Goal: Task Accomplishment & Management: Use online tool/utility

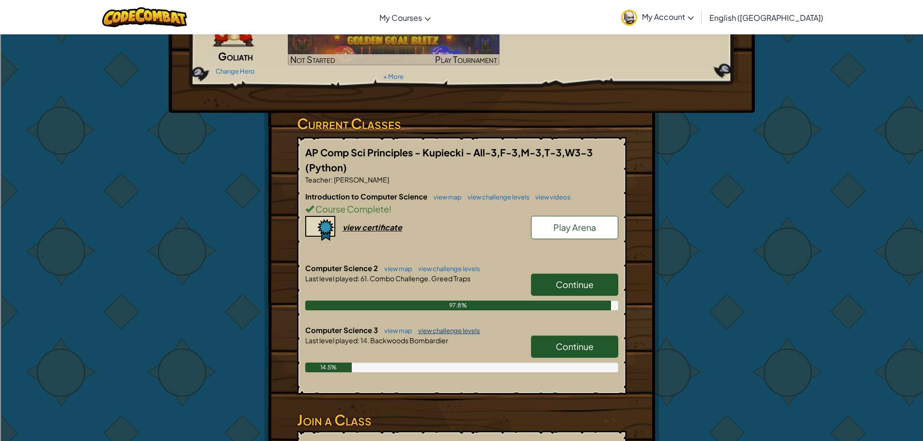
scroll to position [97, 0]
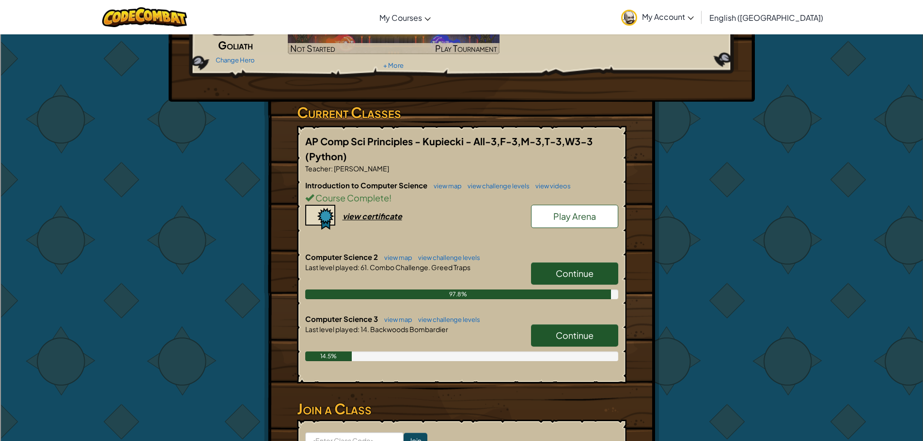
click at [559, 333] on span "Continue" at bounding box center [574, 335] width 38 height 11
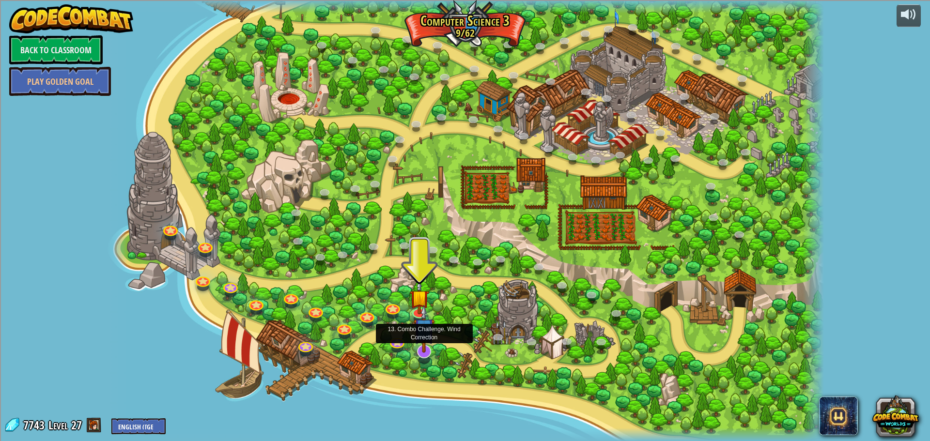
click at [426, 350] on img at bounding box center [424, 329] width 21 height 48
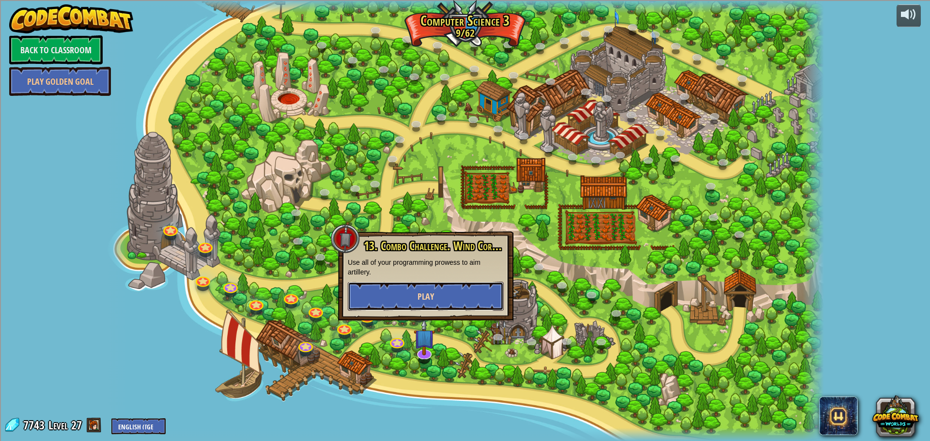
click at [450, 295] on button "Play" at bounding box center [426, 296] width 156 height 29
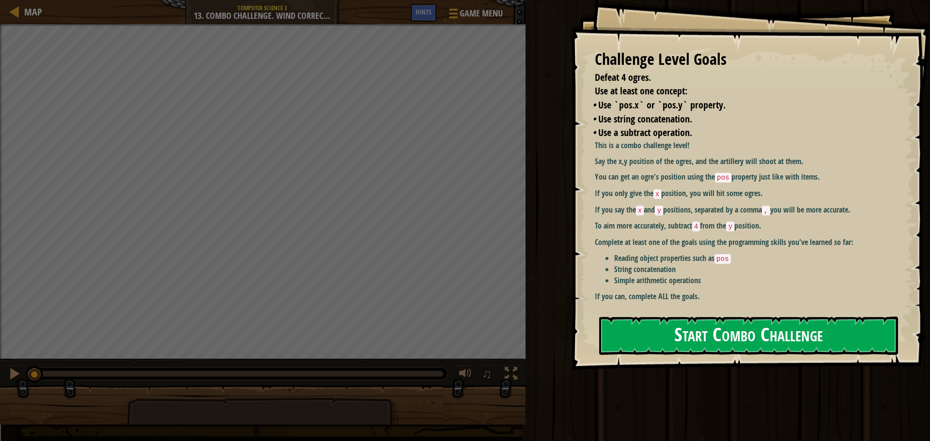
click at [684, 337] on button "Start Combo Challenge" at bounding box center [748, 336] width 299 height 38
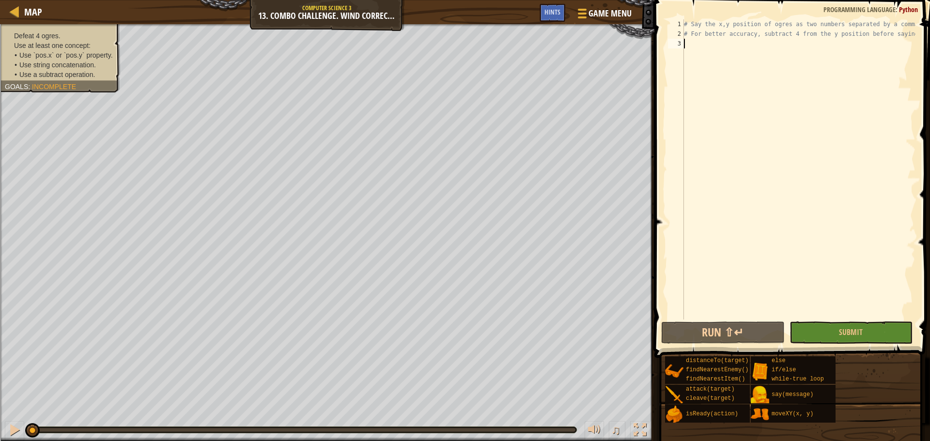
type textarea "e"
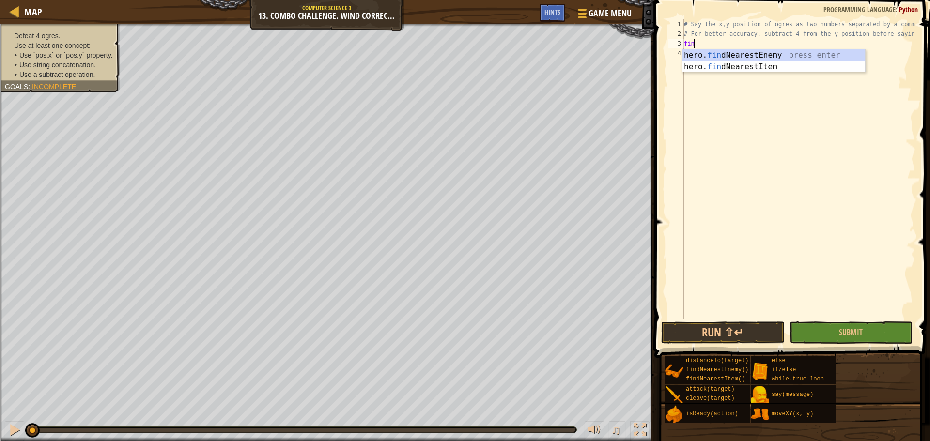
scroll to position [4, 0]
type textarea "finde"
click at [729, 58] on div "hero. find N e arestEnemy press enter hero. find N e arestItem press enter" at bounding box center [773, 72] width 183 height 46
type textarea "if enemy:"
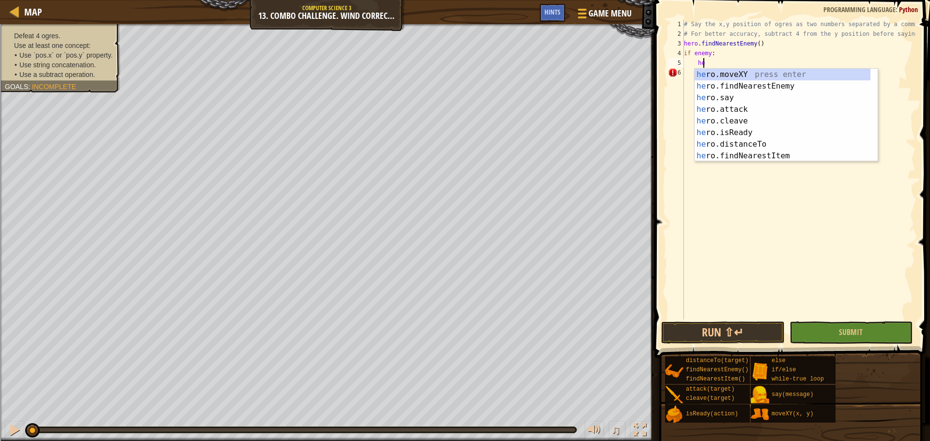
scroll to position [4, 1]
type textarea "h"
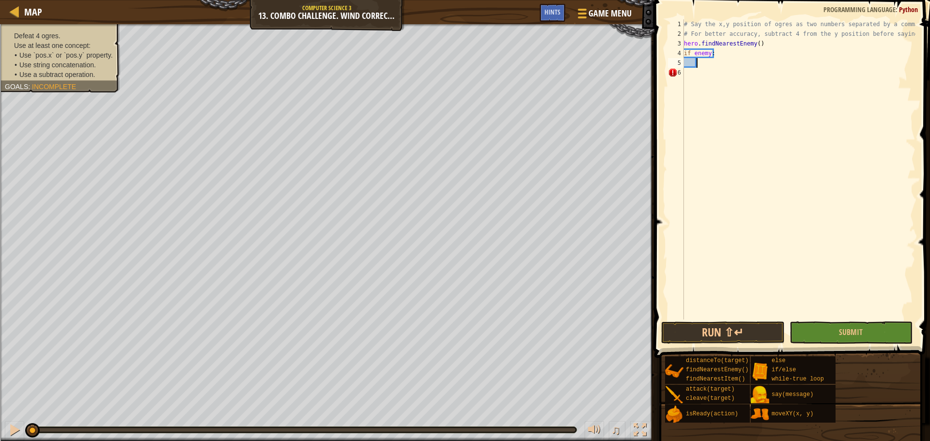
scroll to position [4, 0]
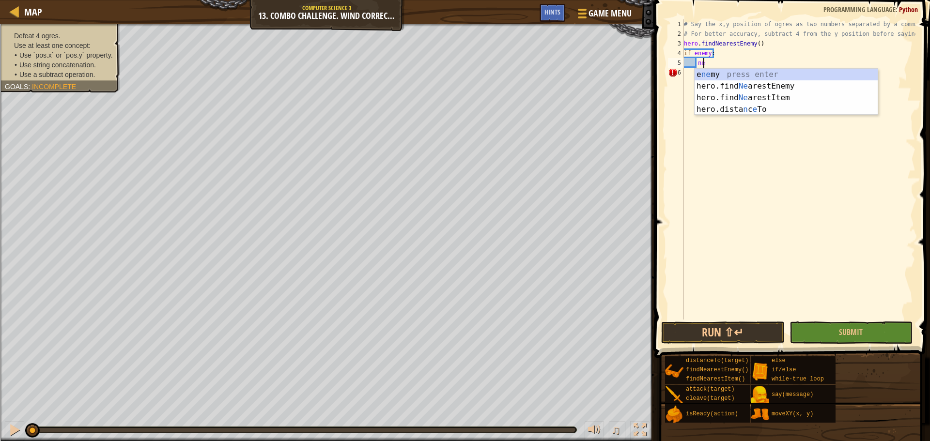
type textarea "n"
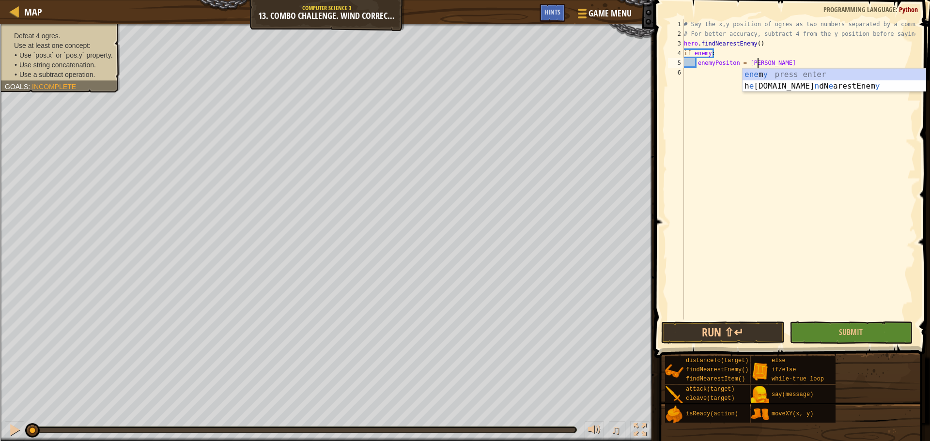
scroll to position [4, 5]
type textarea "enemyPositon = enemy.pos"
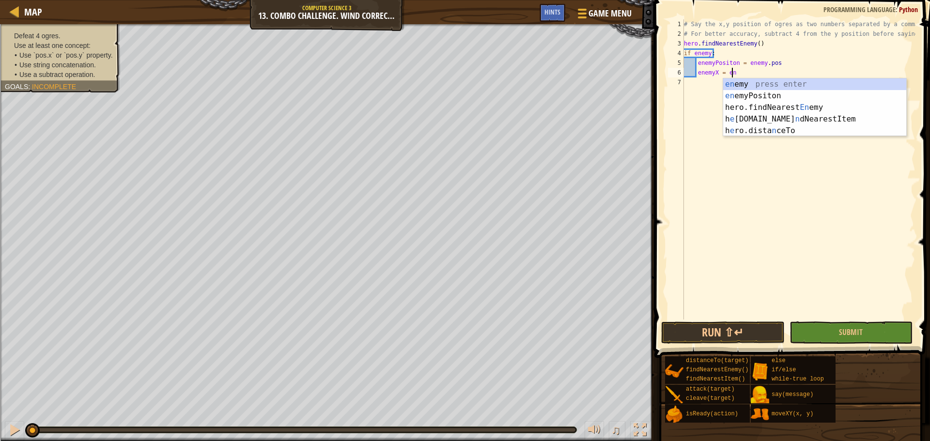
scroll to position [4, 3]
click at [762, 98] on div "en emy press enter en emyPositon press enter hero.findNearest En emy press ente…" at bounding box center [814, 118] width 183 height 81
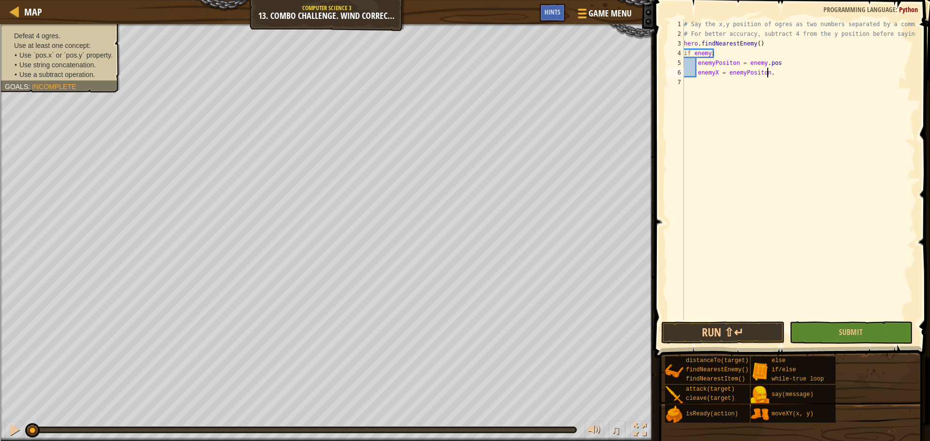
scroll to position [4, 6]
type textarea "enemyX = enemyPositon.x"
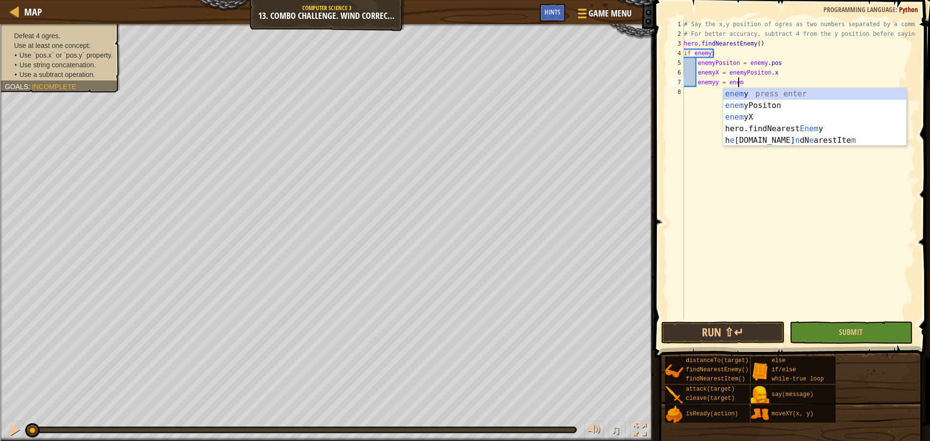
scroll to position [4, 4]
click at [763, 104] on div "enem y press enter enem yPositon press enter enem yX press enter hero.findNeare…" at bounding box center [814, 128] width 183 height 81
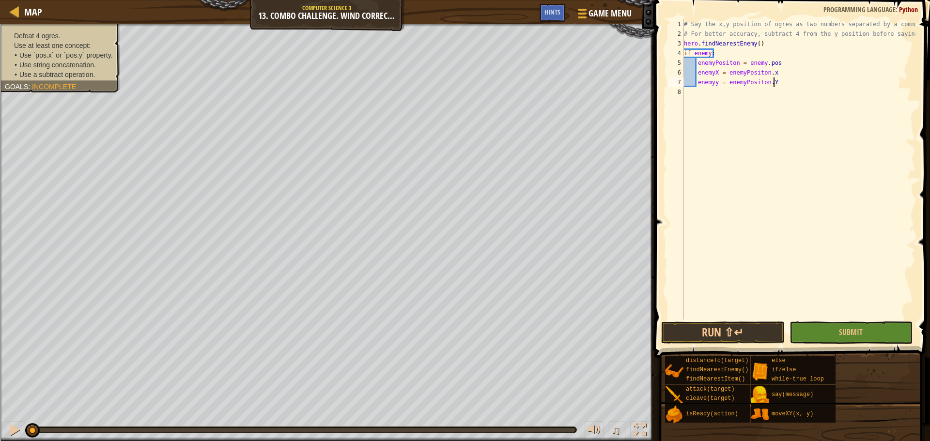
scroll to position [4, 7]
type textarea "enemyy = enemyPositon.Y - 4"
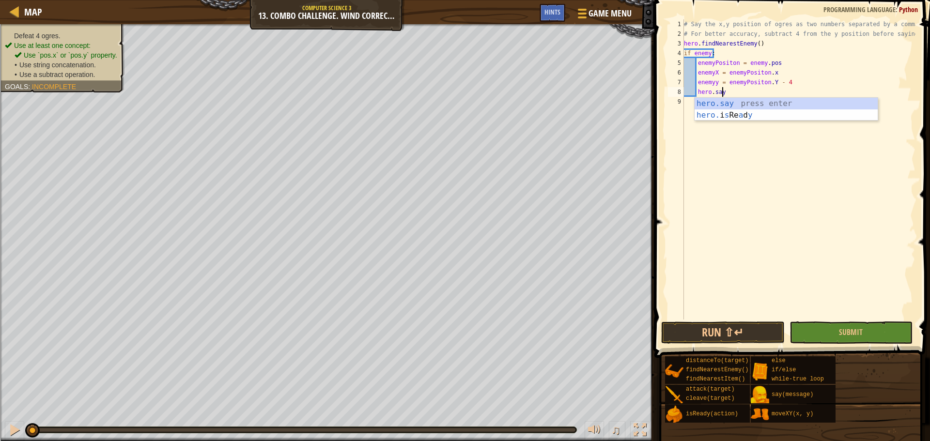
scroll to position [4, 3]
click at [717, 85] on div "# Say the x,y position of ogres as two numbers separated by a comma. # For bett…" at bounding box center [798, 179] width 233 height 320
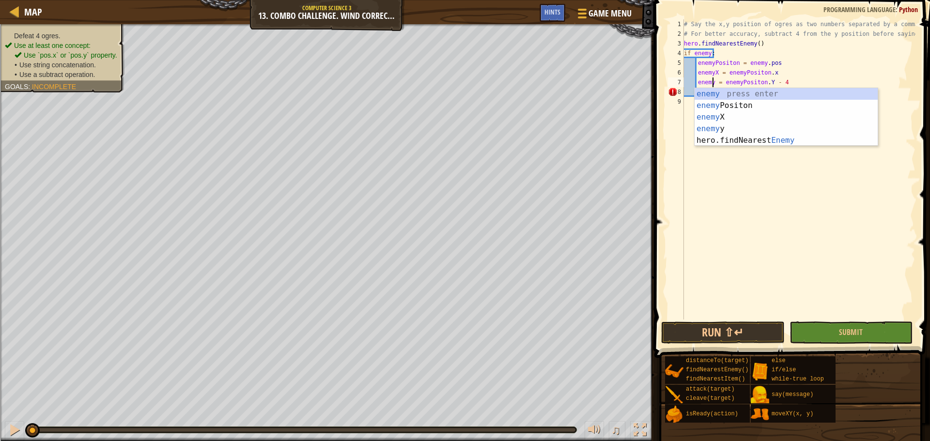
type textarea "enemyY = enemyPositon.Y - 4"
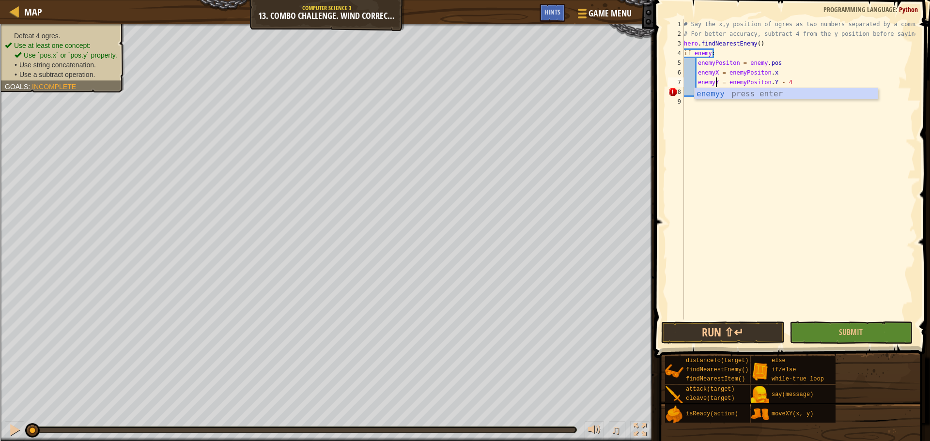
scroll to position [4, 2]
drag, startPoint x: 755, startPoint y: 118, endPoint x: 755, endPoint y: 109, distance: 8.2
click at [756, 117] on div "# Say the x,y position of ogres as two numbers separated by a comma. # For bett…" at bounding box center [798, 179] width 233 height 320
click at [750, 93] on div "# Say the x,y position of ogres as two numbers separated by a comma. # For bett…" at bounding box center [798, 179] width 233 height 320
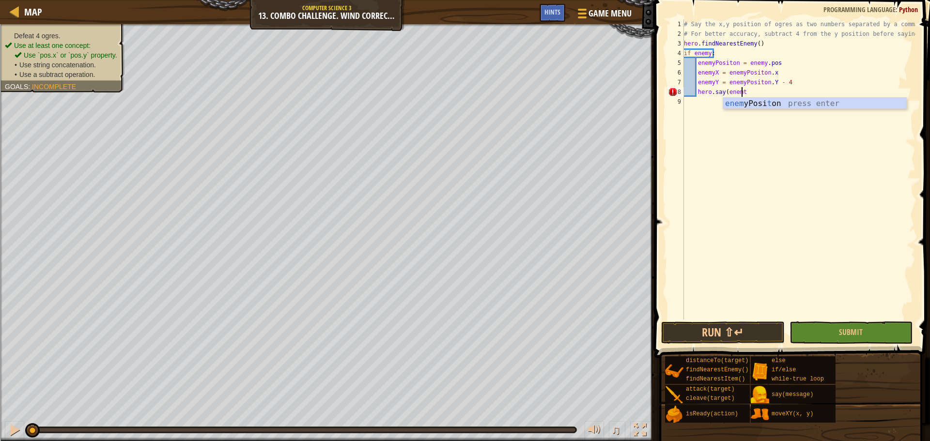
scroll to position [4, 4]
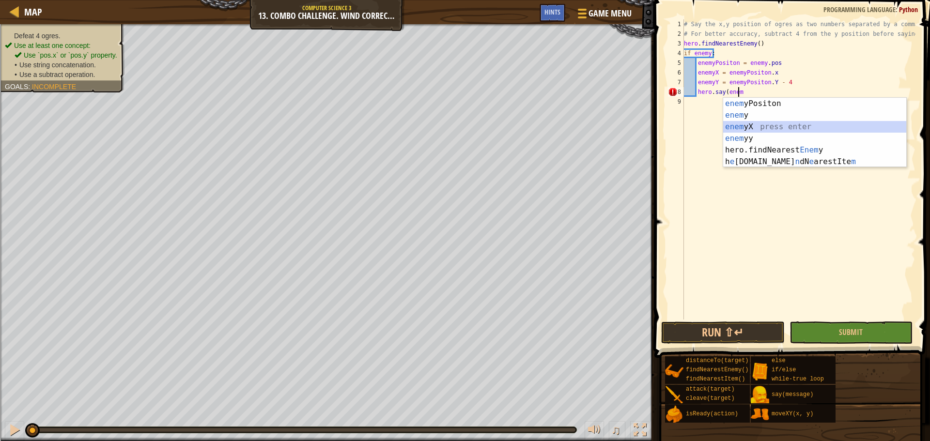
click at [774, 126] on div "enem yPositon press enter enem y press enter enem yX press enter enem yy press …" at bounding box center [814, 144] width 183 height 93
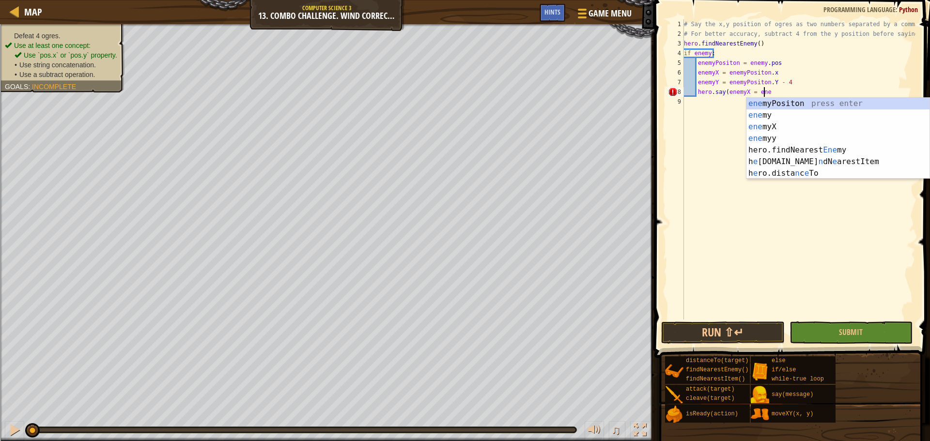
scroll to position [4, 6]
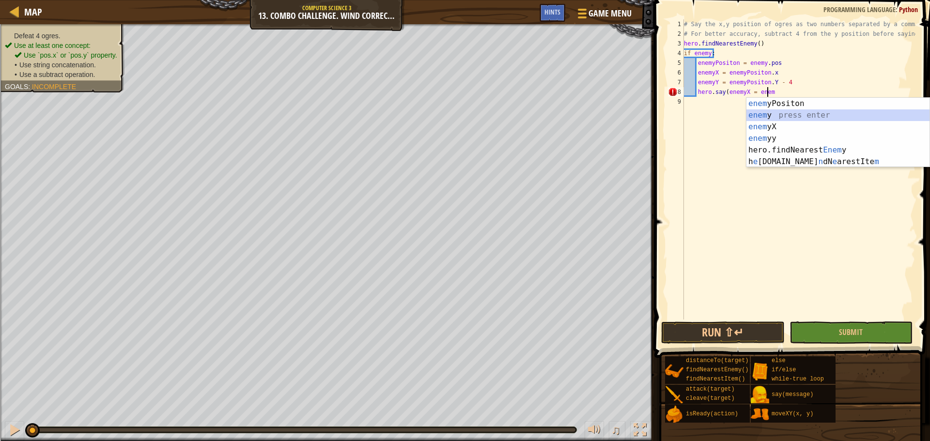
click at [785, 117] on div "enem yPositon press enter enem y press enter enem yX press enter enem yy press …" at bounding box center [837, 144] width 183 height 93
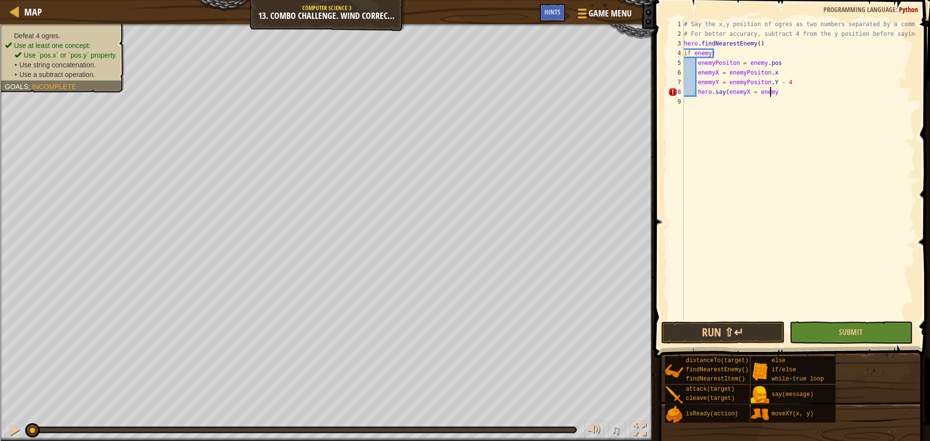
scroll to position [4, 7]
click at [755, 92] on div "# Say the x,y position of ogres as two numbers separated by a comma. # For bett…" at bounding box center [798, 179] width 233 height 320
click at [796, 91] on div "# Say the x,y position of ogres as two numbers separated by a comma. # For bett…" at bounding box center [798, 179] width 233 height 320
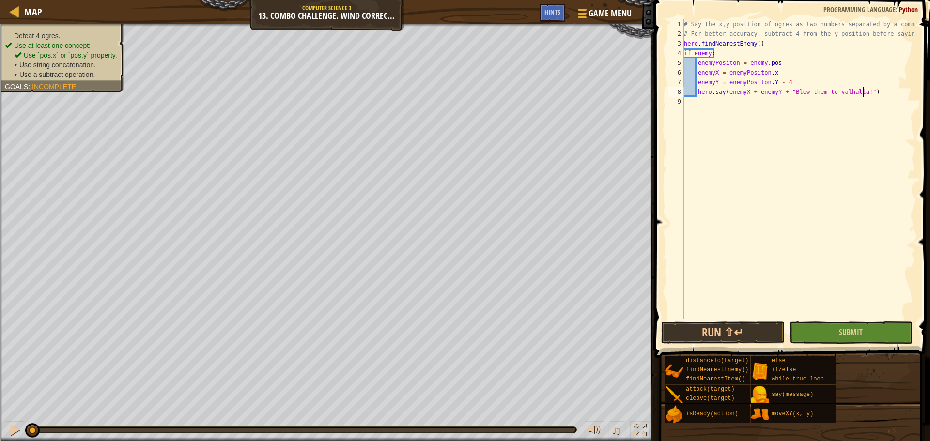
type textarea "hero.say(enemyX + enemyY + "Blow them to valhalla!")"
click at [834, 325] on button "Submit" at bounding box center [850, 333] width 123 height 22
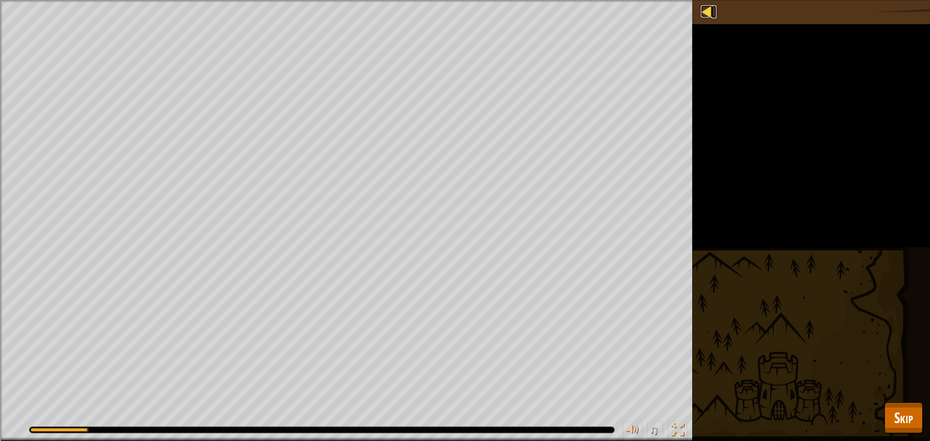
click at [702, 9] on div at bounding box center [707, 11] width 12 height 12
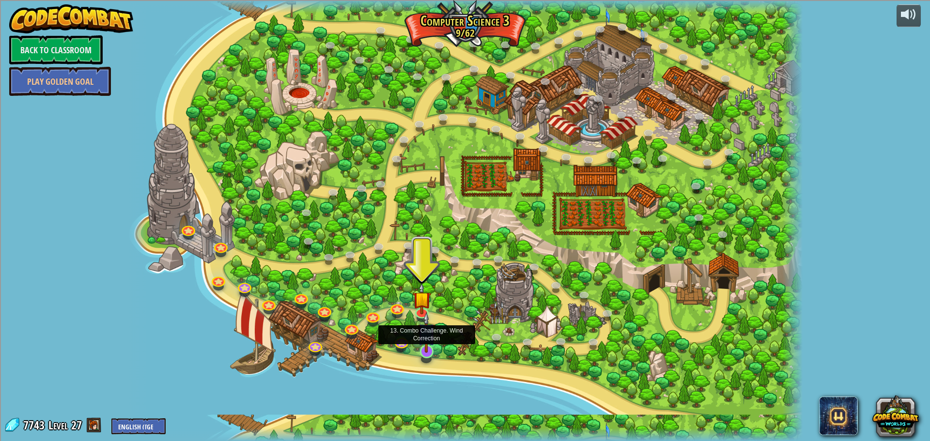
click at [418, 348] on img at bounding box center [426, 332] width 18 height 41
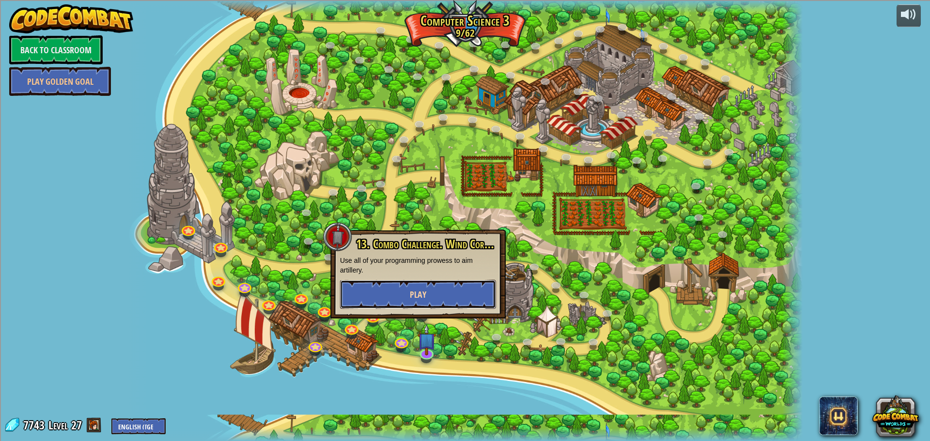
click at [430, 290] on button "Play" at bounding box center [418, 294] width 156 height 29
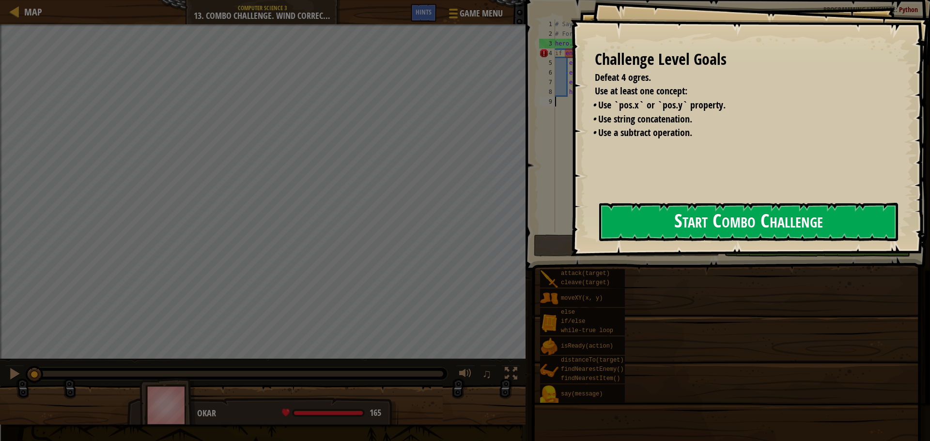
click at [626, 217] on button "Start Combo Challenge" at bounding box center [748, 222] width 299 height 38
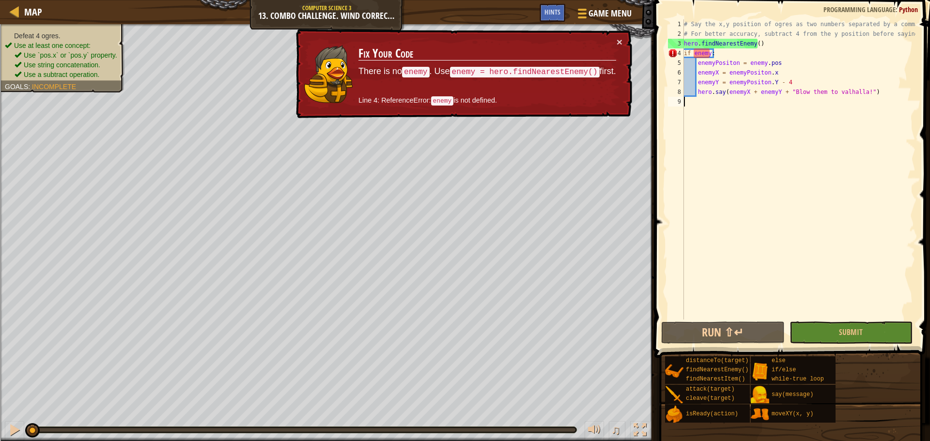
click at [724, 56] on div "# Say the x,y position of ogres as two numbers separated by a comma. # For bett…" at bounding box center [798, 179] width 233 height 320
click at [767, 42] on div "# Say the x,y position of ogres as two numbers separated by a comma. # For bett…" at bounding box center [798, 179] width 233 height 320
type textarea "hero.findNearestEnemy()"
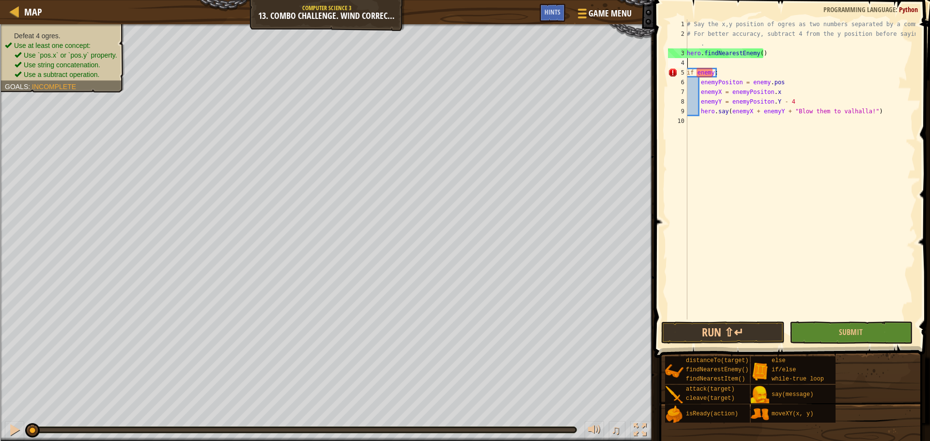
type textarea "e"
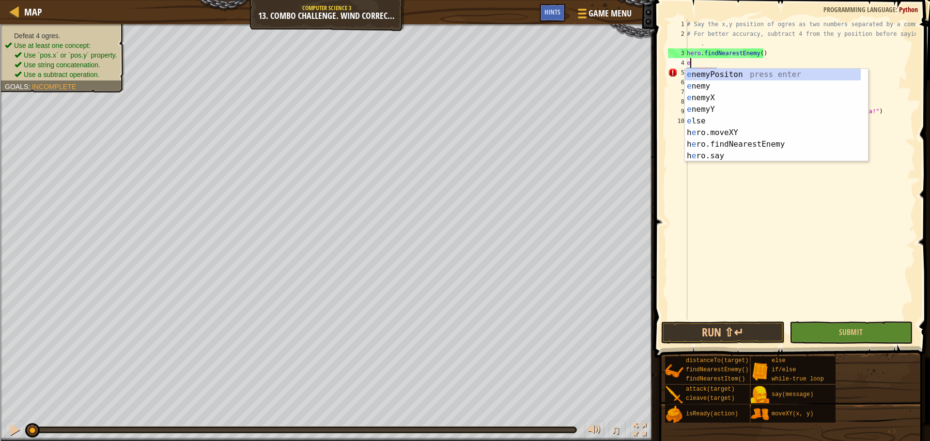
scroll to position [4, 0]
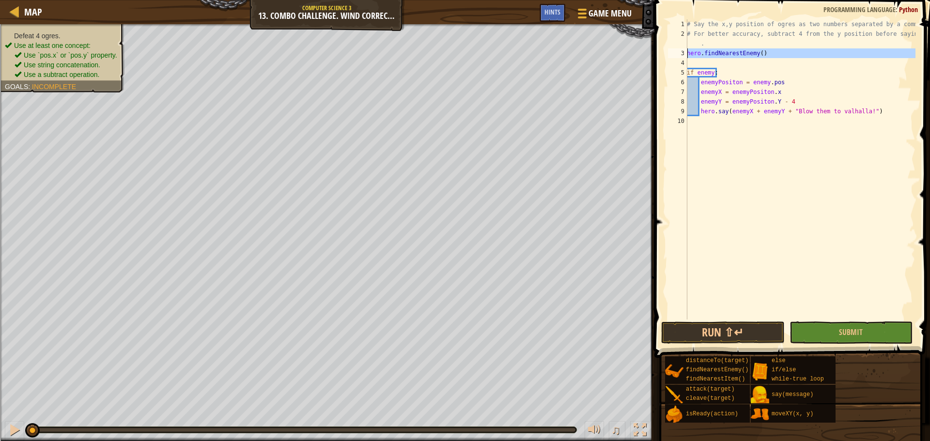
click at [686, 52] on div "3" at bounding box center [677, 53] width 19 height 10
click at [694, 45] on div "# Say the x,y position of ogres as two numbers separated by a comma. # For bett…" at bounding box center [800, 179] width 231 height 320
type textarea "# For better accuracy, subtract 4 from the y position before saying it."
drag, startPoint x: 703, startPoint y: 61, endPoint x: 702, endPoint y: 55, distance: 6.4
click at [703, 61] on div "# Say the x,y position of ogres as two numbers separated by a comma. # For bett…" at bounding box center [800, 179] width 231 height 320
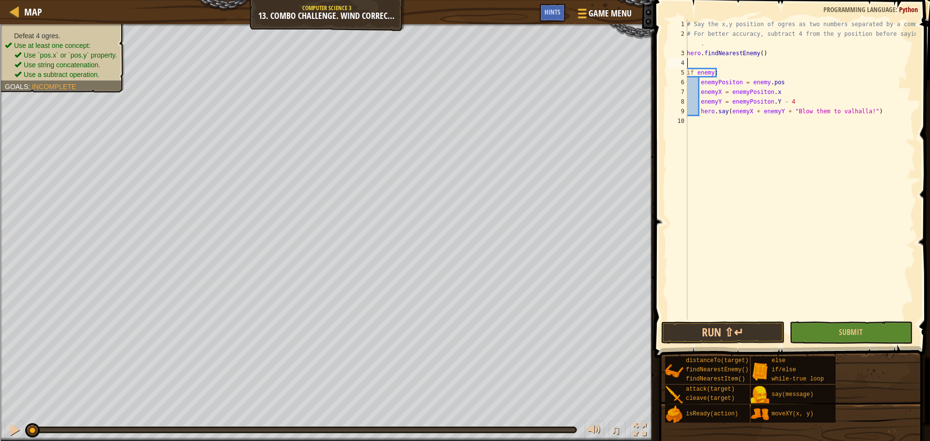
click at [703, 45] on div "# Say the x,y position of ogres as two numbers separated by a comma. # For bett…" at bounding box center [800, 179] width 231 height 320
type textarea "# For better accuracy, subtract 4 from the y position before saying it"
type textarea "while"
click at [706, 54] on div "while -true loop press enter" at bounding box center [776, 66] width 183 height 35
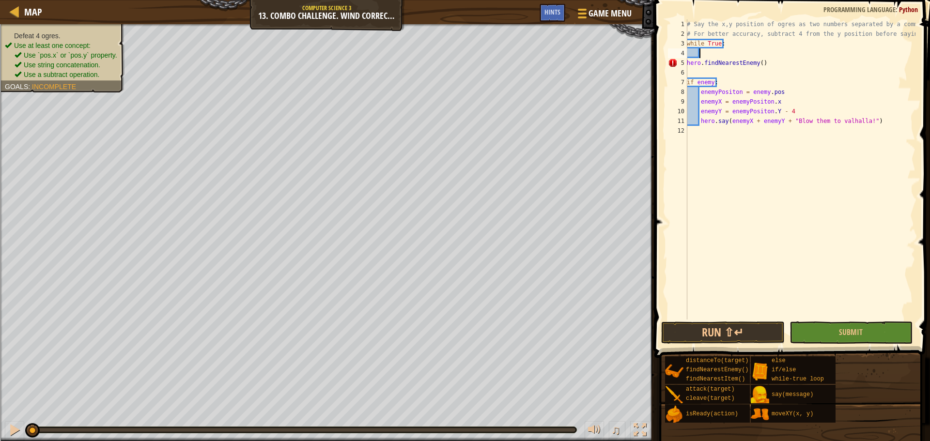
type textarea "e"
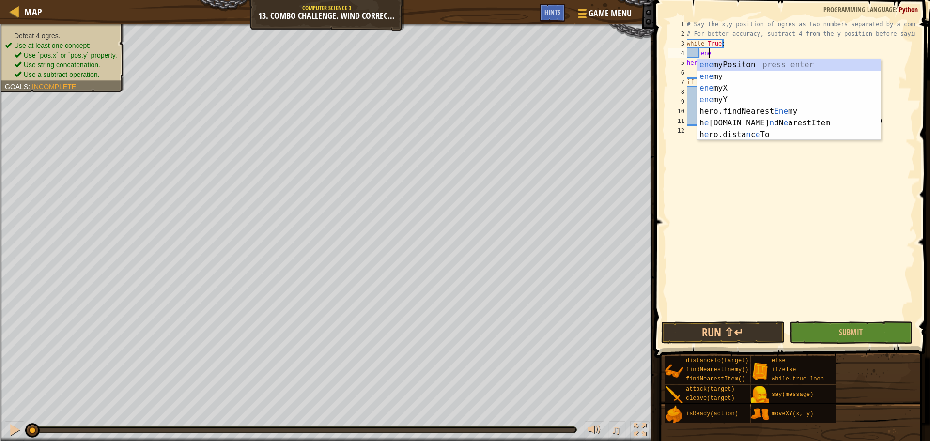
type textarea "e"
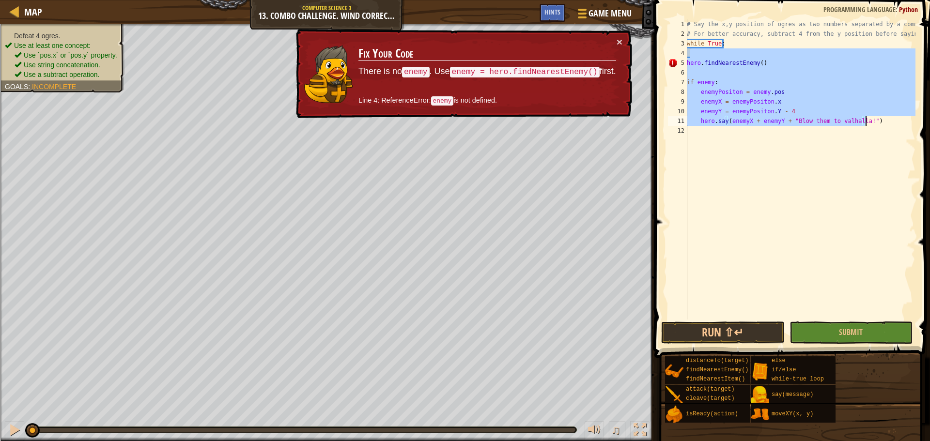
drag, startPoint x: 689, startPoint y: 52, endPoint x: 871, endPoint y: 123, distance: 195.5
click at [871, 123] on div "# Say the x,y position of ogres as two numbers separated by a comma. # For bett…" at bounding box center [800, 179] width 231 height 320
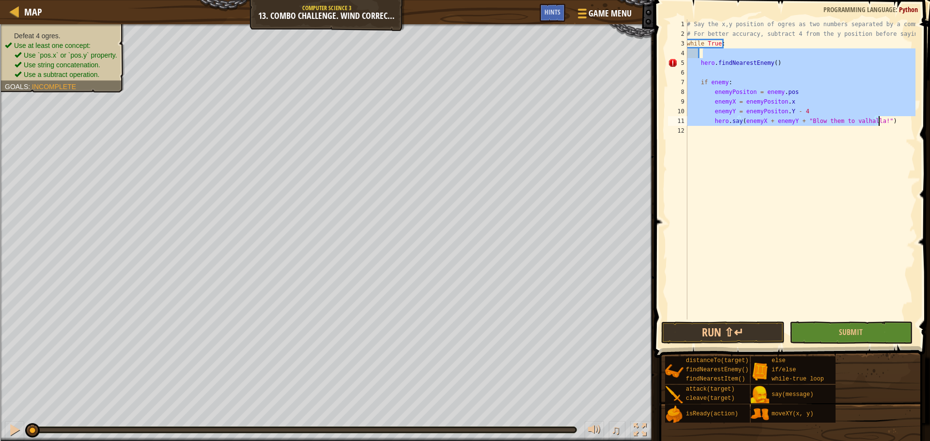
type textarea "enemyY = enemyPositon.Y - 4 hero.say(enemyX + enemyY + "Blow them to valhalla!")"
click at [704, 55] on div "# Say the x,y position of ogres as two numbers separated by a comma. # For bett…" at bounding box center [800, 169] width 231 height 300
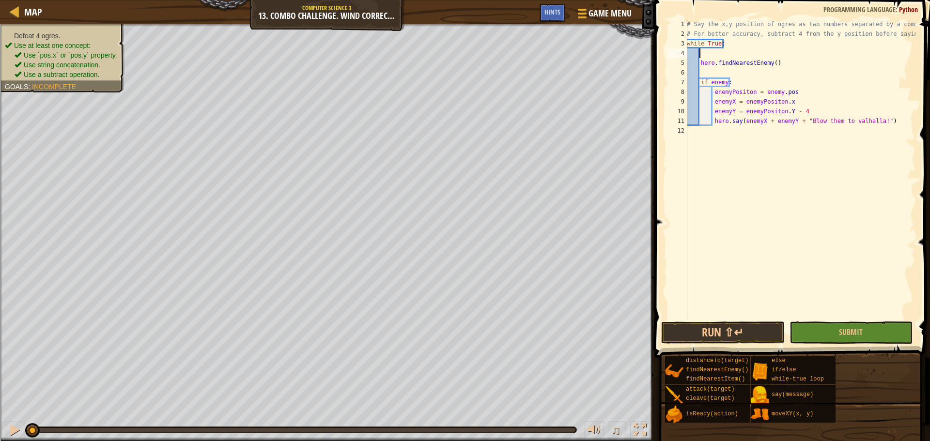
click at [700, 51] on div "# Say the x,y position of ogres as two numbers separated by a comma. # For bett…" at bounding box center [800, 179] width 231 height 320
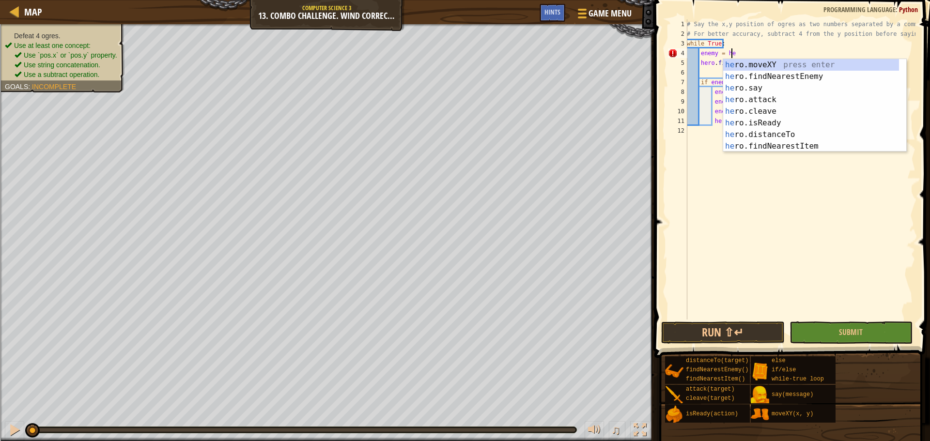
type textarea "enemy = her"
click at [741, 75] on div "her o.moveXY press enter her o.findNearestEnemy press enter her o.say press ent…" at bounding box center [811, 117] width 176 height 116
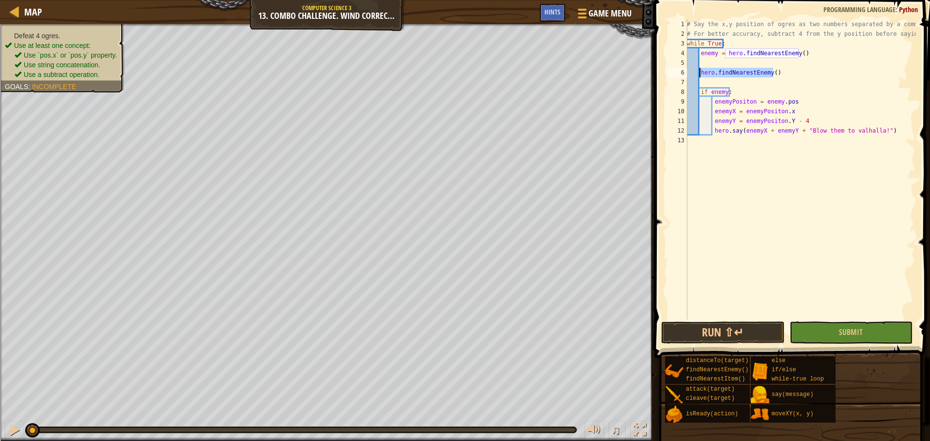
drag, startPoint x: 768, startPoint y: 74, endPoint x: 698, endPoint y: 76, distance: 69.3
click at [698, 76] on div "# Say the x,y position of ogres as two numbers separated by a comma. # For bett…" at bounding box center [800, 179] width 231 height 320
type textarea "hero.findNearestEnemy()"
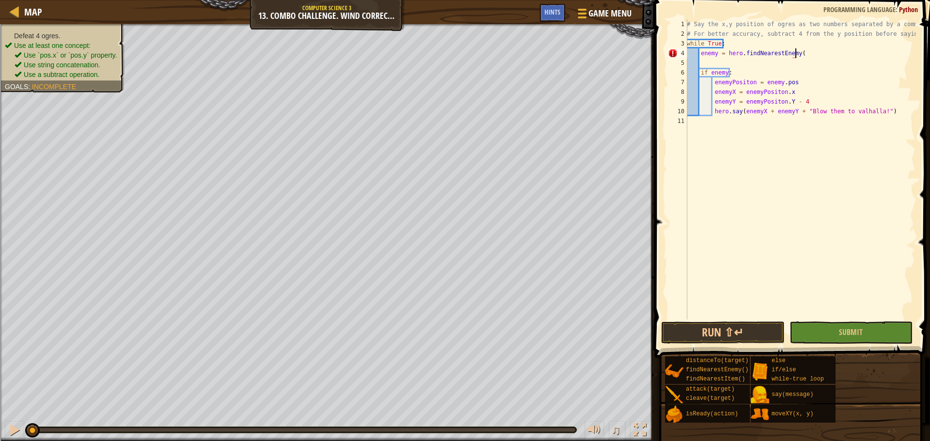
type textarea "enemy = hero.findNearestEnemy()"
click at [723, 62] on div "# Say the x,y position of ogres as two numbers separated by a comma. # For bett…" at bounding box center [800, 179] width 231 height 320
type textarea "enemy = hero.findNearestEnemy()"
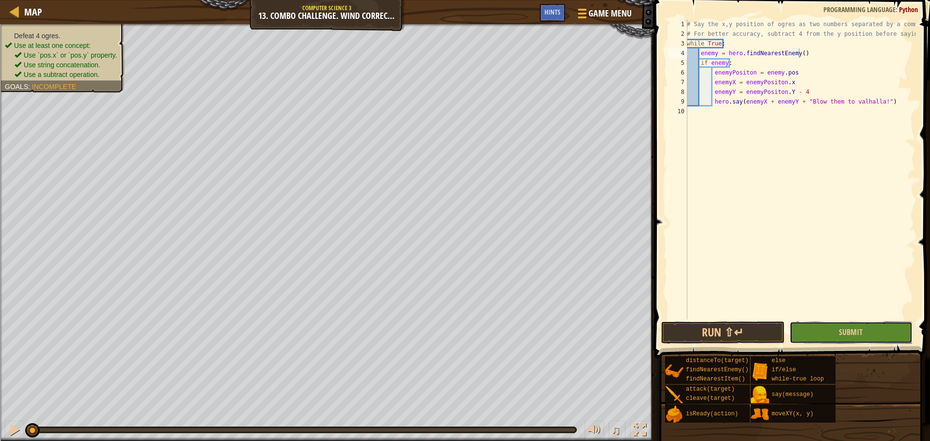
click at [832, 330] on button "Submit" at bounding box center [850, 333] width 123 height 22
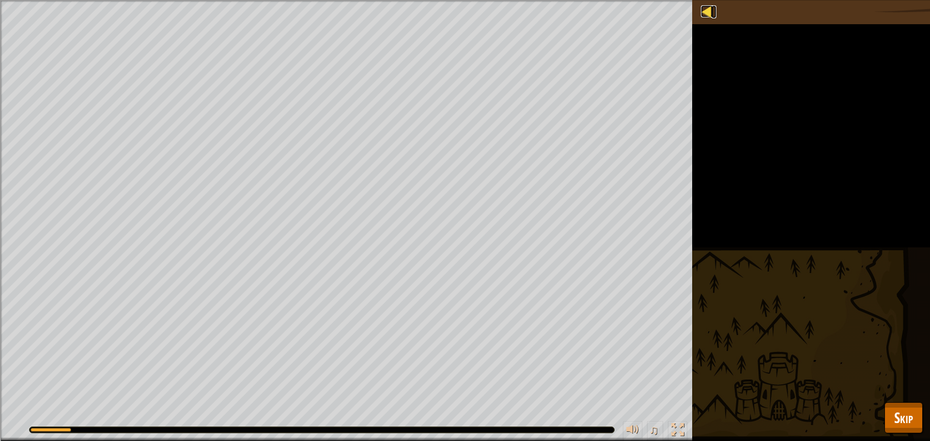
click at [708, 12] on div at bounding box center [707, 11] width 12 height 12
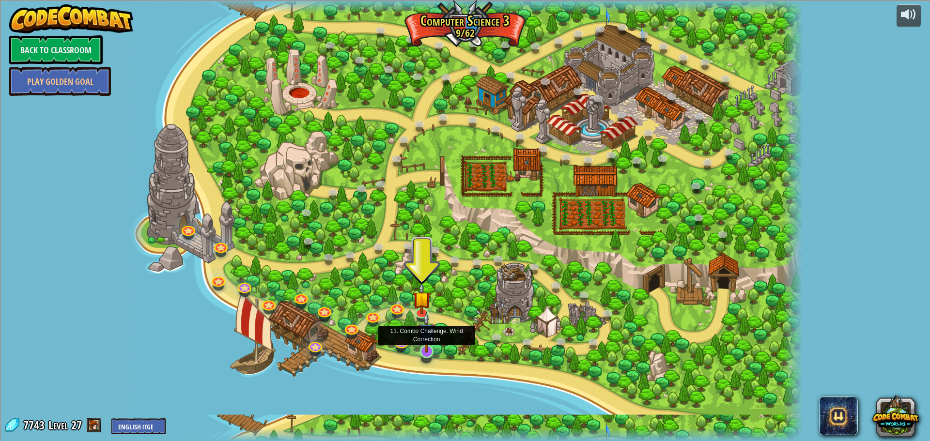
click at [427, 345] on img at bounding box center [426, 332] width 18 height 41
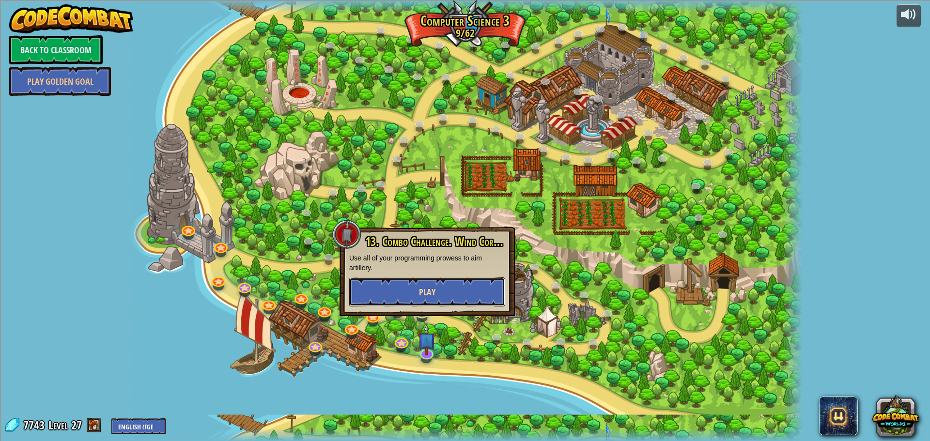
click at [460, 286] on button "Play" at bounding box center [427, 292] width 156 height 29
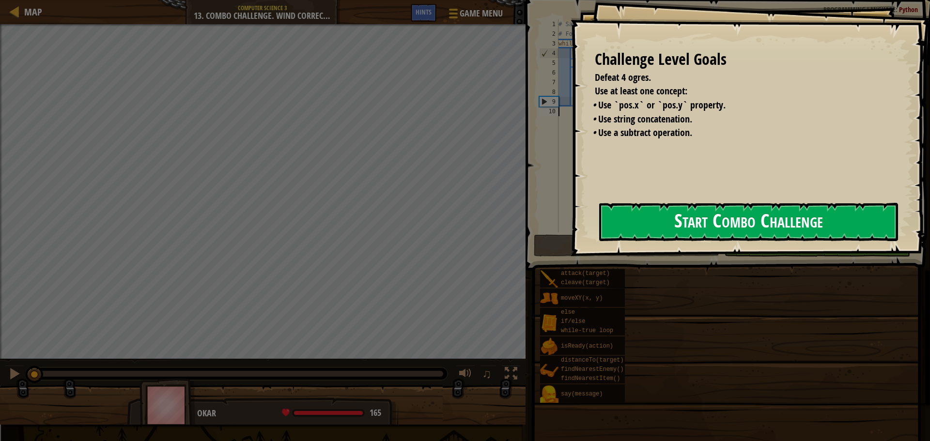
click at [599, 224] on button "Start Combo Challenge" at bounding box center [748, 222] width 299 height 38
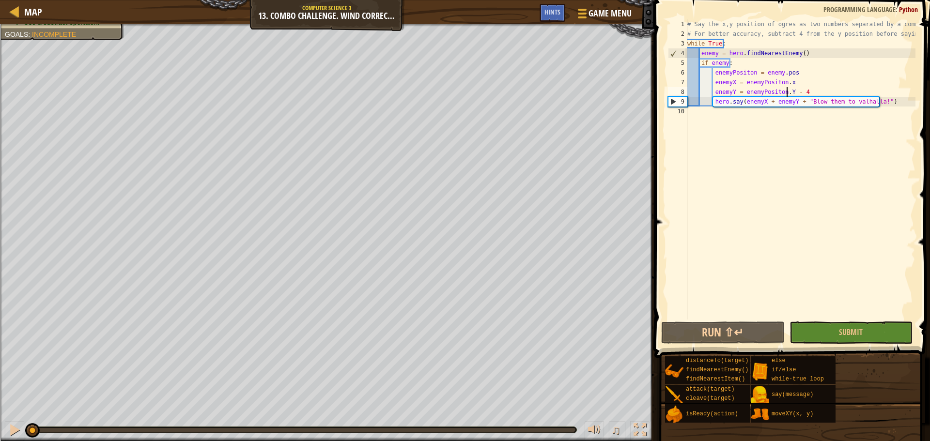
click at [785, 93] on div "# Say the x,y position of ogres as two numbers separated by a comma. # For bett…" at bounding box center [800, 179] width 230 height 320
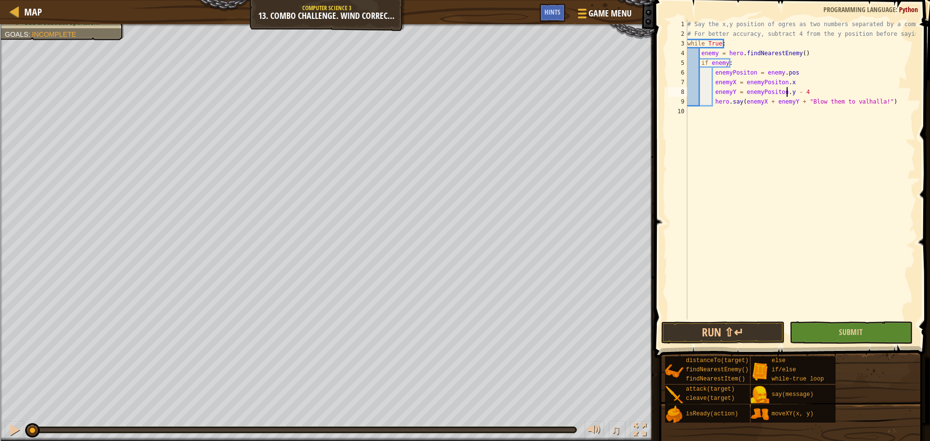
type textarea "enemyY = enemyPositon.y - 4"
click at [828, 330] on button "Submit" at bounding box center [850, 333] width 123 height 22
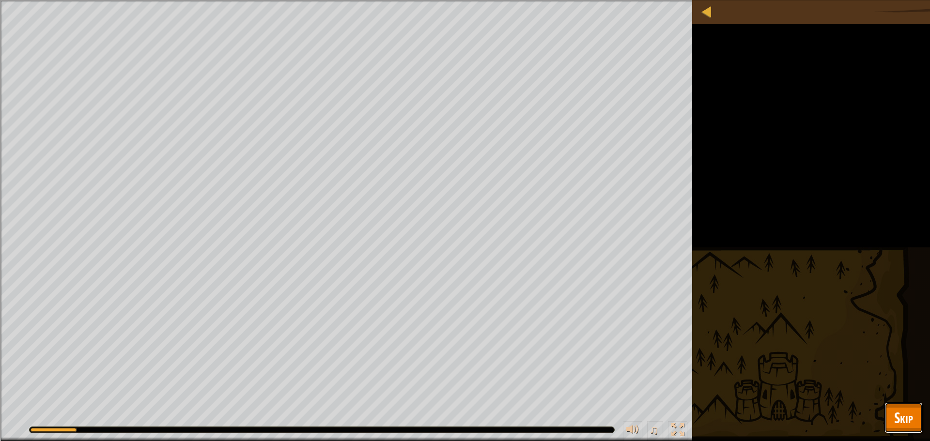
click at [903, 403] on button "Skip" at bounding box center [903, 417] width 38 height 31
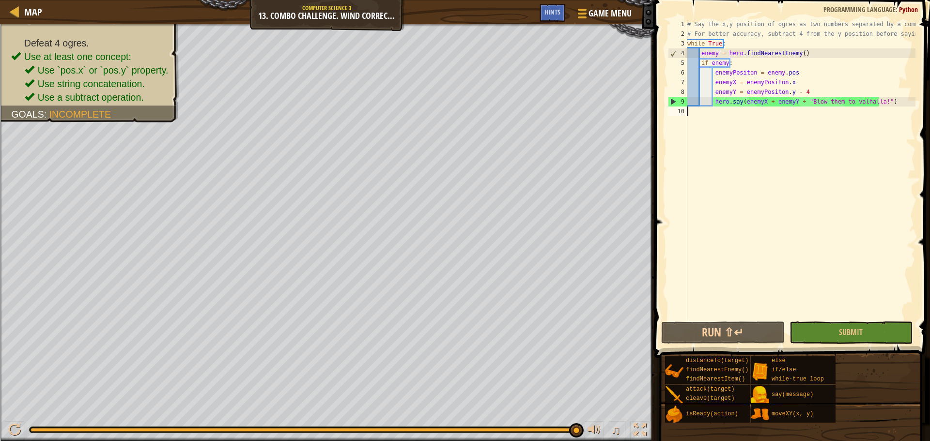
click at [818, 115] on div "# Say the x,y position of ogres as two numbers separated by a comma. # For bett…" at bounding box center [800, 179] width 230 height 320
drag, startPoint x: 791, startPoint y: 101, endPoint x: 904, endPoint y: 104, distance: 112.9
click at [904, 104] on div "# Say the x,y position of ogres as two numbers separated by a comma. # For bett…" at bounding box center [800, 179] width 230 height 320
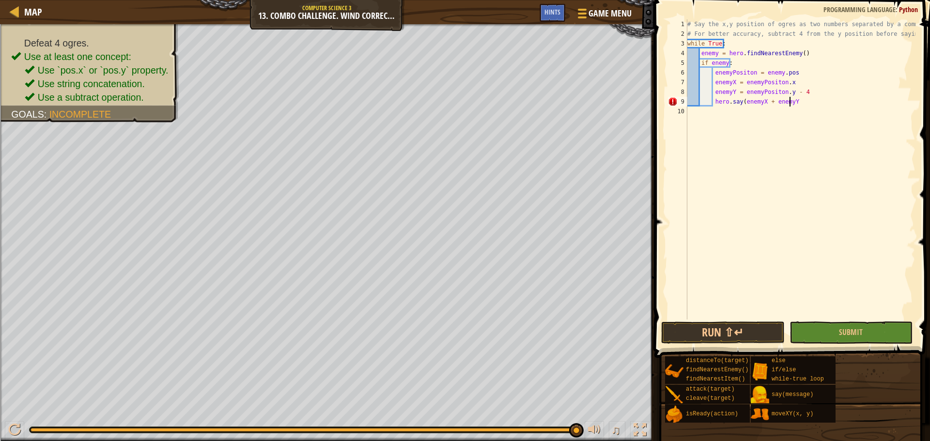
scroll to position [4, 8]
drag, startPoint x: 728, startPoint y: 330, endPoint x: 733, endPoint y: 326, distance: 5.8
click at [731, 330] on button "Run ⇧↵" at bounding box center [722, 333] width 123 height 22
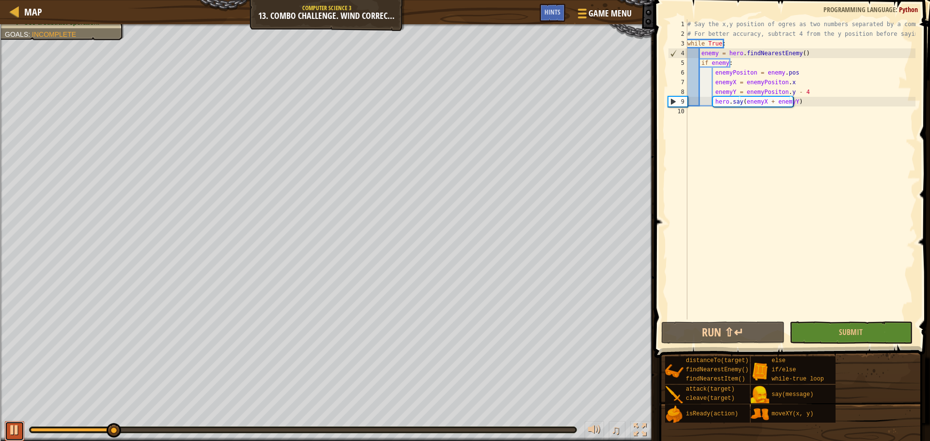
click at [7, 433] on button at bounding box center [14, 431] width 19 height 20
click at [12, 430] on div at bounding box center [14, 430] width 13 height 13
drag, startPoint x: 12, startPoint y: 430, endPoint x: 19, endPoint y: 430, distance: 7.7
click at [12, 430] on div at bounding box center [14, 430] width 13 height 13
drag, startPoint x: 121, startPoint y: 429, endPoint x: 8, endPoint y: 420, distance: 112.7
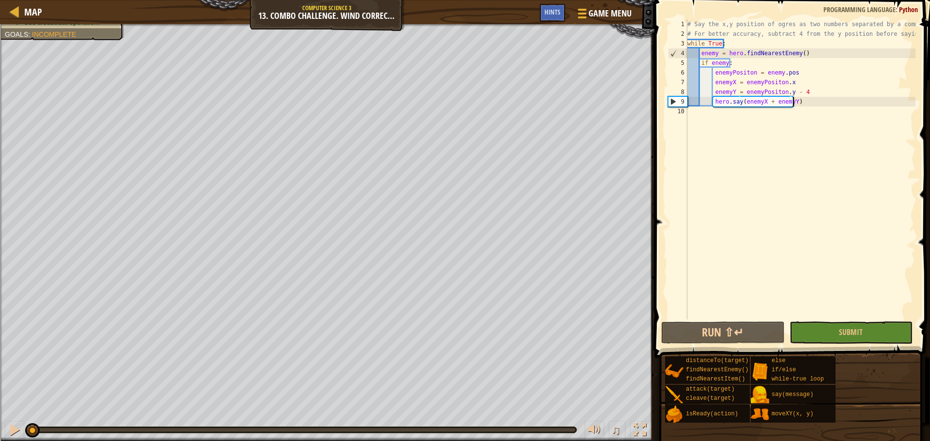
click at [8, 420] on div "♫" at bounding box center [327, 427] width 654 height 29
click at [760, 105] on div "# Say the x,y position of ogres as two numbers separated by a comma. # For bett…" at bounding box center [800, 179] width 230 height 320
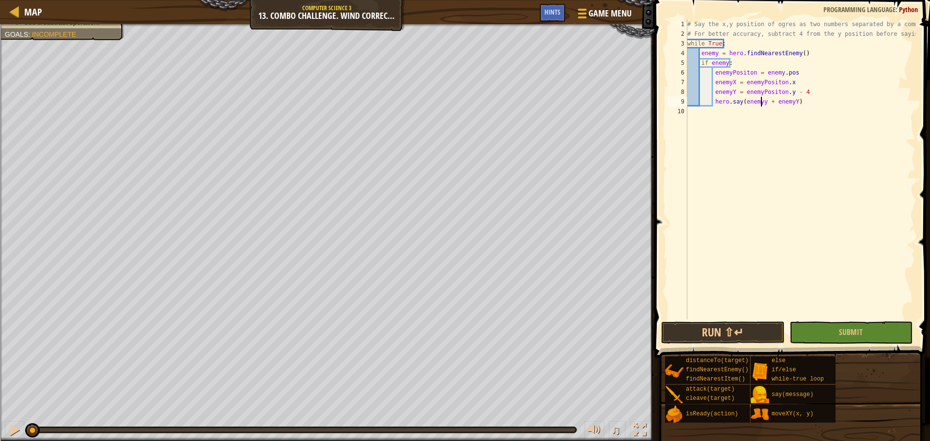
scroll to position [4, 6]
click at [792, 102] on div "# Say the x,y position of ogres as two numbers separated by a comma. # For bett…" at bounding box center [800, 179] width 230 height 320
click at [787, 102] on div "# Say the x,y position of ogres as two numbers separated by a comma. # For bett…" at bounding box center [800, 179] width 230 height 320
click at [713, 324] on button "Run ⇧↵" at bounding box center [722, 333] width 123 height 22
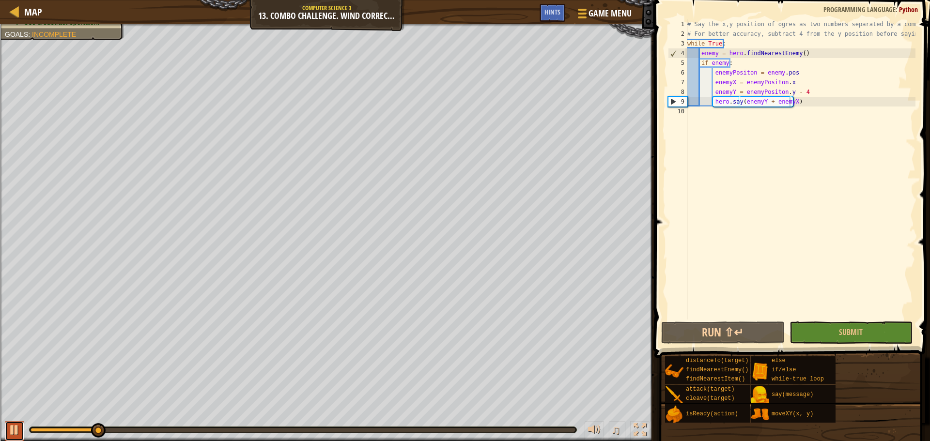
click at [13, 432] on div at bounding box center [14, 430] width 13 height 13
click at [759, 106] on div "# Say the x,y position of ogres as two numbers separated by a comma. # For bett…" at bounding box center [800, 179] width 230 height 320
click at [759, 105] on div "# Say the x,y position of ogres as two numbers separated by a comma. # For bett…" at bounding box center [800, 179] width 230 height 320
click at [760, 106] on div "# Say the x,y position of ogres as two numbers separated by a comma. # For bett…" at bounding box center [800, 179] width 230 height 320
click at [759, 100] on div "# Say the x,y position of ogres as two numbers separated by a comma. # For bett…" at bounding box center [800, 169] width 230 height 300
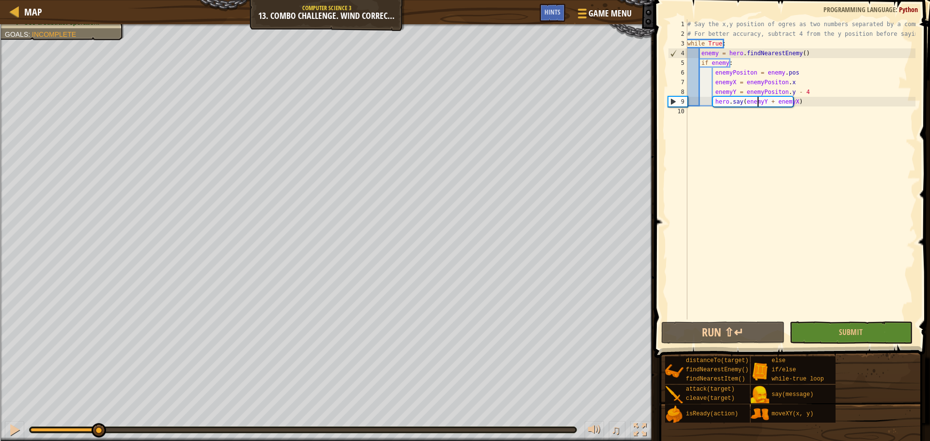
drag, startPoint x: 759, startPoint y: 103, endPoint x: 762, endPoint y: 111, distance: 8.6
click at [760, 103] on div "# Say the x,y position of ogres as two numbers separated by a comma. # For bett…" at bounding box center [800, 179] width 230 height 320
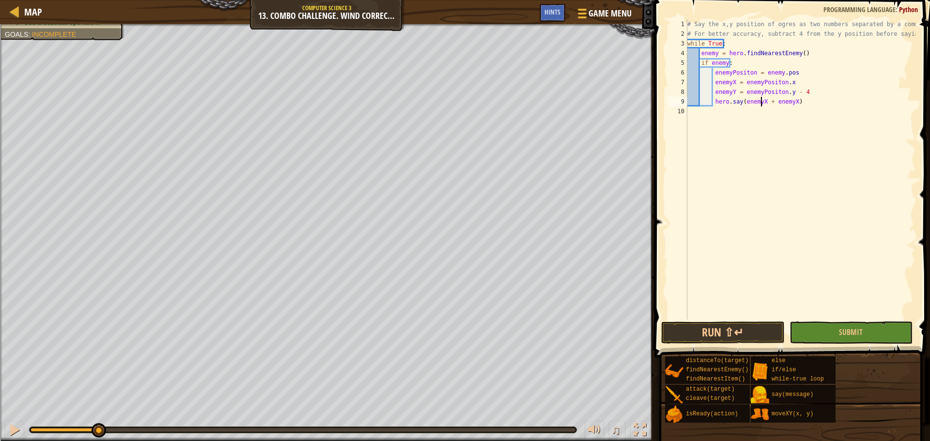
scroll to position [4, 6]
click at [788, 101] on div "# Say the x,y position of ogres as two numbers separated by a comma. # For bett…" at bounding box center [800, 179] width 230 height 320
click at [801, 93] on div "# Say the x,y position of ogres as two numbers separated by a comma. # For bett…" at bounding box center [800, 179] width 230 height 320
click at [809, 93] on div "# Say the x,y position of ogres as two numbers separated by a comma. # For bett…" at bounding box center [800, 179] width 230 height 320
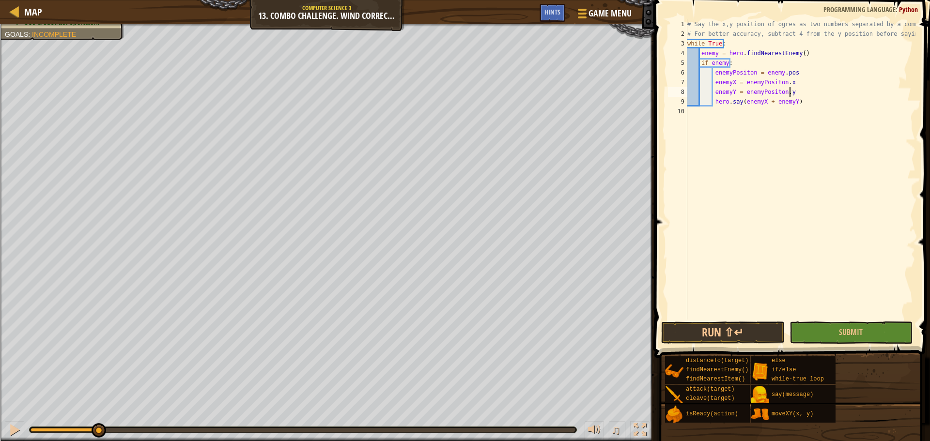
type textarea "enemyY = enemyPositon.y"
click at [730, 101] on div "# Say the x,y position of ogres as two numbers separated by a comma. # For bett…" at bounding box center [800, 179] width 230 height 320
click at [728, 102] on div "# Say the x,y position of ogres as two numbers separated by a comma. # For bett…" at bounding box center [800, 179] width 230 height 320
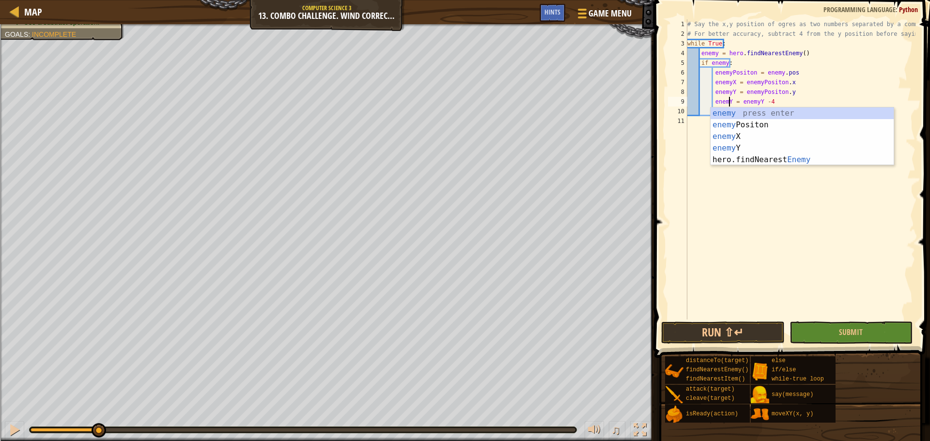
scroll to position [4, 3]
type textarea "enemyY = enemyY -4"
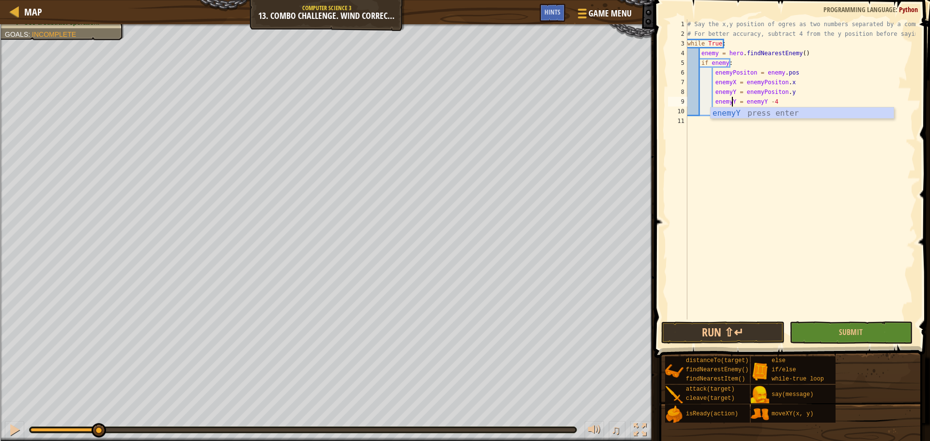
click at [779, 246] on div "# Say the x,y position of ogres as two numbers separated by a comma. # For bett…" at bounding box center [800, 179] width 230 height 320
click at [724, 330] on button "Run ⇧↵" at bounding box center [722, 333] width 123 height 22
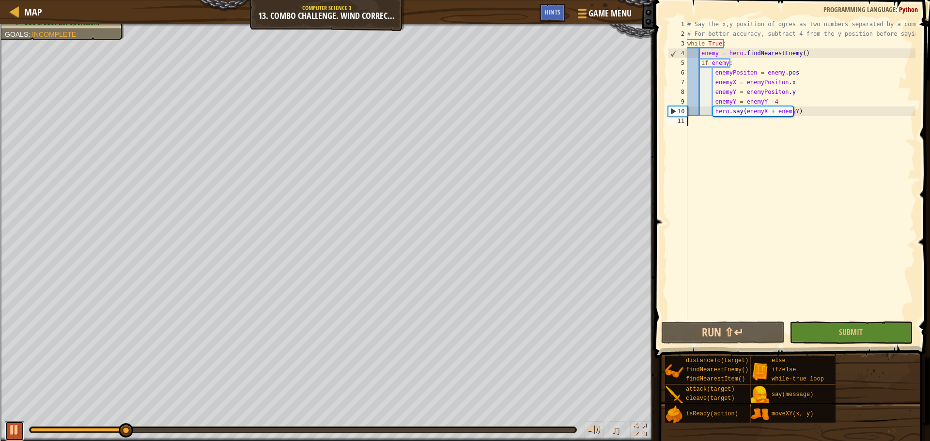
click at [16, 429] on div at bounding box center [14, 430] width 13 height 13
click at [827, 115] on div "# Say the x,y position of ogres as two numbers separated by a comma. # For bett…" at bounding box center [800, 179] width 230 height 320
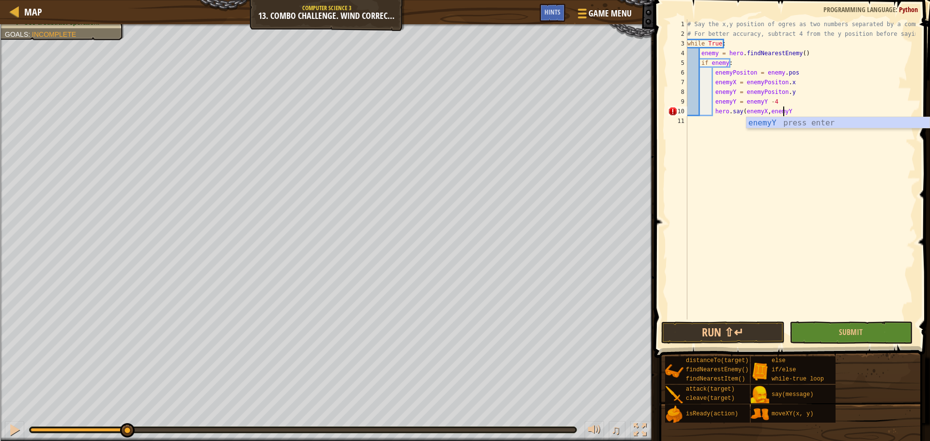
scroll to position [4, 8]
click at [729, 322] on button "Run ⇧↵" at bounding box center [722, 333] width 123 height 22
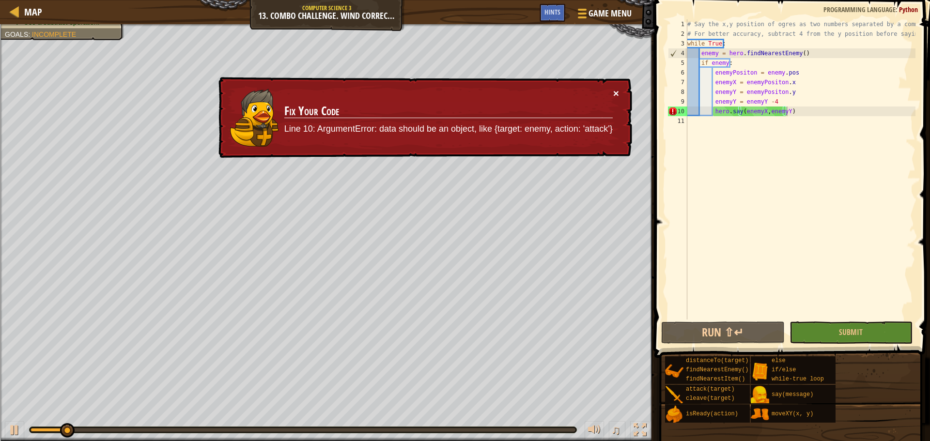
click at [617, 91] on button "×" at bounding box center [616, 93] width 6 height 10
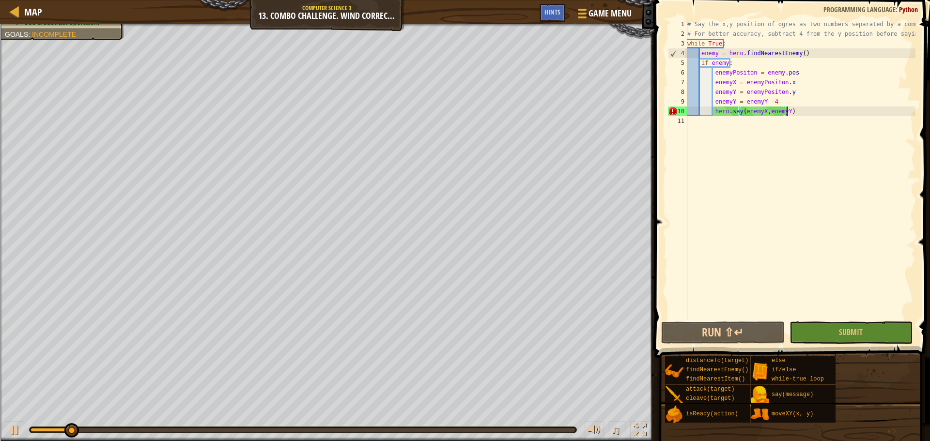
click at [821, 109] on div "# Say the x,y position of ogres as two numbers separated by a comma. # For bett…" at bounding box center [800, 179] width 230 height 320
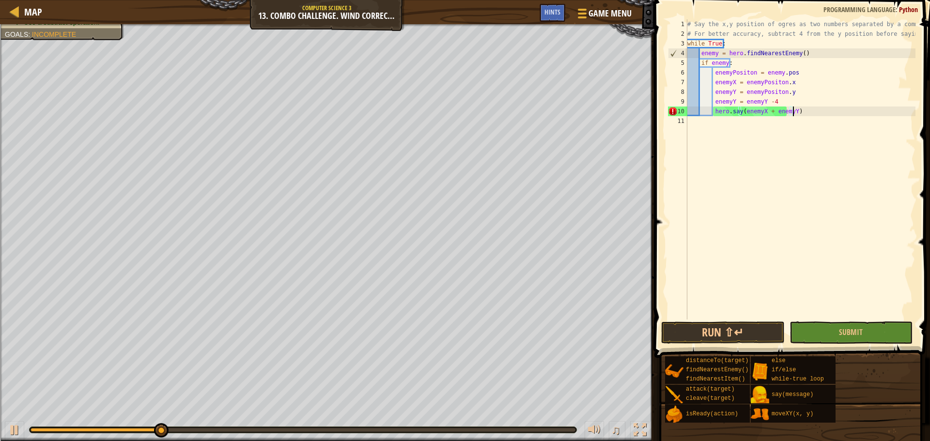
scroll to position [4, 8]
click at [768, 97] on div "# Say the x,y position of ogres as two numbers separated by a comma. # For bett…" at bounding box center [800, 179] width 230 height 320
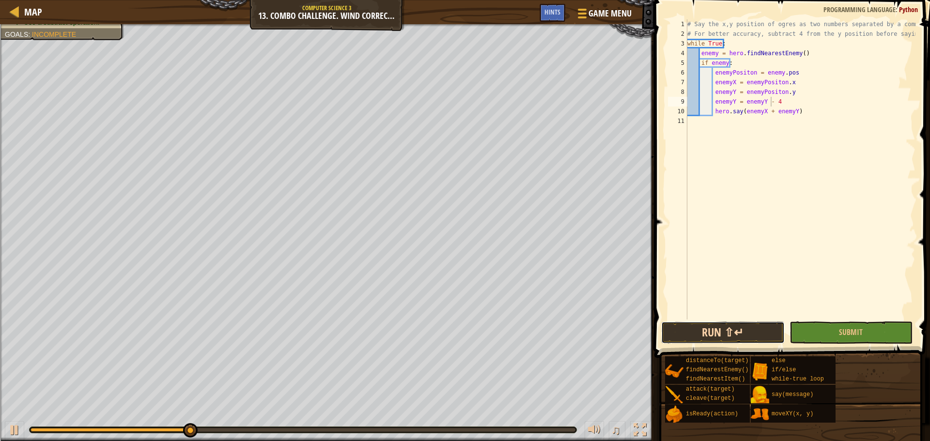
click at [749, 326] on button "Run ⇧↵" at bounding box center [722, 333] width 123 height 22
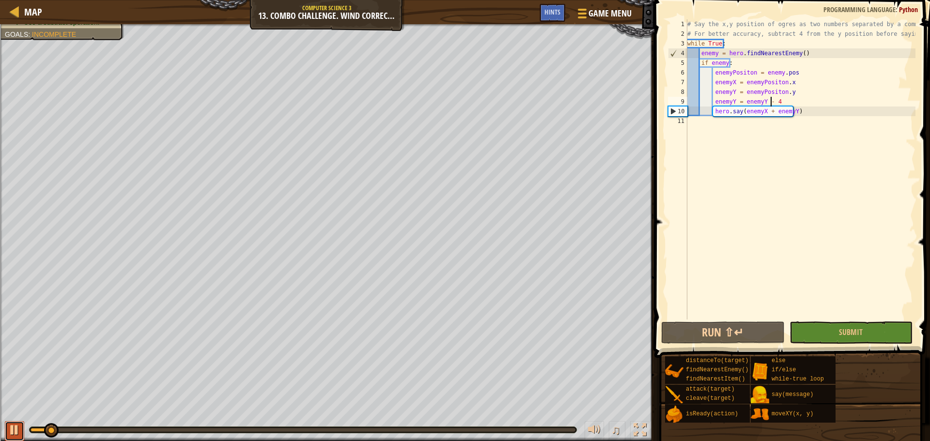
drag, startPoint x: 9, startPoint y: 434, endPoint x: 12, endPoint y: 430, distance: 5.5
click at [10, 433] on div at bounding box center [14, 430] width 13 height 13
drag, startPoint x: 23, startPoint y: 427, endPoint x: 0, endPoint y: 416, distance: 25.3
click at [0, 417] on div "♫" at bounding box center [327, 427] width 654 height 29
click at [791, 113] on div "# Say the x,y position of ogres as two numbers separated by a comma. # For bett…" at bounding box center [800, 179] width 230 height 320
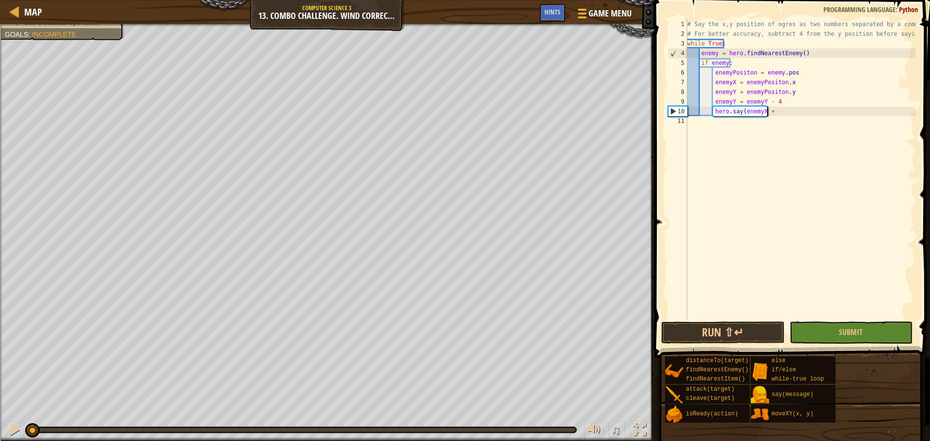
scroll to position [4, 6]
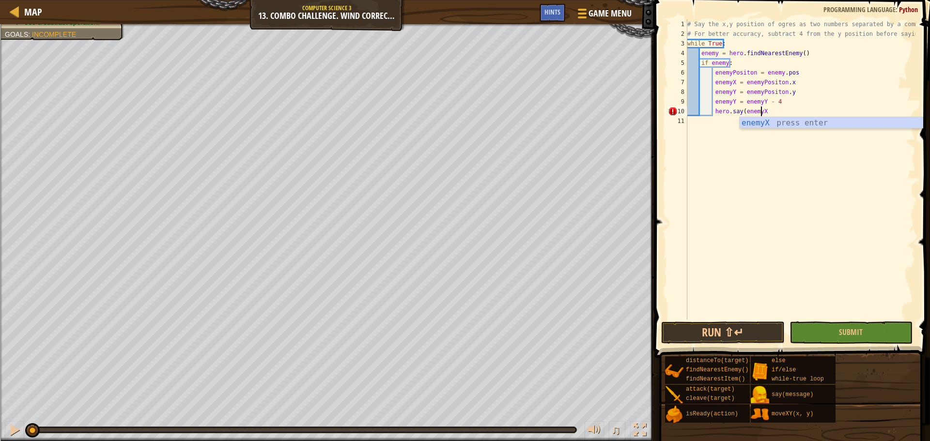
type textarea "hero.say(enemyX)"
type textarea "g"
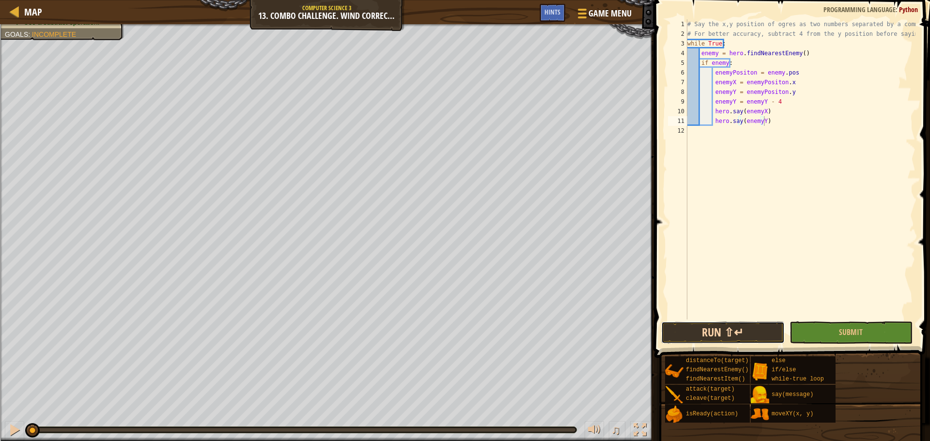
click at [713, 325] on button "Run ⇧↵" at bounding box center [722, 333] width 123 height 22
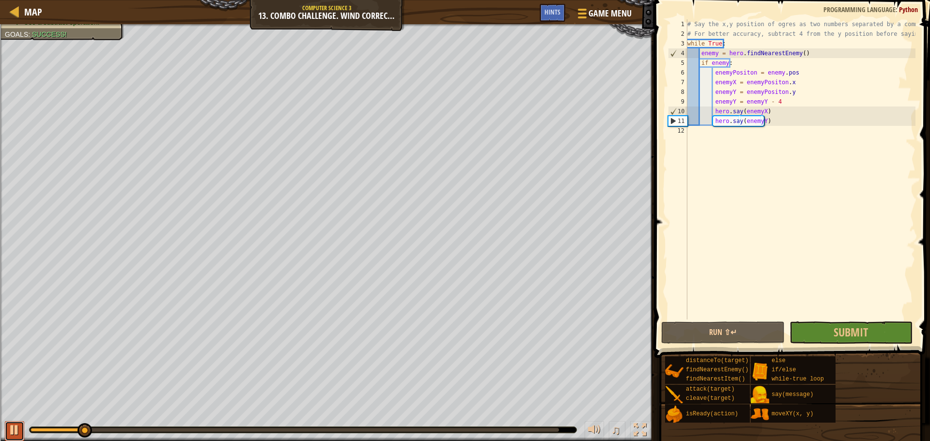
drag, startPoint x: 19, startPoint y: 432, endPoint x: 20, endPoint y: 427, distance: 5.3
click at [19, 431] on div at bounding box center [14, 430] width 13 height 13
click at [812, 123] on div "# Say the x,y position of ogres as two numbers separated by a comma. # For bett…" at bounding box center [800, 179] width 230 height 320
click at [806, 109] on div "# Say the x,y position of ogres as two numbers separated by a comma. # For bett…" at bounding box center [800, 179] width 230 height 320
click at [794, 122] on div "# Say the x,y position of ogres as two numbers separated by a comma. # For bett…" at bounding box center [800, 179] width 230 height 320
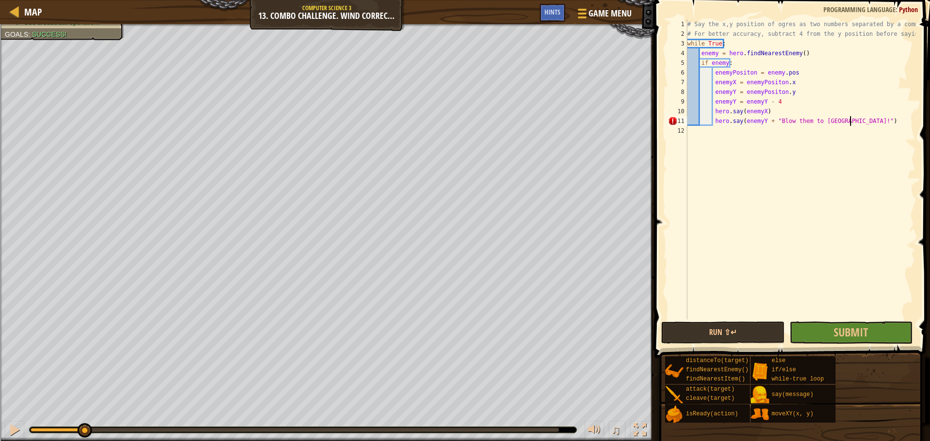
scroll to position [4, 13]
click at [739, 327] on button "Run ⇧↵" at bounding box center [722, 333] width 123 height 22
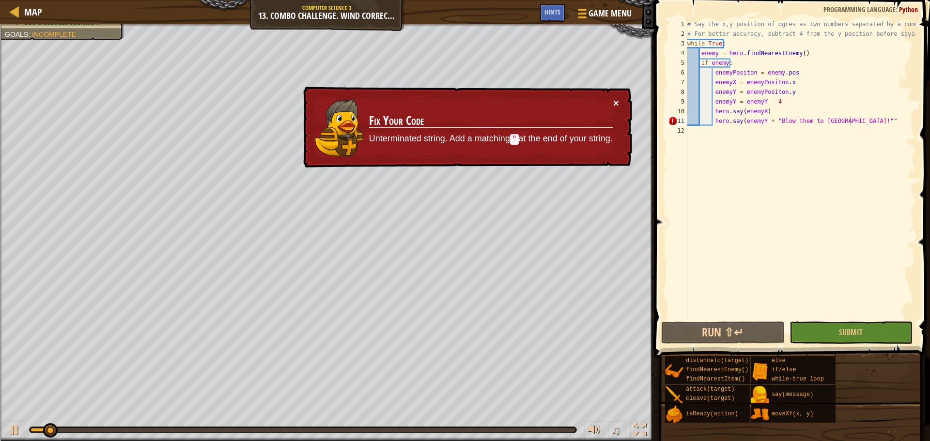
click at [617, 104] on button "×" at bounding box center [616, 103] width 6 height 10
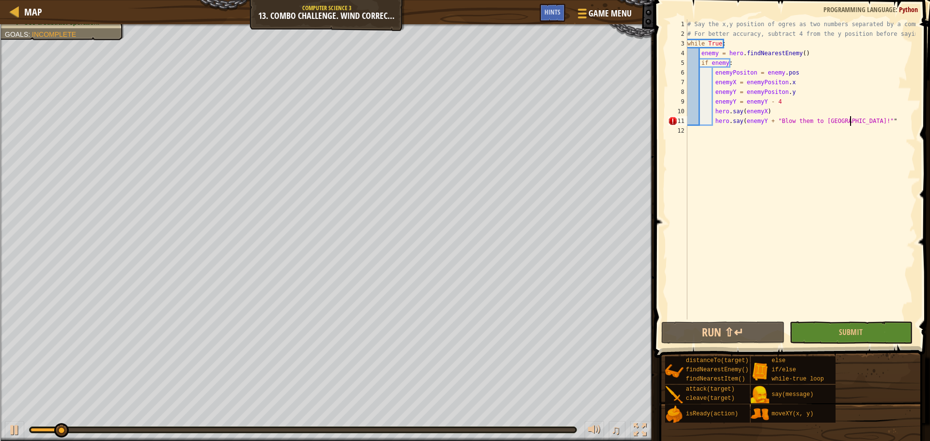
click at [859, 120] on div "# Say the x,y position of ogres as two numbers separated by a comma. # For bett…" at bounding box center [800, 179] width 230 height 320
click at [725, 331] on button "Run ⇧↵" at bounding box center [722, 333] width 123 height 22
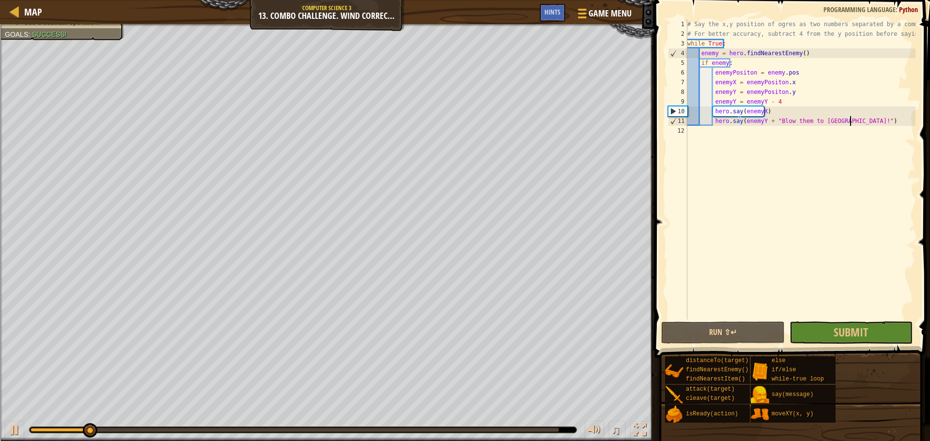
click at [4, 438] on div "♫" at bounding box center [327, 427] width 654 height 29
click at [19, 431] on div at bounding box center [14, 430] width 13 height 13
click at [807, 99] on div "# Say the x,y position of ogres as two numbers separated by a comma. # For bett…" at bounding box center [800, 179] width 230 height 320
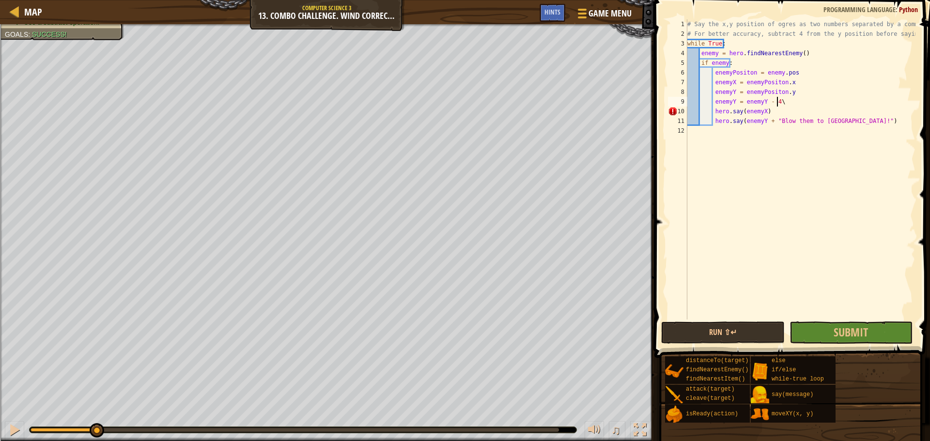
type textarea "enemyY = enemyY - 4"
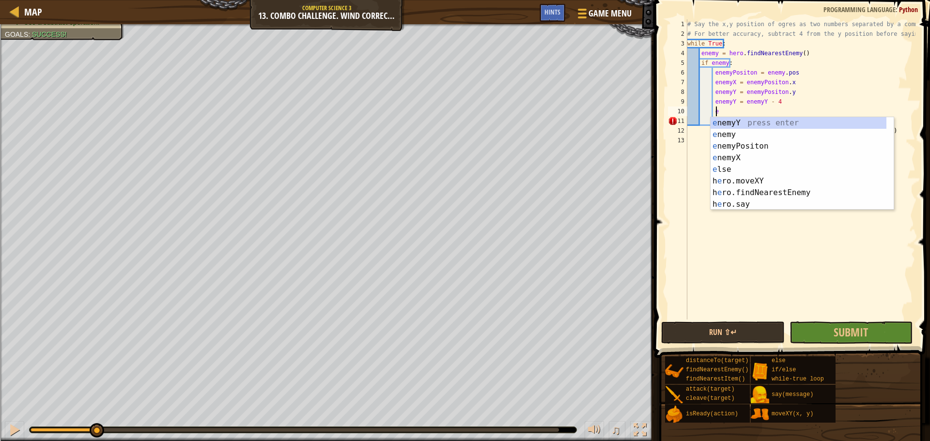
scroll to position [4, 2]
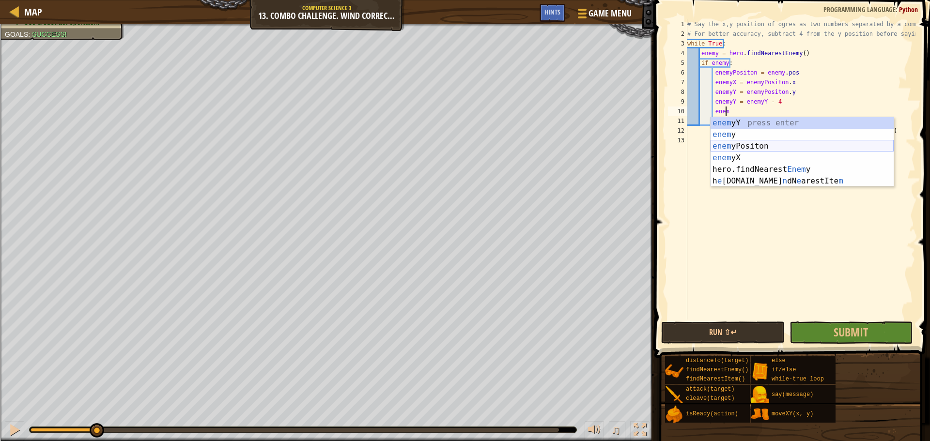
click at [754, 144] on div "enem yY press enter enem y press enter enem yPositon press enter enem yX press …" at bounding box center [801, 163] width 183 height 93
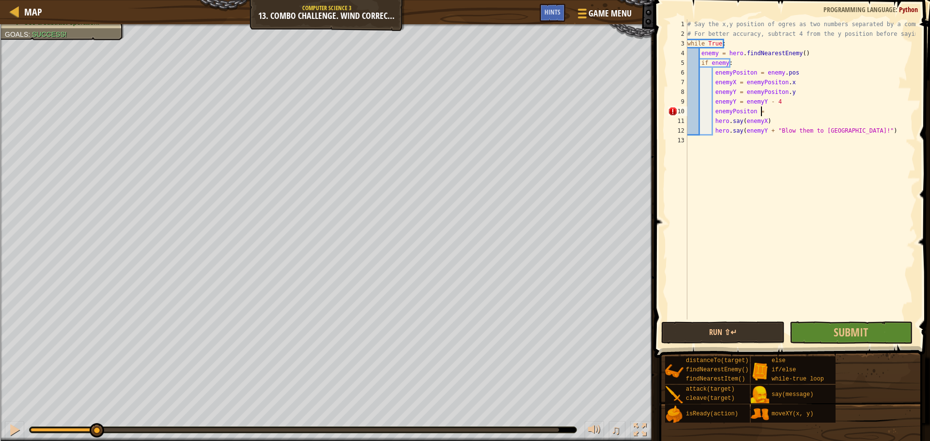
scroll to position [4, 6]
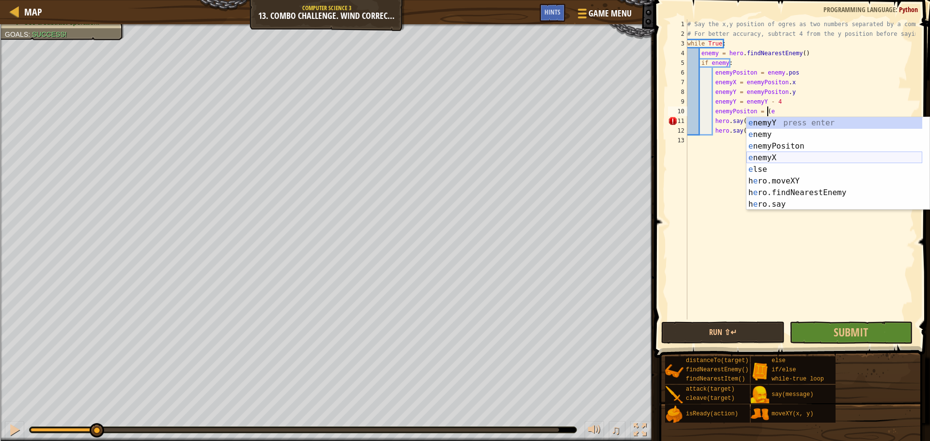
click at [777, 153] on div "e nemyY press enter e nemy press enter e nemyPositon press enter e nemyX press …" at bounding box center [834, 175] width 176 height 116
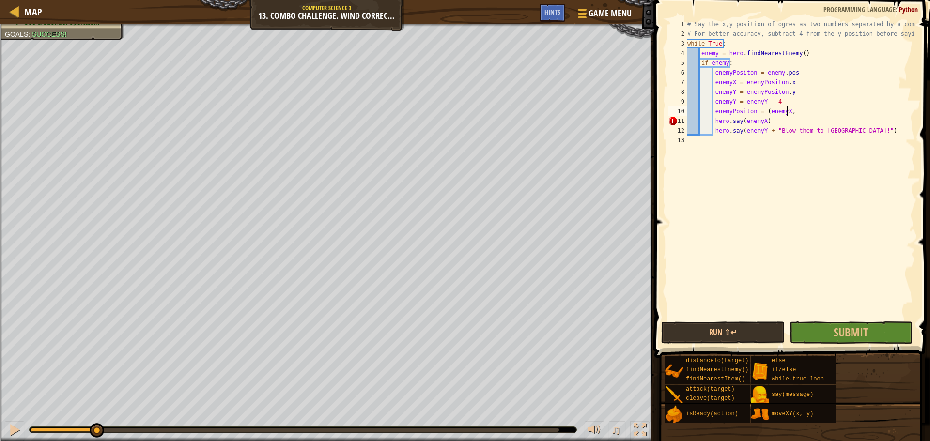
scroll to position [4, 8]
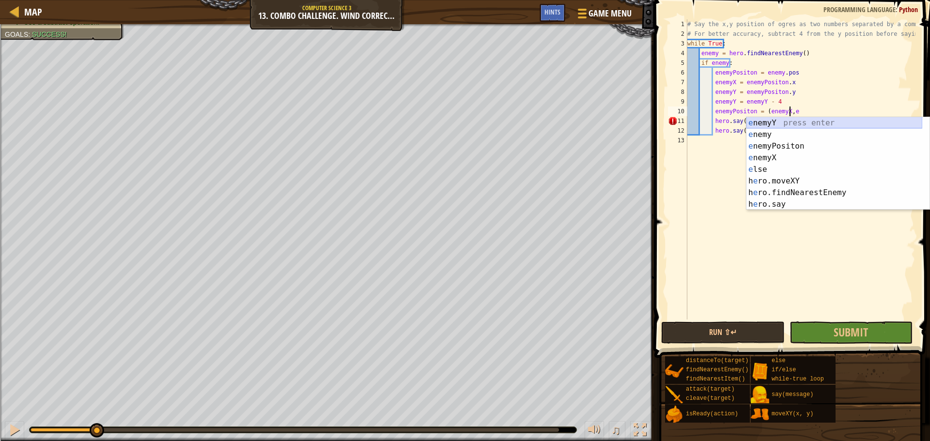
click at [803, 120] on div "e nemyY press enter e nemy press enter e nemyPositon press enter e nemyX press …" at bounding box center [834, 175] width 176 height 116
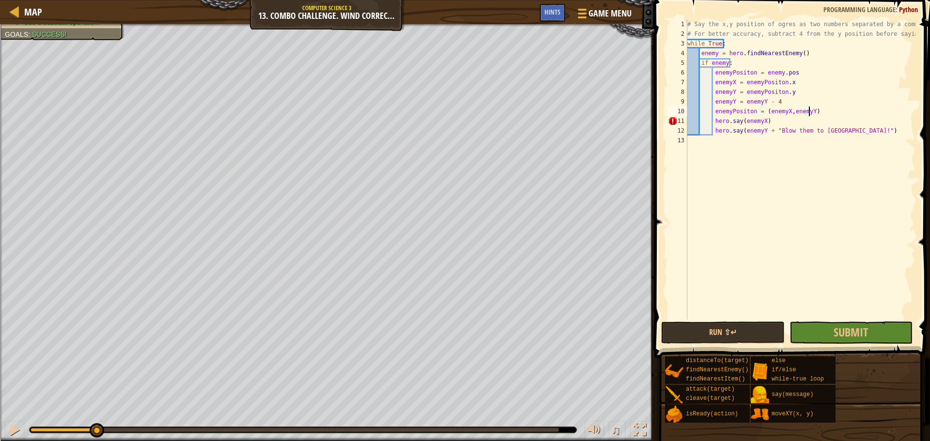
scroll to position [4, 9]
click at [788, 127] on div "# Say the x,y position of ogres as two numbers separated by a comma. # For bett…" at bounding box center [800, 179] width 230 height 320
type textarea "hero.say(enemyY + "Blow them to Valhalla!")"
drag, startPoint x: 754, startPoint y: 128, endPoint x: 711, endPoint y: 131, distance: 42.8
click at [711, 131] on div "# Say the x,y position of ogres as two numbers separated by a comma. # For bett…" at bounding box center [800, 179] width 230 height 320
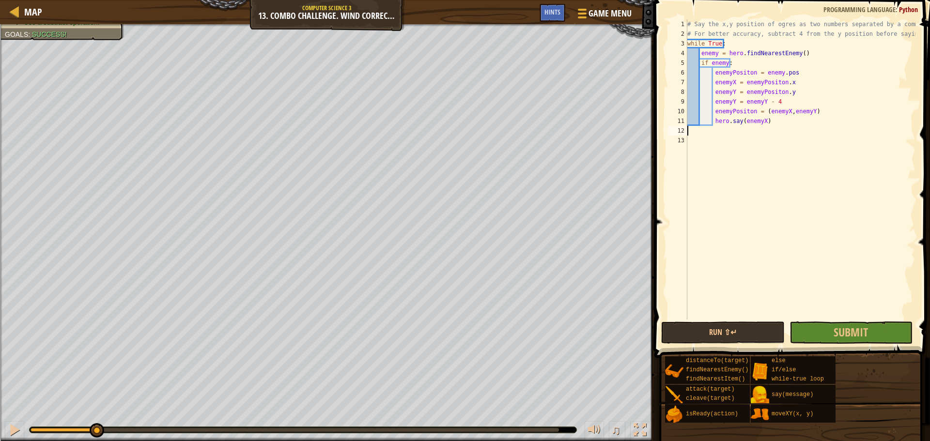
scroll to position [4, 0]
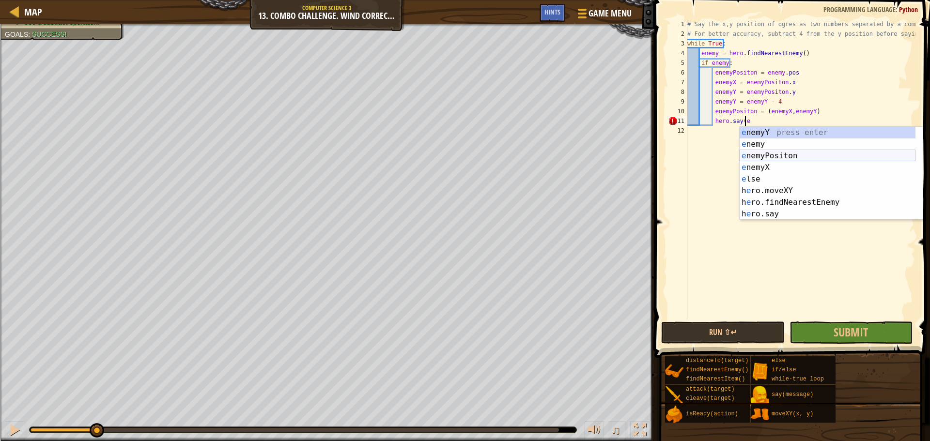
click at [763, 154] on div "e nemyY press enter e nemy press enter e nemyPositon press enter e nemyX press …" at bounding box center [828, 185] width 176 height 116
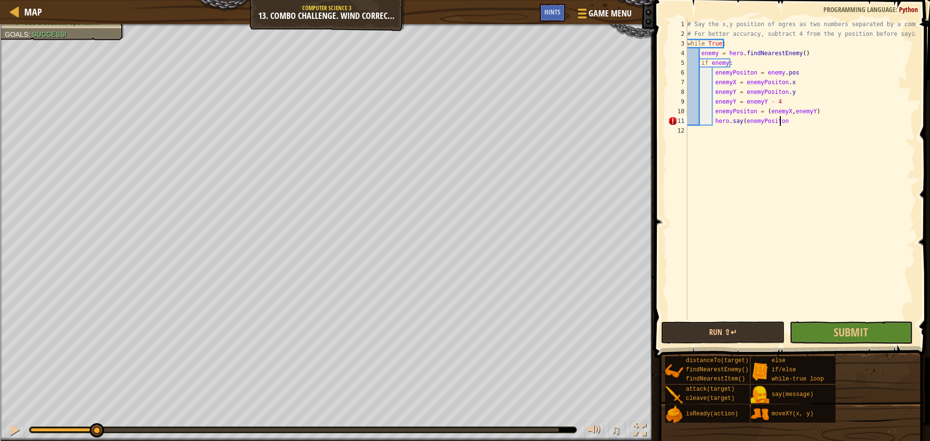
scroll to position [4, 7]
click at [724, 328] on button "Run ⇧↵" at bounding box center [722, 333] width 123 height 22
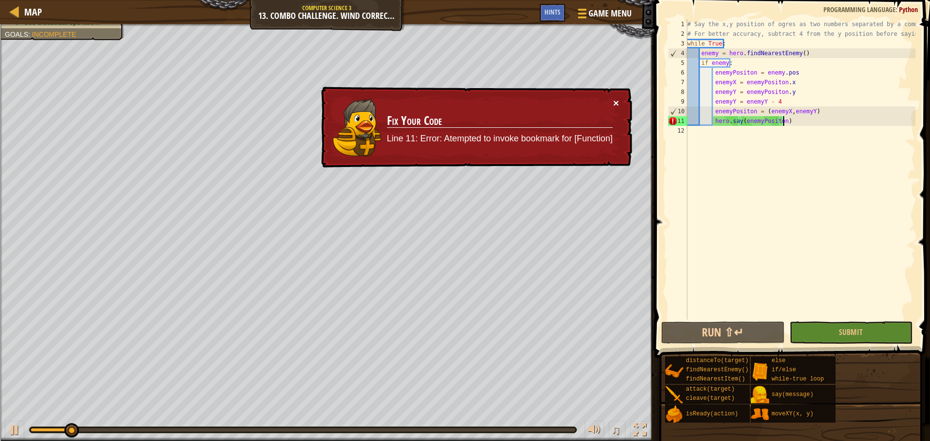
click at [615, 105] on button "×" at bounding box center [616, 103] width 6 height 10
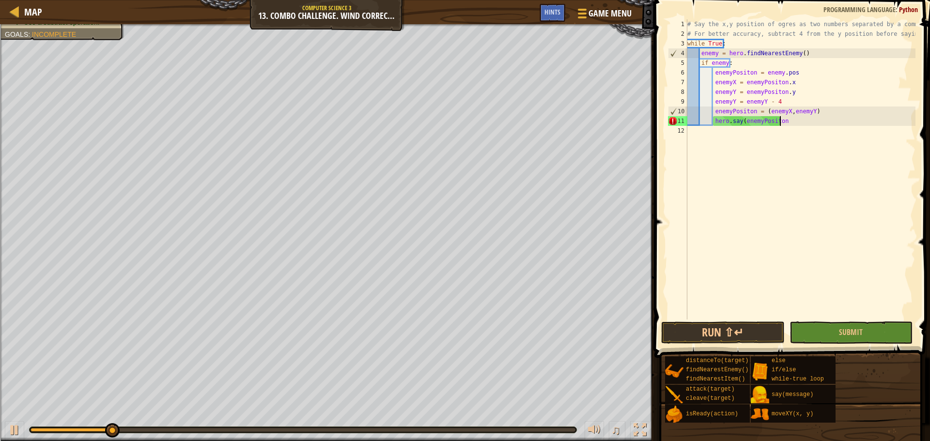
scroll to position [4, 4]
type textarea "enemyPositon = (enemyX"
click at [791, 153] on div "# Say the x,y position of ogres as two numbers separated by a comma. # For bett…" at bounding box center [800, 179] width 230 height 320
click at [786, 120] on div "# Say the x,y position of ogres as two numbers separated by a comma. # For bett…" at bounding box center [800, 179] width 230 height 320
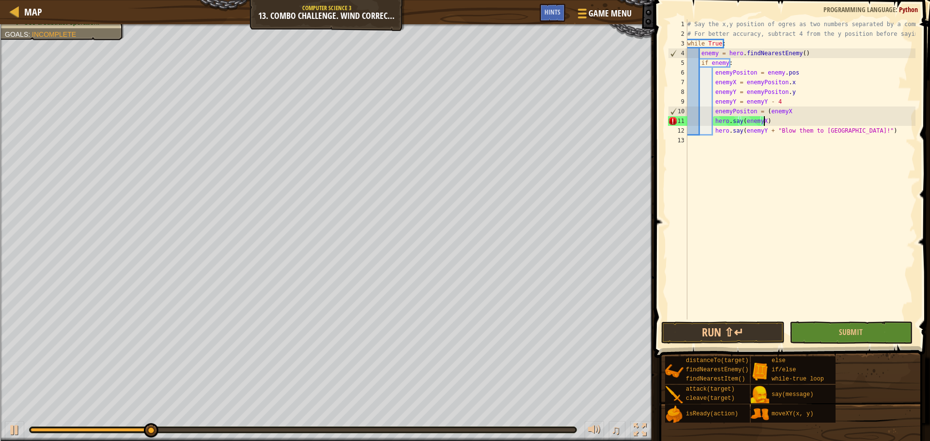
click at [791, 112] on div "# Say the x,y position of ogres as two numbers separated by a comma. # For bett…" at bounding box center [800, 179] width 230 height 320
click at [775, 125] on div "# Say the x,y position of ogres as two numbers separated by a comma. # For bett…" at bounding box center [800, 179] width 230 height 320
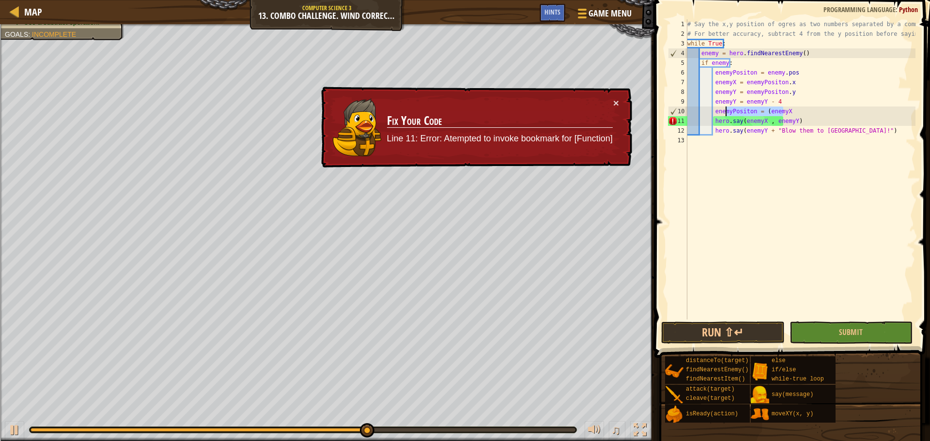
drag, startPoint x: 793, startPoint y: 110, endPoint x: 723, endPoint y: 112, distance: 69.8
click at [723, 112] on div "# Say the x,y position of ogres as two numbers separated by a comma. # For bett…" at bounding box center [800, 179] width 230 height 320
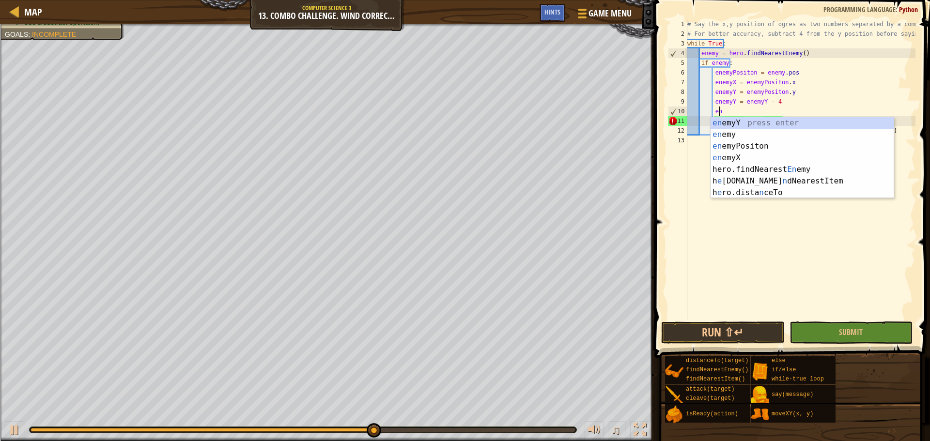
type textarea "e"
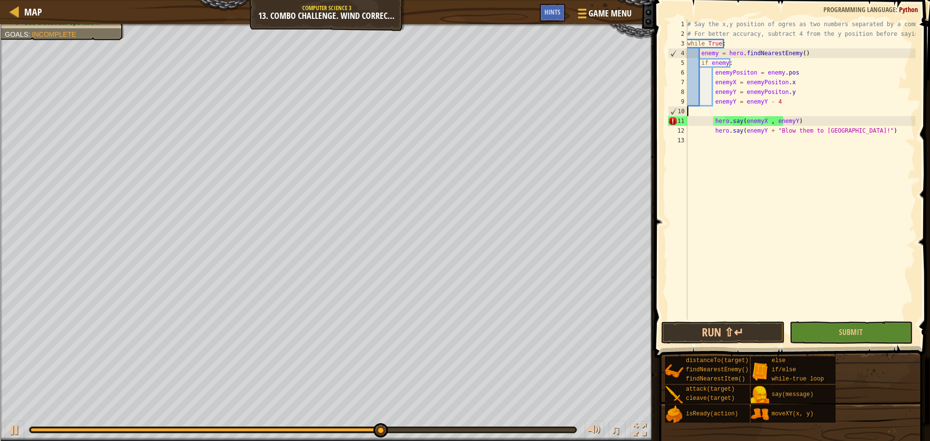
scroll to position [4, 0]
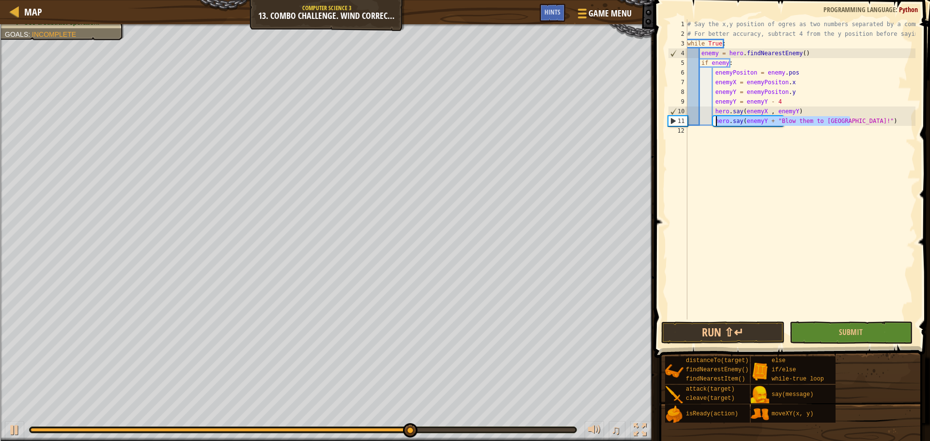
drag, startPoint x: 861, startPoint y: 123, endPoint x: 716, endPoint y: 121, distance: 144.8
click at [716, 121] on div "# Say the x,y position of ogres as two numbers separated by a comma. # For bett…" at bounding box center [800, 179] width 230 height 320
type textarea "h"
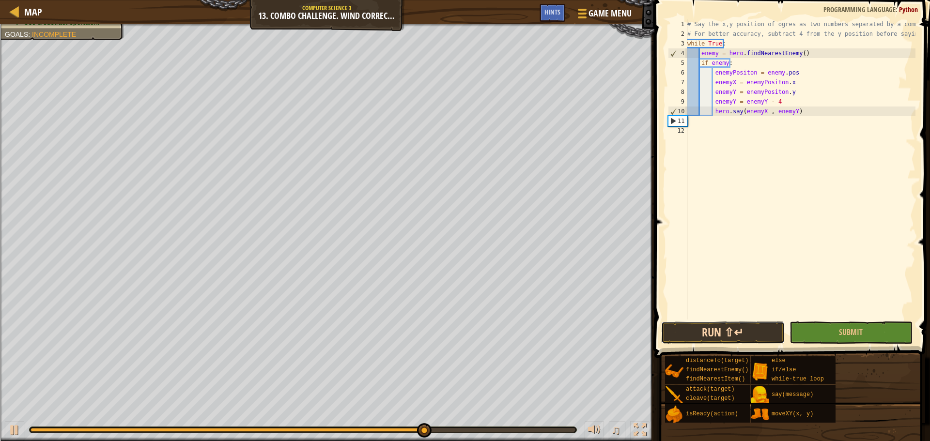
click at [729, 334] on button "Run ⇧↵" at bounding box center [722, 333] width 123 height 22
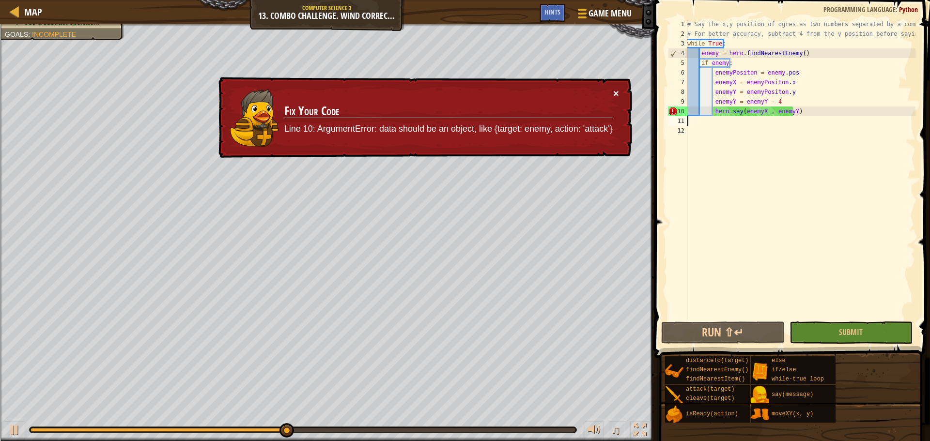
click at [614, 93] on button "×" at bounding box center [616, 94] width 6 height 10
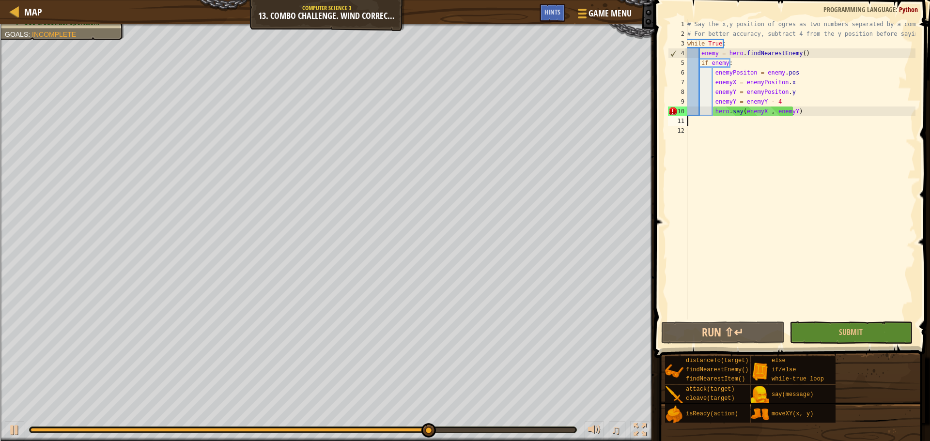
click at [822, 109] on div "# Say the x,y position of ogres as two numbers separated by a comma. # For bett…" at bounding box center [800, 179] width 230 height 320
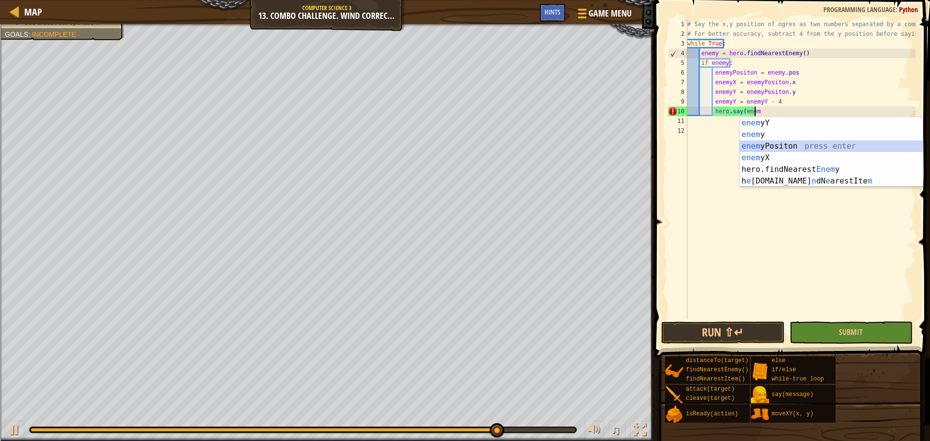
click at [789, 143] on div "enem yY press enter enem y press enter enem yPositon press enter enem yX press …" at bounding box center [831, 163] width 183 height 93
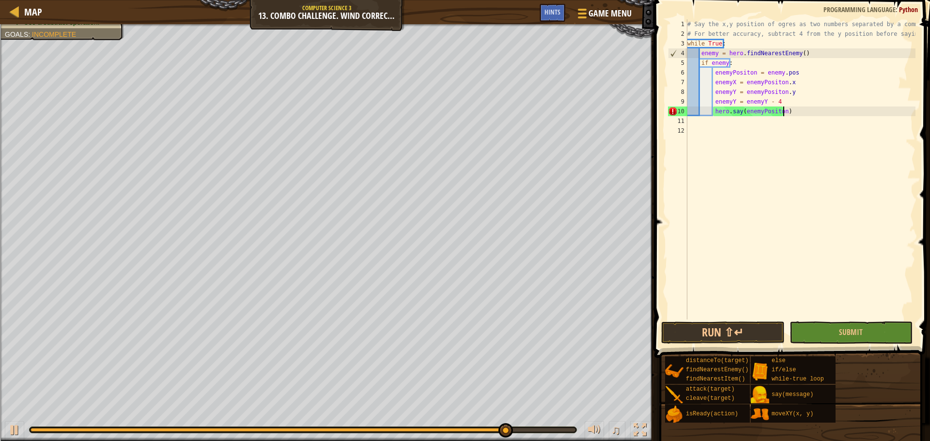
scroll to position [4, 7]
click at [698, 341] on button "Run ⇧↵" at bounding box center [722, 333] width 123 height 22
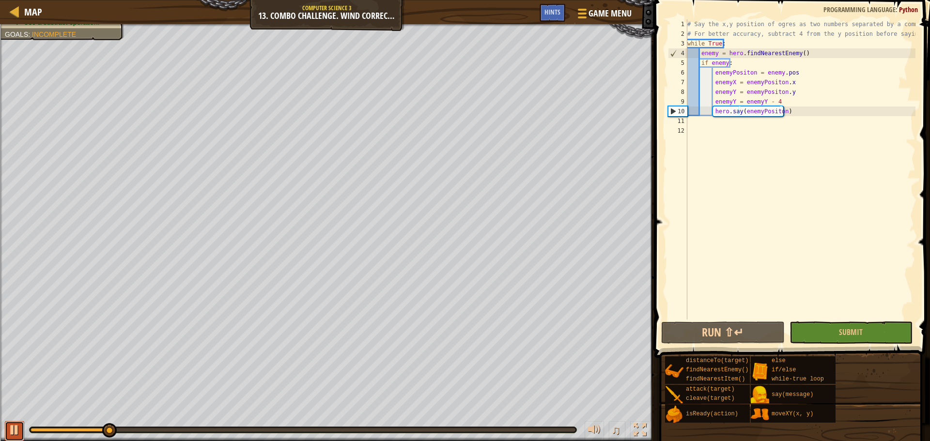
click at [17, 426] on div at bounding box center [14, 430] width 13 height 13
click at [639, 424] on div at bounding box center [639, 430] width 13 height 13
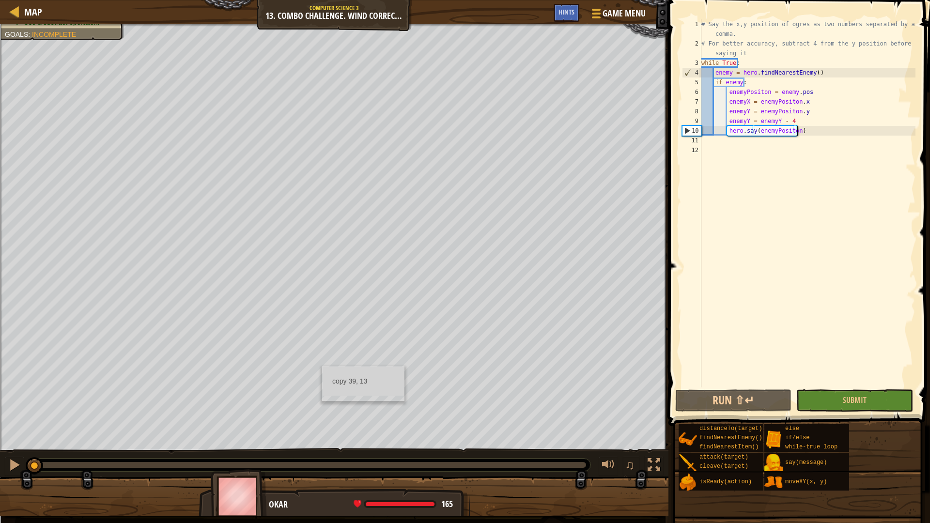
drag, startPoint x: 70, startPoint y: 467, endPoint x: 0, endPoint y: 471, distance: 69.9
click at [0, 441] on div "♫" at bounding box center [334, 462] width 668 height 29
click at [661, 441] on button at bounding box center [653, 466] width 19 height 20
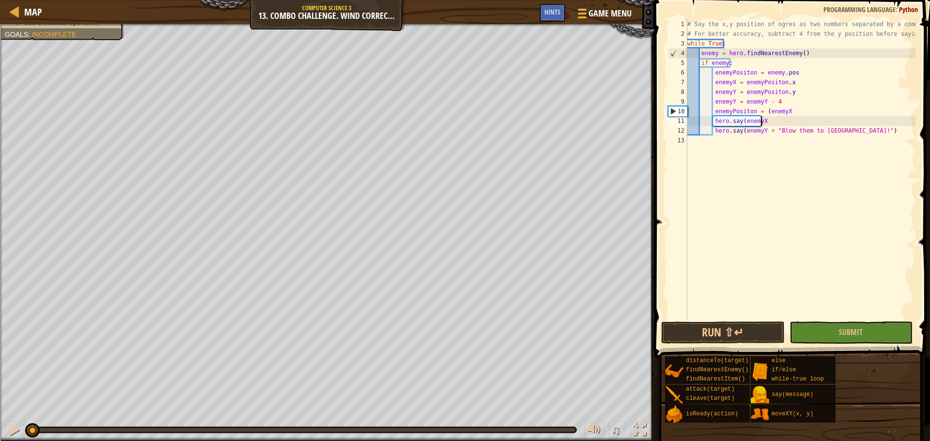
type textarea "enem"
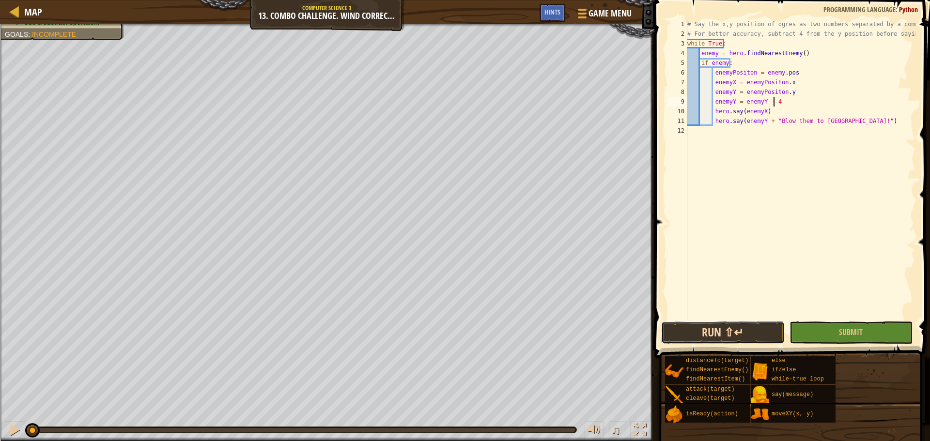
click at [725, 329] on button "Run ⇧↵" at bounding box center [722, 333] width 123 height 22
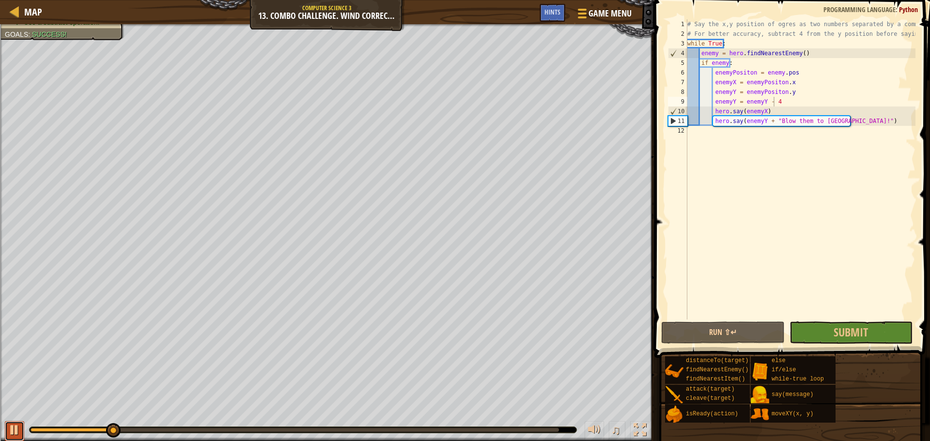
click at [18, 428] on div at bounding box center [14, 430] width 13 height 13
click at [766, 112] on div "# Say the x,y position of ogres as two numbers separated by a comma. # For bett…" at bounding box center [800, 179] width 230 height 320
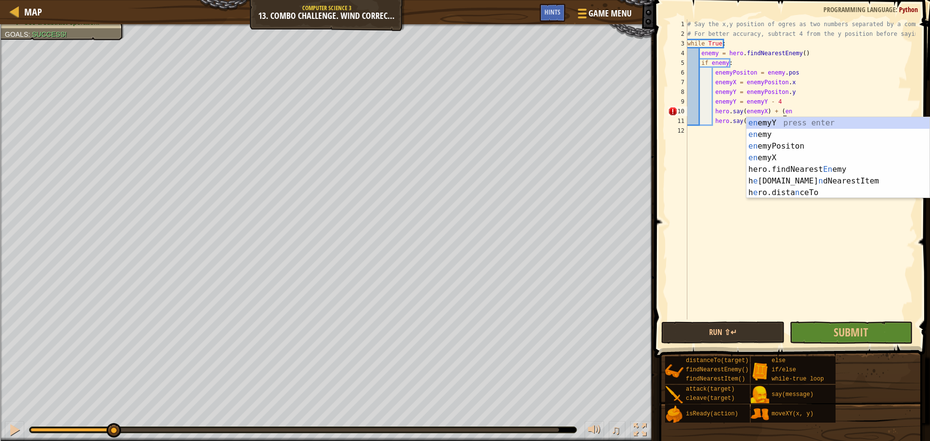
scroll to position [4, 8]
click at [779, 122] on div "ene myY press enter ene my press enter ene myPositon press enter ene myX press …" at bounding box center [837, 169] width 183 height 105
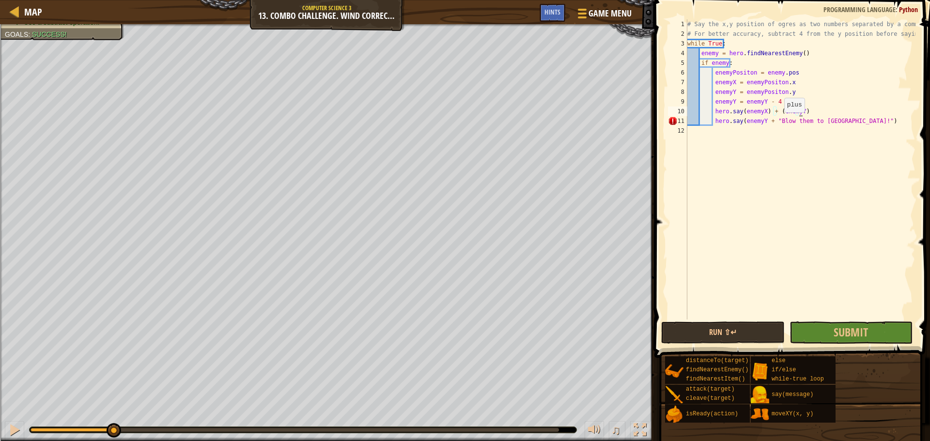
scroll to position [4, 9]
drag, startPoint x: 837, startPoint y: 123, endPoint x: 734, endPoint y: 125, distance: 103.7
click at [734, 125] on div "# Say the x,y position of ogres as two numbers separated by a comma. # For bett…" at bounding box center [800, 179] width 230 height 320
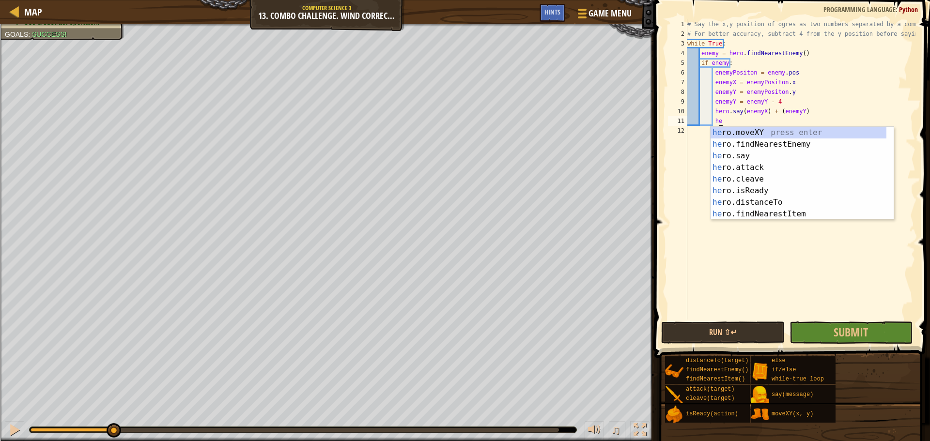
type textarea "h"
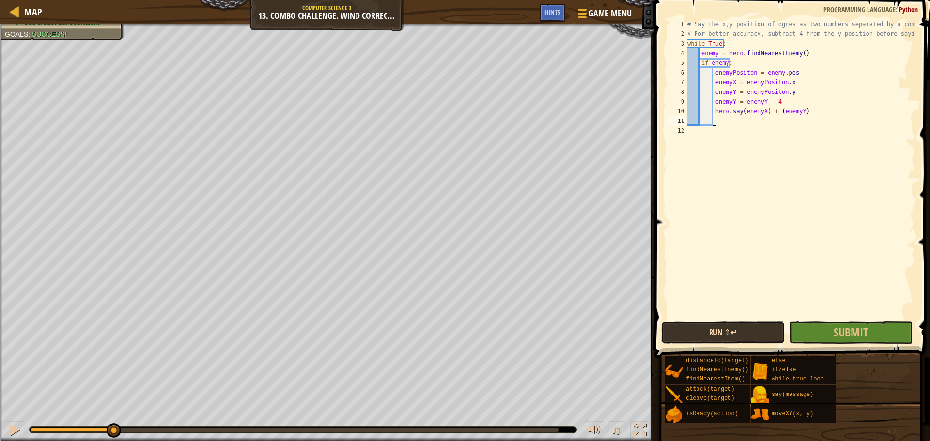
click at [726, 324] on button "Run ⇧↵" at bounding box center [722, 333] width 123 height 22
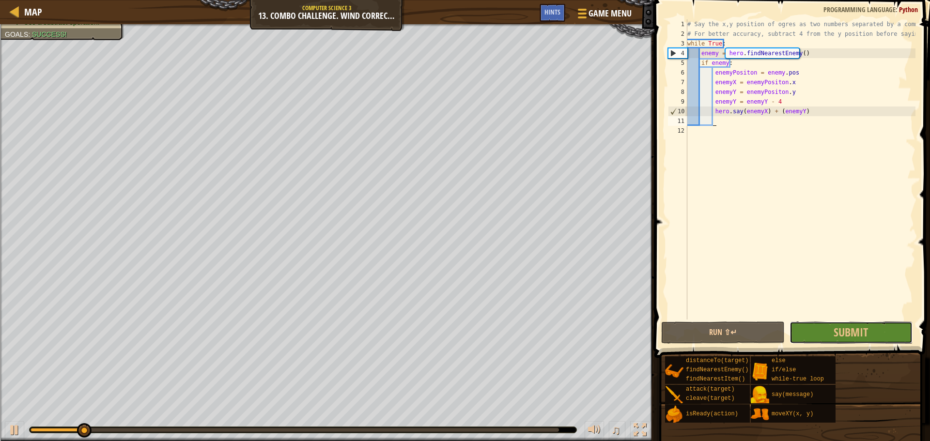
drag, startPoint x: 824, startPoint y: 334, endPoint x: 825, endPoint y: 339, distance: 5.9
click at [824, 334] on button "Submit" at bounding box center [850, 333] width 123 height 22
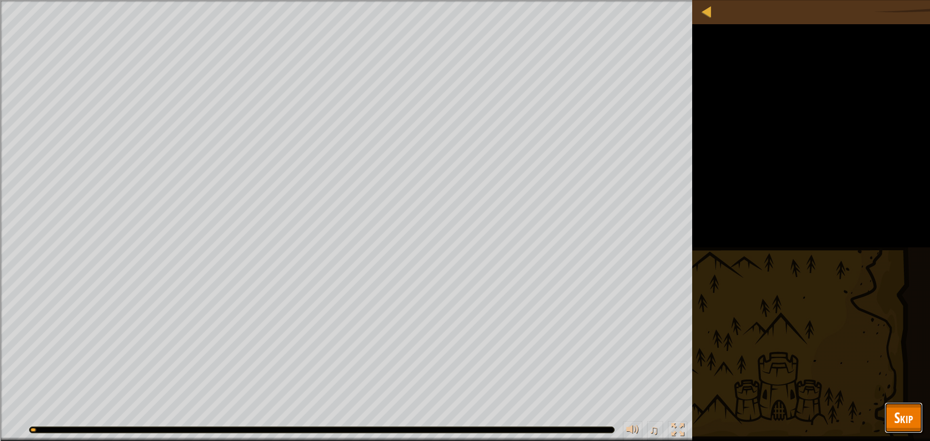
click at [899, 411] on span "Skip" at bounding box center [903, 418] width 19 height 20
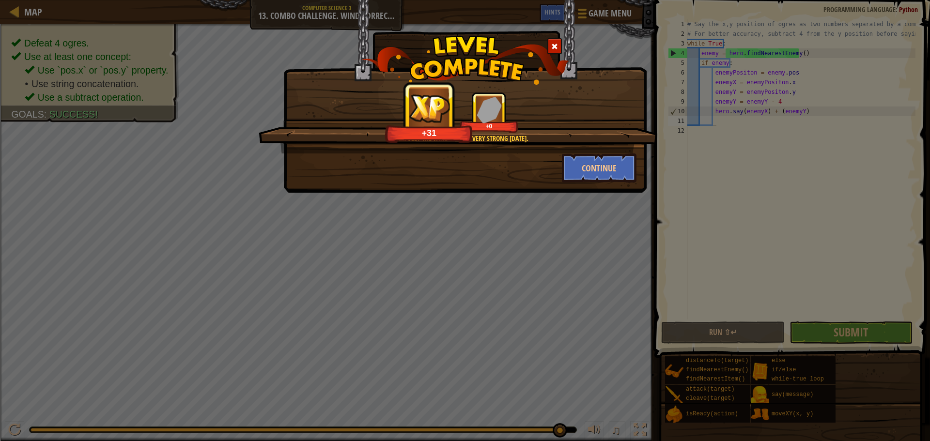
click at [556, 49] on span at bounding box center [554, 46] width 7 height 7
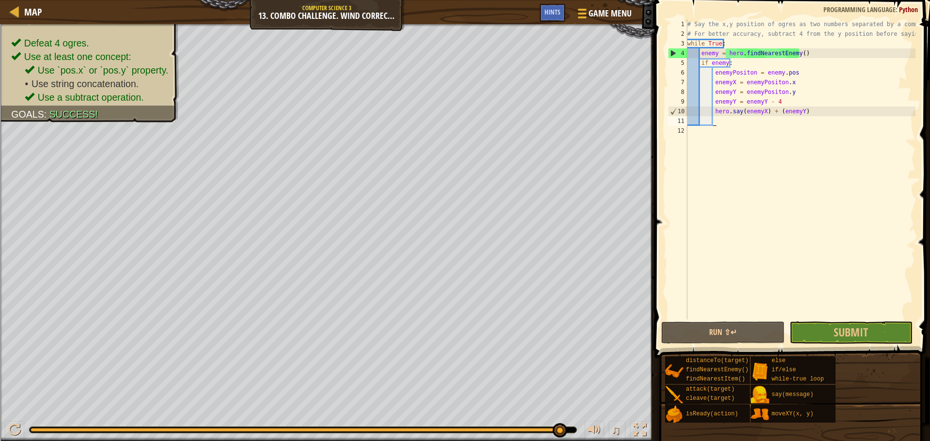
click at [840, 114] on div "# Say the x,y position of ogres as two numbers separated by a comma. # For bett…" at bounding box center [800, 179] width 230 height 320
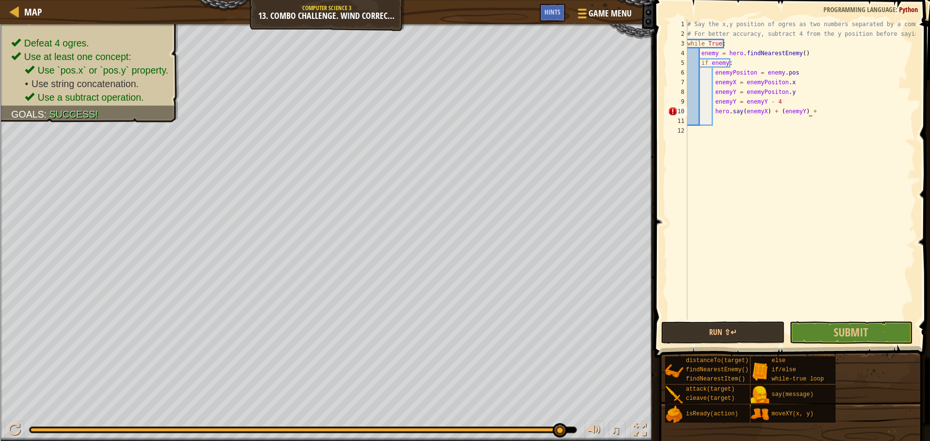
scroll to position [4, 10]
click at [833, 118] on div "" Blow them to [GEOGRAPHIC_DATA]!" press enter" at bounding box center [837, 134] width 183 height 35
type textarea "hero.say(enemyX) + (enemyY) + "Blow them to Valhalla!""
click at [823, 322] on button "Submit" at bounding box center [850, 333] width 123 height 22
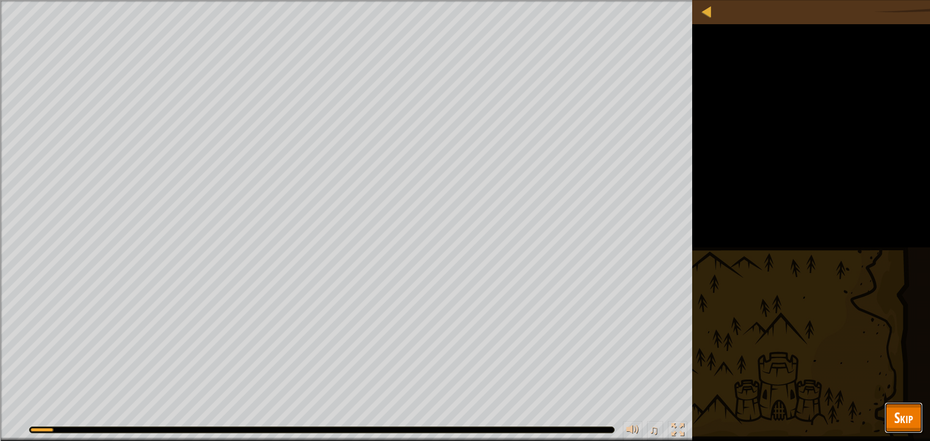
click at [907, 423] on span "Skip" at bounding box center [903, 418] width 19 height 20
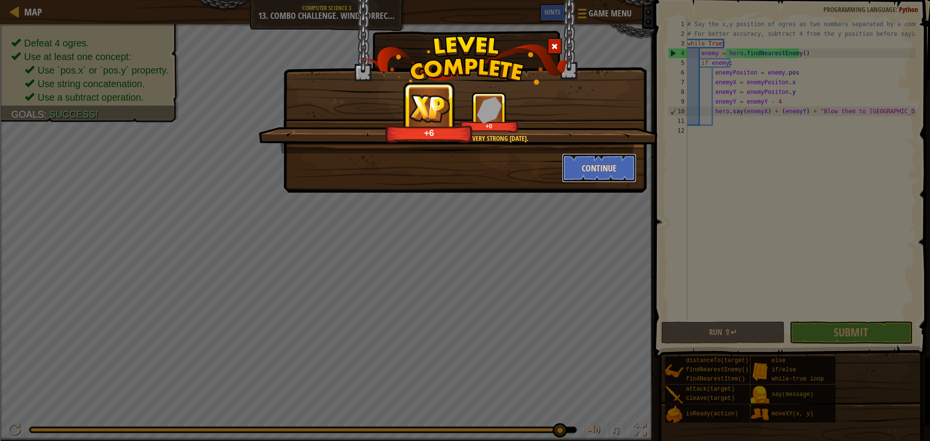
click at [573, 168] on button "Continue" at bounding box center [599, 168] width 75 height 29
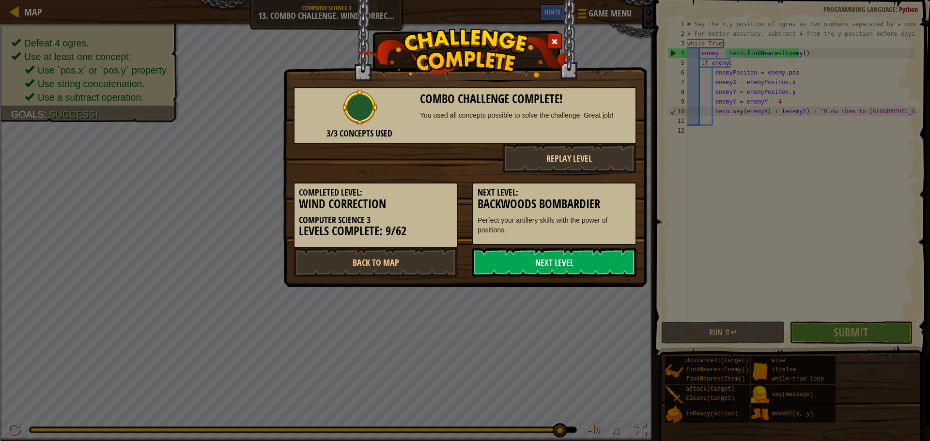
click at [515, 261] on link "Next Level" at bounding box center [554, 262] width 164 height 29
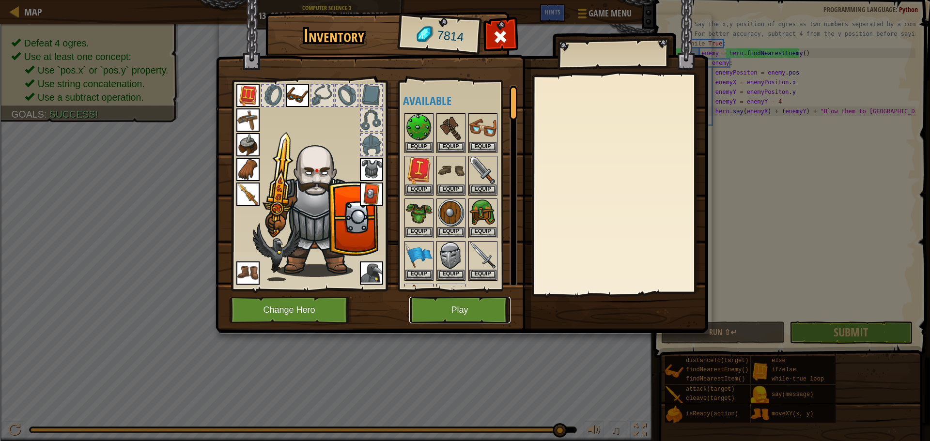
click at [450, 308] on button "Play" at bounding box center [459, 310] width 101 height 27
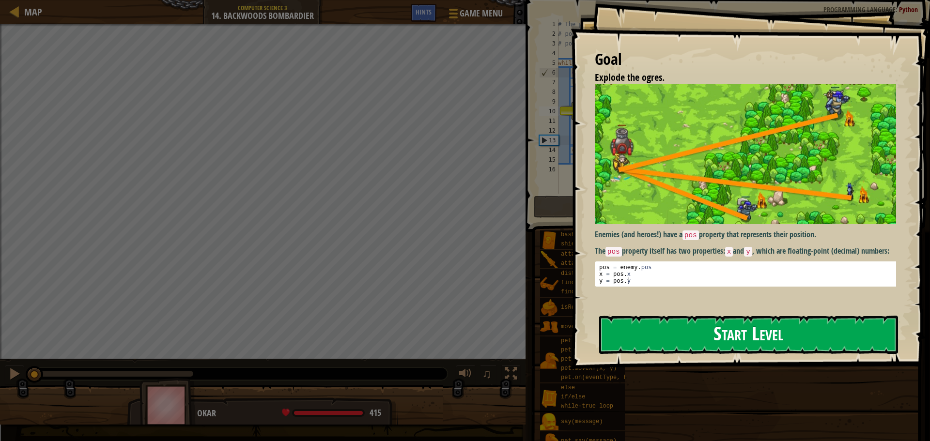
click at [636, 329] on button "Start Level" at bounding box center [748, 335] width 299 height 38
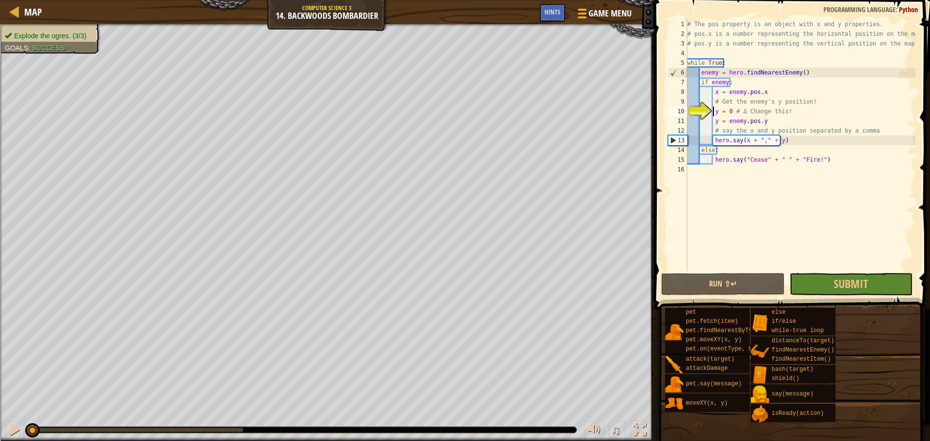
click at [803, 145] on div "# The pos property is an object with x and y properties. # pos.x is a number re…" at bounding box center [800, 154] width 230 height 271
click at [763, 122] on div "# The pos property is an object with x and y properties. # pos.x is a number re…" at bounding box center [800, 154] width 230 height 271
type textarea "y = enemy.pos.y"
drag, startPoint x: 774, startPoint y: 121, endPoint x: 712, endPoint y: 123, distance: 62.0
click at [712, 123] on div "# The pos property is an object with x and y properties. # pos.x is a number re…" at bounding box center [800, 154] width 230 height 271
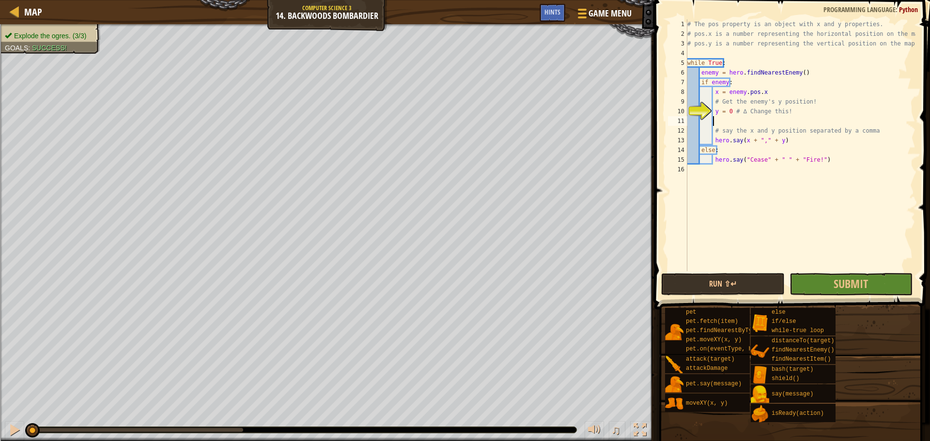
click at [687, 111] on div "10" at bounding box center [677, 112] width 19 height 10
type textarea "y = 0 # ∆ Change this!"
click at [687, 112] on div "10" at bounding box center [677, 112] width 19 height 10
type textarea "y = 0 # ∆ Change this!"
click at [716, 111] on div "# The pos property is an object with x and y properties. # pos.x is a number re…" at bounding box center [800, 154] width 230 height 271
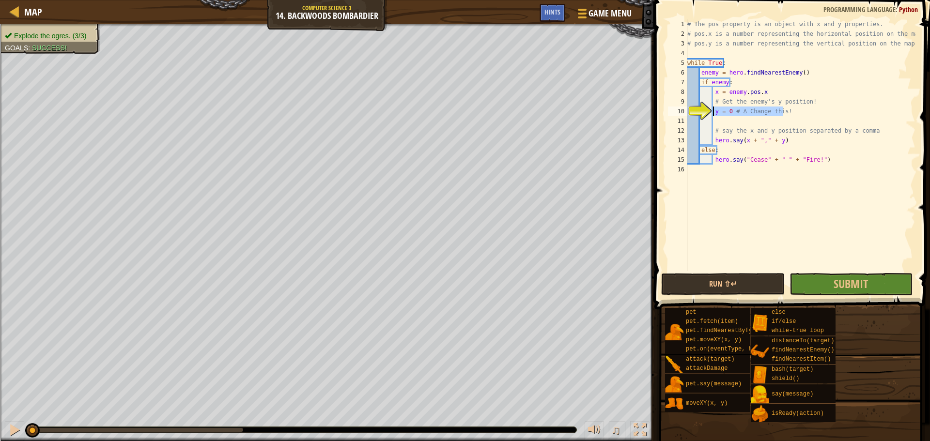
drag, startPoint x: 784, startPoint y: 110, endPoint x: 711, endPoint y: 116, distance: 72.9
click at [711, 116] on div "# The pos property is an object with x and y properties. # pos.x is a number re…" at bounding box center [800, 154] width 230 height 271
type textarea "y = enemy.pos.y"
click at [746, 123] on div "# The pos property is an object with x and y properties. # pos.x is a number re…" at bounding box center [800, 154] width 230 height 271
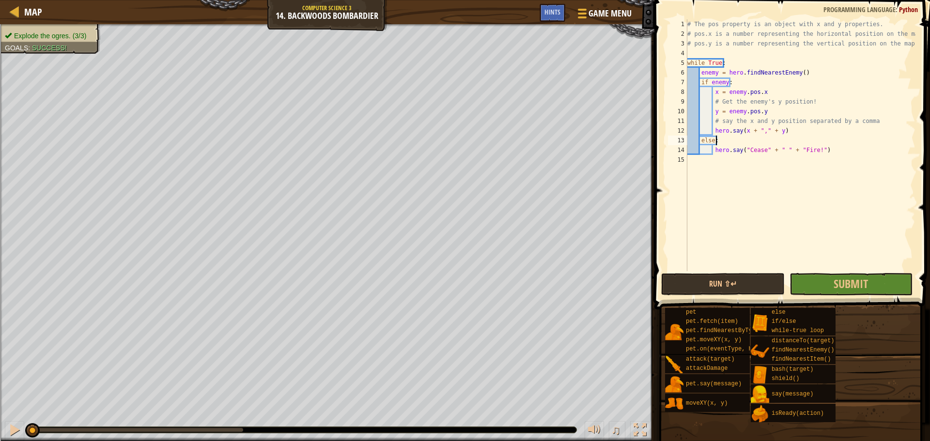
click at [747, 140] on div "# The pos property is an object with x and y properties. # pos.x is a number re…" at bounding box center [800, 154] width 230 height 271
click at [744, 132] on div "# The pos property is an object with x and y properties. # pos.x is a number re…" at bounding box center [800, 154] width 230 height 271
type textarea "hero.say(x + "," + y)"
click at [718, 278] on button "Run ⇧↵" at bounding box center [722, 284] width 123 height 22
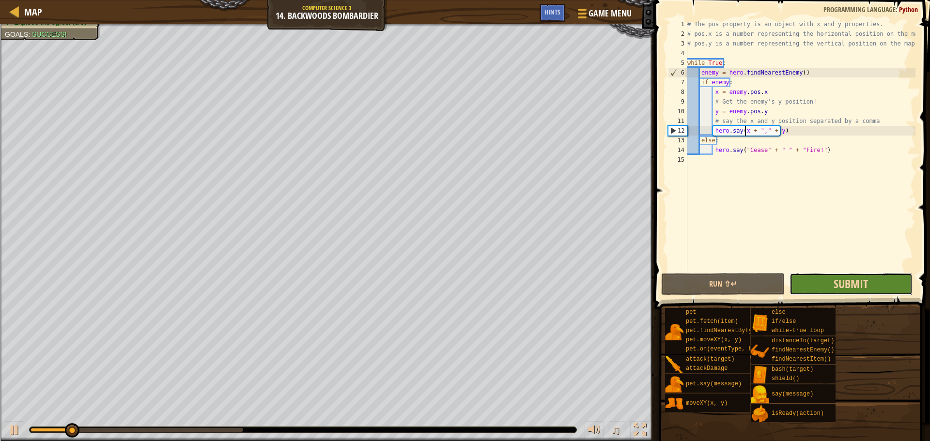
click at [835, 288] on span "Submit" at bounding box center [850, 283] width 34 height 15
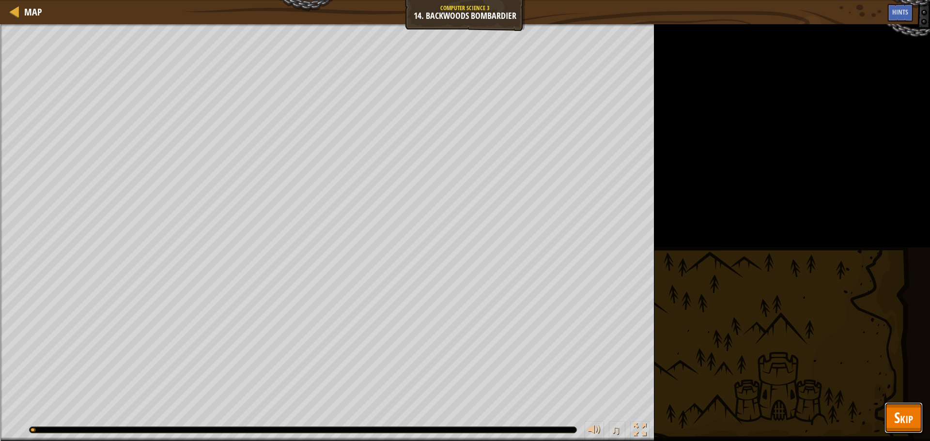
click at [896, 406] on button "Skip" at bounding box center [903, 417] width 38 height 31
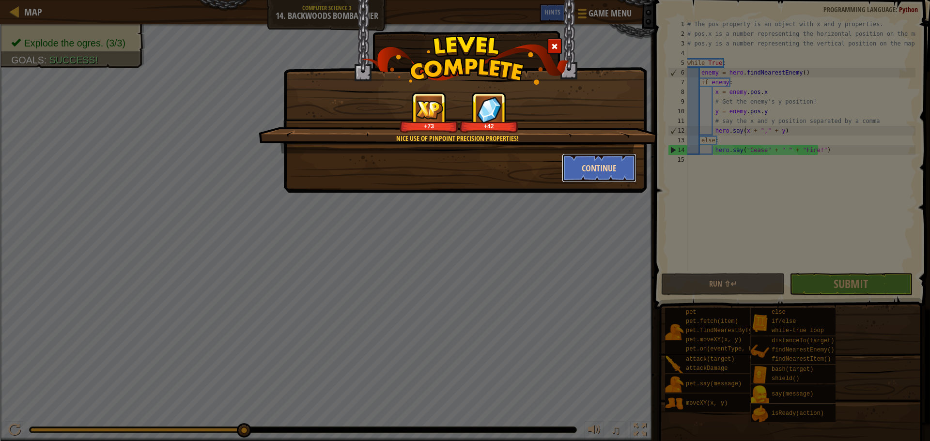
click at [599, 173] on button "Continue" at bounding box center [599, 168] width 75 height 29
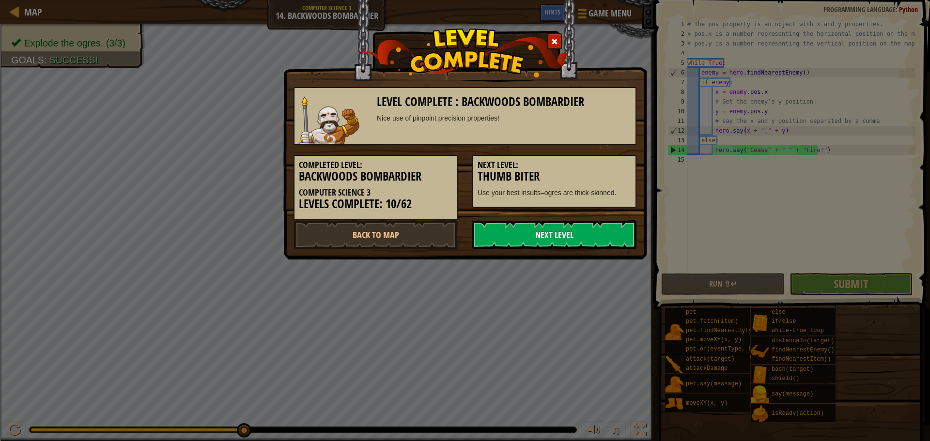
click at [612, 236] on link "Next Level" at bounding box center [554, 234] width 164 height 29
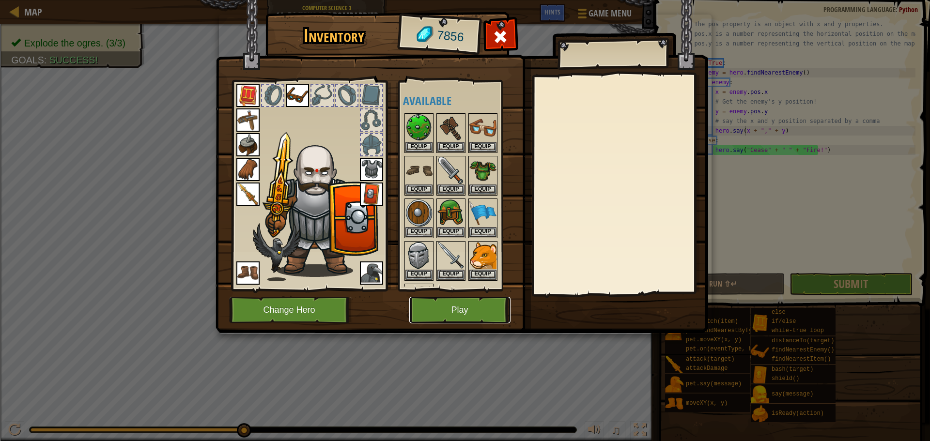
click at [469, 311] on button "Play" at bounding box center [459, 310] width 101 height 27
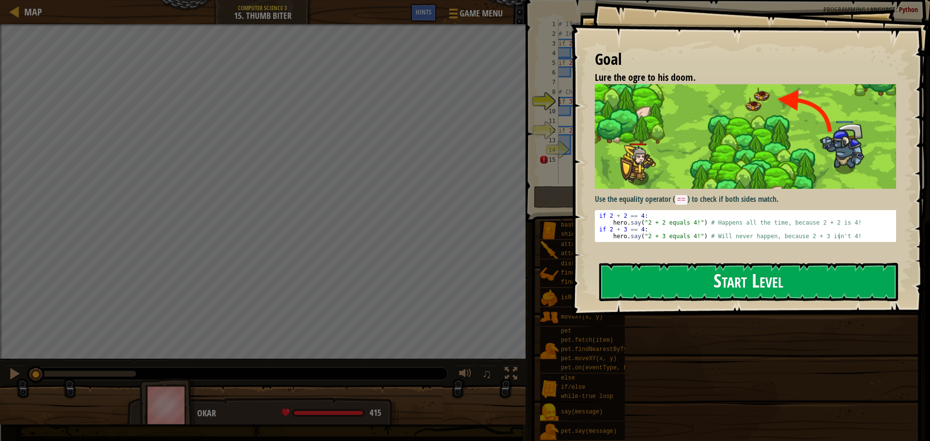
click at [637, 281] on button "Start Level" at bounding box center [748, 282] width 299 height 38
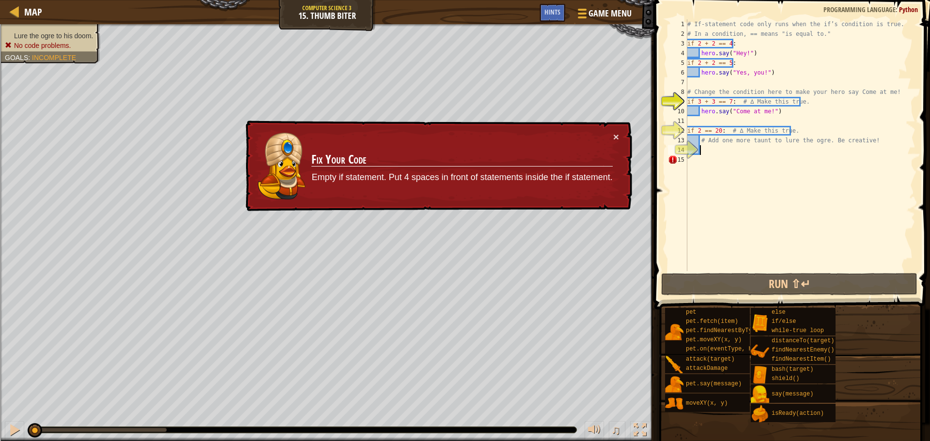
click at [709, 151] on div "# If-statement code only runs when the if’s condition is true. # In a condition…" at bounding box center [800, 154] width 230 height 271
click at [710, 159] on div "# If-statement code only runs when the if’s condition is true. # In a condition…" at bounding box center [800, 154] width 230 height 271
click at [713, 152] on div "# If-statement code only runs when the if’s condition is true. # In a condition…" at bounding box center [800, 154] width 230 height 271
click at [713, 102] on div "# If-statement code only runs when the if’s condition is true. # In a condition…" at bounding box center [800, 154] width 230 height 271
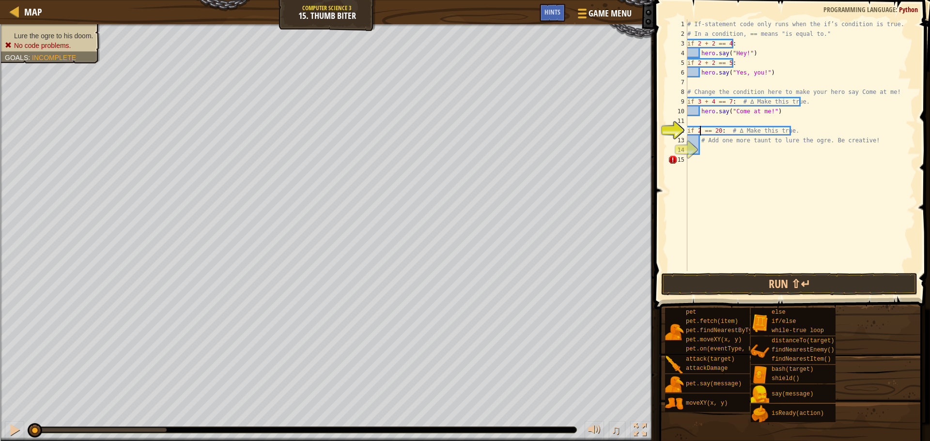
click at [700, 130] on div "# If-statement code only runs when the if’s condition is true. # In a condition…" at bounding box center [800, 154] width 230 height 271
type textarea "if 20 == 20: # ∆ Make this true."
click at [725, 147] on div "# If-statement code only runs when the if’s condition is true. # In a condition…" at bounding box center [800, 154] width 230 height 271
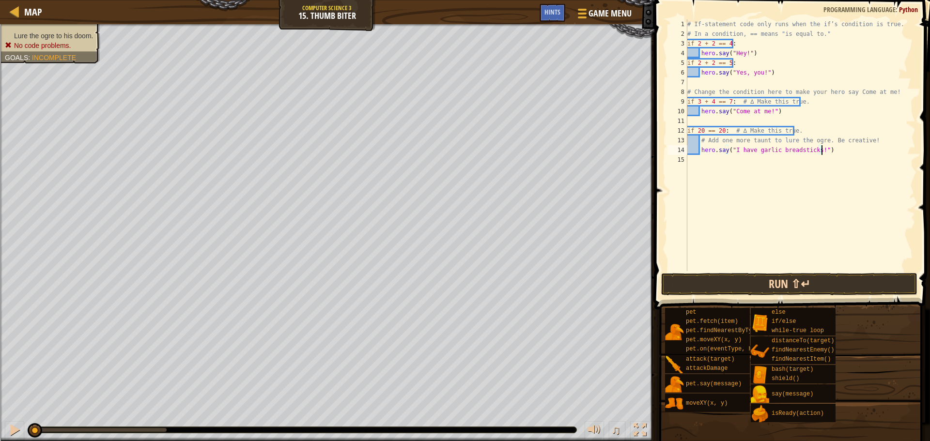
type textarea "hero.say("I have garlic breadsticks!")"
click at [758, 283] on button "Run ⇧↵" at bounding box center [789, 284] width 256 height 22
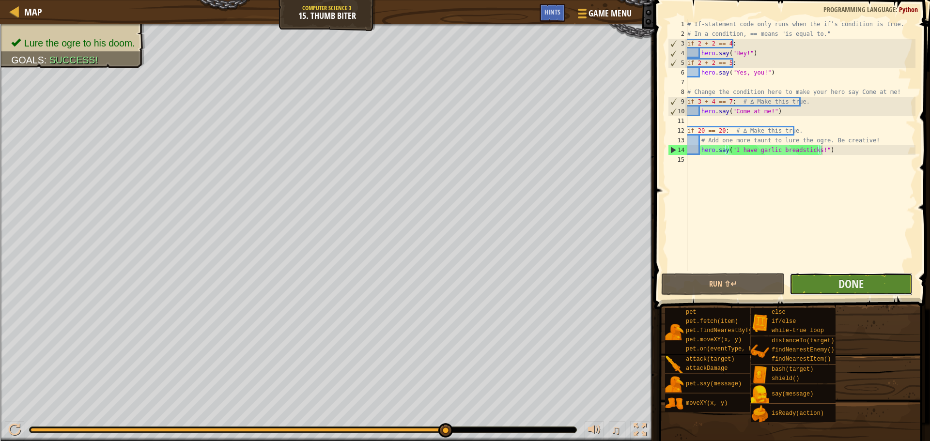
click at [828, 282] on button "Done" at bounding box center [850, 284] width 123 height 22
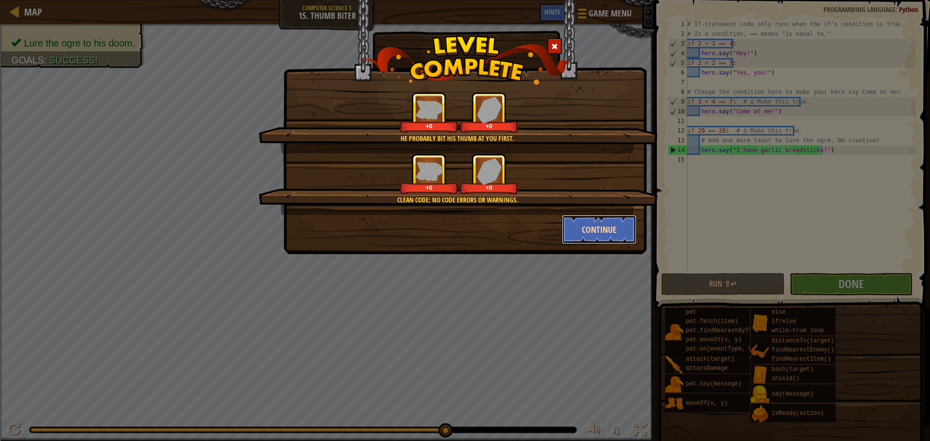
click at [595, 235] on button "Continue" at bounding box center [599, 229] width 75 height 29
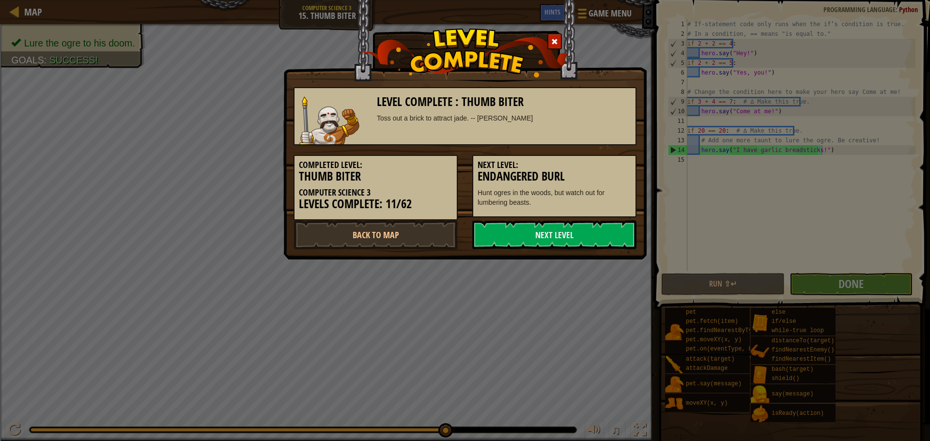
click at [595, 235] on link "Next Level" at bounding box center [554, 234] width 164 height 29
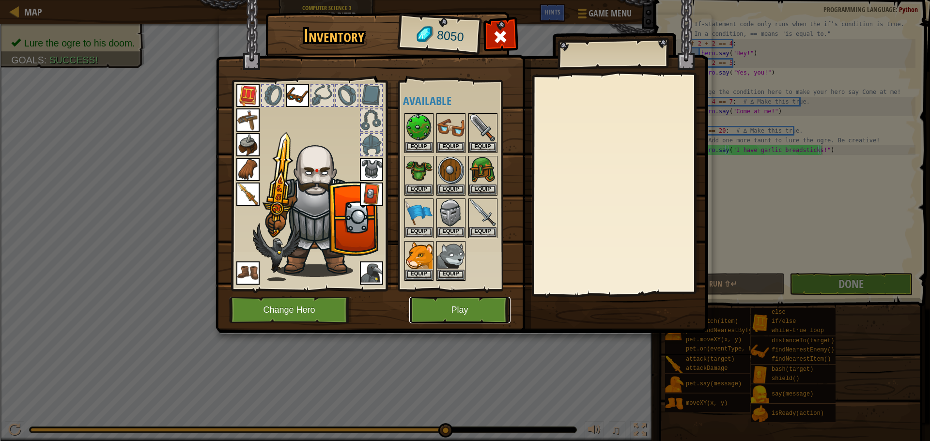
click at [509, 304] on button "Play" at bounding box center [459, 310] width 101 height 27
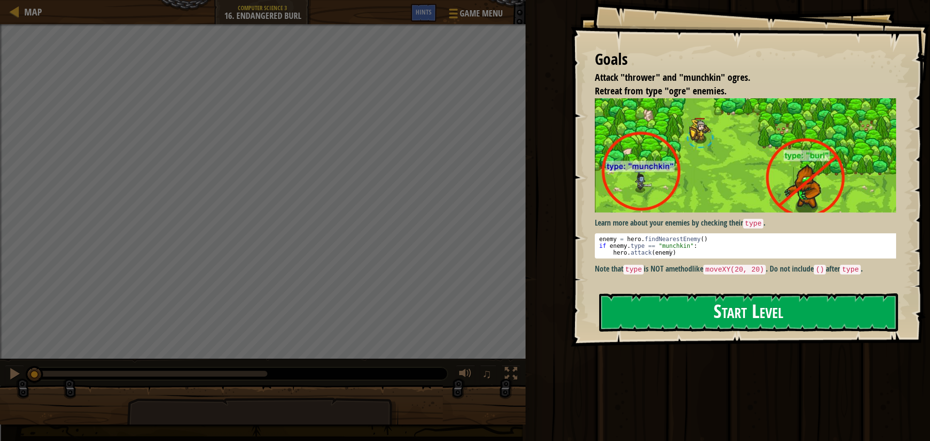
click at [687, 312] on button "Start Level" at bounding box center [748, 312] width 299 height 38
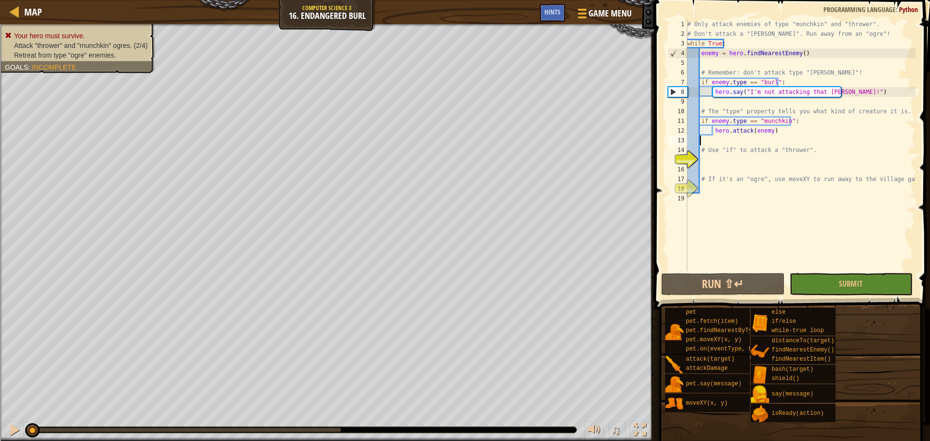
click at [744, 139] on div "# Only attack enemies of type "munchkin" and "thrower". # Don't attack a "[PERS…" at bounding box center [800, 154] width 230 height 271
click at [751, 159] on div "# Only attack enemies of type "munchkin" and "thrower". # Don't attack a "[PERS…" at bounding box center [800, 154] width 230 height 271
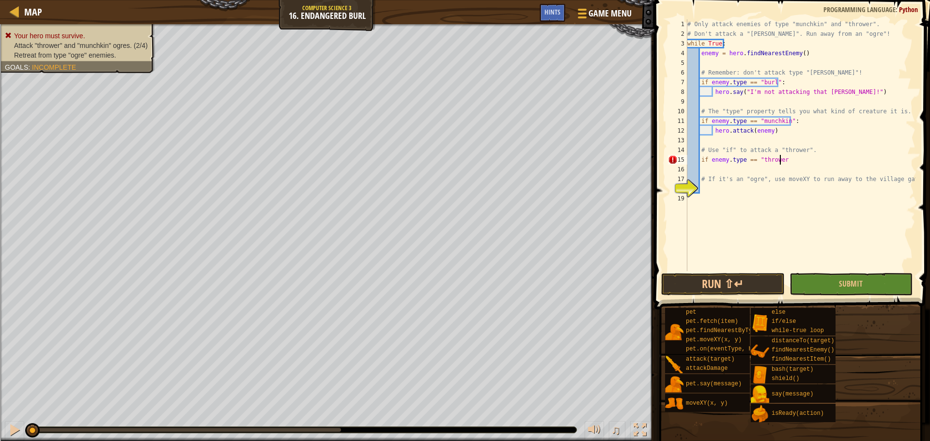
scroll to position [4, 7]
type textarea "if enemy.type == "thrower":"
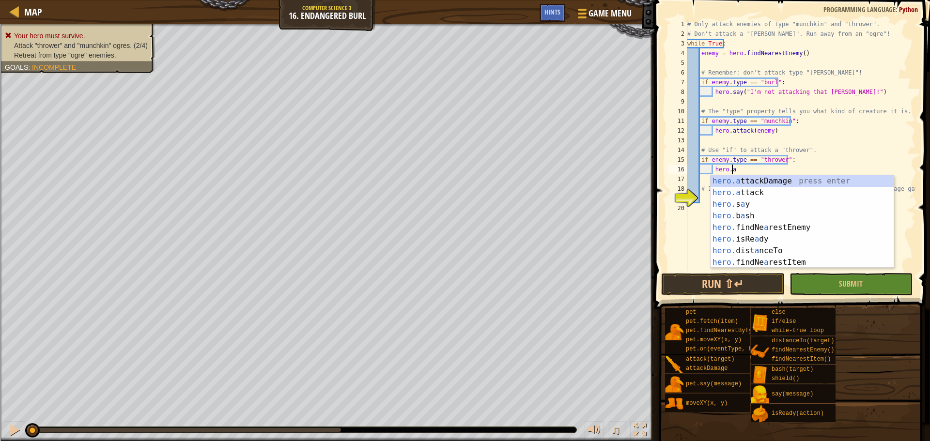
scroll to position [4, 3]
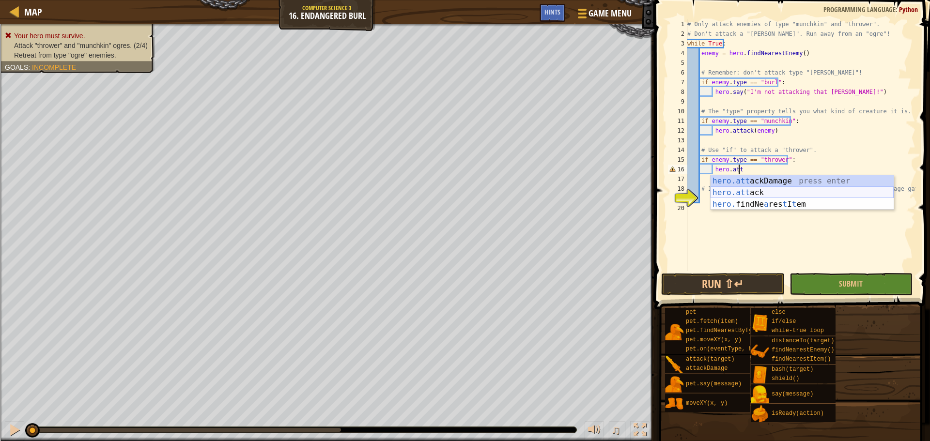
click at [777, 196] on div "hero.att ackDamage press enter hero.att ack press enter hero. findNe a res t I …" at bounding box center [801, 204] width 183 height 58
type textarea "hero.attack(enemy)"
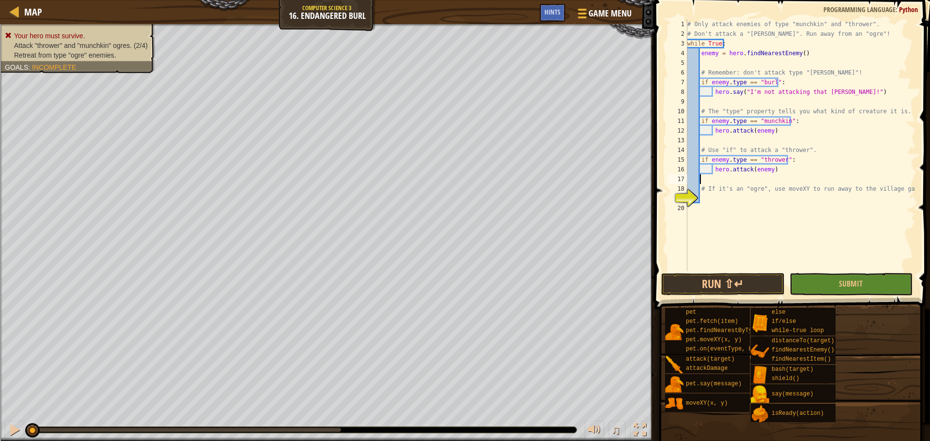
click at [777, 181] on div "# Only attack enemies of type "munchkin" and "thrower". # Don't attack a "[PERS…" at bounding box center [800, 154] width 230 height 271
click at [767, 196] on div "# Only attack enemies of type "munchkin" and "thrower". # Don't attack a "[PERS…" at bounding box center [800, 154] width 230 height 271
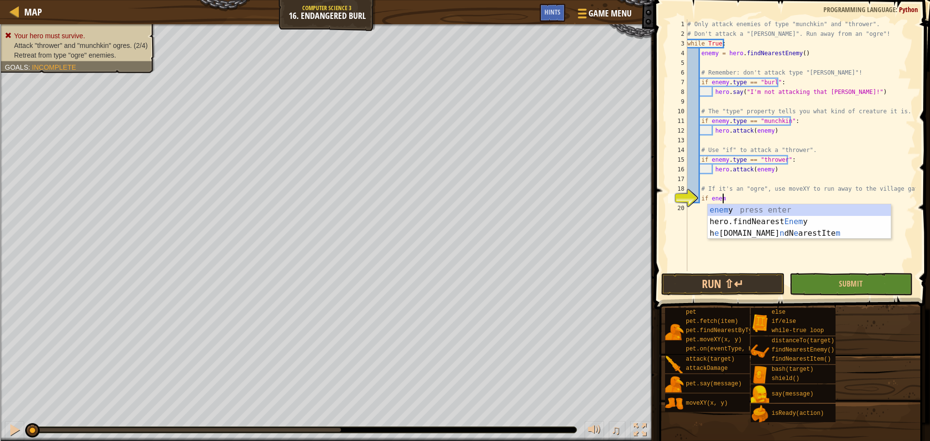
scroll to position [4, 2]
click at [786, 209] on div "enem y press enter hero.findNearest Enem y press enter h e [DOMAIN_NAME] n dN e…" at bounding box center [799, 233] width 183 height 58
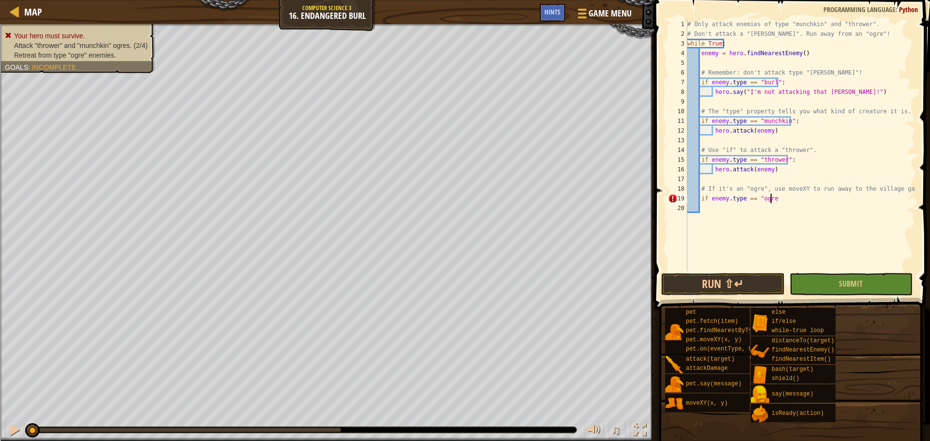
scroll to position [4, 6]
type textarea "if enemy.type == "ogre":"
click at [784, 222] on div "[DOMAIN_NAME] veXY press enter" at bounding box center [801, 231] width 183 height 35
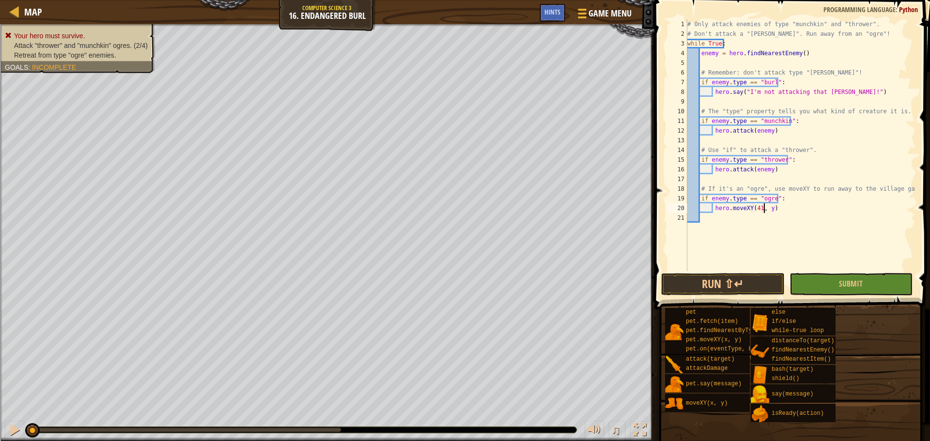
click at [764, 205] on div "# Only attack enemies of type "munchkin" and "thrower". # Don't attack a "[PERS…" at bounding box center [800, 154] width 230 height 271
drag, startPoint x: 766, startPoint y: 208, endPoint x: 769, endPoint y: 216, distance: 8.1
click at [767, 210] on div "# Only attack enemies of type "munchkin" and "thrower". # Don't attack a "[PERS…" at bounding box center [800, 154] width 230 height 271
type textarea "hero.moveXY(41, 48)"
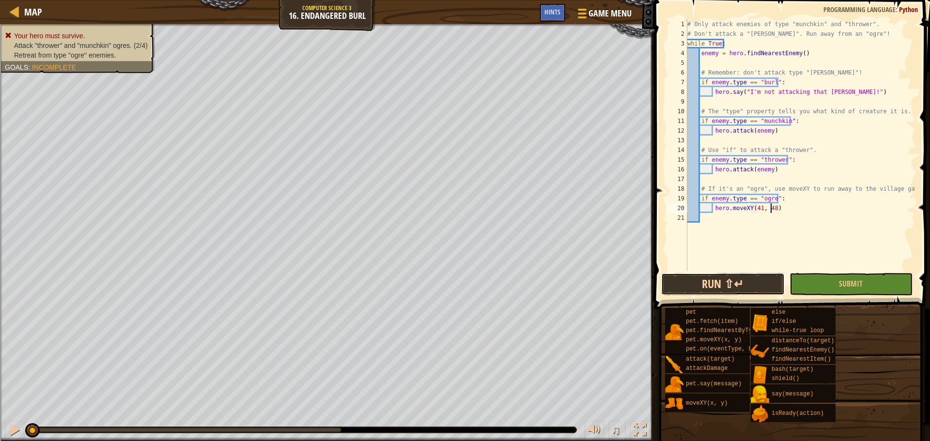
click at [745, 280] on button "Run ⇧↵" at bounding box center [722, 284] width 123 height 22
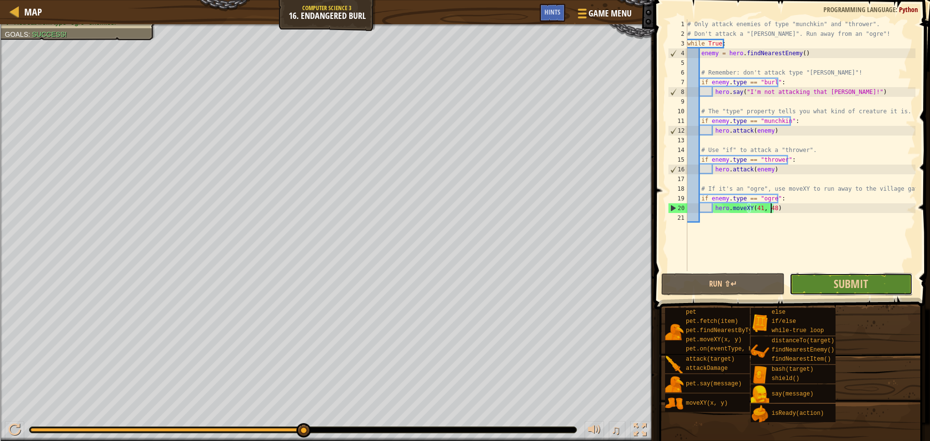
click at [834, 275] on button "Submit" at bounding box center [850, 284] width 123 height 22
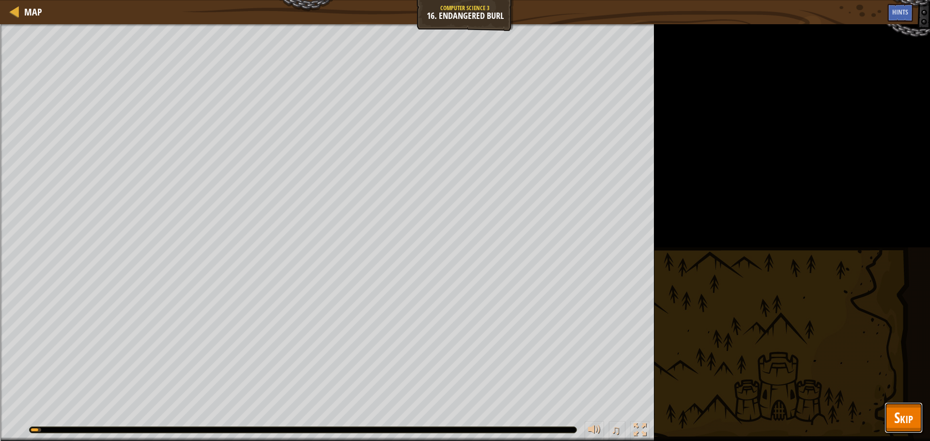
click at [906, 409] on span "Skip" at bounding box center [903, 418] width 19 height 20
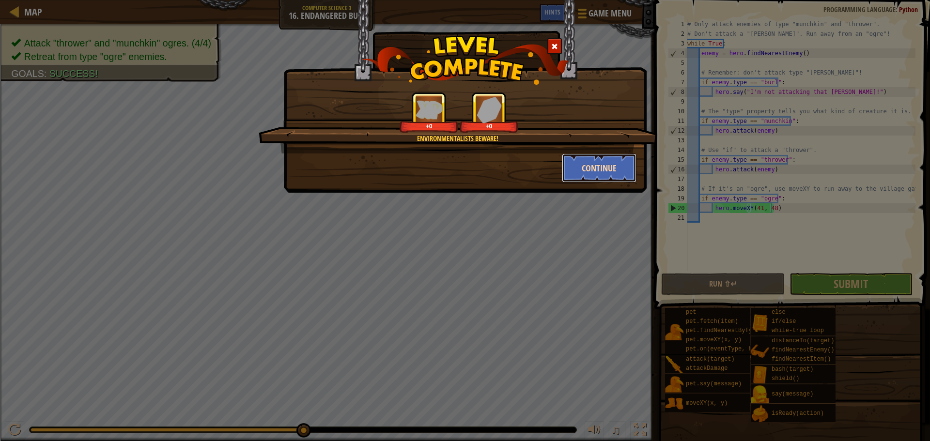
click at [578, 168] on button "Continue" at bounding box center [599, 168] width 75 height 29
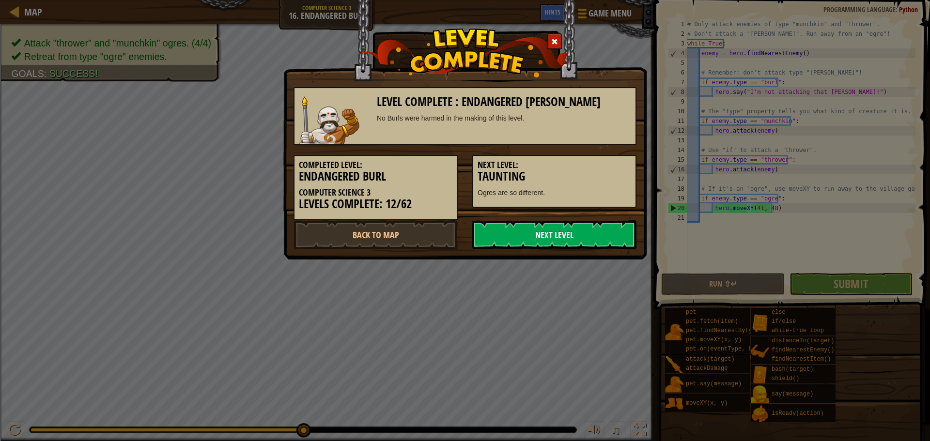
click at [560, 234] on link "Next Level" at bounding box center [554, 234] width 164 height 29
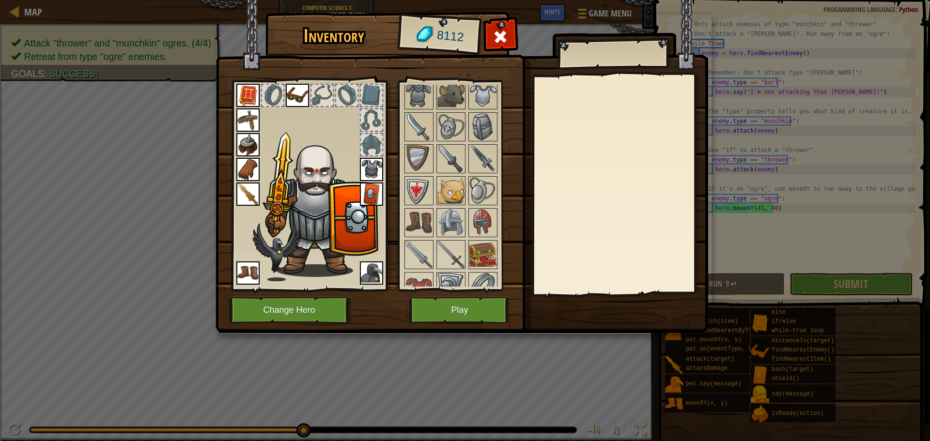
scroll to position [581, 0]
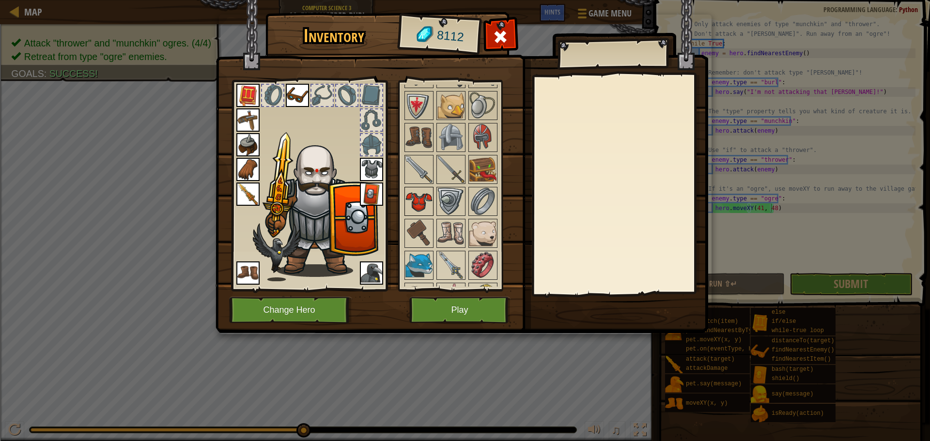
click at [419, 200] on img at bounding box center [418, 201] width 27 height 27
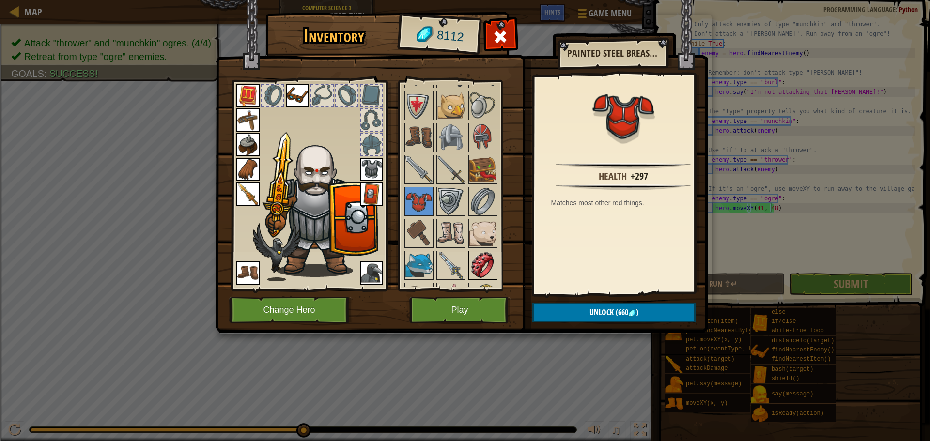
click at [487, 263] on img at bounding box center [482, 265] width 27 height 27
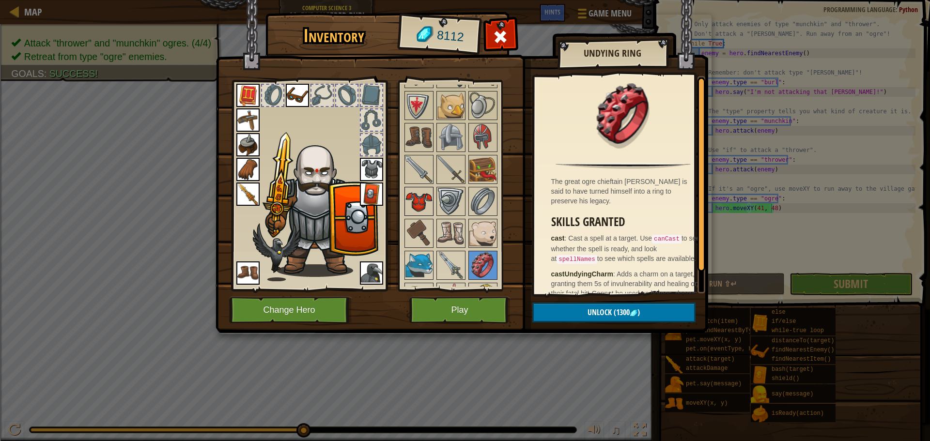
click at [409, 201] on img at bounding box center [418, 201] width 27 height 27
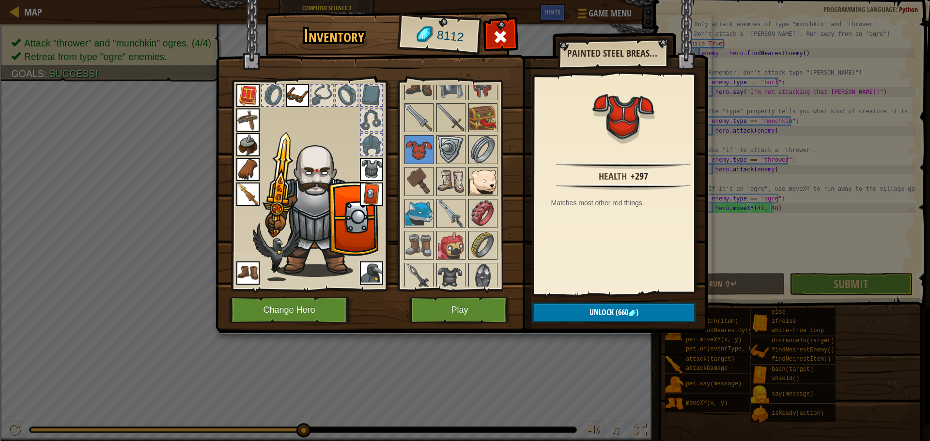
scroll to position [630, 0]
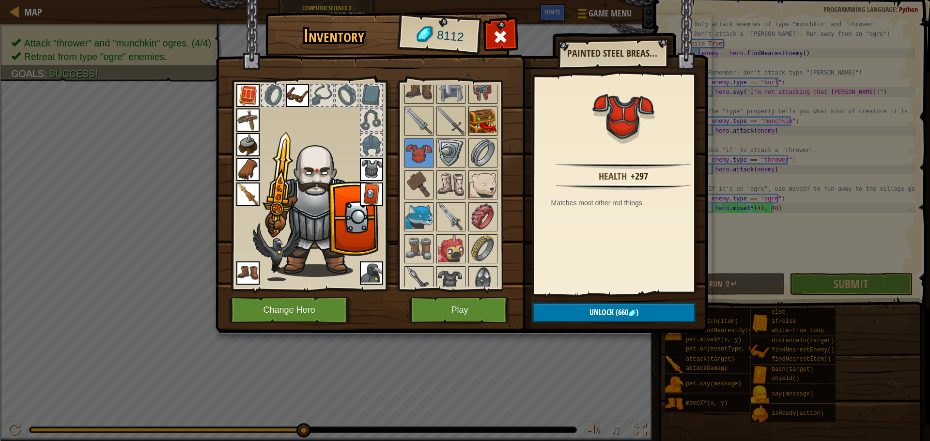
click at [483, 120] on img at bounding box center [482, 121] width 27 height 27
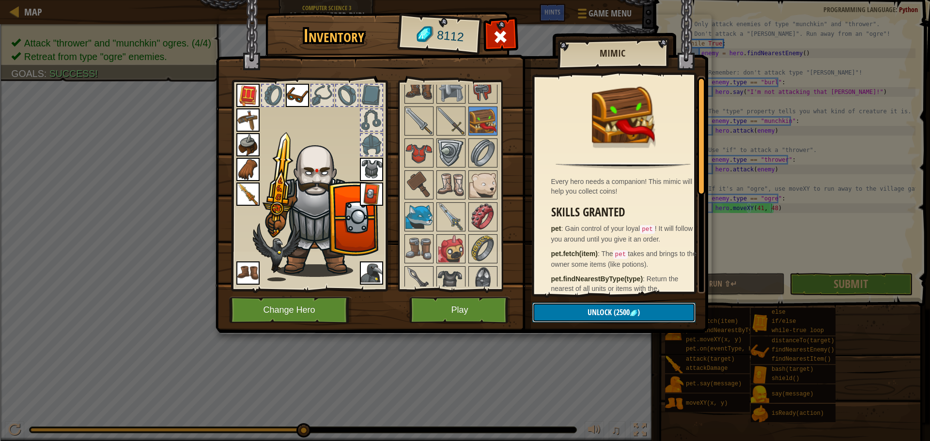
click at [623, 307] on button "Unlock (2500 )" at bounding box center [613, 313] width 163 height 20
click at [587, 307] on button "Confirm" at bounding box center [613, 313] width 163 height 20
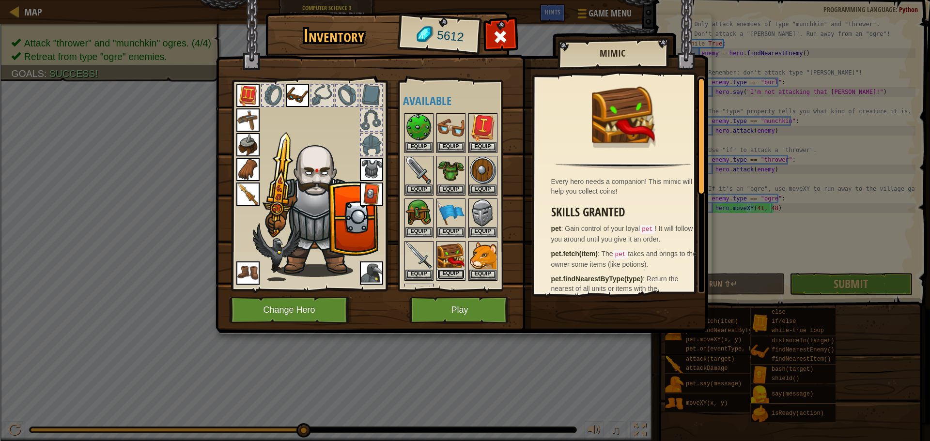
click at [453, 273] on button "Equip" at bounding box center [450, 274] width 27 height 10
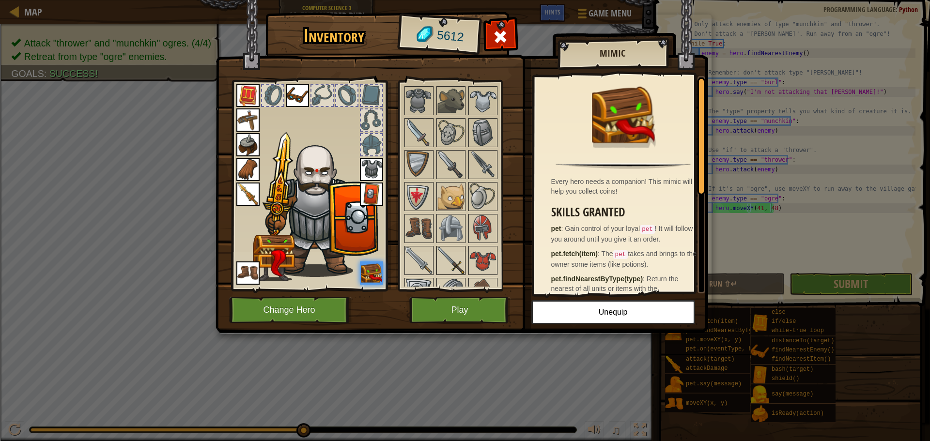
scroll to position [678, 0]
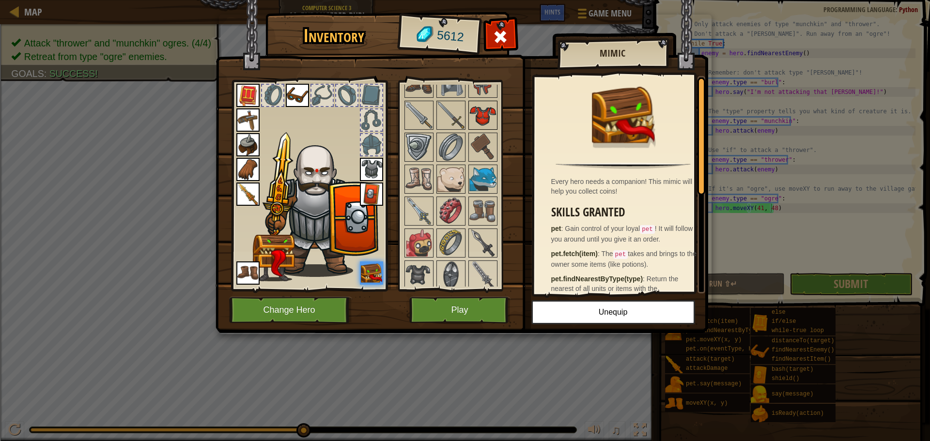
click at [487, 117] on img at bounding box center [482, 115] width 27 height 27
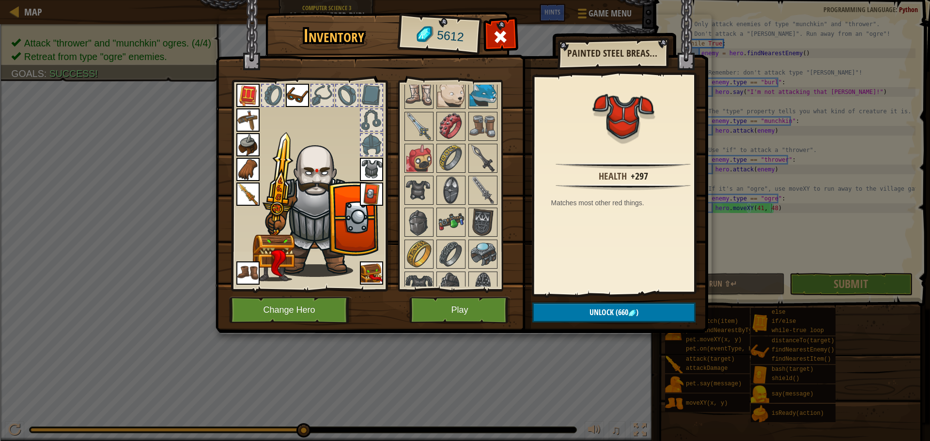
scroll to position [823, 0]
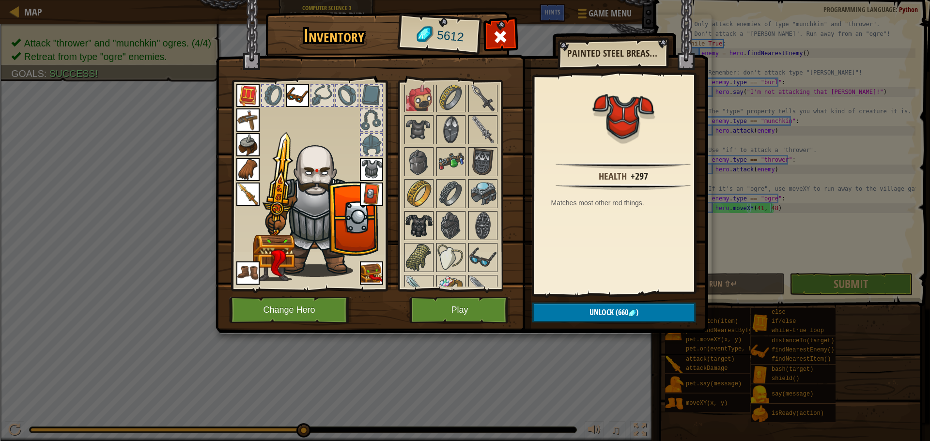
click at [424, 225] on img at bounding box center [418, 225] width 27 height 27
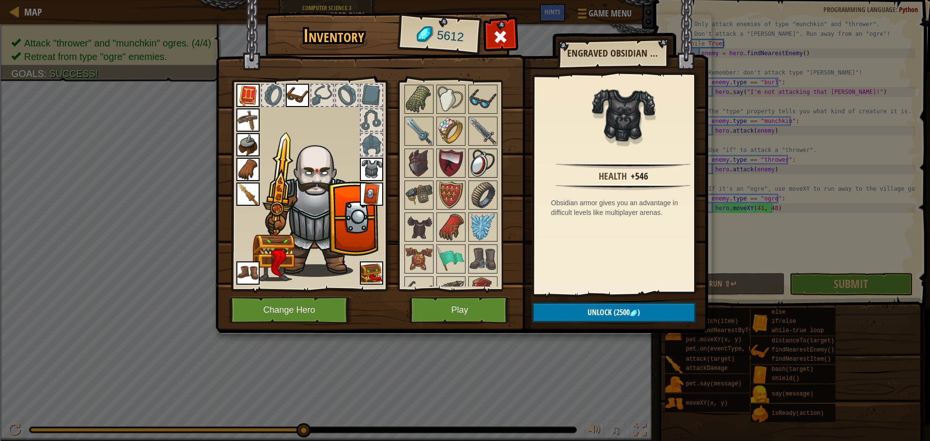
scroll to position [920, 0]
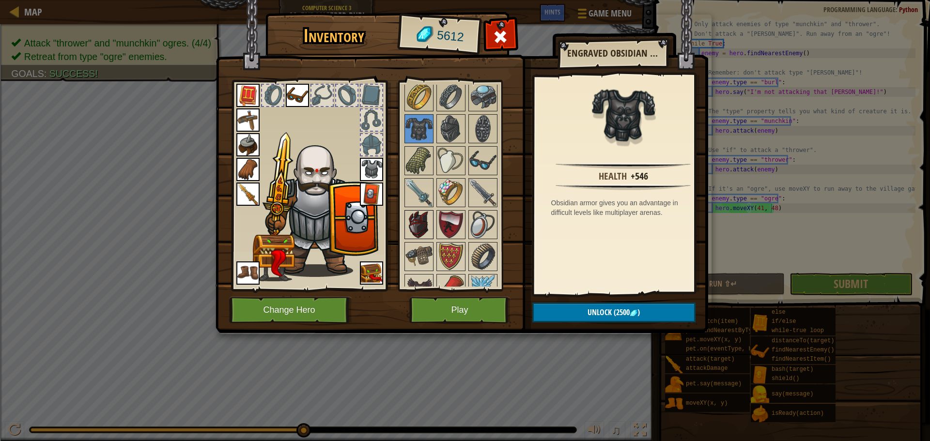
click at [423, 224] on img at bounding box center [418, 224] width 27 height 27
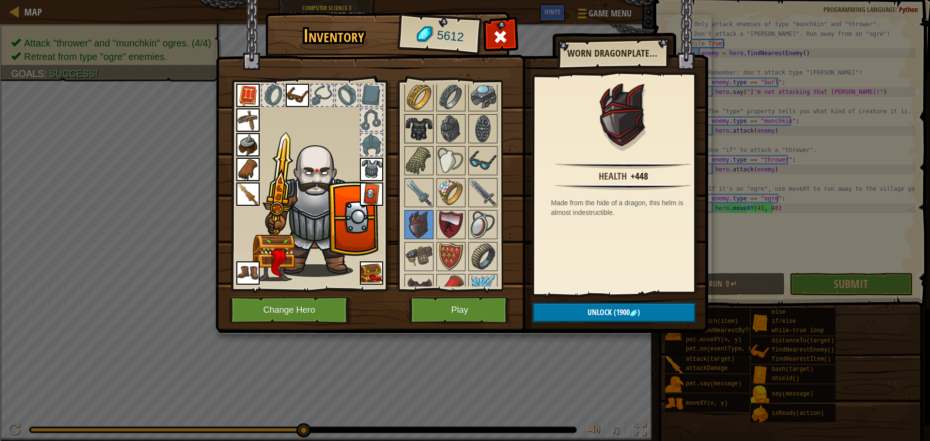
click at [415, 125] on img at bounding box center [418, 128] width 27 height 27
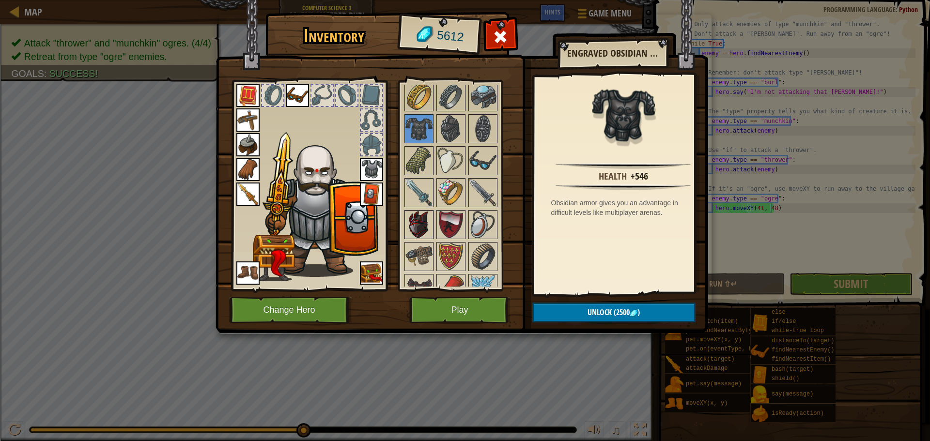
click at [421, 216] on img at bounding box center [418, 224] width 27 height 27
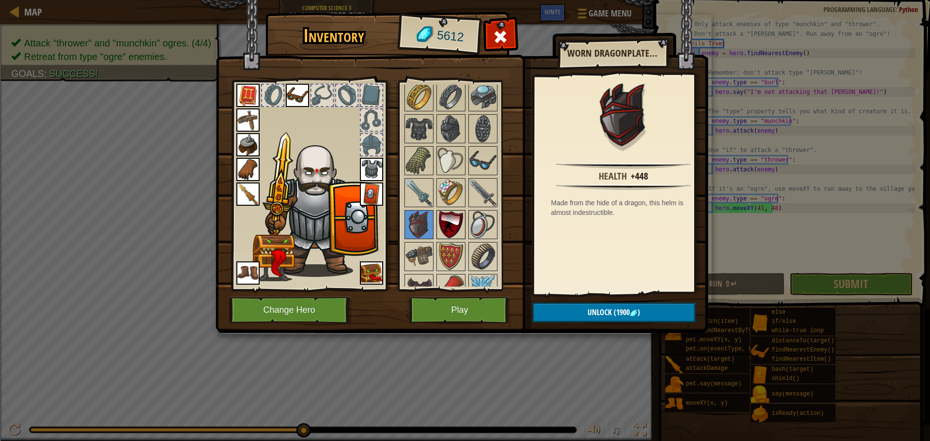
click at [443, 216] on img at bounding box center [450, 224] width 27 height 27
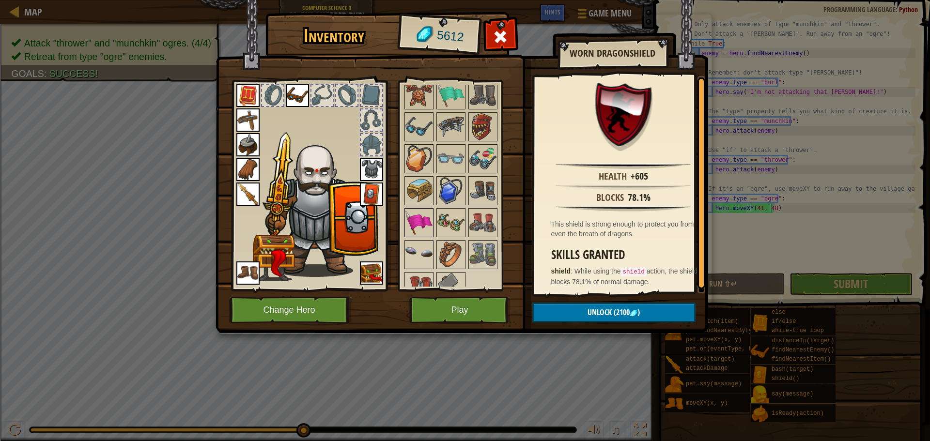
scroll to position [1162, 0]
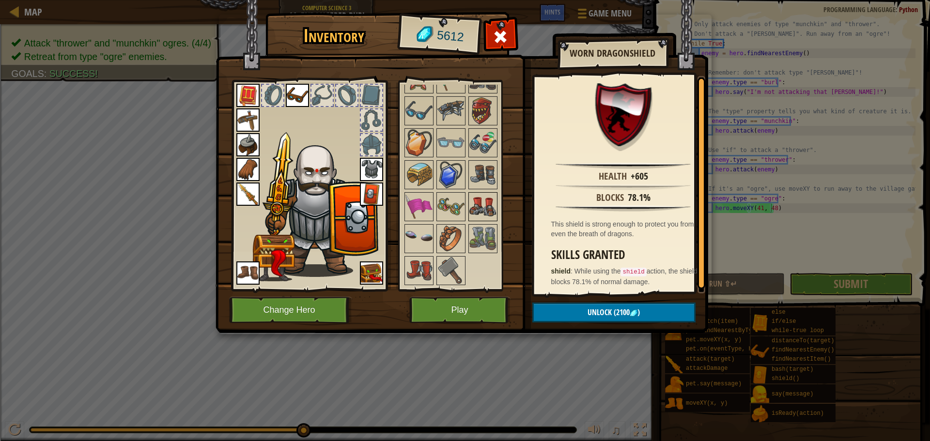
click at [475, 208] on img at bounding box center [482, 206] width 27 height 27
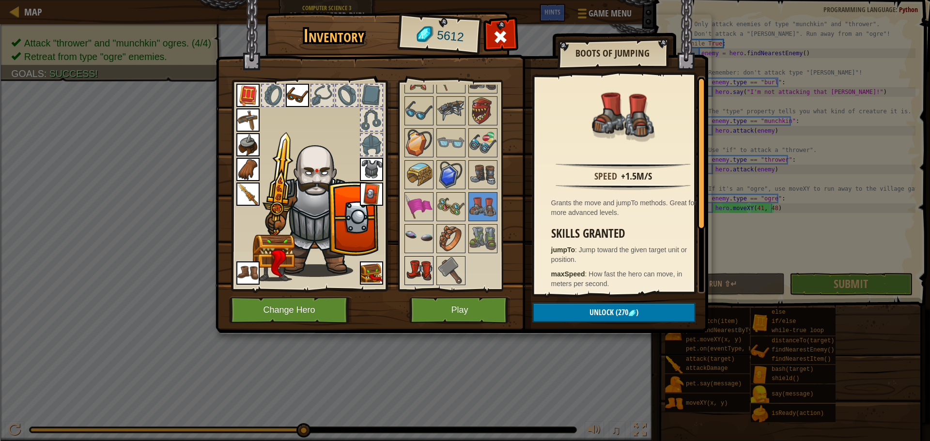
click at [423, 265] on img at bounding box center [418, 270] width 27 height 27
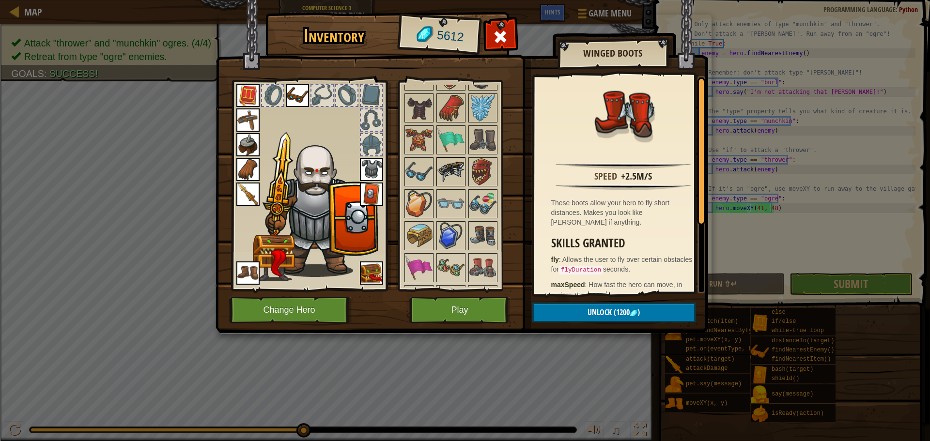
scroll to position [1017, 0]
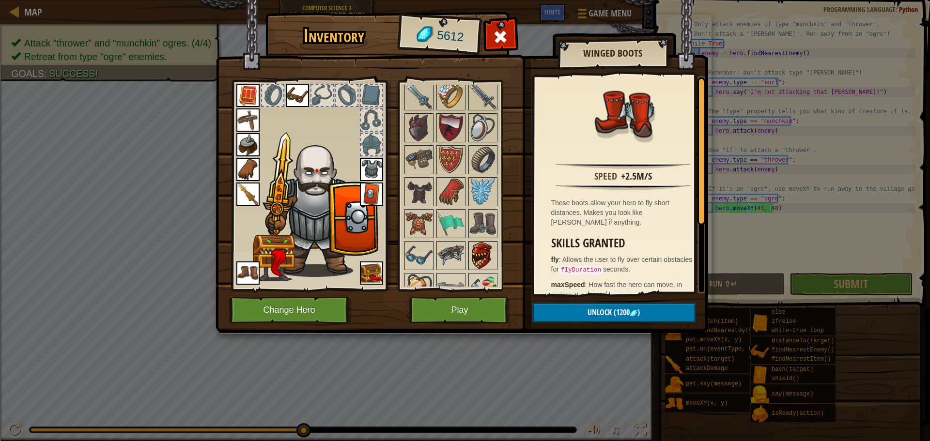
click at [478, 249] on img at bounding box center [482, 255] width 27 height 27
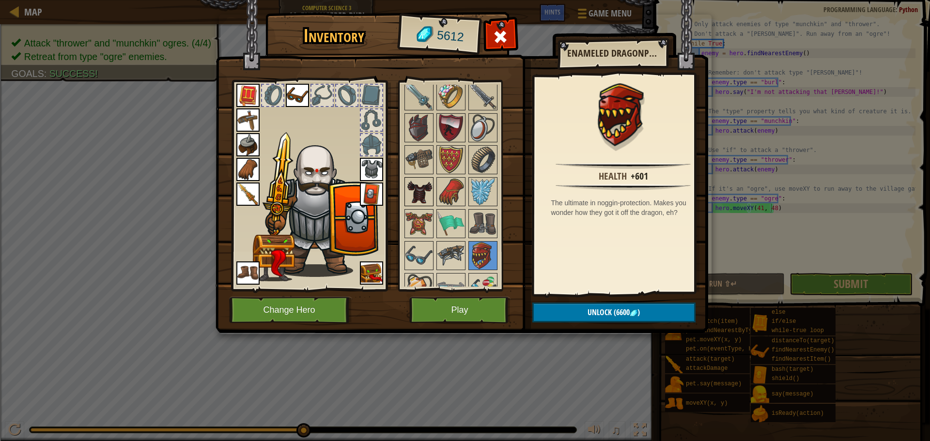
click at [420, 189] on img at bounding box center [418, 191] width 27 height 27
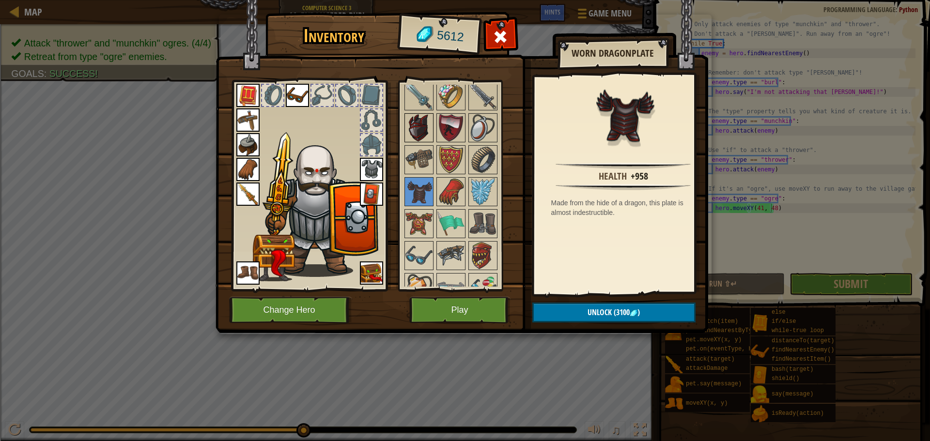
click at [416, 126] on img at bounding box center [418, 127] width 27 height 27
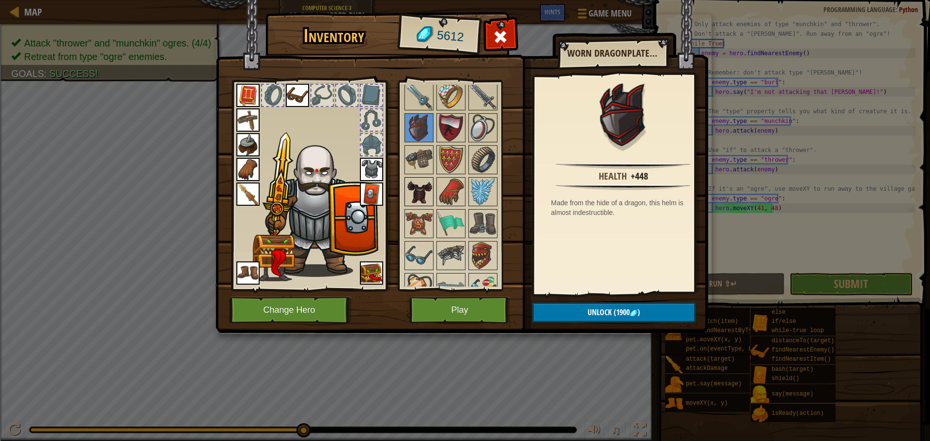
click at [423, 188] on img at bounding box center [418, 191] width 27 height 27
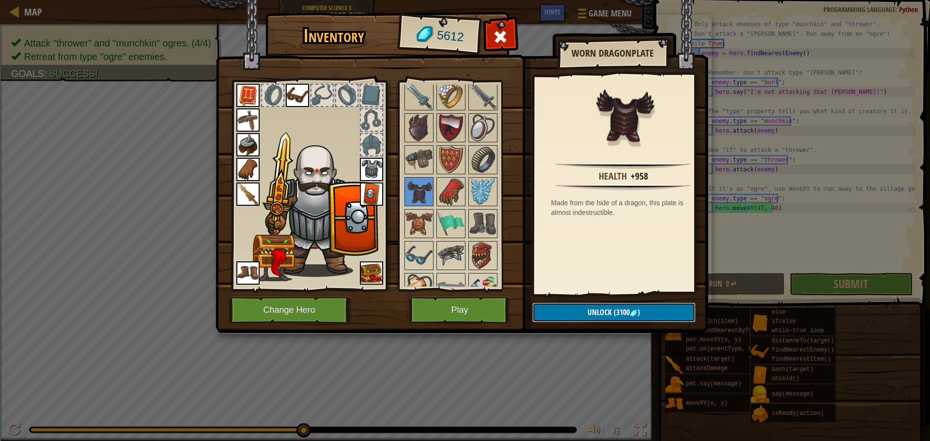
click at [600, 306] on button "Unlock (3100 )" at bounding box center [613, 313] width 163 height 20
click at [603, 312] on button "Confirm" at bounding box center [613, 313] width 163 height 20
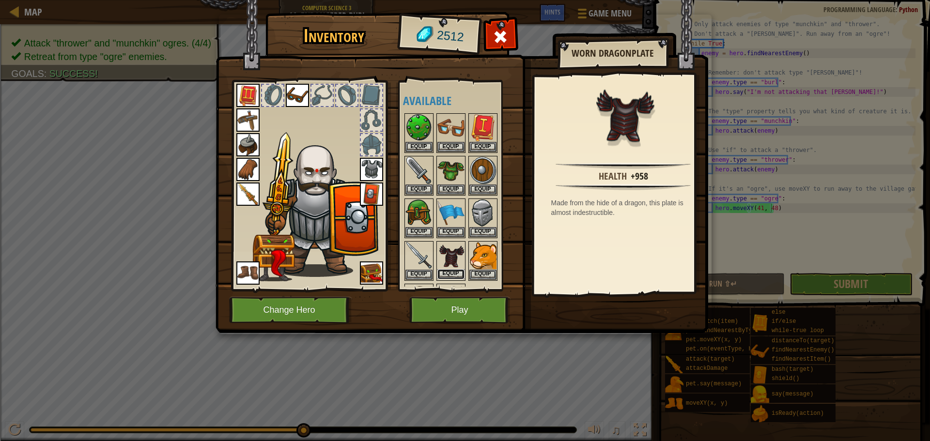
click at [451, 273] on button "Equip" at bounding box center [450, 274] width 27 height 10
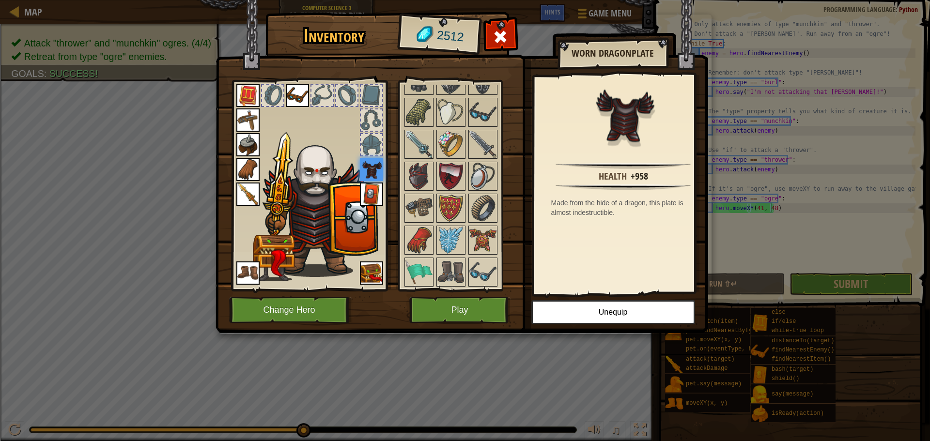
scroll to position [1114, 0]
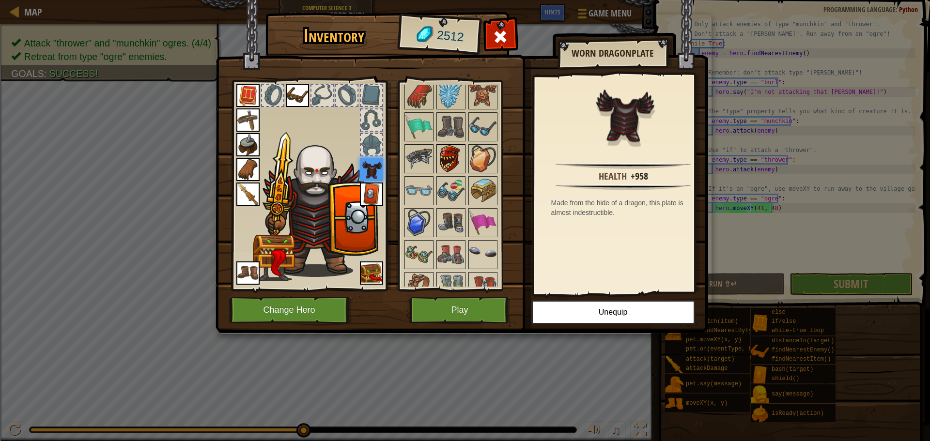
click at [445, 157] on img at bounding box center [450, 158] width 27 height 27
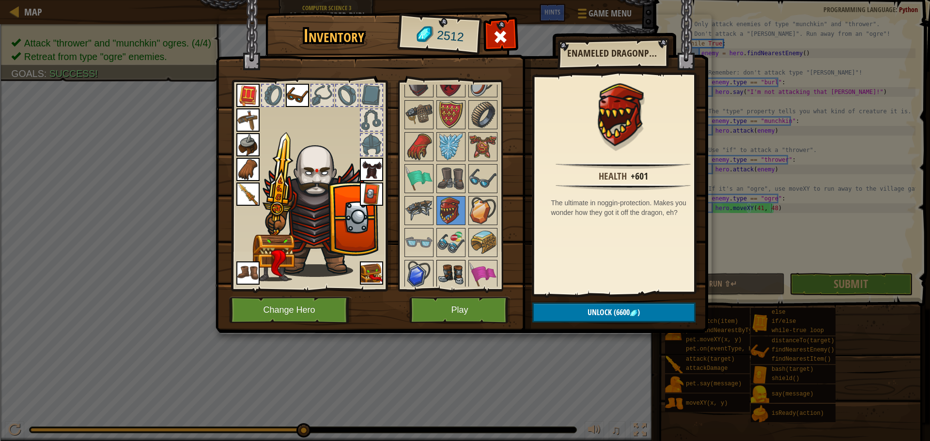
scroll to position [1017, 0]
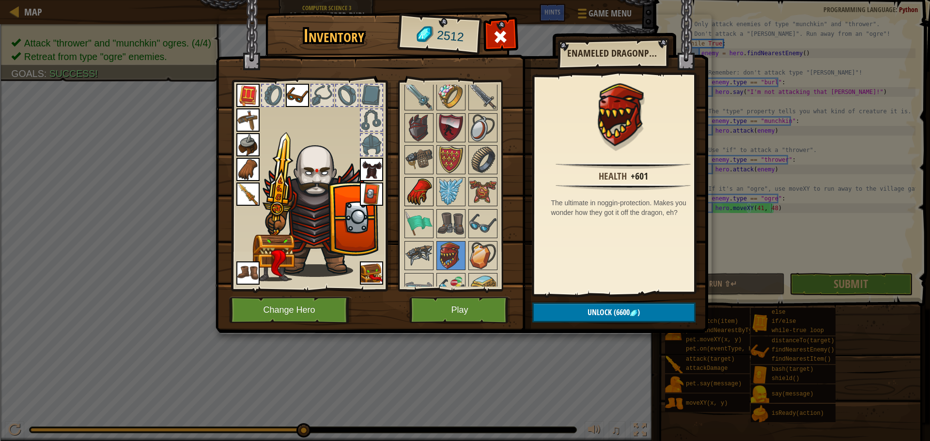
click at [420, 197] on img at bounding box center [418, 191] width 27 height 27
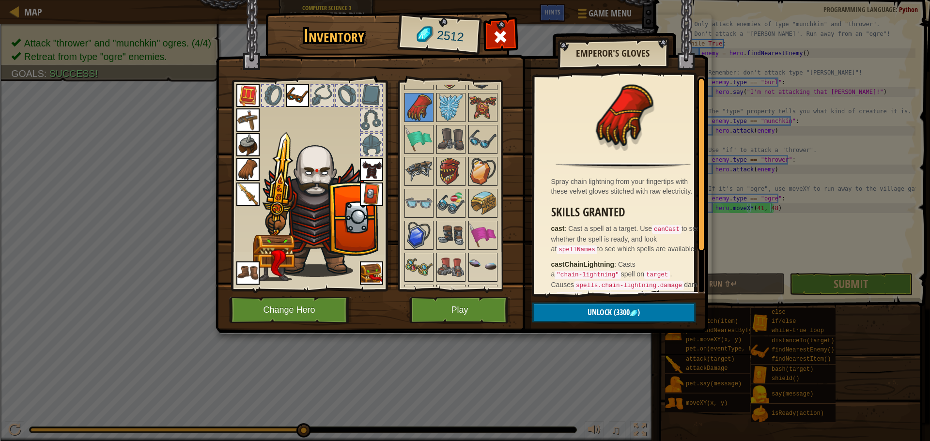
scroll to position [1162, 0]
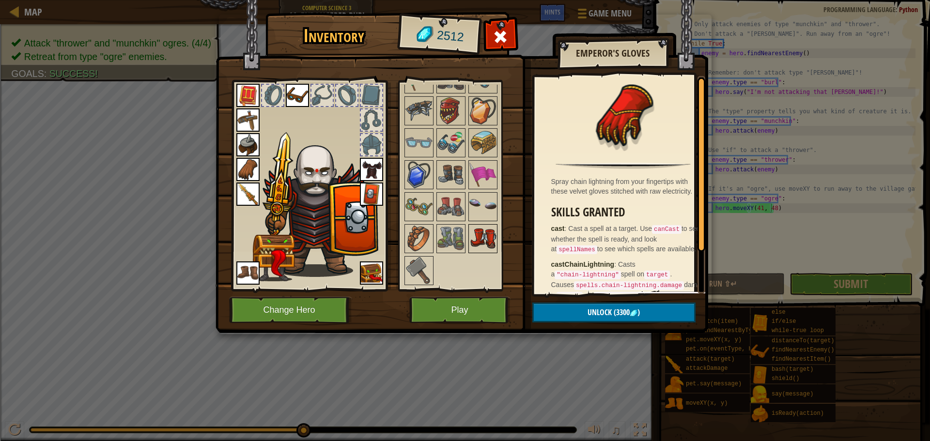
click at [478, 238] on img at bounding box center [482, 238] width 27 height 27
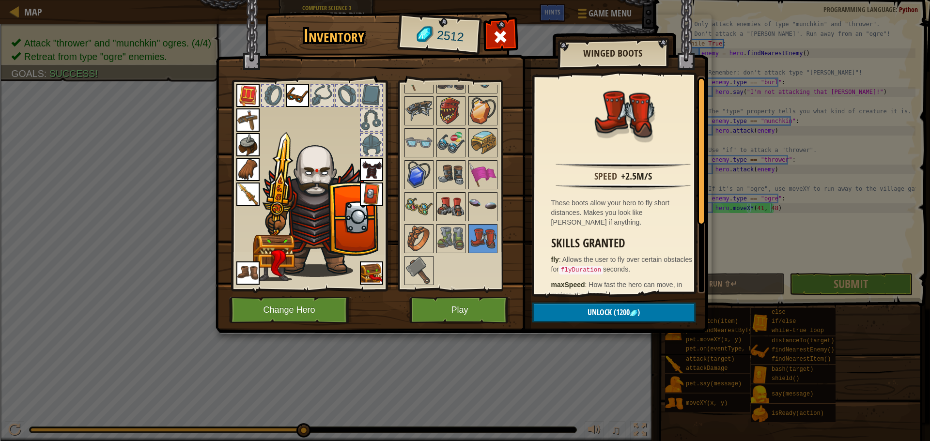
click at [442, 208] on img at bounding box center [450, 206] width 27 height 27
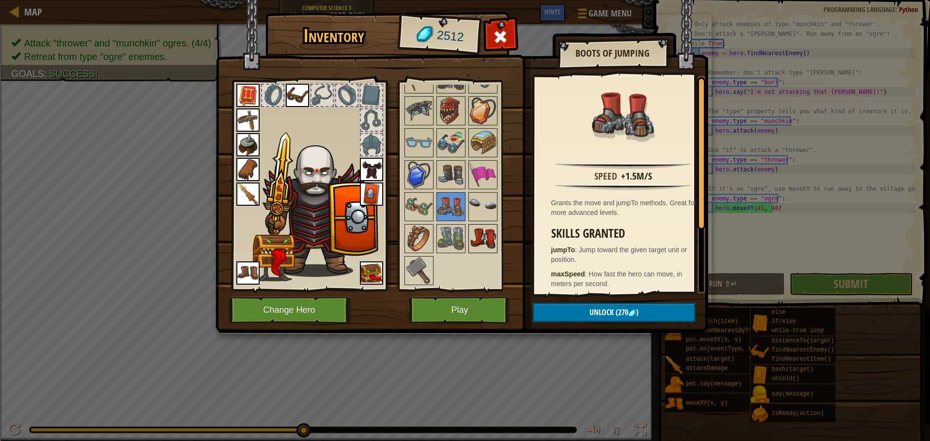
click at [475, 235] on img at bounding box center [482, 238] width 27 height 27
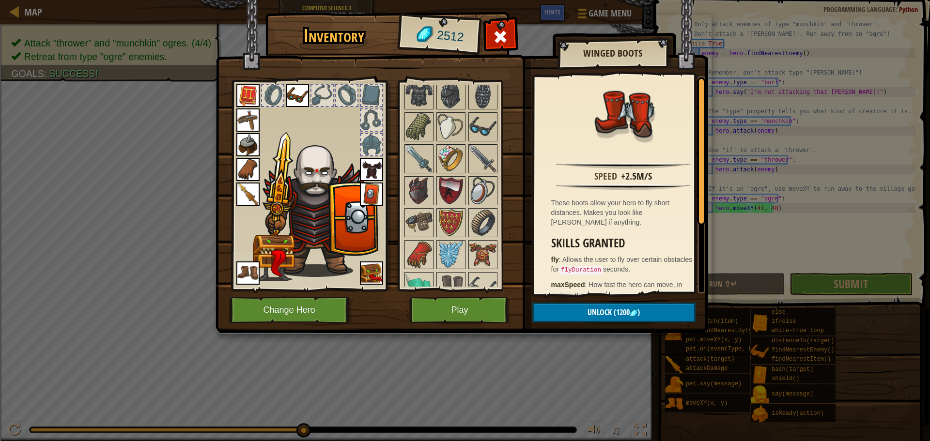
scroll to position [969, 0]
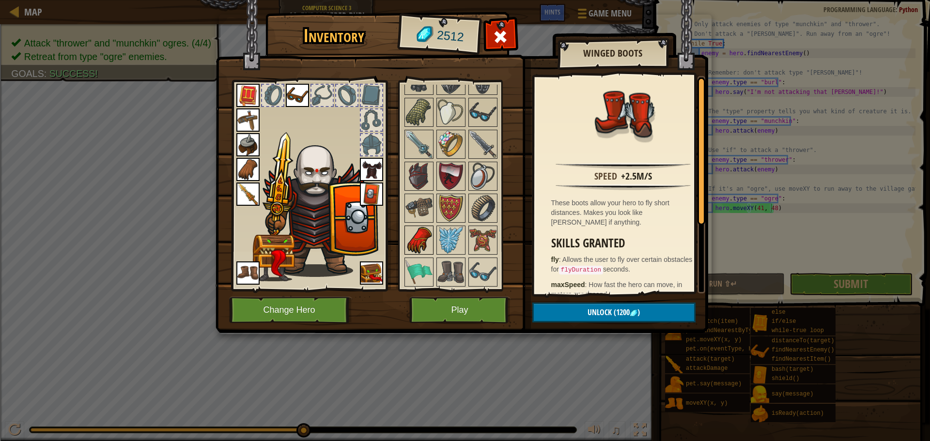
click at [420, 241] on img at bounding box center [418, 240] width 27 height 27
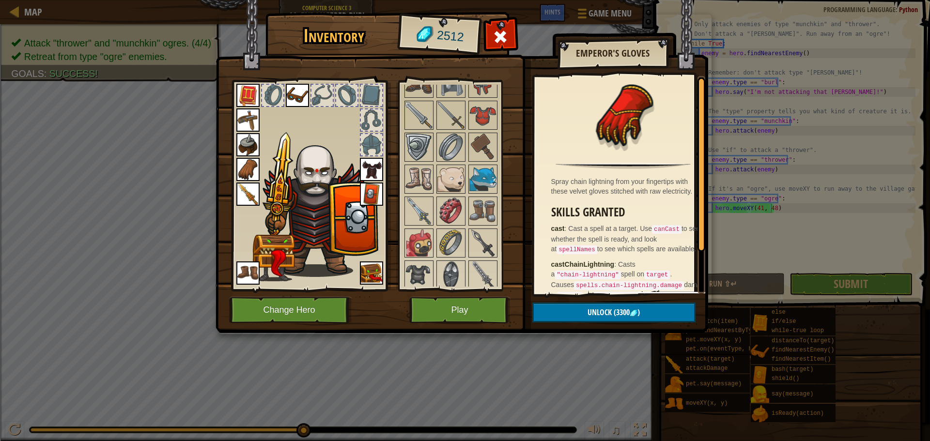
scroll to position [630, 0]
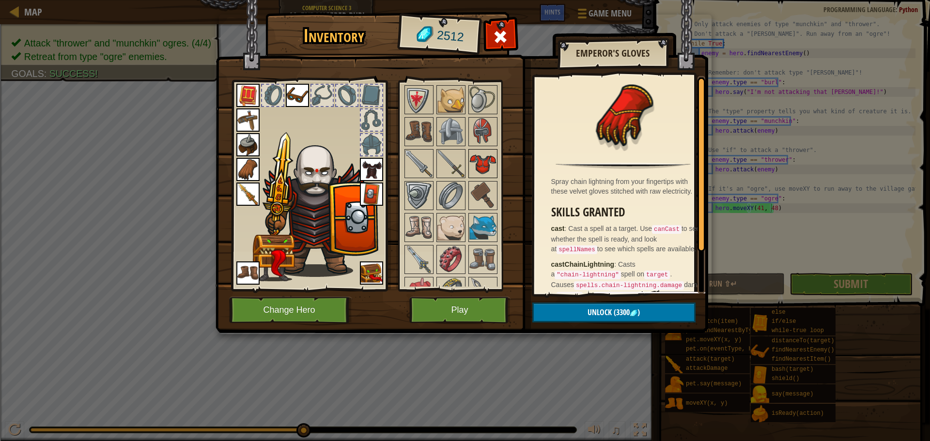
click at [486, 165] on img at bounding box center [482, 163] width 27 height 27
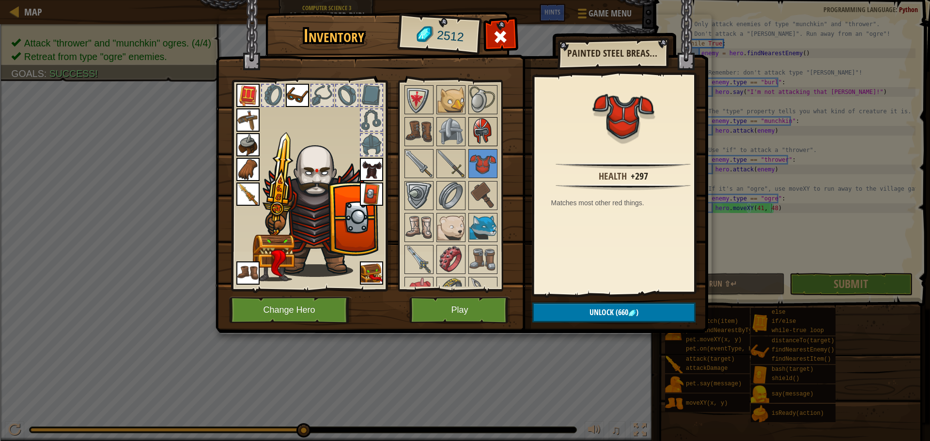
click at [485, 138] on img at bounding box center [482, 131] width 27 height 27
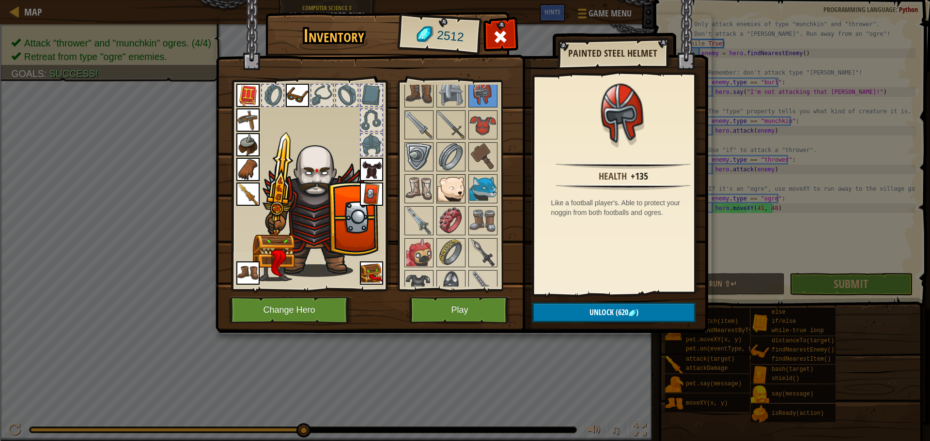
scroll to position [726, 0]
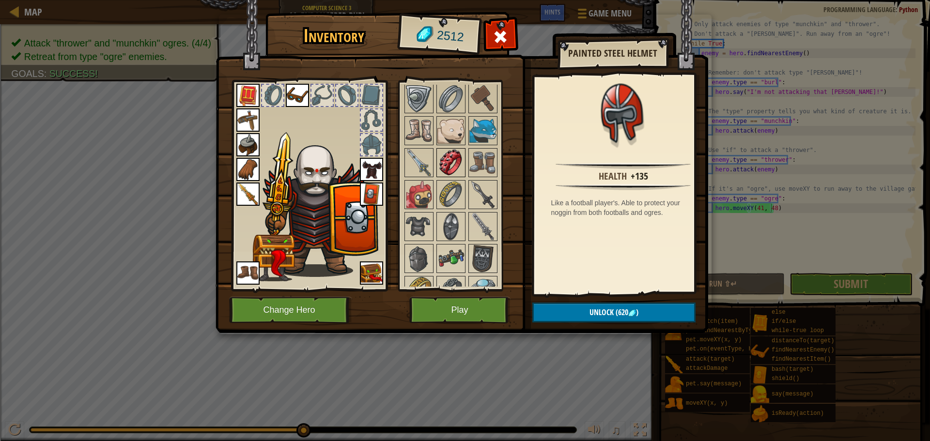
click at [451, 167] on img at bounding box center [450, 162] width 27 height 27
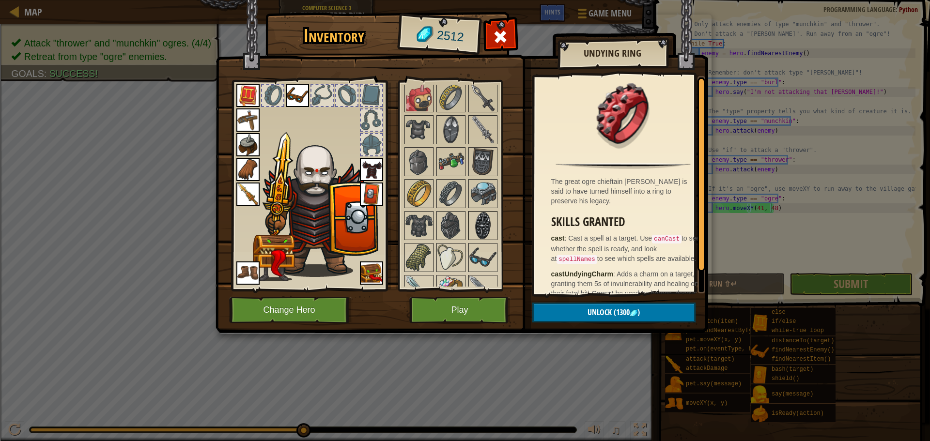
scroll to position [872, 0]
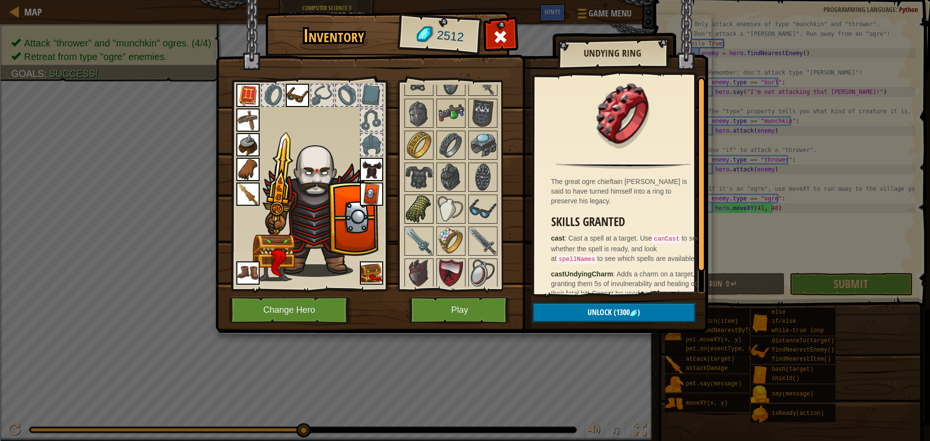
click at [420, 216] on img at bounding box center [418, 209] width 27 height 27
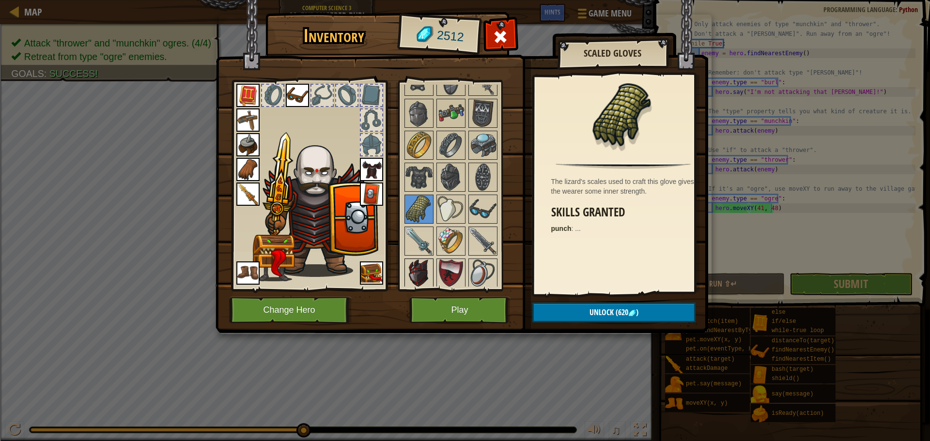
click at [421, 263] on img at bounding box center [418, 273] width 27 height 27
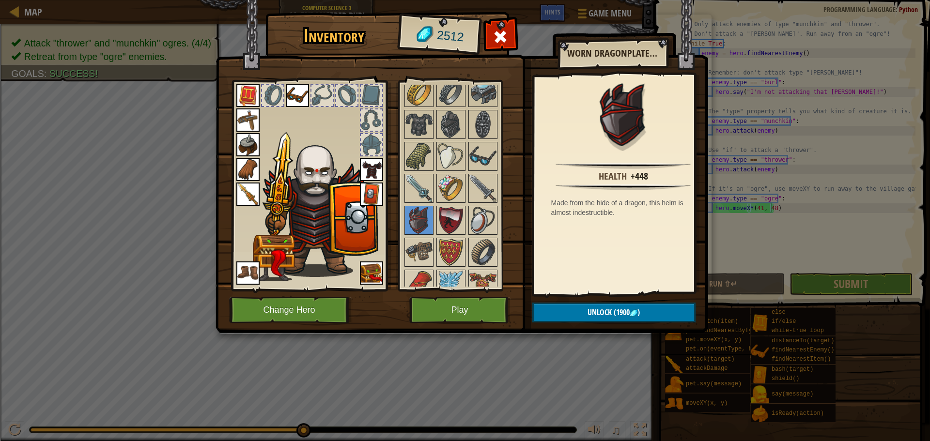
scroll to position [1017, 0]
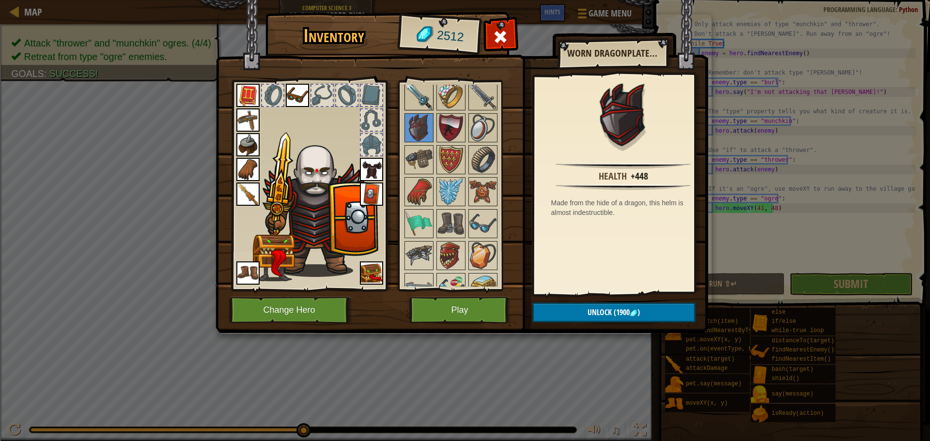
click at [420, 108] on img at bounding box center [418, 95] width 27 height 27
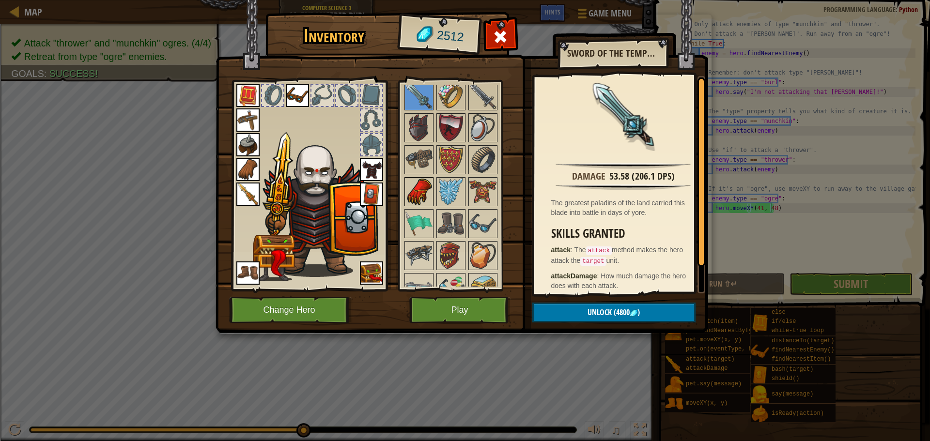
click at [420, 194] on img at bounding box center [418, 191] width 27 height 27
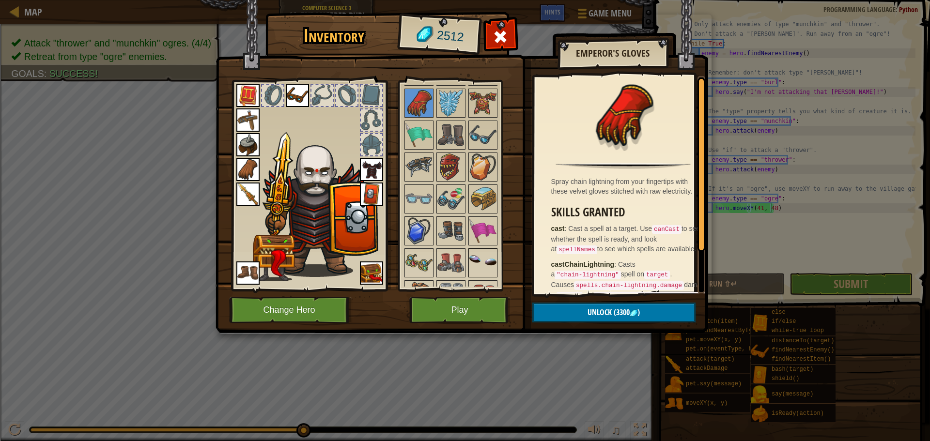
scroll to position [1114, 0]
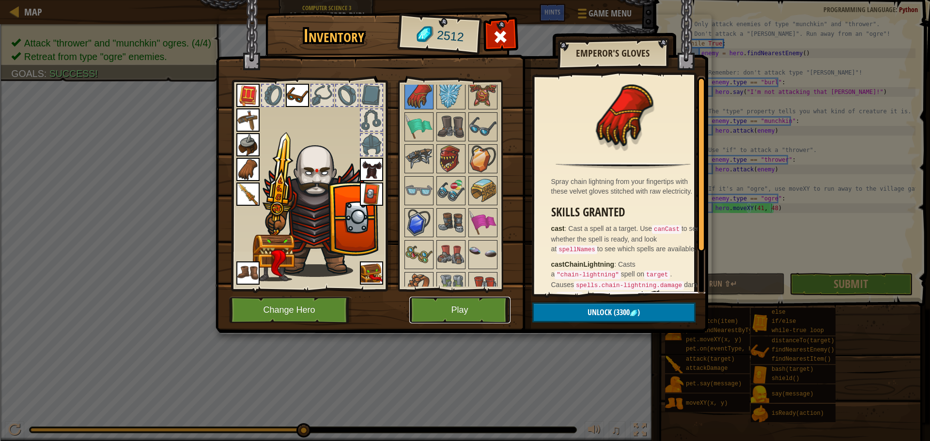
click at [455, 311] on button "Play" at bounding box center [459, 310] width 101 height 27
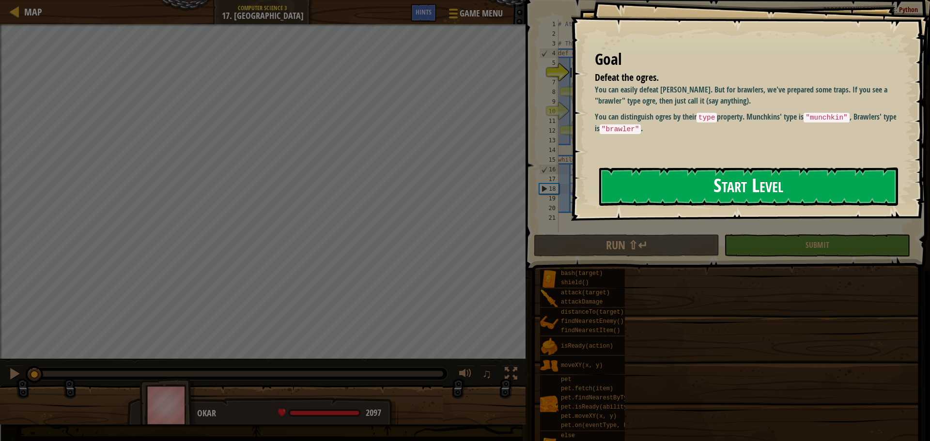
click at [656, 181] on button "Start Level" at bounding box center [748, 187] width 299 height 38
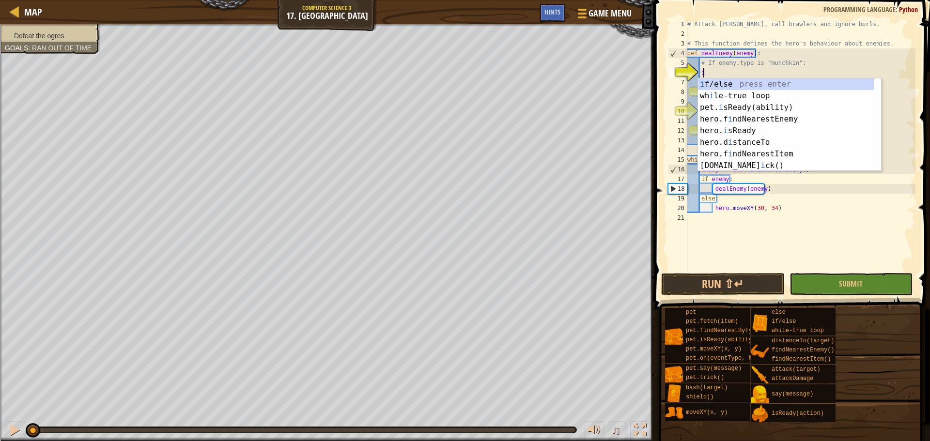
scroll to position [4, 1]
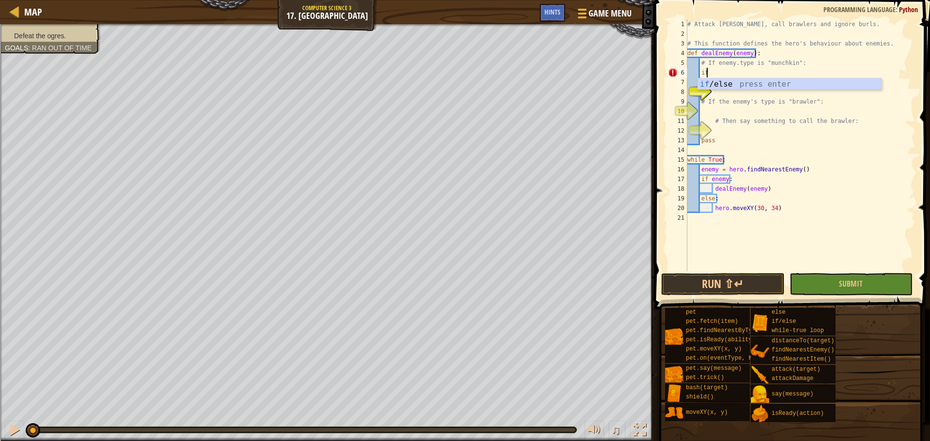
type textarea "i"
type textarea "if enemy == "munchkin""
click at [728, 87] on div "# Attack [PERSON_NAME], call brawlers and ignore burls. # This function defines…" at bounding box center [800, 154] width 230 height 271
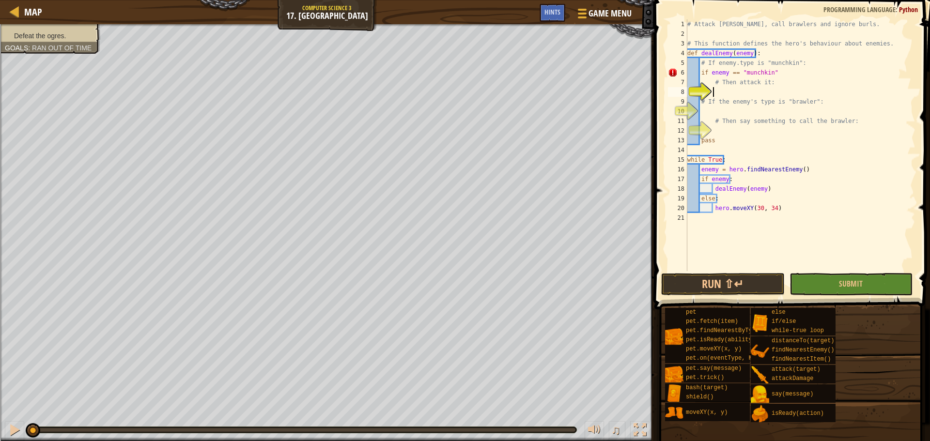
scroll to position [4, 1]
click at [782, 72] on div "# Attack [PERSON_NAME], call brawlers and ignore burls. # This function defines…" at bounding box center [800, 154] width 230 height 271
click at [765, 87] on div "# Attack [PERSON_NAME], call brawlers and ignore burls. # This function defines…" at bounding box center [800, 154] width 230 height 271
type textarea "# Then attack it:"
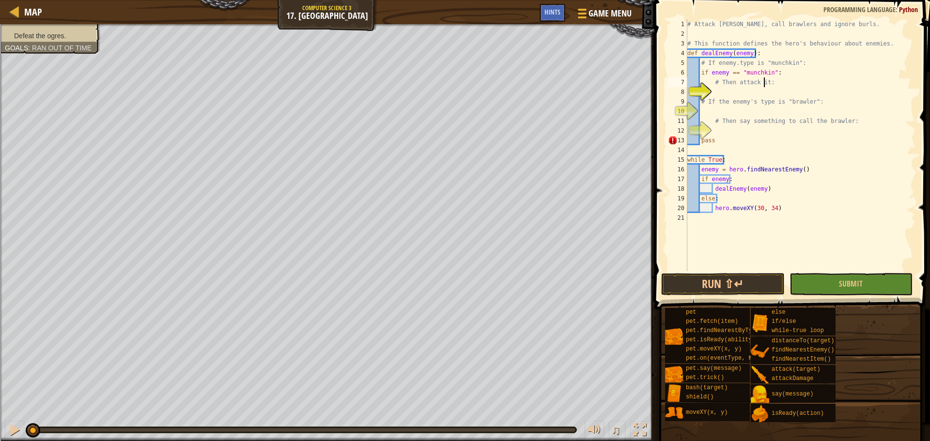
click at [771, 89] on div "# Attack [PERSON_NAME], call brawlers and ignore burls. # This function defines…" at bounding box center [800, 154] width 230 height 271
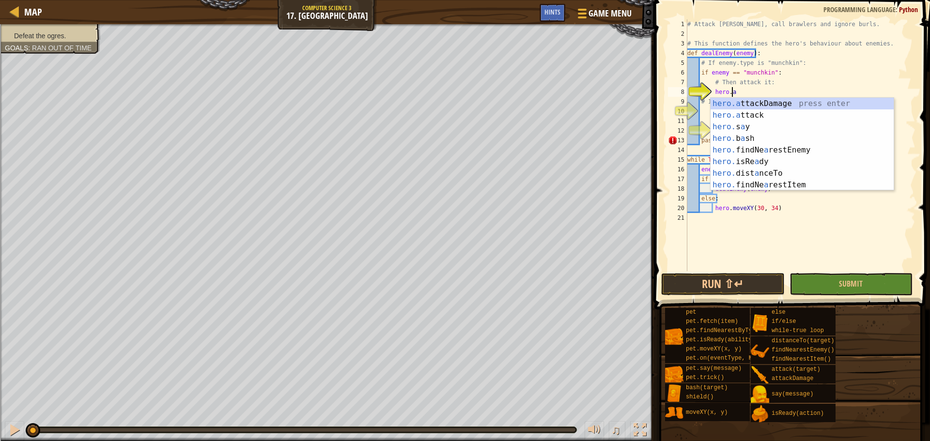
scroll to position [4, 3]
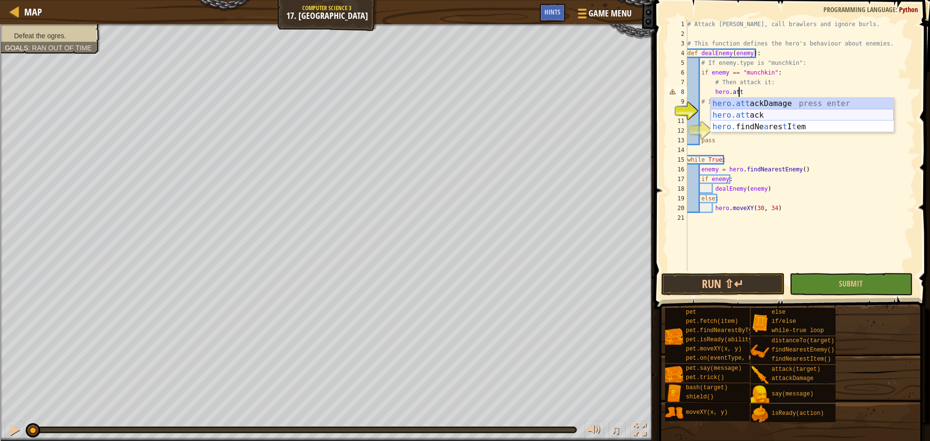
click at [760, 114] on div "hero.att ackDamage press enter hero.att ack press enter hero. findNe a res t I …" at bounding box center [801, 127] width 183 height 58
type textarea "hero.attack(enemy)"
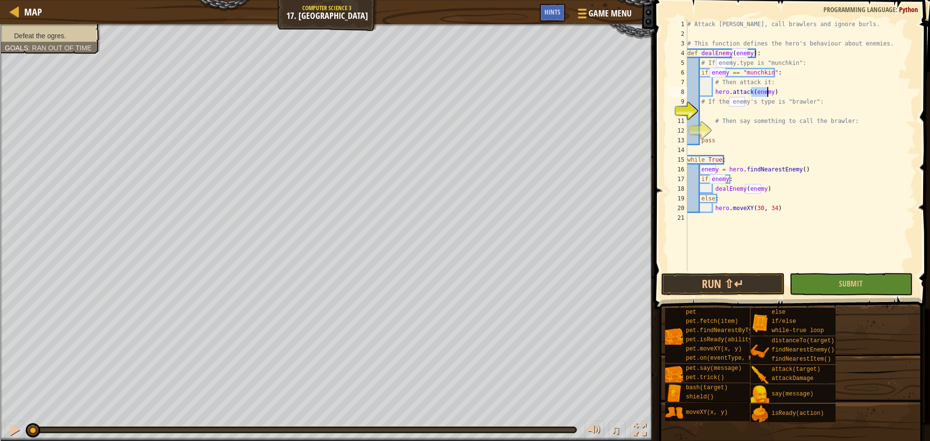
click at [756, 112] on div "# Attack [PERSON_NAME], call brawlers and ignore burls. # This function defines…" at bounding box center [800, 154] width 230 height 271
click at [726, 72] on div "# Attack [PERSON_NAME], call brawlers and ignore burls. # This function defines…" at bounding box center [800, 154] width 230 height 271
click at [755, 104] on div "# Attack [PERSON_NAME], call brawlers and ignore burls. # This function defines…" at bounding box center [800, 154] width 230 height 271
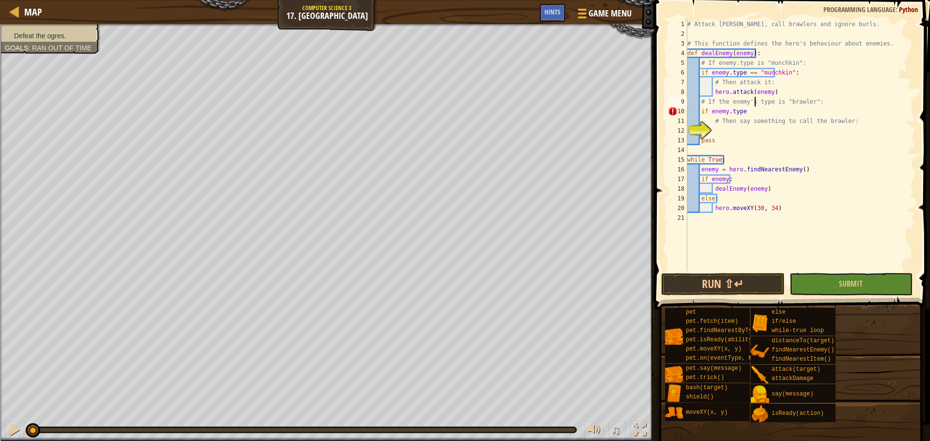
click at [758, 113] on div "# Attack [PERSON_NAME], call brawlers and ignore burls. # This function defines…" at bounding box center [800, 154] width 230 height 271
click at [759, 111] on div "# Attack [PERSON_NAME], call brawlers and ignore burls. # This function defines…" at bounding box center [800, 154] width 230 height 271
drag, startPoint x: 756, startPoint y: 110, endPoint x: 760, endPoint y: 117, distance: 7.2
click at [757, 111] on div "# Attack [PERSON_NAME], call brawlers and ignore burls. # This function defines…" at bounding box center [800, 154] width 230 height 271
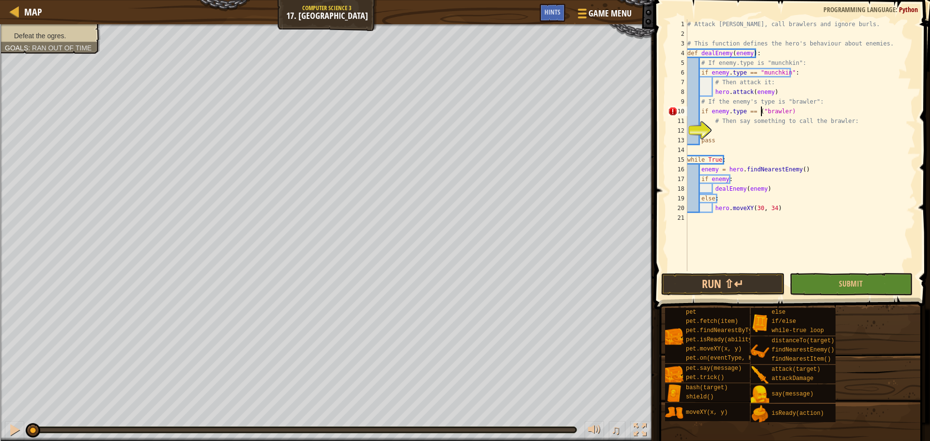
scroll to position [4, 6]
click at [785, 115] on div "# Attack [PERSON_NAME], call brawlers and ignore burls. # This function defines…" at bounding box center [800, 154] width 230 height 271
click at [784, 113] on div "# Attack [PERSON_NAME], call brawlers and ignore burls. # This function defines…" at bounding box center [800, 154] width 230 height 271
type textarea "if enemy.type == ("brawler")"
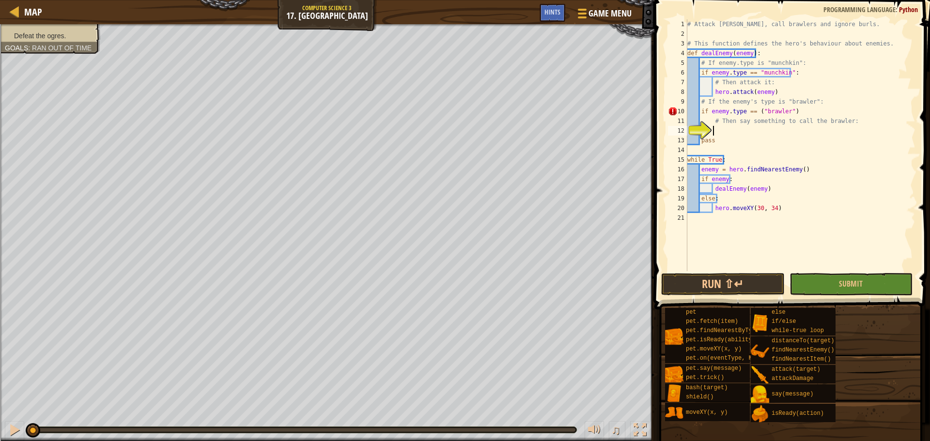
click at [779, 130] on div "# Attack [PERSON_NAME], call brawlers and ignore burls. # This function defines…" at bounding box center [800, 154] width 230 height 271
click at [803, 111] on div "# Attack [PERSON_NAME], call brawlers and ignore burls. # This function defines…" at bounding box center [800, 154] width 230 height 271
type textarea "if enemy.type == ("brawler"):"
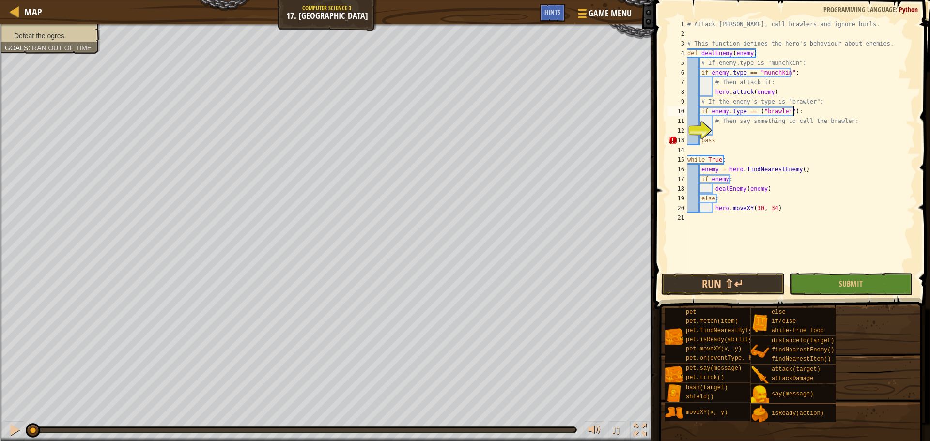
click at [795, 129] on div "# Attack [PERSON_NAME], call brawlers and ignore burls. # This function defines…" at bounding box center [800, 154] width 230 height 271
type textarea "hero.say("I got garlic breadsticks!")"
click at [832, 272] on span at bounding box center [792, 141] width 283 height 338
click at [839, 277] on button "Submit" at bounding box center [850, 284] width 123 height 22
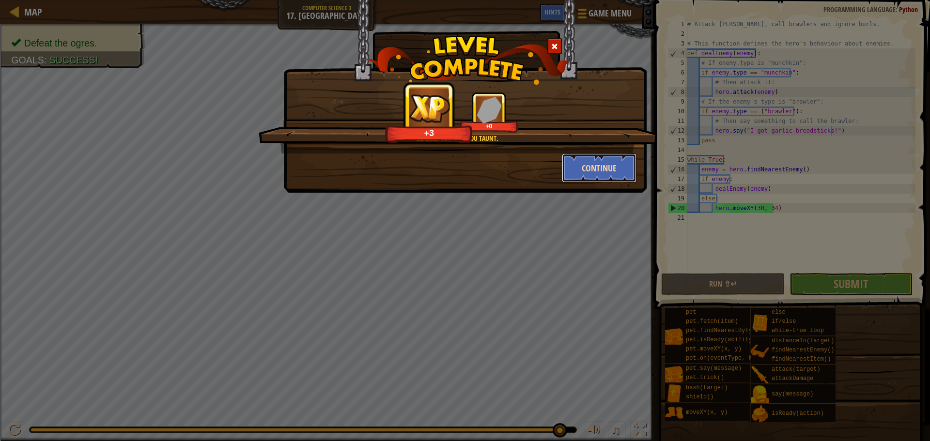
click at [625, 156] on button "Continue" at bounding box center [599, 168] width 75 height 29
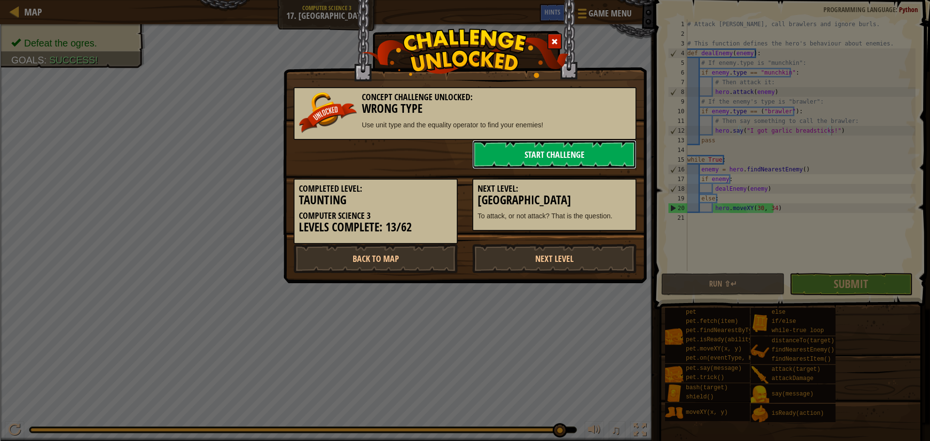
click at [548, 153] on link "Start Challenge" at bounding box center [554, 154] width 164 height 29
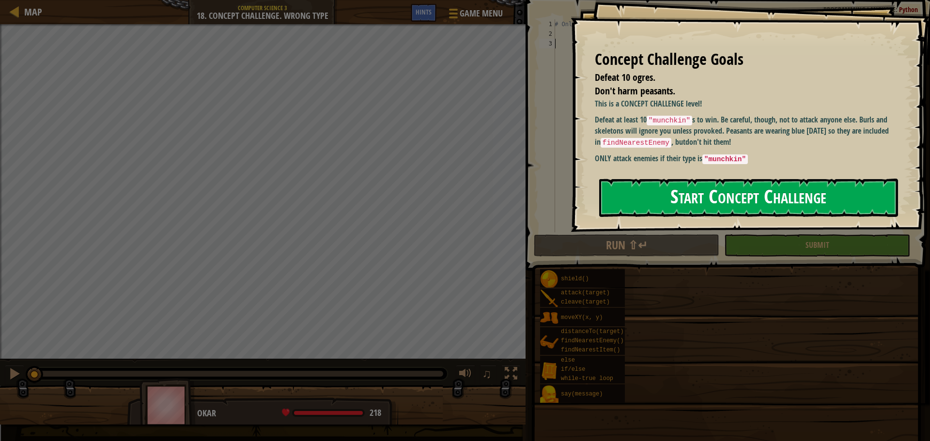
click at [634, 192] on button "Start Concept Challenge" at bounding box center [748, 198] width 299 height 38
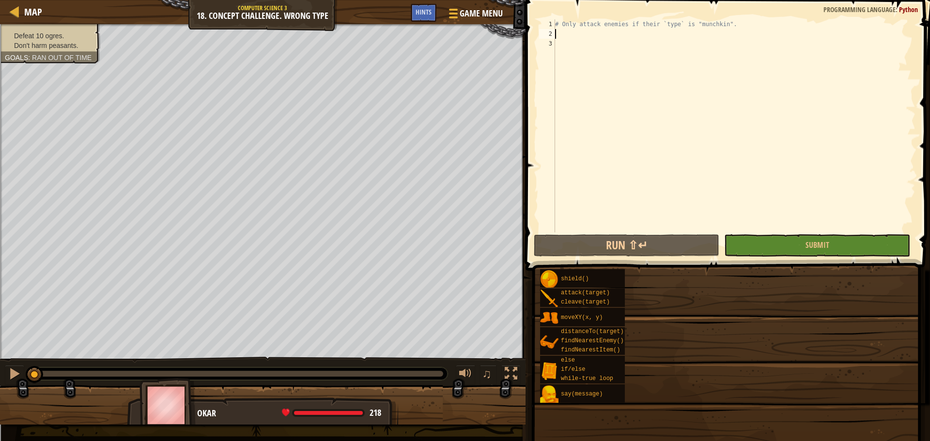
click at [609, 34] on div "Map Computer Science 3 18. Concept Challenge. Wrong Type Game Menu Done Hints 1…" at bounding box center [465, 220] width 930 height 441
type textarea "# Only attack enemies if their `type` is "munchkin"."
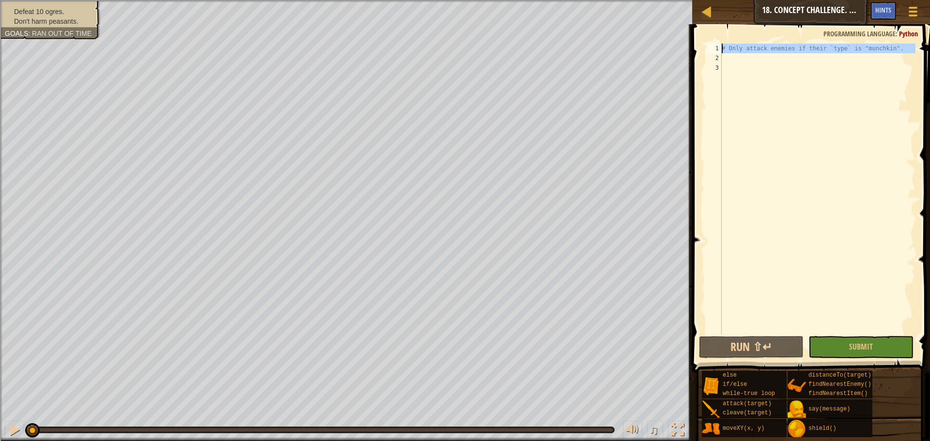
click at [731, 57] on div "# Only attack enemies if their `type` is "munchkin"." at bounding box center [818, 189] width 196 height 291
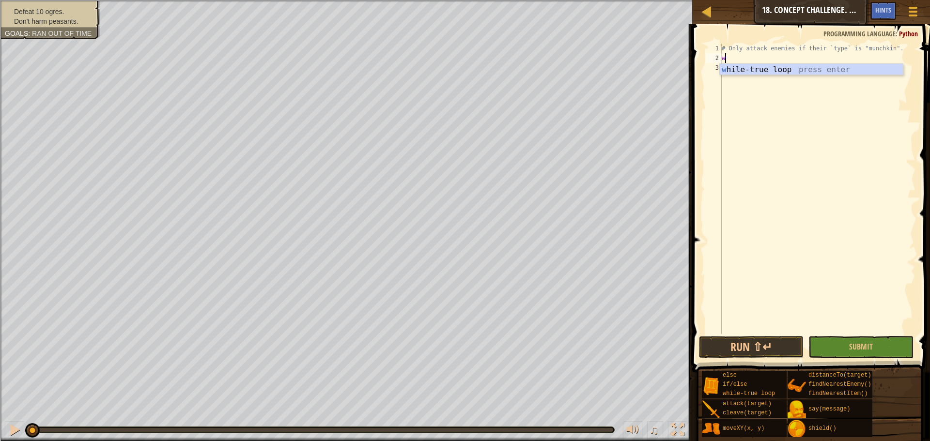
scroll to position [4, 0]
type textarea "whil"
click at [854, 70] on div "whil e-true loop press enter" at bounding box center [811, 81] width 183 height 35
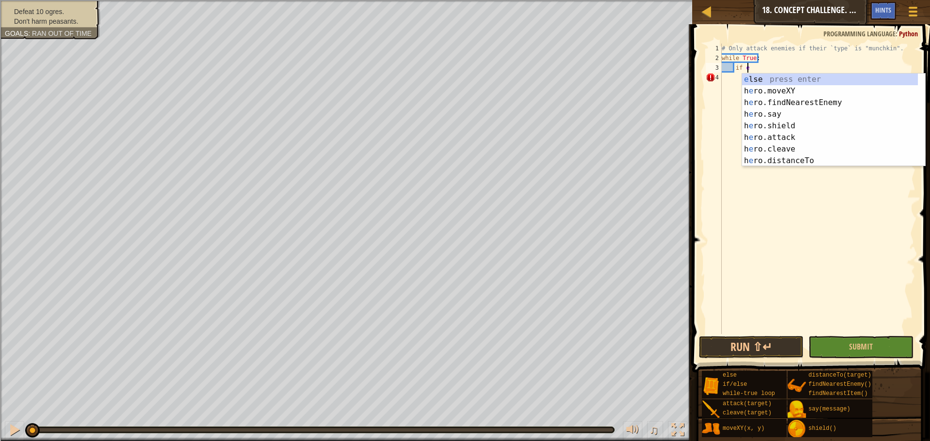
scroll to position [4, 1]
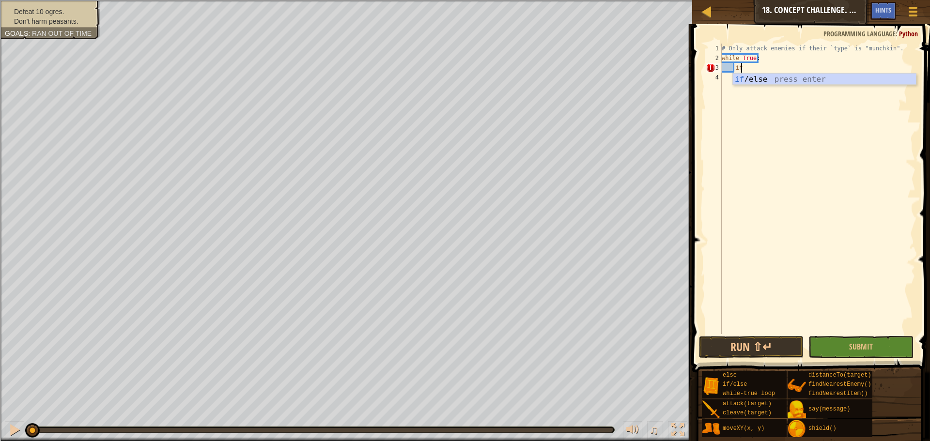
type textarea "i"
type textarea "hero.fin"
click at [830, 78] on div "hero.fin dNearestEnemy press enter hero.fin dNearestItem press enter" at bounding box center [824, 97] width 183 height 46
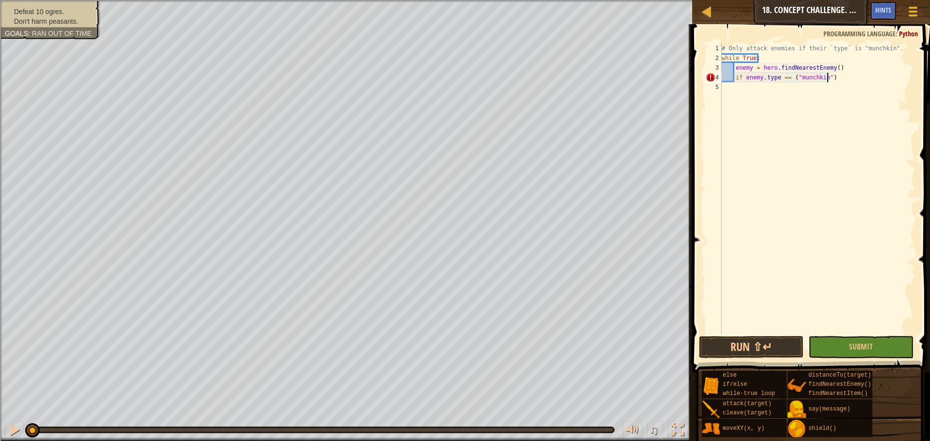
type textarea "if enemy.type == ("munchkin"):"
type textarea "e"
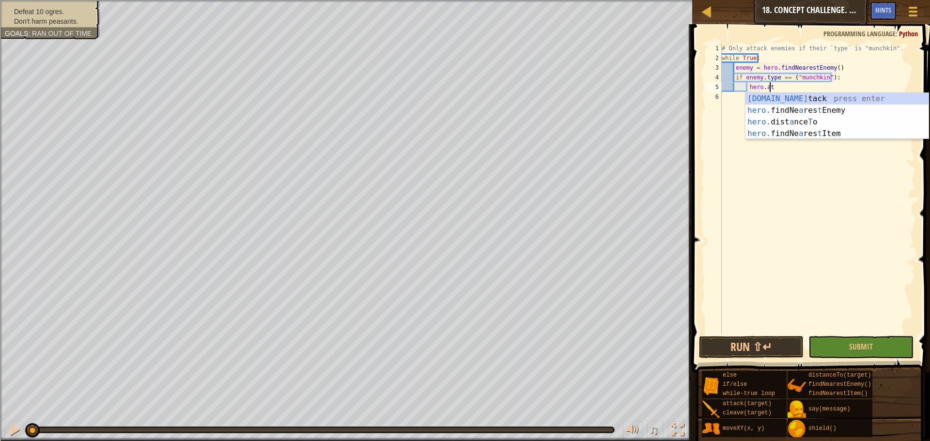
scroll to position [4, 4]
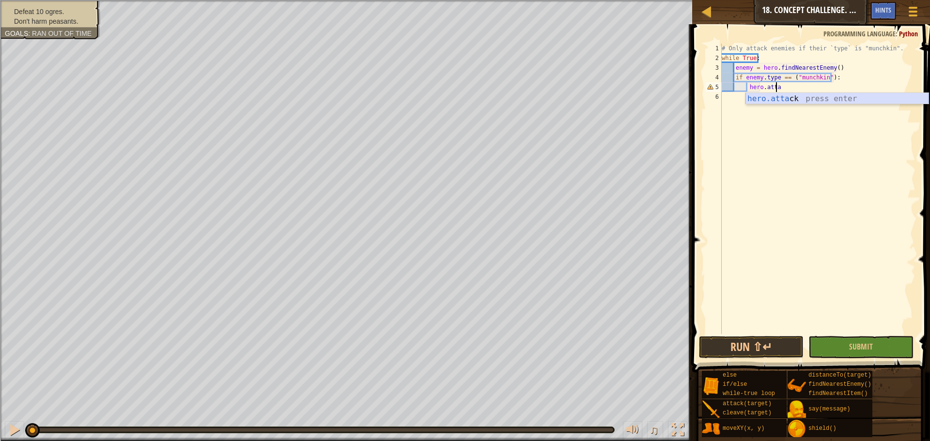
click at [788, 100] on div "hero.[PERSON_NAME] press enter" at bounding box center [836, 110] width 183 height 35
type textarea "hero.attack(enemy)"
click at [829, 89] on div "# Only attack enemies if their `type` is "munchkin". while True : enemy = hero …" at bounding box center [818, 199] width 196 height 310
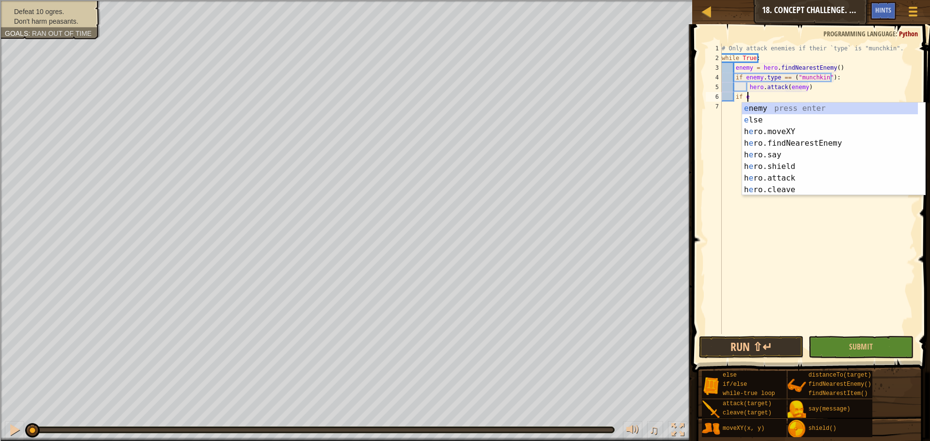
scroll to position [4, 2]
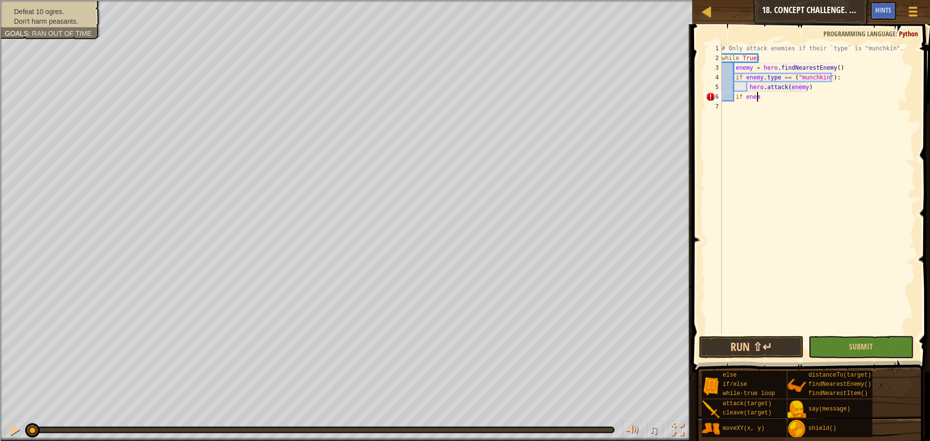
click at [791, 97] on div "# Only attack enemies if their `type` is "munchkin". while True : enemy = hero …" at bounding box center [818, 199] width 196 height 310
type textarea "i"
type textarea "else:"
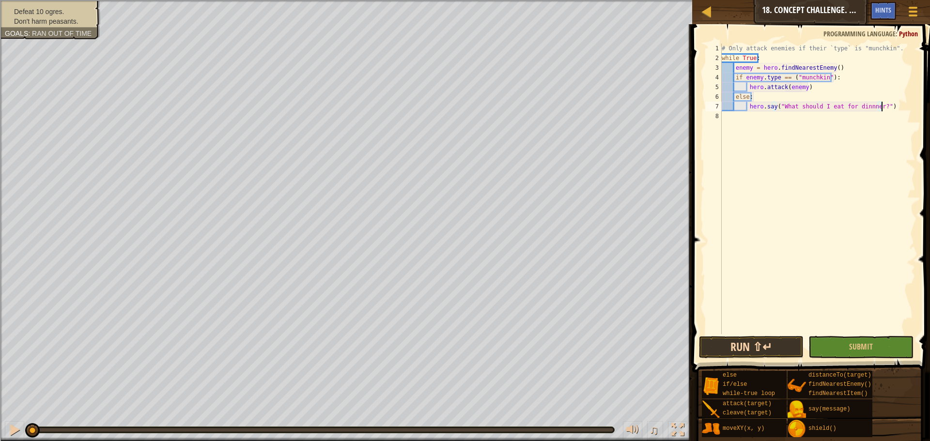
type textarea "hero.say("What should I eat for dinnner?")"
click at [759, 344] on button "Run ⇧↵" at bounding box center [751, 347] width 105 height 22
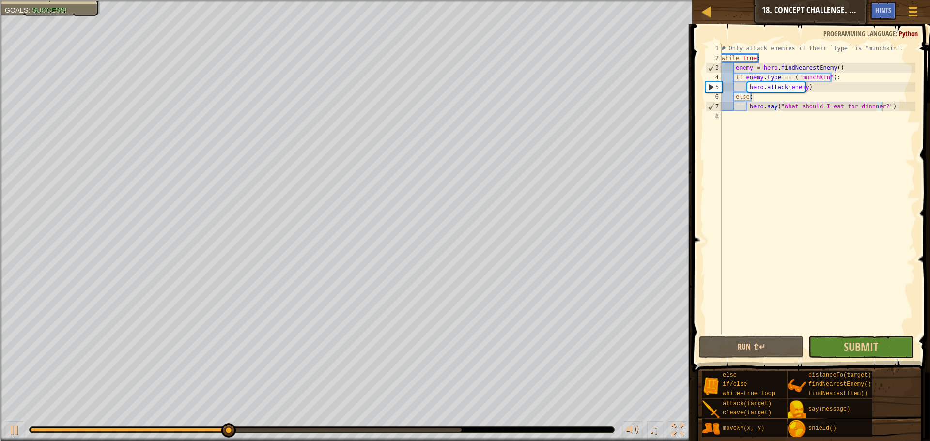
click at [834, 336] on div "hero.say("What should I eat for dinnner?") 1 2 3 4 5 6 7 8 # Only attack enemie…" at bounding box center [809, 217] width 241 height 377
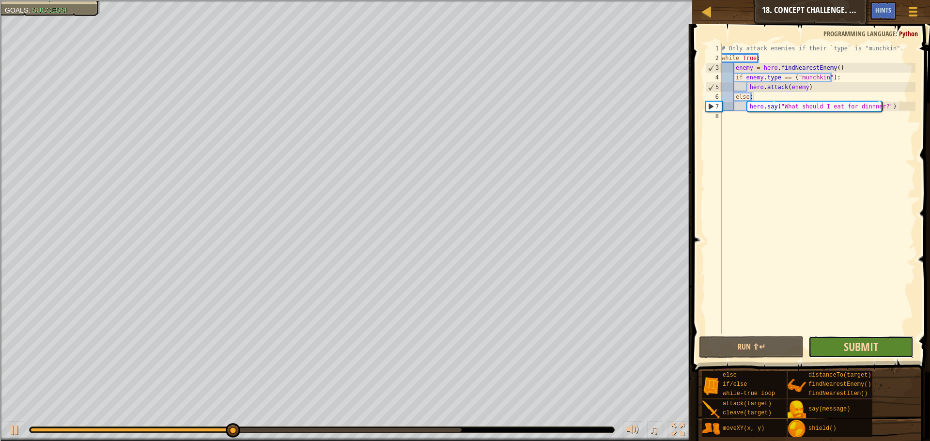
click at [872, 340] on span "Submit" at bounding box center [861, 346] width 34 height 15
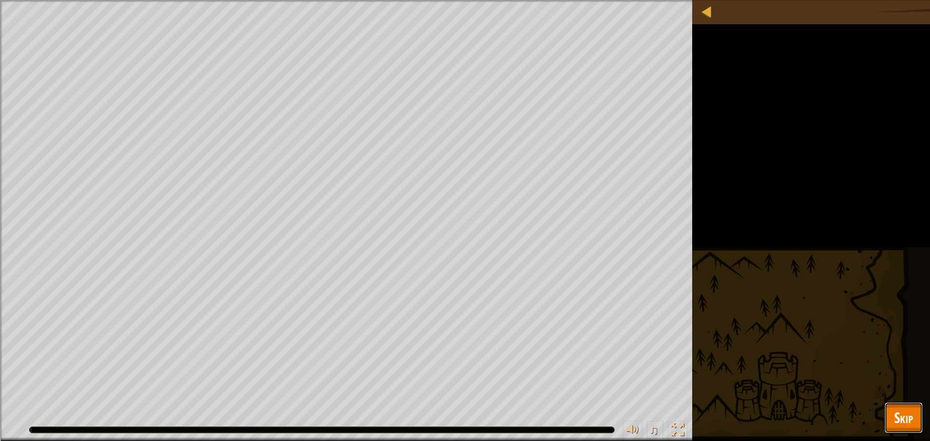
click at [902, 410] on span "Skip" at bounding box center [903, 418] width 19 height 20
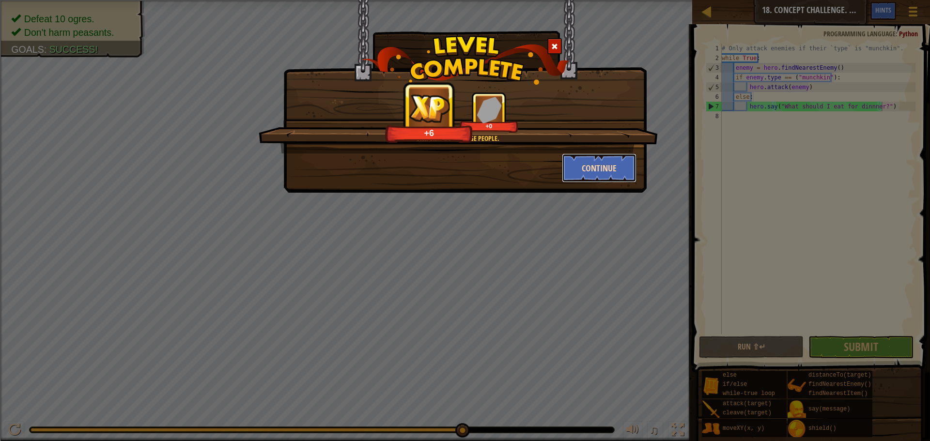
click at [586, 166] on button "Continue" at bounding box center [599, 168] width 75 height 29
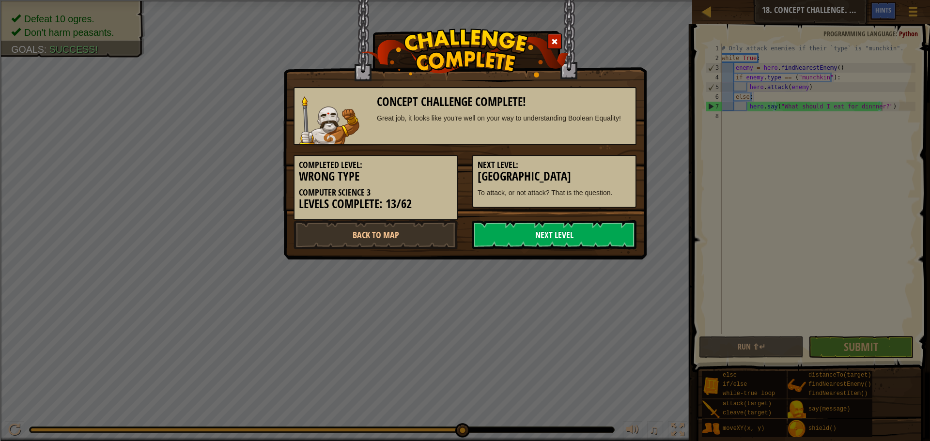
click at [573, 232] on link "Next Level" at bounding box center [554, 234] width 164 height 29
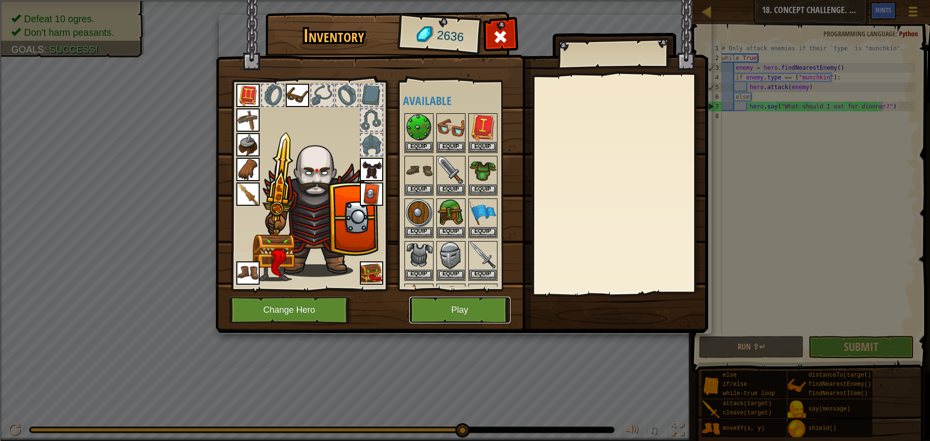
click at [471, 319] on button "Play" at bounding box center [459, 310] width 101 height 27
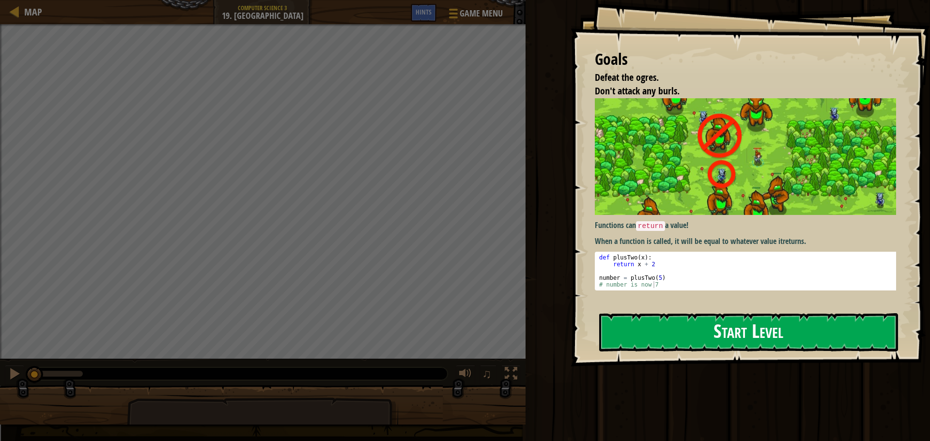
click at [643, 315] on div "Goals Defeat the ogres. Don't attack any burls. Functions can return a value! W…" at bounding box center [750, 183] width 359 height 367
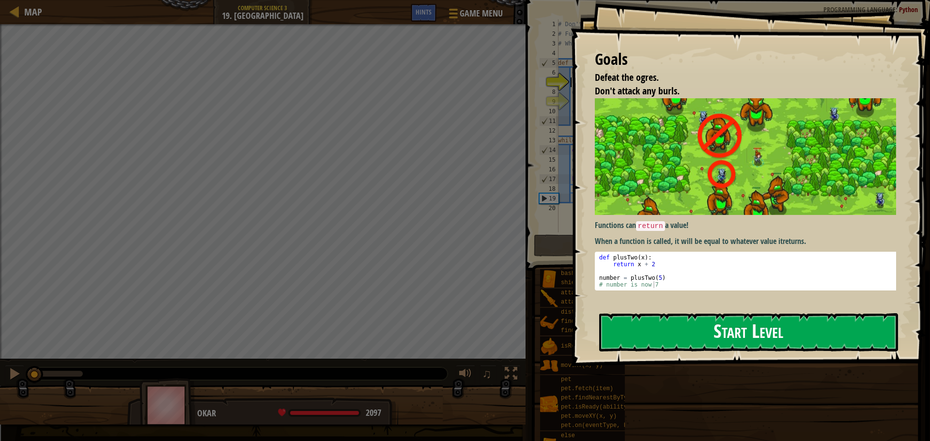
drag, startPoint x: 650, startPoint y: 323, endPoint x: 646, endPoint y: 320, distance: 5.2
click at [648, 322] on button "Start Level" at bounding box center [748, 332] width 299 height 38
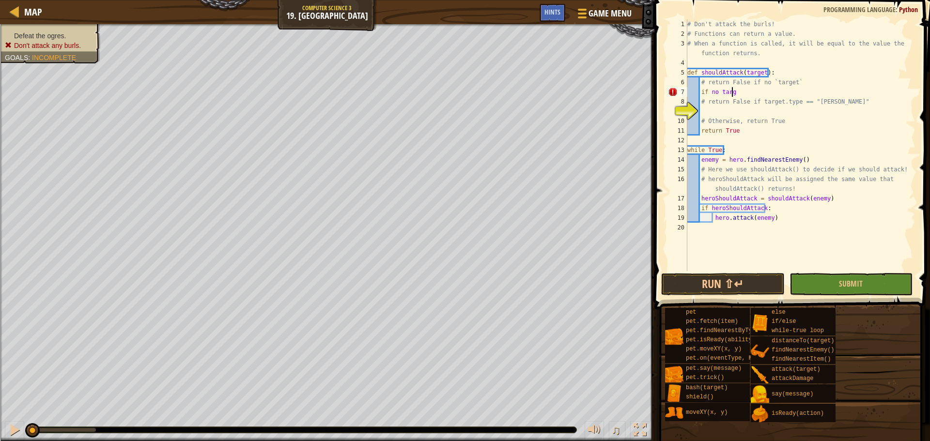
scroll to position [4, 3]
type textarea "i"
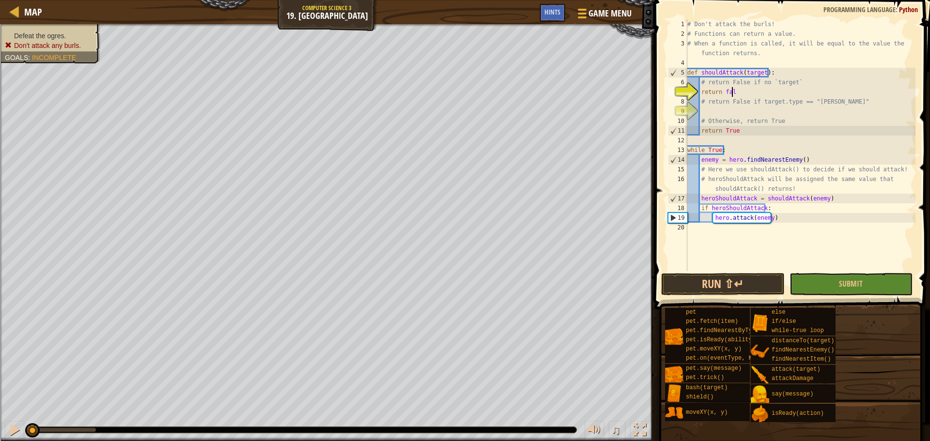
type textarea "return false"
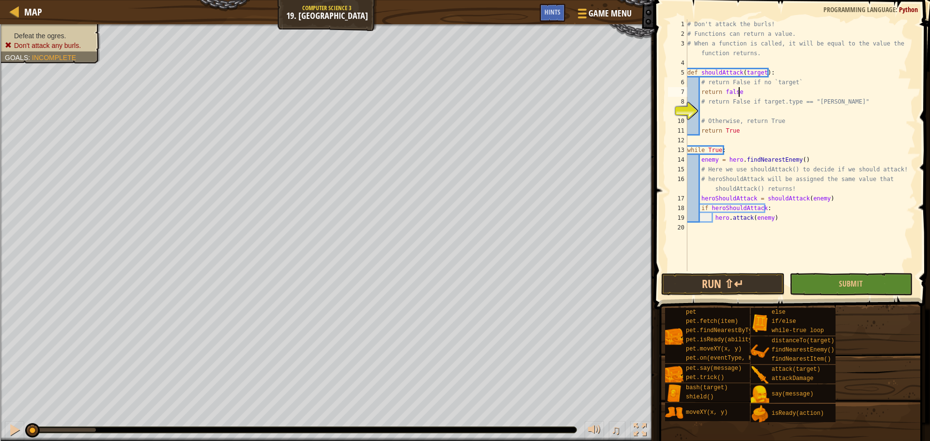
click at [754, 111] on div "# Don't attack the burls! # Functions can return a value. # When a function is …" at bounding box center [800, 154] width 230 height 271
click at [756, 95] on div "# Don't attack the burls! # Functions can return a value. # When a function is …" at bounding box center [800, 154] width 230 height 271
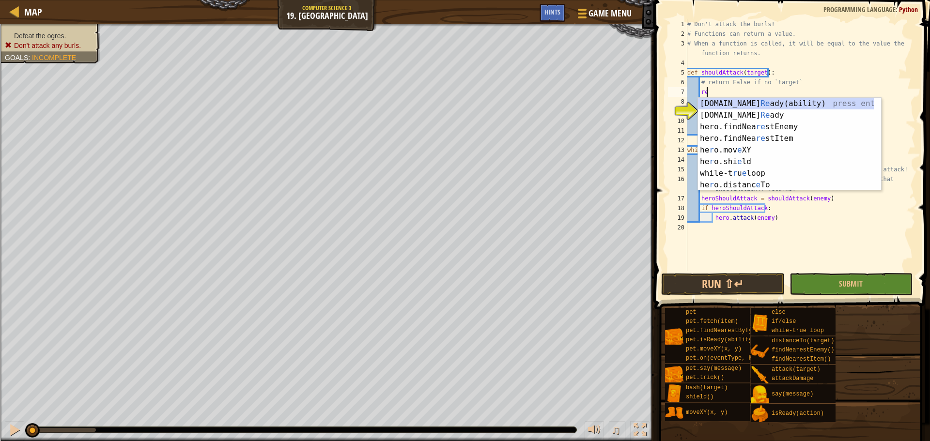
type textarea "r"
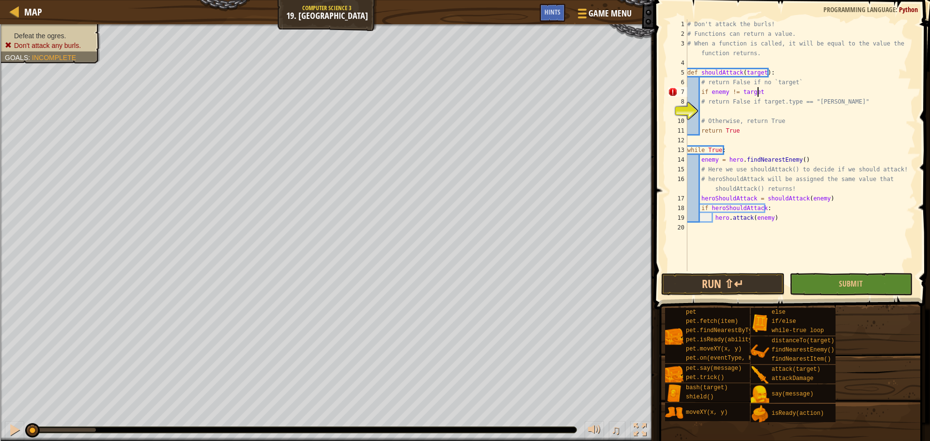
scroll to position [4, 5]
type textarea "if enemy != target:"
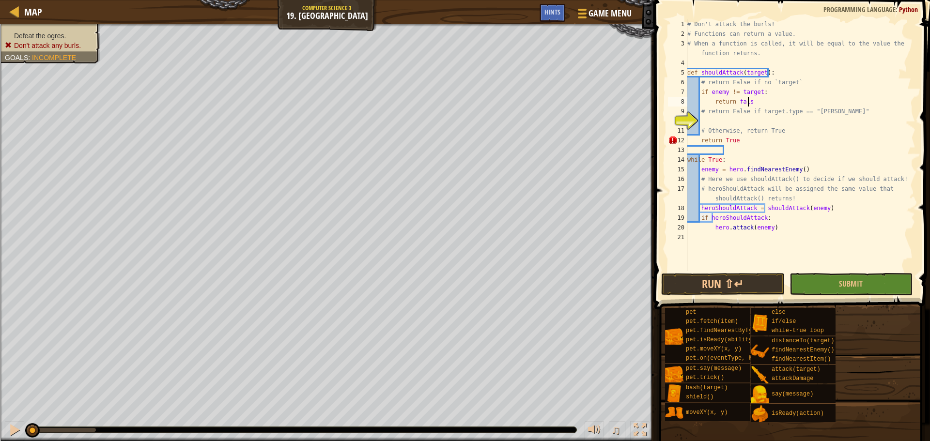
type textarea "return false"
click at [744, 121] on div "# Don't attack the burls! # Functions can return a value. # When a function is …" at bounding box center [800, 154] width 230 height 271
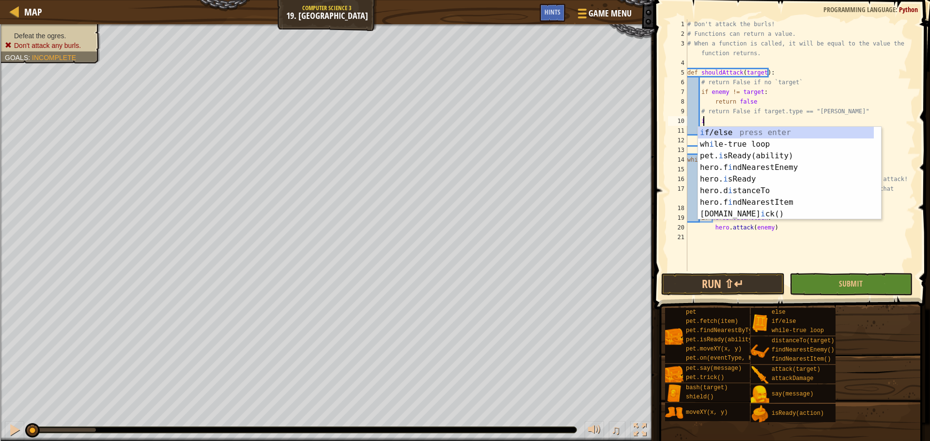
click at [725, 93] on div "# Don't attack the burls! # Functions can return a value. # When a function is …" at bounding box center [800, 154] width 230 height 271
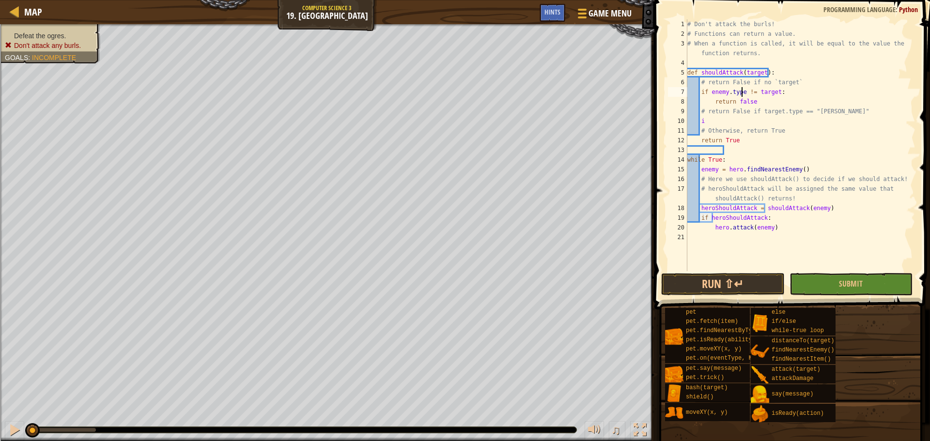
scroll to position [4, 4]
click at [744, 123] on div "# Don't attack the burls! # Functions can return a value. # When a function is …" at bounding box center [800, 154] width 230 height 271
type textarea "if target.type == "burl":"
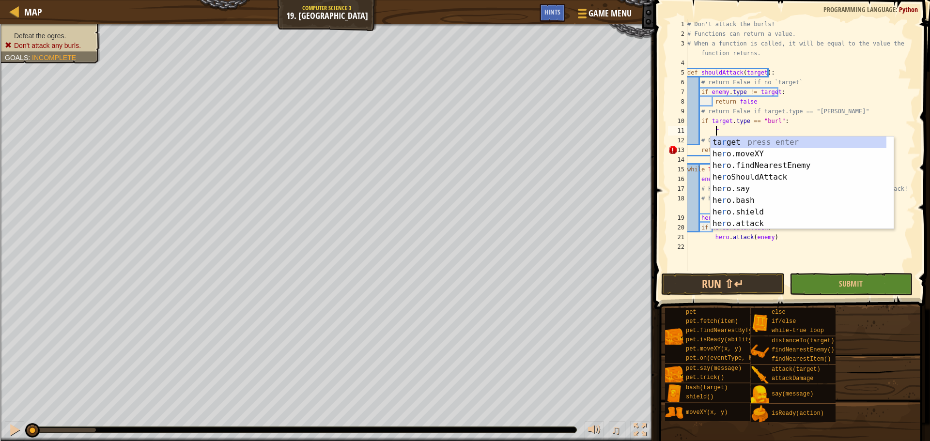
scroll to position [4, 2]
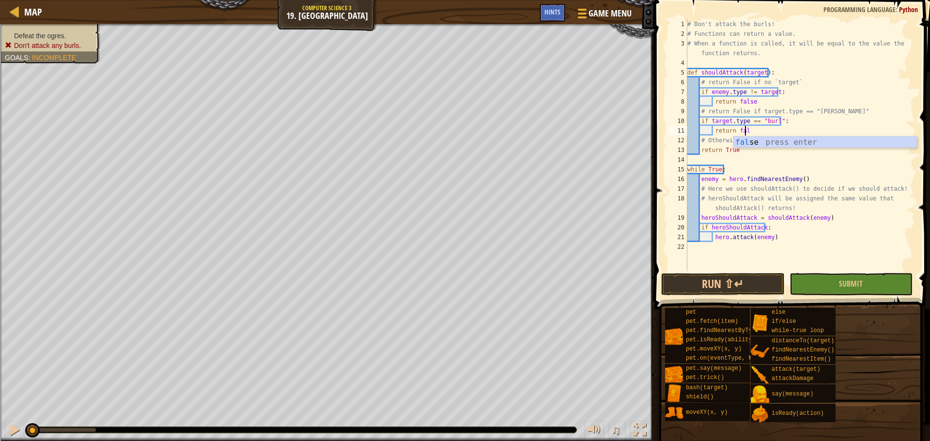
type textarea "return false"
click at [745, 143] on div "false press enter" at bounding box center [824, 154] width 183 height 35
click at [755, 155] on div "# Don't attack the burls! # Functions can return a value. # When a function is …" at bounding box center [800, 154] width 230 height 271
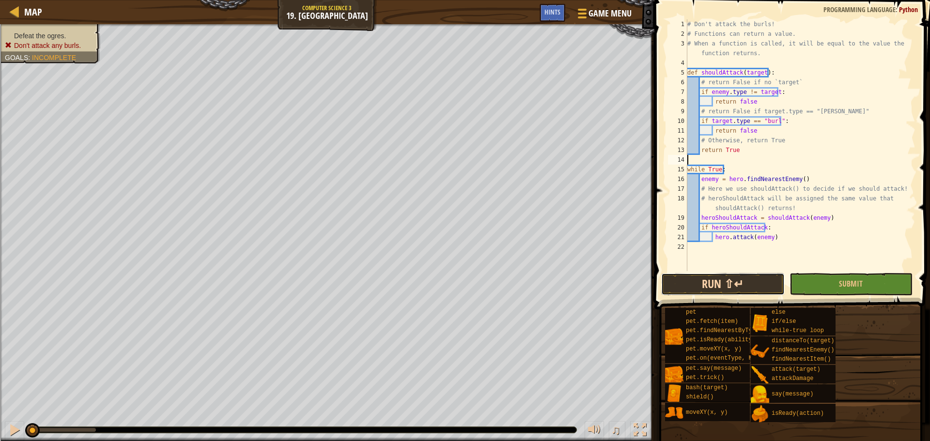
click at [728, 282] on button "Run ⇧↵" at bounding box center [722, 284] width 123 height 22
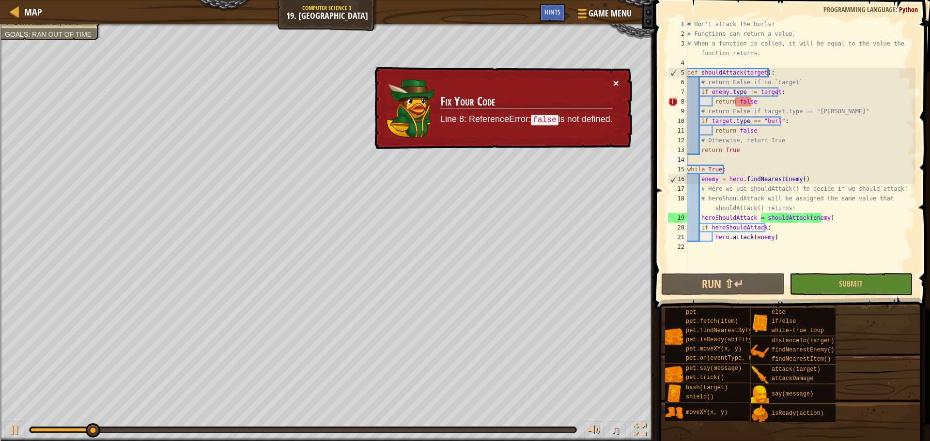
click at [615, 83] on button "×" at bounding box center [616, 83] width 6 height 10
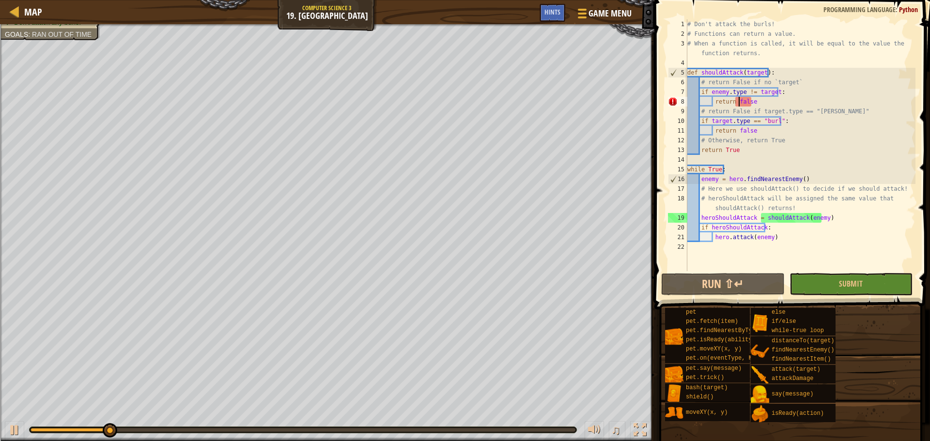
click at [739, 104] on div "# Don't attack the burls! # Functions can return a value. # When a function is …" at bounding box center [800, 154] width 230 height 271
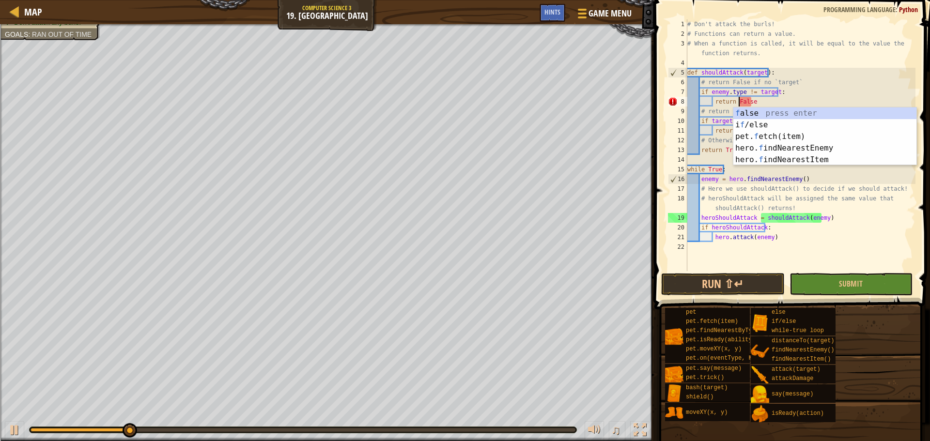
click at [708, 142] on div "# Don't attack the burls! # Functions can return a value. # When a function is …" at bounding box center [800, 154] width 230 height 271
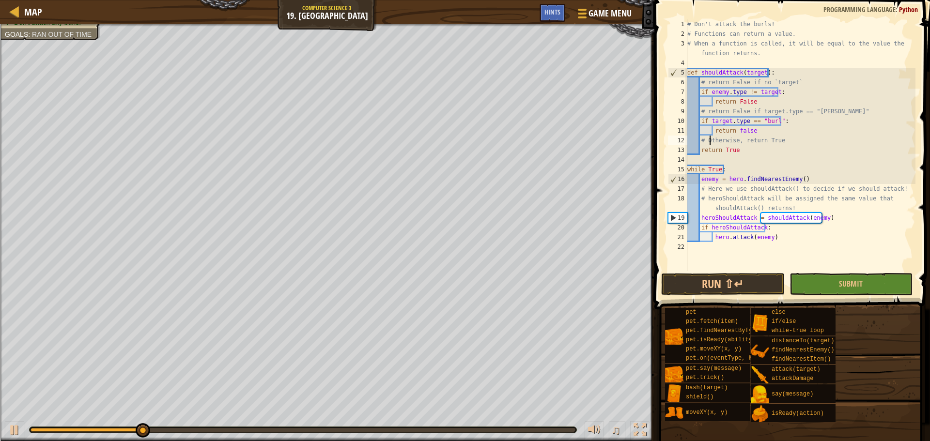
click at [739, 134] on div "# Don't attack the burls! # Functions can return a value. # When a function is …" at bounding box center [800, 154] width 230 height 271
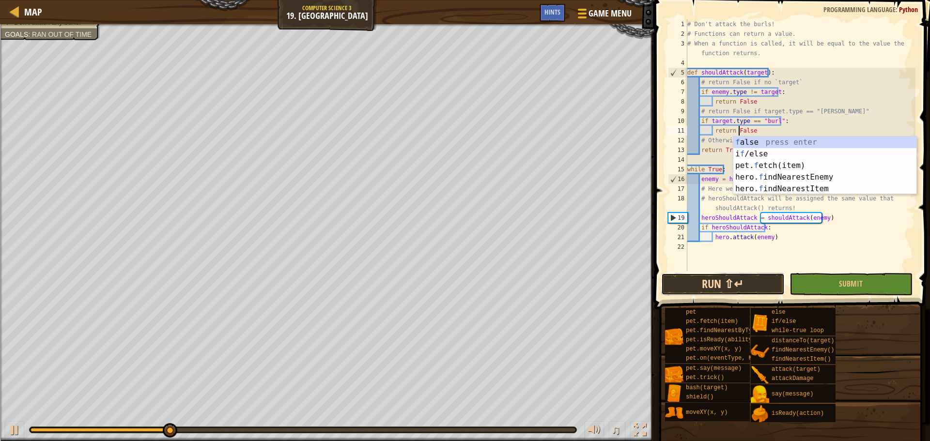
click at [754, 284] on button "Run ⇧↵" at bounding box center [722, 284] width 123 height 22
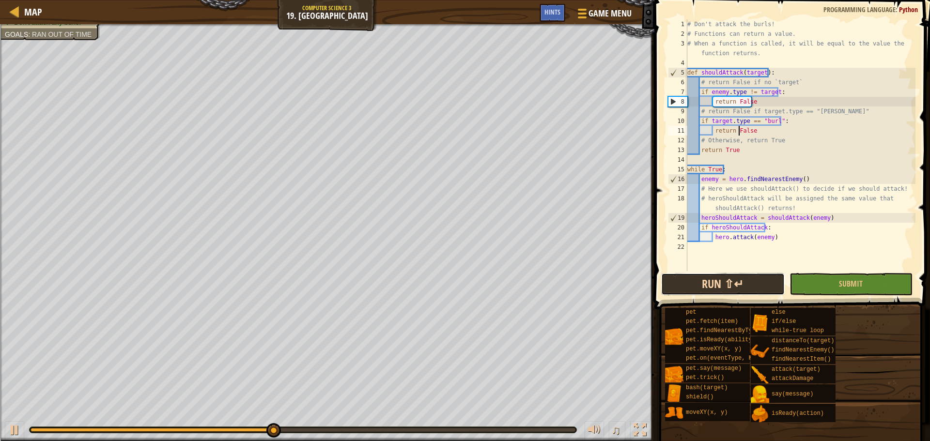
click at [766, 278] on button "Run ⇧↵" at bounding box center [722, 284] width 123 height 22
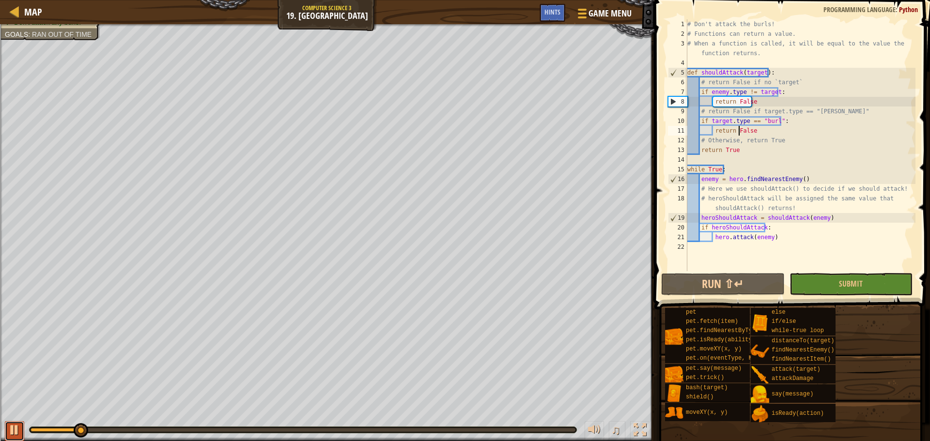
click at [8, 422] on button at bounding box center [14, 431] width 19 height 20
drag, startPoint x: 67, startPoint y: 427, endPoint x: 41, endPoint y: 429, distance: 26.7
click at [2, 425] on div "♫" at bounding box center [327, 427] width 654 height 29
drag, startPoint x: 85, startPoint y: 431, endPoint x: 13, endPoint y: 426, distance: 72.3
click at [10, 428] on div "♫" at bounding box center [327, 427] width 654 height 29
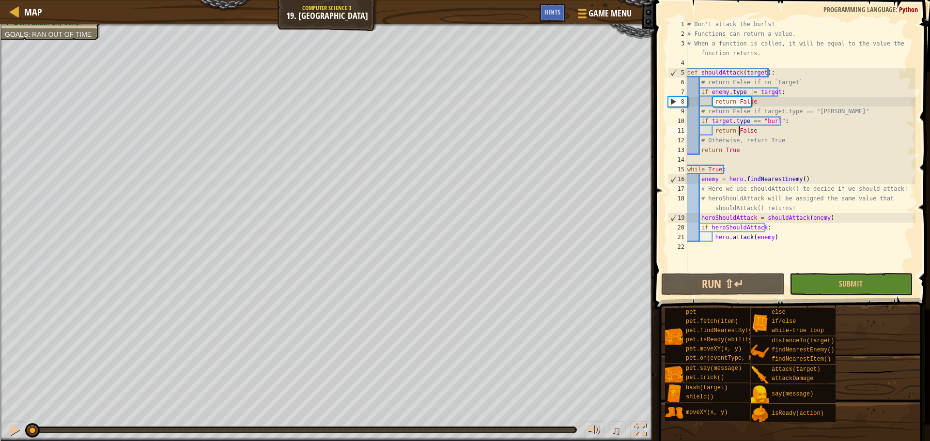
click at [781, 101] on div "# Don't attack the burls! # Functions can return a value. # When a function is …" at bounding box center [800, 154] width 230 height 271
click at [777, 106] on div "# Don't attack the burls! # Functions can return a value. # When a function is …" at bounding box center [800, 154] width 230 height 271
drag, startPoint x: 782, startPoint y: 93, endPoint x: 751, endPoint y: 97, distance: 31.7
click at [751, 97] on div "# Don't attack the burls! # Functions can return a value. # When a function is …" at bounding box center [800, 154] width 230 height 271
click at [759, 105] on div "# Don't attack the burls! # Functions can return a value. # When a function is …" at bounding box center [800, 145] width 230 height 252
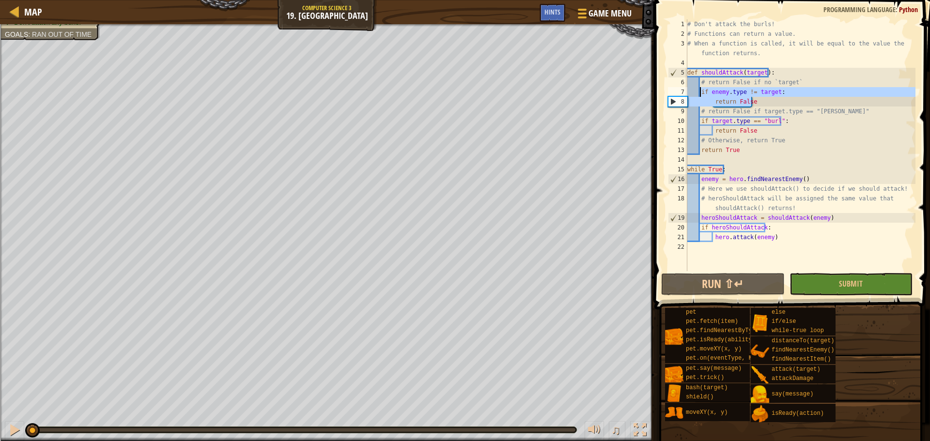
drag, startPoint x: 759, startPoint y: 105, endPoint x: 701, endPoint y: 94, distance: 59.6
click at [701, 94] on div "# Don't attack the burls! # Functions can return a value. # When a function is …" at bounding box center [800, 154] width 230 height 271
type textarea "if enemy.type != target: return False"
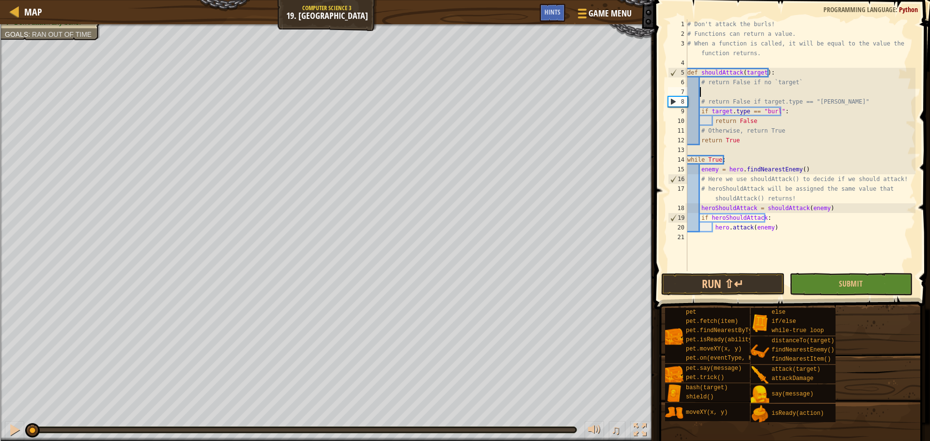
scroll to position [4, 0]
type textarea "# return False if no `target`"
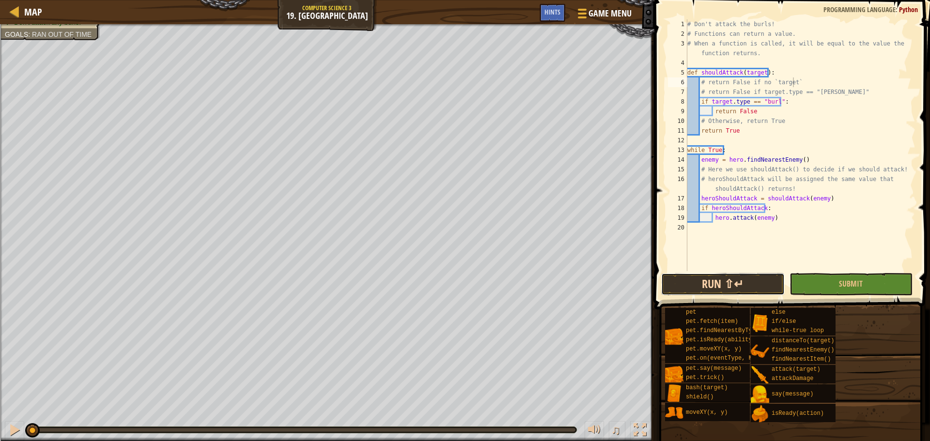
click at [712, 274] on button "Run ⇧↵" at bounding box center [722, 284] width 123 height 22
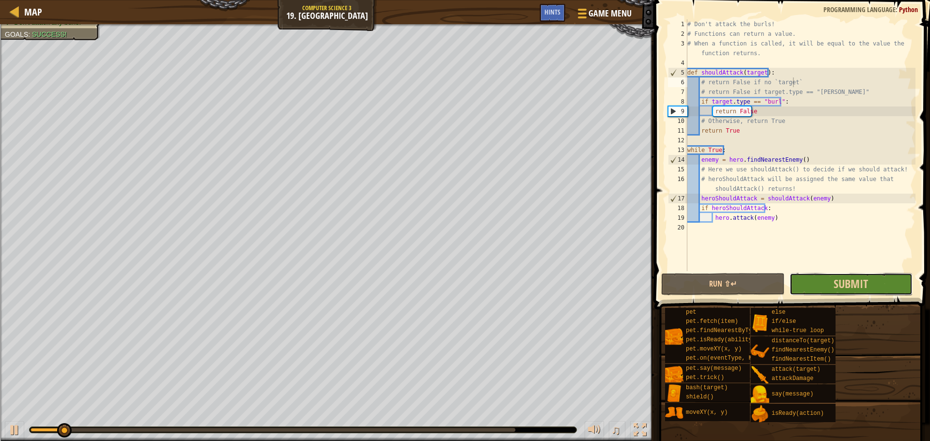
click at [822, 290] on button "Submit" at bounding box center [850, 284] width 123 height 22
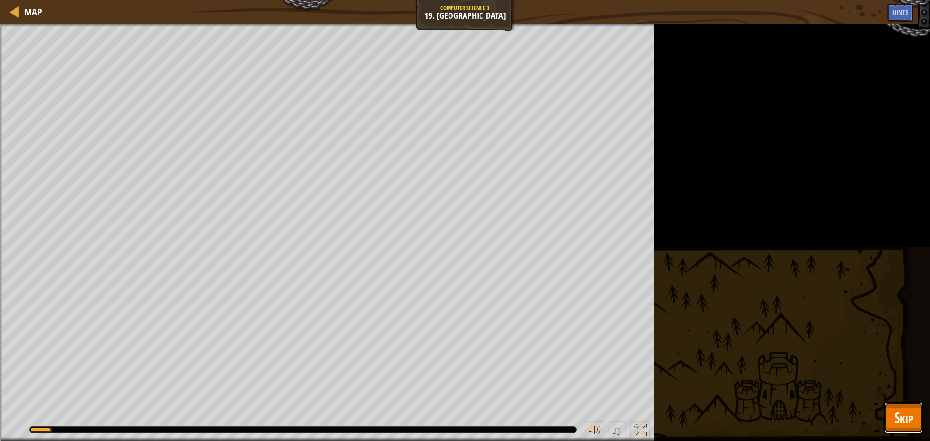
click at [907, 416] on span "Skip" at bounding box center [903, 418] width 19 height 20
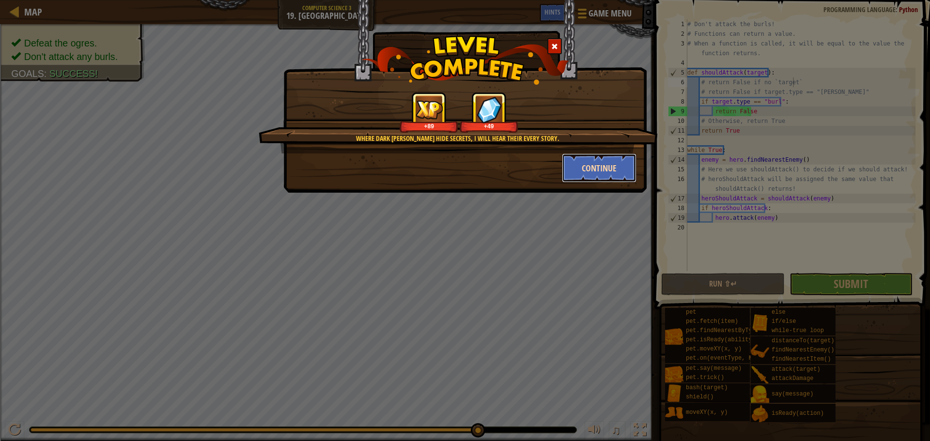
click at [595, 163] on button "Continue" at bounding box center [599, 168] width 75 height 29
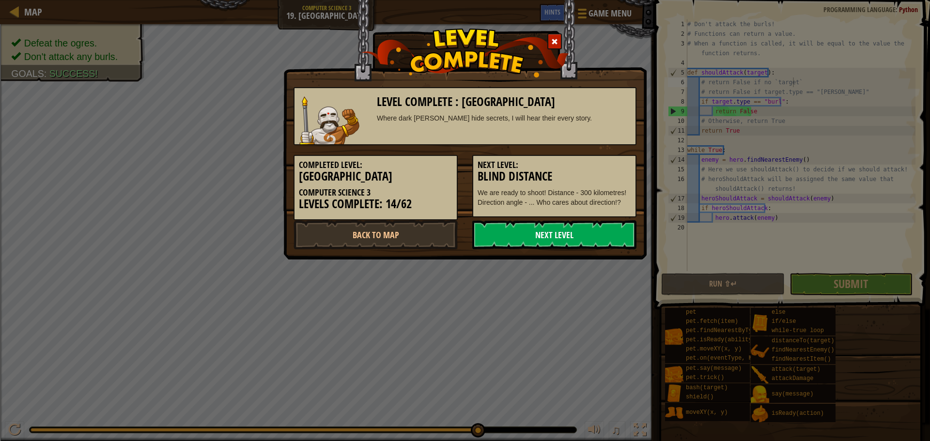
click at [522, 236] on link "Next Level" at bounding box center [554, 234] width 164 height 29
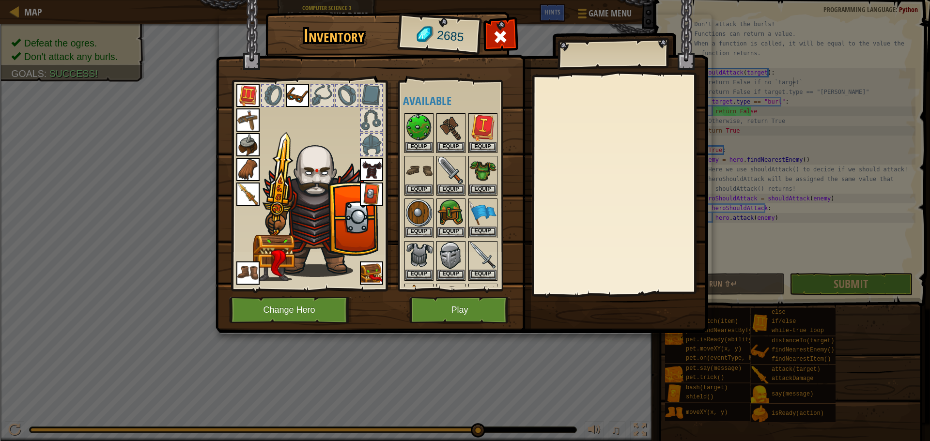
scroll to position [97, 0]
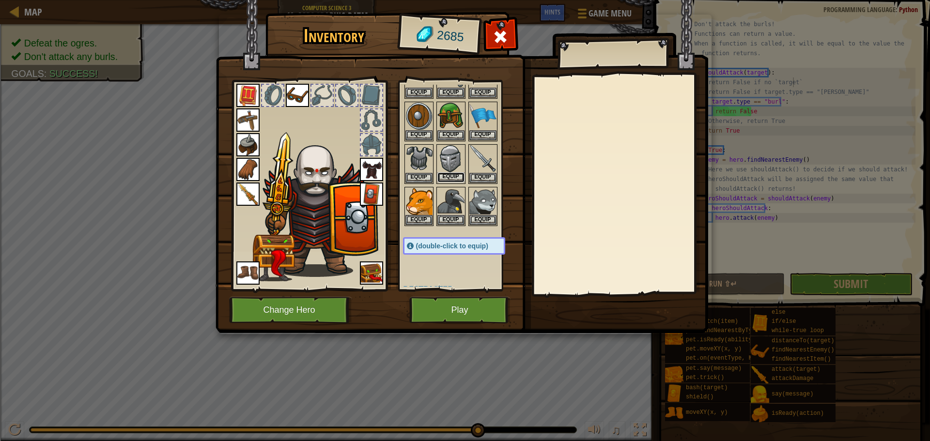
click at [457, 173] on button "Equip" at bounding box center [450, 177] width 27 height 10
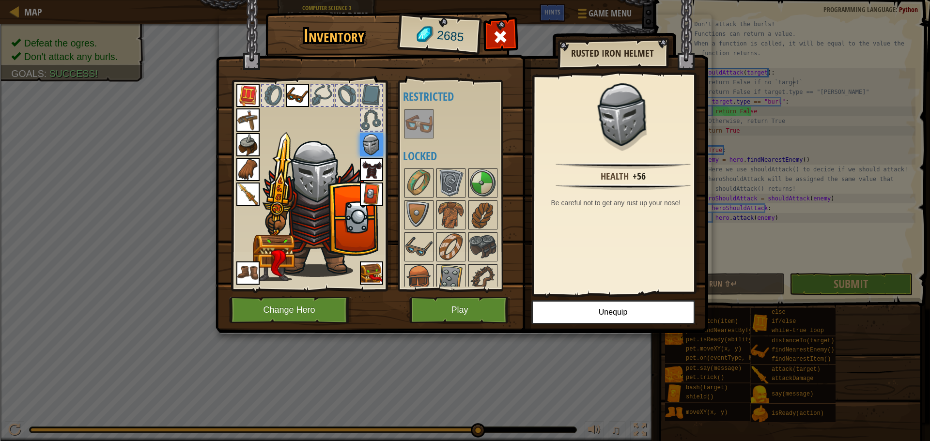
scroll to position [436, 0]
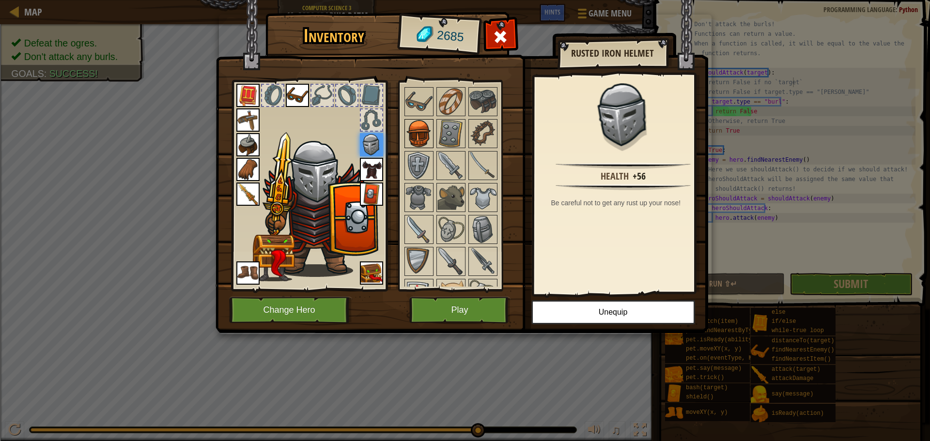
click at [423, 134] on img at bounding box center [418, 133] width 27 height 27
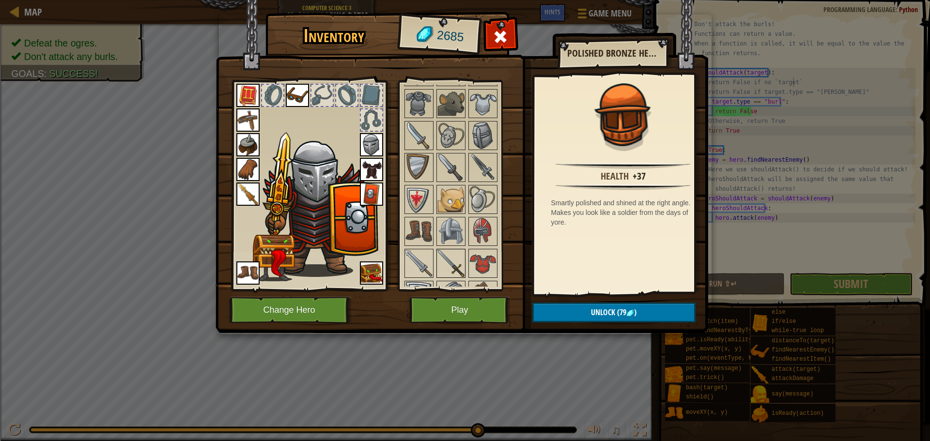
scroll to position [581, 0]
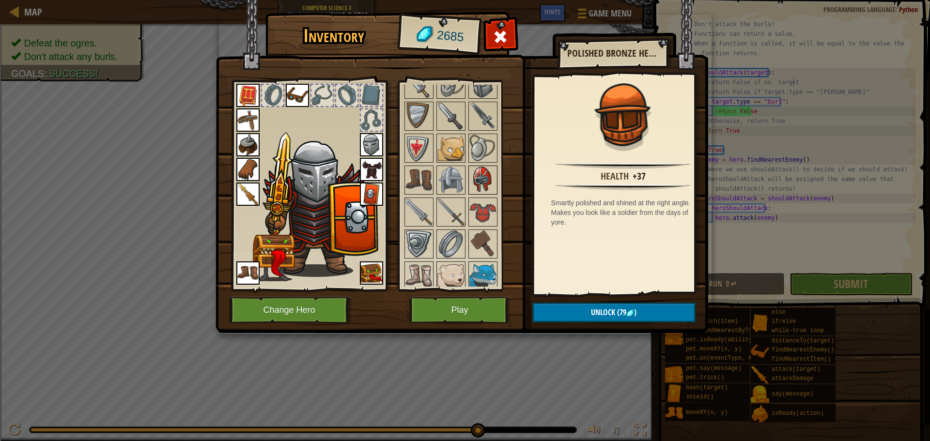
click at [482, 180] on img at bounding box center [482, 180] width 27 height 27
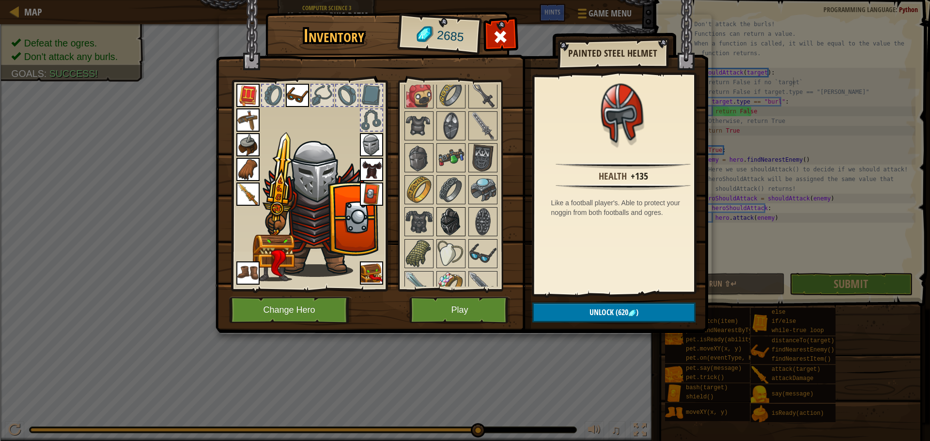
scroll to position [872, 0]
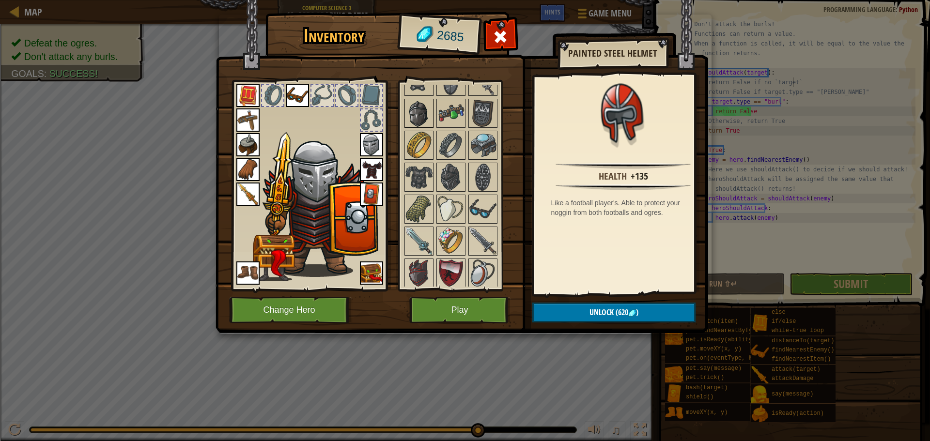
click at [416, 112] on img at bounding box center [418, 113] width 27 height 27
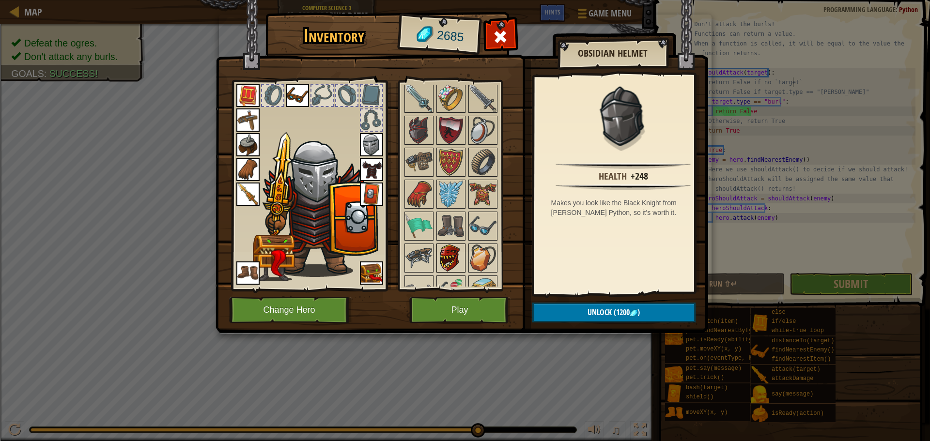
scroll to position [1017, 0]
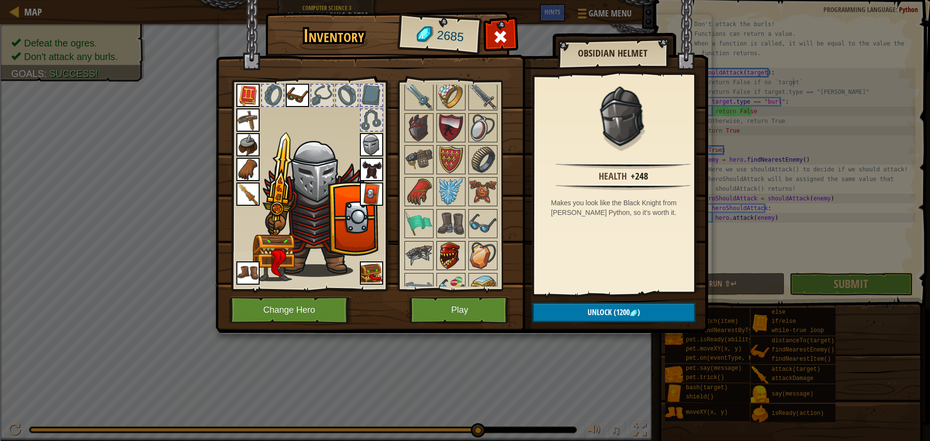
click at [453, 252] on img at bounding box center [450, 255] width 27 height 27
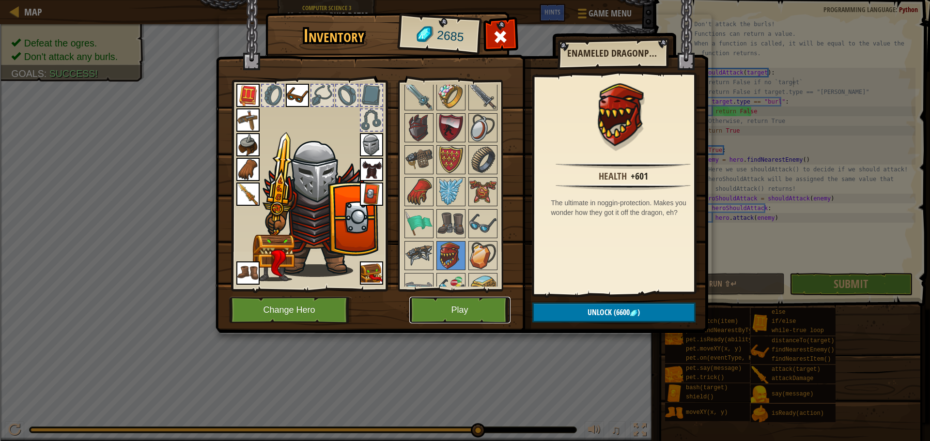
click at [476, 309] on button "Play" at bounding box center [459, 310] width 101 height 27
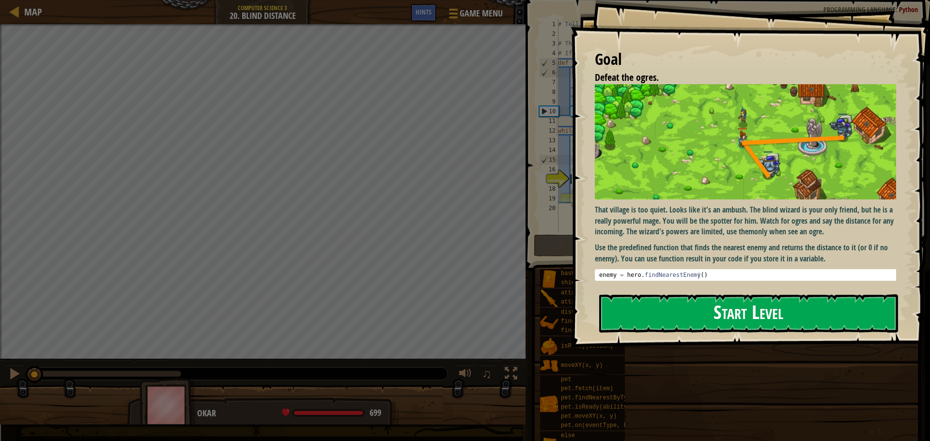
click at [625, 309] on button "Start Level" at bounding box center [748, 313] width 299 height 38
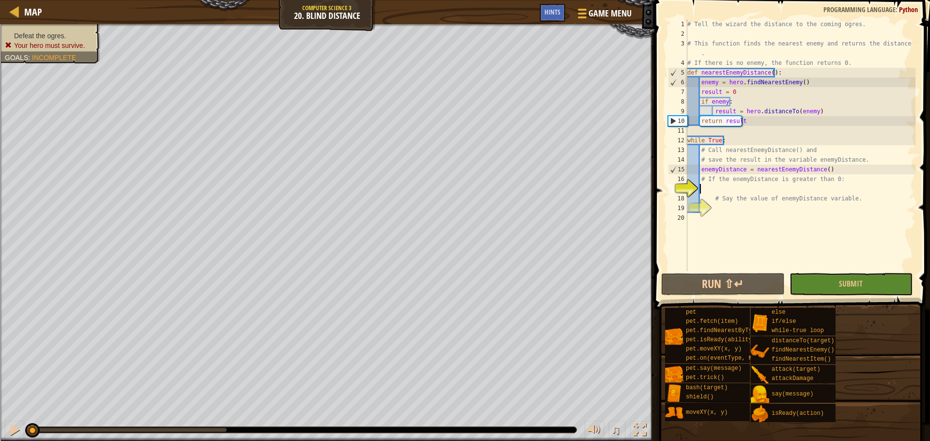
click at [751, 117] on div "# Tell the wizard the distance to the coming ogres. # This function finds the n…" at bounding box center [800, 154] width 230 height 271
type textarea "return result"
click at [758, 191] on div "# Tell the wizard the distance to the coming ogres. # This function finds the n…" at bounding box center [800, 154] width 230 height 271
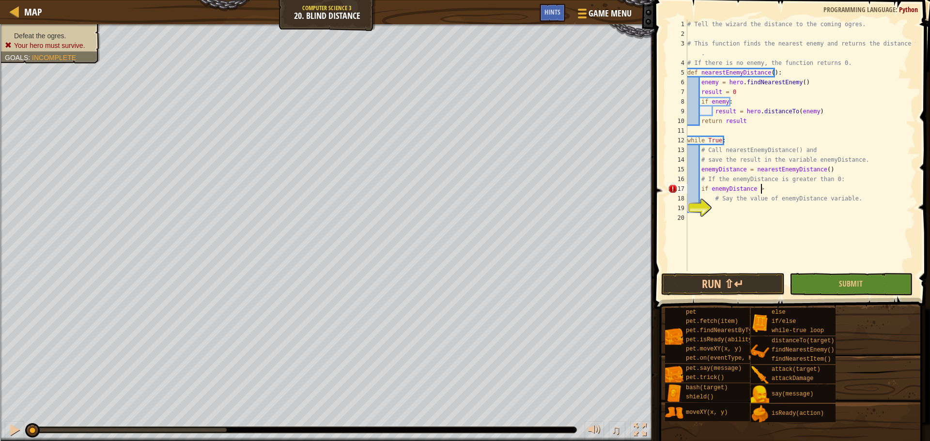
scroll to position [4, 6]
type textarea "if enemyDistance > 0:"
click at [783, 214] on div "# Tell the wizard the distance to the coming ogres. # This function finds the n…" at bounding box center [800, 154] width 230 height 271
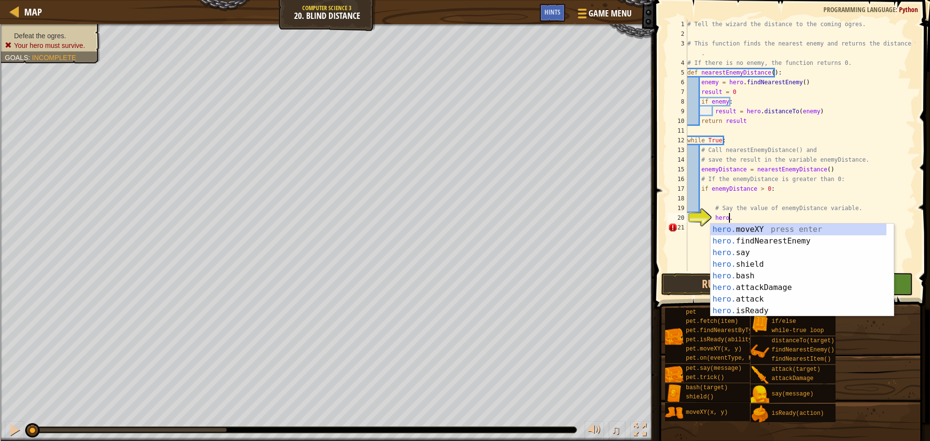
scroll to position [4, 3]
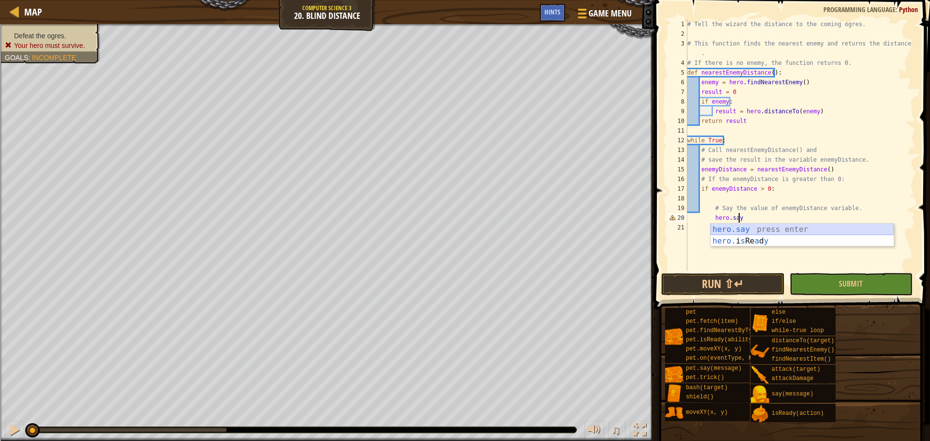
click at [791, 230] on div "hero.say press enter hero. i s Re a d y press enter" at bounding box center [801, 247] width 183 height 46
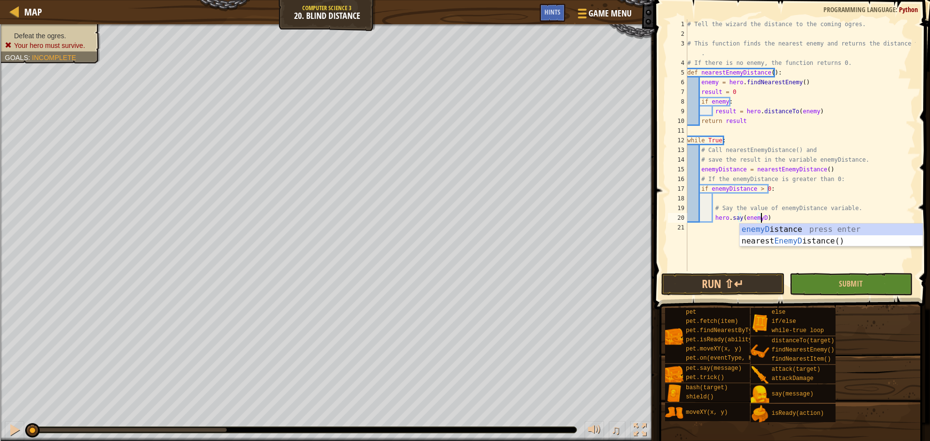
scroll to position [4, 6]
click at [799, 234] on div "enemyDi stance press enter nearest EnemyDi stance() press enter" at bounding box center [831, 247] width 183 height 46
type textarea "hero.say(enemyDistance)"
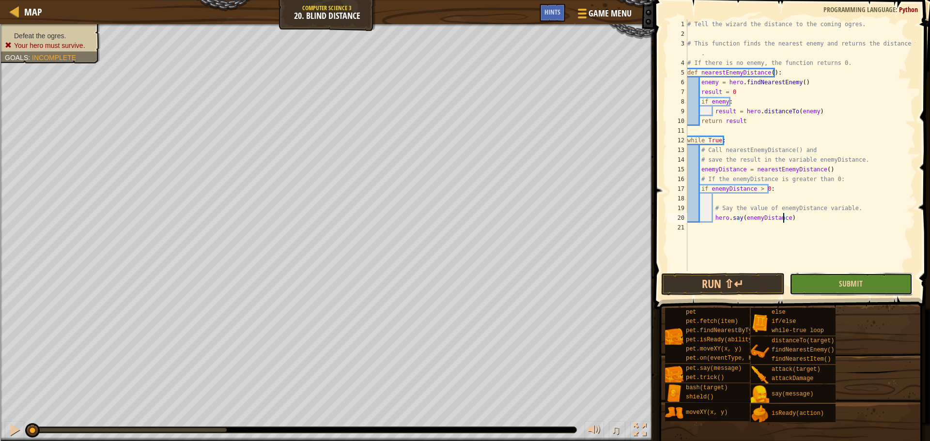
click at [822, 282] on button "Submit" at bounding box center [850, 284] width 123 height 22
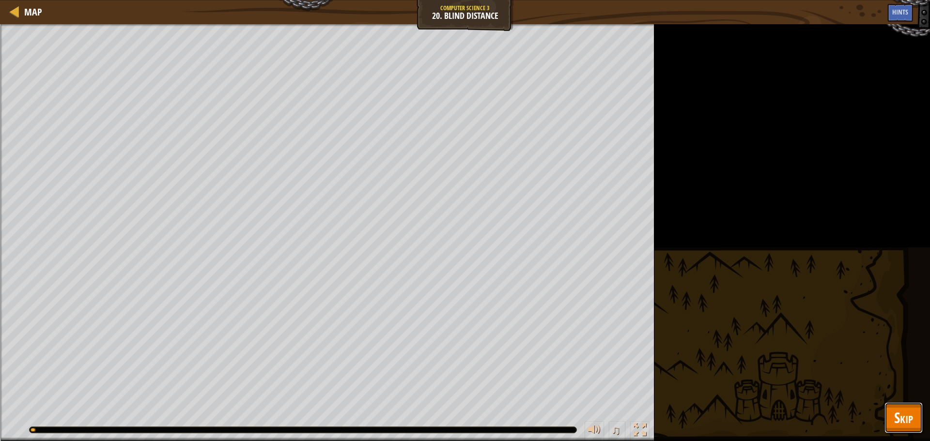
click at [902, 406] on button "Skip" at bounding box center [903, 417] width 38 height 31
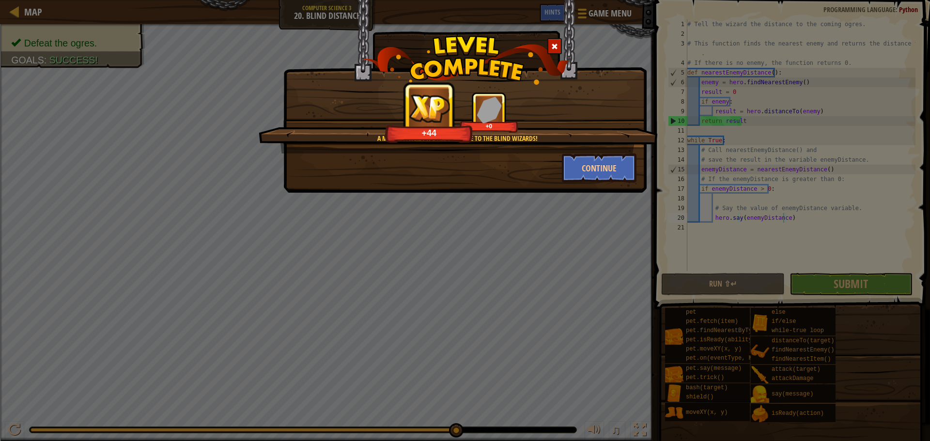
click at [553, 47] on span at bounding box center [554, 46] width 7 height 7
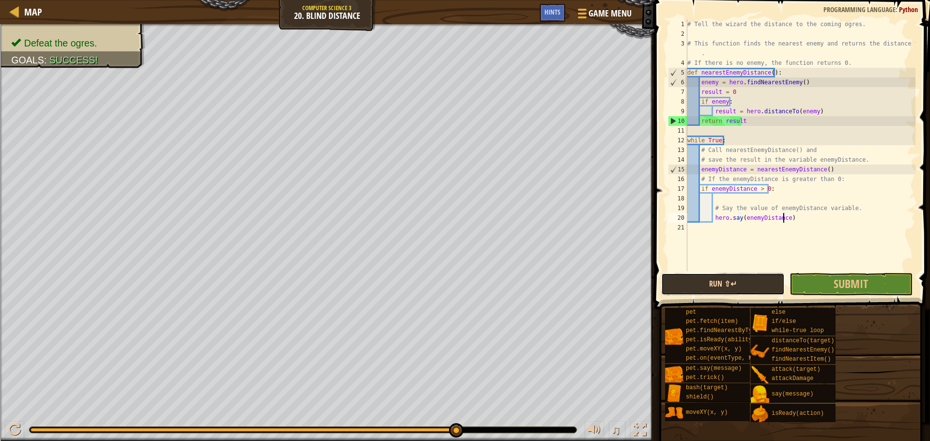
click at [680, 279] on button "Run ⇧↵" at bounding box center [722, 284] width 123 height 22
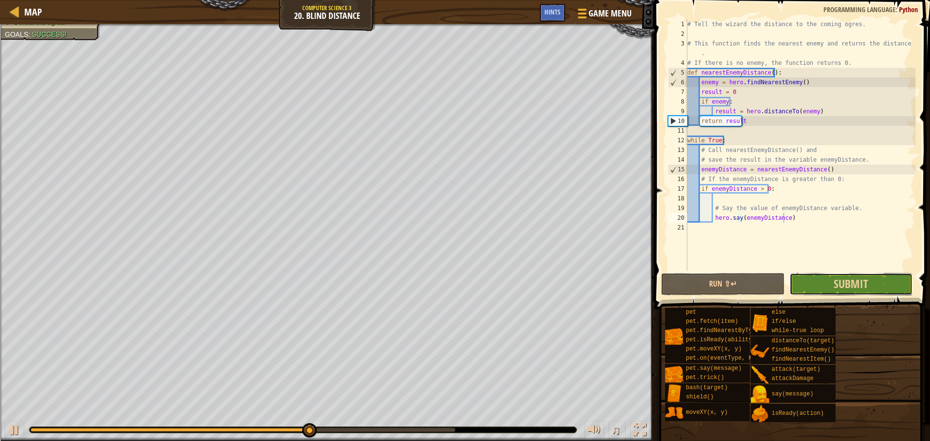
click at [831, 287] on button "Submit" at bounding box center [850, 284] width 123 height 22
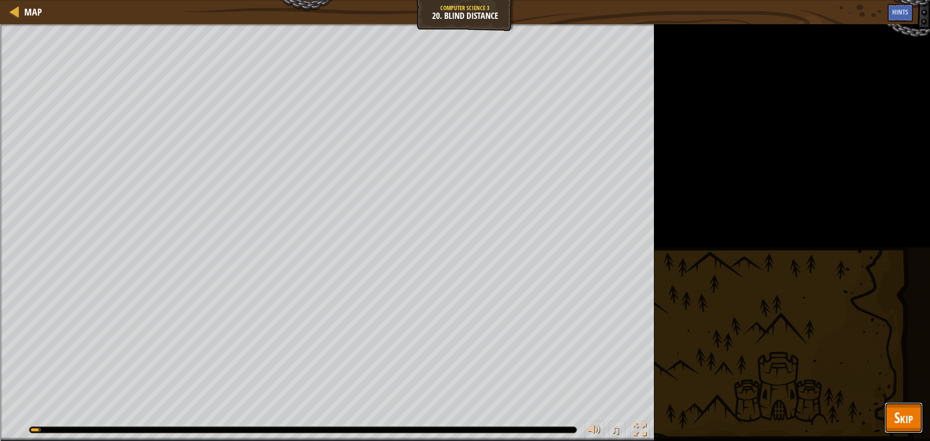
click at [904, 416] on span "Skip" at bounding box center [903, 418] width 19 height 20
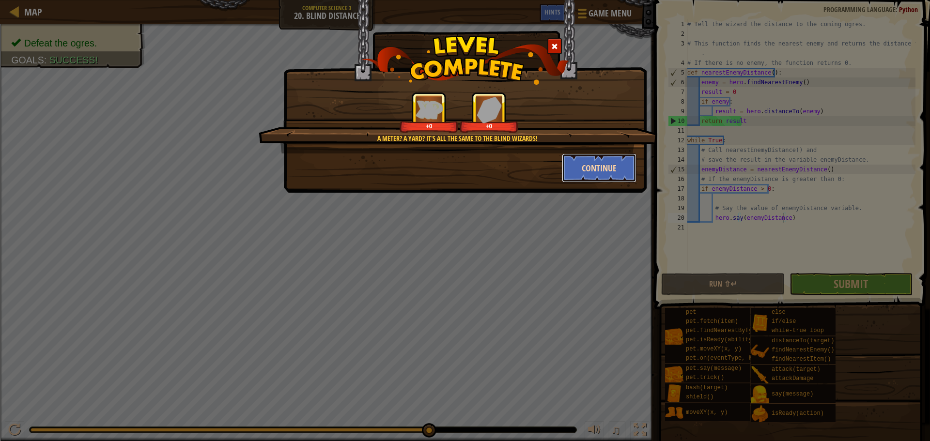
click at [598, 168] on button "Continue" at bounding box center [599, 168] width 75 height 29
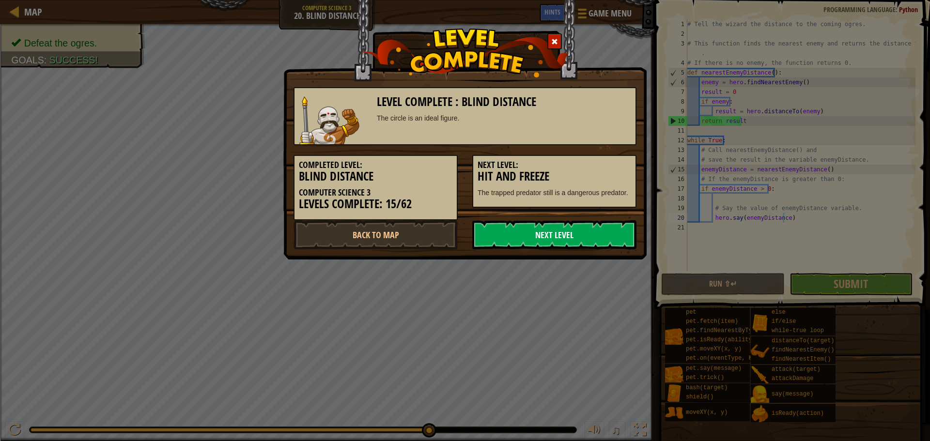
click at [523, 231] on link "Next Level" at bounding box center [554, 234] width 164 height 29
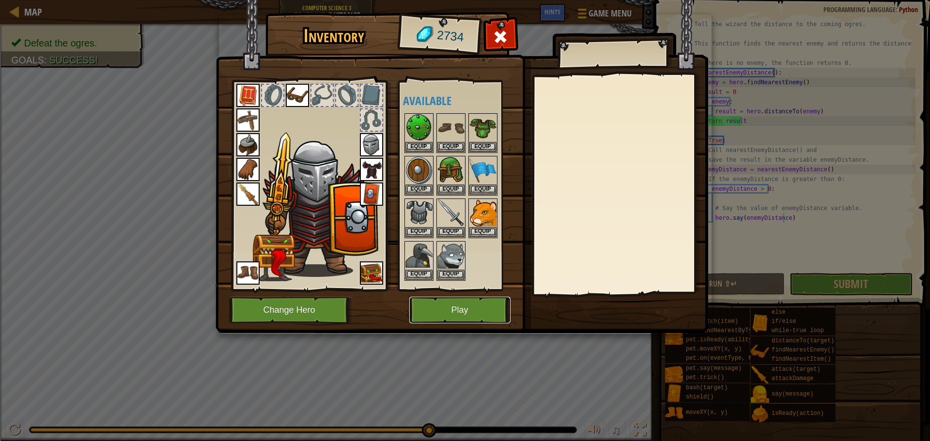
click at [476, 309] on button "Play" at bounding box center [459, 310] width 101 height 27
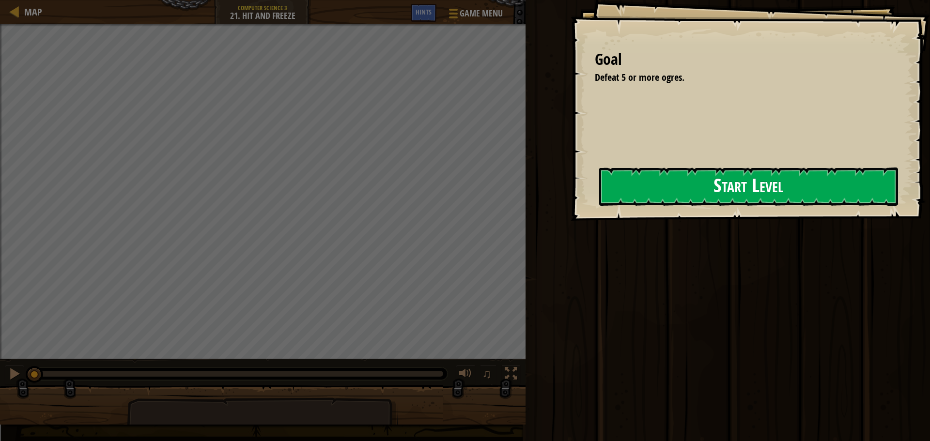
click at [664, 198] on button "Start Level" at bounding box center [748, 187] width 299 height 38
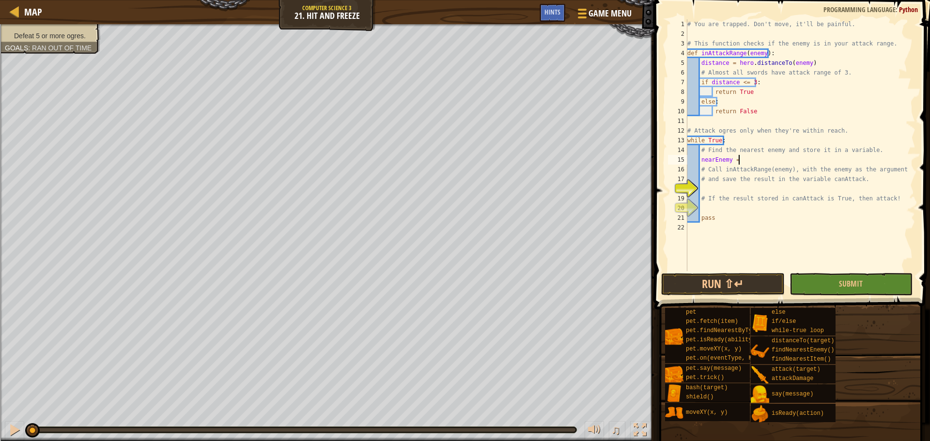
scroll to position [4, 4]
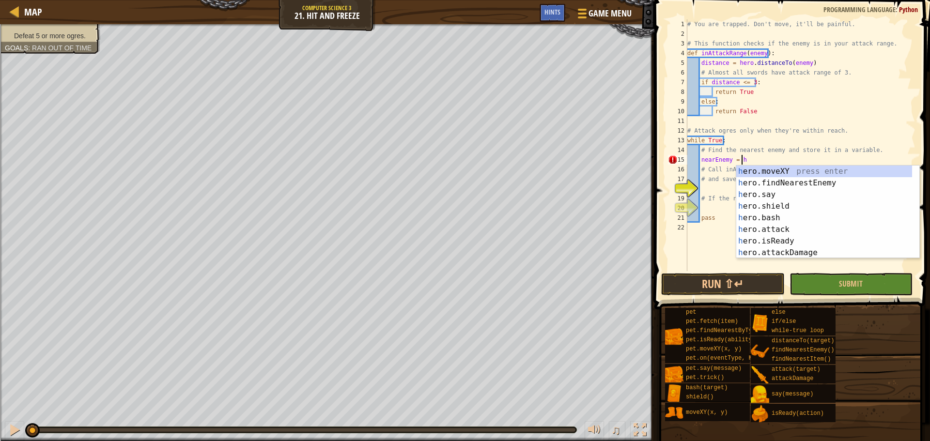
type textarea "nearEnemy = her"
click at [787, 185] on div "her o.moveXY press enter her o.findNearestEnemy press enter her o.say press ent…" at bounding box center [824, 224] width 176 height 116
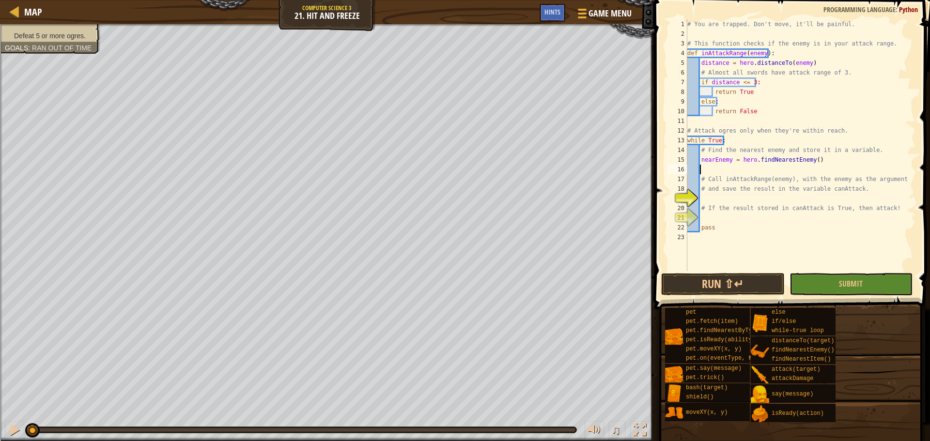
scroll to position [4, 0]
type textarea "nearEnemy = hero.findNearestEnemy()"
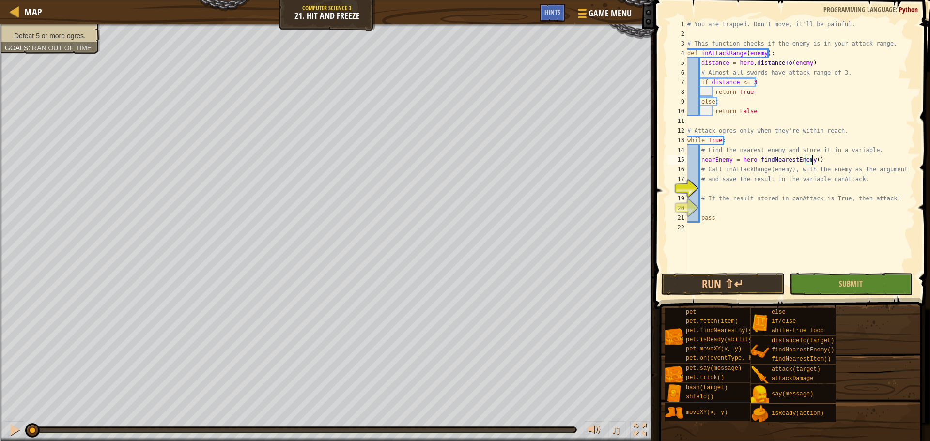
click at [748, 192] on div "# You are trapped. Don't move, it'll be painful. # This function checks if the …" at bounding box center [800, 154] width 230 height 271
click at [863, 181] on div "# You are trapped. Don't move, it'll be painful. # This function checks if the …" at bounding box center [800, 154] width 230 height 271
type textarea "# and save the result in the variable canAttack."
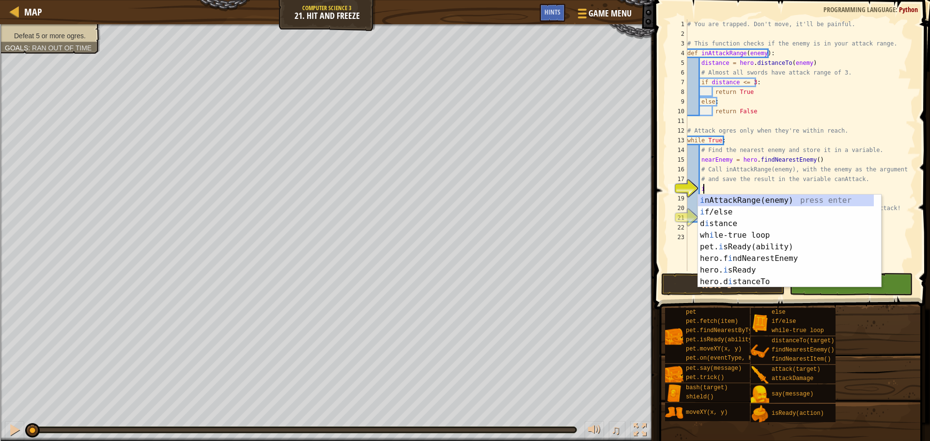
scroll to position [4, 1]
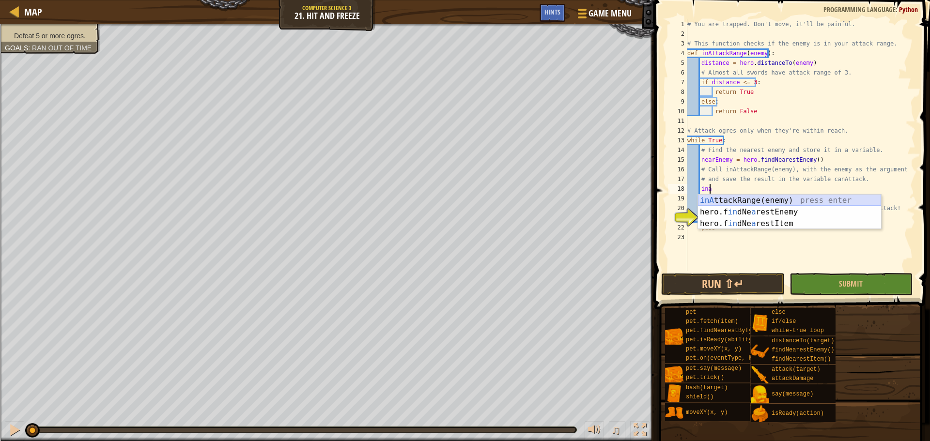
click at [796, 199] on div "inA ttackRange(enemy) press enter hero.f in [GEOGRAPHIC_DATA] a restEnemy press…" at bounding box center [789, 224] width 183 height 58
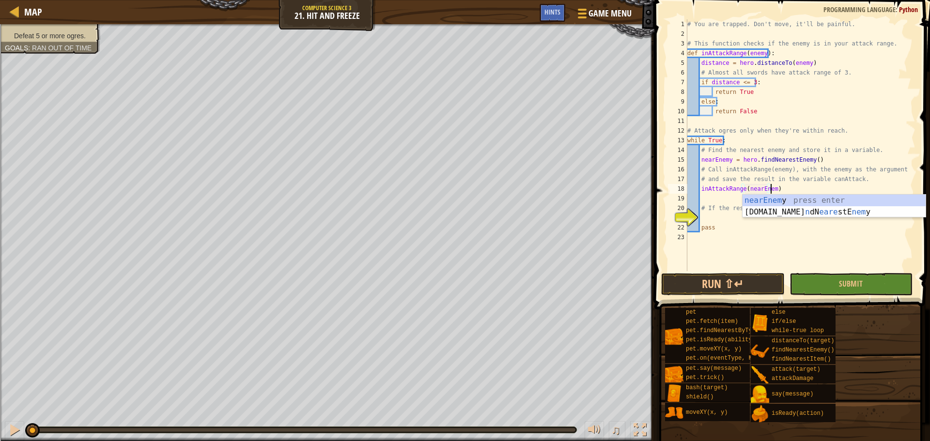
scroll to position [4, 7]
click at [797, 182] on div "# You are trapped. Don't move, it'll be painful. # This function checks if the …" at bounding box center [800, 154] width 230 height 271
type textarea "# and save the result in the variable canAttack."
click at [788, 197] on div "# You are trapped. Don't move, it'll be painful. # This function checks if the …" at bounding box center [800, 154] width 230 height 271
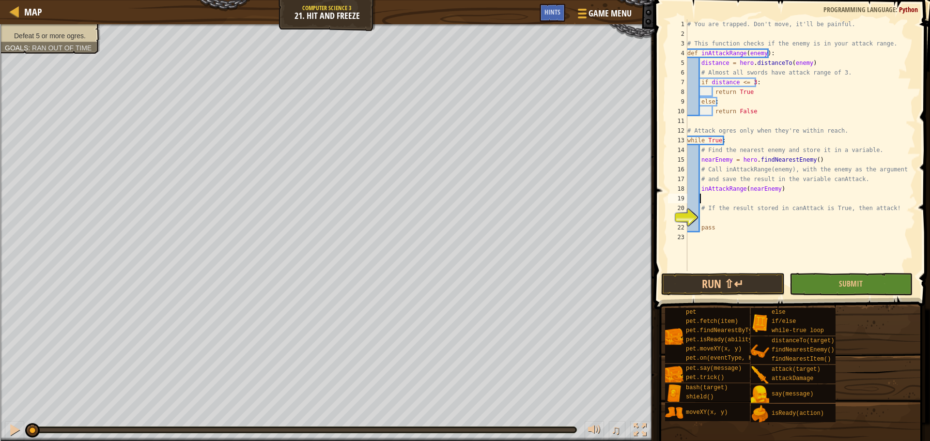
click at [794, 186] on div "# You are trapped. Don't move, it'll be painful. # This function checks if the …" at bounding box center [800, 154] width 230 height 271
click at [756, 223] on div "# You are trapped. Don't move, it'll be painful. # This function checks if the …" at bounding box center [800, 154] width 230 height 271
click at [840, 191] on div "# You are trapped. Don't move, it'll be painful. # This function checks if the …" at bounding box center [800, 154] width 230 height 271
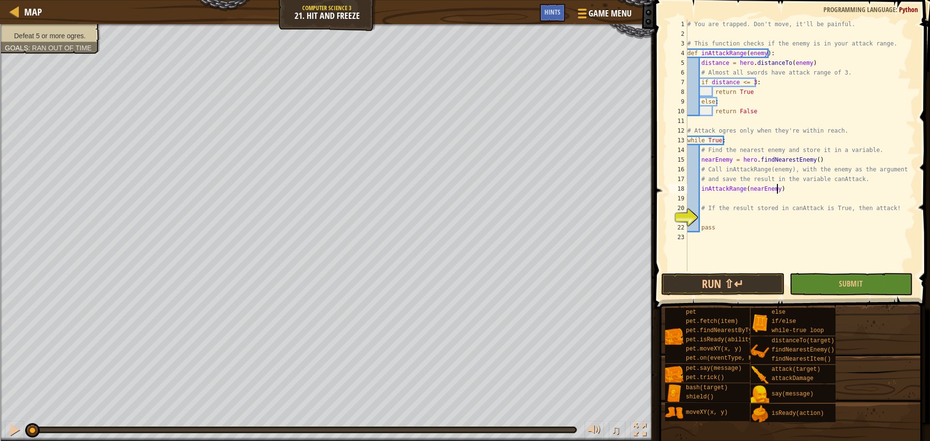
click at [701, 192] on div "# You are trapped. Don't move, it'll be painful. # This function checks if the …" at bounding box center [800, 154] width 230 height 271
type textarea "canAttack = inAttackRange([GEOGRAPHIC_DATA])"
click at [715, 195] on div "# You are trapped. Don't move, it'll be painful. # This function checks if the …" at bounding box center [800, 154] width 230 height 271
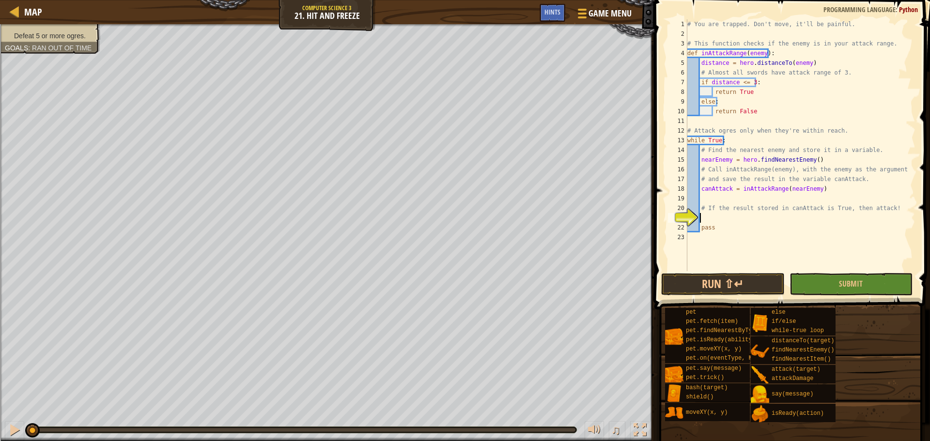
click at [732, 220] on div "# You are trapped. Don't move, it'll be painful. # This function checks if the …" at bounding box center [800, 154] width 230 height 271
type textarea "if canAttack == True:"
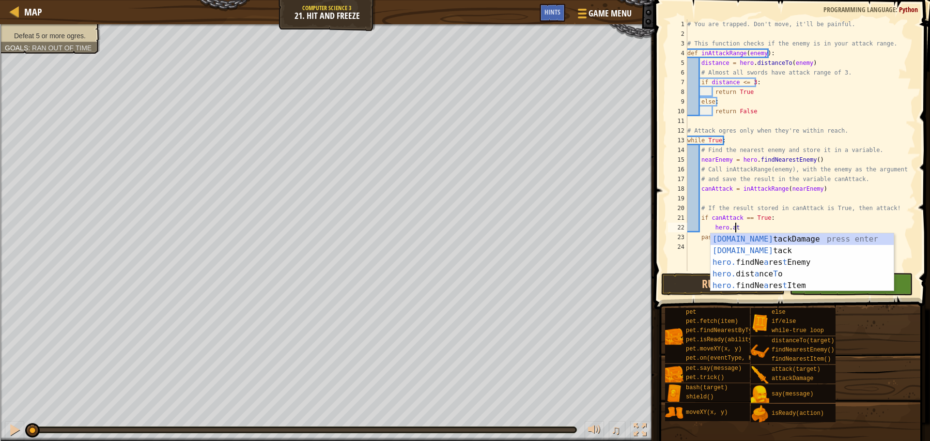
scroll to position [4, 3]
click at [723, 234] on div "[DOMAIN_NAME] tackDamage press enter [DOMAIN_NAME] tack press enter hero. findN…" at bounding box center [801, 273] width 183 height 81
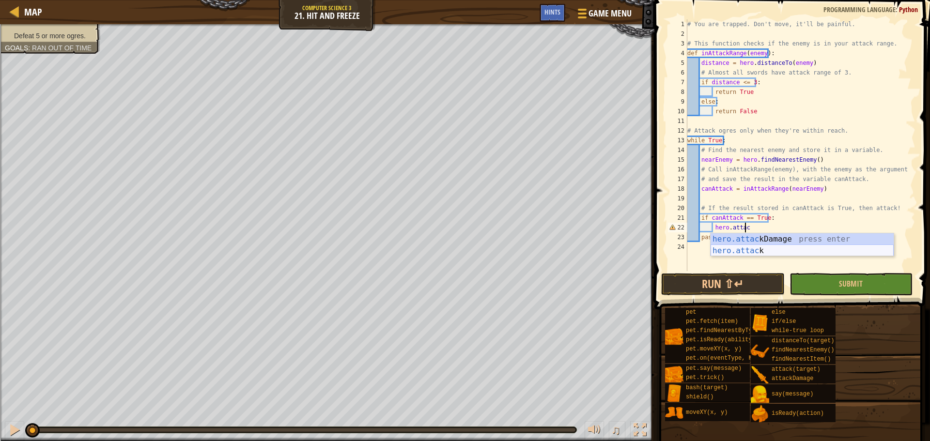
click at [759, 253] on div "hero.attac kDamage press enter hero.attac k press enter" at bounding box center [801, 256] width 183 height 46
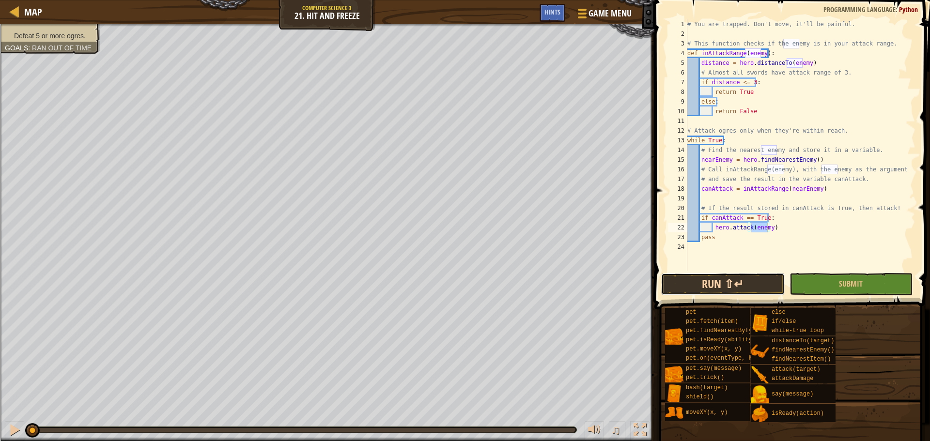
click at [730, 279] on button "Run ⇧↵" at bounding box center [722, 284] width 123 height 22
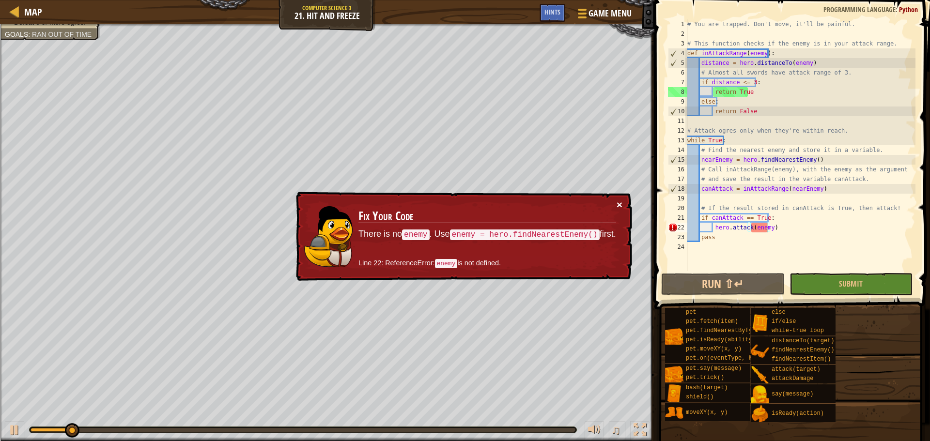
click at [619, 203] on div "× Fix Your Code There is no enemy . Use enemy = hero.findNearestEnemy() first. …" at bounding box center [463, 237] width 338 height 90
click at [619, 203] on button "×" at bounding box center [620, 205] width 6 height 10
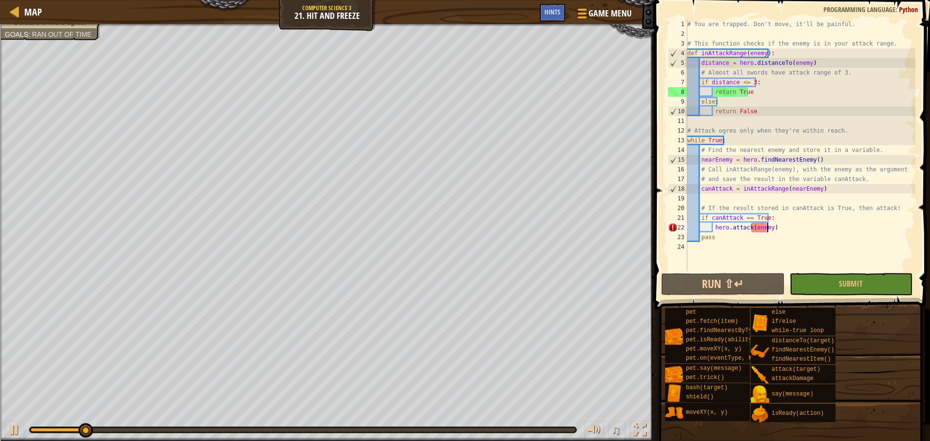
click at [767, 228] on div "# You are trapped. Don't move, it'll be painful. # This function checks if the …" at bounding box center [800, 154] width 230 height 271
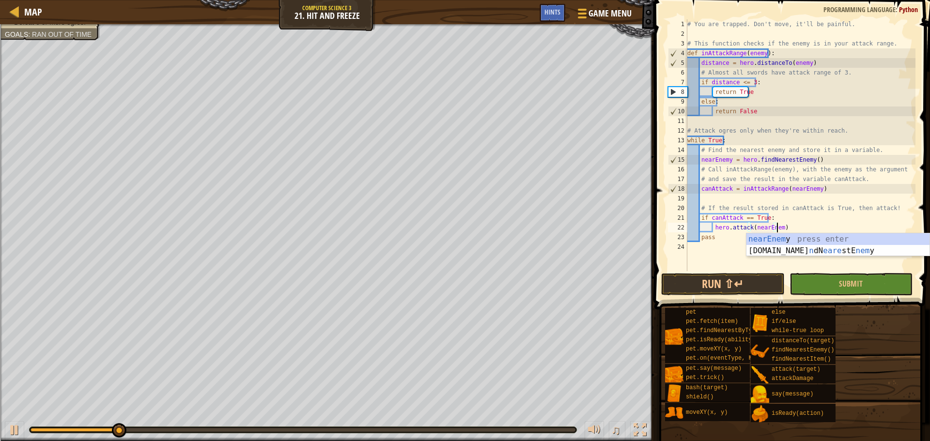
scroll to position [4, 7]
type textarea "hero.attack(nearEnemy)"
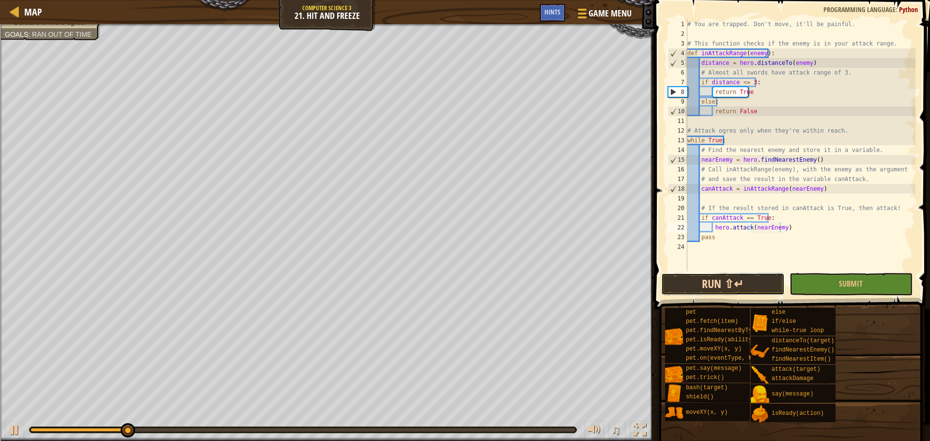
click at [726, 275] on button "Run ⇧↵" at bounding box center [722, 284] width 123 height 22
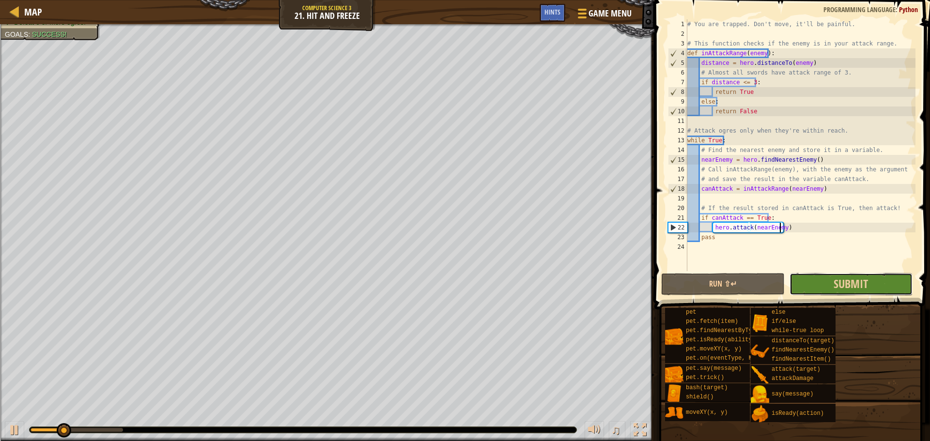
click at [815, 287] on button "Submit" at bounding box center [850, 284] width 123 height 22
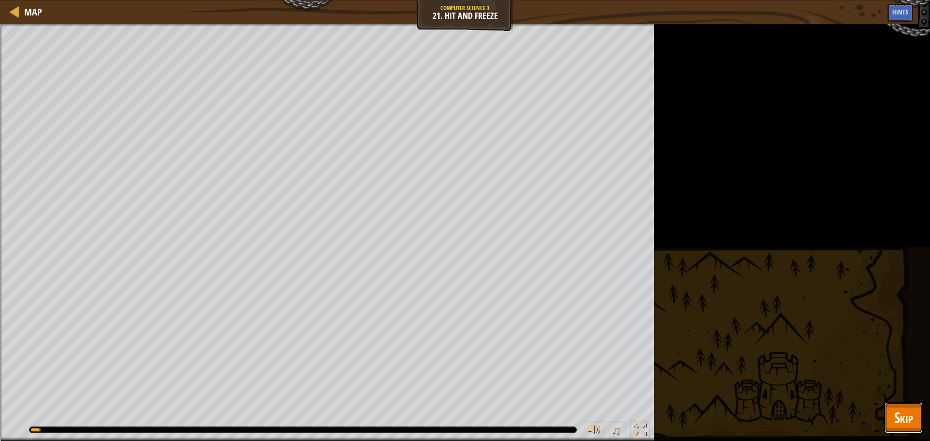
click at [911, 424] on span "Skip" at bounding box center [903, 418] width 19 height 20
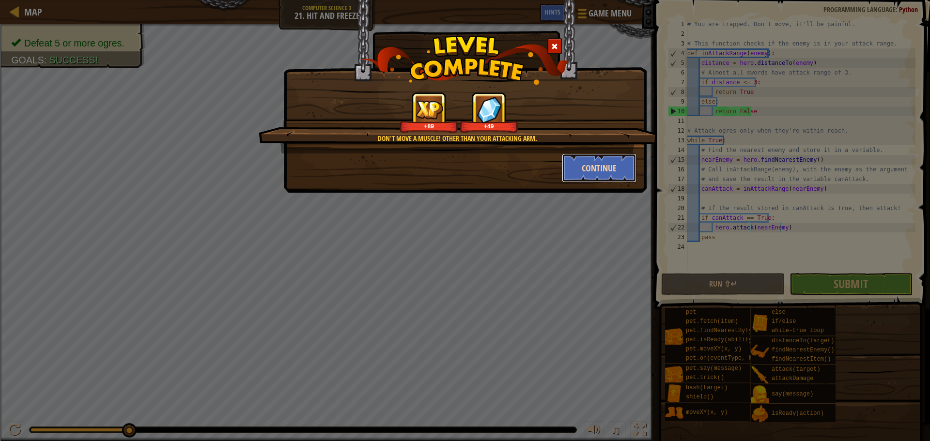
click at [586, 158] on button "Continue" at bounding box center [599, 168] width 75 height 29
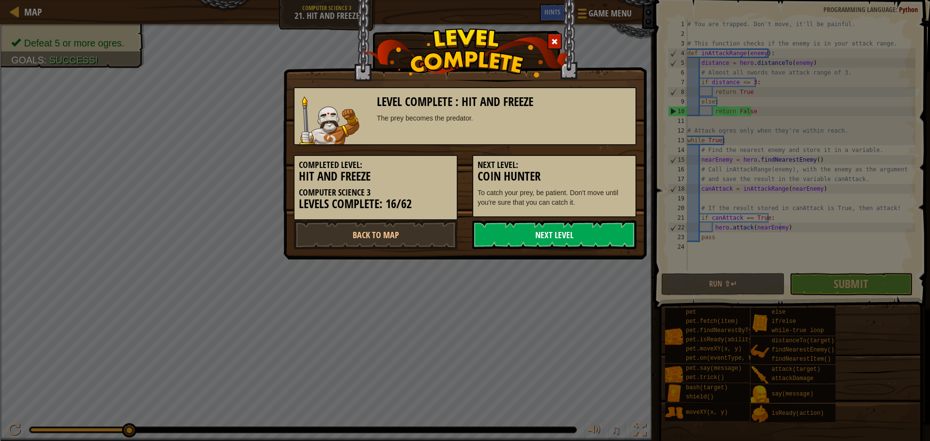
click at [605, 240] on link "Next Level" at bounding box center [554, 234] width 164 height 29
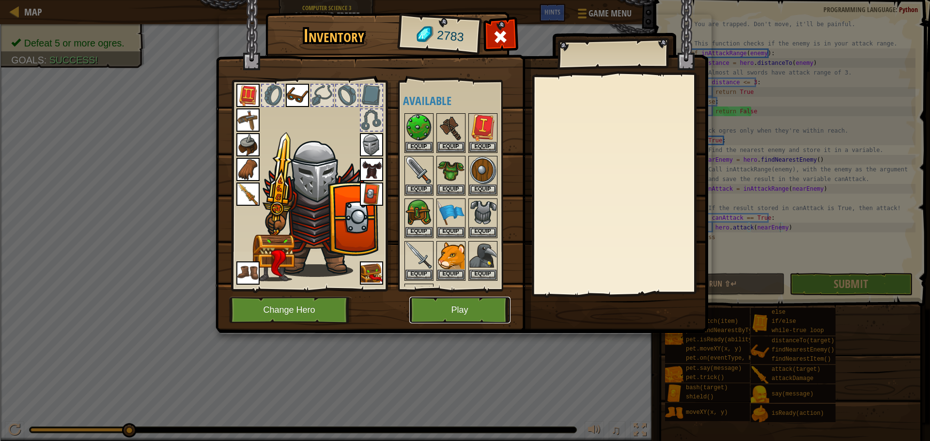
click at [476, 317] on button "Play" at bounding box center [459, 310] width 101 height 27
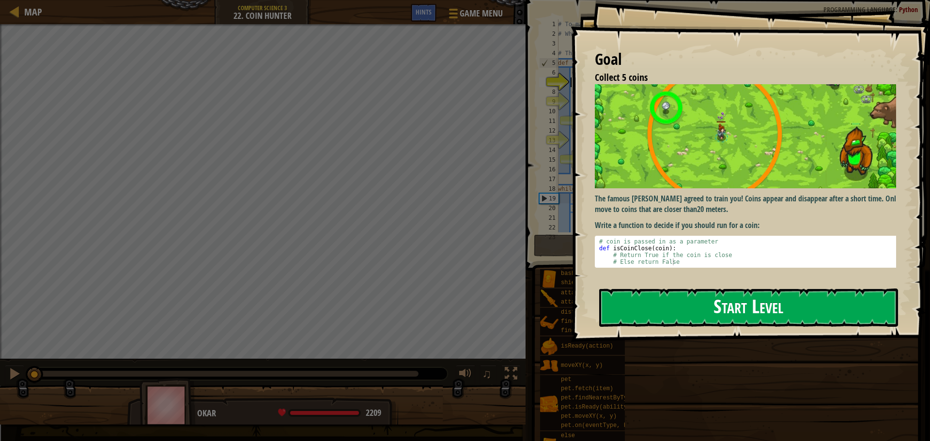
click at [632, 289] on button "Start Level" at bounding box center [748, 308] width 299 height 38
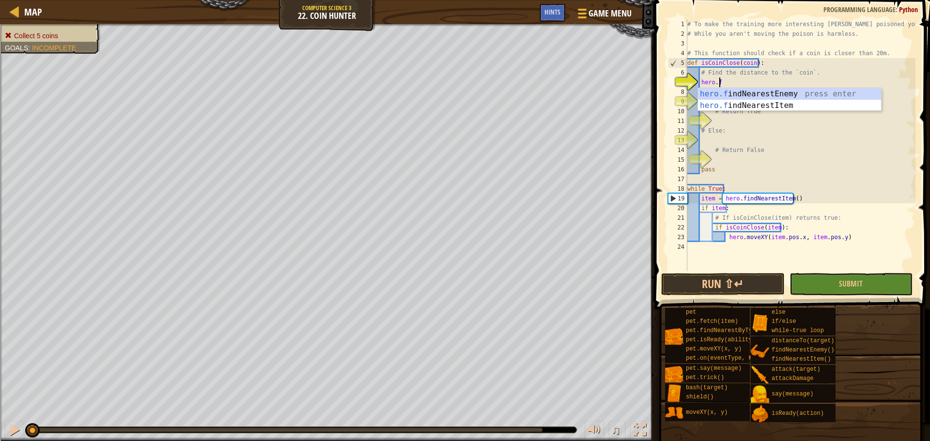
type textarea "hero.fin"
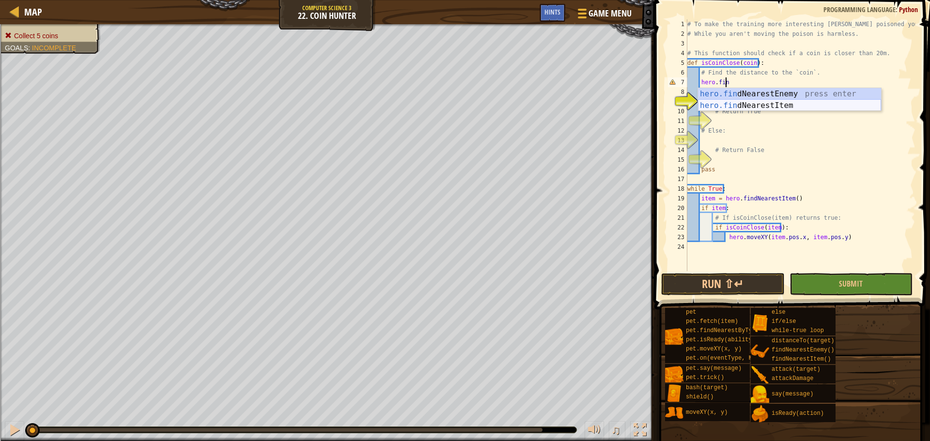
click at [729, 107] on div "hero.fin dNearestEnemy press enter hero.fin dNearestItem press enter" at bounding box center [789, 111] width 183 height 46
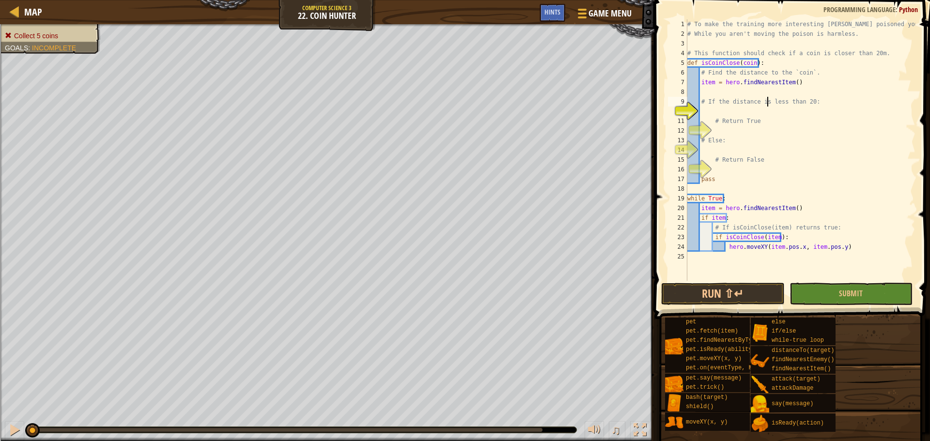
click at [767, 106] on div "# To make the training more interesting [PERSON_NAME] poisoned you. # While you…" at bounding box center [800, 159] width 230 height 281
type textarea "# If the distance is less than 20:"
click at [755, 92] on div "# To make the training more interesting [PERSON_NAME] poisoned you. # While you…" at bounding box center [800, 159] width 230 height 281
type textarea "item = hero.findNearestItem()"
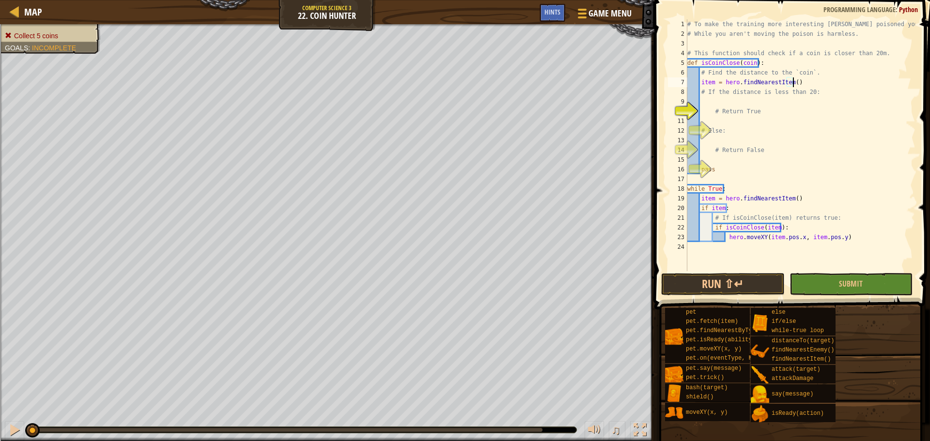
click at [735, 104] on div "# To make the training more interesting [PERSON_NAME] poisoned you. # While you…" at bounding box center [800, 154] width 230 height 271
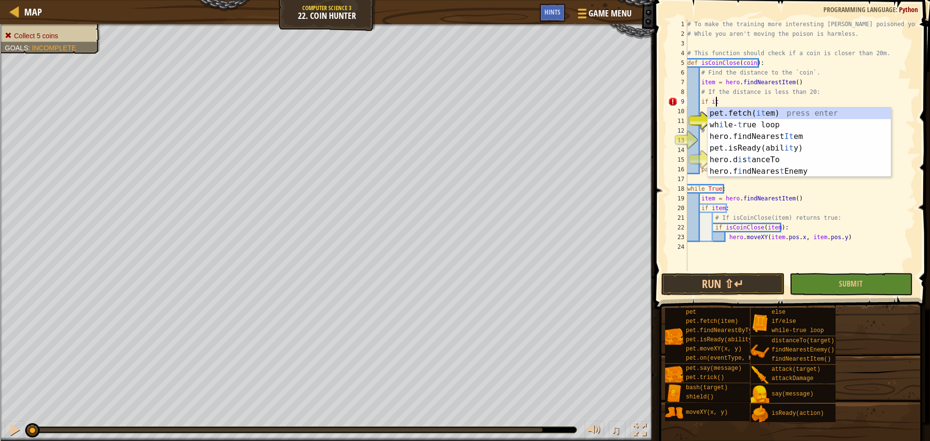
scroll to position [4, 1]
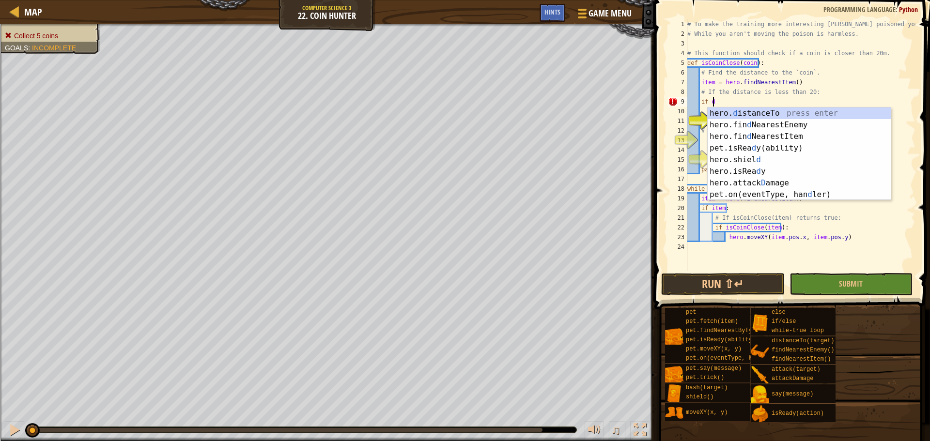
click at [808, 81] on div "# To make the training more interesting [PERSON_NAME] poisoned you. # While you…" at bounding box center [800, 154] width 230 height 271
type textarea "item = hero.findNearestItem()"
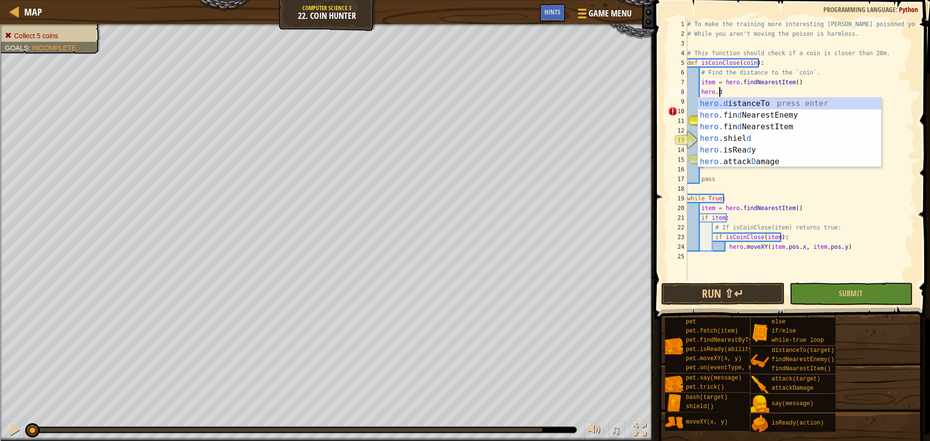
scroll to position [4, 2]
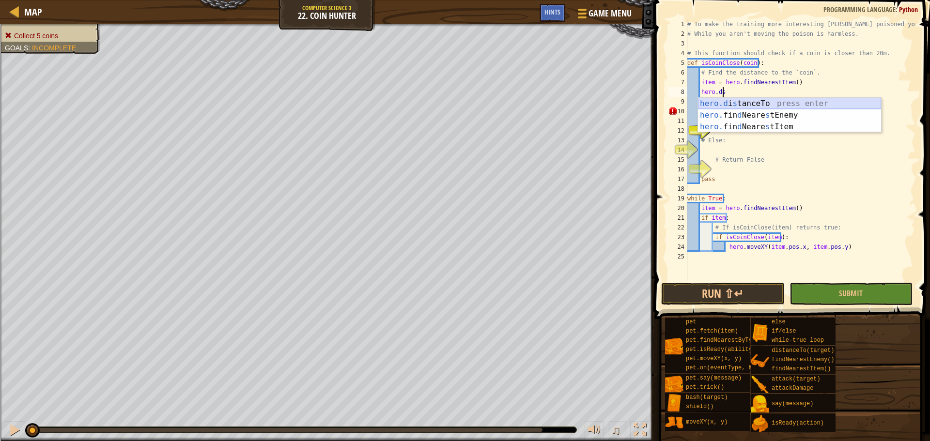
click at [762, 102] on div "hero.d i s tanceTo press enter hero. fin d [PERSON_NAME] s tEnemy press enter h…" at bounding box center [789, 127] width 183 height 58
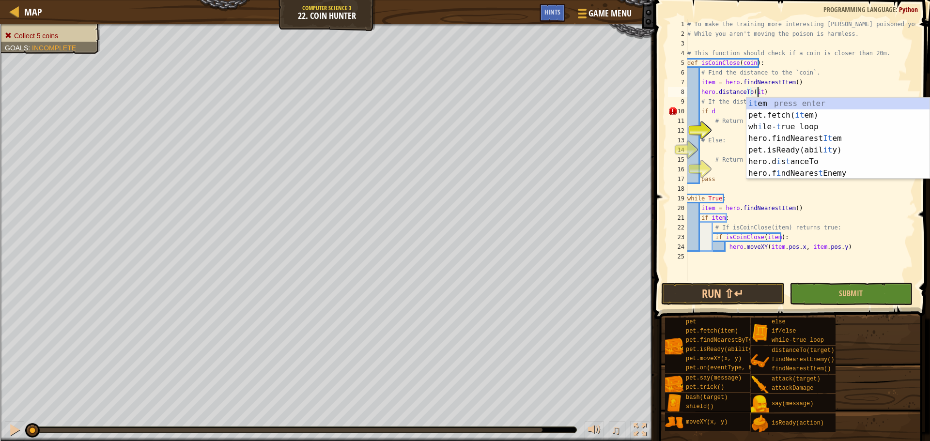
scroll to position [4, 6]
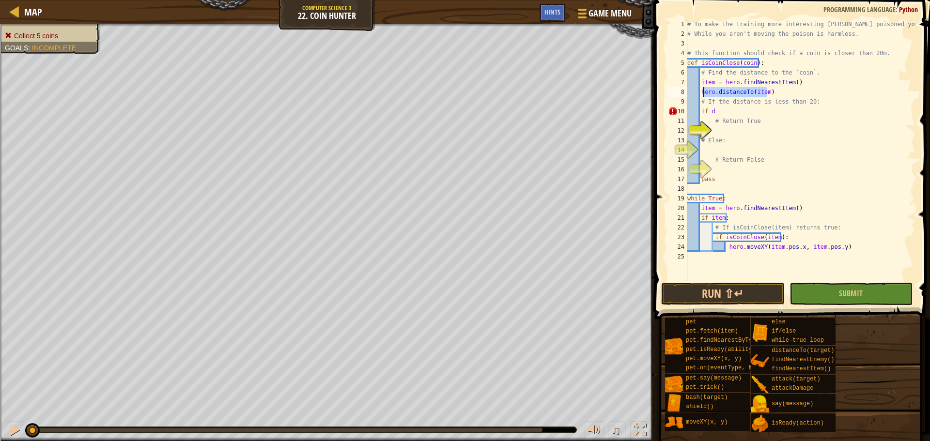
drag, startPoint x: 779, startPoint y: 91, endPoint x: 702, endPoint y: 93, distance: 76.6
click at [702, 93] on div "# To make the training more interesting [PERSON_NAME] poisoned you. # While you…" at bounding box center [800, 159] width 230 height 281
type textarea "h"
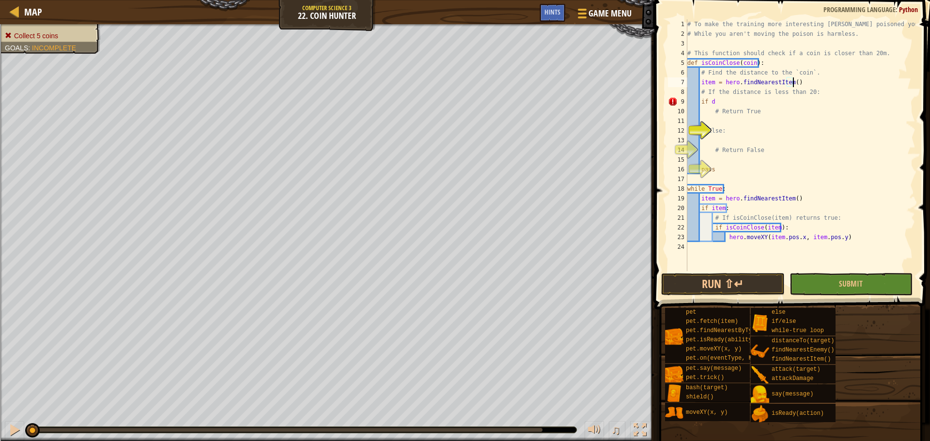
click at [736, 101] on div "# To make the training more interesting [PERSON_NAME] poisoned you. # While you…" at bounding box center [800, 154] width 230 height 271
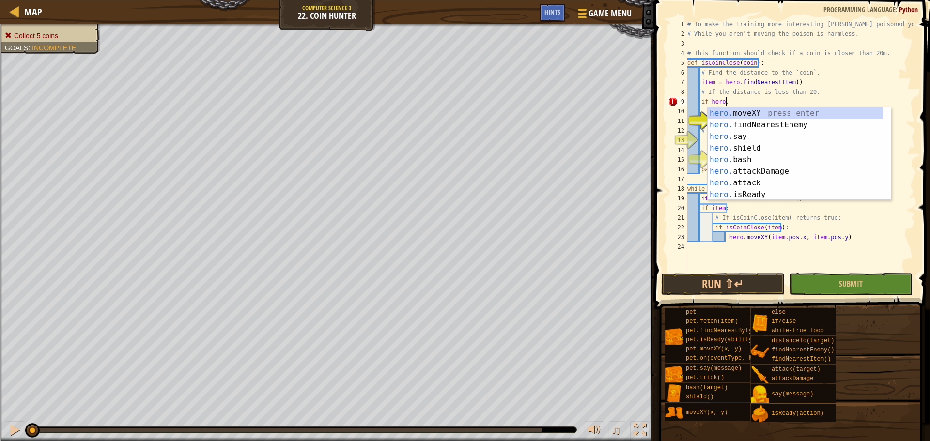
scroll to position [4, 3]
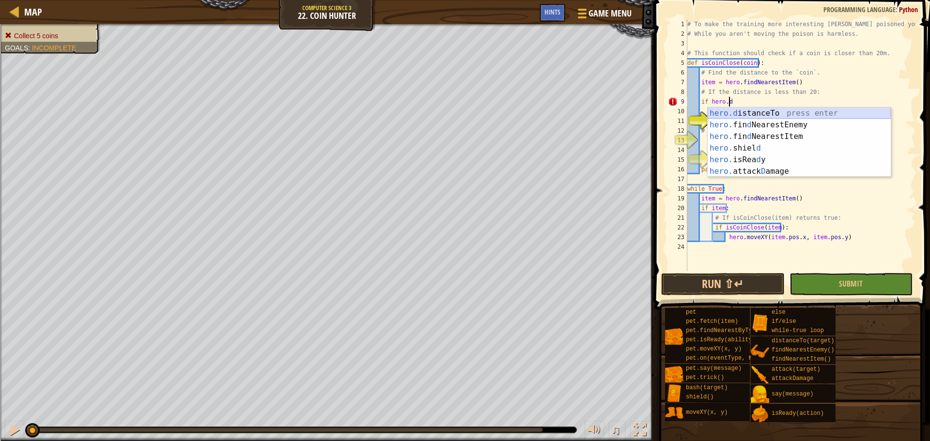
click at [740, 112] on div "hero.d istanceTo press enter hero. fin d NearestEnemy press enter hero. fin d N…" at bounding box center [799, 154] width 183 height 93
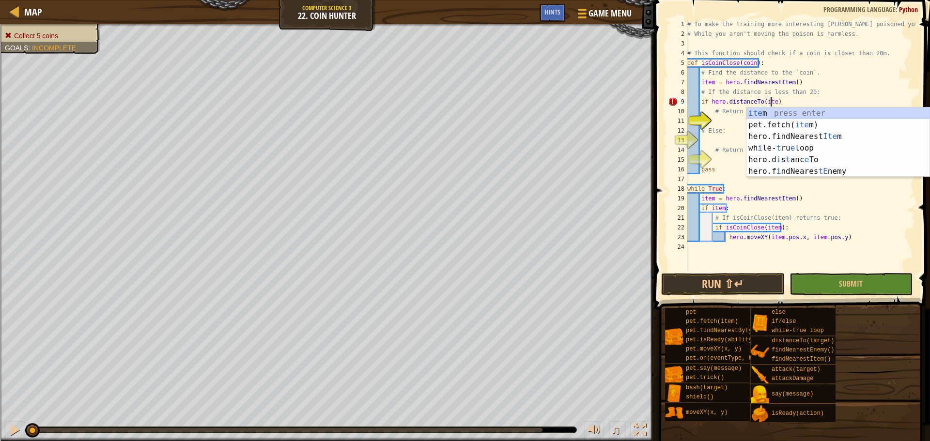
scroll to position [4, 7]
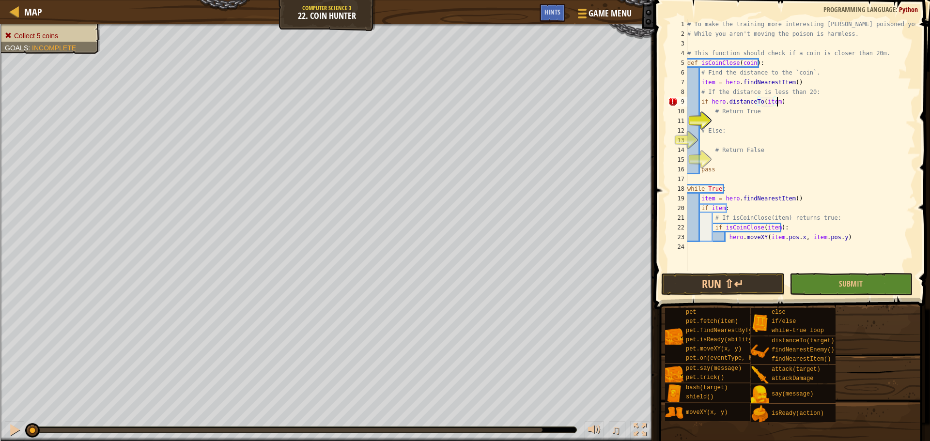
click at [799, 101] on div "# To make the training more interesting [PERSON_NAME] poisoned you. # While you…" at bounding box center [800, 154] width 230 height 271
type textarea "if hero.distanceTo(item) < 20:"
click at [783, 119] on div "# To make the training more interesting [PERSON_NAME] poisoned you. # While you…" at bounding box center [800, 154] width 230 height 271
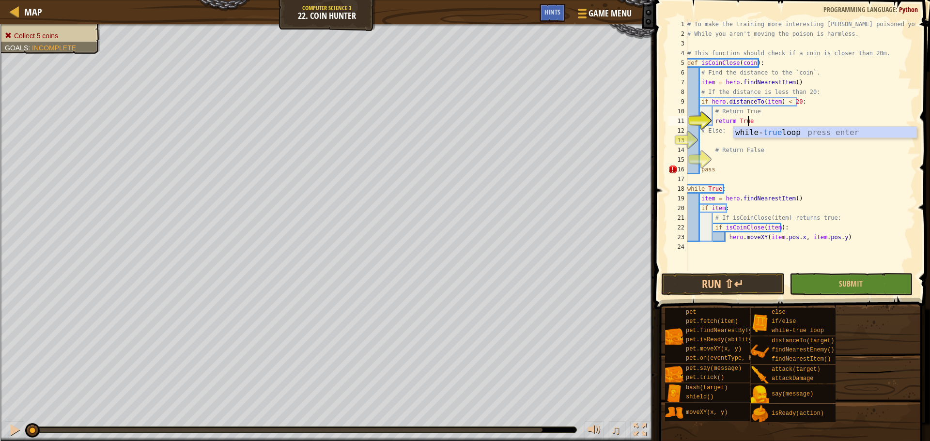
scroll to position [4, 4]
click at [730, 121] on div "# To make the training more interesting [PERSON_NAME] poisoned you. # While you…" at bounding box center [800, 154] width 230 height 271
type textarea "return True"
click at [731, 140] on div "# To make the training more interesting [PERSON_NAME] poisoned you. # While you…" at bounding box center [800, 154] width 230 height 271
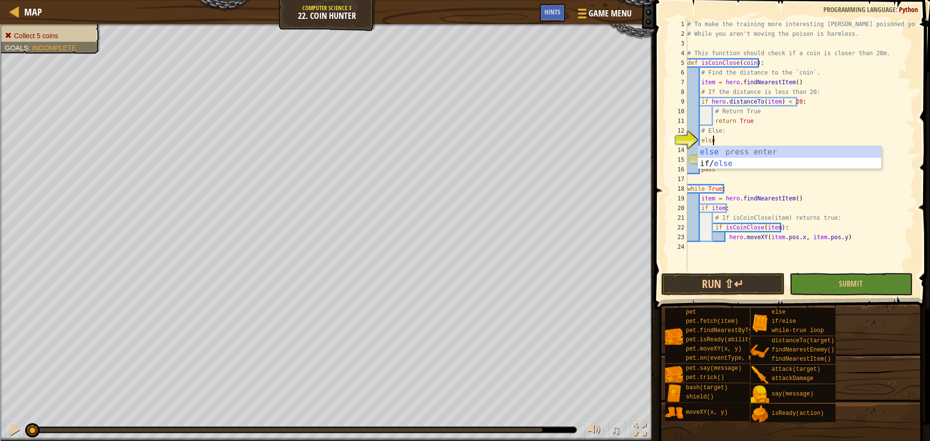
scroll to position [4, 1]
type textarea "else:"
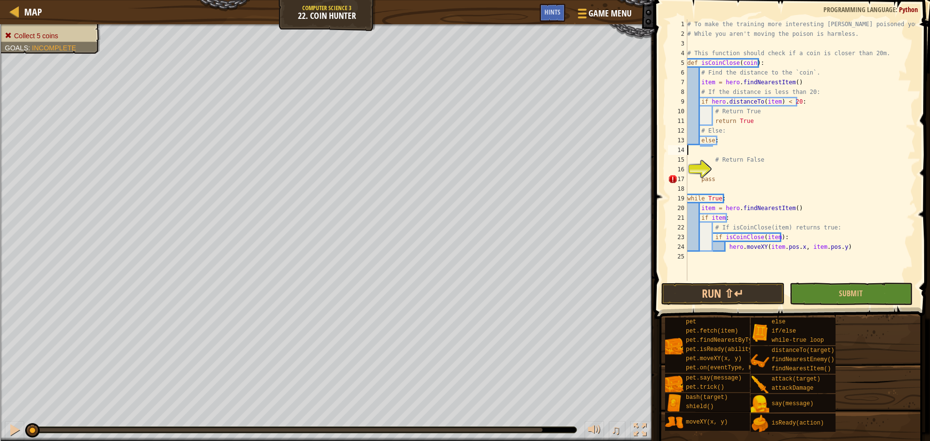
scroll to position [4, 0]
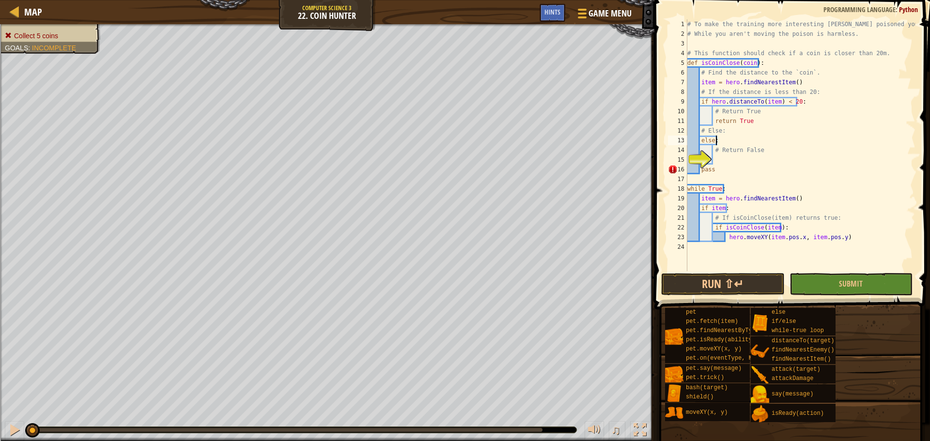
click at [764, 154] on div "# To make the training more interesting [PERSON_NAME] poisoned you. # While you…" at bounding box center [800, 154] width 230 height 271
type textarea "# Return False"
click at [764, 160] on div "# To make the training more interesting [PERSON_NAME] poisoned you. # While you…" at bounding box center [800, 154] width 230 height 271
type textarea "return False"
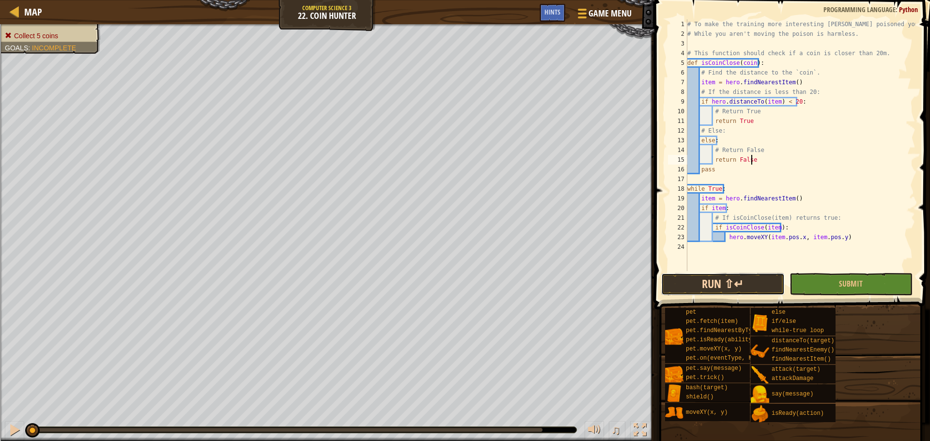
click at [701, 277] on button "Run ⇧↵" at bounding box center [722, 284] width 123 height 22
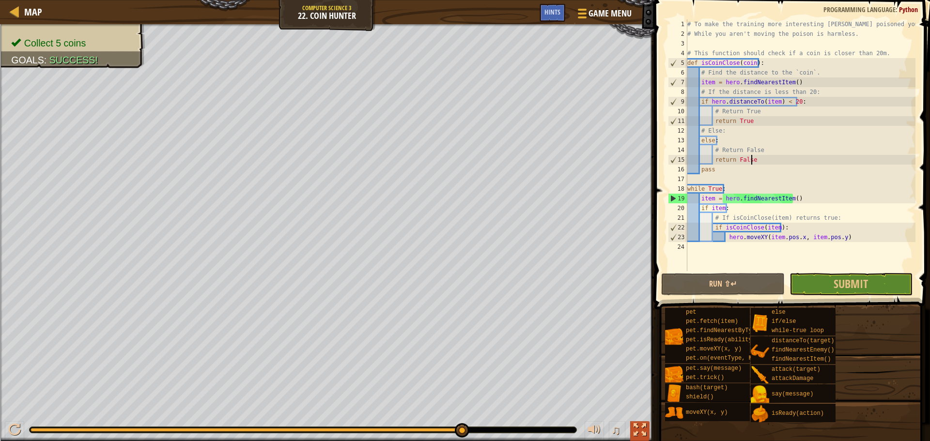
click at [645, 426] on div at bounding box center [639, 430] width 13 height 13
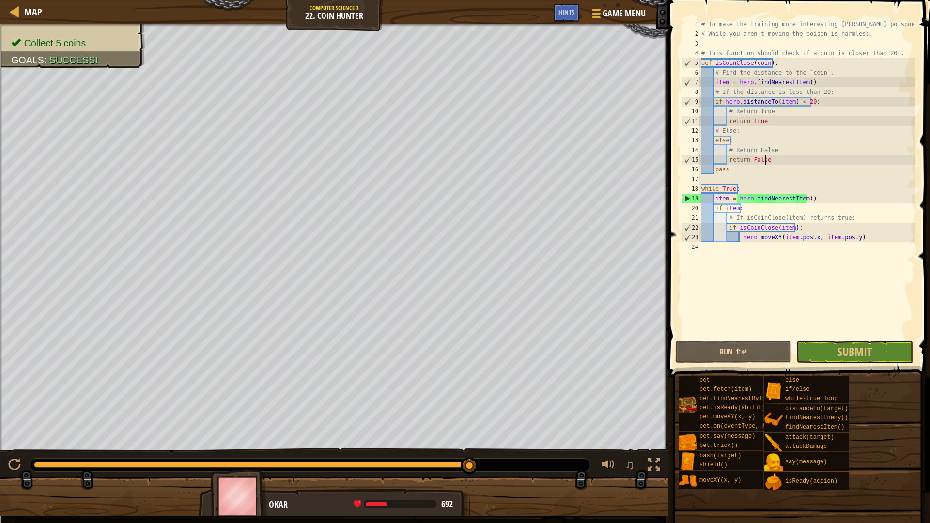
drag, startPoint x: 663, startPoint y: 463, endPoint x: 665, endPoint y: 404, distance: 58.7
click at [663, 441] on button at bounding box center [653, 466] width 19 height 20
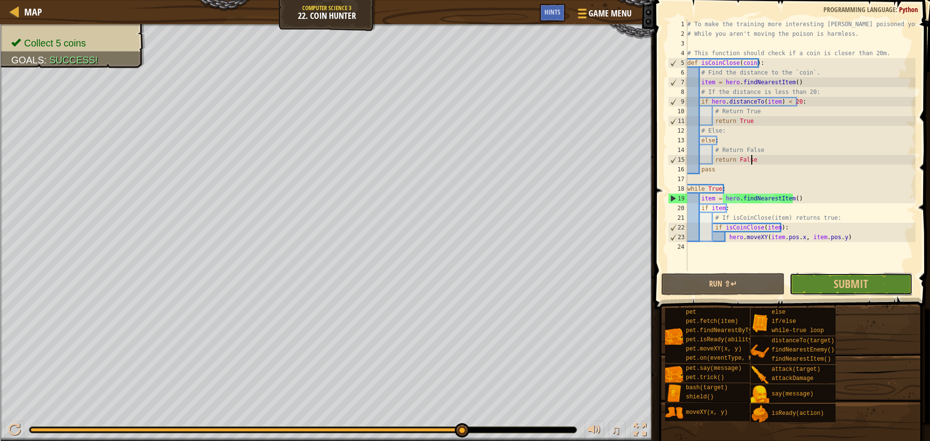
click at [843, 284] on span "Submit" at bounding box center [850, 283] width 34 height 15
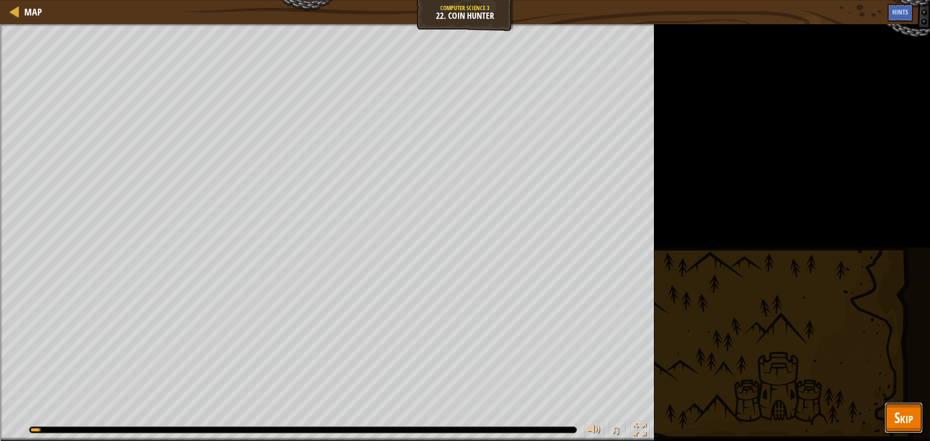
click at [892, 409] on button "Skip" at bounding box center [903, 417] width 38 height 31
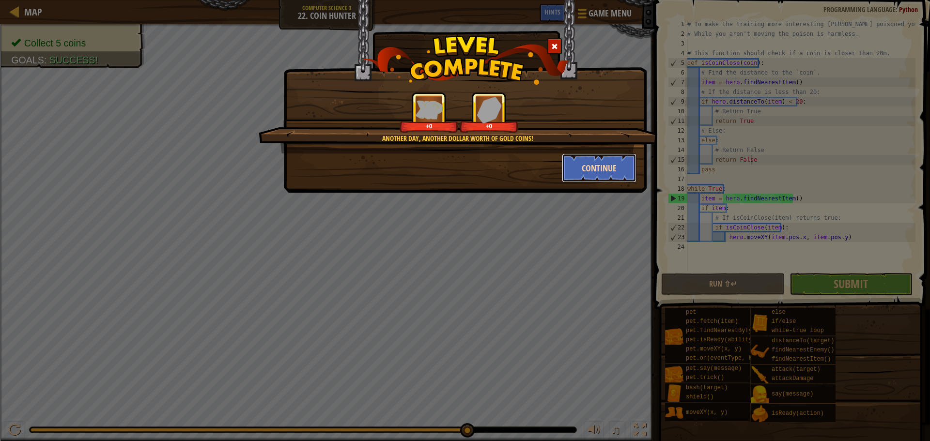
click at [603, 173] on button "Continue" at bounding box center [599, 168] width 75 height 29
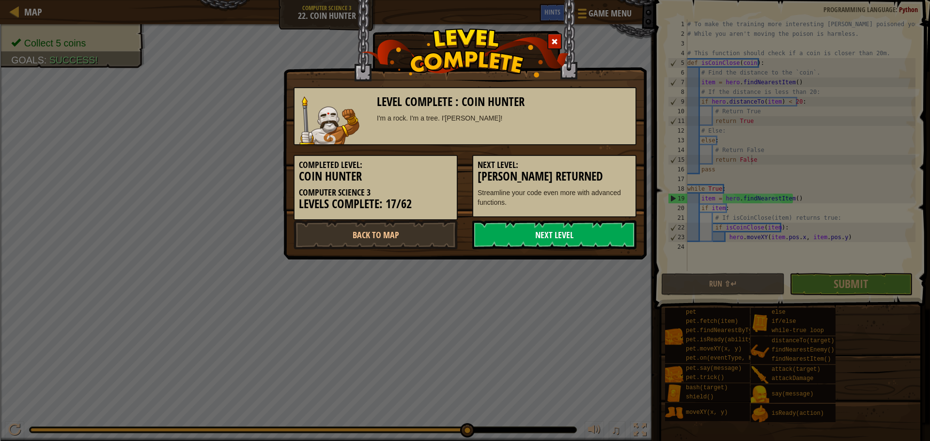
drag, startPoint x: 564, startPoint y: 232, endPoint x: 565, endPoint y: 217, distance: 15.0
click at [564, 231] on link "Next Level" at bounding box center [554, 234] width 164 height 29
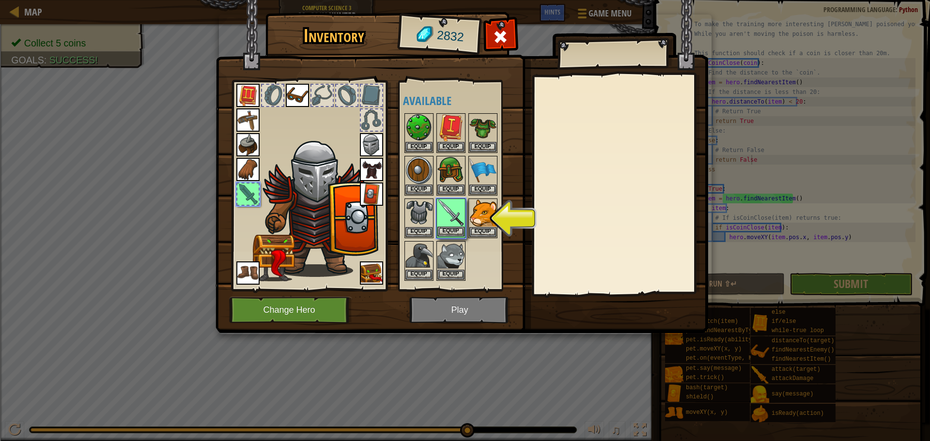
click at [447, 219] on img at bounding box center [450, 213] width 27 height 27
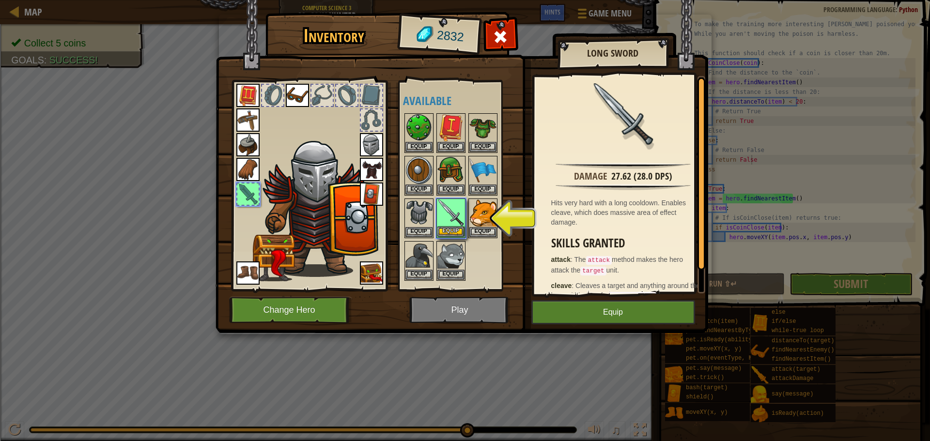
click at [450, 225] on img at bounding box center [450, 213] width 27 height 27
click at [454, 231] on button "Equip" at bounding box center [450, 232] width 27 height 10
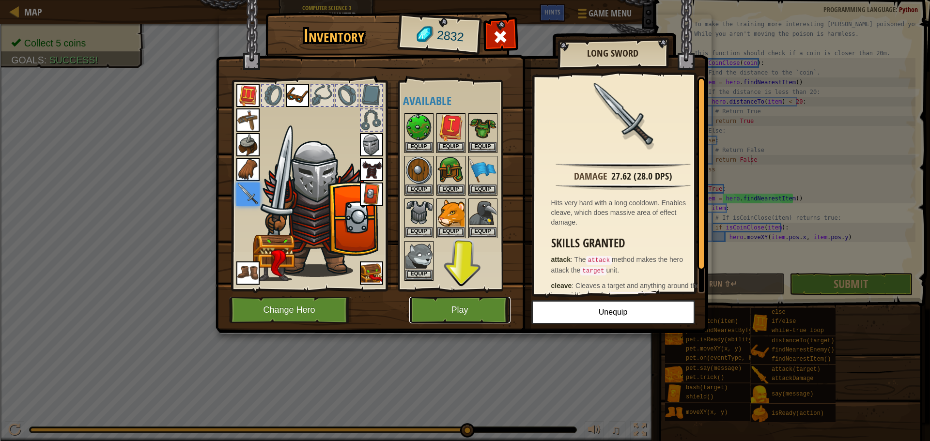
click at [450, 297] on button "Play" at bounding box center [459, 310] width 101 height 27
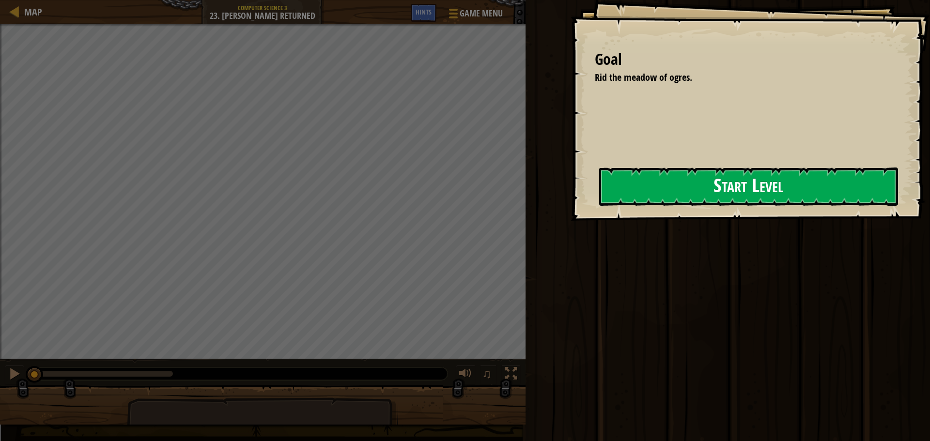
click at [694, 200] on button "Start Level" at bounding box center [748, 187] width 299 height 38
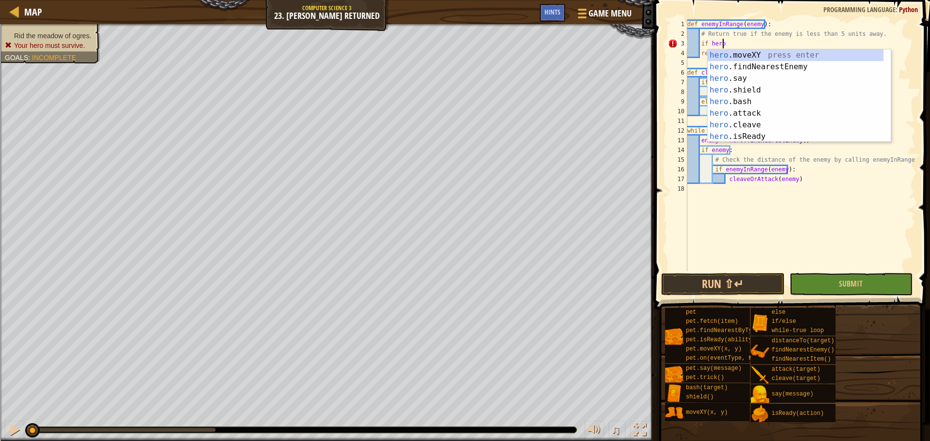
scroll to position [4, 2]
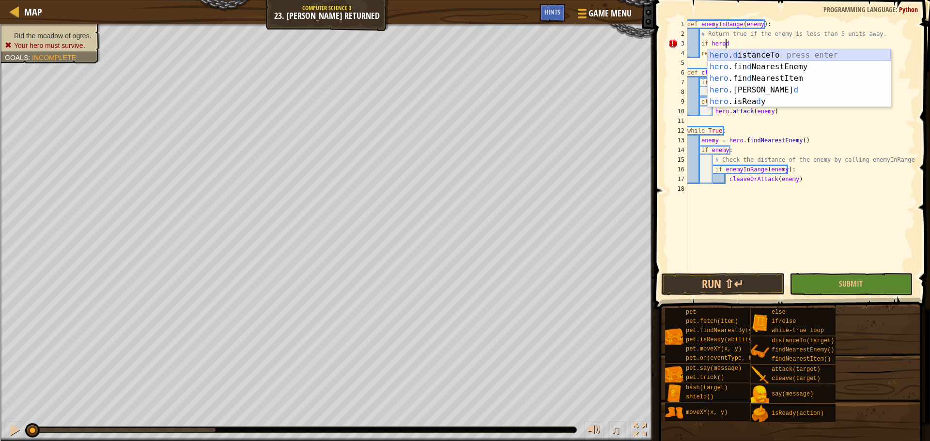
click at [771, 51] on div "hero . d istanceTo press enter hero .fin d NearestEnemy press enter hero .fin d…" at bounding box center [799, 89] width 183 height 81
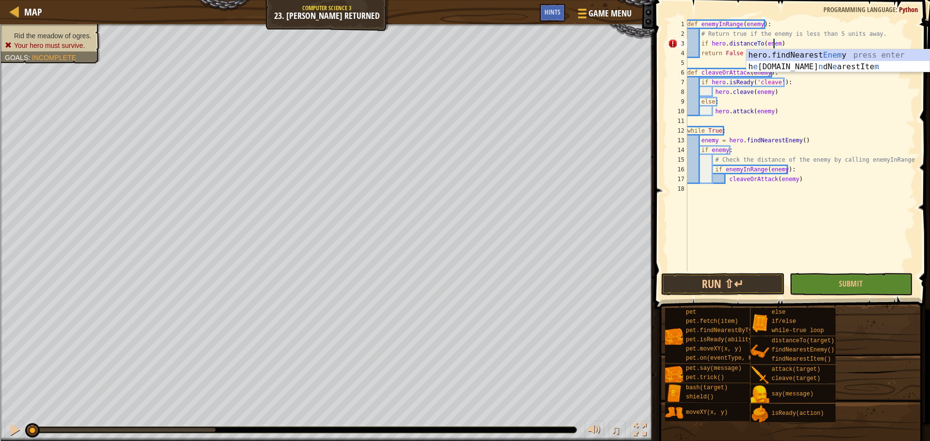
scroll to position [4, 7]
click at [799, 43] on div "def enemyInRange ( enemy ) : # Return true if the enemy is less than 5 units aw…" at bounding box center [800, 154] width 230 height 271
type textarea "if hero.distanceTo(enemy) < 5:"
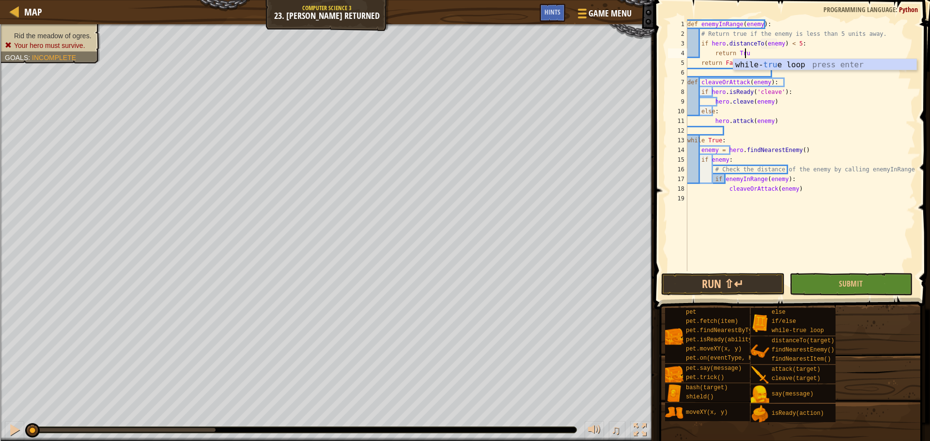
type textarea "return True"
click at [820, 76] on div "def enemyInRange ( enemy ) : # Return true if the enemy is less than 5 units aw…" at bounding box center [800, 154] width 230 height 271
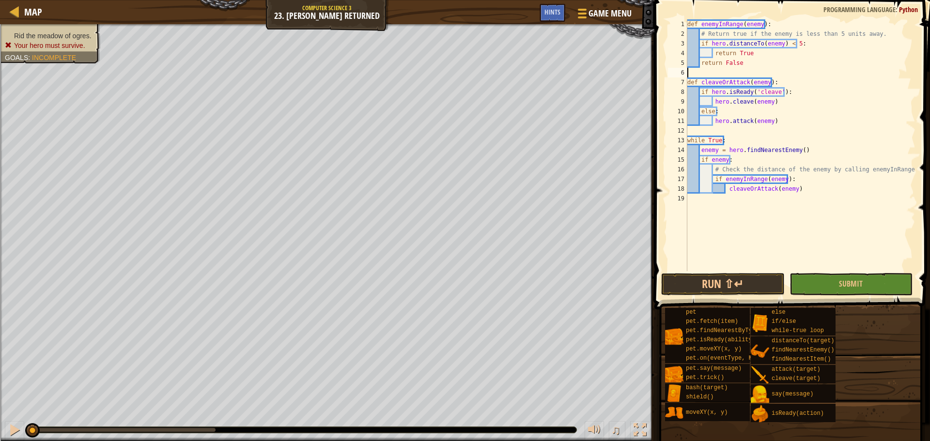
click at [754, 63] on div "def enemyInRange ( enemy ) : # Return true if the enemy is less than 5 units aw…" at bounding box center [800, 154] width 230 height 271
type textarea "return False"
drag, startPoint x: 737, startPoint y: 64, endPoint x: 695, endPoint y: 65, distance: 41.7
click at [695, 65] on div "def enemyInRange ( enemy ) : # Return true if the enemy is less than 5 units aw…" at bounding box center [800, 154] width 230 height 271
click at [713, 284] on button "Run ⇧↵" at bounding box center [722, 284] width 123 height 22
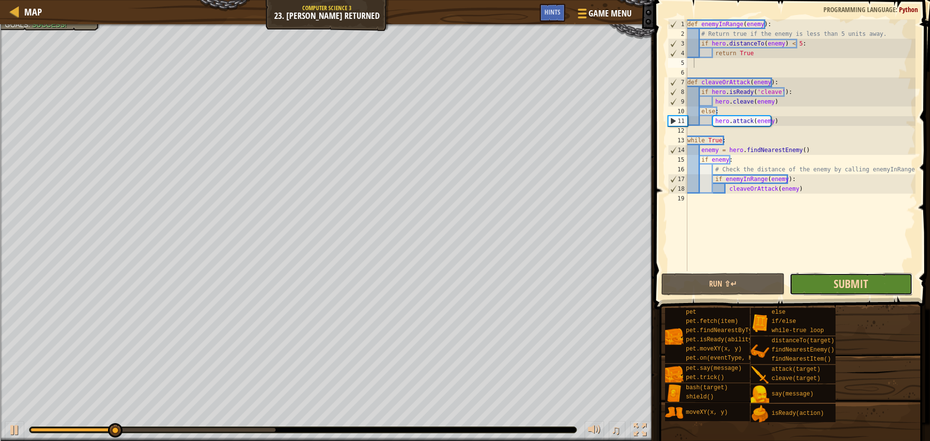
click at [864, 281] on span "Submit" at bounding box center [850, 283] width 34 height 15
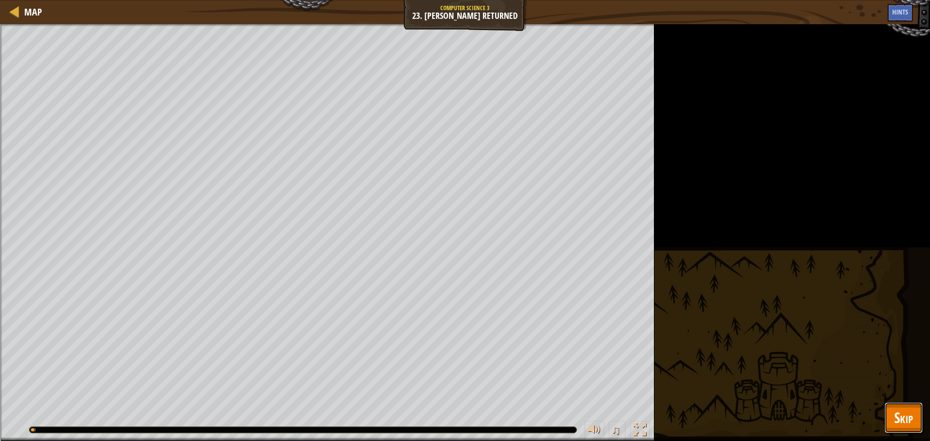
click at [904, 405] on button "Skip" at bounding box center [903, 417] width 38 height 31
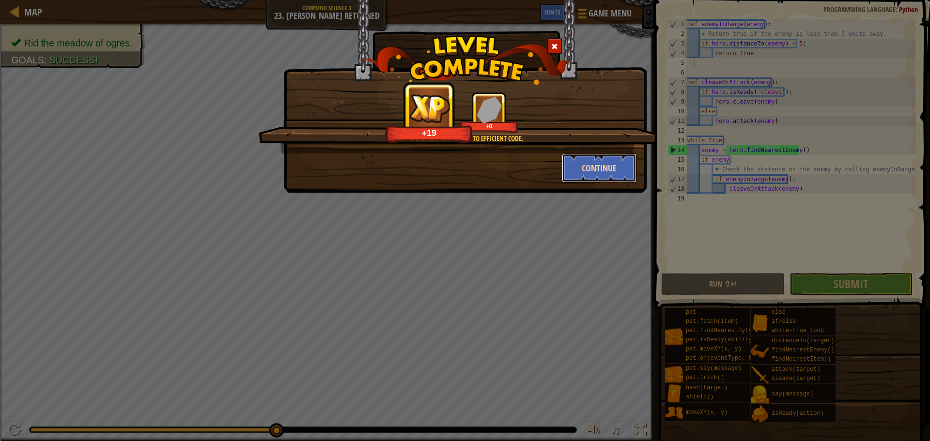
click at [576, 162] on button "Continue" at bounding box center [599, 168] width 75 height 29
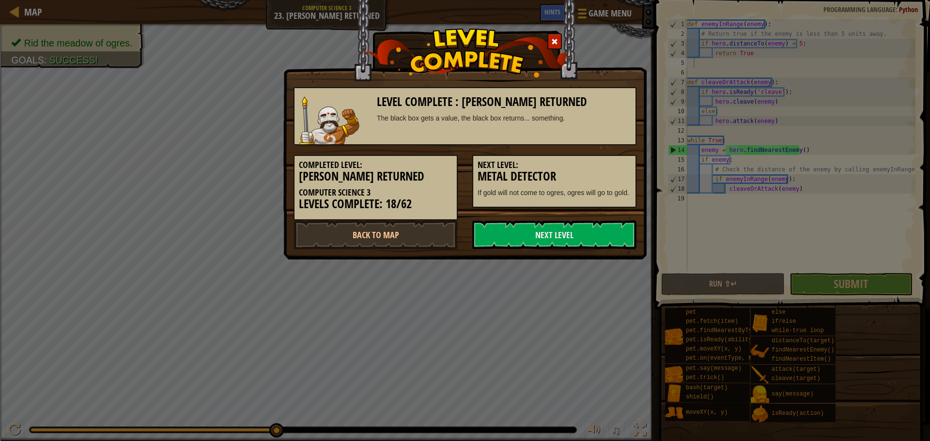
drag, startPoint x: 519, startPoint y: 239, endPoint x: 445, endPoint y: 172, distance: 99.8
click at [521, 234] on link "Next Level" at bounding box center [554, 234] width 164 height 29
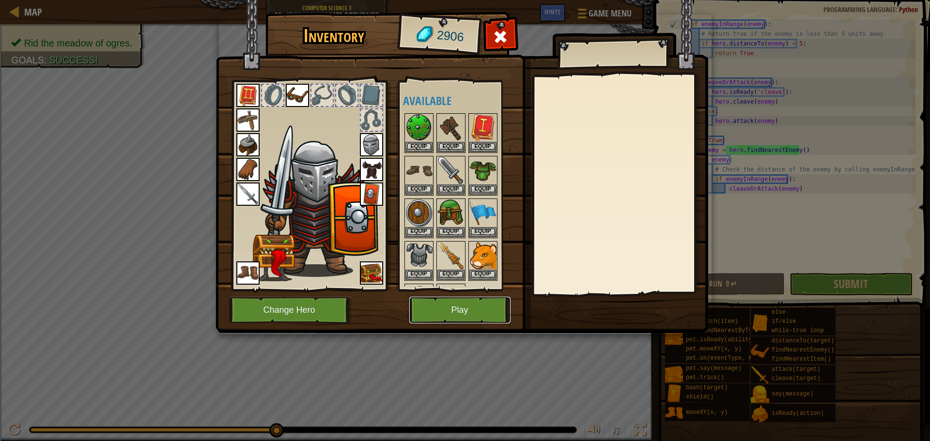
drag, startPoint x: 469, startPoint y: 322, endPoint x: 472, endPoint y: 315, distance: 6.9
click at [472, 315] on button "Play" at bounding box center [459, 310] width 101 height 27
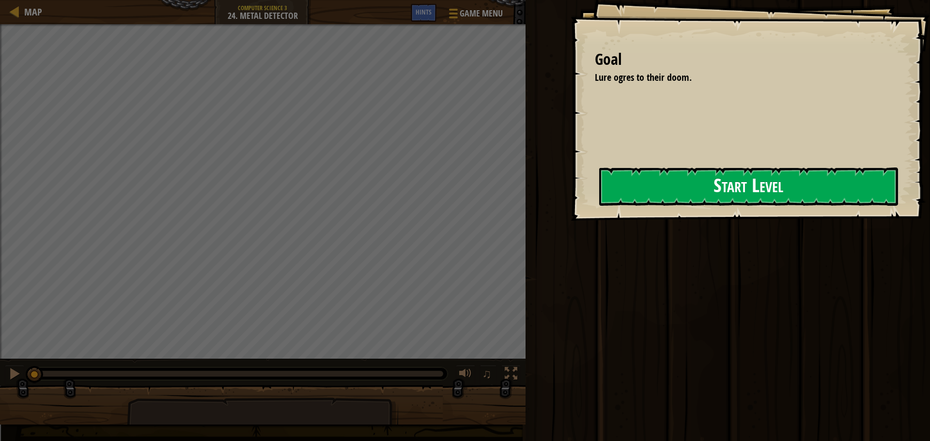
click at [676, 179] on button "Start Level" at bounding box center [748, 187] width 299 height 38
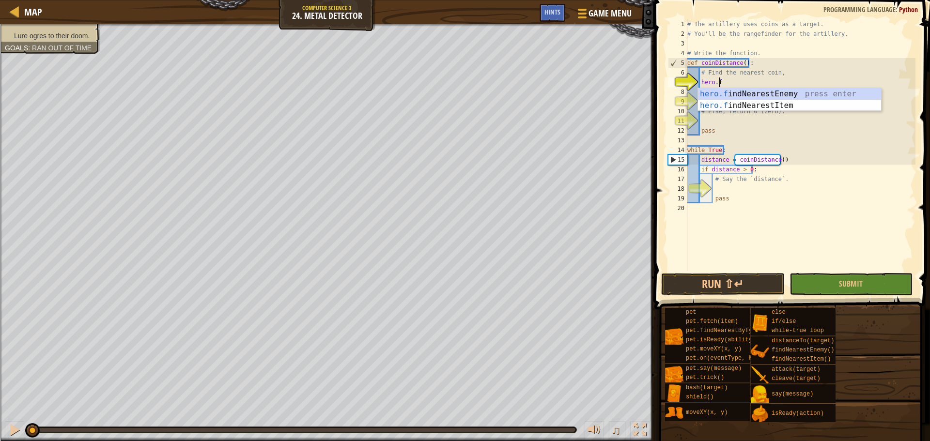
scroll to position [4, 2]
type textarea "hero.fin"
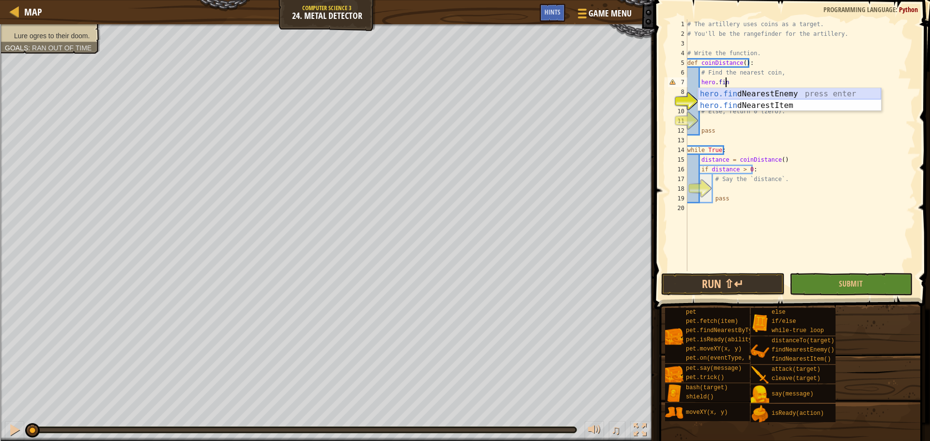
click at [748, 92] on div "hero.fin dNearestEnemy press enter hero.fin dNearestItem press enter" at bounding box center [789, 111] width 183 height 46
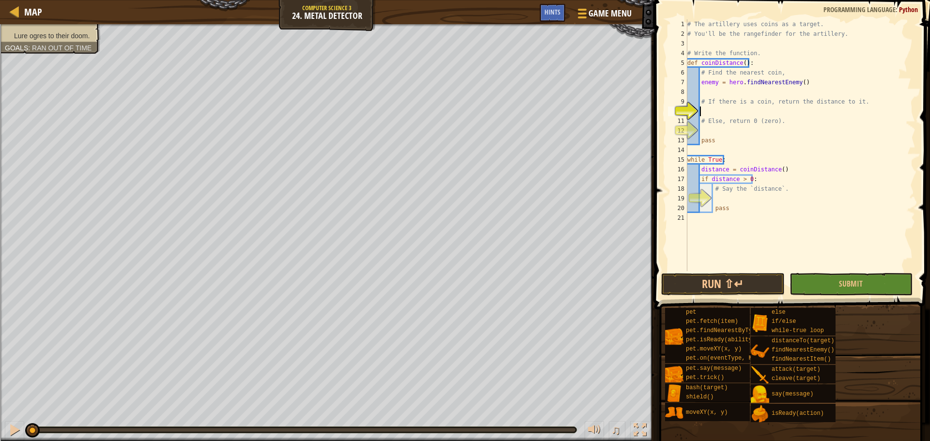
click at [751, 109] on div "# The artillery uses coins as a target. # You'll be the rangefinder for the art…" at bounding box center [800, 154] width 230 height 271
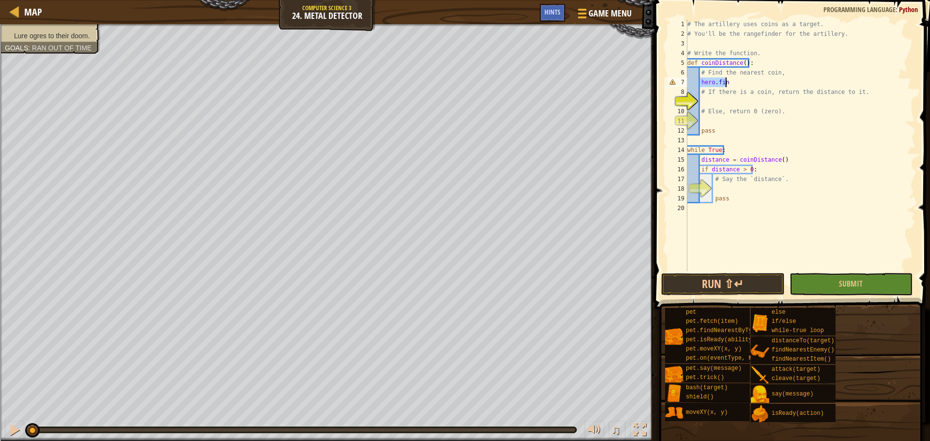
click at [765, 86] on div "# The artillery uses coins as a target. # You'll be the rangefinder for the art…" at bounding box center [800, 145] width 230 height 252
type textarea "hero.find"
click at [763, 104] on div "hero.find NearestEnemy press enter hero.find NearestItem press enter" at bounding box center [789, 111] width 183 height 46
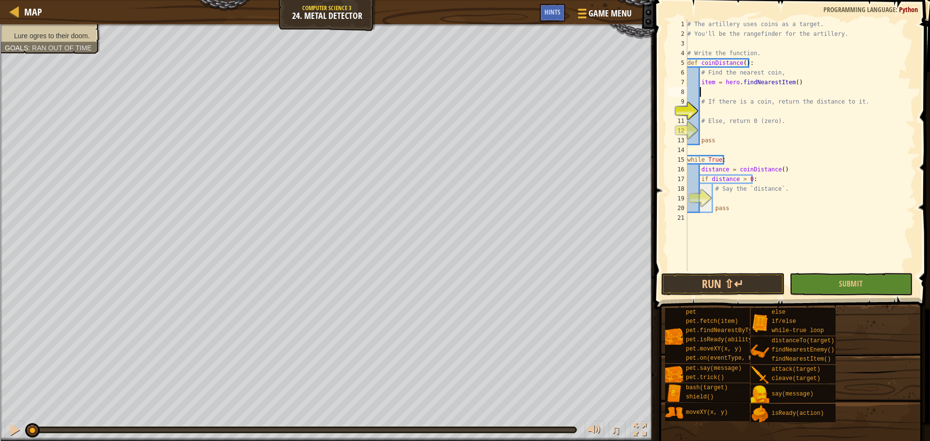
click at [734, 112] on div "# The artillery uses coins as a target. # You'll be the rangefinder for the art…" at bounding box center [800, 154] width 230 height 271
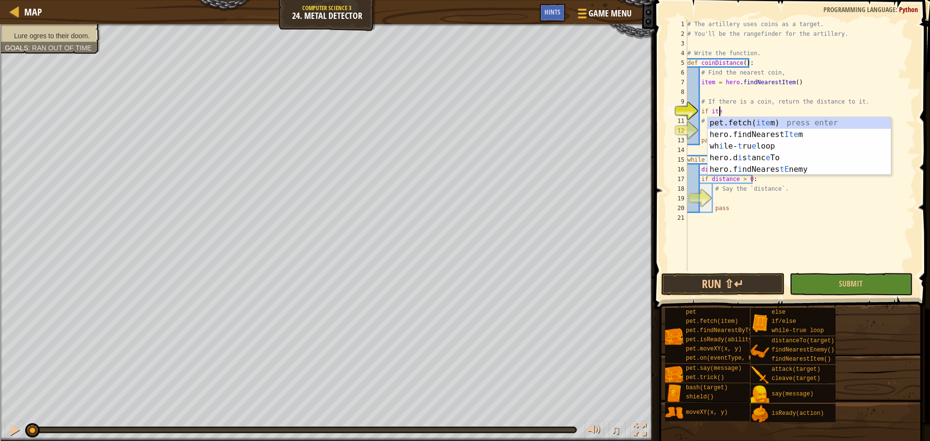
scroll to position [4, 2]
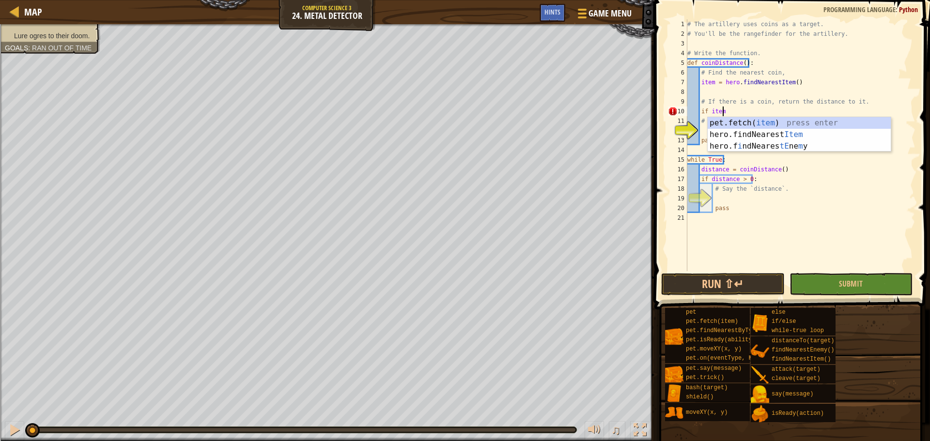
type textarea "if item:"
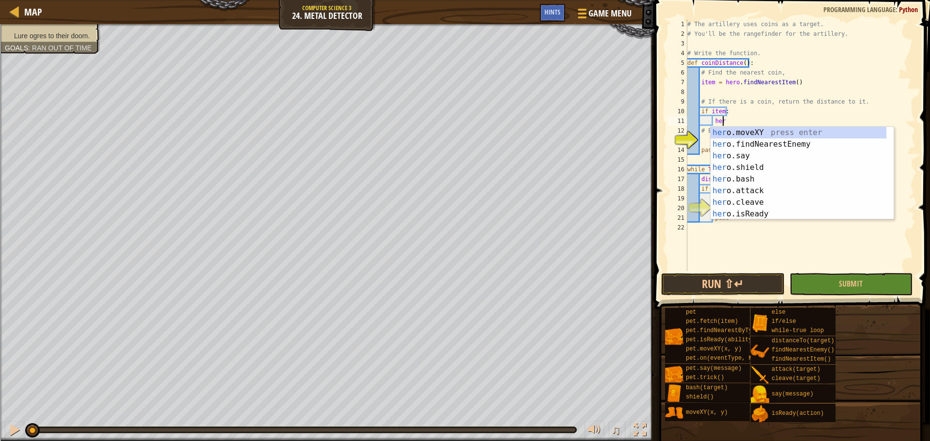
type textarea "h"
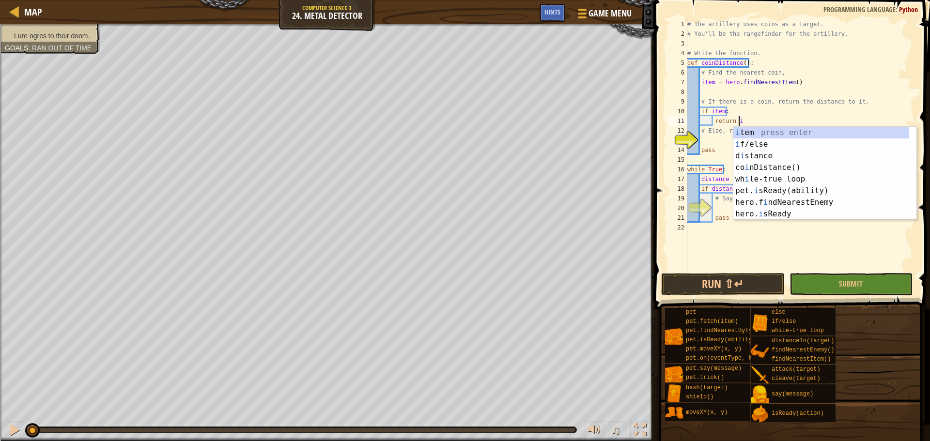
scroll to position [4, 3]
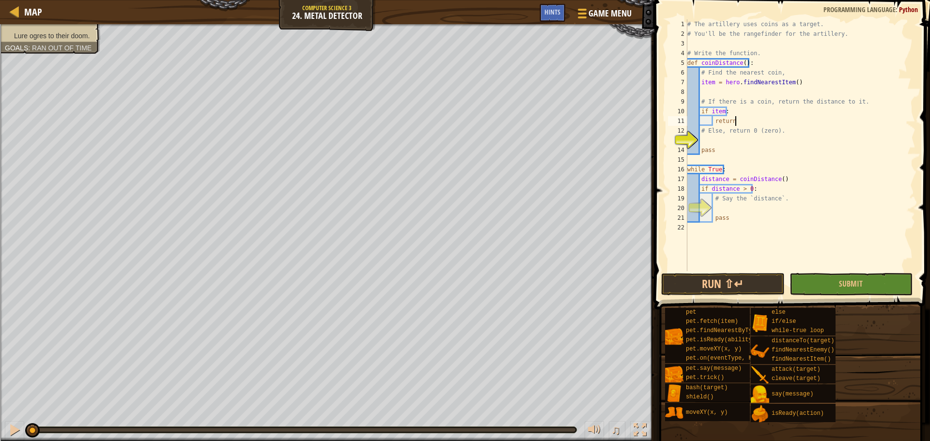
type textarea "return dis"
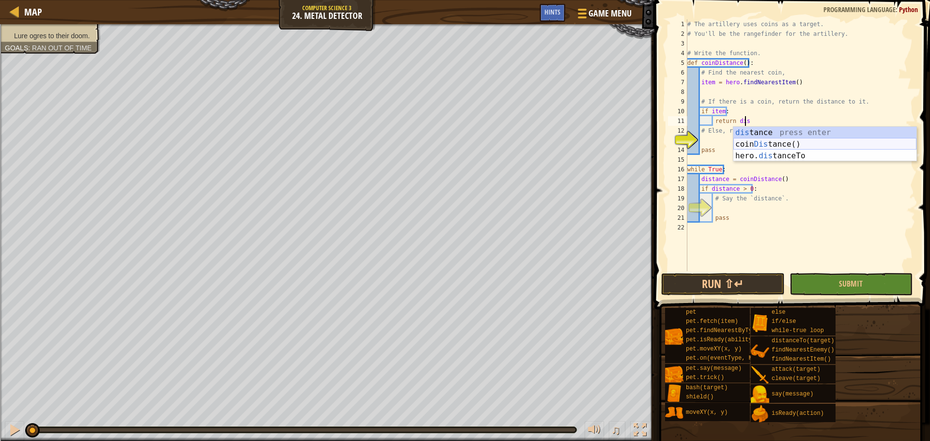
click at [769, 142] on div "dis tance press enter coin Dis tance() press enter hero. dis tanceTo press enter" at bounding box center [824, 156] width 183 height 58
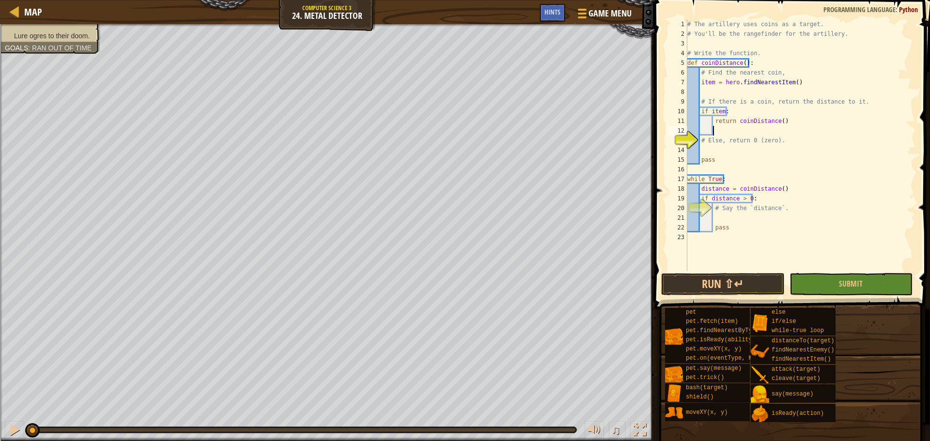
scroll to position [4, 1]
click at [747, 91] on div "# The artillery uses coins as a target. # You'll be the rangefinder for the art…" at bounding box center [800, 154] width 230 height 271
click at [781, 148] on div "# The artillery uses coins as a target. # You'll be the rangefinder for the art…" at bounding box center [800, 154] width 230 height 271
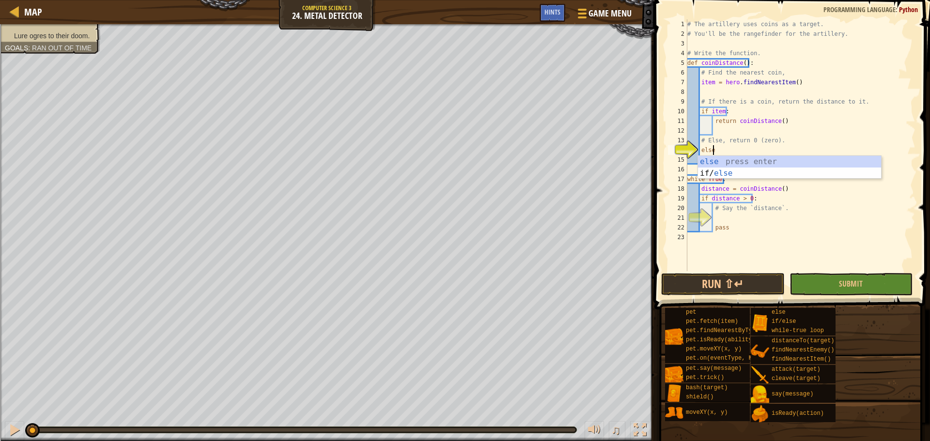
scroll to position [4, 1]
type textarea "else:"
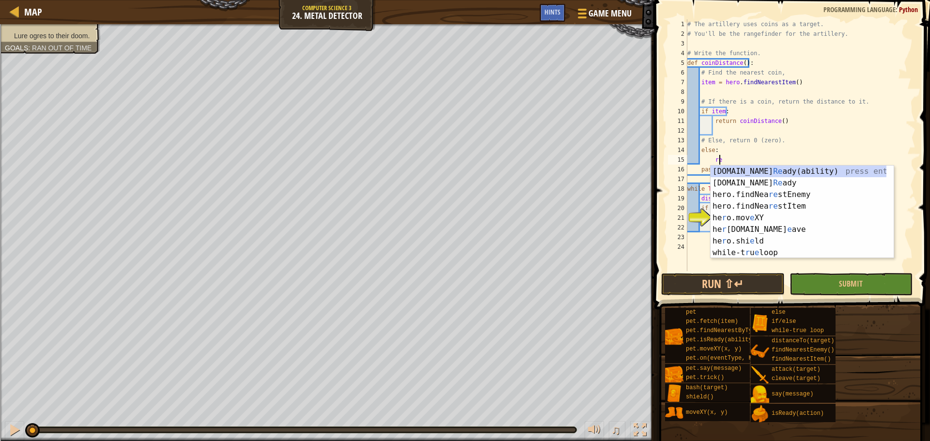
type textarea "r"
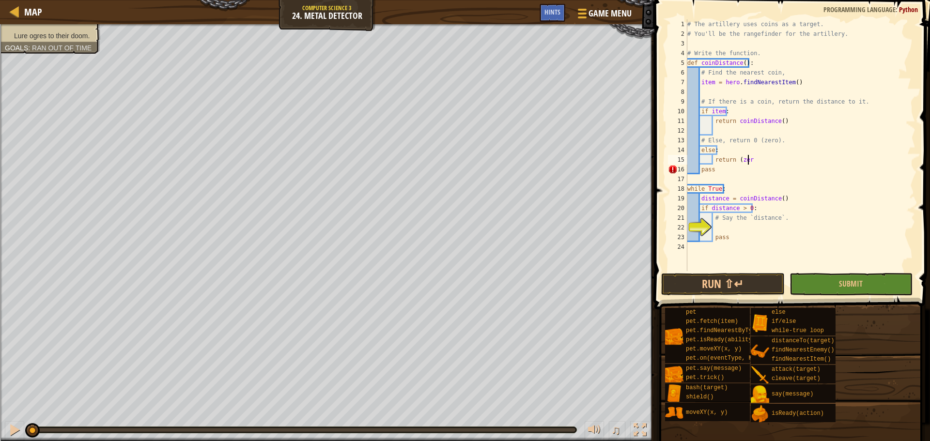
scroll to position [4, 5]
type textarea "return (zero)"
click at [754, 227] on div "# The artillery uses coins as a target. # You'll be the rangefinder for the art…" at bounding box center [800, 154] width 230 height 271
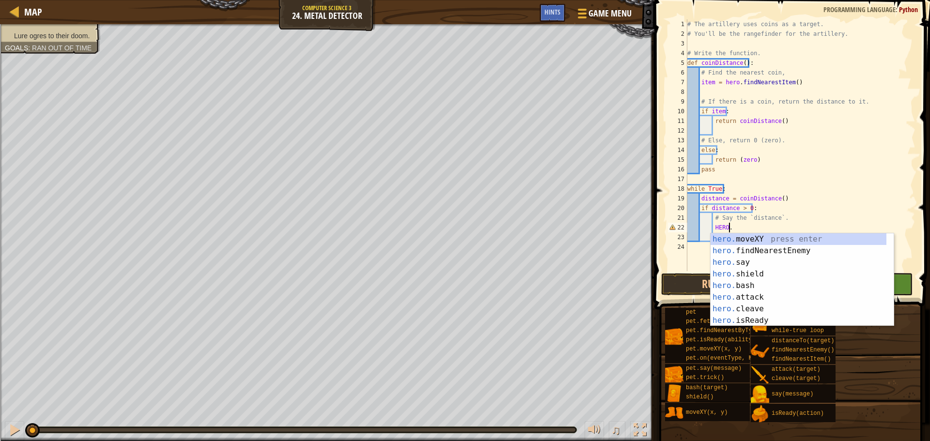
scroll to position [4, 3]
type textarea "H"
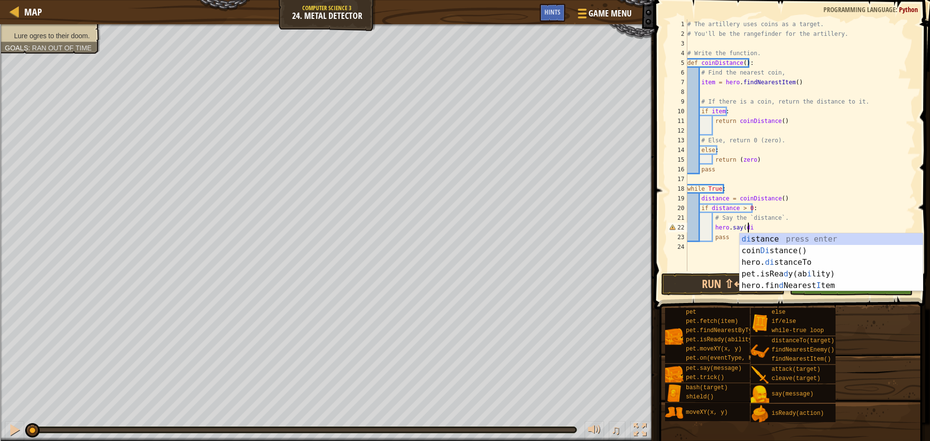
scroll to position [4, 5]
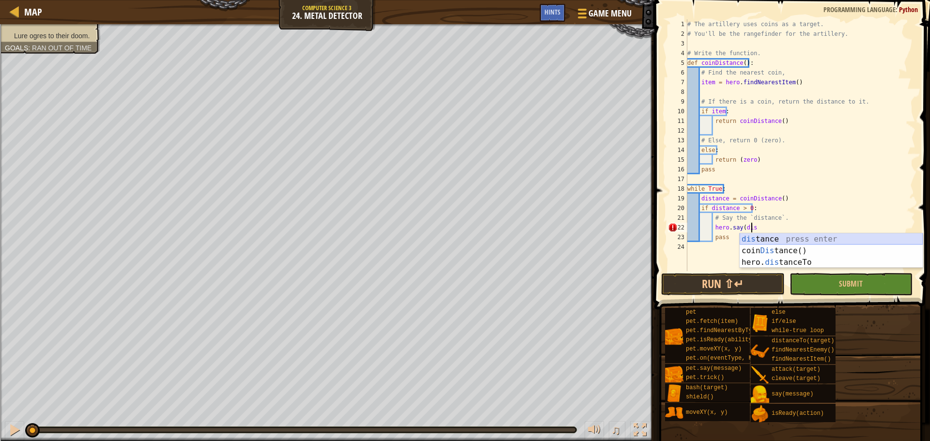
click at [772, 241] on div "dis tance press enter coin Dis tance() press enter hero. dis tanceTo press enter" at bounding box center [831, 262] width 183 height 58
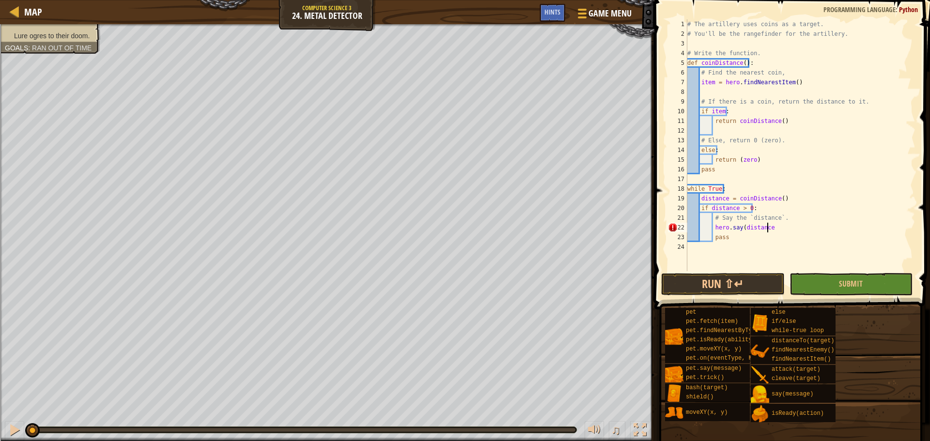
scroll to position [4, 6]
click at [734, 283] on button "Run ⇧↵" at bounding box center [722, 284] width 123 height 22
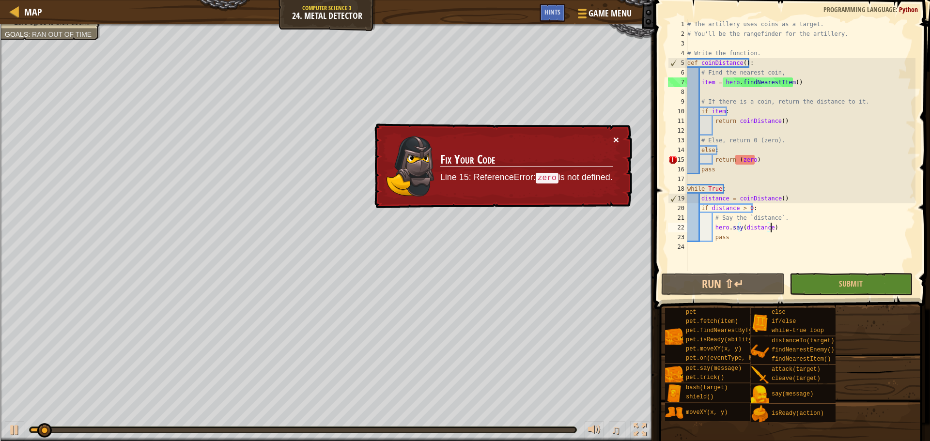
click at [618, 138] on button "×" at bounding box center [616, 140] width 6 height 10
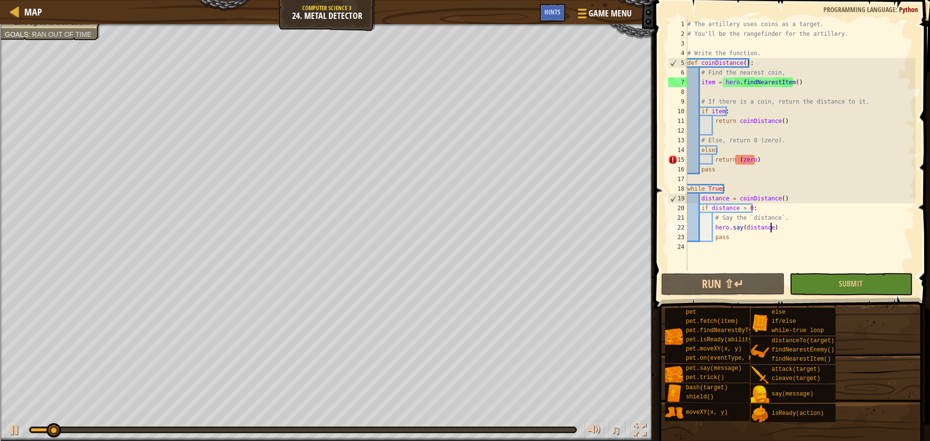
click at [753, 161] on div "# The artillery uses coins as a target. # You'll be the rangefinder for the art…" at bounding box center [800, 154] width 230 height 271
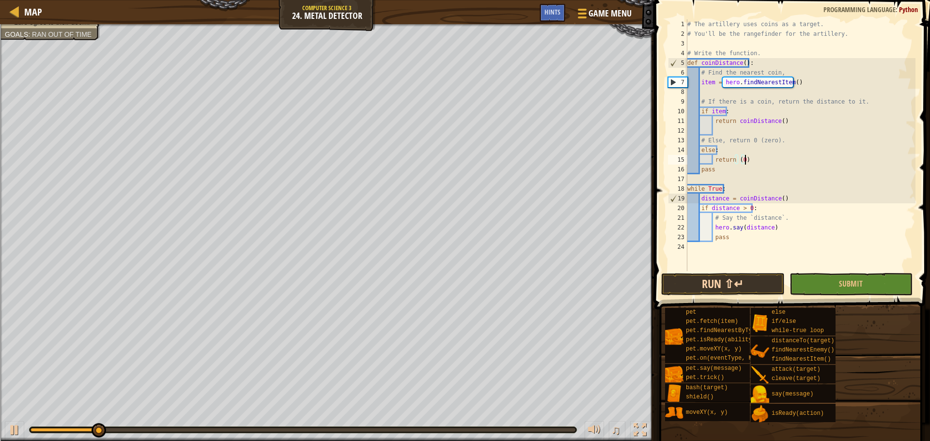
type textarea "return (0)"
click at [718, 287] on button "Run ⇧↵" at bounding box center [722, 284] width 123 height 22
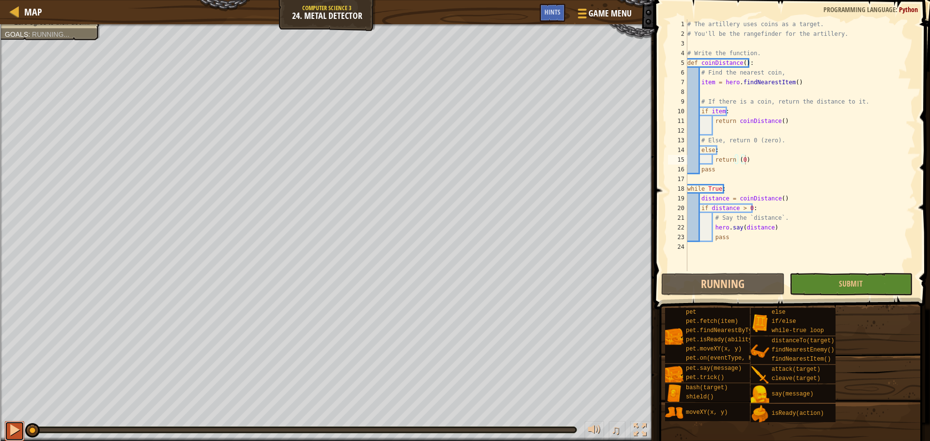
click at [10, 434] on div at bounding box center [14, 430] width 13 height 13
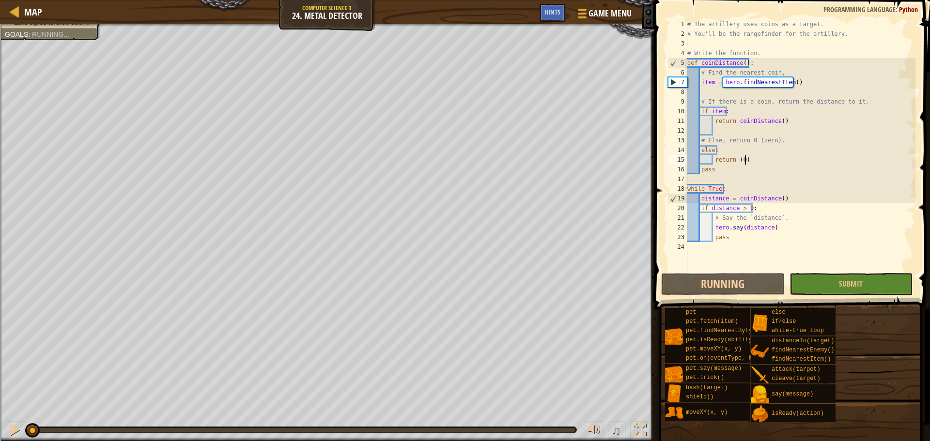
drag, startPoint x: 59, startPoint y: 430, endPoint x: 0, endPoint y: 413, distance: 61.0
click at [0, 413] on div "♫" at bounding box center [327, 427] width 654 height 29
click at [865, 285] on button "Submit" at bounding box center [850, 284] width 123 height 22
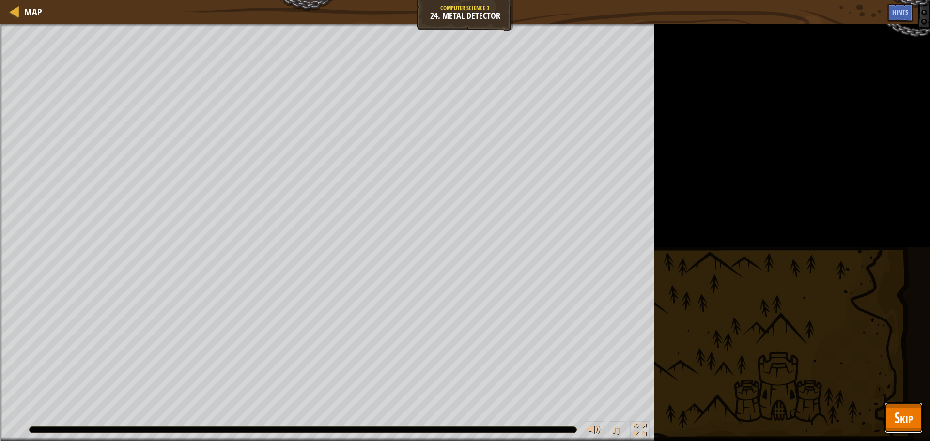
click at [922, 410] on button "Skip" at bounding box center [903, 417] width 38 height 31
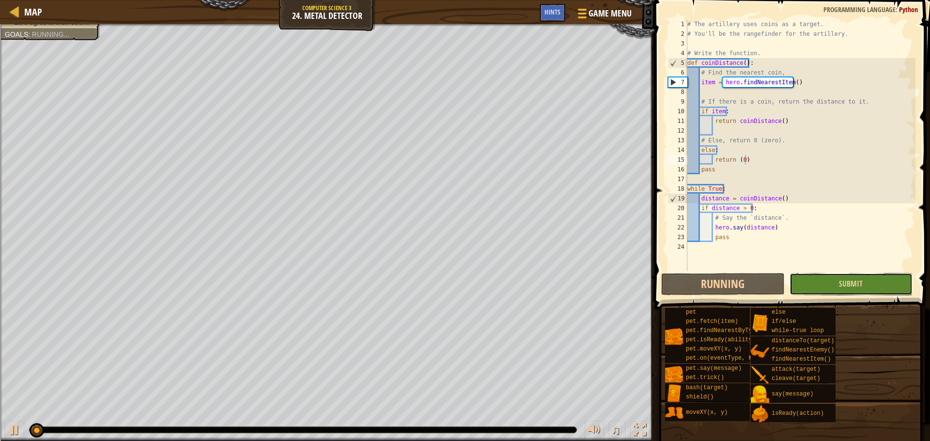
click at [845, 278] on button "Submit" at bounding box center [850, 284] width 123 height 22
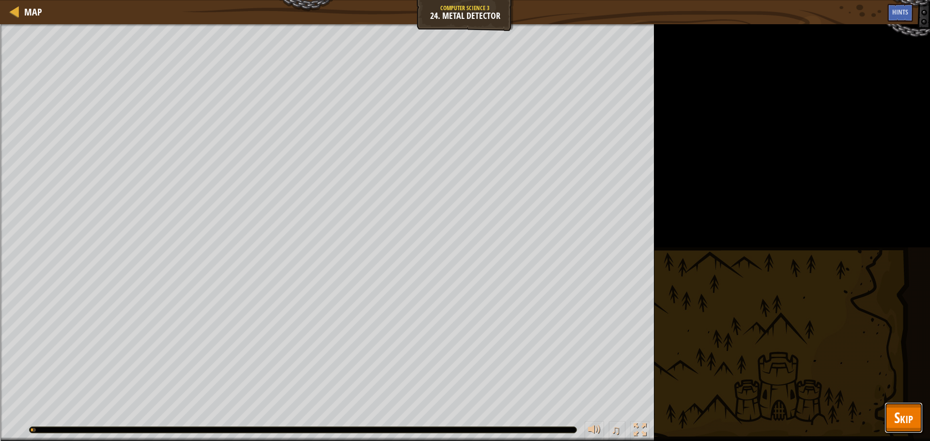
click at [903, 418] on span "Skip" at bounding box center [903, 418] width 19 height 20
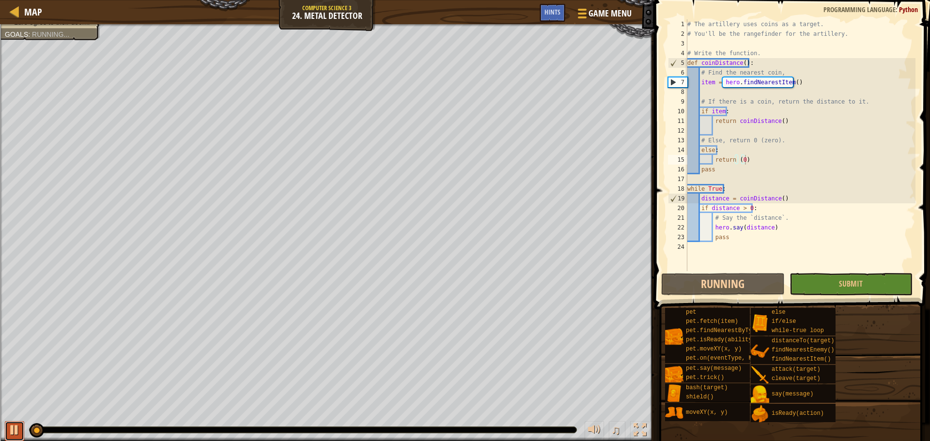
click at [18, 433] on div at bounding box center [14, 430] width 13 height 13
click at [728, 93] on div "# The artillery uses coins as a target. # You'll be the rangefinder for the art…" at bounding box center [800, 154] width 230 height 271
click at [770, 114] on div "# The artillery uses coins as a target. # You'll be the rangefinder for the art…" at bounding box center [800, 154] width 230 height 271
type textarea "if item:"
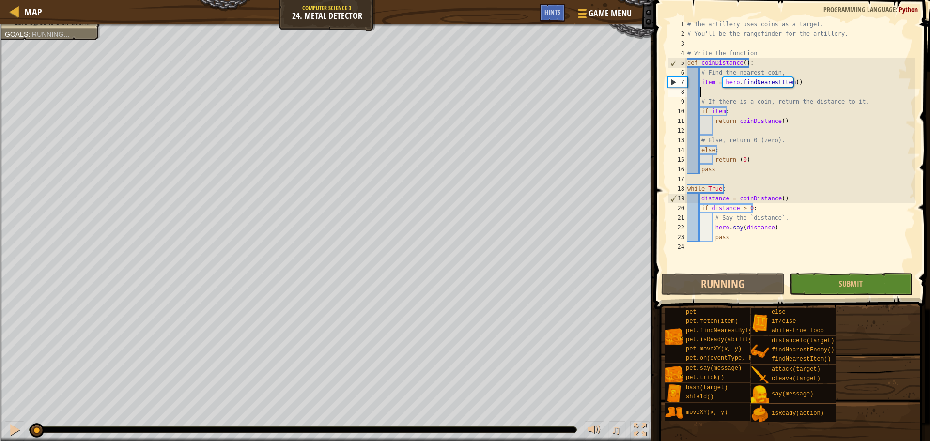
click at [758, 95] on div "# The artillery uses coins as a target. # You'll be the rangefinder for the art…" at bounding box center [800, 154] width 230 height 271
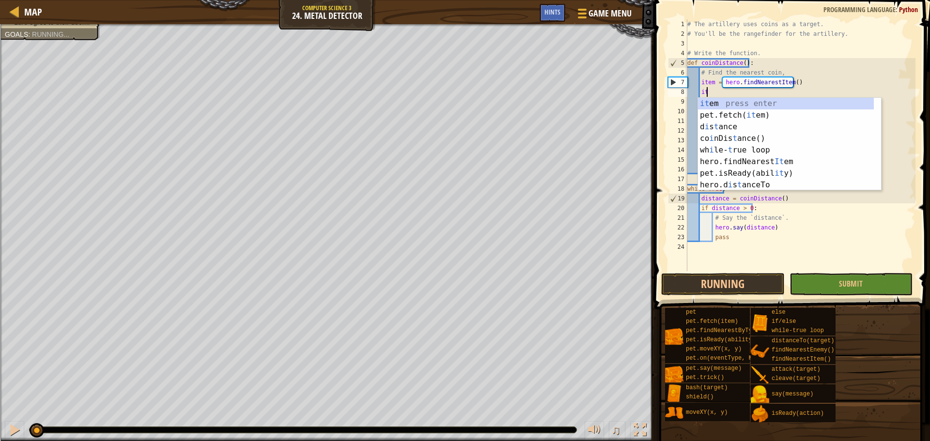
type textarea "i"
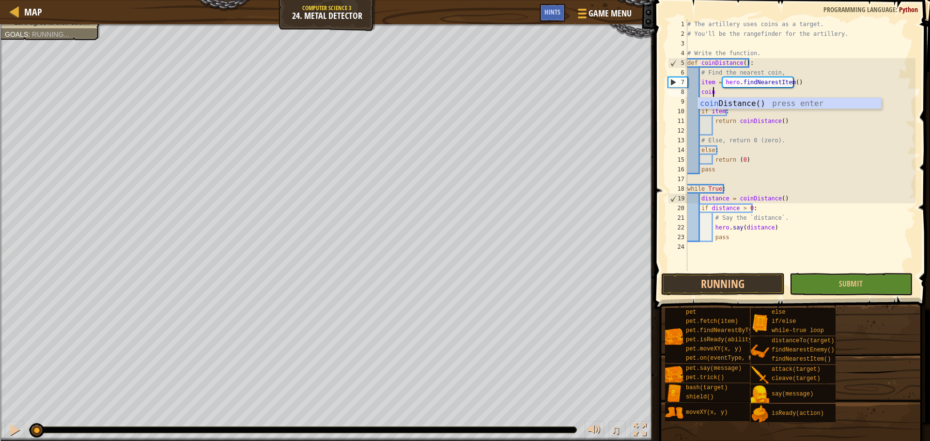
scroll to position [4, 1]
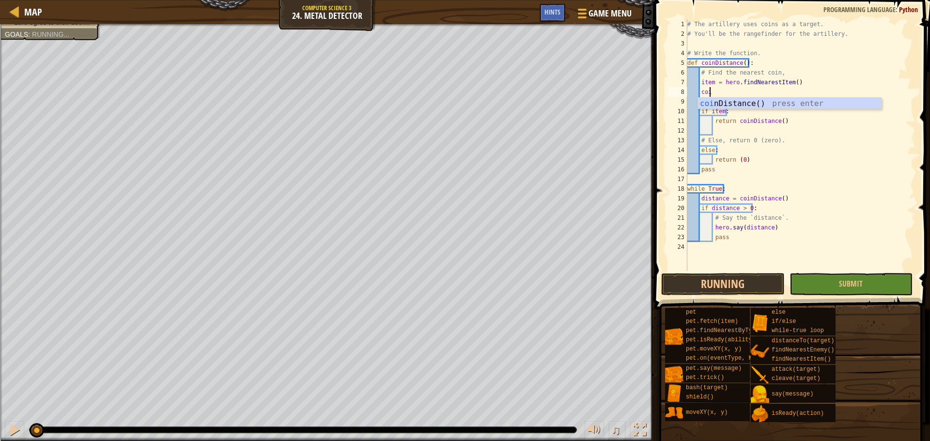
type textarea "c"
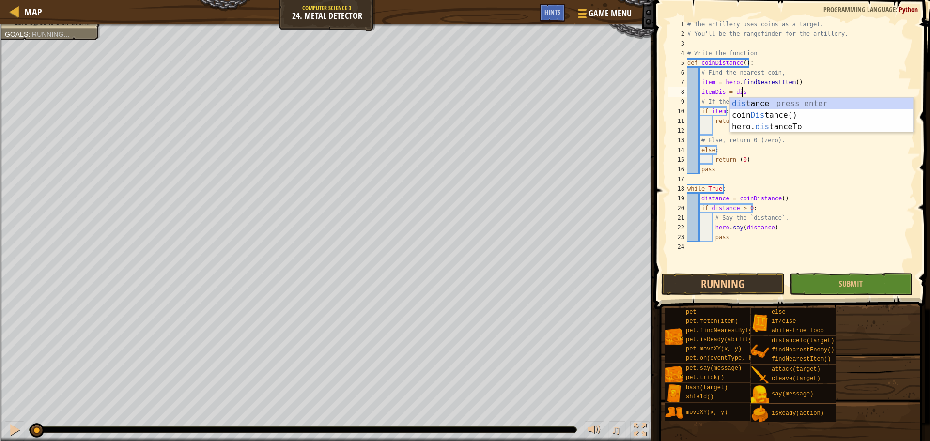
scroll to position [4, 4]
click at [775, 123] on div "dis tance press enter coin Dis tance() press enter hero. dis tanceTo press enter" at bounding box center [821, 127] width 183 height 58
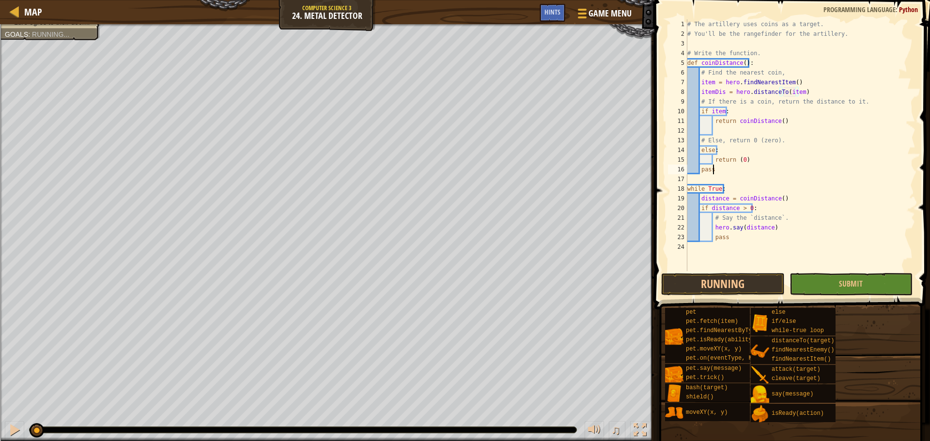
drag, startPoint x: 774, startPoint y: 167, endPoint x: 770, endPoint y: 149, distance: 18.3
click at [774, 167] on div "# The artillery uses coins as a target. # You'll be the rangefinder for the art…" at bounding box center [800, 154] width 230 height 271
click at [784, 121] on div "# The artillery uses coins as a target. # You'll be the rangefinder for the art…" at bounding box center [800, 154] width 230 height 271
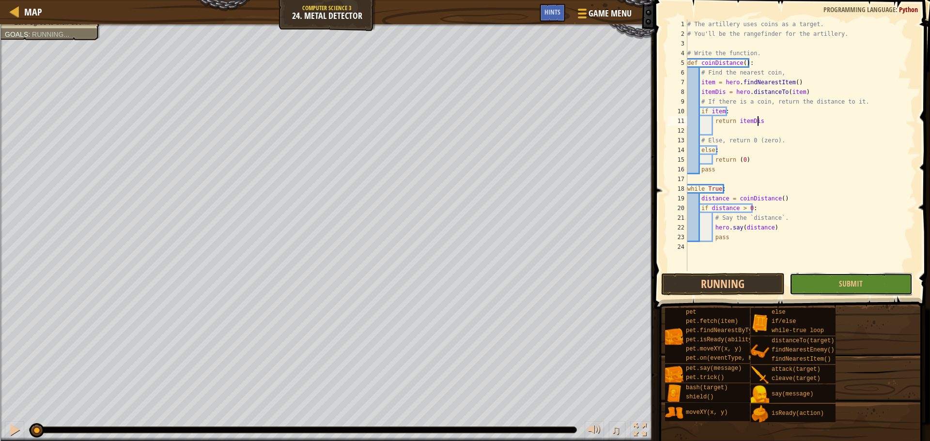
click at [818, 283] on button "Submit" at bounding box center [850, 284] width 123 height 22
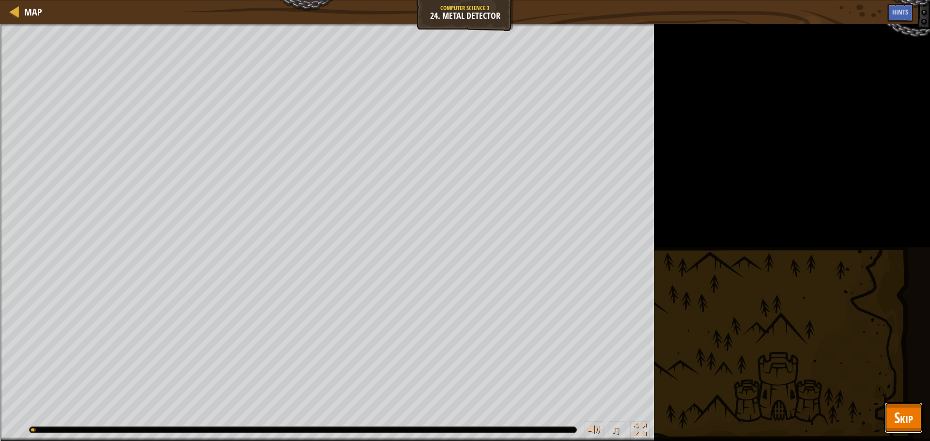
click at [905, 408] on span "Skip" at bounding box center [903, 418] width 19 height 20
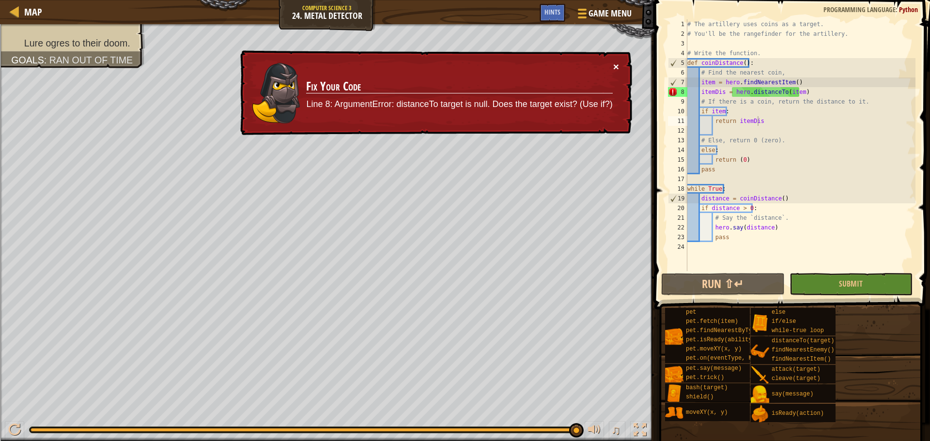
click at [616, 62] on button "×" at bounding box center [616, 67] width 6 height 10
click at [617, 66] on button "×" at bounding box center [616, 67] width 6 height 10
click at [620, 65] on div "× Fix Your Code Line 8: ArgumentError: distanceTo target is null. Does the targ…" at bounding box center [435, 92] width 394 height 85
drag, startPoint x: 810, startPoint y: 93, endPoint x: 701, endPoint y: 95, distance: 109.0
click at [701, 95] on div "# The artillery uses coins as a target. # You'll be the rangefinder for the art…" at bounding box center [800, 154] width 230 height 271
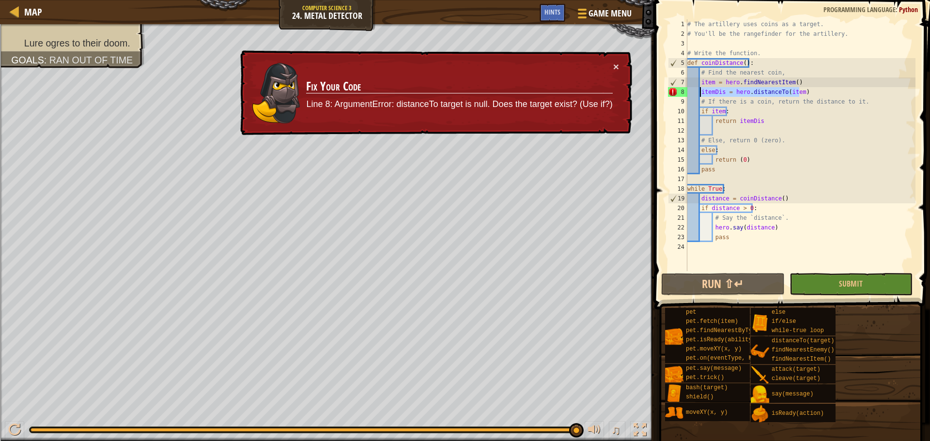
type textarea "itemDis = hero.distanceTo(item)"
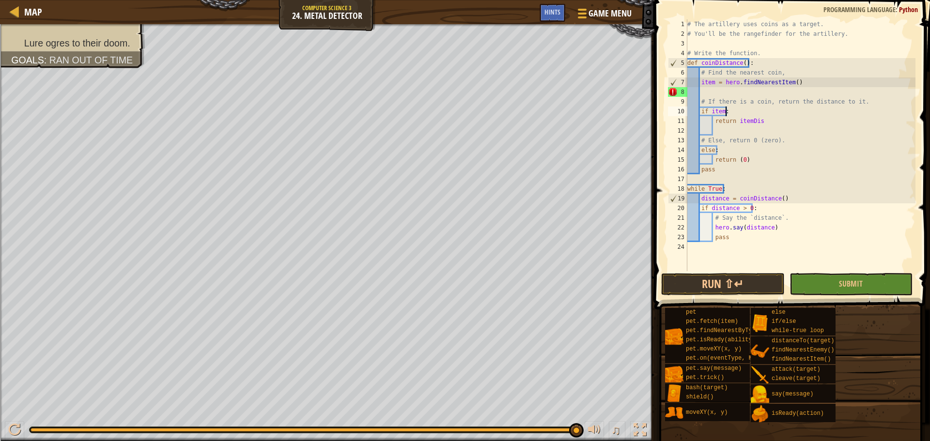
click at [744, 109] on div "# The artillery uses coins as a target. # You'll be the rangefinder for the art…" at bounding box center [800, 154] width 230 height 271
type textarea "if item:"
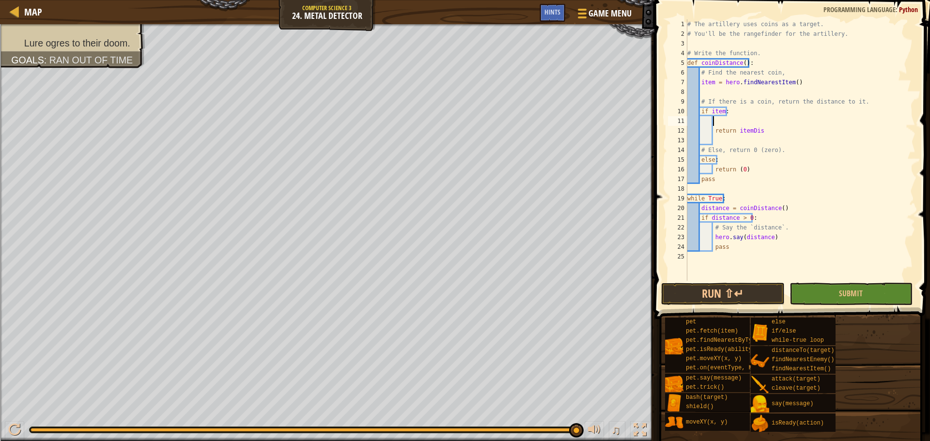
paste textarea "itemDis = hero.distanceTo(item)"
type textarea "itemDis = hero.distanceTo(item)"
click at [818, 290] on button "Submit" at bounding box center [850, 294] width 123 height 22
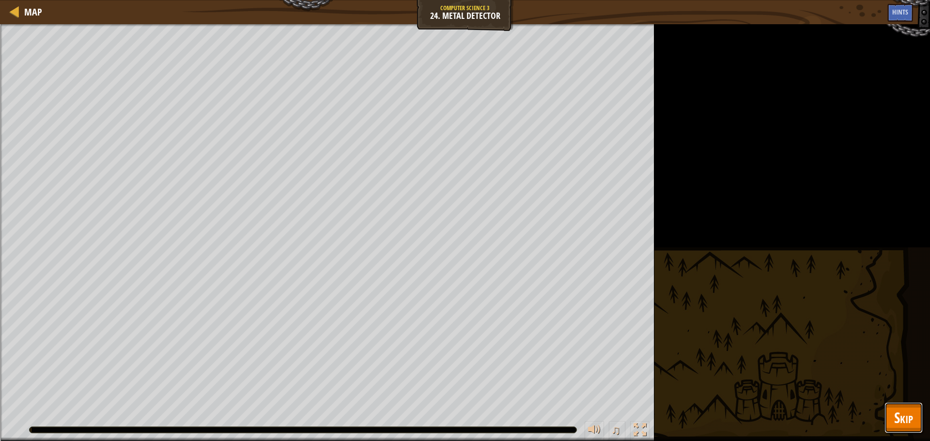
click at [910, 408] on button "Skip" at bounding box center [903, 417] width 38 height 31
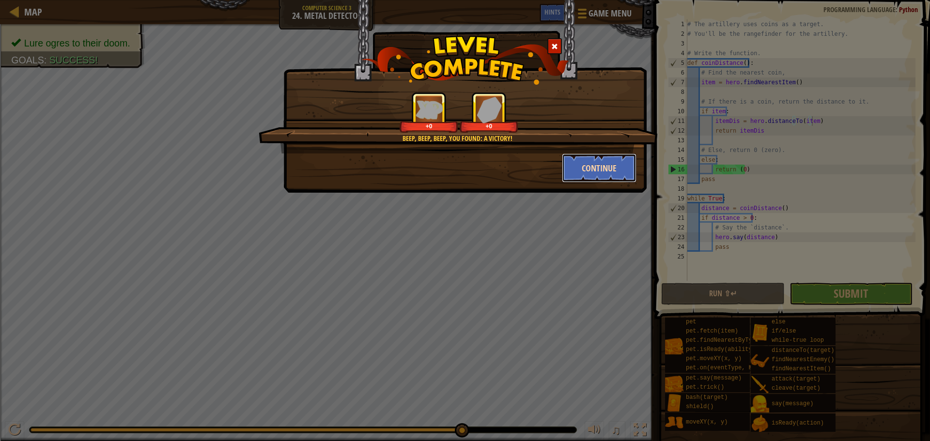
click at [582, 161] on button "Continue" at bounding box center [599, 168] width 75 height 29
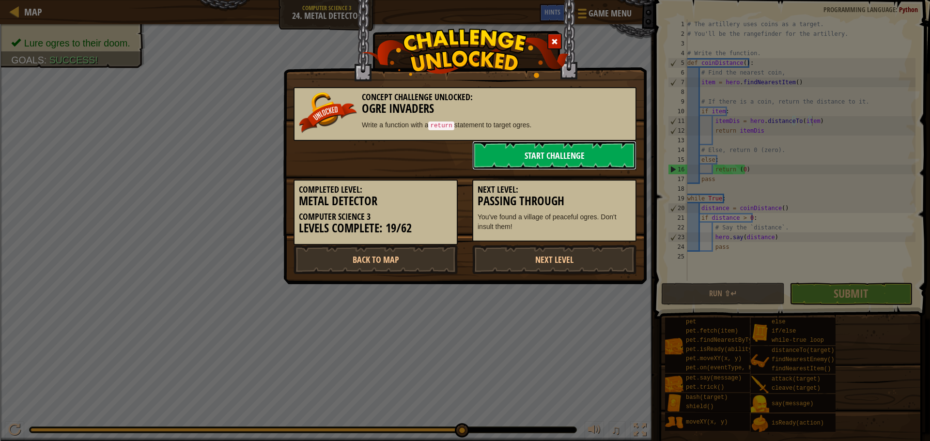
click at [535, 155] on link "Start Challenge" at bounding box center [554, 155] width 164 height 29
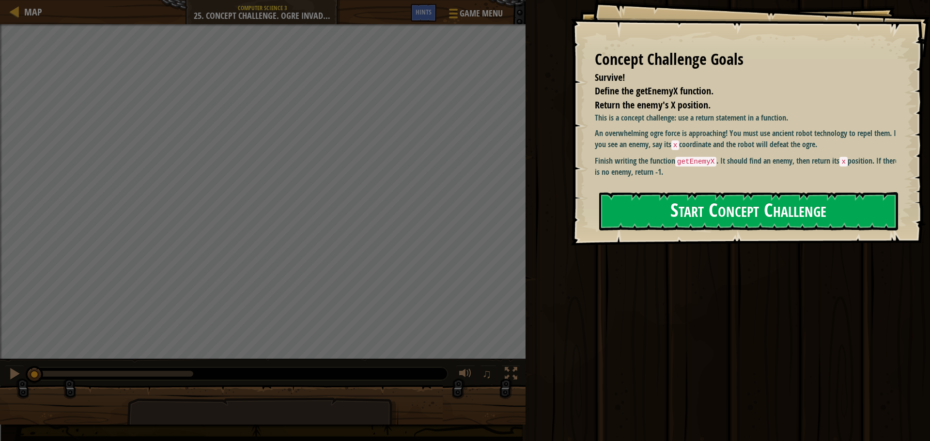
click at [684, 202] on button "Start Concept Challenge" at bounding box center [748, 211] width 299 height 38
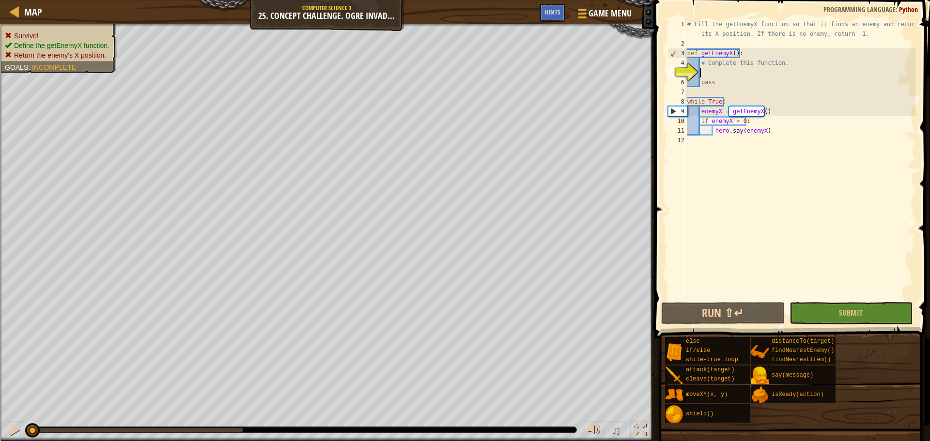
scroll to position [4, 1]
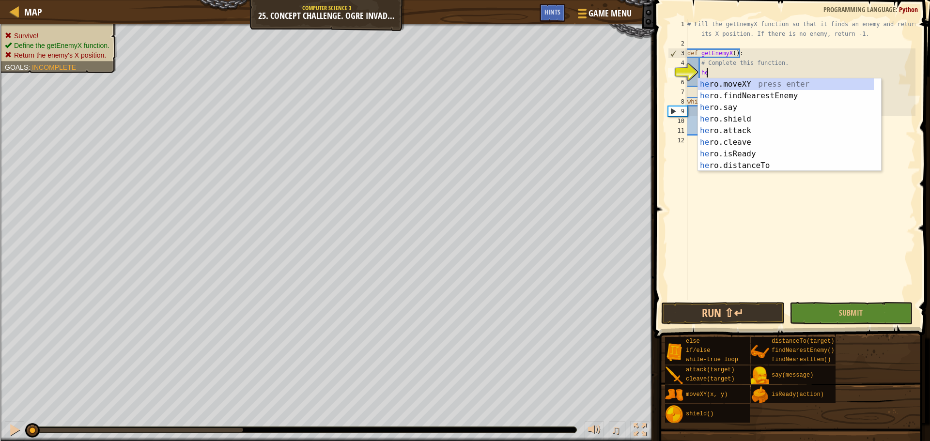
type textarea "her"
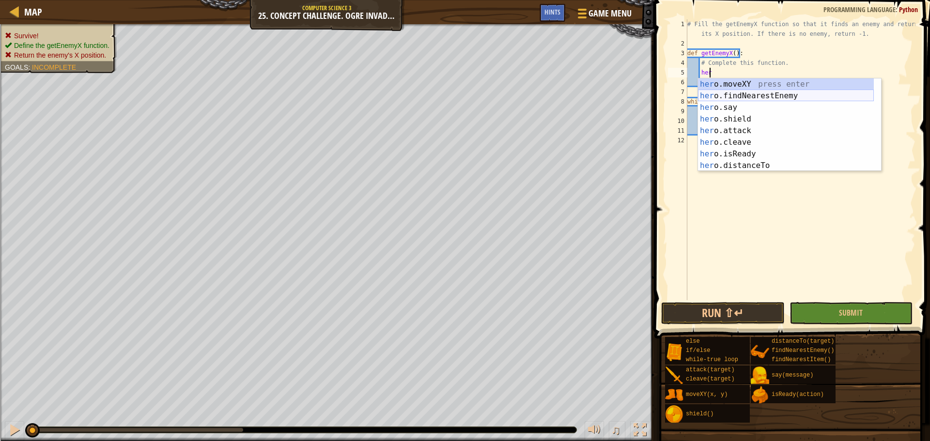
click at [786, 93] on div "her o.moveXY press enter her o.findNearestEnemy press enter her o.say press ent…" at bounding box center [786, 136] width 176 height 116
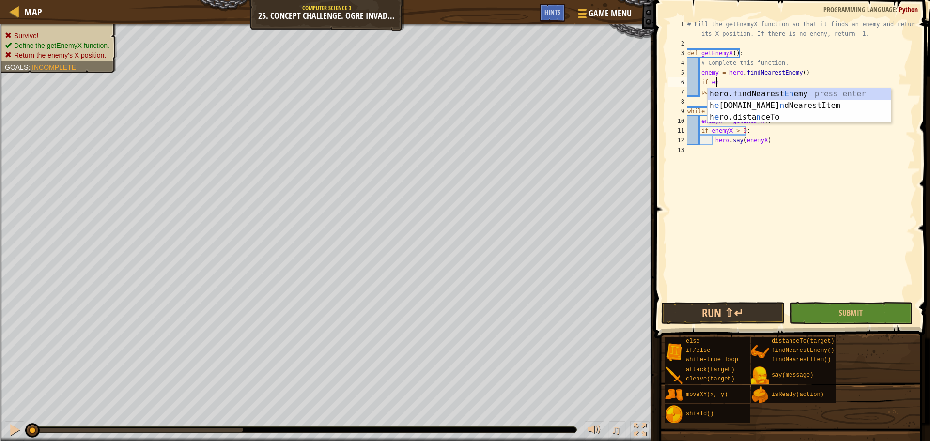
scroll to position [4, 2]
type textarea "if enemy:"
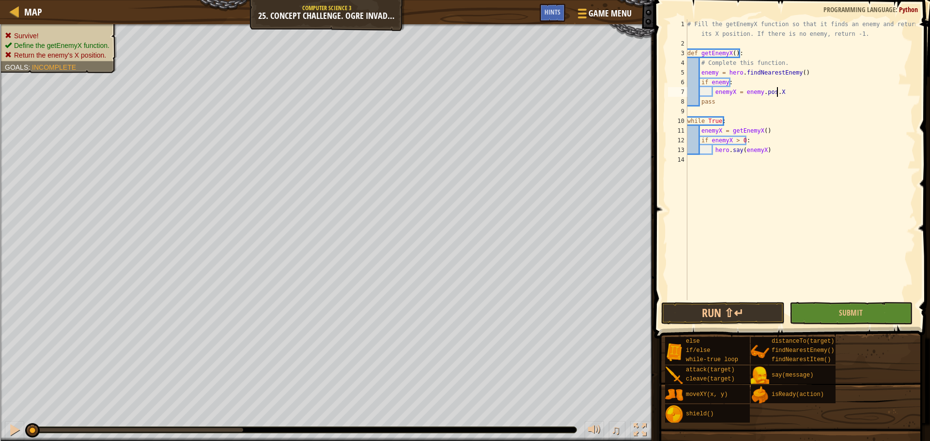
scroll to position [4, 7]
click at [712, 322] on button "Run ⇧↵" at bounding box center [722, 313] width 123 height 22
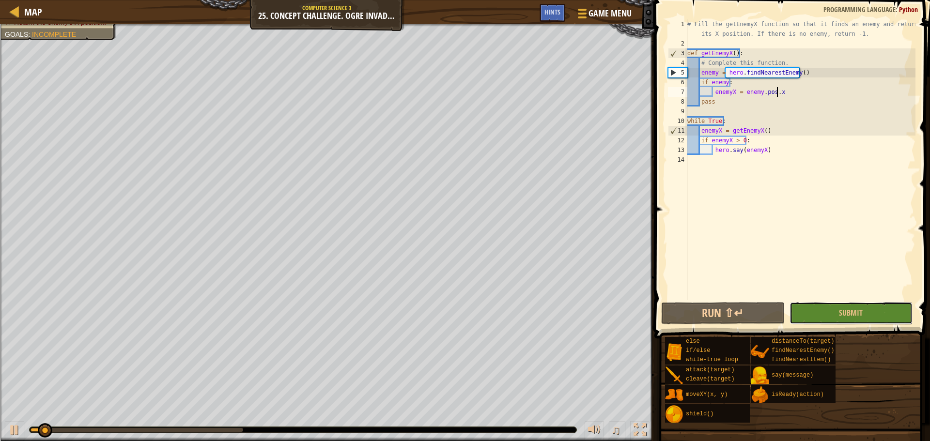
click at [817, 313] on button "Submit" at bounding box center [850, 313] width 123 height 22
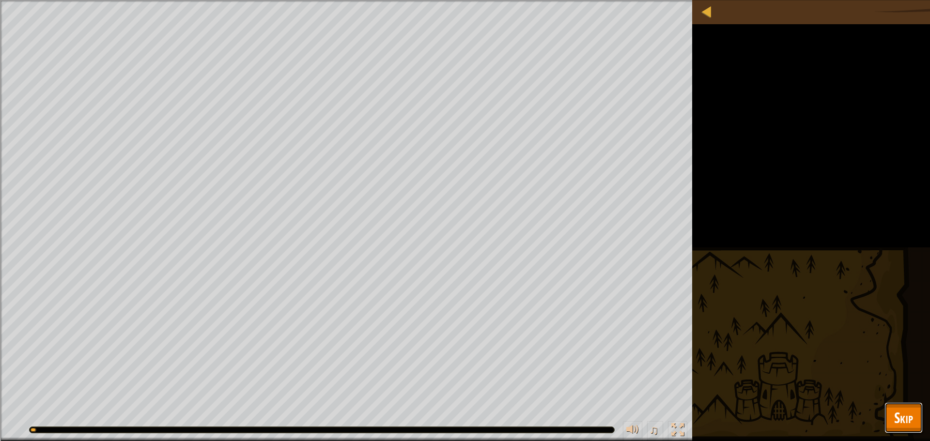
click at [906, 406] on button "Skip" at bounding box center [903, 417] width 38 height 31
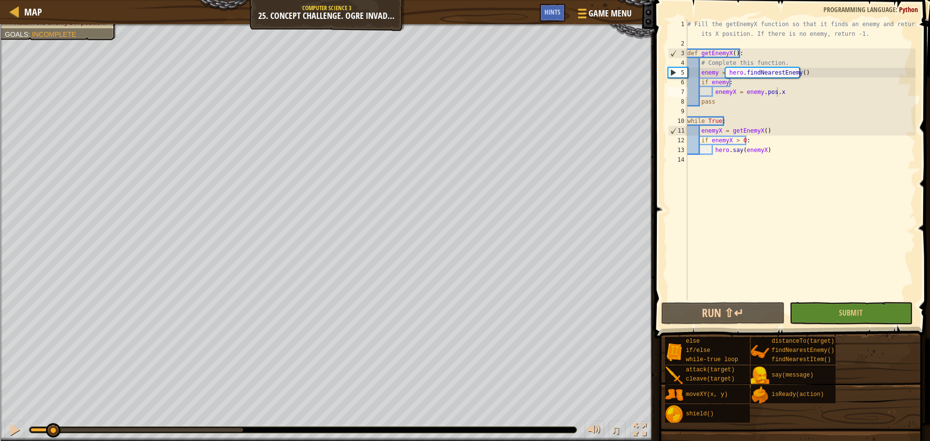
click at [53, 403] on div "Survive! Define the getEnemyX function. Return the enemy's X position. Goals : …" at bounding box center [465, 232] width 930 height 417
click at [800, 92] on div "# Fill the getEnemyX function so that it finds an enemy and returns its X posit…" at bounding box center [800, 174] width 230 height 310
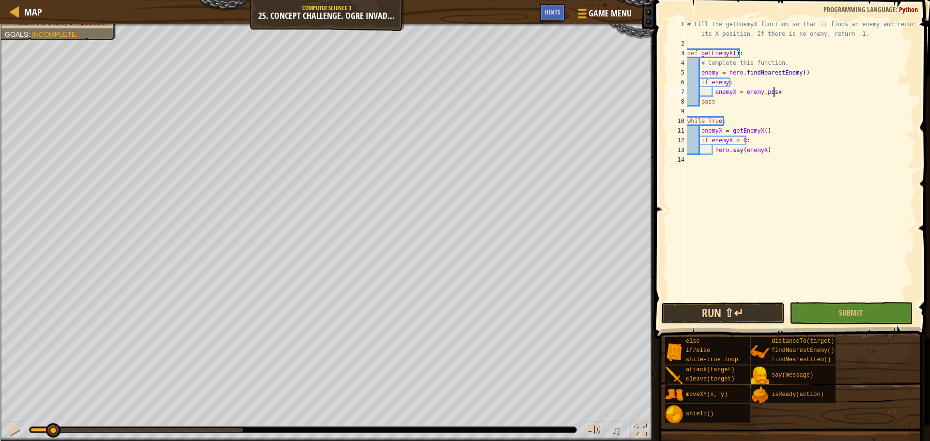
click at [703, 310] on button "Run ⇧↵" at bounding box center [722, 313] width 123 height 22
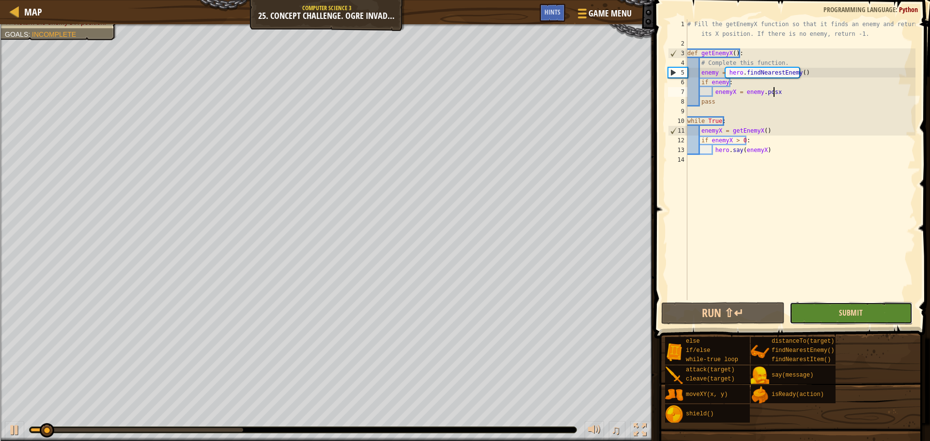
click at [843, 310] on span "Submit" at bounding box center [851, 313] width 24 height 11
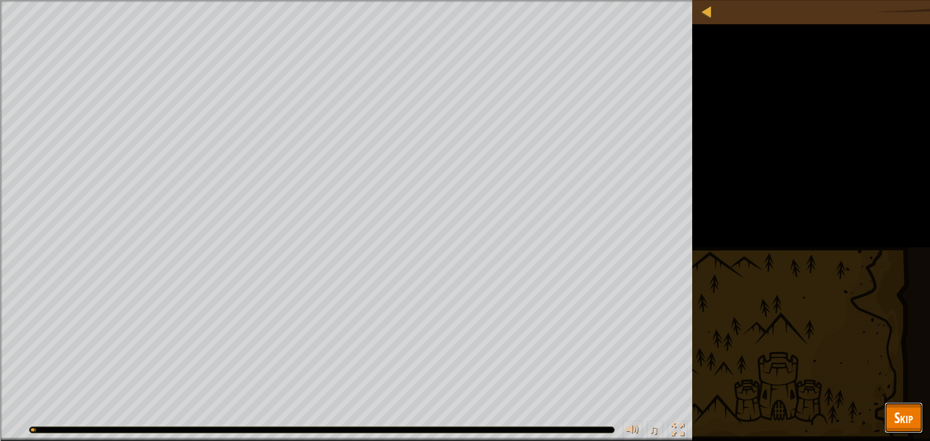
click at [896, 411] on span "Skip" at bounding box center [903, 418] width 19 height 20
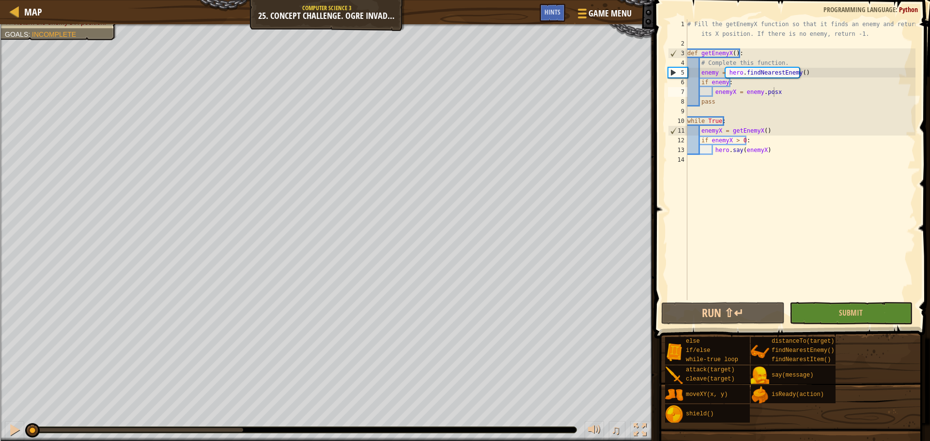
drag, startPoint x: 179, startPoint y: 419, endPoint x: 0, endPoint y: 406, distance: 179.2
click at [0, 406] on div "Survive! Define the getEnemyX function. Return the enemy's X position. Goals : …" at bounding box center [465, 232] width 930 height 417
click at [761, 84] on div "# Fill the getEnemyX function so that it finds an enemy and returns its X posit…" at bounding box center [800, 174] width 230 height 310
drag, startPoint x: 778, startPoint y: 94, endPoint x: 741, endPoint y: 98, distance: 37.1
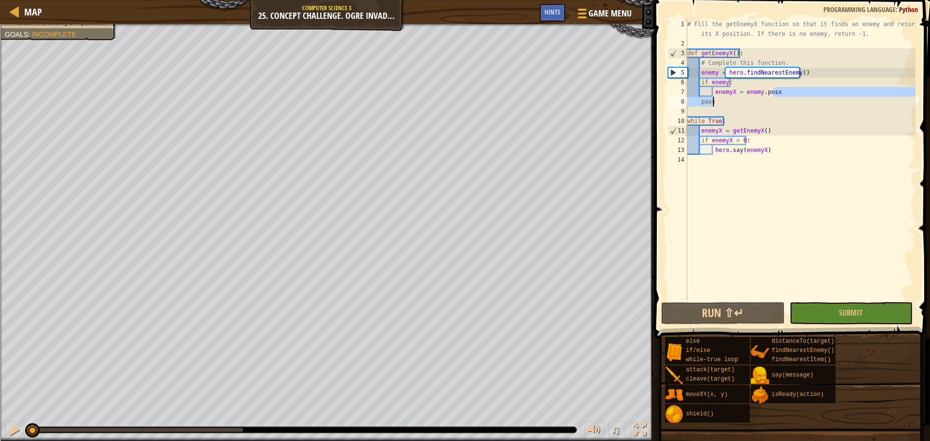
click at [741, 98] on div "# Fill the getEnemyX function so that it finds an enemy and returns its X posit…" at bounding box center [800, 174] width 230 height 310
click at [744, 94] on div "# Fill the getEnemyX function so that it finds an enemy and returns its X posit…" at bounding box center [800, 174] width 230 height 310
drag, startPoint x: 729, startPoint y: 94, endPoint x: 780, endPoint y: 94, distance: 50.9
click at [780, 94] on div "# Fill the getEnemyX function so that it finds an enemy and returns its X posit…" at bounding box center [800, 174] width 230 height 310
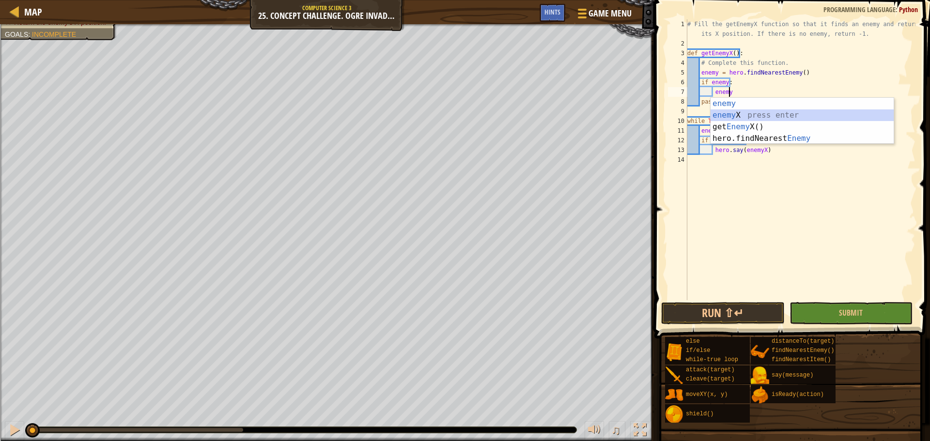
click at [783, 110] on div "enemy press enter enemy X press enter get Enemy X() press enter hero.findNeares…" at bounding box center [801, 133] width 183 height 70
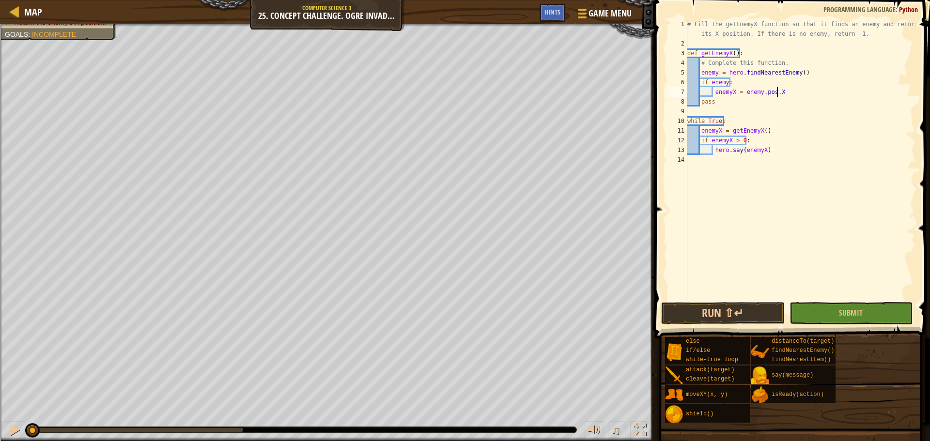
scroll to position [4, 7]
click at [699, 312] on button "Run ⇧↵" at bounding box center [722, 313] width 123 height 22
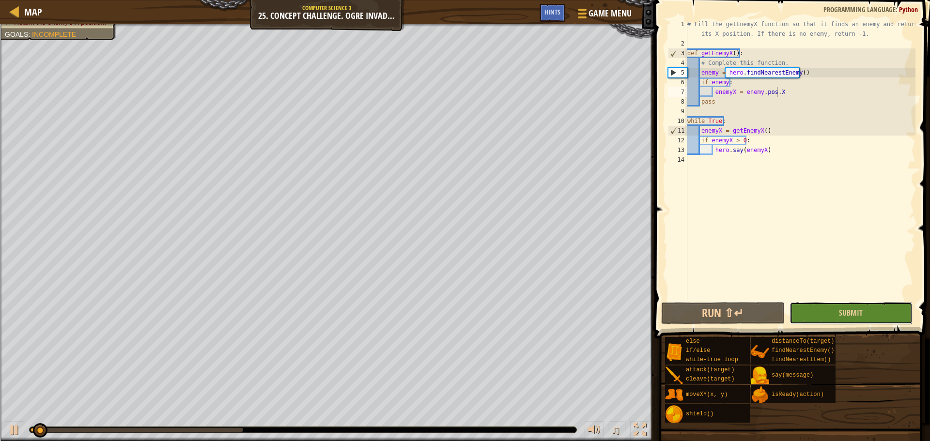
click at [845, 306] on button "Submit" at bounding box center [850, 313] width 123 height 22
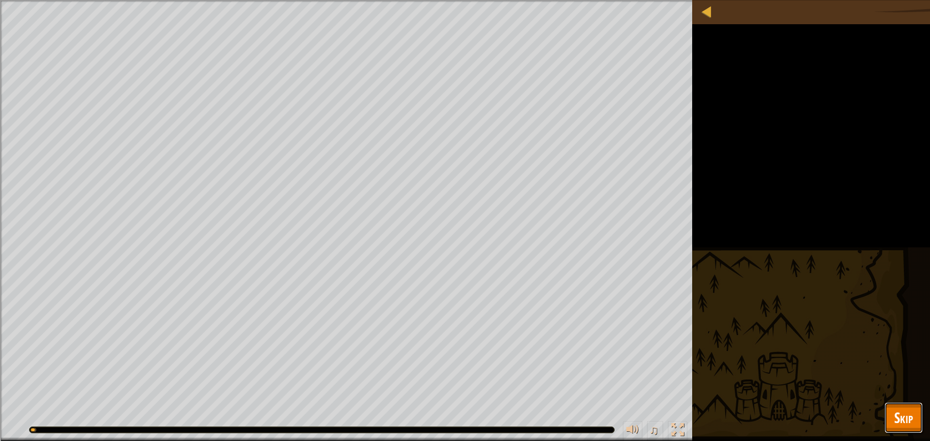
click at [901, 416] on span "Skip" at bounding box center [903, 418] width 19 height 20
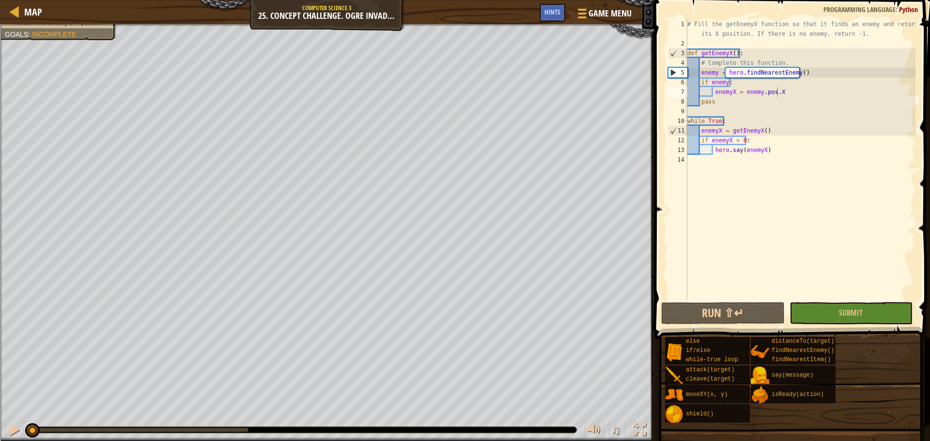
drag, startPoint x: 246, startPoint y: 432, endPoint x: 0, endPoint y: 415, distance: 246.1
click at [0, 415] on div "♫" at bounding box center [327, 427] width 654 height 29
click at [553, 15] on span "Hints" at bounding box center [552, 11] width 16 height 9
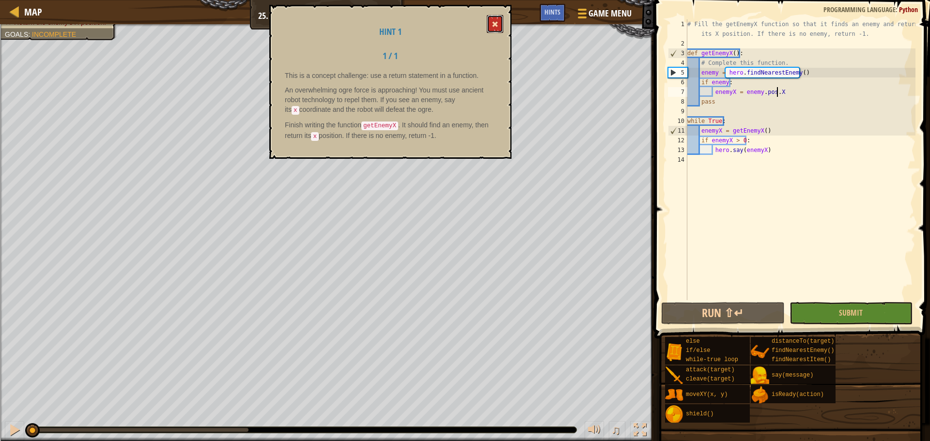
click at [501, 20] on button at bounding box center [495, 24] width 16 height 18
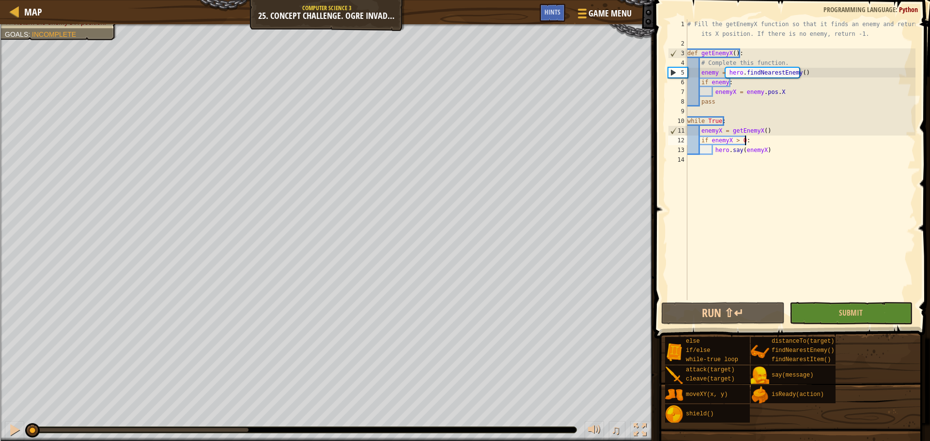
click at [758, 142] on div "# Fill the getEnemyX function so that it finds an enemy and returns its X posit…" at bounding box center [800, 174] width 230 height 310
click at [798, 93] on div "# Fill the getEnemyX function so that it finds an enemy and returns its X posit…" at bounding box center [800, 174] width 230 height 310
type textarea "enemyX = enemy.pos.X"
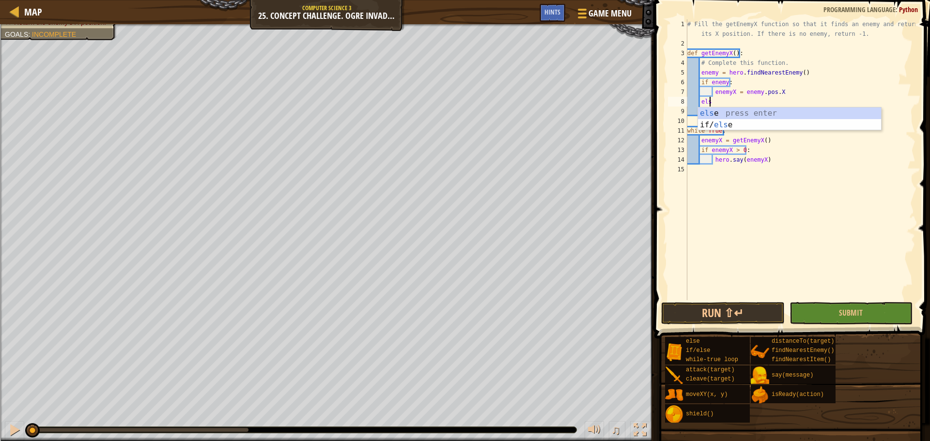
scroll to position [4, 1]
type textarea "else:"
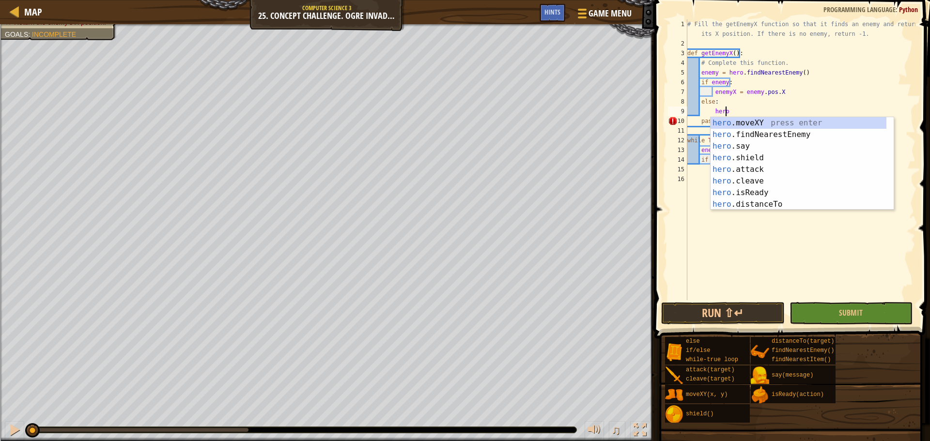
scroll to position [4, 2]
type textarea "h"
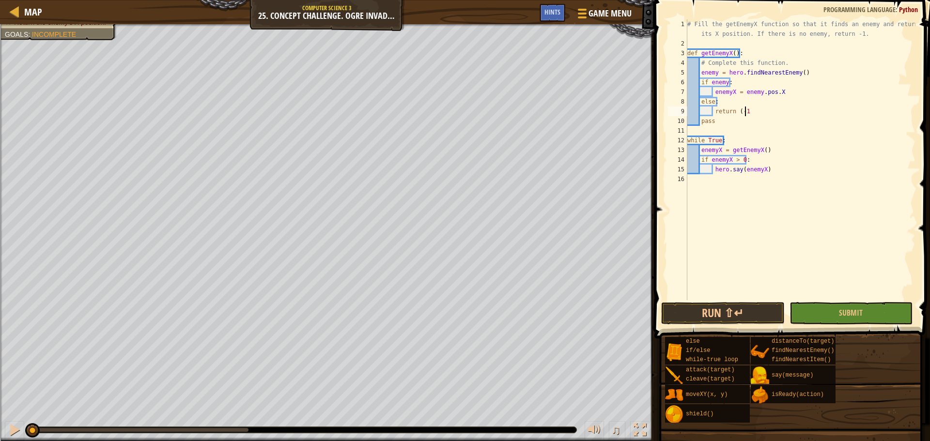
scroll to position [4, 4]
click at [824, 301] on span at bounding box center [792, 155] width 283 height 367
click at [827, 311] on button "Submit" at bounding box center [850, 313] width 123 height 22
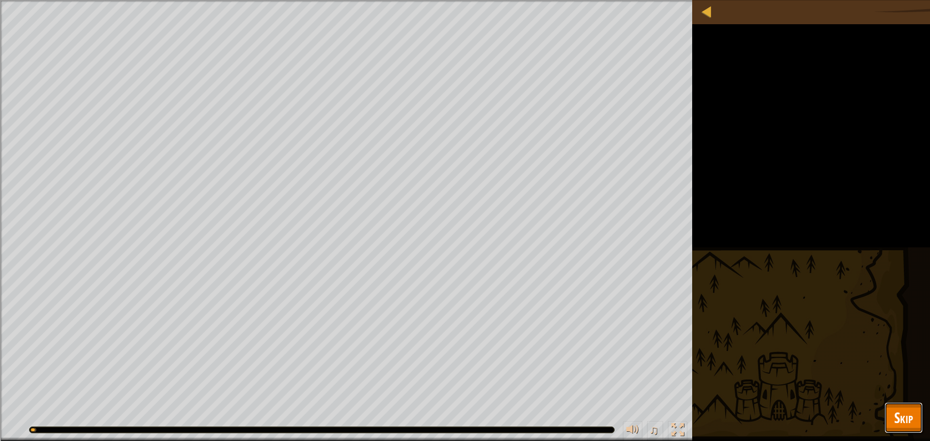
click at [910, 410] on span "Skip" at bounding box center [903, 418] width 19 height 20
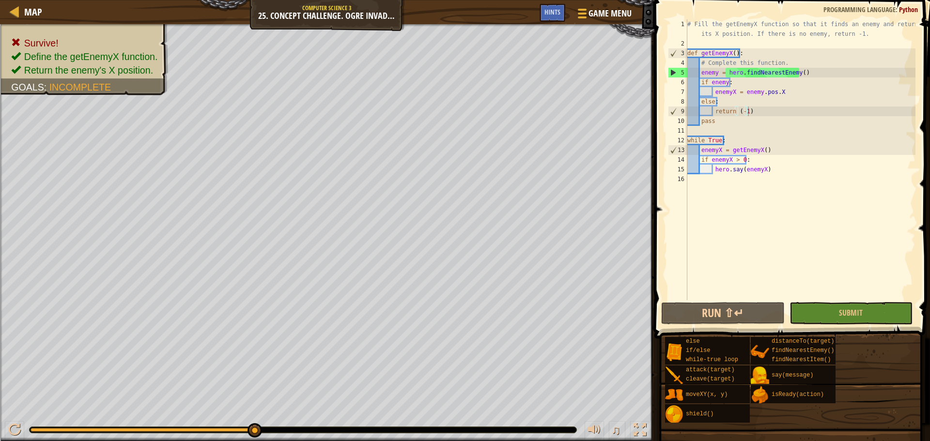
drag, startPoint x: 198, startPoint y: 430, endPoint x: 0, endPoint y: 405, distance: 199.2
click at [0, 405] on div "Survive! Define the getEnemyX function. Return the enemy's X position. Goals : …" at bounding box center [465, 232] width 930 height 417
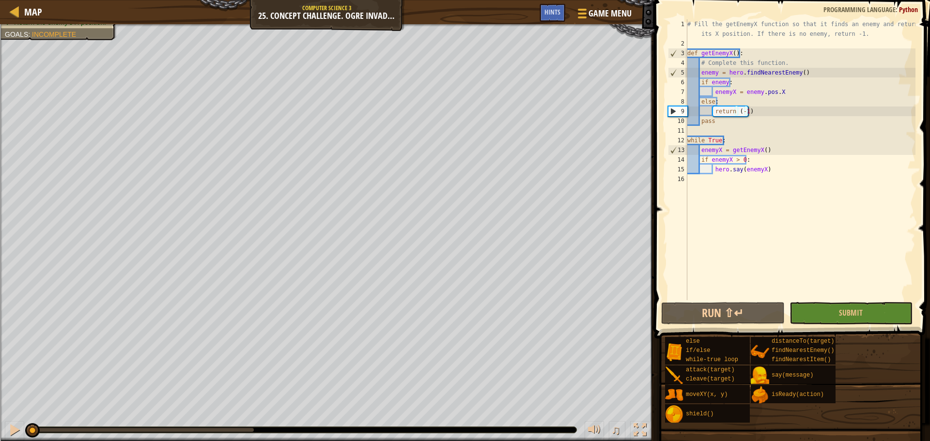
click at [3, 391] on div "Survive! Define the getEnemyX function. Return the enemy's X position. Goals : …" at bounding box center [465, 232] width 930 height 417
click at [794, 89] on div "# Fill the getEnemyX function so that it finds an enemy and returns its X posit…" at bounding box center [800, 174] width 230 height 310
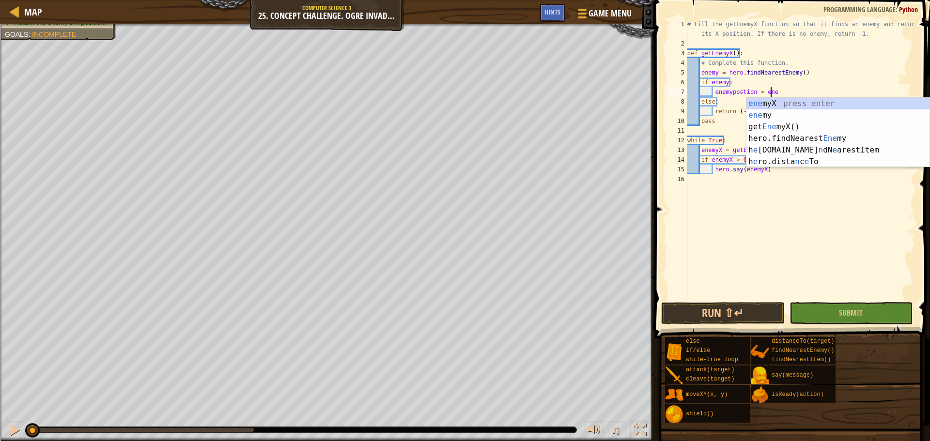
scroll to position [4, 6]
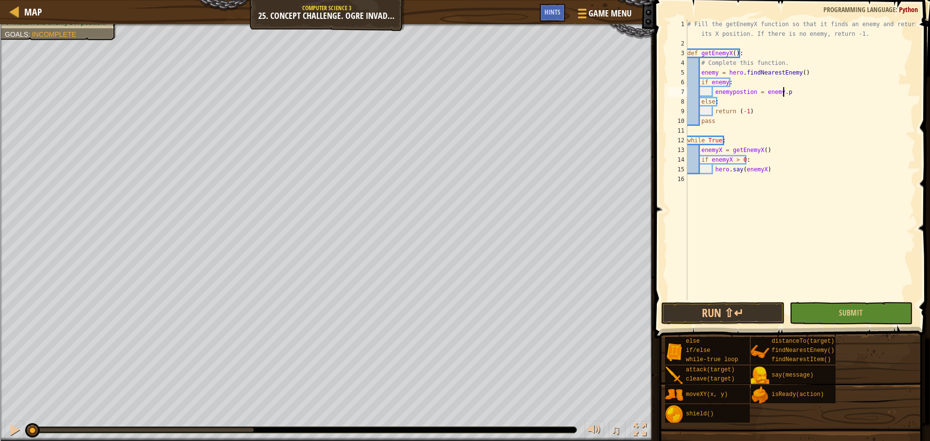
type textarea "enemypostion = enemy.pos"
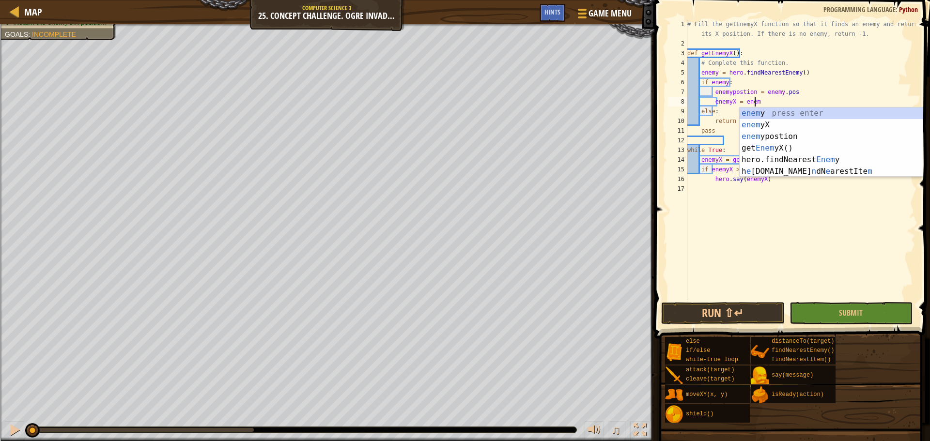
scroll to position [4, 5]
click at [781, 131] on div "enem y press enter enem yX press enter enem ypostion press enter get Enem yX() …" at bounding box center [831, 154] width 183 height 93
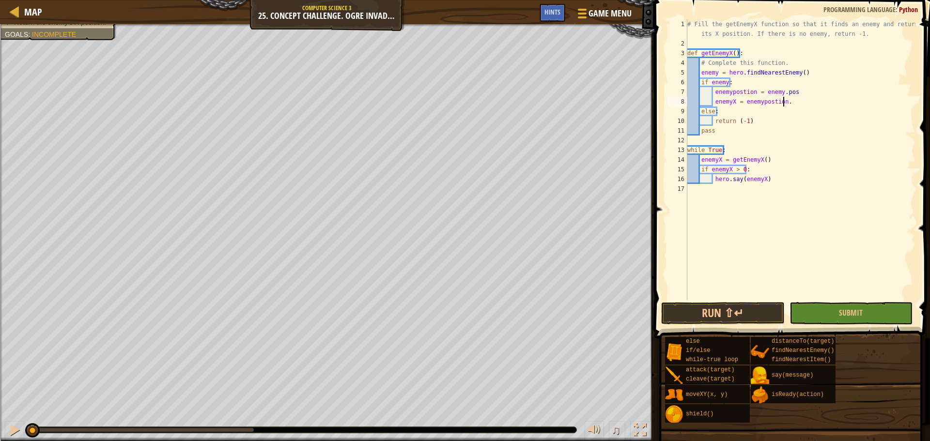
type textarea "enemyX = enemypostion.x"
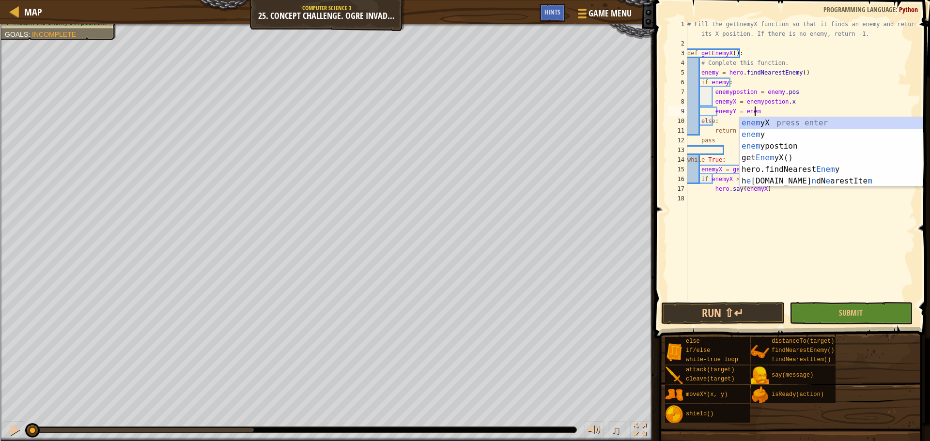
scroll to position [4, 5]
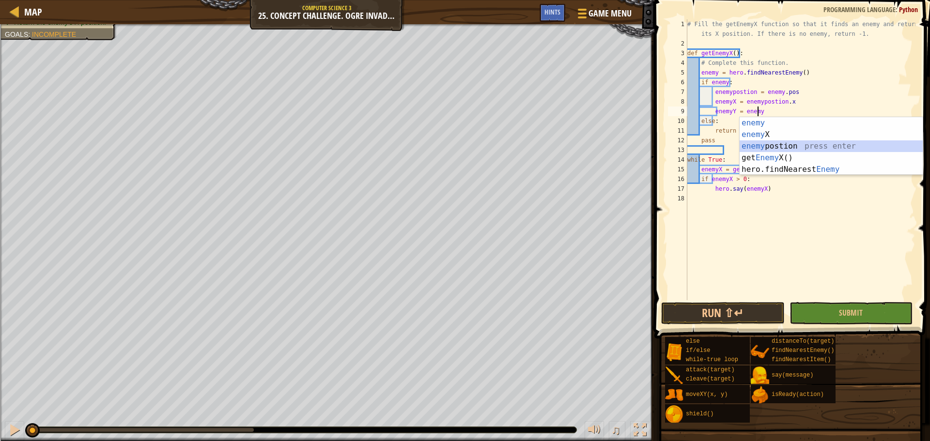
click at [784, 148] on div "enemy press enter enemy X press enter enemy postion press enter get Enemy X() p…" at bounding box center [831, 157] width 183 height 81
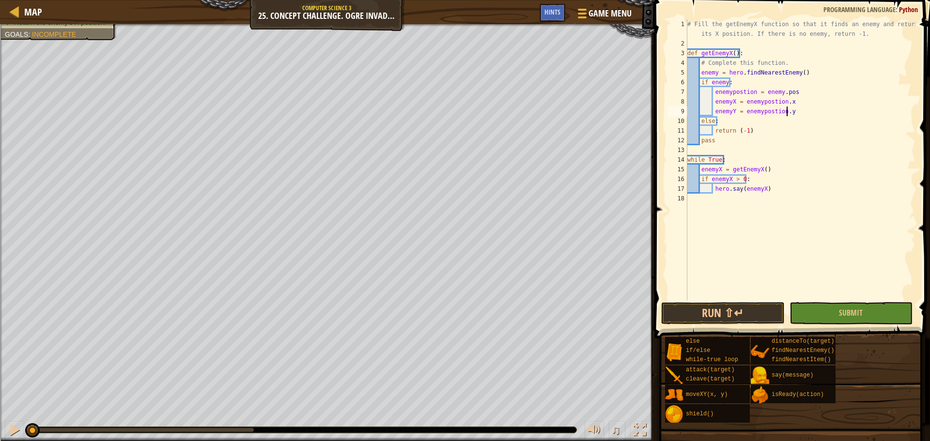
scroll to position [4, 8]
click at [700, 311] on button "Run ⇧↵" at bounding box center [722, 313] width 123 height 22
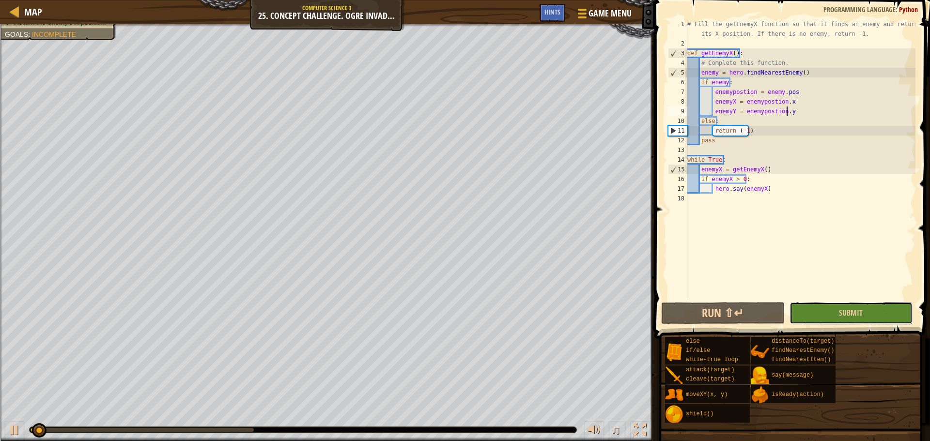
click at [835, 311] on button "Submit" at bounding box center [850, 313] width 123 height 22
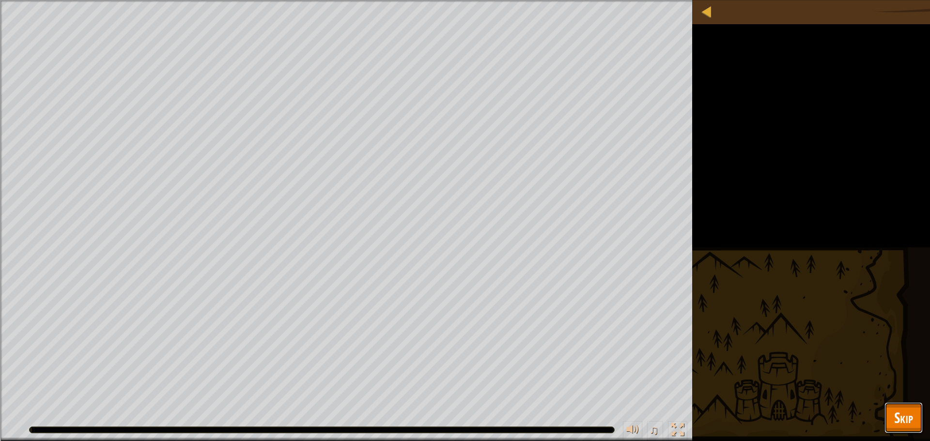
click at [895, 416] on span "Skip" at bounding box center [903, 418] width 19 height 20
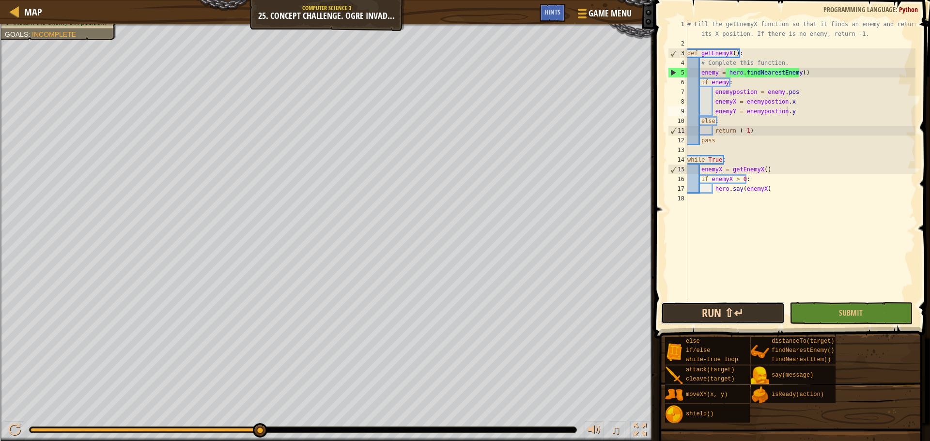
click at [743, 318] on button "Run ⇧↵" at bounding box center [722, 313] width 123 height 22
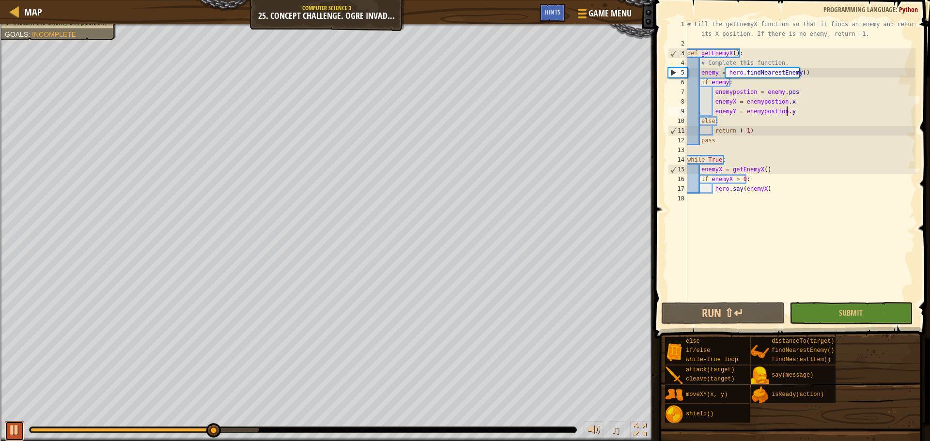
click at [15, 430] on div at bounding box center [14, 430] width 13 height 13
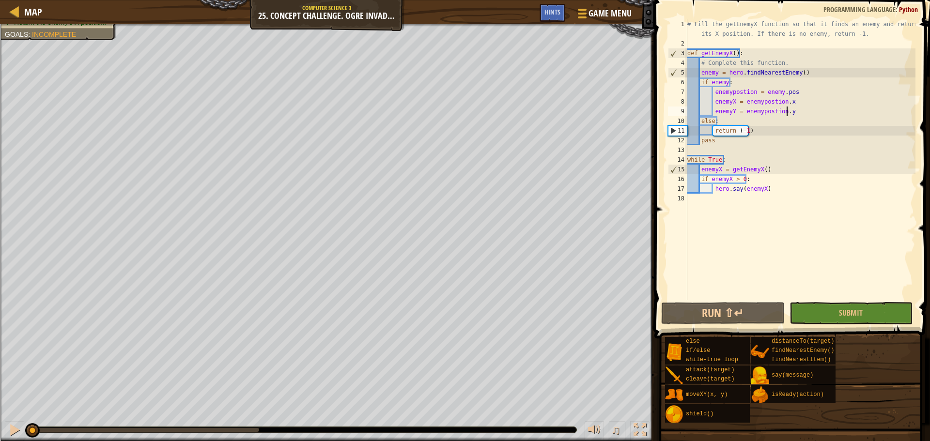
drag, startPoint x: 162, startPoint y: 428, endPoint x: 0, endPoint y: 416, distance: 162.2
click at [0, 416] on div "♫" at bounding box center [327, 427] width 654 height 29
click at [796, 62] on div "# Fill the getEnemyX function so that it finds an enemy and returns its X posit…" at bounding box center [800, 174] width 230 height 310
type textarea "# Complete this function."
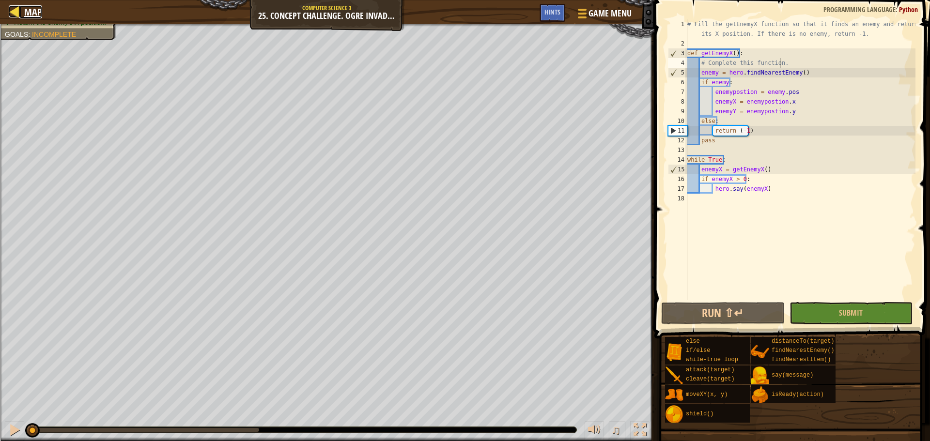
click at [19, 16] on div at bounding box center [15, 11] width 12 height 12
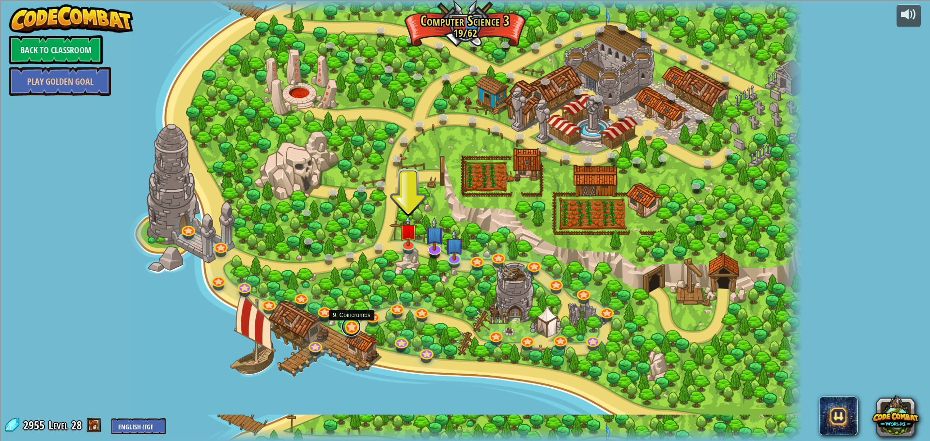
click at [347, 325] on link at bounding box center [350, 326] width 19 height 19
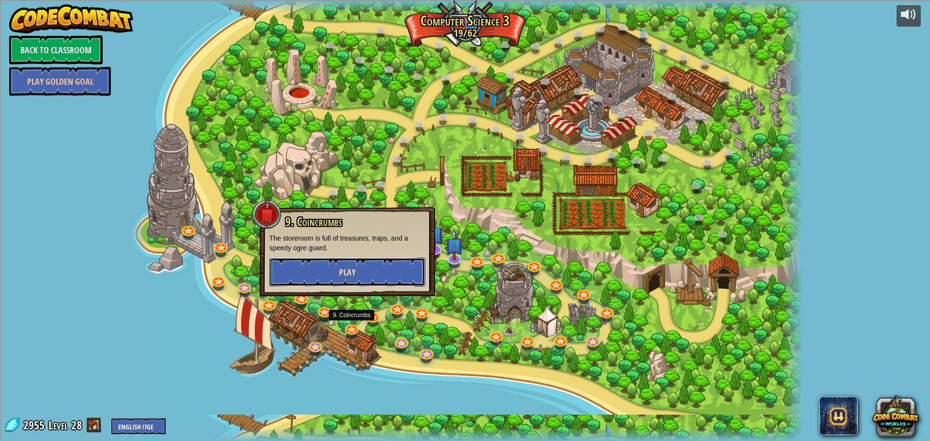
click at [350, 274] on span "Play" at bounding box center [347, 272] width 16 height 12
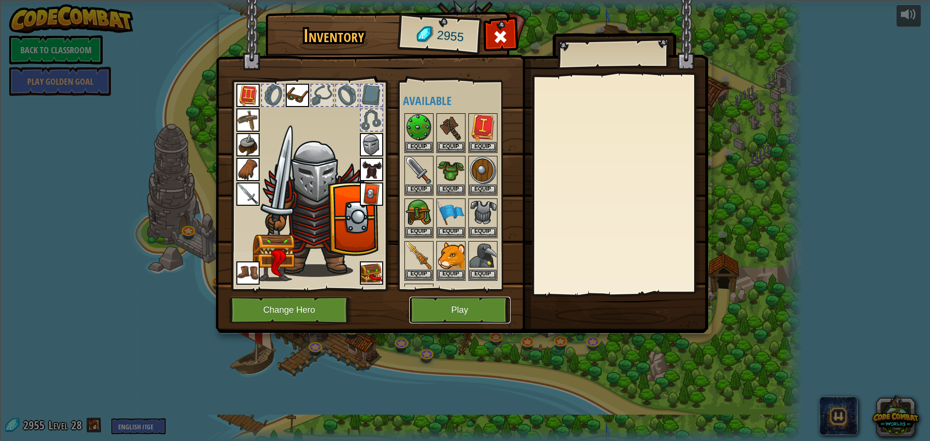
click at [435, 308] on button "Play" at bounding box center [459, 310] width 101 height 27
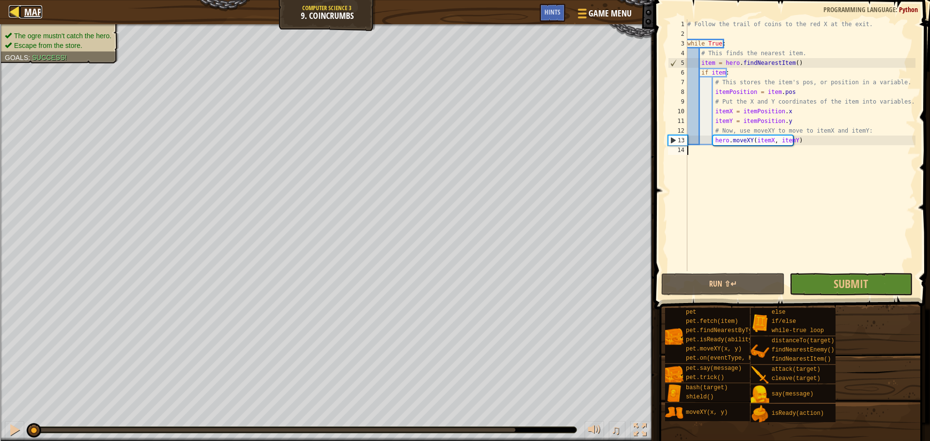
click at [11, 11] on div at bounding box center [15, 11] width 12 height 12
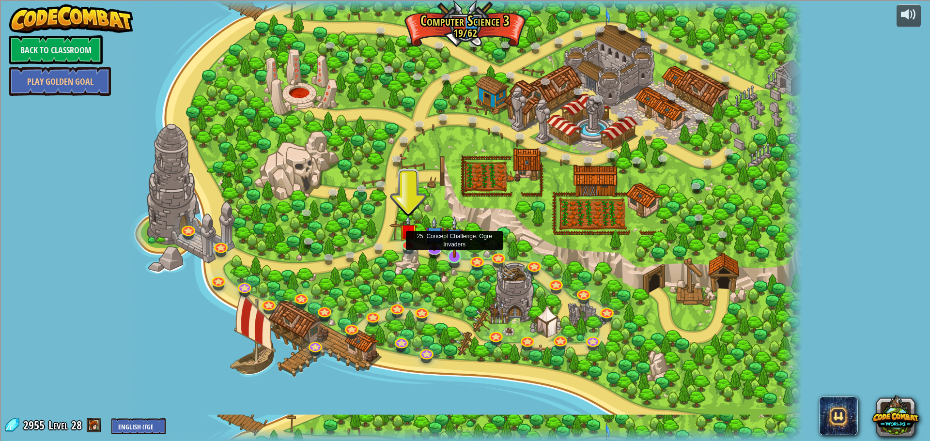
click at [456, 256] on img at bounding box center [455, 236] width 18 height 41
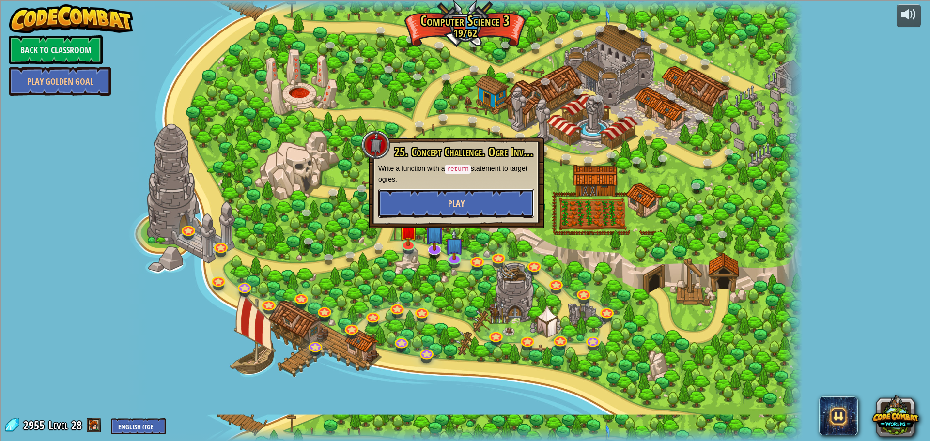
click at [470, 197] on button "Play" at bounding box center [456, 203] width 156 height 29
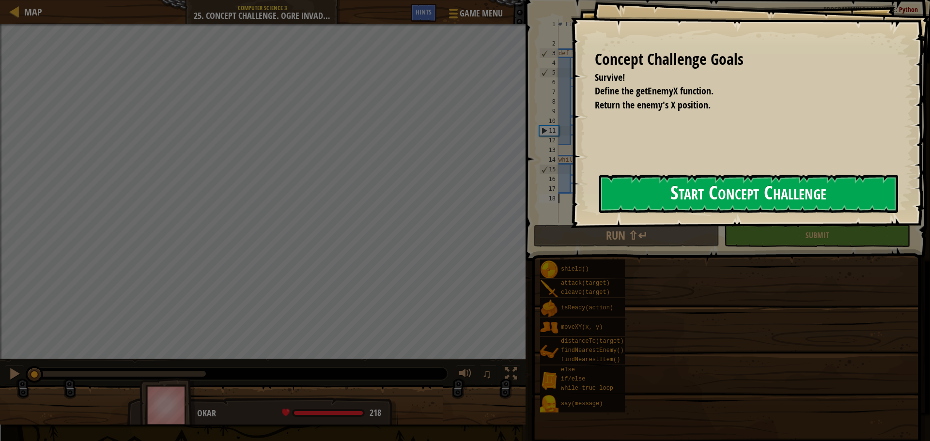
click at [599, 212] on button "Start Concept Challenge" at bounding box center [748, 194] width 299 height 38
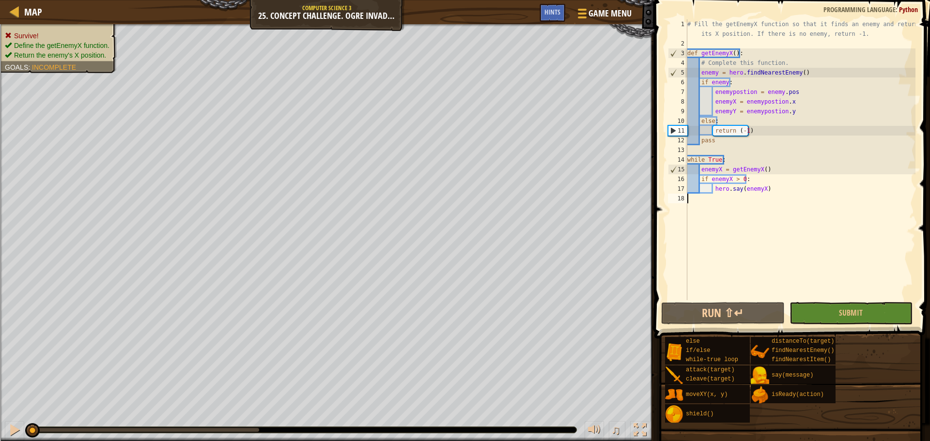
click at [811, 111] on div "# Fill the getEnemyX function so that it finds an enemy and returns its X posit…" at bounding box center [800, 174] width 230 height 310
type textarea "e"
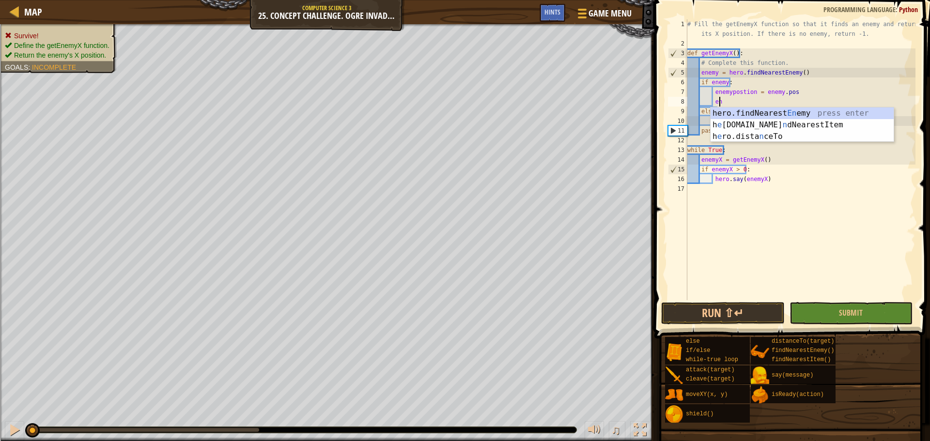
type textarea "e"
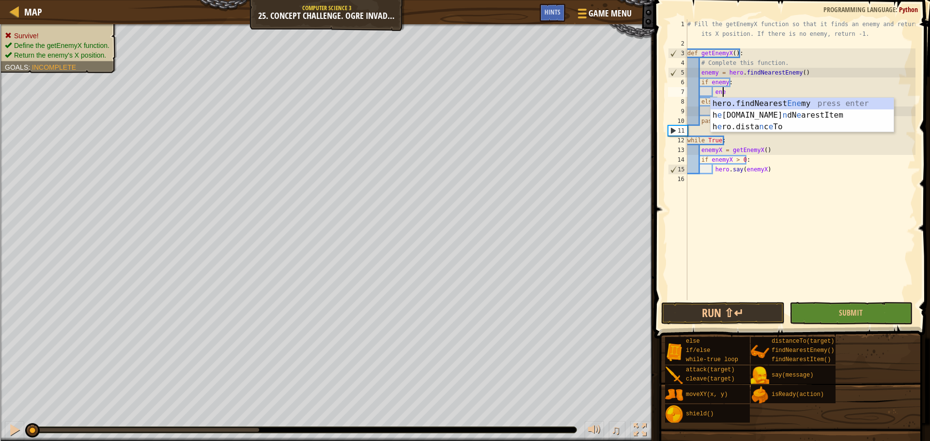
type textarea "e"
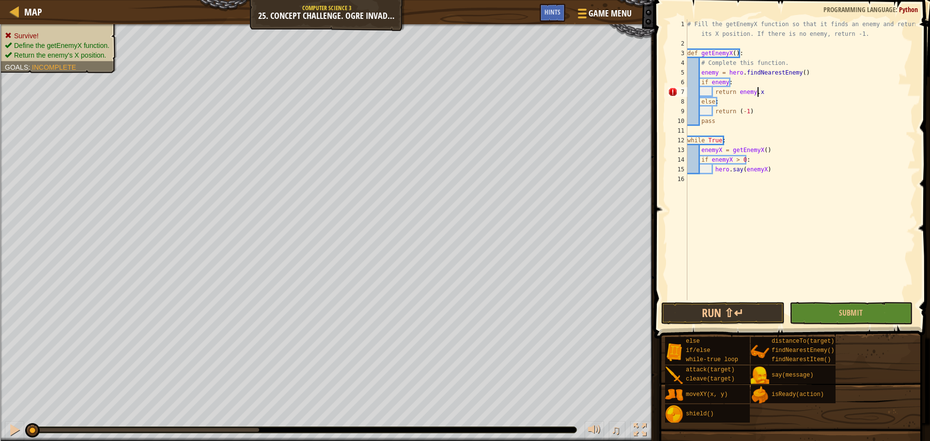
scroll to position [4, 5]
click at [838, 317] on button "Submit" at bounding box center [850, 313] width 123 height 22
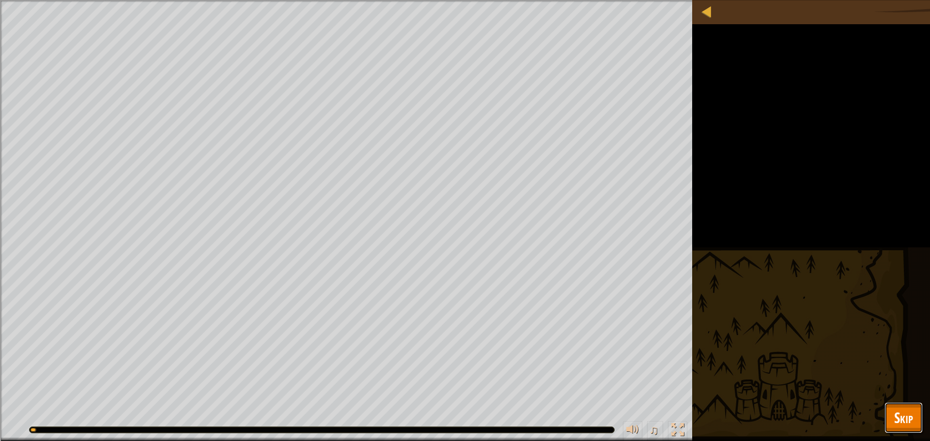
click at [899, 415] on span "Skip" at bounding box center [903, 418] width 19 height 20
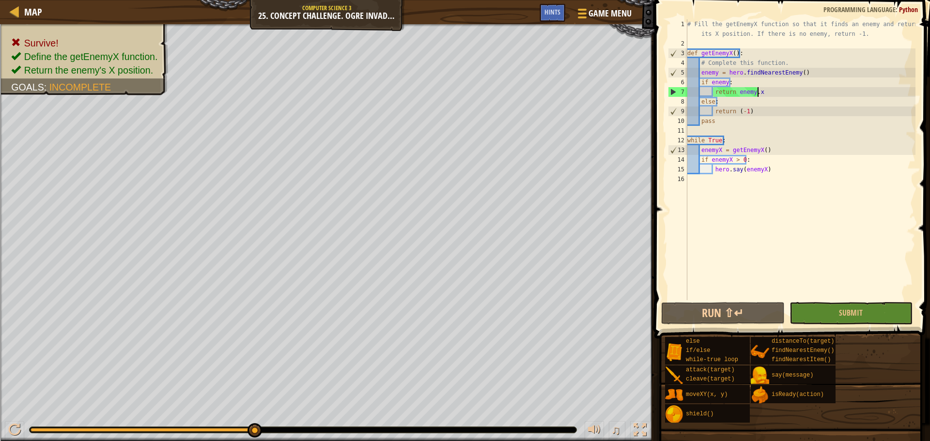
click at [768, 94] on div "# Fill the getEnemyX function so that it finds an enemy and returns its X posit…" at bounding box center [800, 174] width 230 height 310
click at [714, 75] on div "# Fill the getEnemyX function so that it finds an enemy and returns its X posit…" at bounding box center [800, 174] width 230 height 310
click at [718, 75] on div "# Fill the getEnemyX function so that it finds an enemy and returns its X posit…" at bounding box center [800, 174] width 230 height 310
click at [718, 72] on div "# Fill the getEnemyX function so that it finds an enemy and returns its X posit…" at bounding box center [800, 174] width 230 height 310
click at [715, 72] on div "# Fill the getEnemyX function so that it finds an enemy and returns its X posit…" at bounding box center [800, 174] width 230 height 310
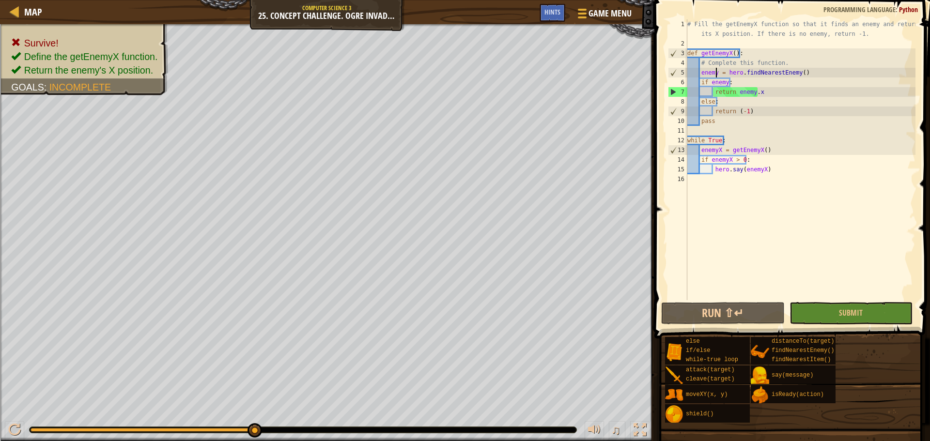
scroll to position [4, 2]
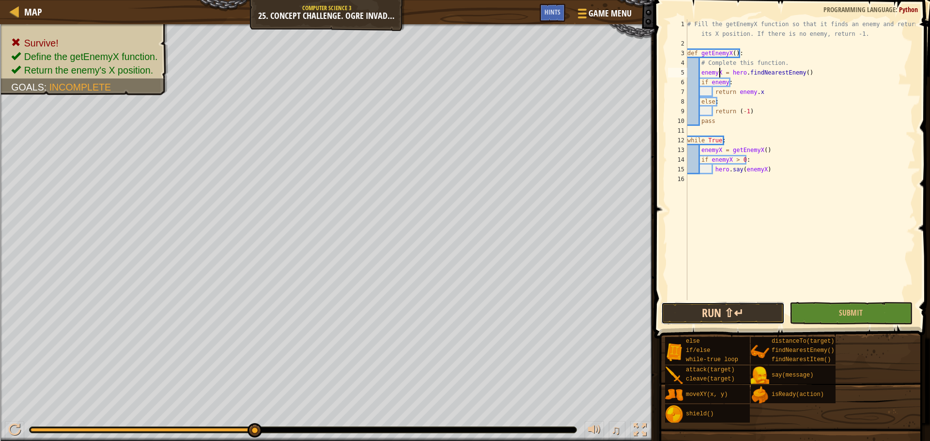
click at [736, 302] on button "Run ⇧↵" at bounding box center [722, 313] width 123 height 22
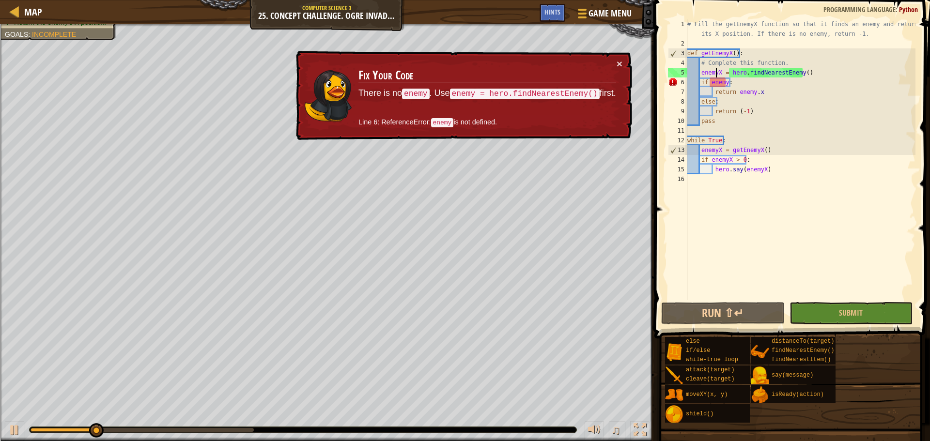
click at [717, 72] on div "# Fill the getEnemyX function so that it finds an enemy and returns its X posit…" at bounding box center [800, 174] width 230 height 310
click at [718, 72] on div "# Fill the getEnemyX function so that it finds an enemy and returns its X posit…" at bounding box center [800, 174] width 230 height 310
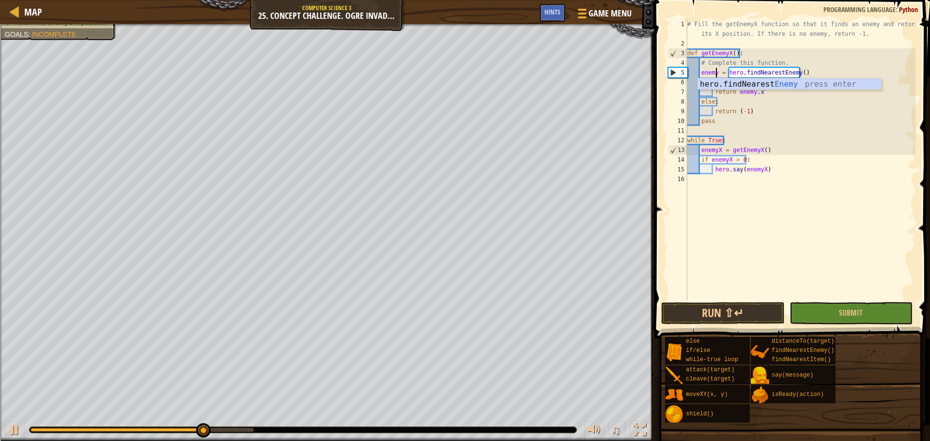
click at [739, 117] on div "# Fill the getEnemyX function so that it finds an enemy and returns its X posit…" at bounding box center [800, 174] width 230 height 310
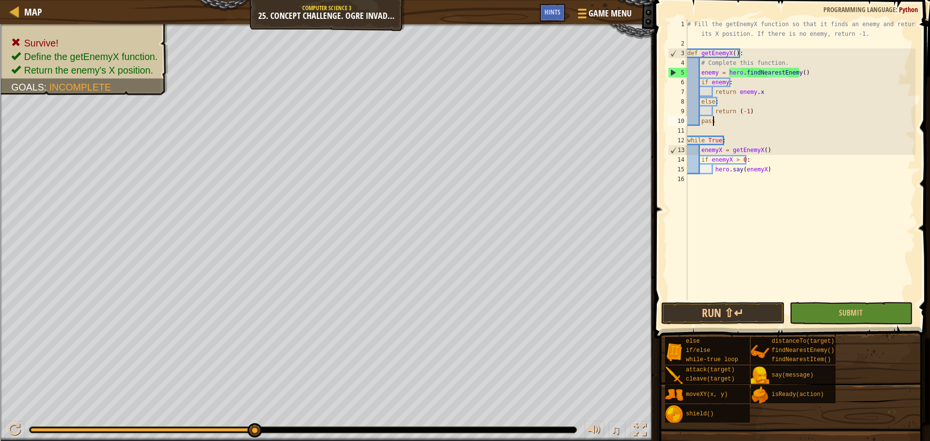
click at [757, 83] on div "# Fill the getEnemyX function so that it finds an enemy and returns its X posit…" at bounding box center [800, 174] width 230 height 310
type textarea "if enemy:"
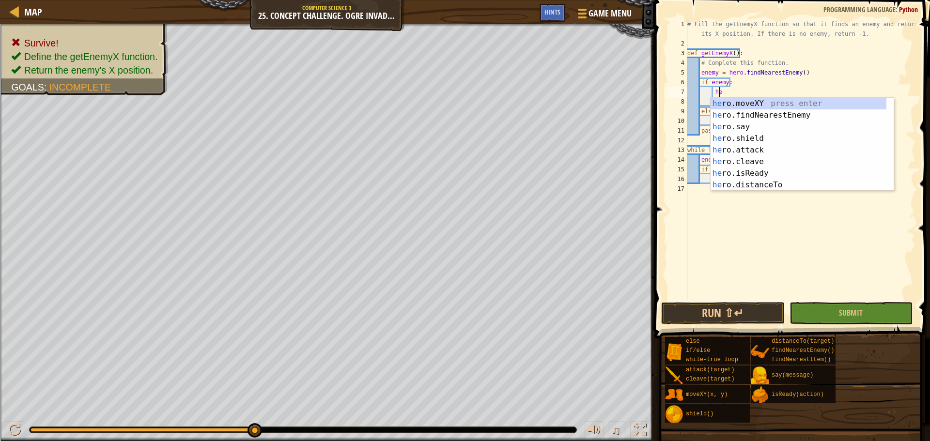
scroll to position [4, 2]
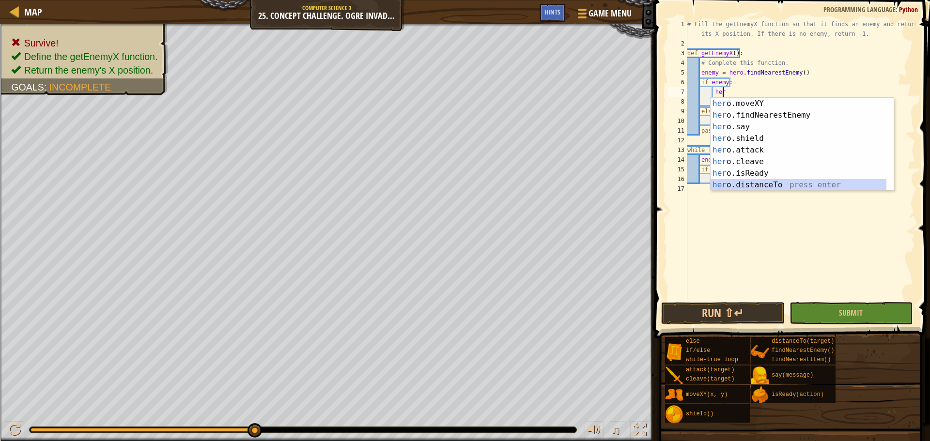
click at [767, 185] on div "her o.moveXY press enter her o.findNearestEnemy press enter her o.say press ent…" at bounding box center [798, 156] width 176 height 116
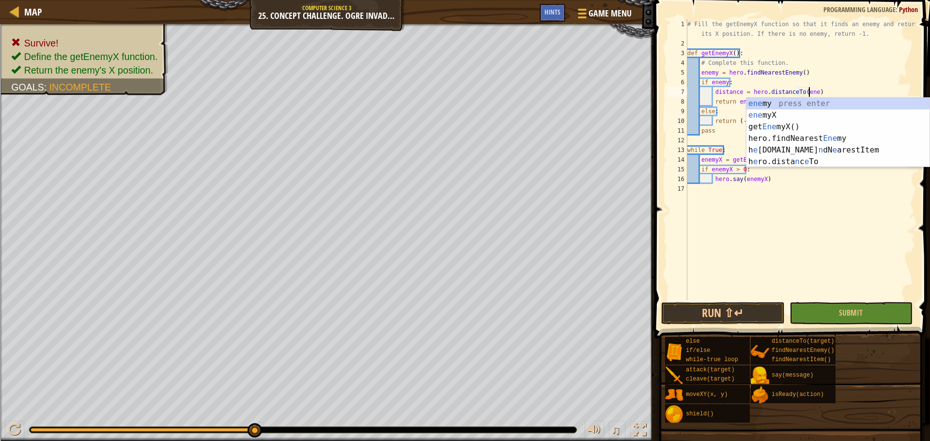
scroll to position [4, 10]
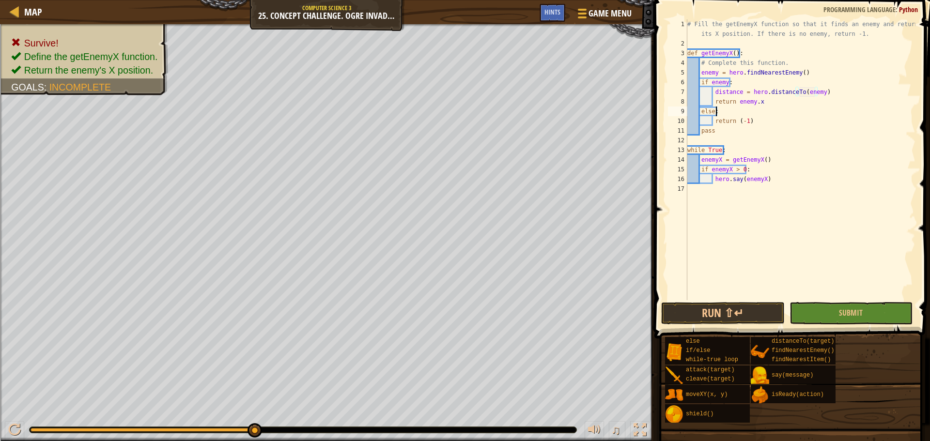
click at [723, 109] on div "# Fill the getEnemyX function so that it finds an enemy and returns its X posit…" at bounding box center [800, 174] width 230 height 310
click at [777, 100] on div "# Fill the getEnemyX function so that it finds an enemy and returns its X posit…" at bounding box center [800, 174] width 230 height 310
click at [799, 306] on button "Submit" at bounding box center [850, 313] width 123 height 22
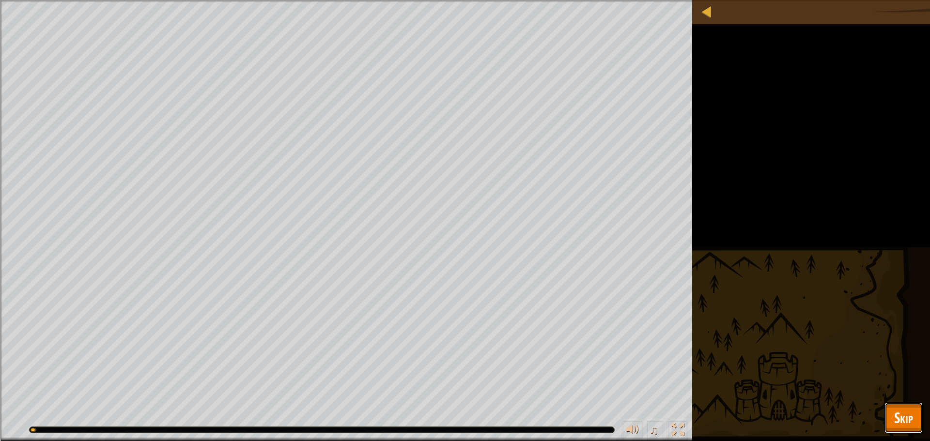
click at [900, 414] on span "Skip" at bounding box center [903, 418] width 19 height 20
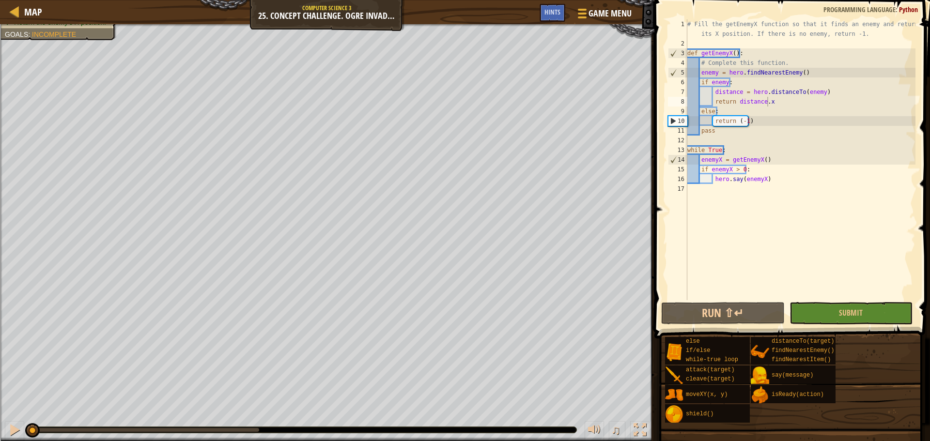
drag, startPoint x: 258, startPoint y: 424, endPoint x: 27, endPoint y: 414, distance: 231.2
click at [13, 415] on div "♫" at bounding box center [327, 427] width 654 height 29
click at [714, 305] on button "Run ⇧↵" at bounding box center [722, 313] width 123 height 22
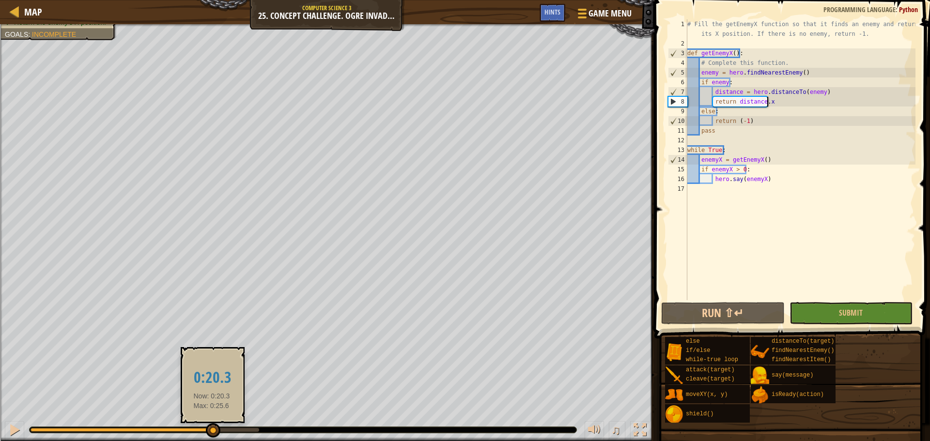
drag, startPoint x: 87, startPoint y: 429, endPoint x: 318, endPoint y: 423, distance: 230.6
click at [318, 424] on div "♫" at bounding box center [327, 427] width 654 height 29
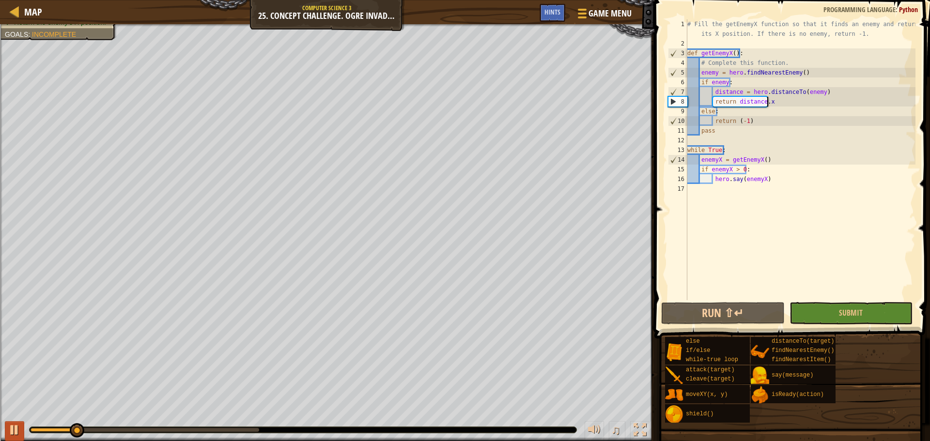
drag, startPoint x: 15, startPoint y: 415, endPoint x: 14, endPoint y: 423, distance: 7.8
click at [15, 420] on div "♫" at bounding box center [327, 427] width 654 height 29
drag, startPoint x: 14, startPoint y: 423, endPoint x: 22, endPoint y: 424, distance: 8.3
click at [16, 424] on div at bounding box center [14, 430] width 13 height 13
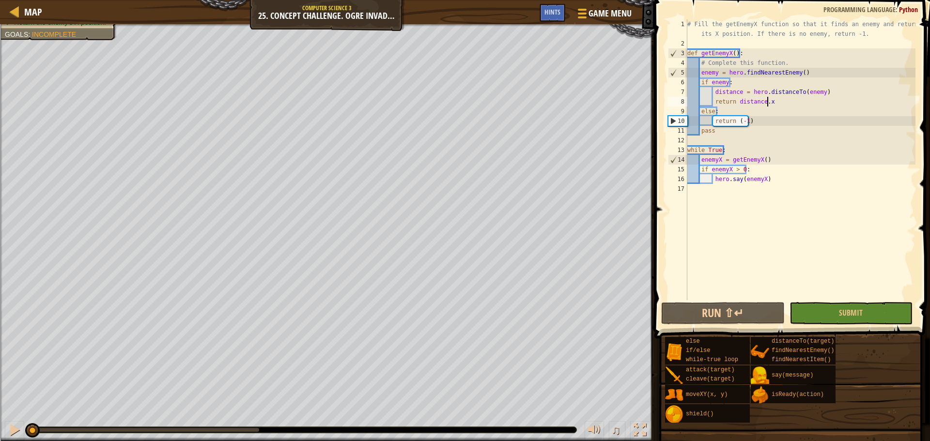
drag, startPoint x: 92, startPoint y: 430, endPoint x: 0, endPoint y: 422, distance: 91.8
click at [0, 422] on div "♫" at bounding box center [327, 427] width 654 height 29
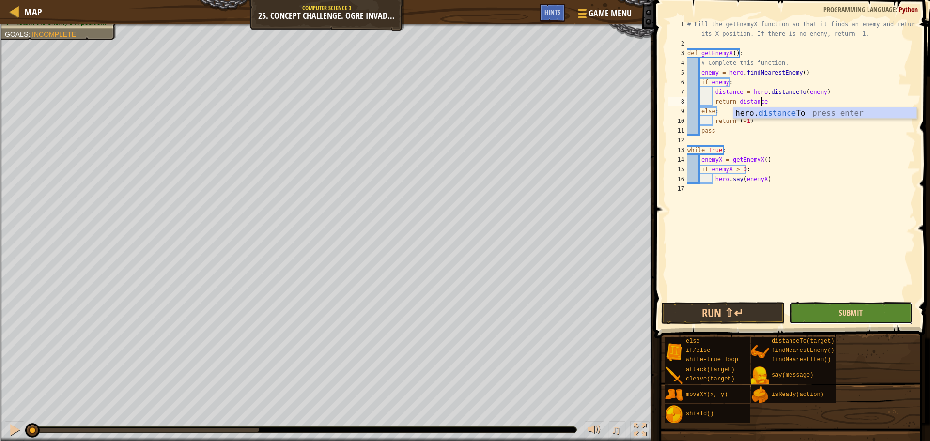
click at [856, 309] on span "Submit" at bounding box center [851, 313] width 24 height 11
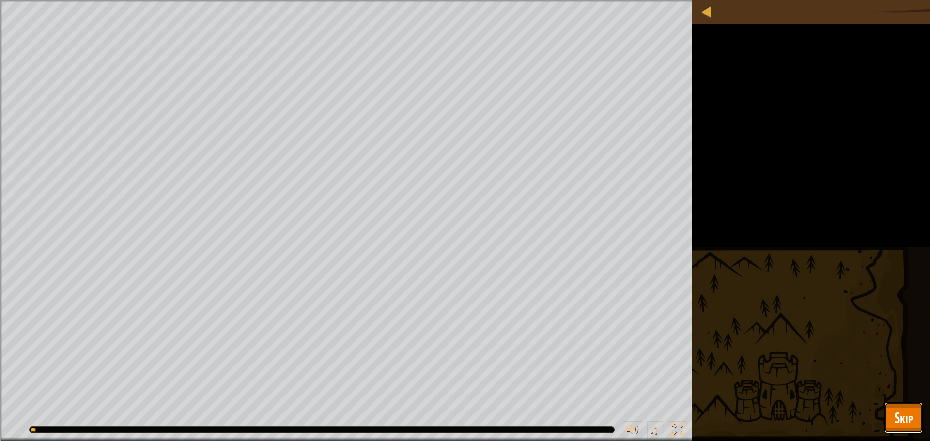
click at [904, 408] on span "Skip" at bounding box center [903, 418] width 19 height 20
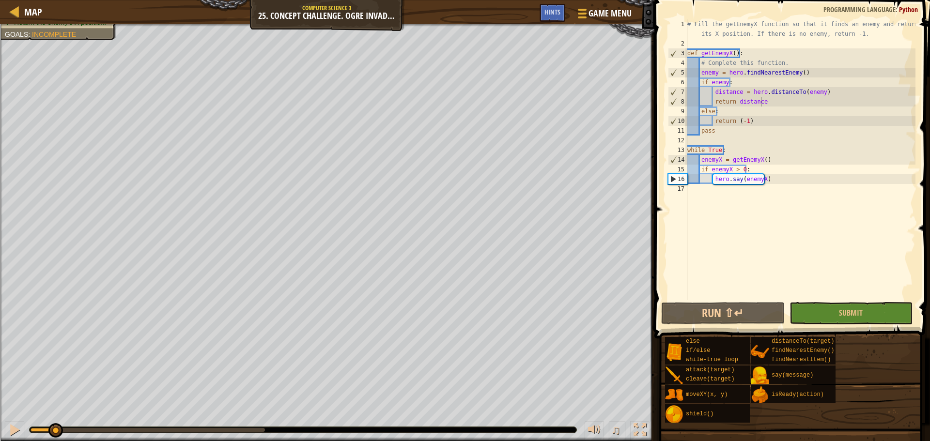
drag, startPoint x: 265, startPoint y: 429, endPoint x: 44, endPoint y: 422, distance: 221.4
click at [44, 422] on div "♫" at bounding box center [327, 427] width 654 height 29
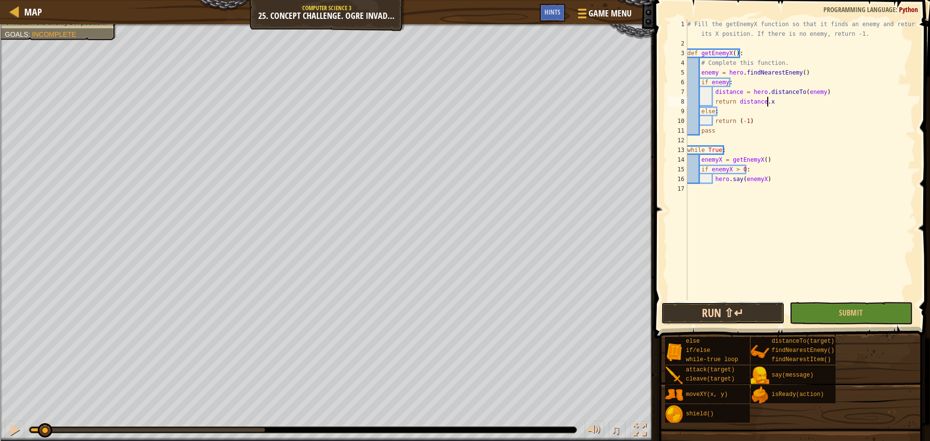
click at [724, 309] on button "Run ⇧↵" at bounding box center [722, 313] width 123 height 22
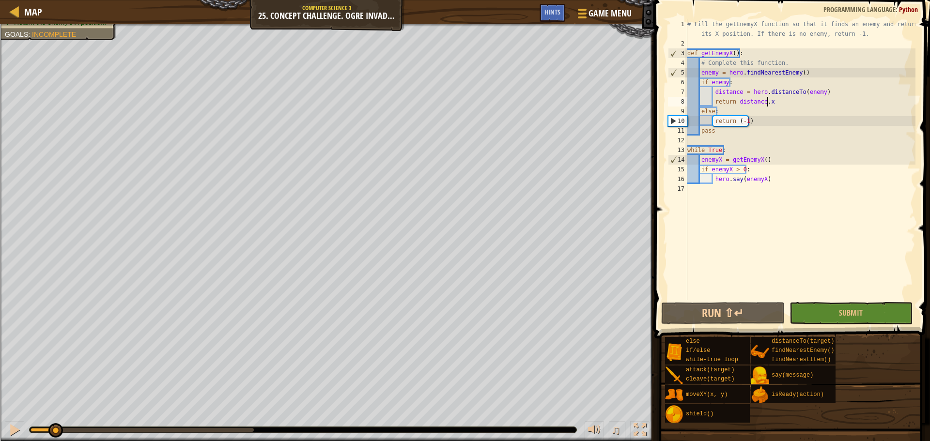
drag, startPoint x: 51, startPoint y: 431, endPoint x: 32, endPoint y: 417, distance: 22.9
click at [33, 418] on div "♫" at bounding box center [327, 427] width 654 height 29
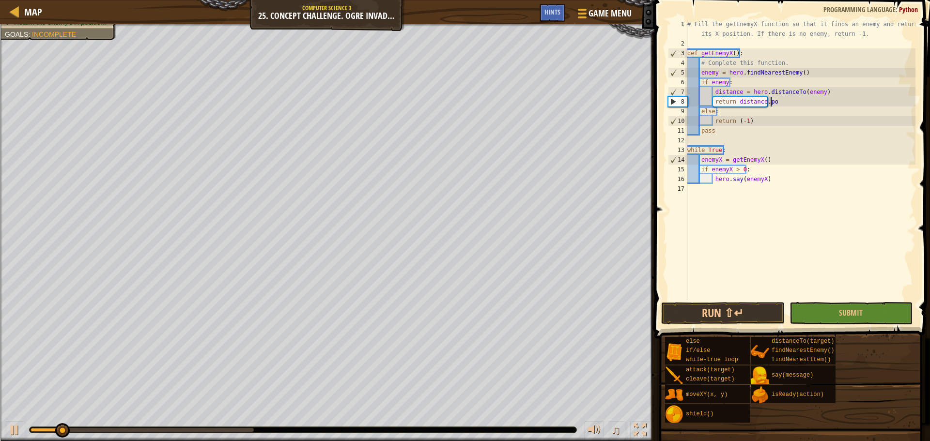
scroll to position [4, 7]
click at [709, 312] on button "Run ⇧↵" at bounding box center [722, 313] width 123 height 22
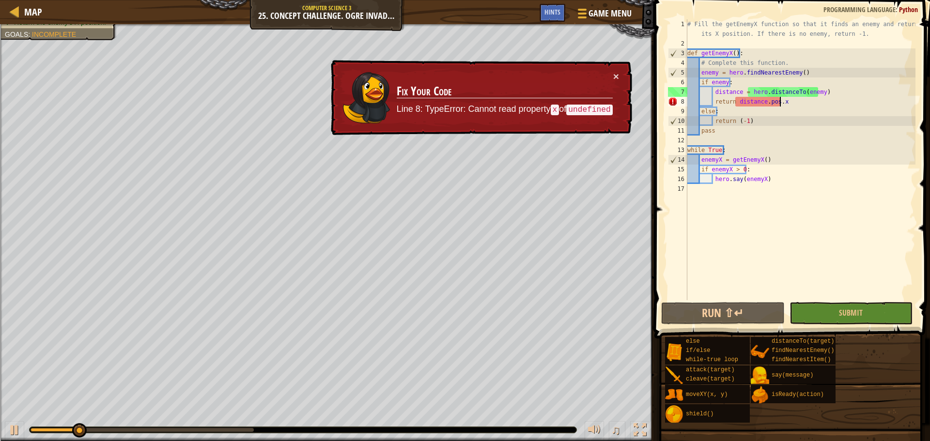
click at [619, 72] on div "× Fix Your Code Line 8: TypeError: Cannot read property x of undefined" at bounding box center [480, 98] width 303 height 76
click at [616, 74] on button "×" at bounding box center [616, 76] width 6 height 10
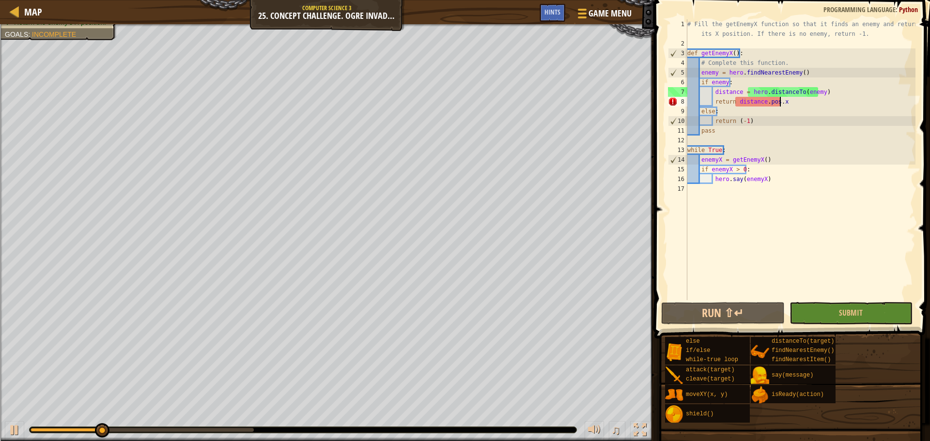
click at [29, 432] on div at bounding box center [303, 430] width 548 height 7
click at [14, 428] on div at bounding box center [14, 430] width 13 height 13
click at [797, 98] on div "# Fill the getEnemyX function so that it finds an enemy and returns its X posit…" at bounding box center [800, 174] width 230 height 310
click at [798, 100] on div "# Fill the getEnemyX function so that it finds an enemy and returns its X posit…" at bounding box center [800, 174] width 230 height 310
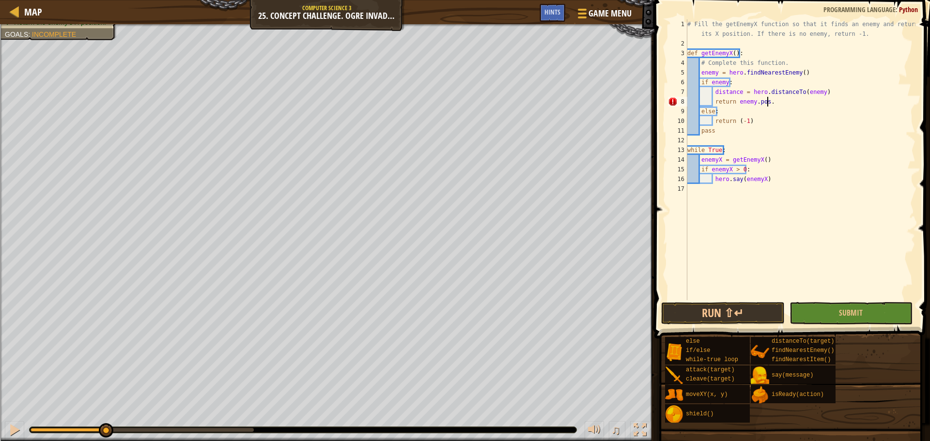
scroll to position [4, 6]
type textarea "return enemy.pos.x"
click at [699, 323] on button "Run ⇧↵" at bounding box center [722, 313] width 123 height 22
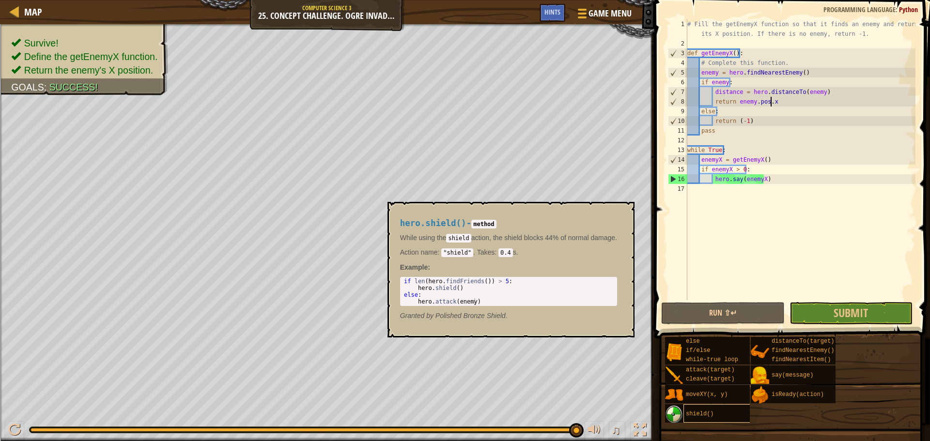
drag, startPoint x: 64, startPoint y: 431, endPoint x: 701, endPoint y: 412, distance: 637.6
click at [701, 412] on div "Map Computer Science 3 25. Concept Challenge. Ogre Invaders Game Menu Done Hint…" at bounding box center [465, 220] width 930 height 441
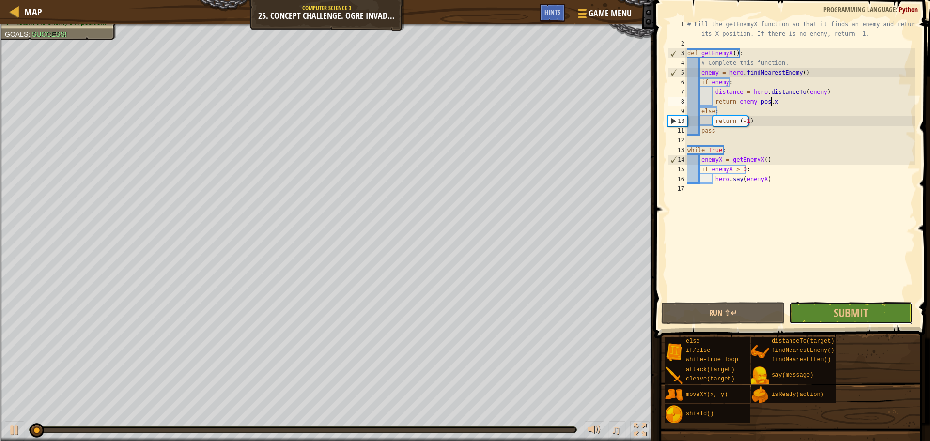
drag, startPoint x: 847, startPoint y: 305, endPoint x: 846, endPoint y: 313, distance: 7.9
click at [847, 306] on span "Submit" at bounding box center [850, 312] width 34 height 15
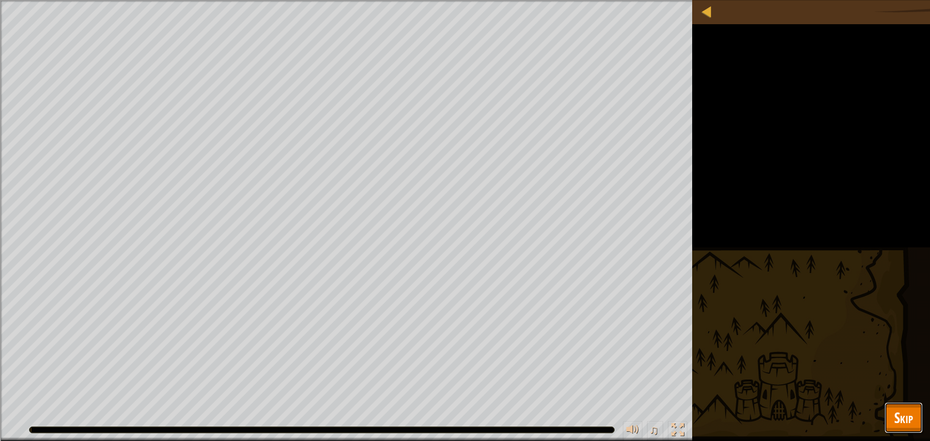
click at [903, 410] on button "Skip" at bounding box center [903, 417] width 38 height 31
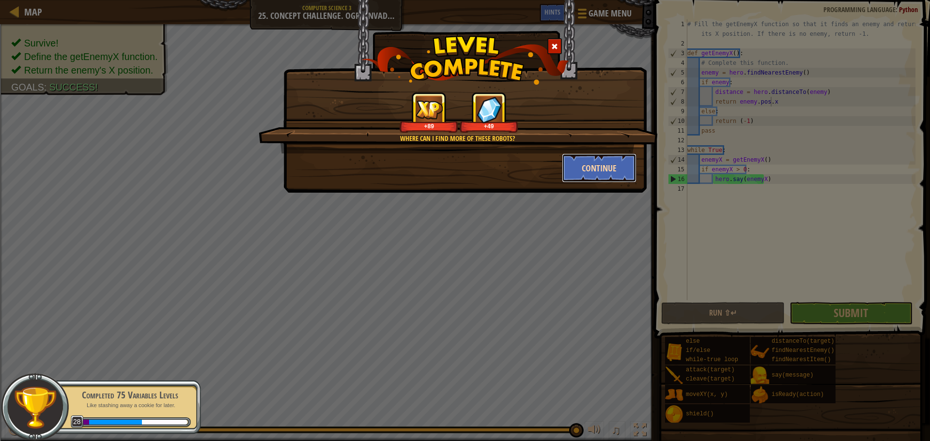
click at [588, 179] on button "Continue" at bounding box center [599, 168] width 75 height 29
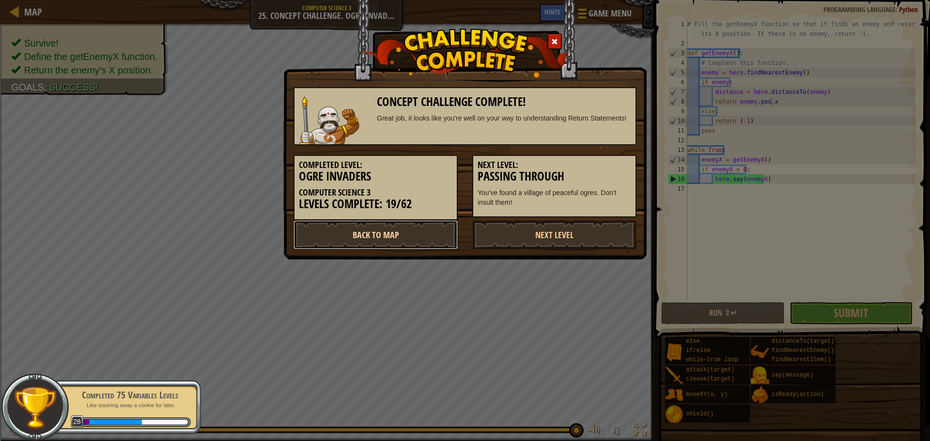
click at [429, 233] on link "Back to Map" at bounding box center [375, 234] width 164 height 29
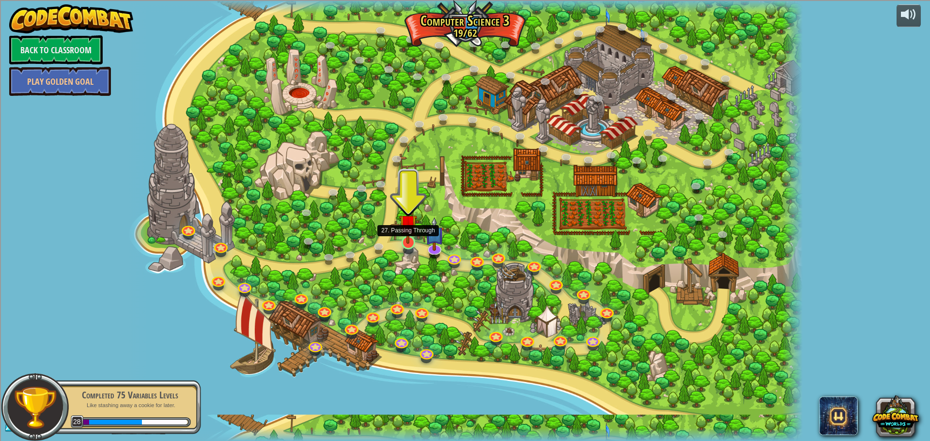
click at [405, 244] on img at bounding box center [408, 223] width 18 height 41
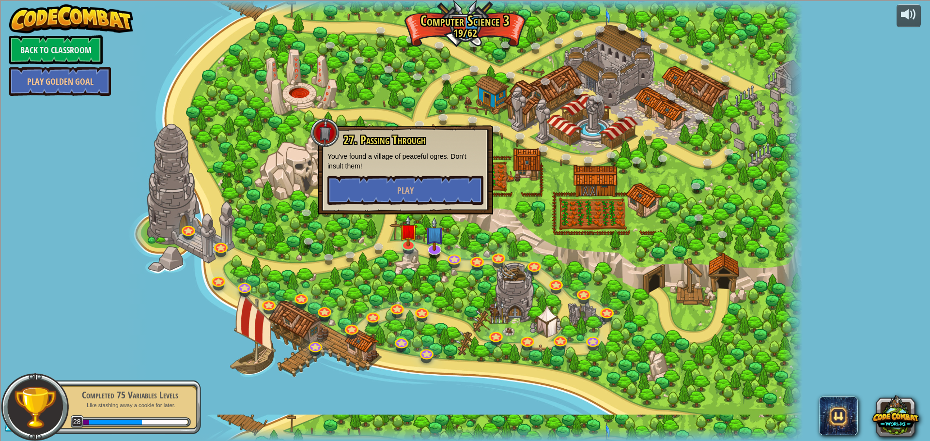
click at [425, 276] on div at bounding box center [464, 220] width 675 height 441
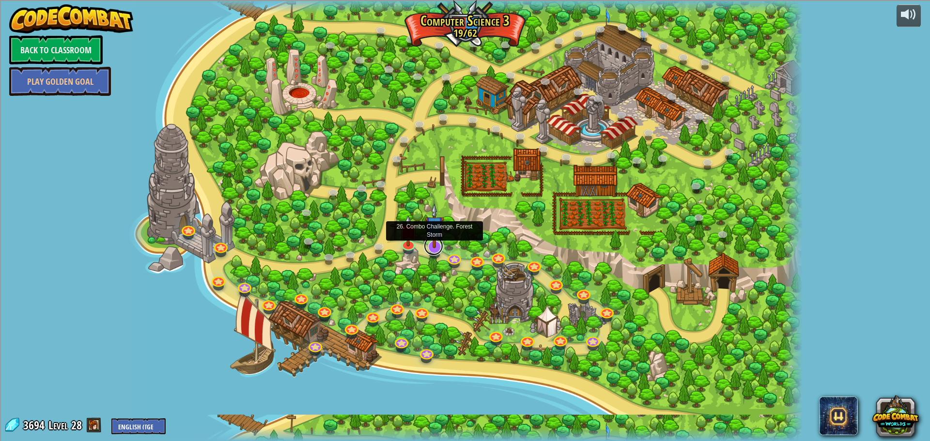
click at [428, 251] on link at bounding box center [433, 245] width 19 height 19
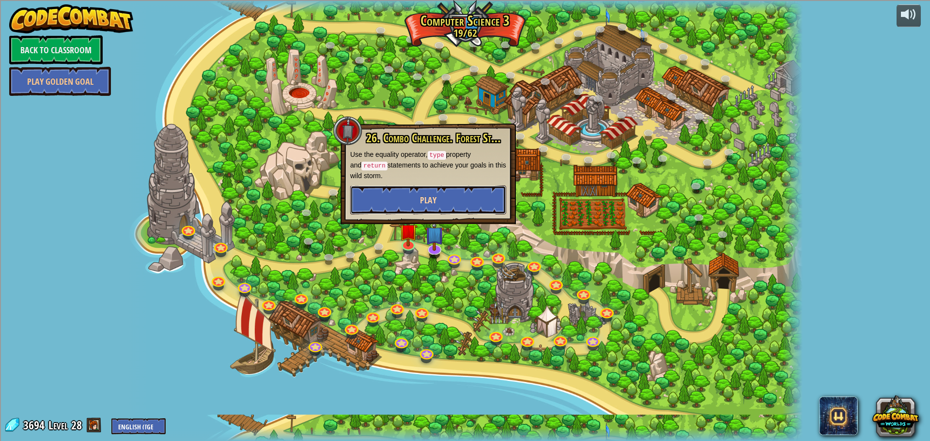
click at [447, 190] on button "Play" at bounding box center [428, 199] width 156 height 29
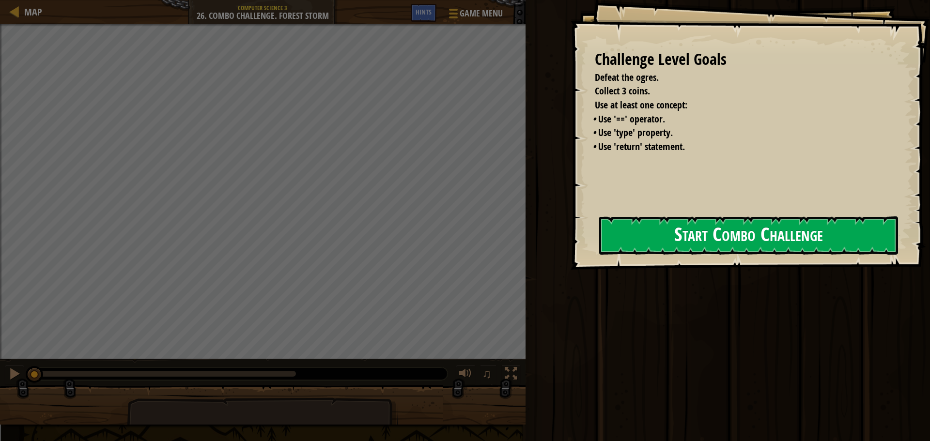
click at [628, 241] on div "Challenge Level Goals Defeat the ogres. Collect 3 coins. Use at least one conce…" at bounding box center [750, 135] width 359 height 270
click at [639, 238] on button "Start Combo Challenge" at bounding box center [748, 235] width 299 height 38
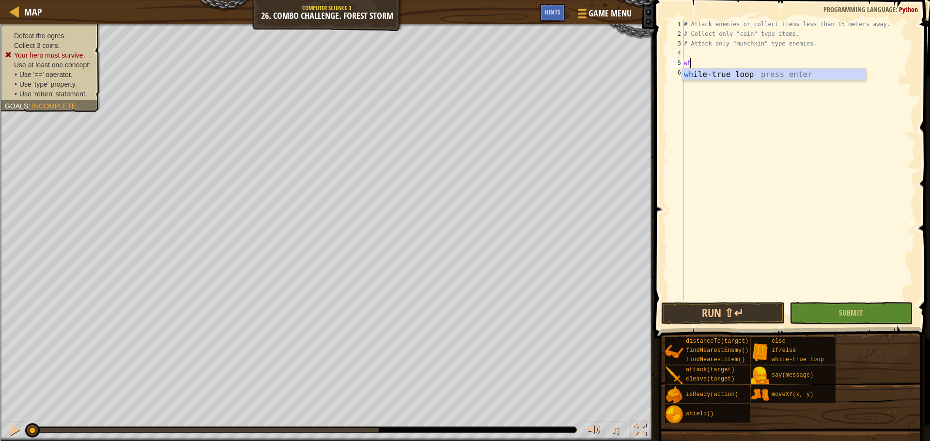
scroll to position [4, 0]
type textarea "wh"
click at [751, 75] on div "wh ile-true loop press enter" at bounding box center [773, 86] width 183 height 35
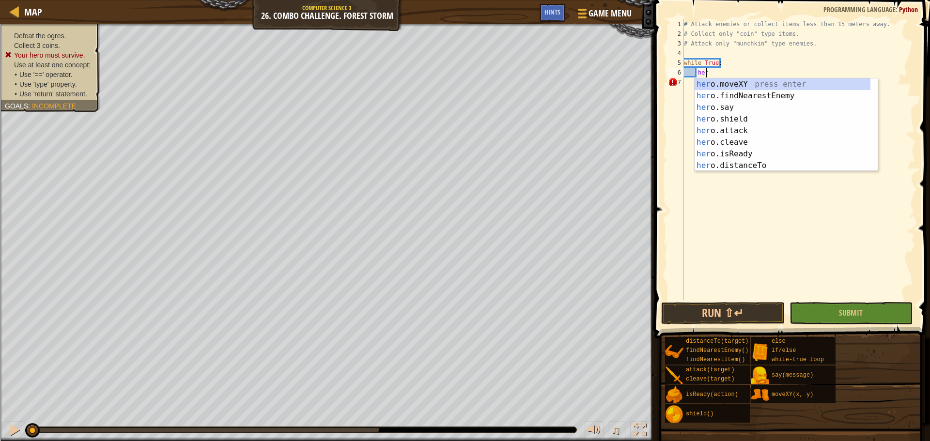
scroll to position [4, 1]
type textarea "hero."
click at [745, 95] on div "hero. moveXY press enter hero. findNearestEnemy press enter hero. say press ent…" at bounding box center [782, 136] width 176 height 116
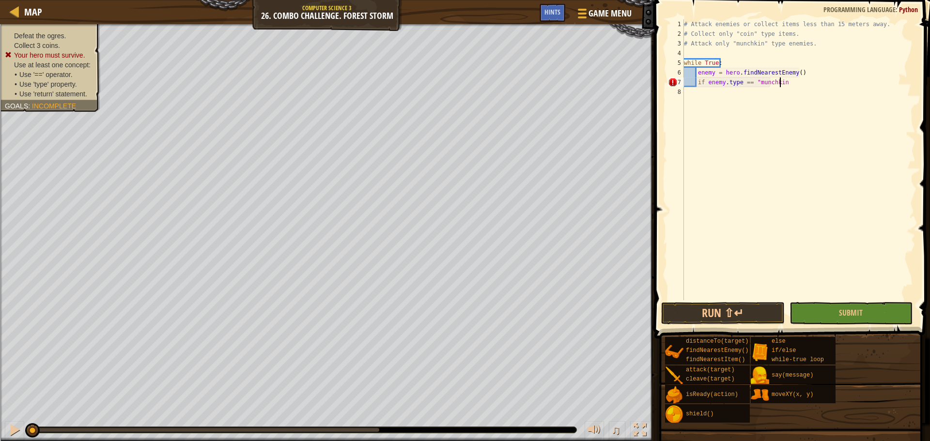
scroll to position [4, 8]
type textarea "if enemy.type == "munchkin":"
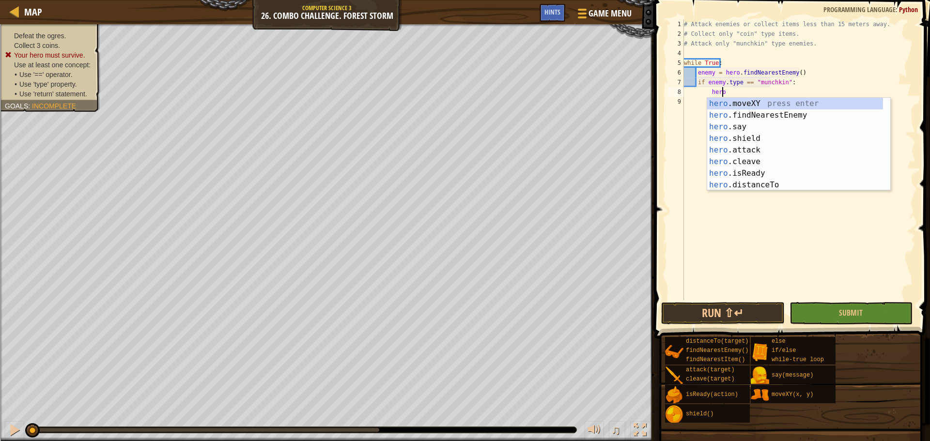
scroll to position [4, 3]
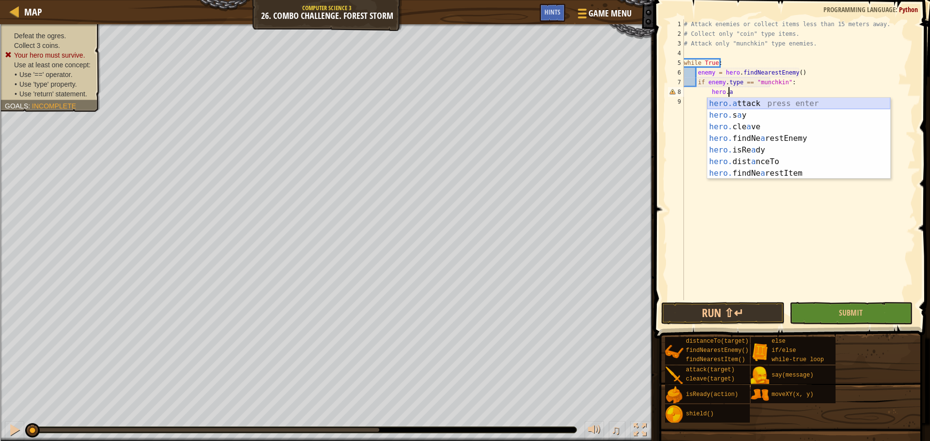
click at [743, 94] on div "# Attack enemies or collect items less than 15 meters away. # Collect only "coi…" at bounding box center [798, 169] width 233 height 300
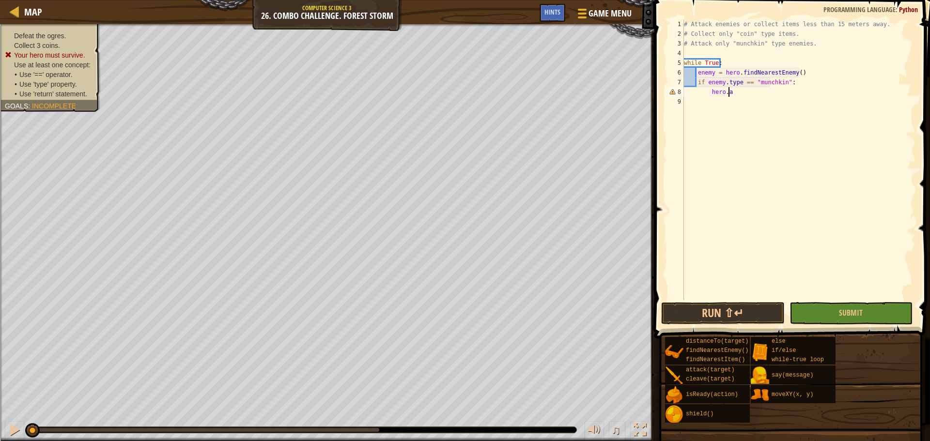
scroll to position [4, 3]
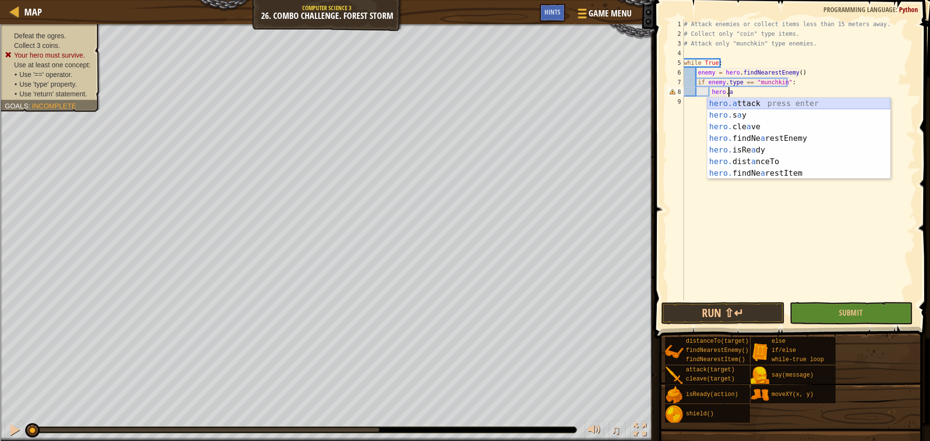
click at [748, 100] on div "hero.a ttack press enter hero. s a y press enter hero. cle a ve press enter her…" at bounding box center [798, 150] width 183 height 105
type textarea "hero.attack(enemy)"
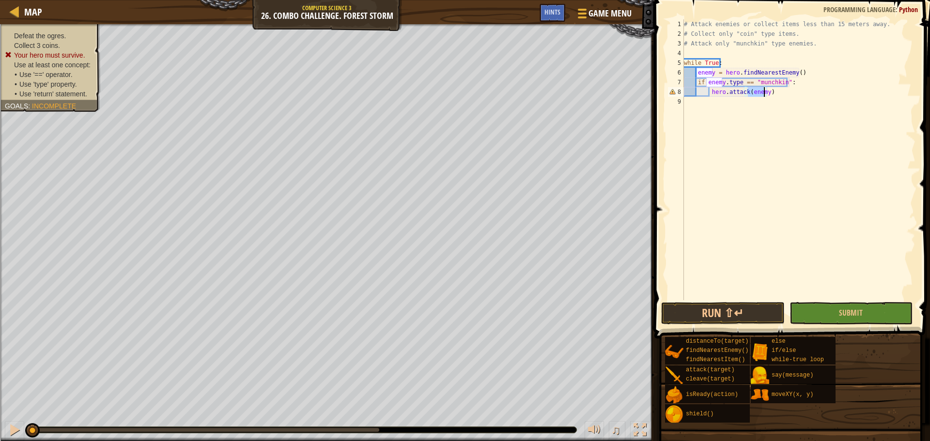
click at [776, 92] on div "# Attack enemies or collect items less than 15 meters away. # Collect only "coi…" at bounding box center [798, 169] width 233 height 300
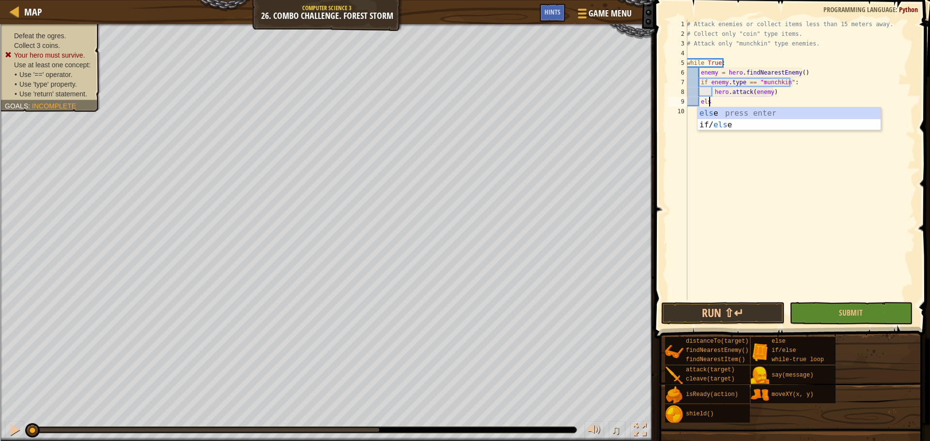
scroll to position [4, 1]
type textarea "else:"
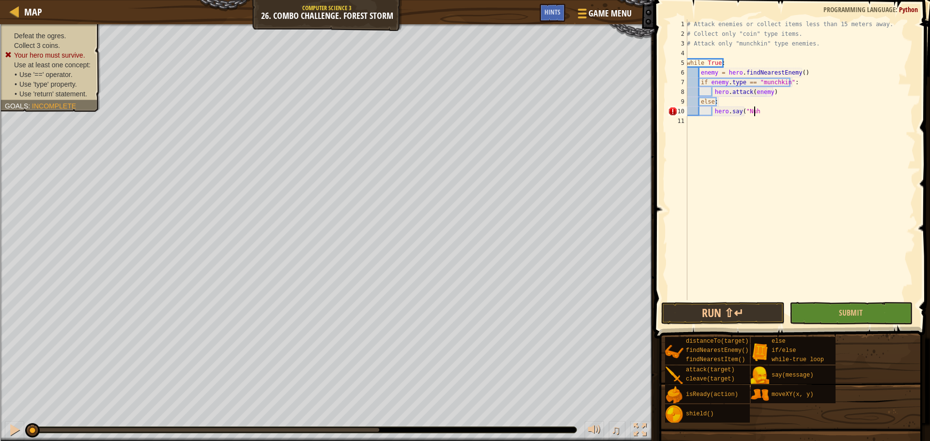
scroll to position [4, 5]
type textarea "hero.say("Nuh-uh")"
click at [782, 115] on div "# Attack enemies or collect items less than 15 meters away. # Collect only "coi…" at bounding box center [800, 169] width 231 height 300
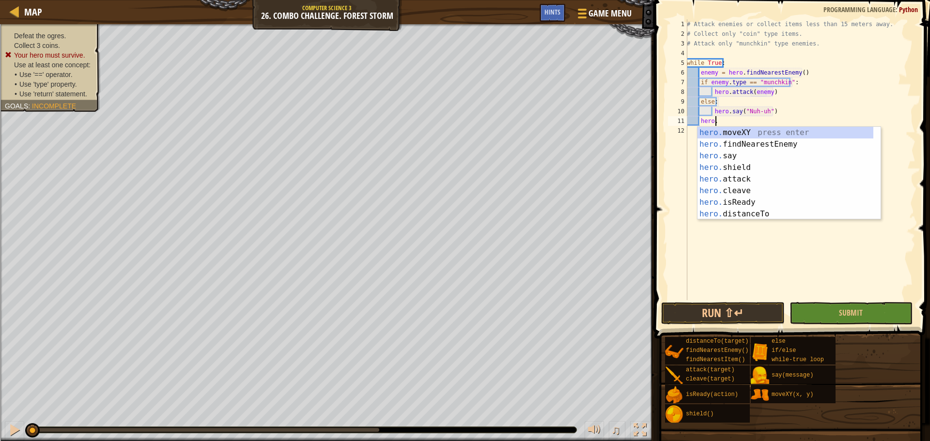
scroll to position [4, 2]
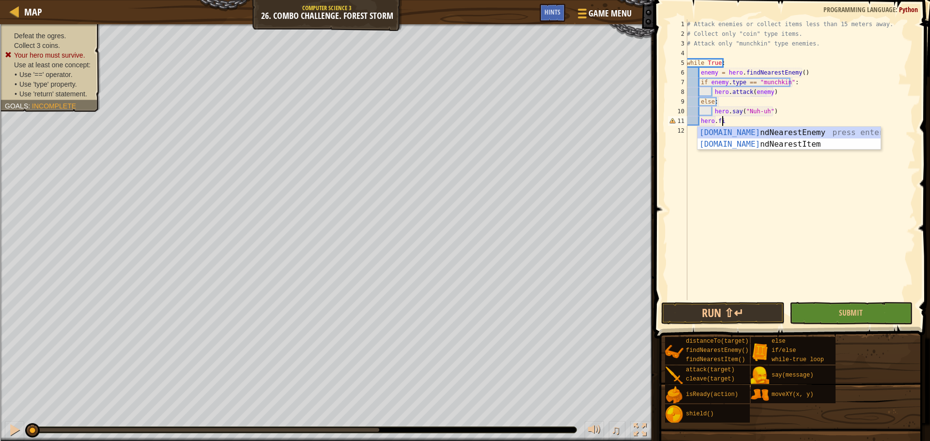
type textarea "hero.find"
click at [768, 145] on div "hero.find NearestEnemy press enter hero.find NearestItem press enter" at bounding box center [788, 150] width 183 height 46
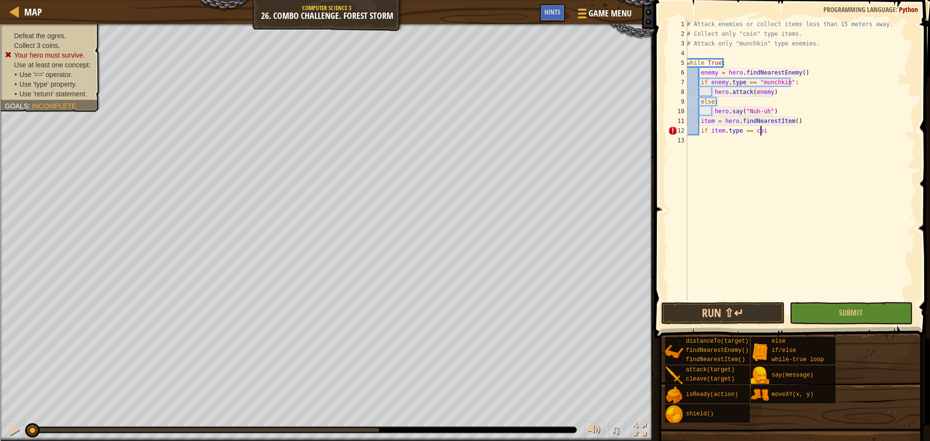
scroll to position [4, 6]
type textarea "if item.type == "coin""
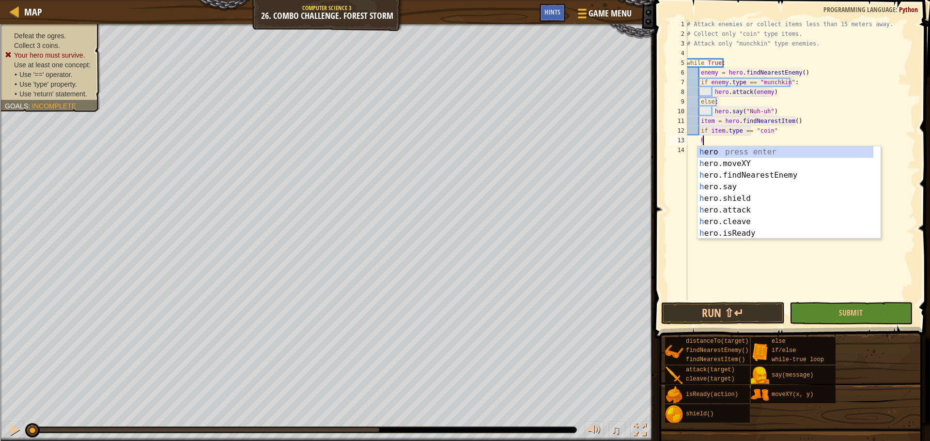
scroll to position [4, 1]
type textarea "h"
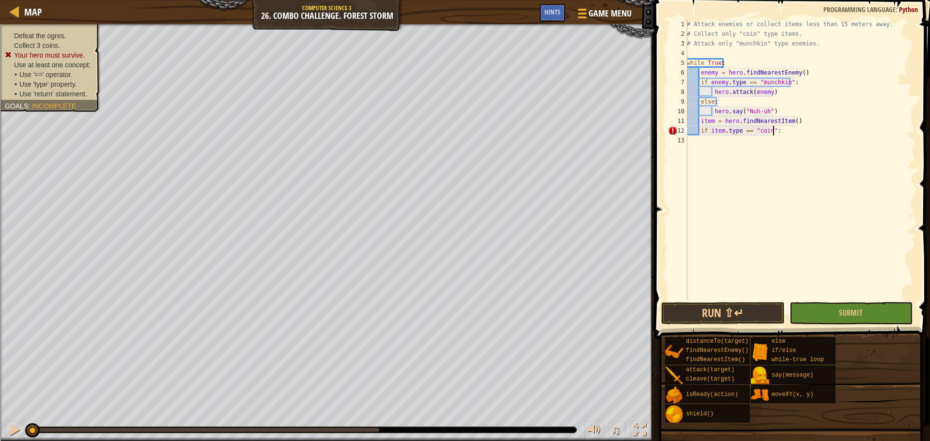
scroll to position [4, 7]
type textarea "if item.type == "coin":"
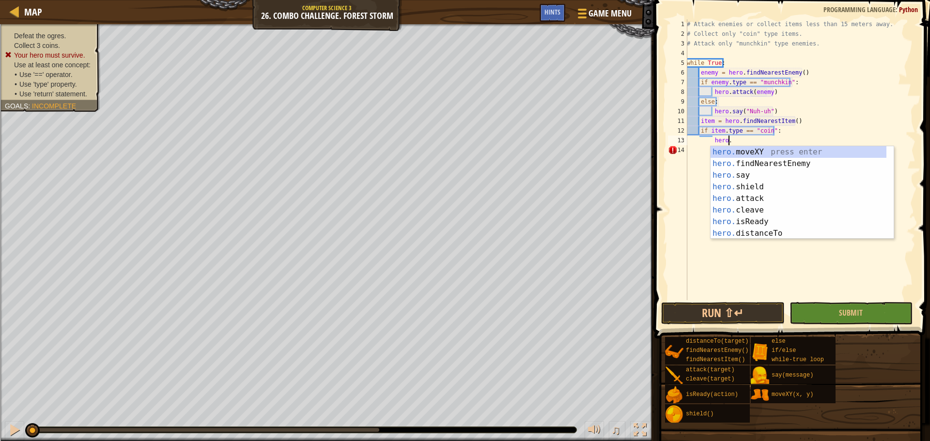
scroll to position [4, 3]
click at [769, 150] on div "hero. moveXY press enter hero. findNearestEnemy press enter hero. say press ent…" at bounding box center [798, 204] width 176 height 116
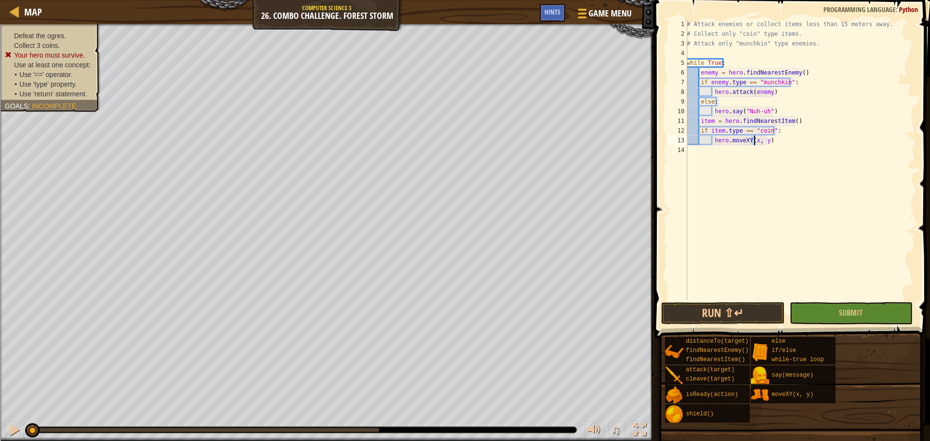
click at [774, 144] on div "# Attack enemies or collect items less than 15 meters away. # Collect only "coi…" at bounding box center [800, 169] width 231 height 300
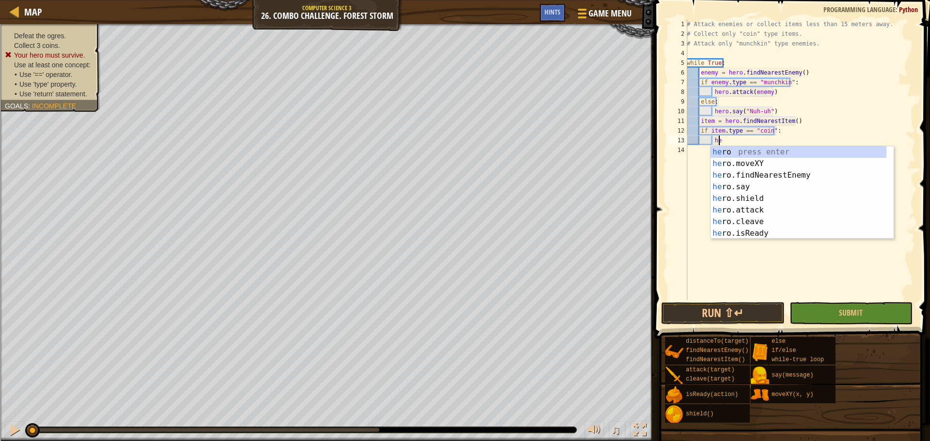
type textarea "h"
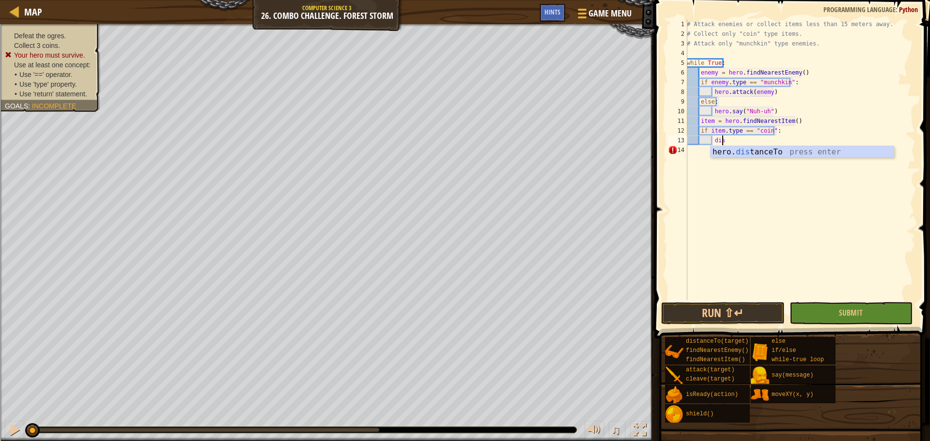
scroll to position [4, 2]
click at [772, 152] on div "hero. dis tanceTo press enter" at bounding box center [801, 163] width 183 height 35
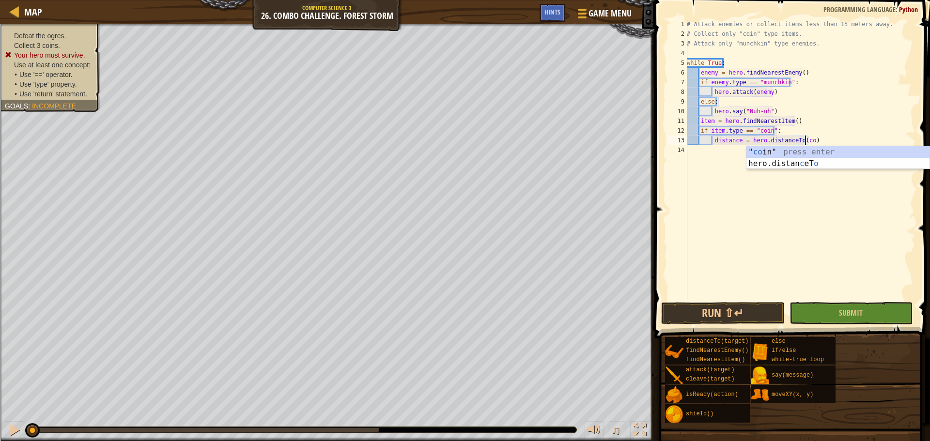
scroll to position [4, 10]
click at [773, 152] on div "" coin " press enter" at bounding box center [837, 163] width 183 height 35
type textarea "distance = hero.distanceTo("coin)"
click at [833, 142] on div "# Attack enemies or collect items less than 15 meters away. # Collect only "coi…" at bounding box center [800, 169] width 231 height 300
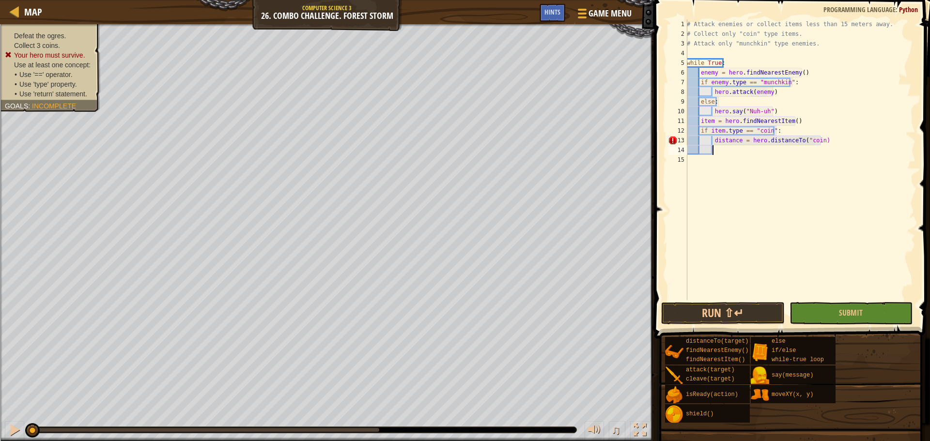
click at [815, 141] on div "# Attack enemies or collect items less than 15 meters away. # Collect only "coi…" at bounding box center [800, 169] width 231 height 300
type textarea "distance = hero.distanceTo("coin")"
click at [834, 138] on div "# Attack enemies or collect items less than 15 meters away. # Collect only "coi…" at bounding box center [800, 169] width 231 height 300
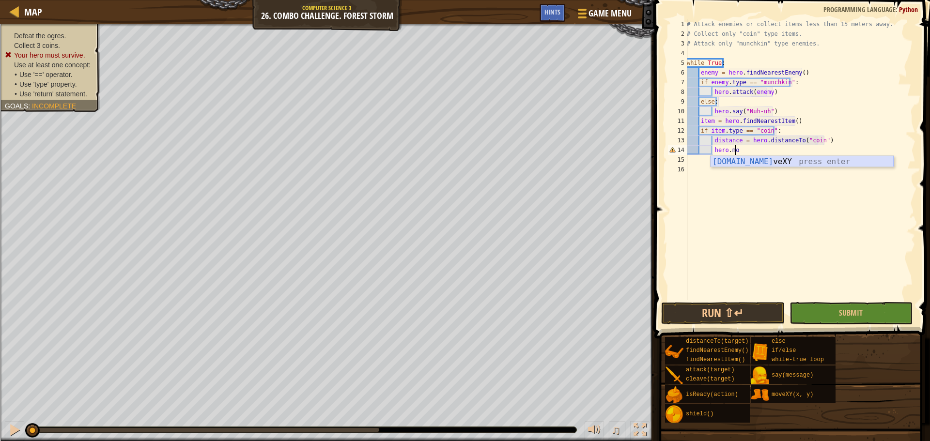
click at [792, 166] on div "[DOMAIN_NAME] veXY press enter" at bounding box center [801, 173] width 183 height 35
click at [760, 152] on div "# Attack enemies or collect items less than 15 meters away. # Collect only "coi…" at bounding box center [800, 169] width 231 height 300
click at [764, 153] on div "# Attack enemies or collect items less than 15 meters away. # Collect only "coi…" at bounding box center [800, 169] width 231 height 300
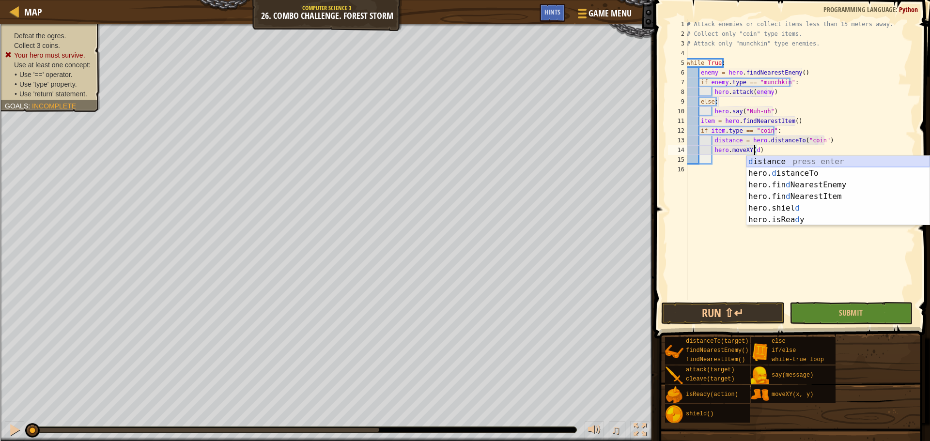
click at [771, 165] on div "d istance press enter hero. d istanceTo press enter hero.fin d NearestEnemy pre…" at bounding box center [837, 202] width 183 height 93
type textarea "hero.moveXY(distance)"
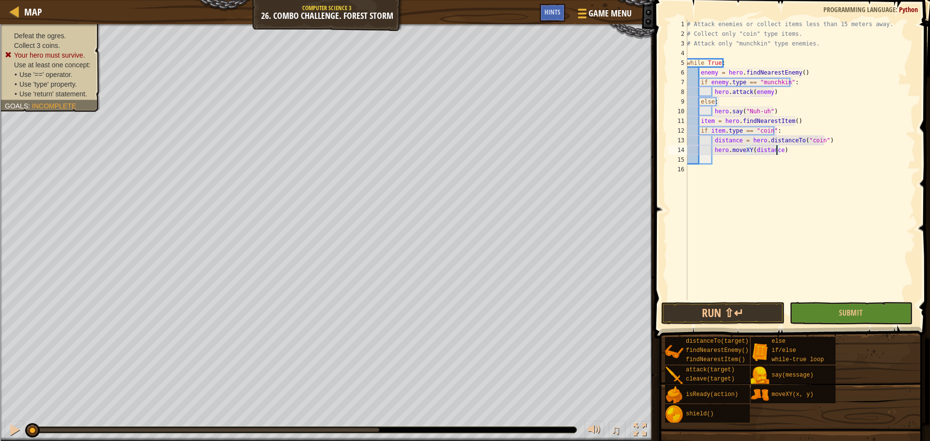
click at [790, 153] on div "# Attack enemies or collect items less than 15 meters away. # Collect only "coi…" at bounding box center [800, 169] width 231 height 300
click at [716, 162] on div "# Attack enemies or collect items less than 15 meters away. # Collect only "coi…" at bounding box center [800, 169] width 231 height 300
click at [750, 170] on div "# Attack enemies or collect items less than 15 meters away. # Collect only "coi…" at bounding box center [800, 169] width 231 height 300
click at [838, 309] on button "Submit" at bounding box center [850, 313] width 123 height 22
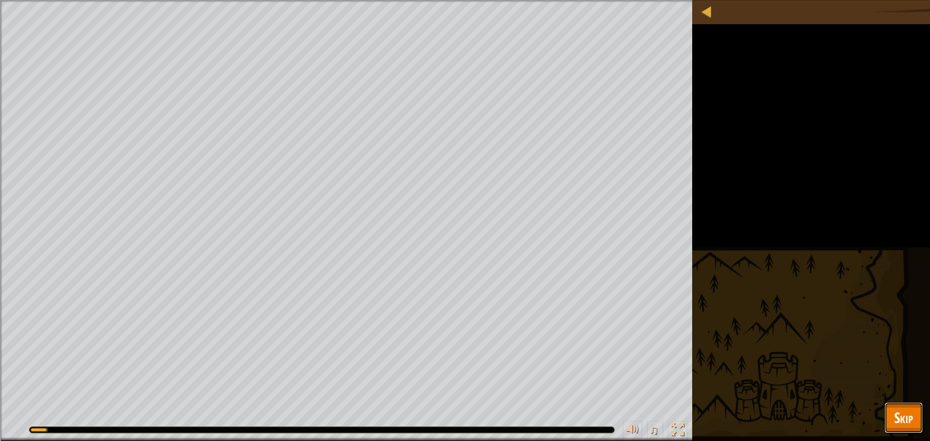
click at [890, 416] on button "Skip" at bounding box center [903, 417] width 38 height 31
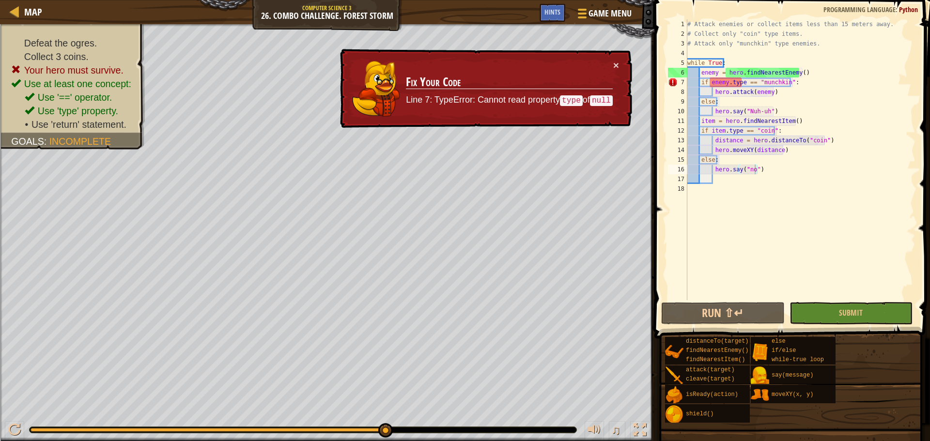
click at [623, 66] on div "× Fix Your Code Line 7: TypeError: Cannot read property type of null" at bounding box center [485, 89] width 294 height 80
click at [616, 63] on button "×" at bounding box center [616, 65] width 6 height 10
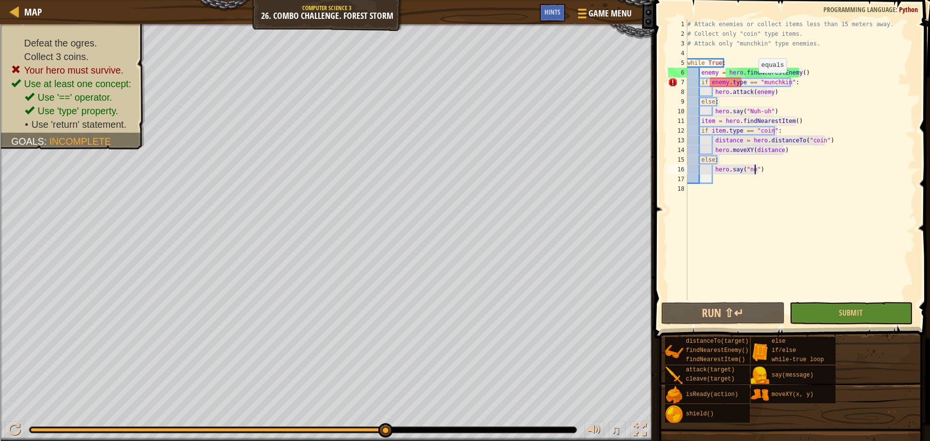
drag, startPoint x: 754, startPoint y: 82, endPoint x: 756, endPoint y: 89, distance: 6.5
click at [754, 84] on div "# Attack enemies or collect items less than 15 meters away. # Collect only "coi…" at bounding box center [800, 169] width 230 height 300
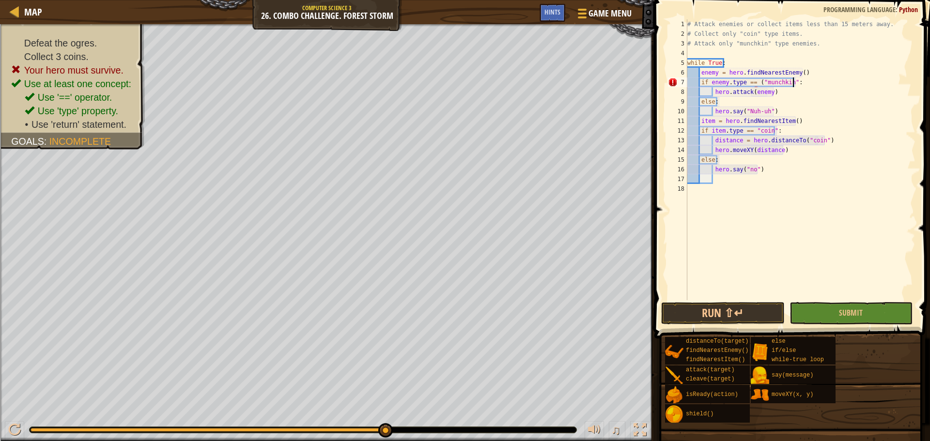
click at [791, 80] on div "# Attack enemies or collect items less than 15 meters away. # Collect only "coi…" at bounding box center [800, 169] width 230 height 300
click at [788, 83] on div "# Attack enemies or collect items less than 15 meters away. # Collect only "coi…" at bounding box center [800, 169] width 230 height 300
click at [788, 82] on div "# Attack enemies or collect items less than 15 meters away. # Collect only "coi…" at bounding box center [800, 169] width 230 height 300
drag, startPoint x: 741, startPoint y: 315, endPoint x: 762, endPoint y: 324, distance: 22.8
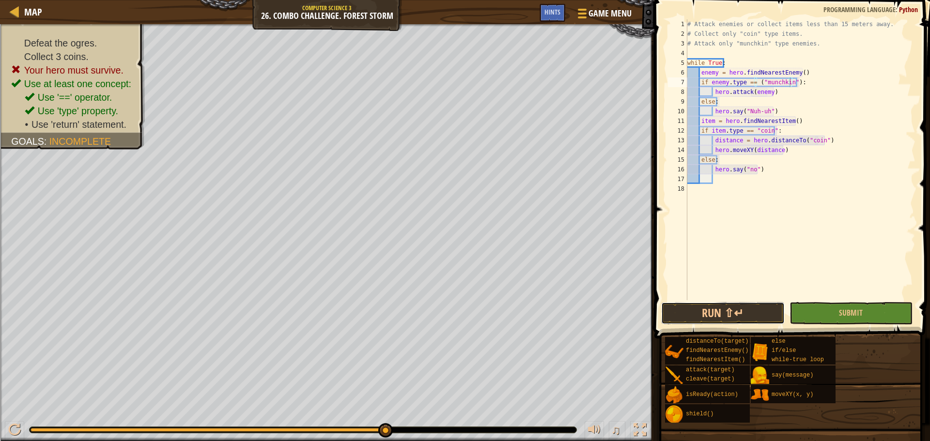
click at [741, 316] on button "Run ⇧↵" at bounding box center [722, 313] width 123 height 22
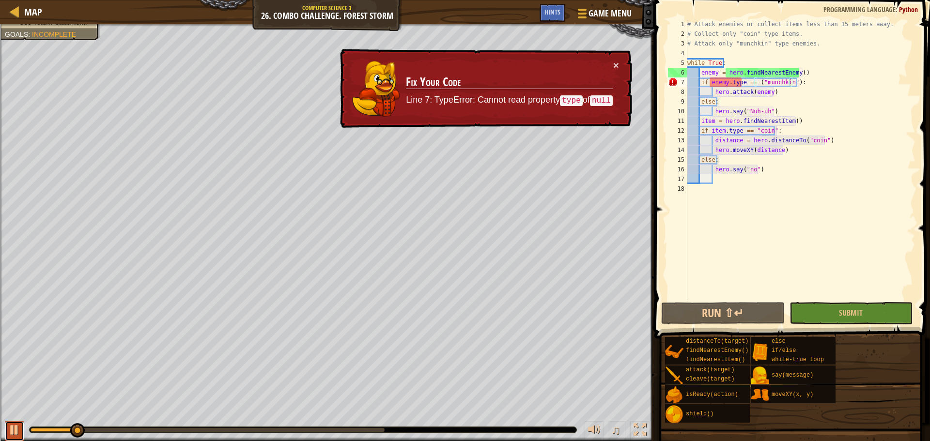
click at [8, 427] on button at bounding box center [14, 431] width 19 height 20
click at [762, 81] on div "# Attack enemies or collect items less than 15 meters away. # Collect only "coi…" at bounding box center [800, 169] width 230 height 300
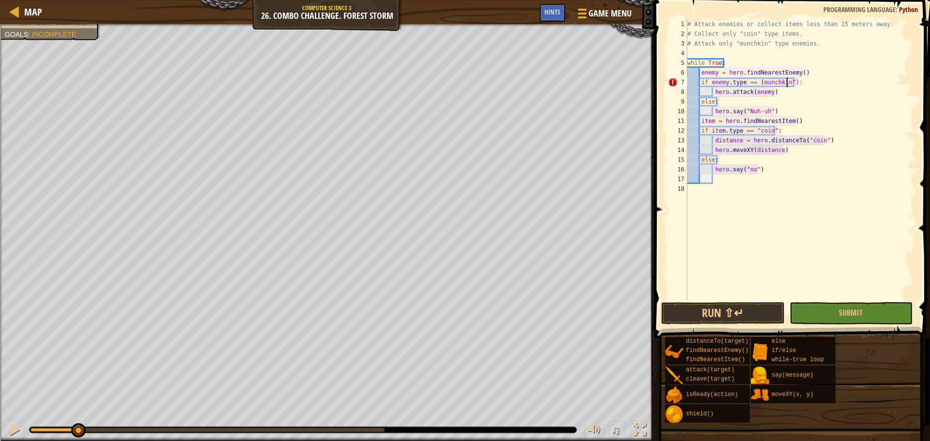
click at [786, 84] on div "# Attack enemies or collect items less than 15 meters away. # Collect only "coi…" at bounding box center [800, 169] width 230 height 300
click at [768, 133] on div "# Attack enemies or collect items less than 15 meters away. # Collect only "coi…" at bounding box center [800, 169] width 230 height 300
click at [769, 127] on div "# Attack enemies or collect items less than 15 meters away. # Collect only "coi…" at bounding box center [800, 169] width 230 height 300
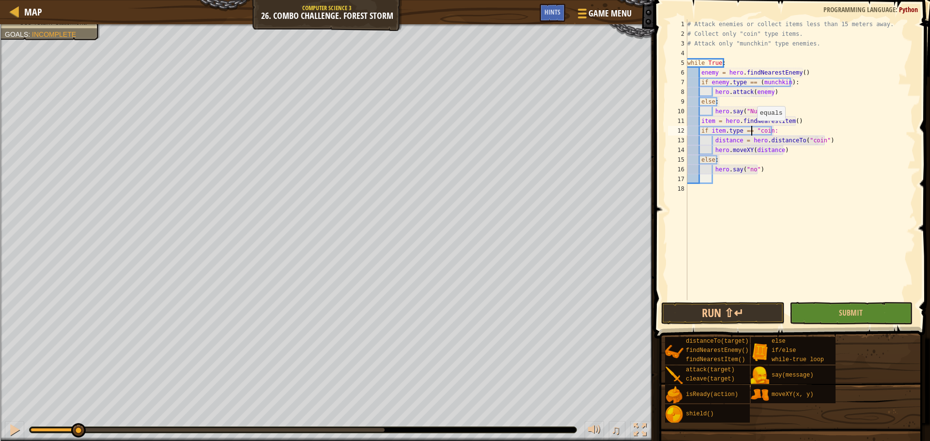
click at [752, 130] on div "# Attack enemies or collect items less than 15 meters away. # Collect only "coi…" at bounding box center [800, 169] width 230 height 300
click at [755, 130] on div "# Attack enemies or collect items less than 15 meters away. # Collect only "coi…" at bounding box center [800, 169] width 230 height 300
click at [817, 139] on div "# Attack enemies or collect items less than 15 meters away. # Collect only "coi…" at bounding box center [800, 169] width 230 height 300
click at [802, 141] on div "# Attack enemies or collect items less than 15 meters away. # Collect only "coi…" at bounding box center [800, 169] width 230 height 300
click at [740, 319] on button "Run ⇧↵" at bounding box center [722, 313] width 123 height 22
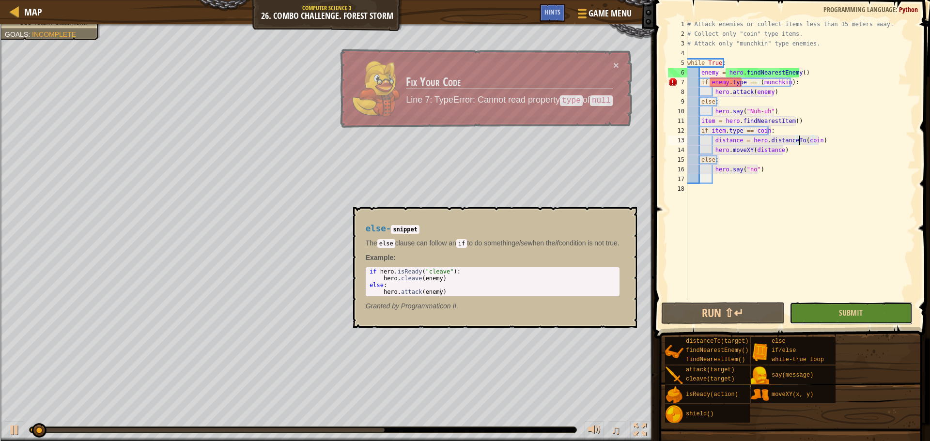
click at [837, 310] on button "Submit" at bounding box center [850, 313] width 123 height 22
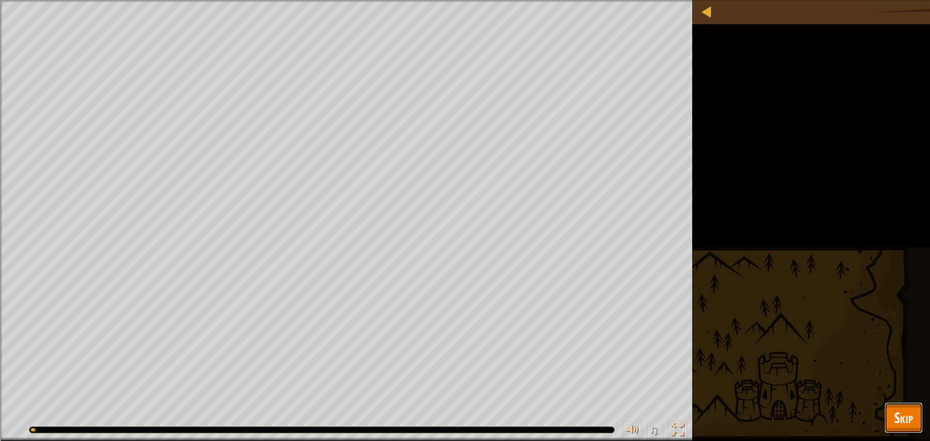
click at [898, 410] on span "Skip" at bounding box center [903, 418] width 19 height 20
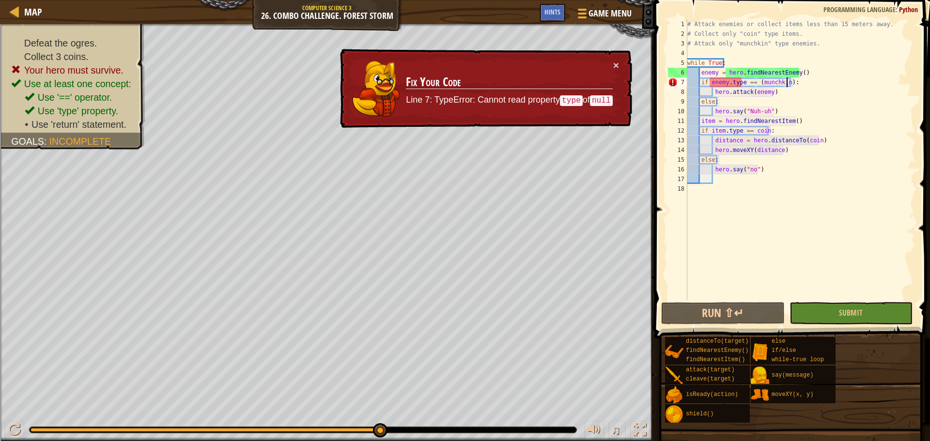
click at [785, 81] on div "# Attack enemies or collect items less than 15 meters away. # Collect only "coi…" at bounding box center [800, 169] width 230 height 300
click at [781, 86] on div "# Attack enemies or collect items less than 15 meters away. # Collect only "coi…" at bounding box center [800, 169] width 230 height 300
click at [782, 83] on div "# Attack enemies or collect items less than 15 meters away. # Collect only "coi…" at bounding box center [800, 169] width 230 height 300
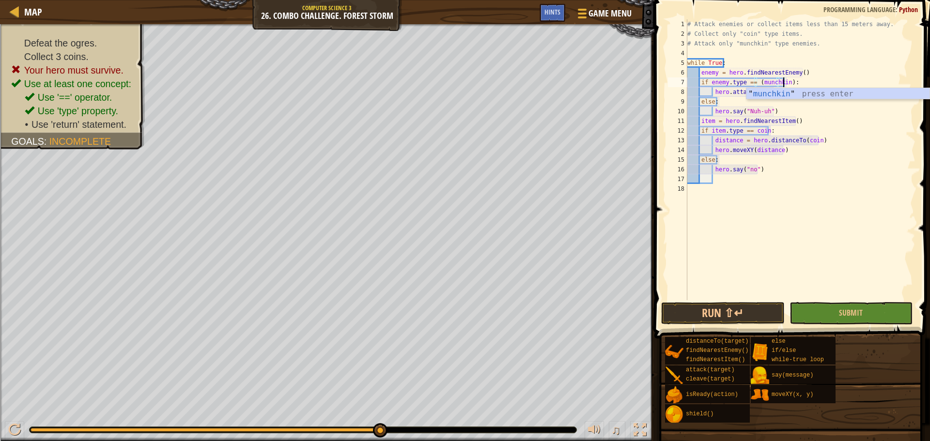
scroll to position [4, 8]
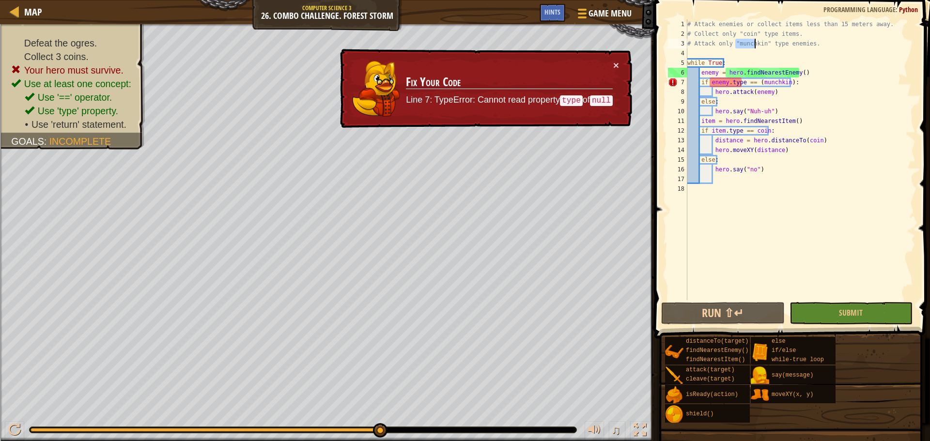
drag, startPoint x: 736, startPoint y: 45, endPoint x: 756, endPoint y: 47, distance: 20.0
click at [756, 47] on div "# Attack enemies or collect items less than 15 meters away. # Collect only "coi…" at bounding box center [800, 169] width 230 height 300
click at [777, 68] on div "# Attack enemies or collect items less than 15 meters away. # Collect only "coi…" at bounding box center [800, 169] width 230 height 300
click at [800, 96] on div "# Attack enemies or collect items less than 15 meters away. # Collect only "coi…" at bounding box center [800, 169] width 230 height 300
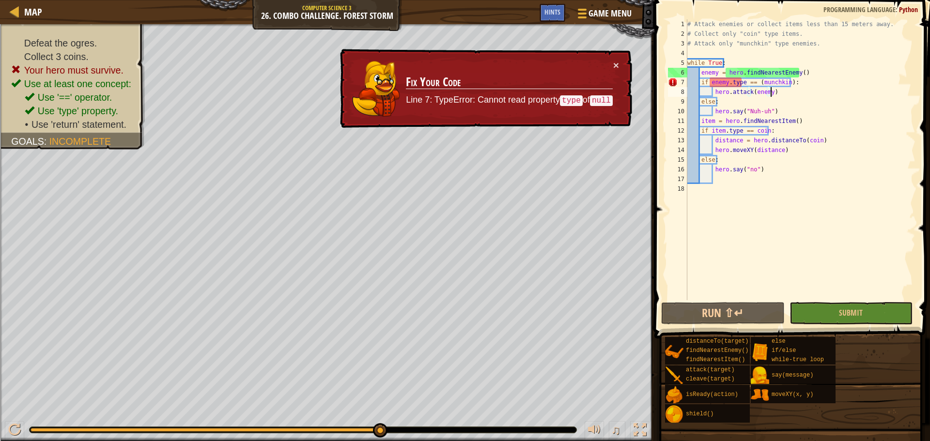
click at [803, 83] on div "# Attack enemies or collect items less than 15 meters away. # Collect only "coi…" at bounding box center [800, 169] width 230 height 300
click at [786, 83] on div "# Attack enemies or collect items less than 15 meters away. # Collect only "coi…" at bounding box center [800, 169] width 230 height 300
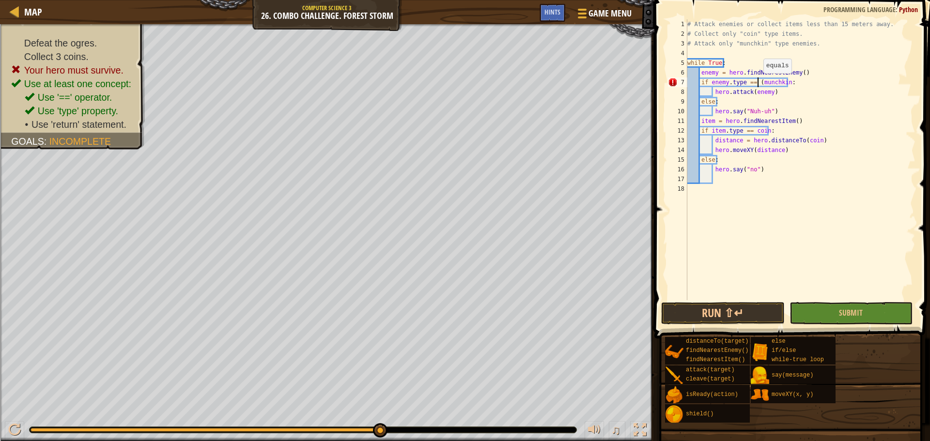
click at [758, 83] on div "# Attack enemies or collect items less than 15 meters away. # Collect only "coi…" at bounding box center [800, 169] width 230 height 300
drag, startPoint x: 844, startPoint y: 309, endPoint x: 857, endPoint y: 321, distance: 17.9
click at [846, 310] on span "Submit" at bounding box center [851, 313] width 24 height 11
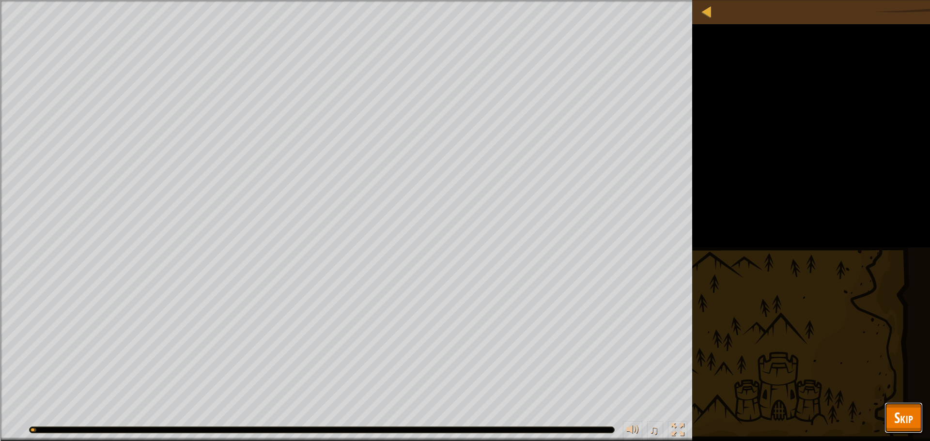
click at [907, 417] on span "Skip" at bounding box center [903, 418] width 19 height 20
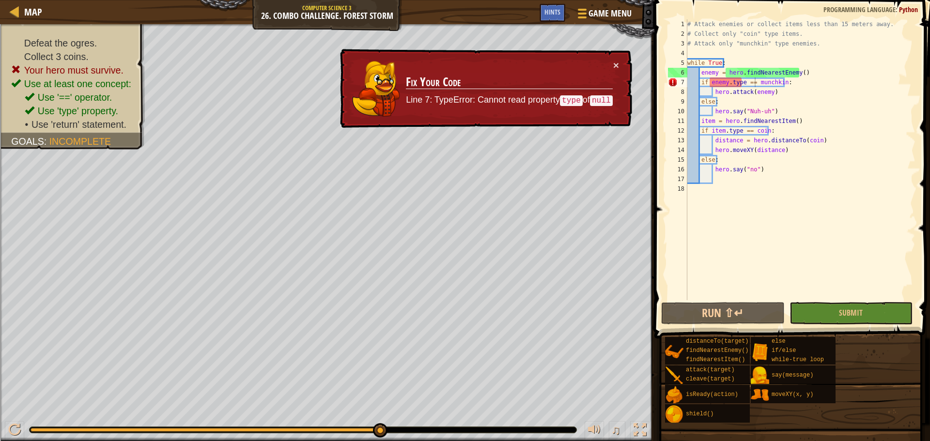
click at [787, 83] on div "# Attack enemies or collect items less than 15 meters away. # Collect only "coi…" at bounding box center [800, 169] width 230 height 300
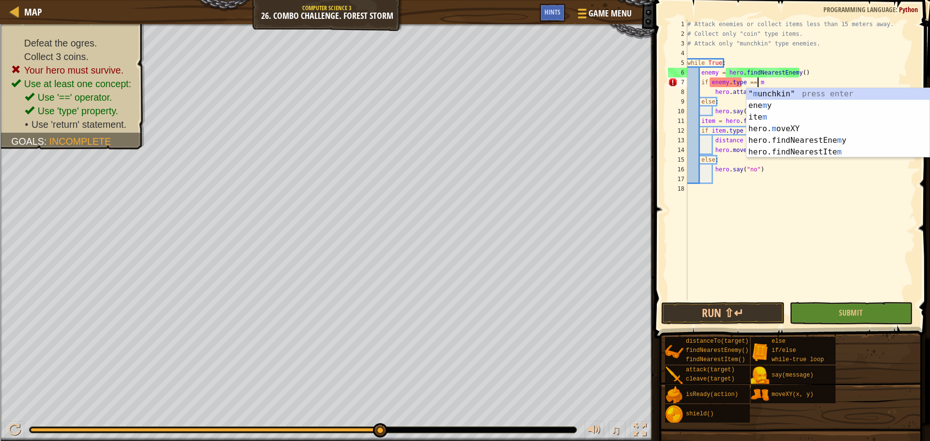
scroll to position [4, 5]
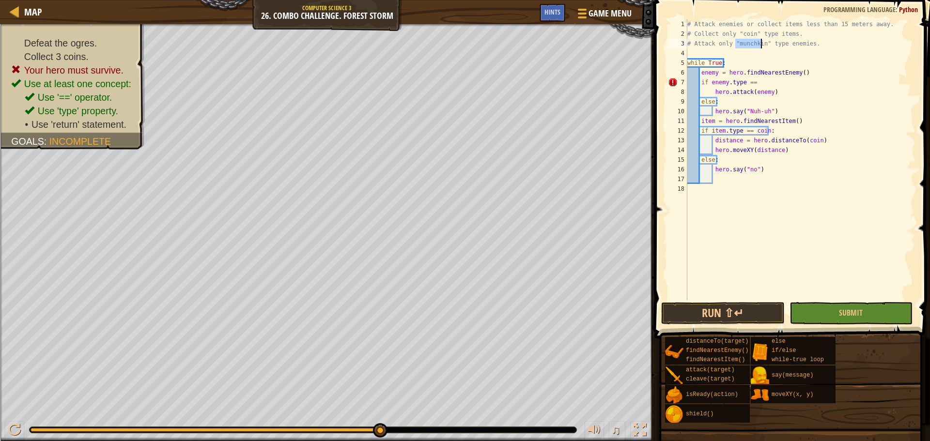
drag, startPoint x: 734, startPoint y: 44, endPoint x: 760, endPoint y: 46, distance: 26.7
click at [760, 46] on div "# Attack enemies or collect items less than 15 meters away. # Collect only "coi…" at bounding box center [800, 169] width 230 height 300
click at [806, 86] on div "# Attack enemies or collect items less than 15 meters away. # Collect only "coi…" at bounding box center [800, 169] width 230 height 300
paste textarea "munchkin"
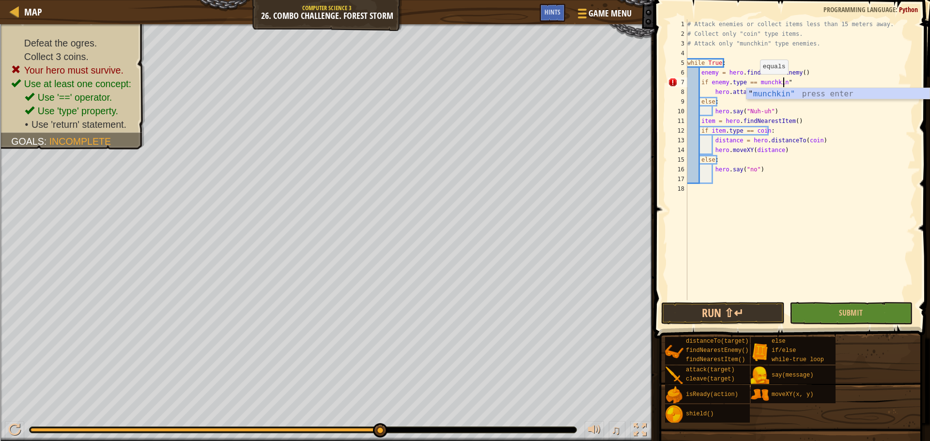
drag, startPoint x: 755, startPoint y: 84, endPoint x: 757, endPoint y: 95, distance: 11.9
click at [755, 85] on div "# Attack enemies or collect items less than 15 meters away. # Collect only "coi…" at bounding box center [800, 169] width 230 height 300
click at [810, 79] on div "# Attack enemies or collect items less than 15 meters away. # Collect only "coi…" at bounding box center [800, 169] width 230 height 300
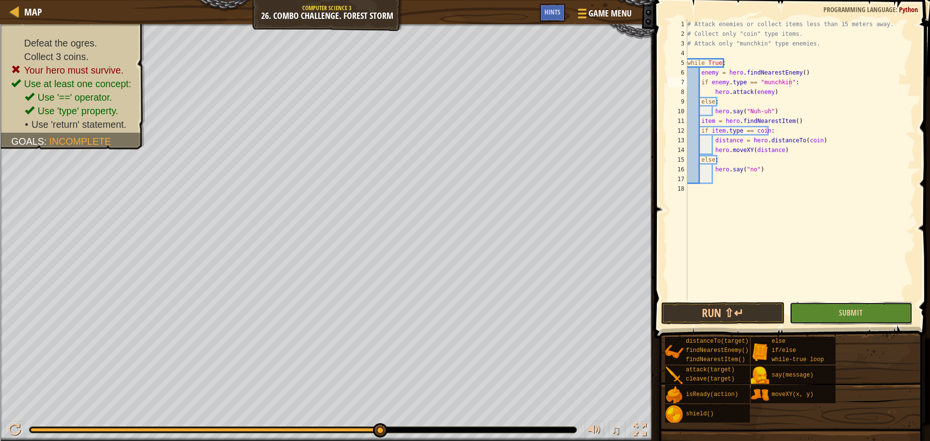
click at [837, 305] on button "Submit" at bounding box center [850, 313] width 123 height 22
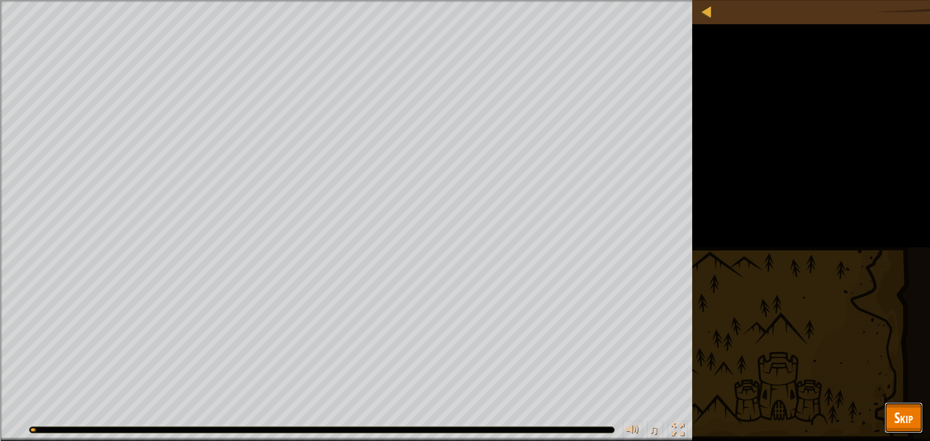
click at [909, 421] on span "Skip" at bounding box center [903, 418] width 19 height 20
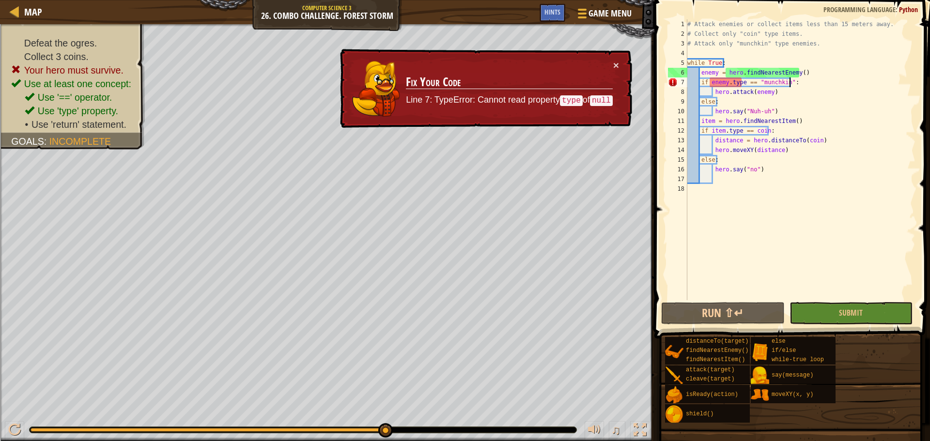
click at [803, 86] on div "# Attack enemies or collect items less than 15 meters away. # Collect only "coi…" at bounding box center [800, 169] width 230 height 300
click at [779, 99] on div "# Attack enemies or collect items less than 15 meters away. # Collect only "coi…" at bounding box center [800, 169] width 230 height 300
click at [788, 150] on div "# Attack enemies or collect items less than 15 meters away. # Collect only "coi…" at bounding box center [800, 169] width 230 height 300
click at [830, 139] on div "# Attack enemies or collect items less than 15 meters away. # Collect only "coi…" at bounding box center [800, 169] width 230 height 300
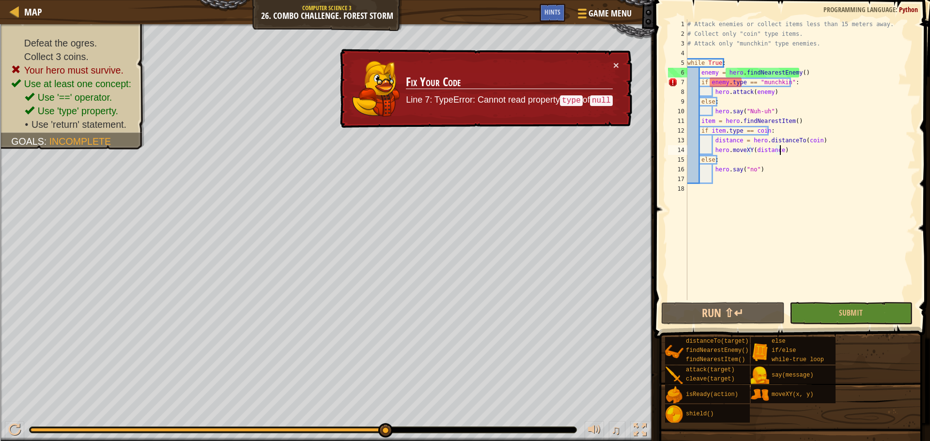
type textarea "distance = hero.distanceTo(coin)"
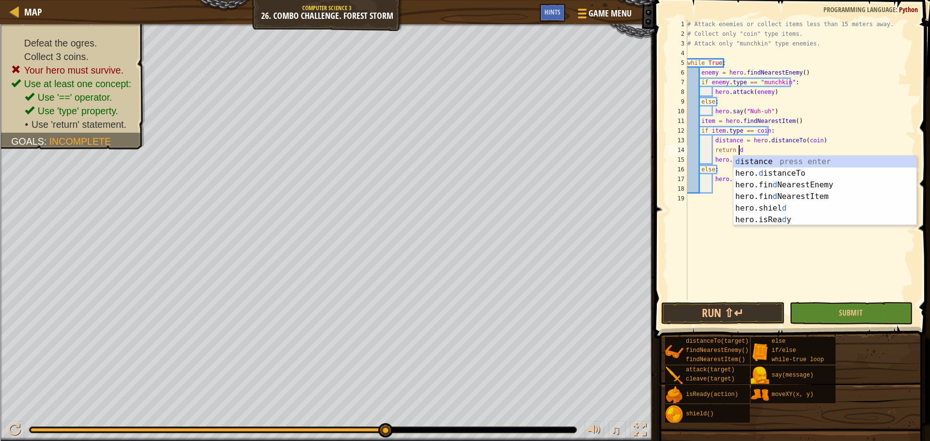
scroll to position [4, 4]
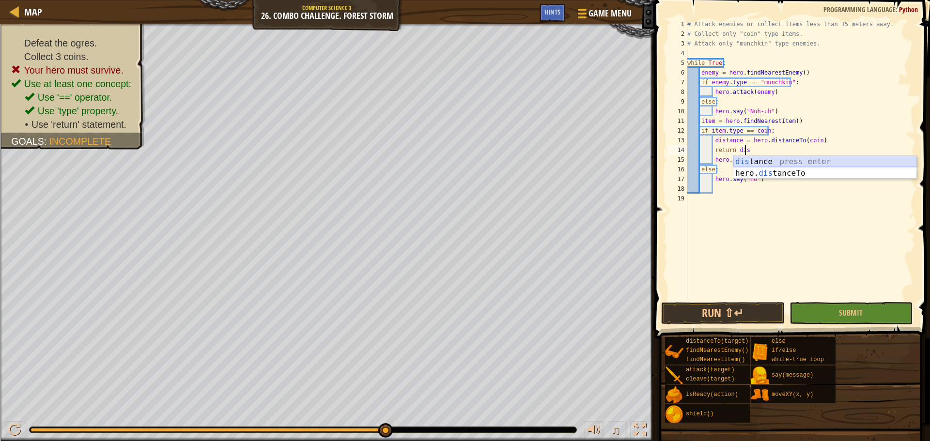
click at [794, 158] on div "dis tance press enter hero. dis tanceTo press enter" at bounding box center [824, 179] width 183 height 46
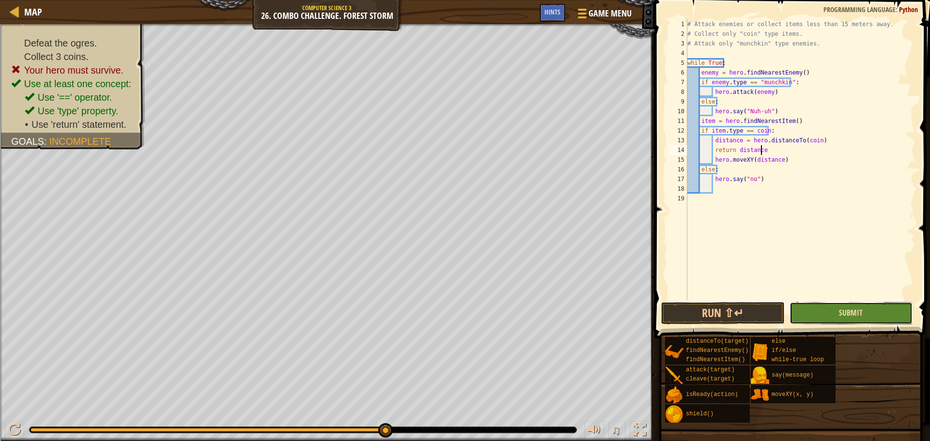
click at [846, 315] on span "Submit" at bounding box center [851, 313] width 24 height 11
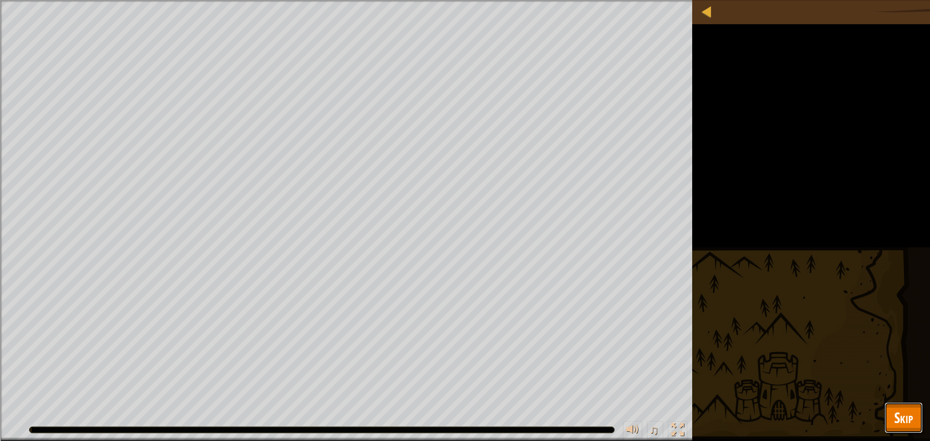
click at [910, 407] on button "Skip" at bounding box center [903, 417] width 38 height 31
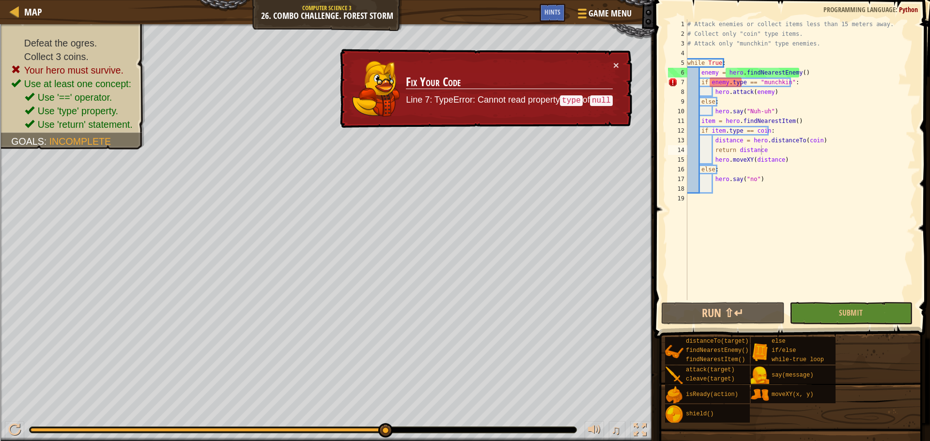
click at [795, 80] on div "# Attack enemies or collect items less than 15 meters away. # Collect only "coi…" at bounding box center [800, 169] width 230 height 300
click at [802, 84] on div "# Attack enemies or collect items less than 15 meters away. # Collect only "coi…" at bounding box center [800, 169] width 230 height 300
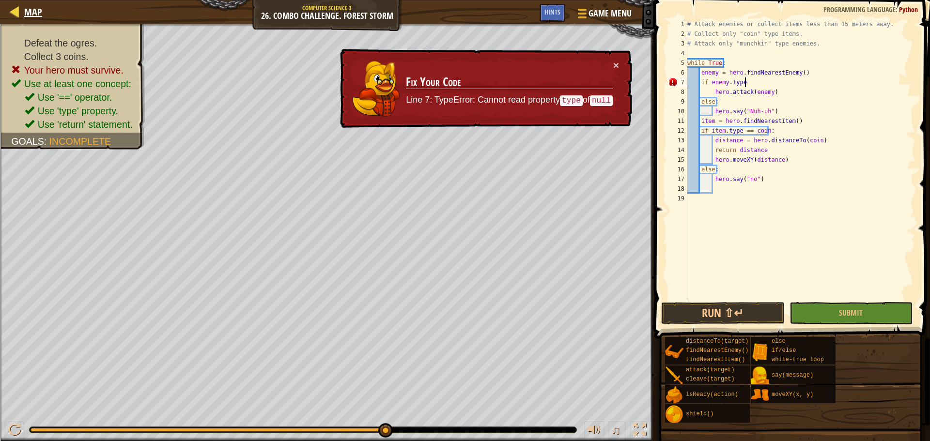
type textarea "if enemy.type"
click at [21, 12] on link "Map" at bounding box center [30, 11] width 23 height 13
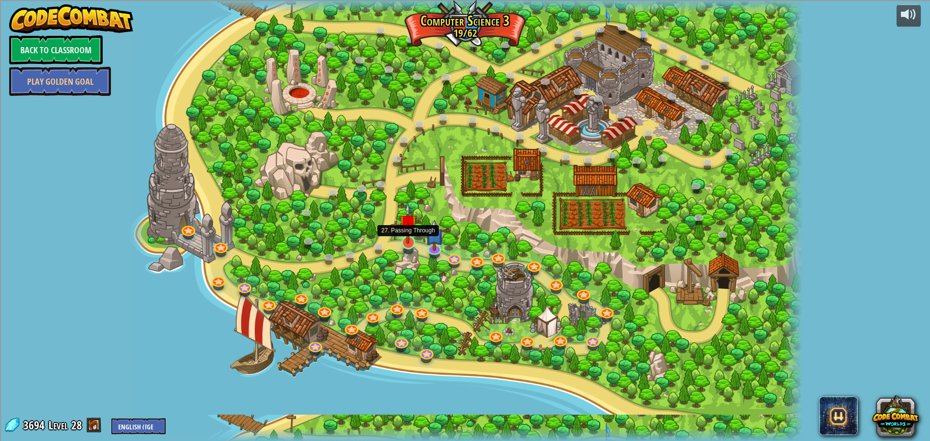
click at [406, 244] on img at bounding box center [408, 223] width 18 height 41
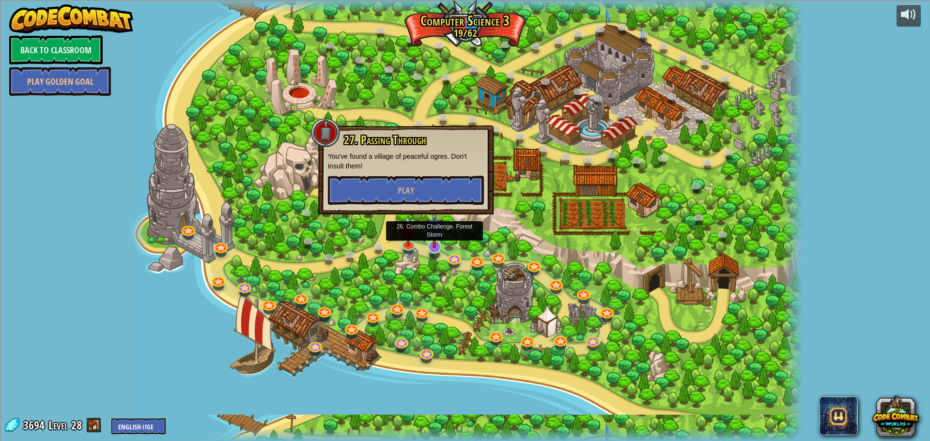
click at [432, 248] on img at bounding box center [434, 227] width 18 height 41
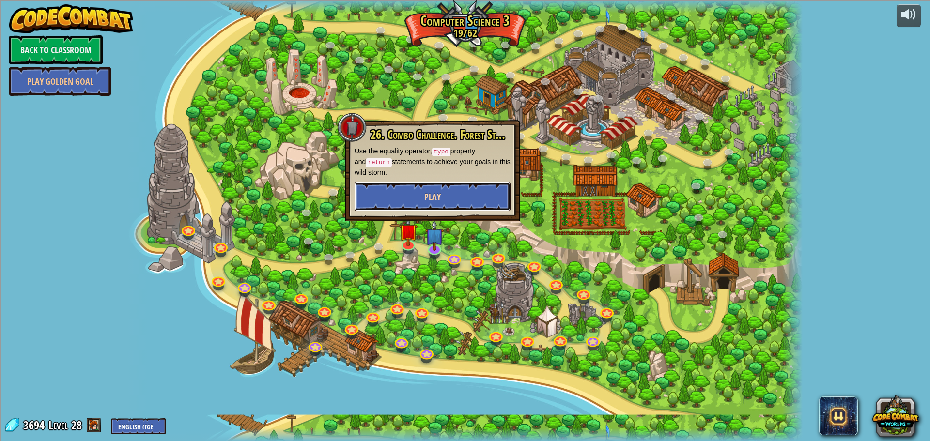
click at [429, 199] on span "Play" at bounding box center [432, 197] width 16 height 12
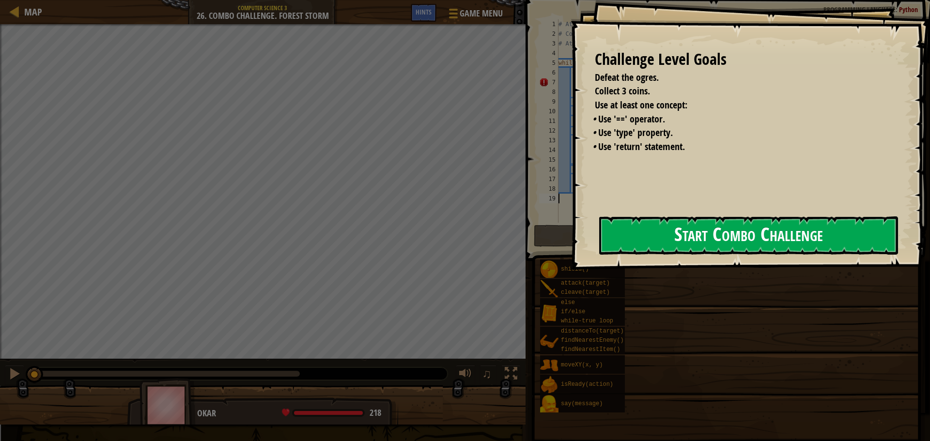
click at [669, 240] on button "Start Combo Challenge" at bounding box center [748, 235] width 299 height 38
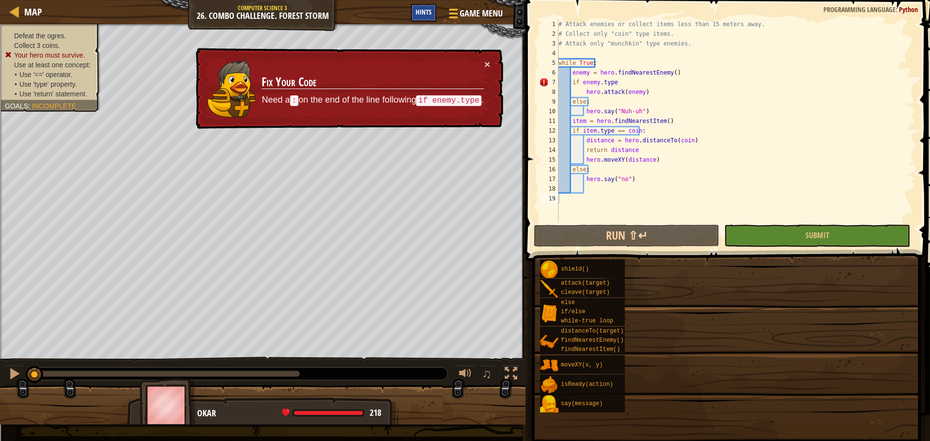
click at [431, 11] on span "Hints" at bounding box center [424, 11] width 16 height 9
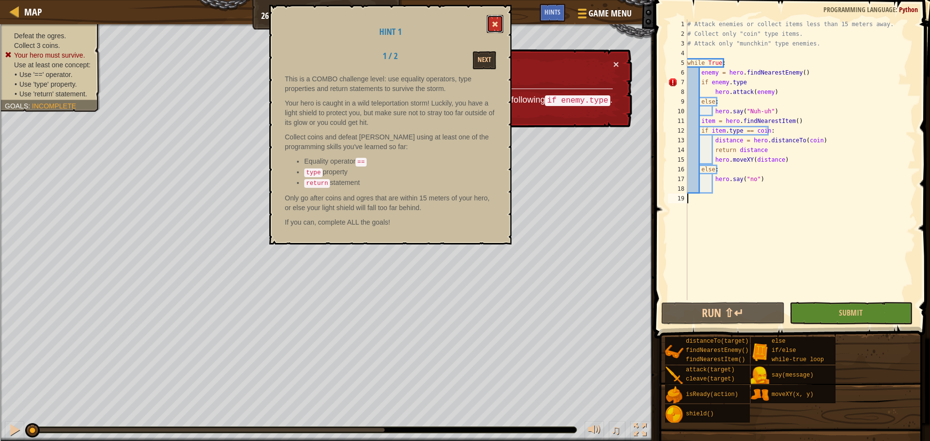
click at [494, 25] on span at bounding box center [495, 24] width 7 height 7
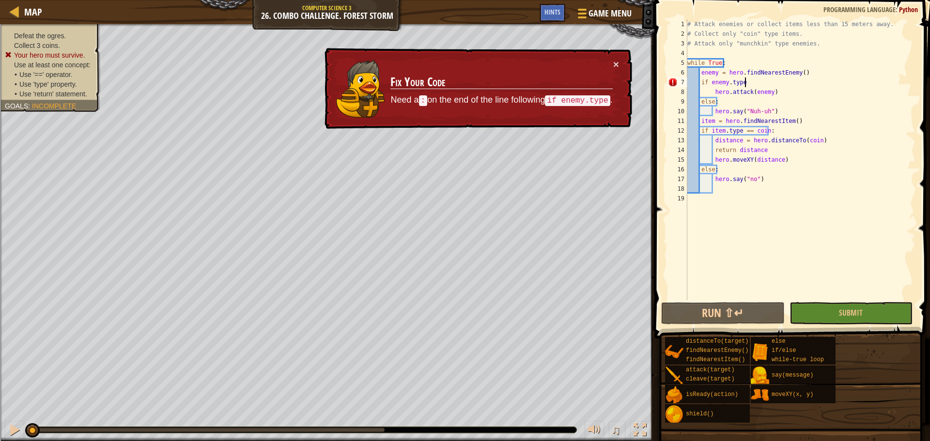
click at [745, 83] on div "# Attack enemies or collect items less than 15 meters away. # Collect only "coi…" at bounding box center [800, 169] width 230 height 300
click at [553, 11] on span "Hints" at bounding box center [552, 11] width 16 height 9
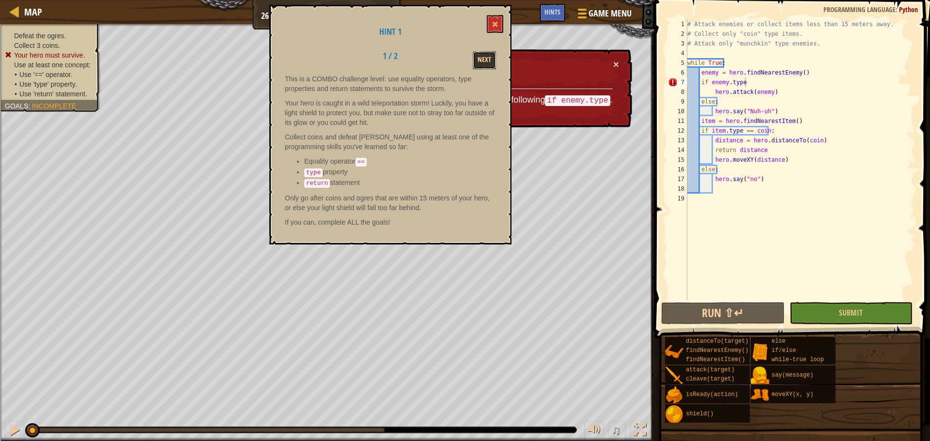
click at [494, 57] on button "Next" at bounding box center [484, 60] width 23 height 18
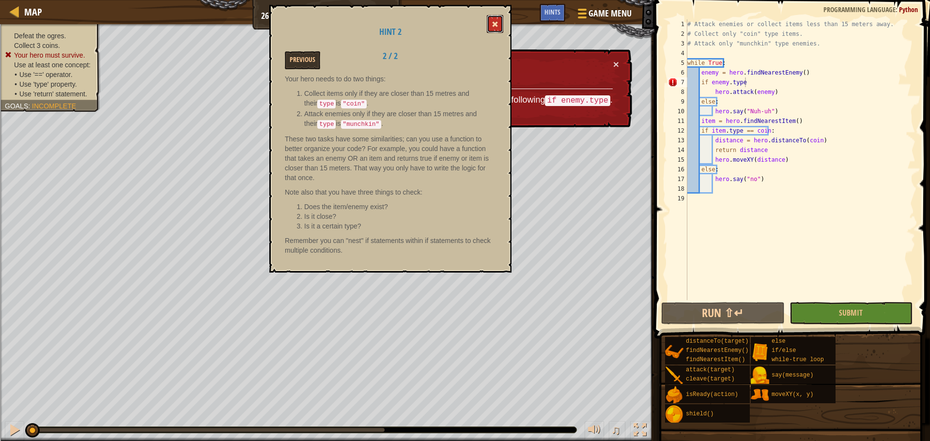
click at [498, 16] on button at bounding box center [495, 24] width 16 height 18
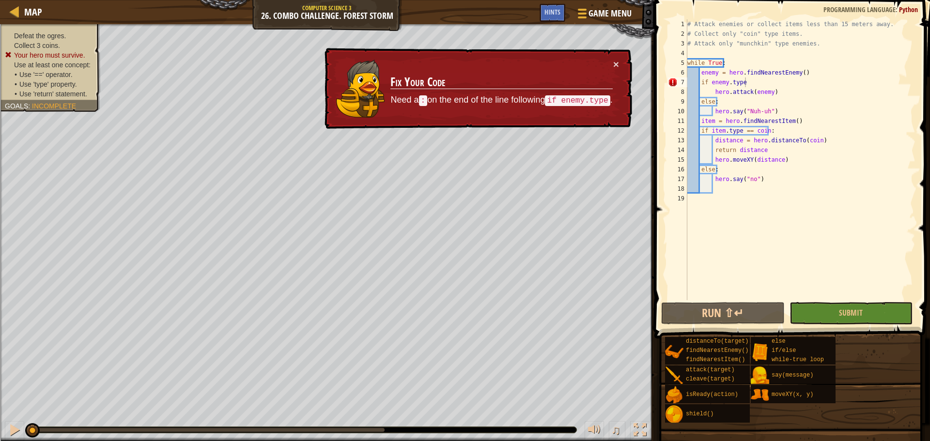
click at [767, 86] on div "# Attack enemies or collect items less than 15 meters away. # Collect only "coi…" at bounding box center [800, 169] width 230 height 300
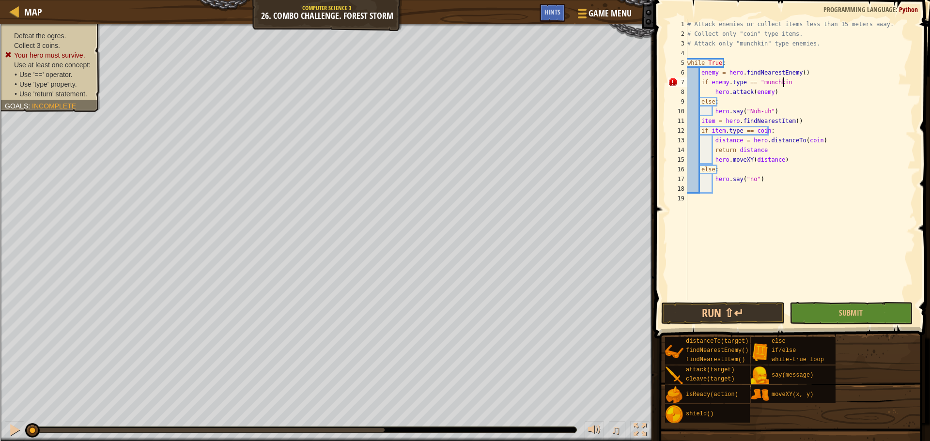
scroll to position [4, 8]
type textarea "if enemy.type == "munchkin":"
click at [826, 306] on button "Submit" at bounding box center [850, 313] width 123 height 22
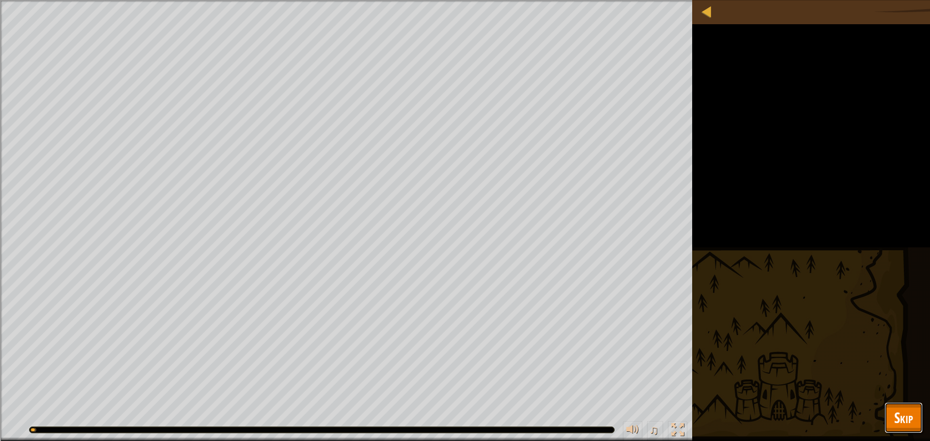
click at [902, 416] on span "Skip" at bounding box center [903, 418] width 19 height 20
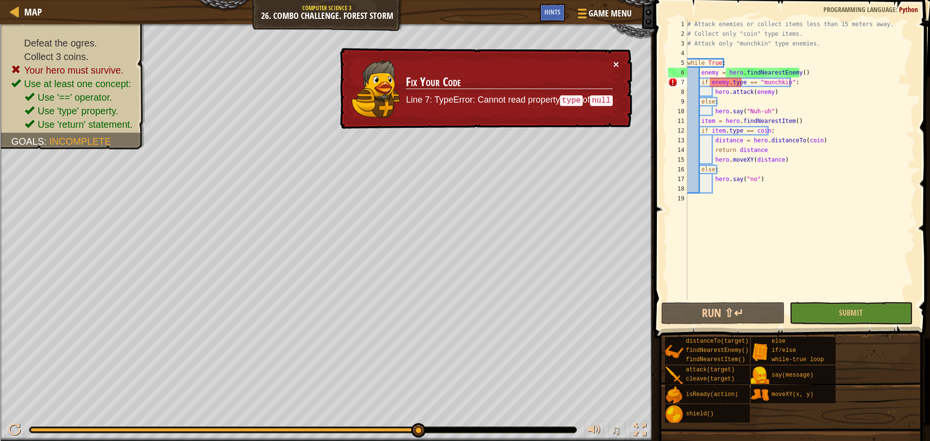
click at [613, 66] on button "×" at bounding box center [616, 63] width 6 height 10
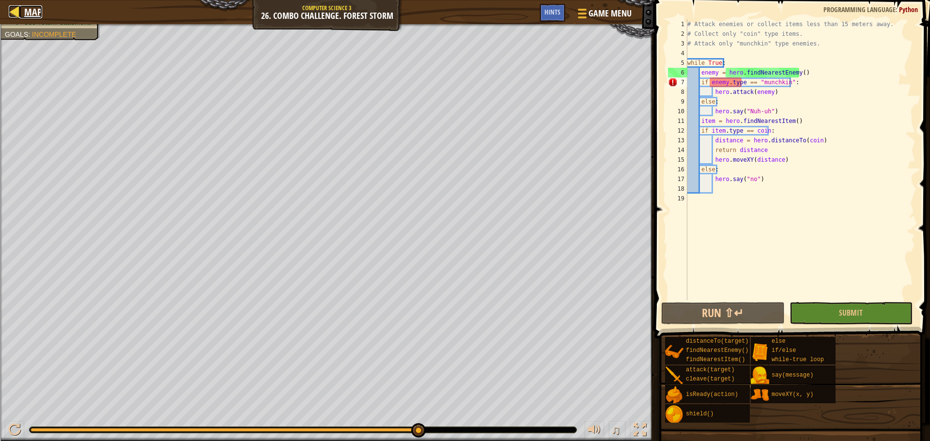
click at [21, 13] on link "Map" at bounding box center [30, 11] width 23 height 13
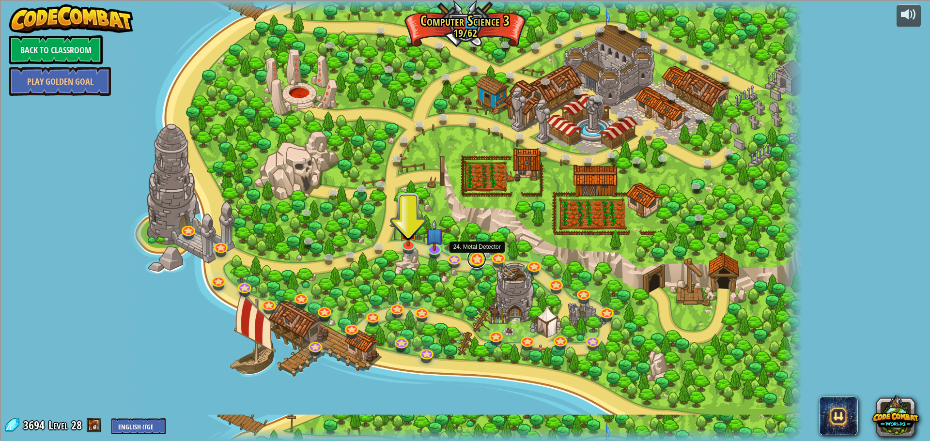
click at [477, 258] on link at bounding box center [476, 258] width 19 height 19
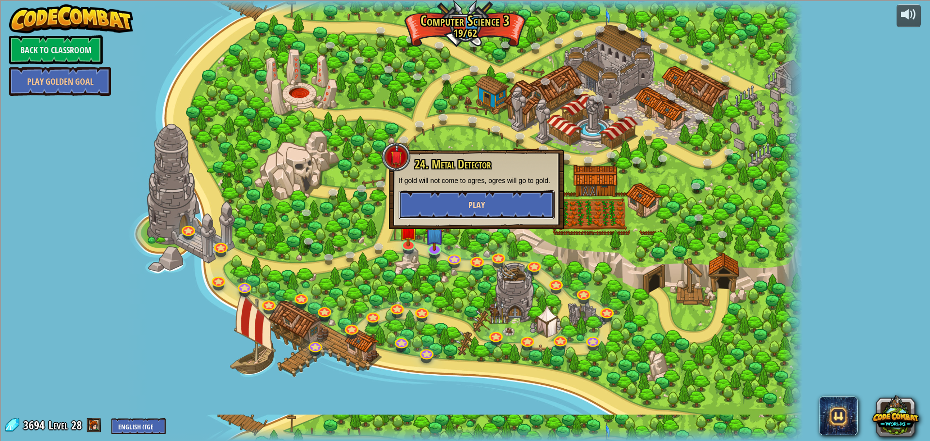
click at [485, 215] on button "Play" at bounding box center [477, 204] width 156 height 29
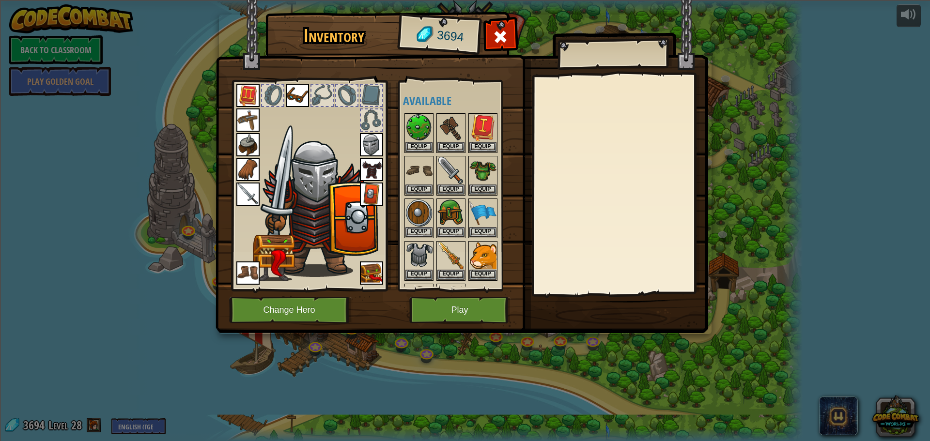
click at [448, 293] on img at bounding box center [462, 158] width 493 height 352
click at [451, 302] on button "Play" at bounding box center [459, 310] width 101 height 27
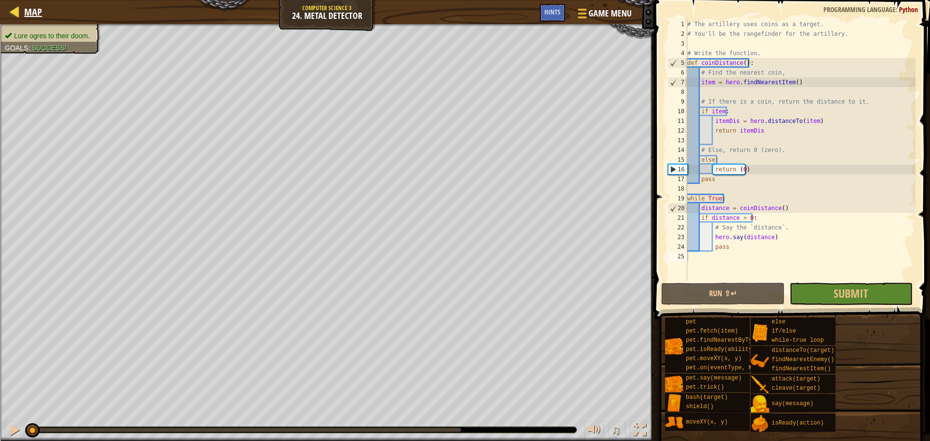
click at [25, 4] on div "Map" at bounding box center [30, 12] width 23 height 24
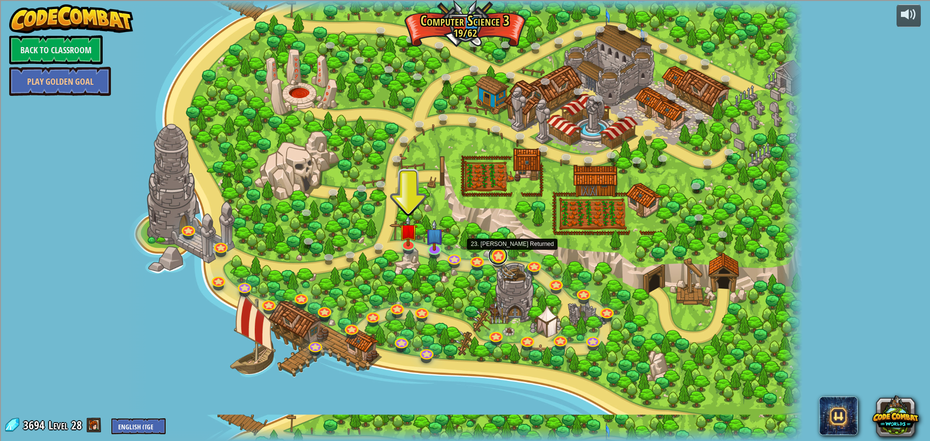
click at [491, 262] on link at bounding box center [497, 255] width 19 height 19
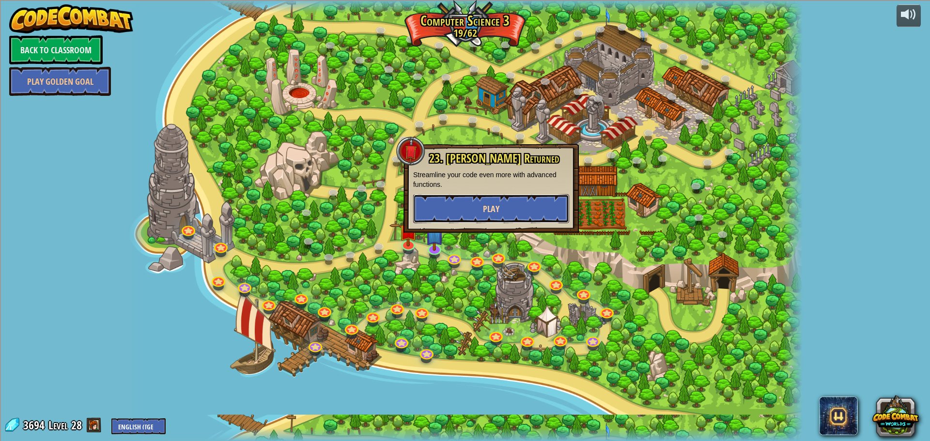
click at [493, 208] on span "Play" at bounding box center [491, 209] width 16 height 12
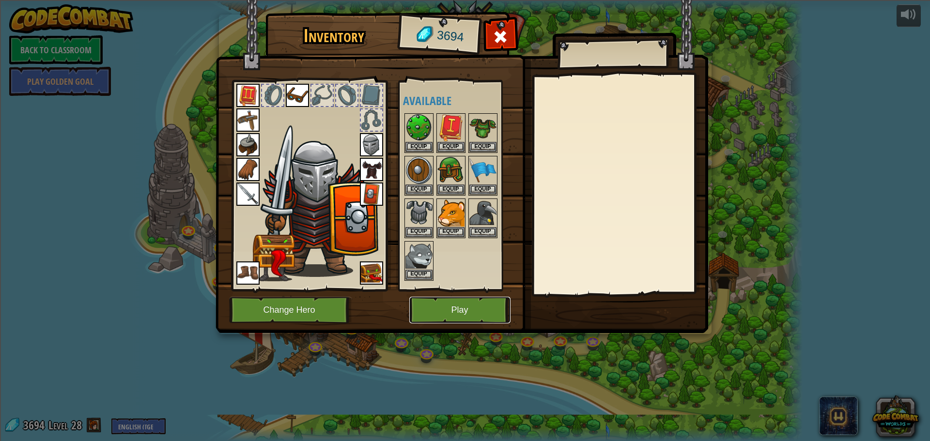
click at [463, 300] on button "Play" at bounding box center [459, 310] width 101 height 27
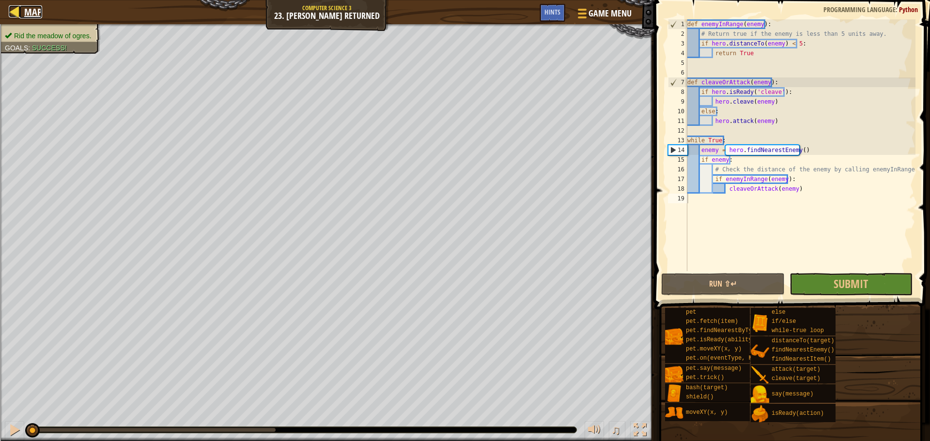
click at [27, 13] on span "Map" at bounding box center [33, 11] width 18 height 13
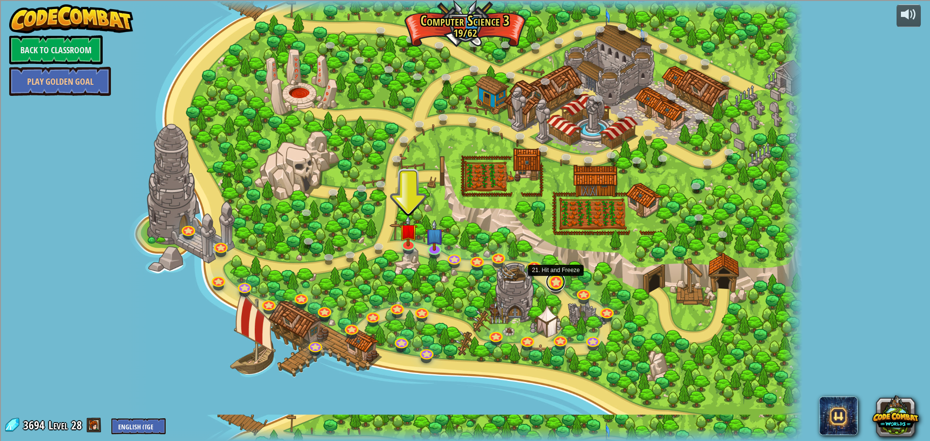
click at [559, 286] on link at bounding box center [555, 281] width 19 height 19
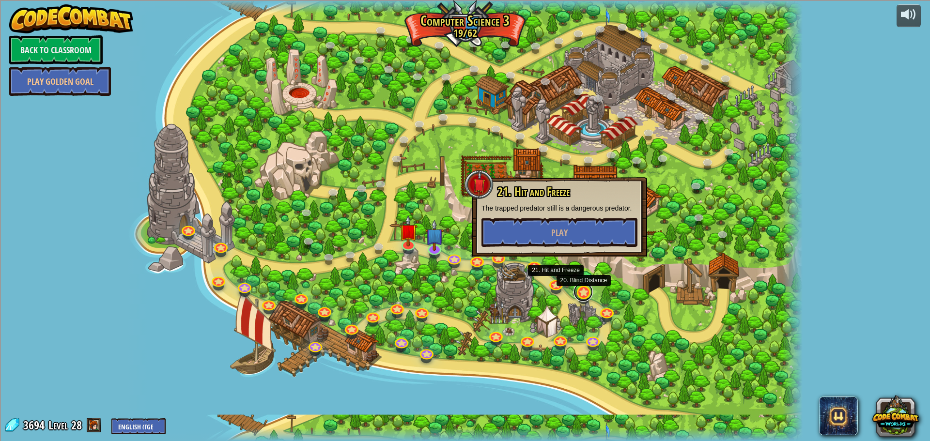
click at [582, 293] on link at bounding box center [582, 291] width 19 height 19
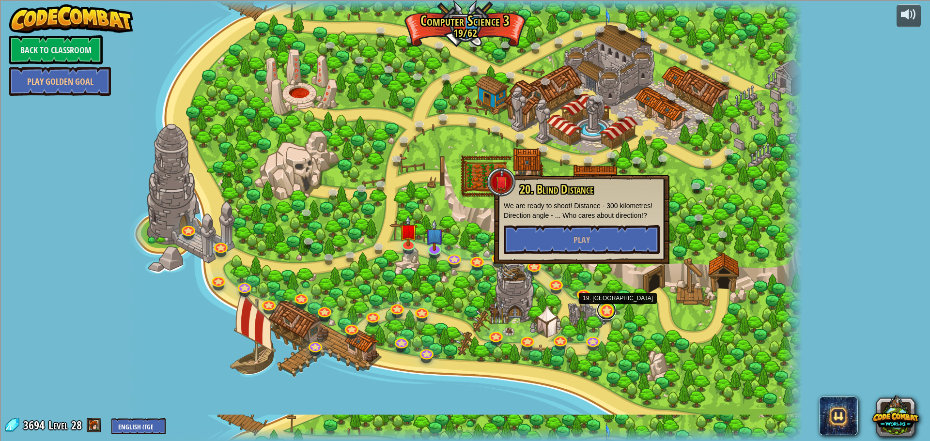
click at [603, 311] on link at bounding box center [606, 310] width 19 height 19
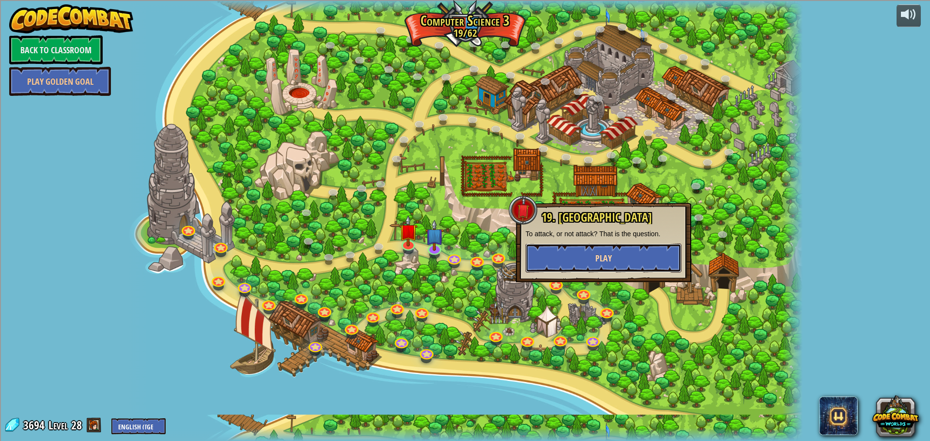
click at [604, 267] on button "Play" at bounding box center [603, 258] width 156 height 29
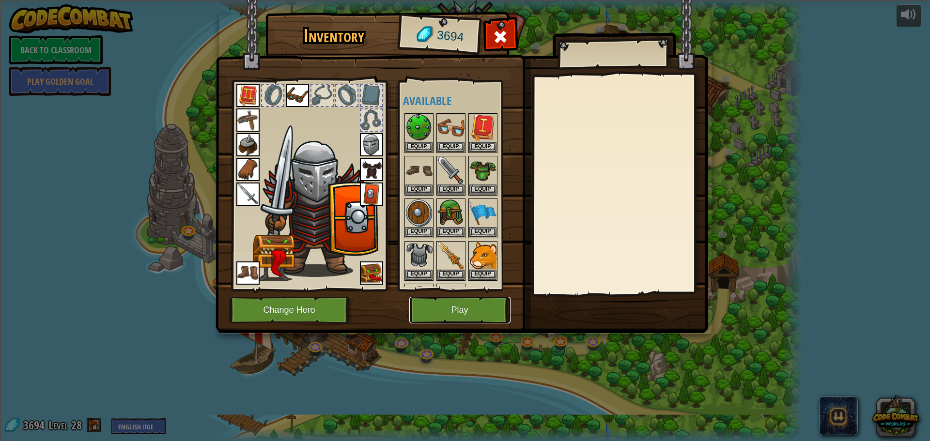
click at [505, 305] on button "Play" at bounding box center [459, 310] width 101 height 27
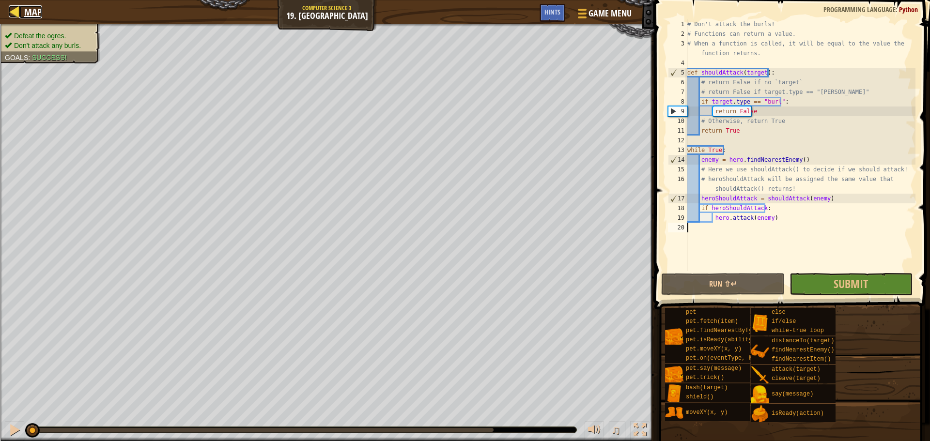
click at [10, 14] on div at bounding box center [15, 11] width 12 height 12
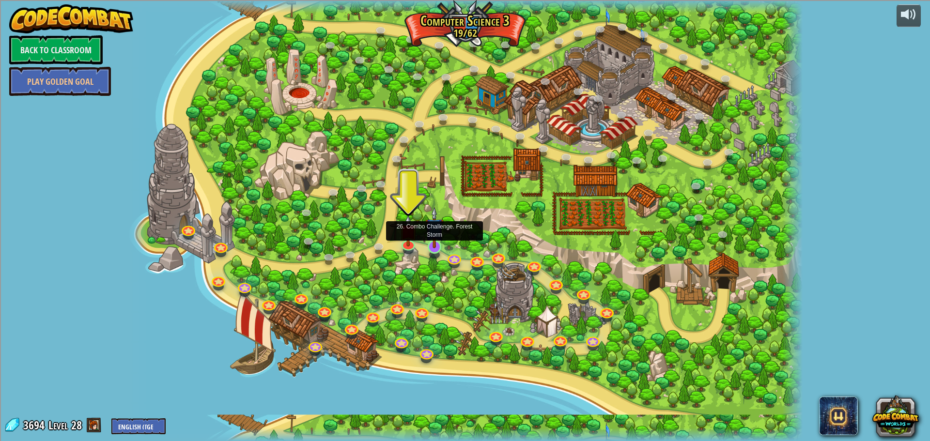
click at [431, 240] on img at bounding box center [434, 227] width 18 height 41
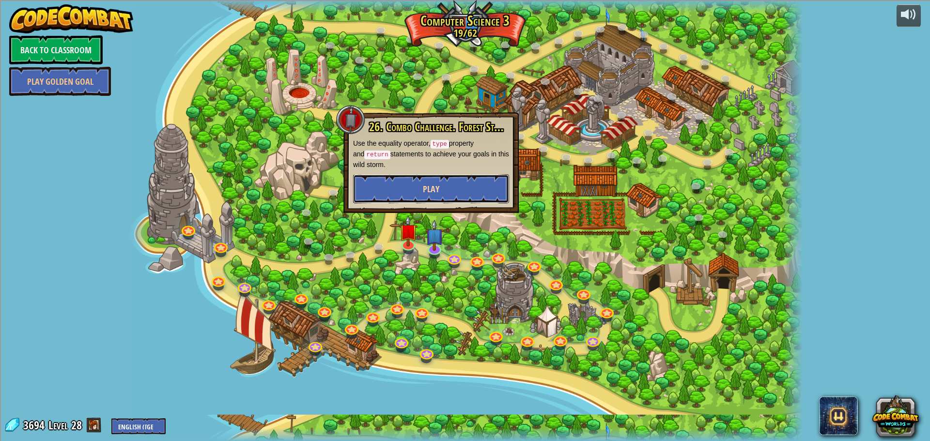
click at [440, 187] on button "Play" at bounding box center [431, 188] width 156 height 29
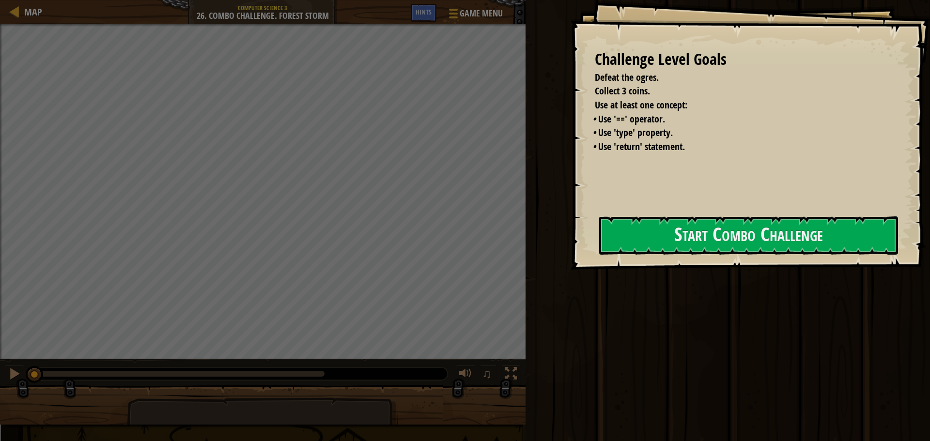
click at [599, 255] on button "Start Combo Challenge" at bounding box center [748, 235] width 299 height 38
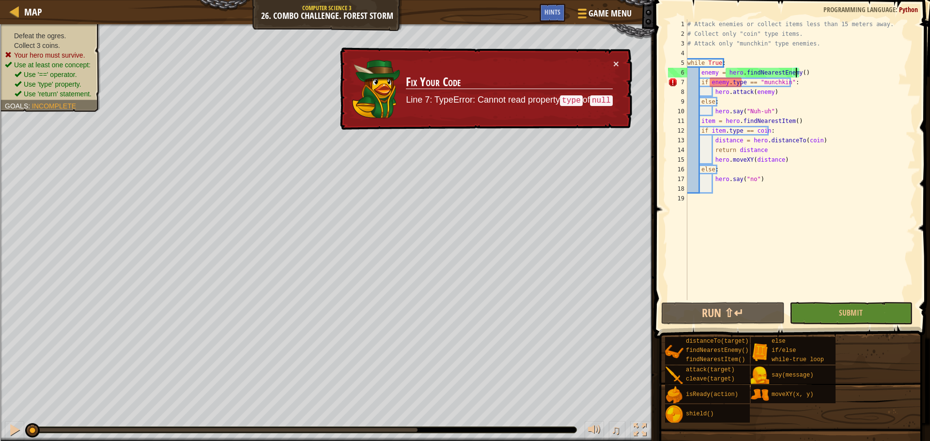
drag, startPoint x: 796, startPoint y: 73, endPoint x: 811, endPoint y: 104, distance: 33.8
click at [796, 75] on div "# Attack enemies or collect items less than 15 meters away. # Collect only "coi…" at bounding box center [800, 169] width 230 height 300
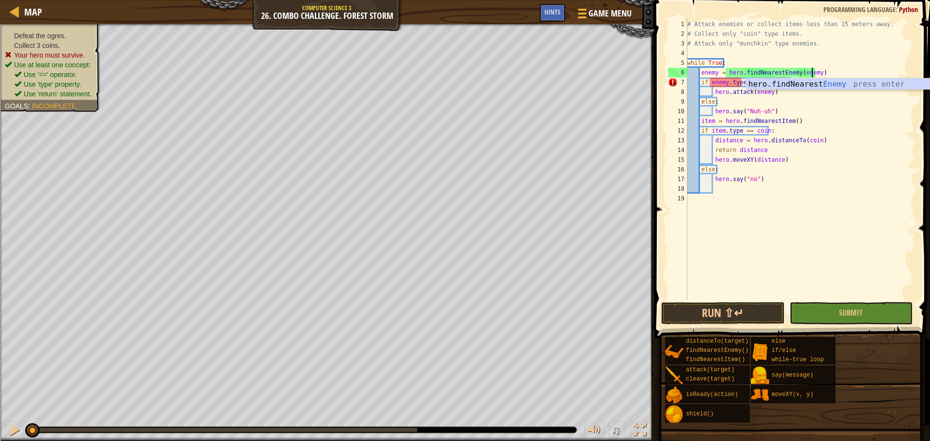
scroll to position [4, 10]
click at [860, 311] on span "Submit" at bounding box center [851, 313] width 24 height 11
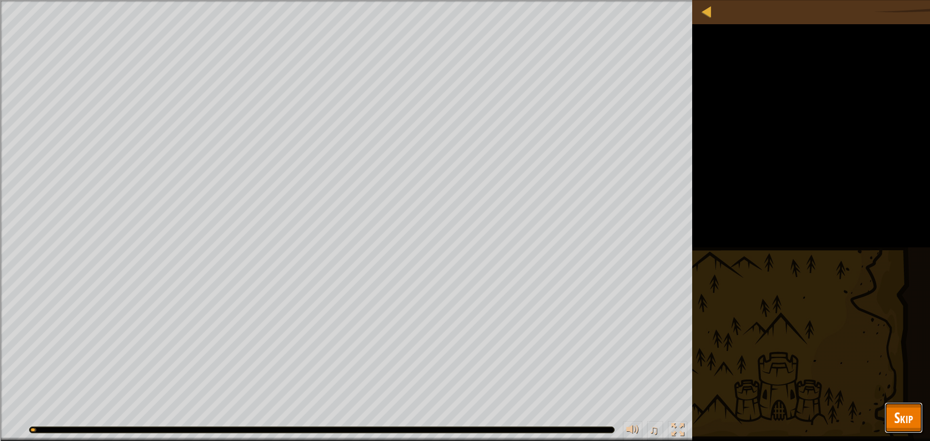
click at [908, 412] on span "Skip" at bounding box center [903, 418] width 19 height 20
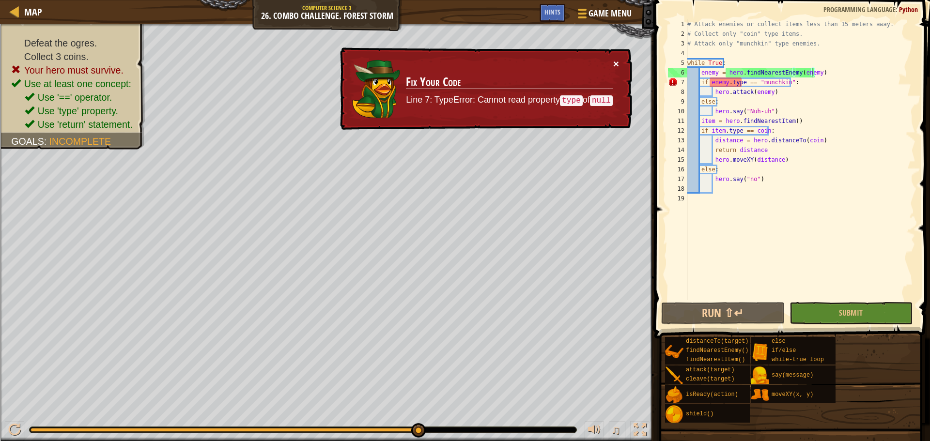
click at [616, 62] on button "×" at bounding box center [616, 64] width 6 height 10
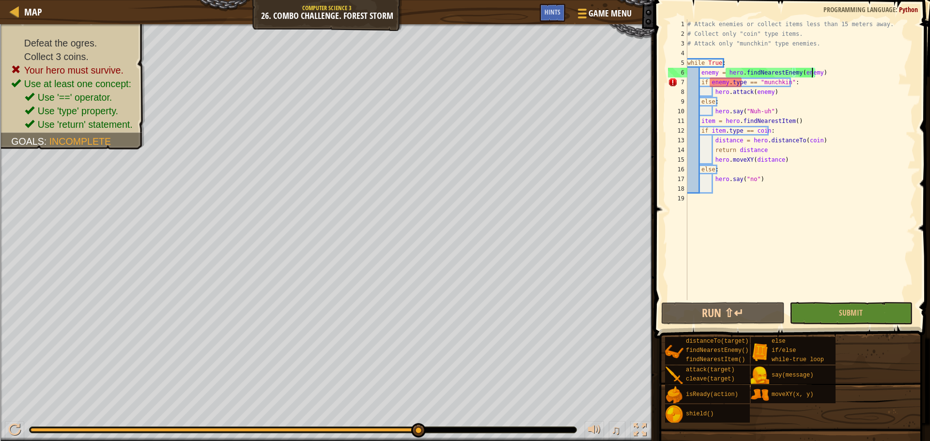
click at [810, 74] on div "# Attack enemies or collect items less than 15 meters away. # Collect only "coi…" at bounding box center [800, 169] width 230 height 300
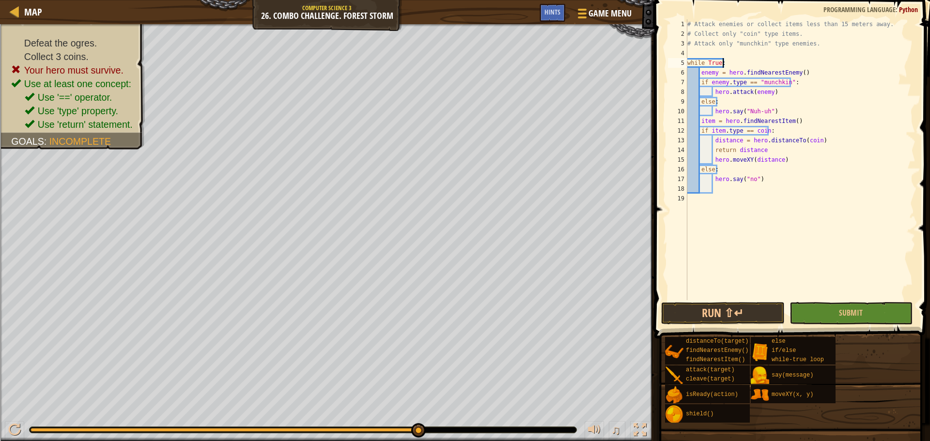
click at [734, 65] on div "# Attack enemies or collect items less than 15 meters away. # Collect only "coi…" at bounding box center [800, 169] width 230 height 300
type textarea "while True:"
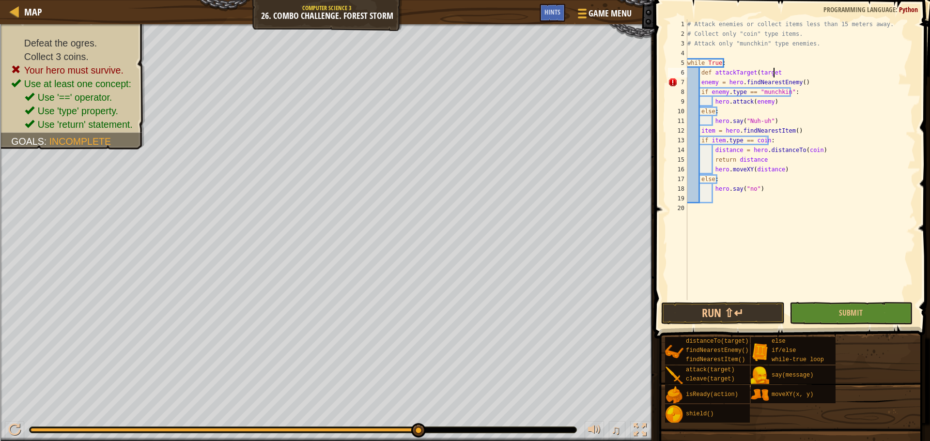
scroll to position [4, 7]
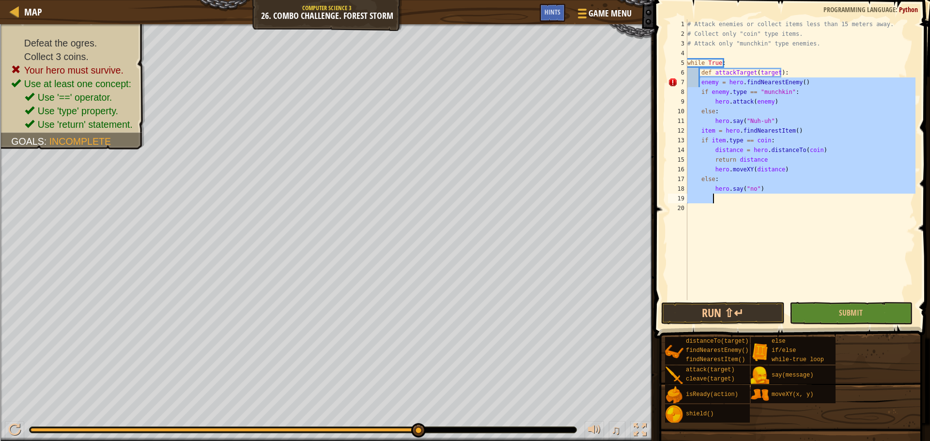
drag, startPoint x: 699, startPoint y: 85, endPoint x: 769, endPoint y: 203, distance: 136.8
click at [769, 203] on div "# Attack enemies or collect items less than 15 meters away. # Collect only "coi…" at bounding box center [800, 169] width 230 height 300
click at [739, 105] on div "# Attack enemies or collect items less than 15 meters away. # Collect only "coi…" at bounding box center [800, 159] width 230 height 281
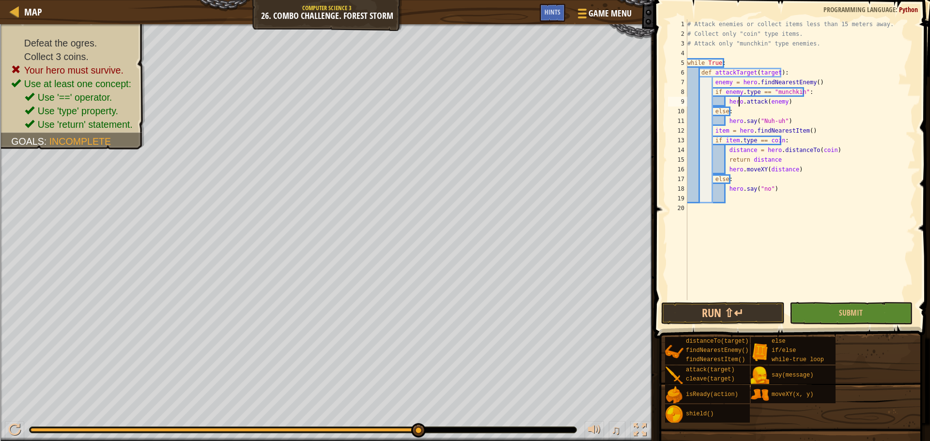
click at [726, 84] on div "# Attack enemies or collect items less than 15 meters away. # Collect only "coi…" at bounding box center [800, 169] width 230 height 300
click at [727, 81] on div "# Attack enemies or collect items less than 15 meters away. # Collect only "coi…" at bounding box center [800, 169] width 230 height 300
drag, startPoint x: 728, startPoint y: 81, endPoint x: 731, endPoint y: 91, distance: 10.7
click at [728, 82] on div "# Attack enemies or collect items less than 15 meters away. # Collect only "coi…" at bounding box center [800, 169] width 230 height 300
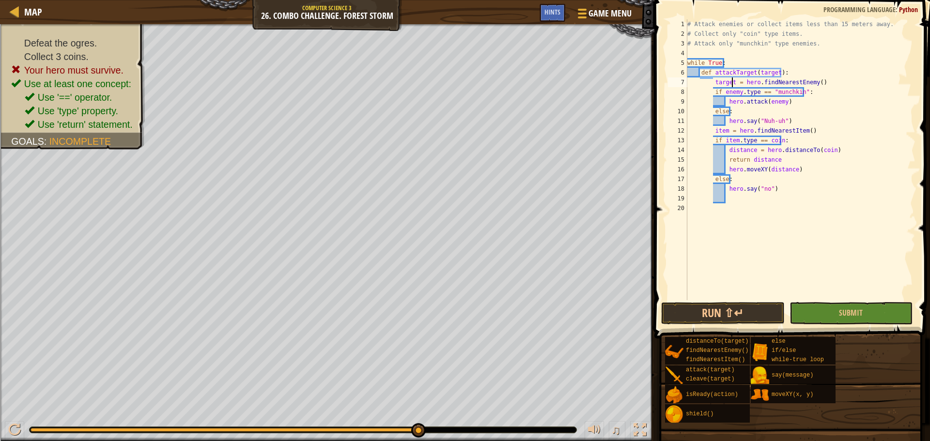
drag, startPoint x: 738, startPoint y: 94, endPoint x: 742, endPoint y: 111, distance: 18.1
click at [738, 95] on div "# Attack enemies or collect items less than 15 meters away. # Collect only "coi…" at bounding box center [800, 169] width 230 height 300
click at [805, 99] on div "# Attack enemies or collect items less than 15 meters away. # Collect only "coi…" at bounding box center [800, 169] width 230 height 300
click at [785, 191] on div "# Attack enemies or collect items less than 15 meters away. # Collect only "coi…" at bounding box center [800, 169] width 230 height 300
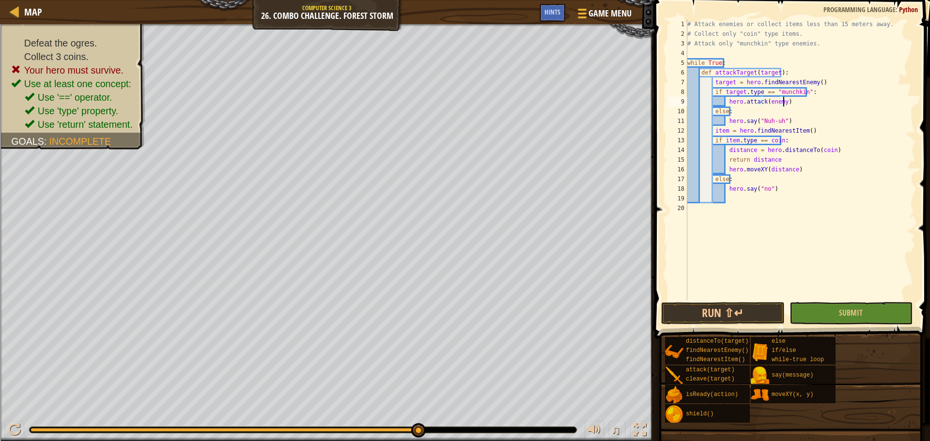
type textarea "hero.say("no")"
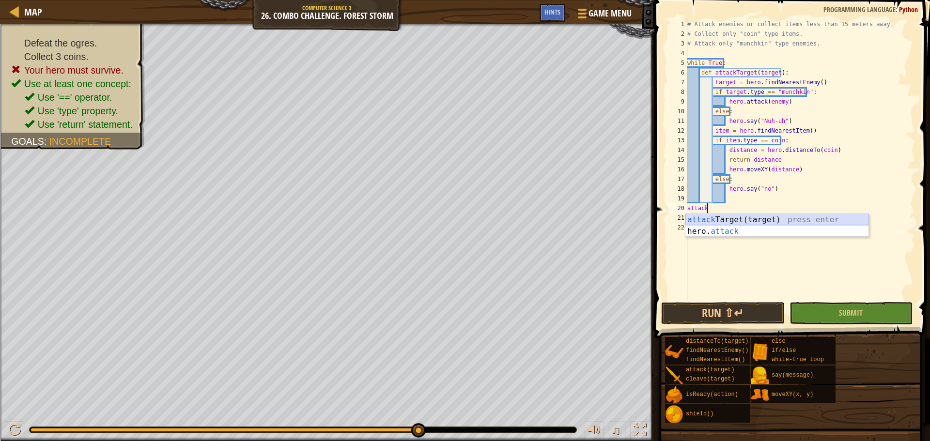
click at [785, 219] on div "attack Target(target) press enter hero. attack press enter" at bounding box center [776, 237] width 183 height 46
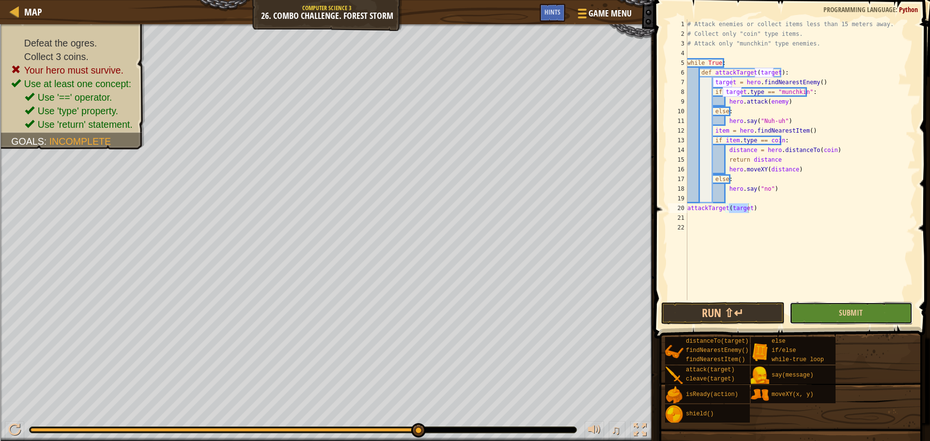
click at [826, 310] on button "Submit" at bounding box center [850, 313] width 123 height 22
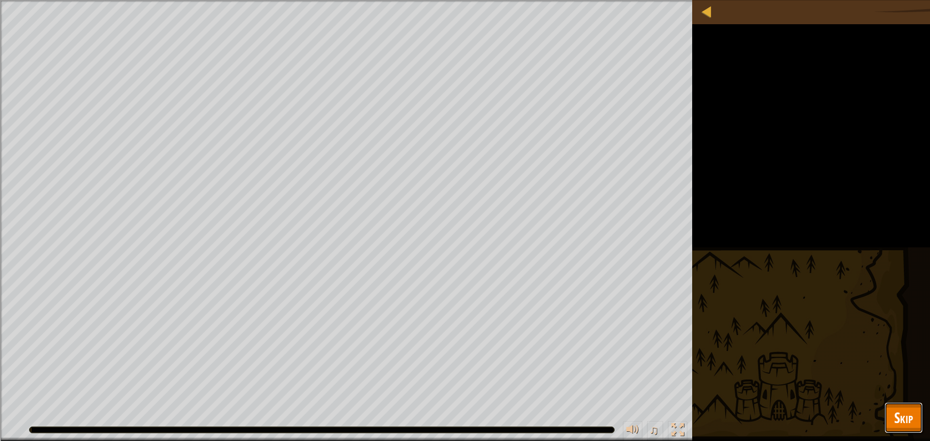
click at [918, 418] on button "Skip" at bounding box center [903, 417] width 38 height 31
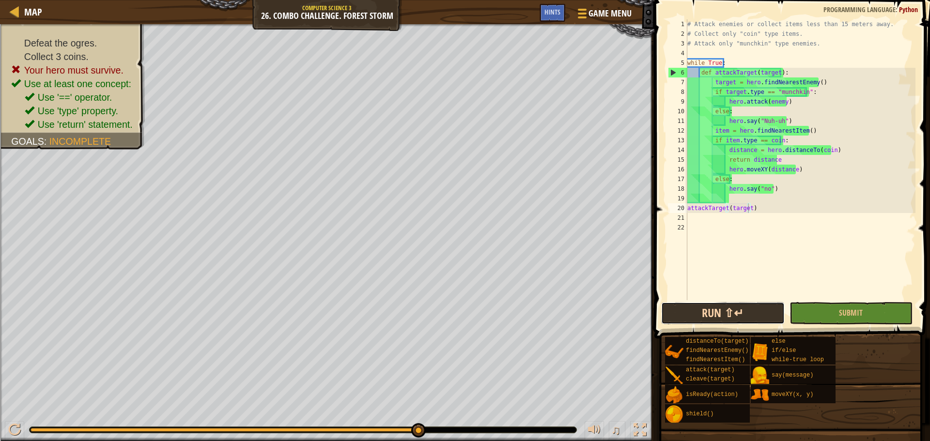
click at [737, 311] on button "Run ⇧↵" at bounding box center [722, 313] width 123 height 22
click at [561, 399] on div "Defeat the ogres. Collect 3 coins. Your hero must survive. Use at least one con…" at bounding box center [465, 232] width 930 height 417
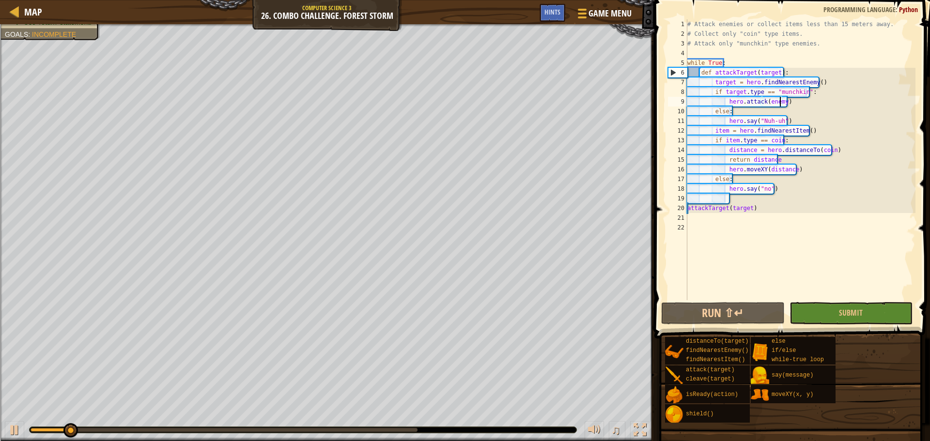
click at [779, 105] on div "# Attack enemies or collect items less than 15 meters away. # Collect only "coi…" at bounding box center [800, 169] width 230 height 300
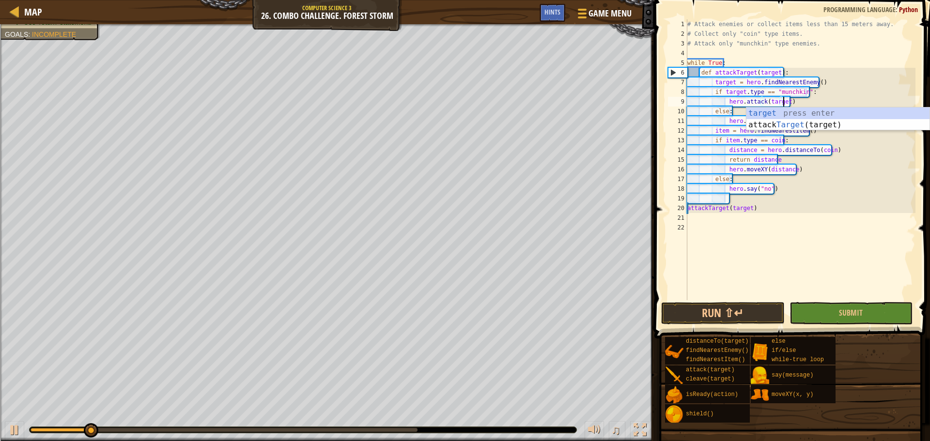
scroll to position [4, 8]
click at [857, 309] on span "Submit" at bounding box center [851, 313] width 24 height 11
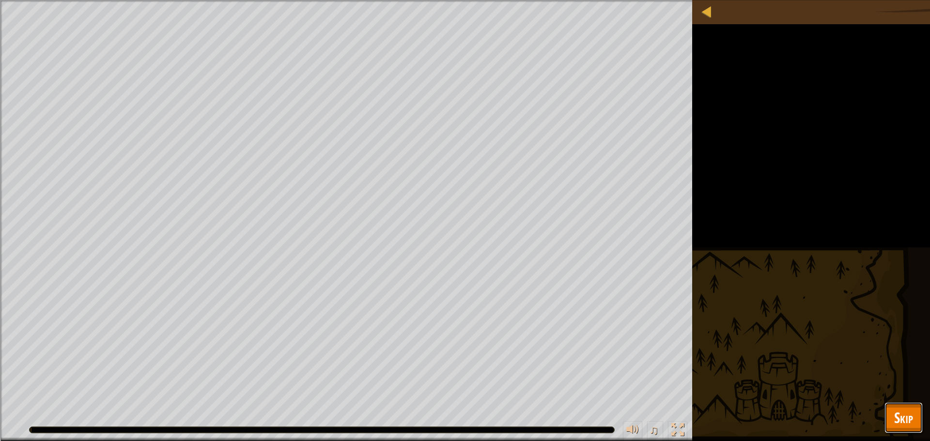
click at [889, 407] on button "Skip" at bounding box center [903, 417] width 38 height 31
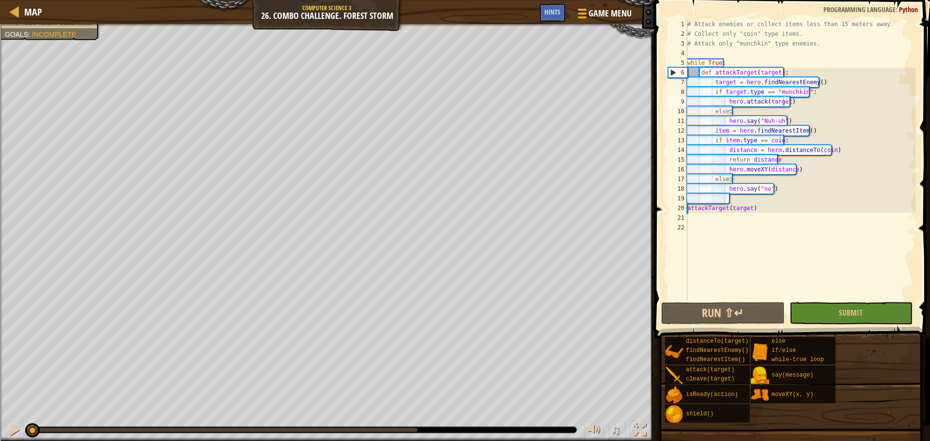
drag, startPoint x: 413, startPoint y: 423, endPoint x: 120, endPoint y: 416, distance: 293.6
click at [0, 441] on div "♫" at bounding box center [327, 427] width 654 height 29
click at [763, 141] on div "# Attack enemies or collect items less than 15 meters away. # Collect only "coi…" at bounding box center [800, 169] width 230 height 300
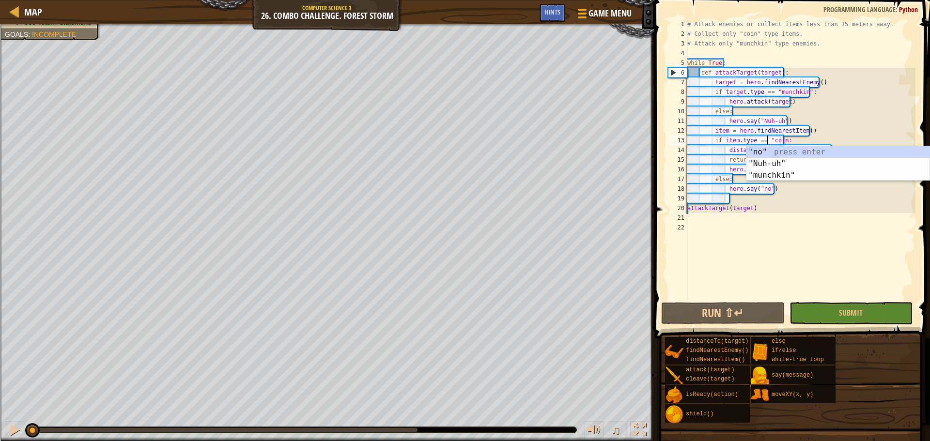
scroll to position [4, 6]
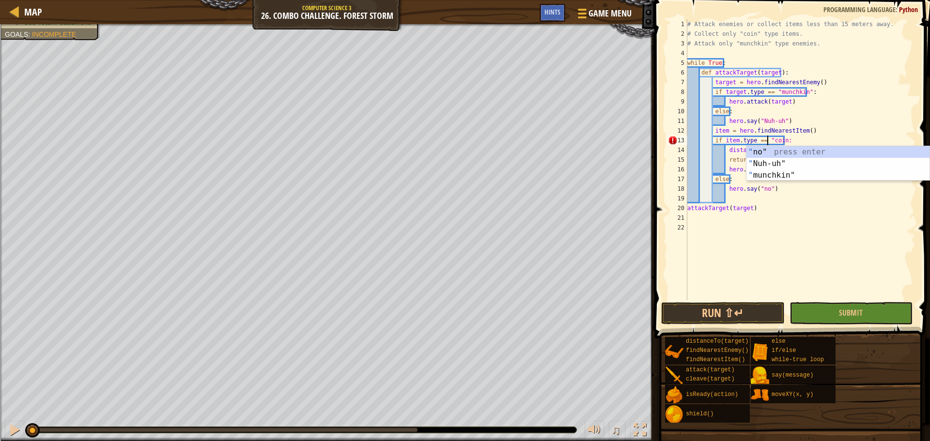
click at [780, 140] on div "# Attack enemies or collect items less than 15 meters away. # Collect only "coi…" at bounding box center [800, 169] width 230 height 300
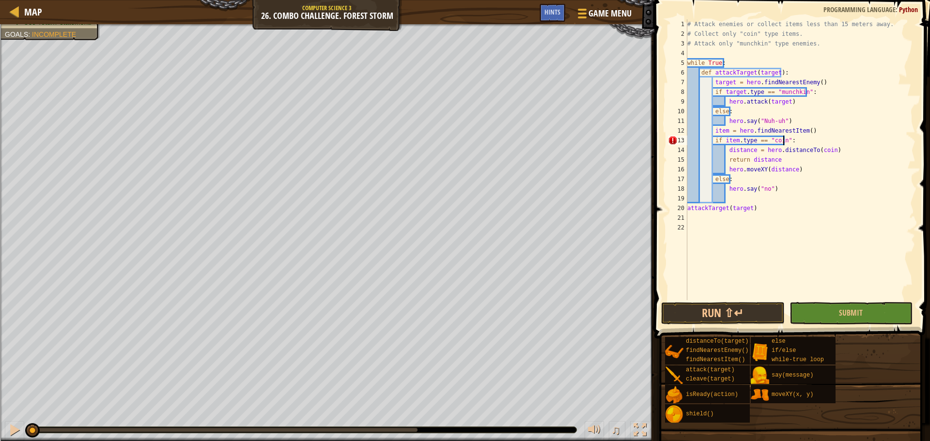
scroll to position [4, 8]
click at [814, 151] on div "# Attack enemies or collect items less than 15 meters away. # Collect only "coi…" at bounding box center [800, 169] width 230 height 300
click at [813, 151] on div "# Attack enemies or collect items less than 15 meters away. # Collect only "coi…" at bounding box center [800, 169] width 230 height 300
click at [828, 152] on div "# Attack enemies or collect items less than 15 meters away. # Collect only "coi…" at bounding box center [800, 169] width 230 height 300
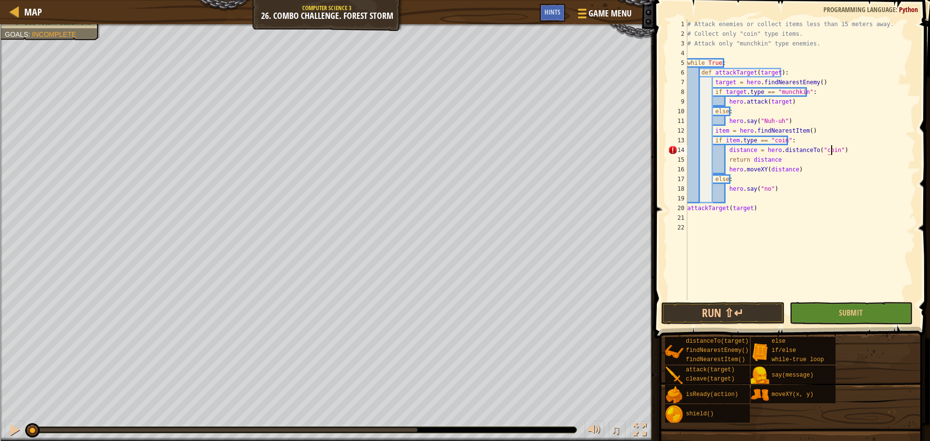
scroll to position [4, 12]
drag, startPoint x: 856, startPoint y: 317, endPoint x: 860, endPoint y: 332, distance: 15.5
click at [856, 317] on span "Submit" at bounding box center [851, 313] width 24 height 11
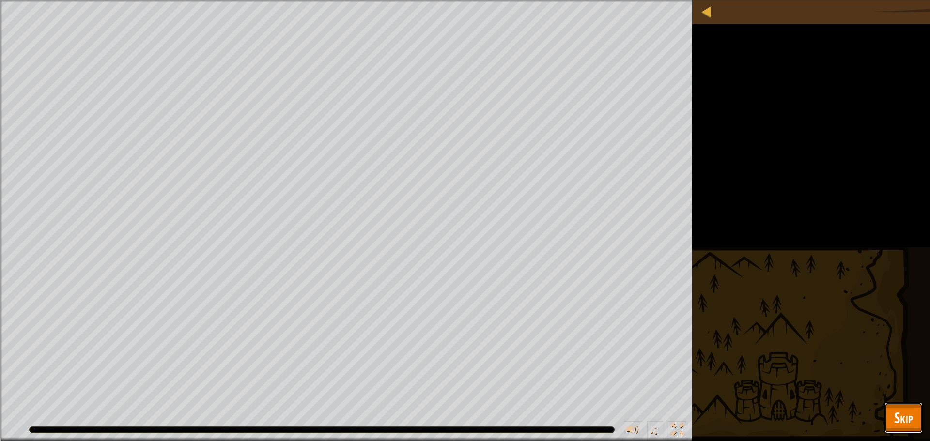
click at [892, 408] on button "Skip" at bounding box center [903, 417] width 38 height 31
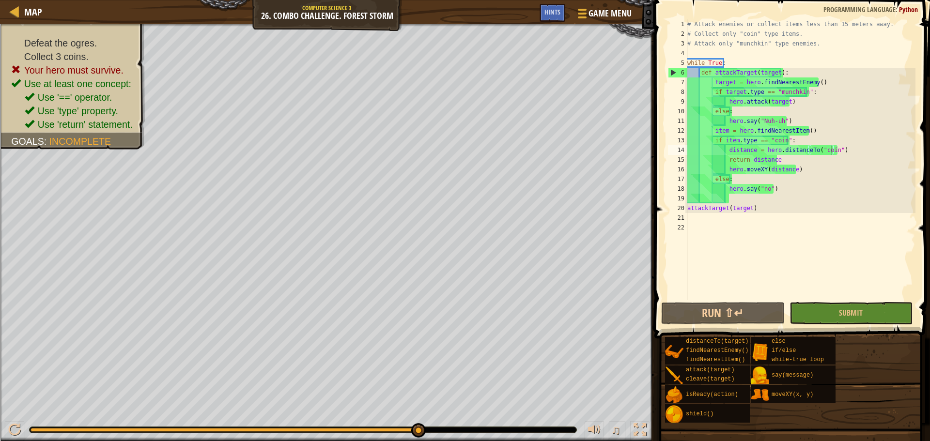
click at [685, 209] on div "20" at bounding box center [677, 208] width 19 height 10
click at [688, 209] on div "# Attack enemies or collect items less than 15 meters away. # Collect only "coi…" at bounding box center [800, 169] width 230 height 300
click at [799, 161] on div "# Attack enemies or collect items less than 15 meters away. # Collect only "coi…" at bounding box center [800, 169] width 230 height 300
drag, startPoint x: 759, startPoint y: 164, endPoint x: 728, endPoint y: 162, distance: 31.0
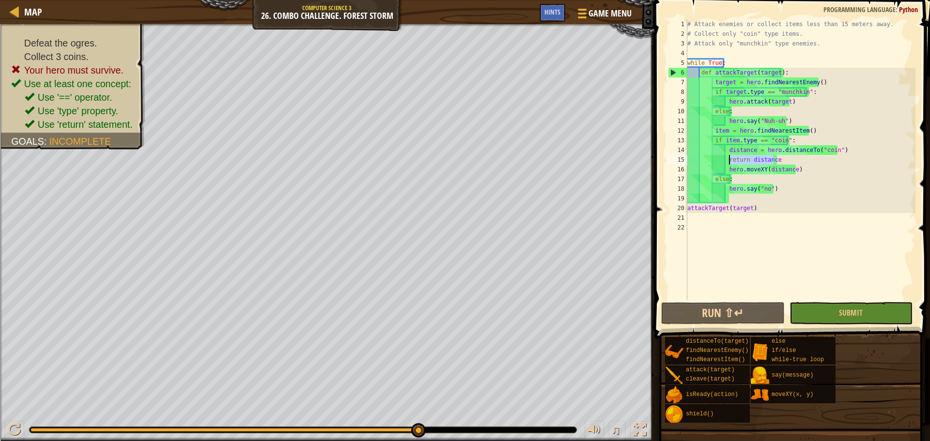
click at [728, 162] on div "# Attack enemies or collect items less than 15 meters away. # Collect only "coi…" at bounding box center [800, 169] width 230 height 300
type textarea "r"
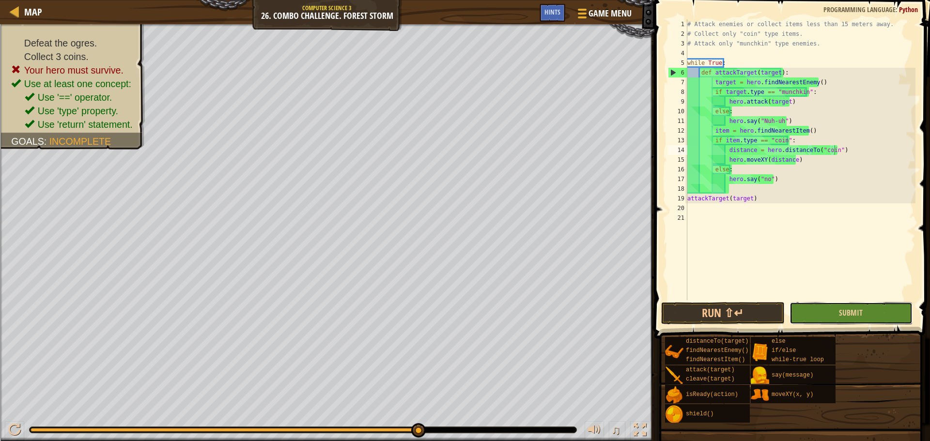
click at [830, 316] on button "Submit" at bounding box center [850, 313] width 123 height 22
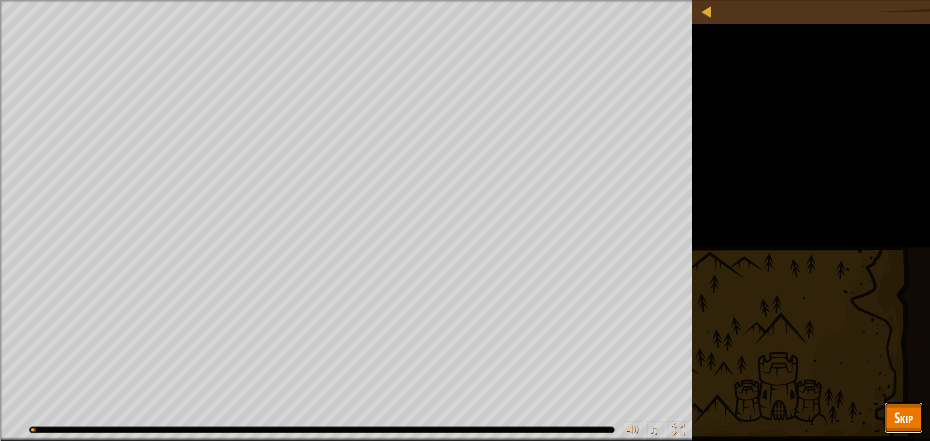
click at [908, 419] on span "Skip" at bounding box center [903, 418] width 19 height 20
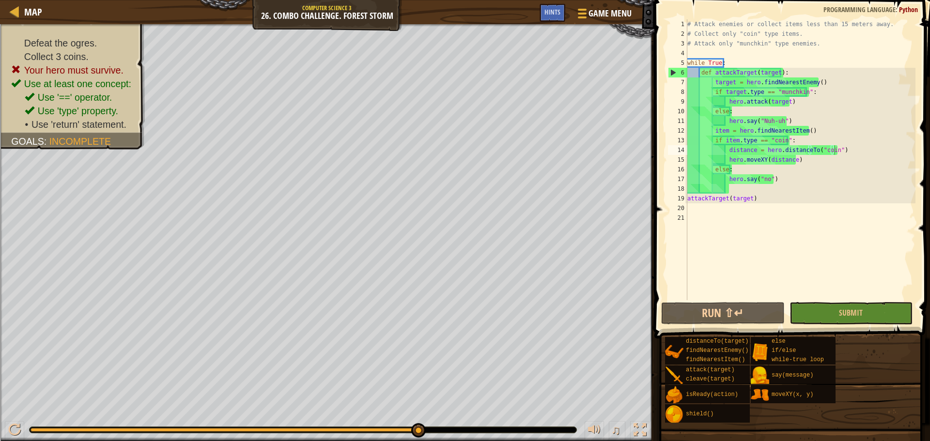
click at [800, 160] on div "# Attack enemies or collect items less than 15 meters away. # Collect only "coi…" at bounding box center [800, 169] width 230 height 300
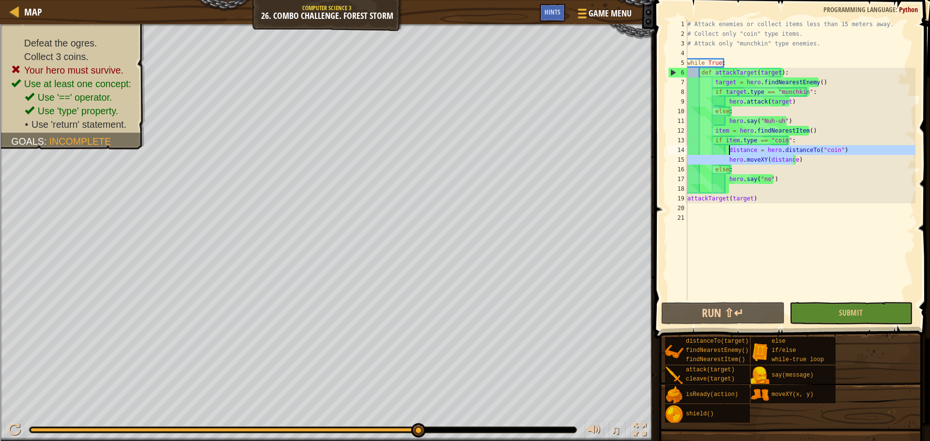
drag, startPoint x: 802, startPoint y: 159, endPoint x: 728, endPoint y: 151, distance: 74.6
click at [728, 151] on div "# Attack enemies or collect items less than 15 meters away. # Collect only "coi…" at bounding box center [800, 169] width 230 height 300
type textarea "d"
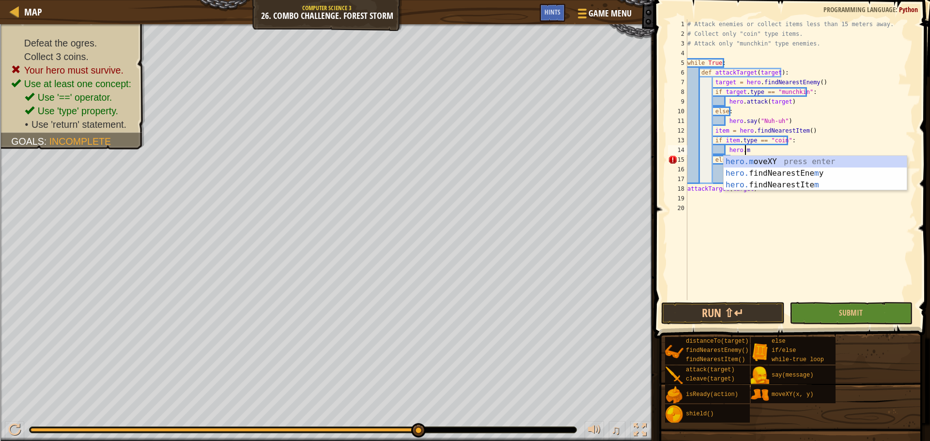
scroll to position [4, 5]
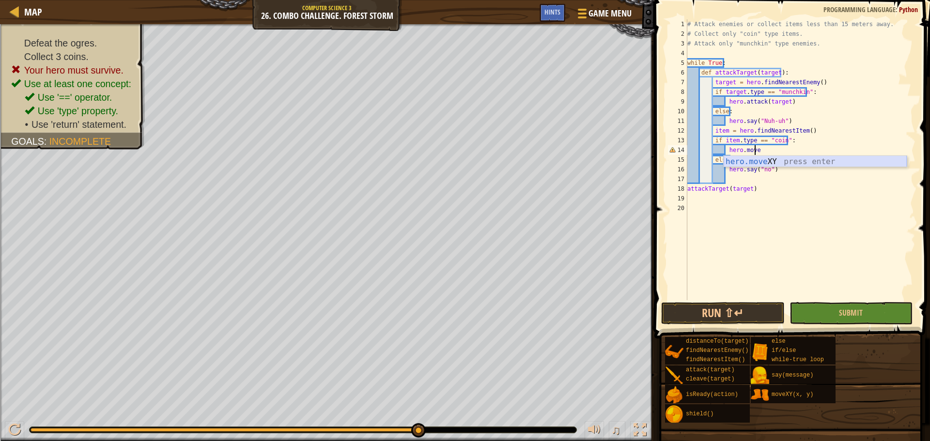
click at [763, 163] on div "hero.move XY press enter" at bounding box center [815, 173] width 183 height 35
drag, startPoint x: 788, startPoint y: 147, endPoint x: 794, endPoint y: 140, distance: 9.0
click at [789, 146] on div "# Attack enemies or collect items less than 15 meters away. # Collect only "coi…" at bounding box center [800, 169] width 230 height 300
click at [794, 139] on div "# Attack enemies or collect items less than 15 meters away. # Collect only "coi…" at bounding box center [800, 169] width 230 height 300
type textarea "if item.type == "coin":"
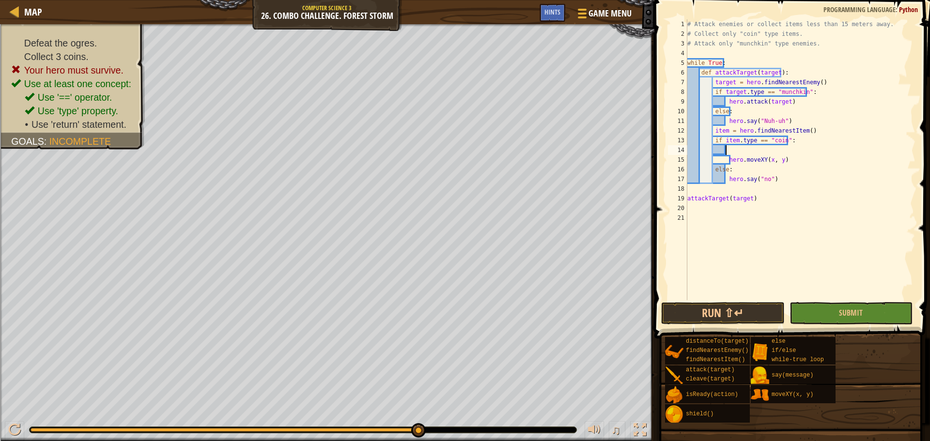
scroll to position [4, 3]
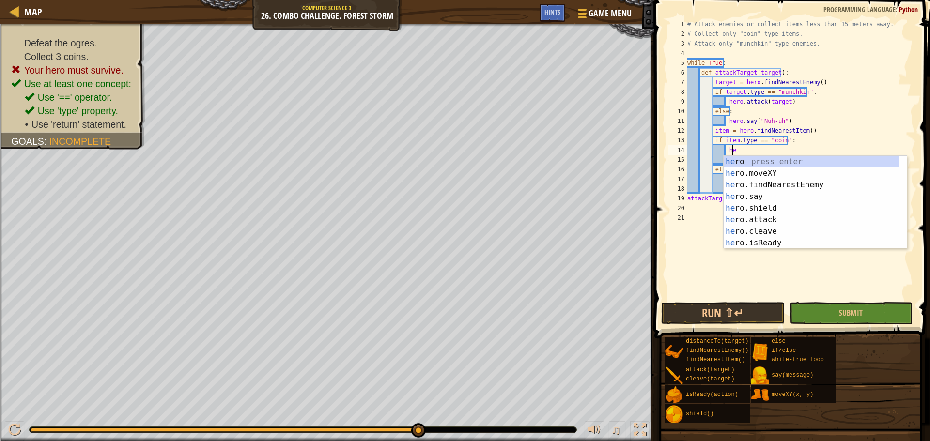
type textarea "h"
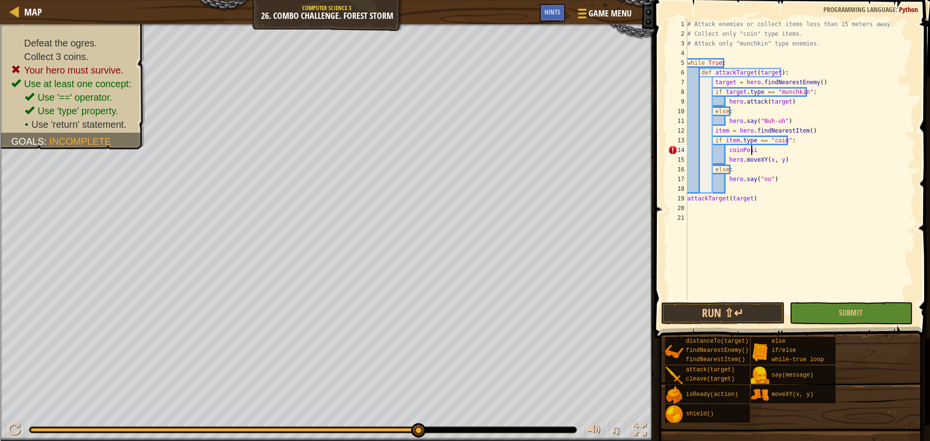
scroll to position [4, 4]
type textarea "c"
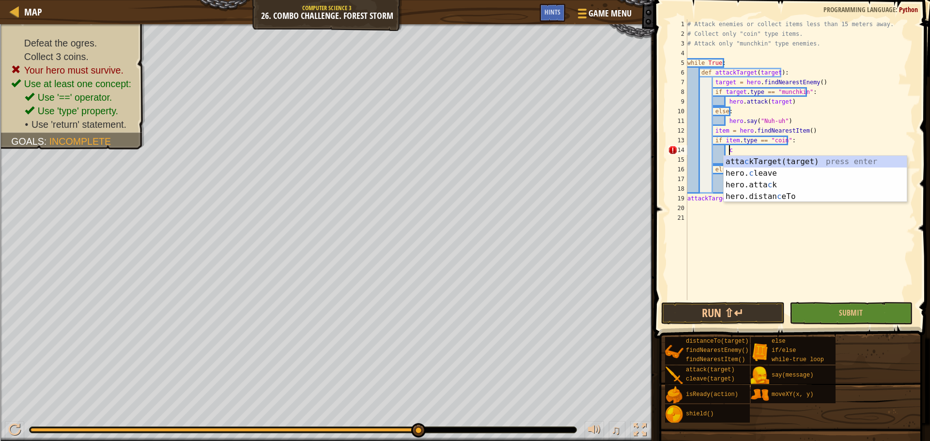
scroll to position [4, 0]
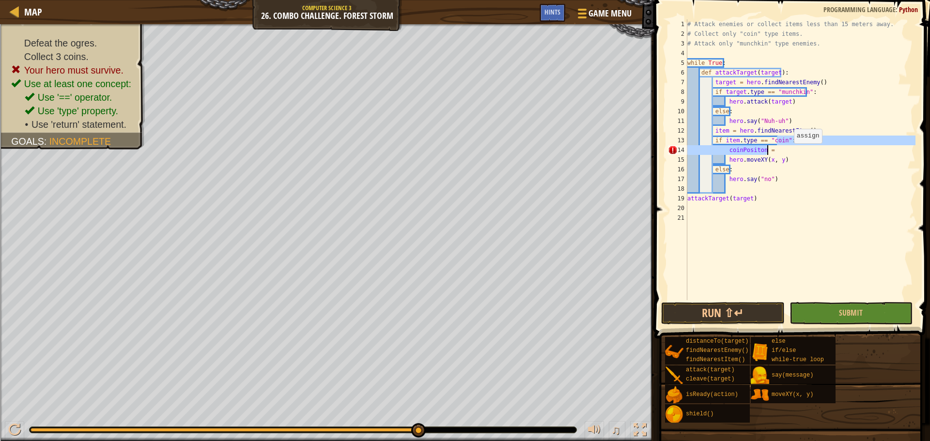
click at [789, 153] on div "# Attack enemies or collect items less than 15 meters away. # Collect only "coi…" at bounding box center [800, 159] width 230 height 281
type textarea "coinPositon ="
drag, startPoint x: 789, startPoint y: 154, endPoint x: 726, endPoint y: 153, distance: 63.0
click at [726, 153] on div "# Attack enemies or collect items less than 15 meters away. # Collect only "coi…" at bounding box center [800, 169] width 230 height 300
click at [805, 163] on div "# Attack enemies or collect items less than 15 meters away. # Collect only "coi…" at bounding box center [800, 169] width 230 height 300
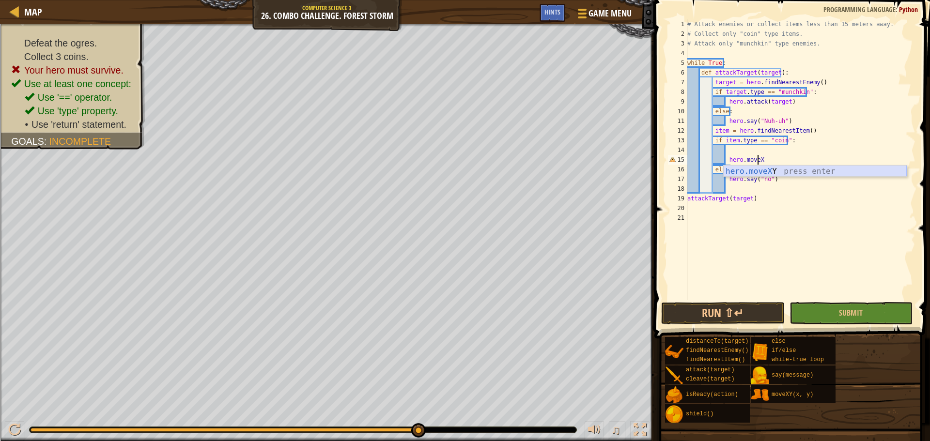
click at [804, 170] on div "hero.moveX Y press enter" at bounding box center [815, 183] width 183 height 35
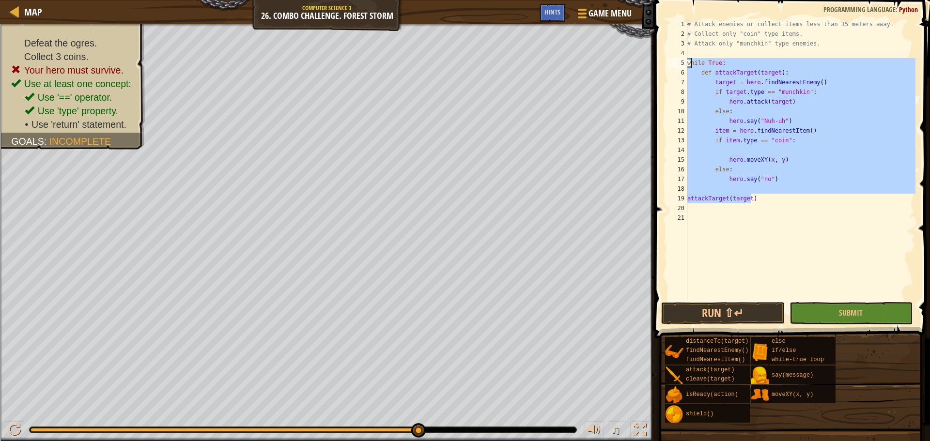
drag, startPoint x: 769, startPoint y: 199, endPoint x: 690, endPoint y: 66, distance: 154.4
click at [690, 66] on div "# Attack enemies or collect items less than 15 meters away. # Collect only "coi…" at bounding box center [800, 169] width 230 height 300
type textarea "w"
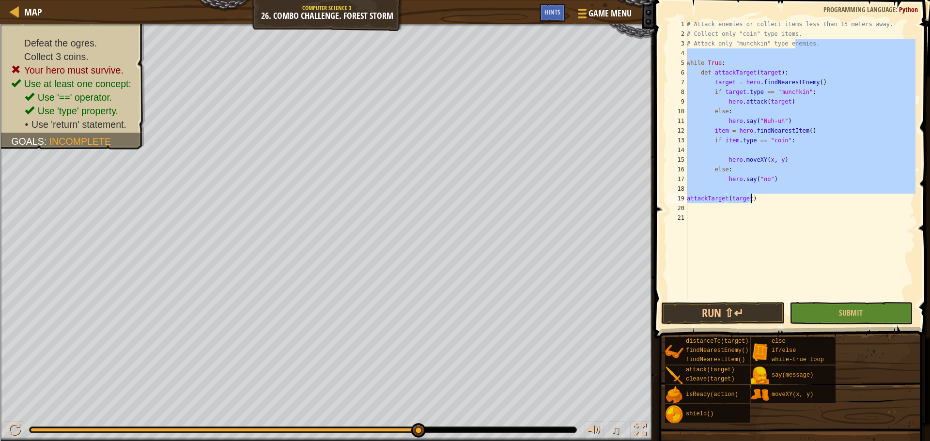
click at [810, 62] on div "# Attack enemies or collect items less than 15 meters away. # Collect only "coi…" at bounding box center [800, 159] width 231 height 281
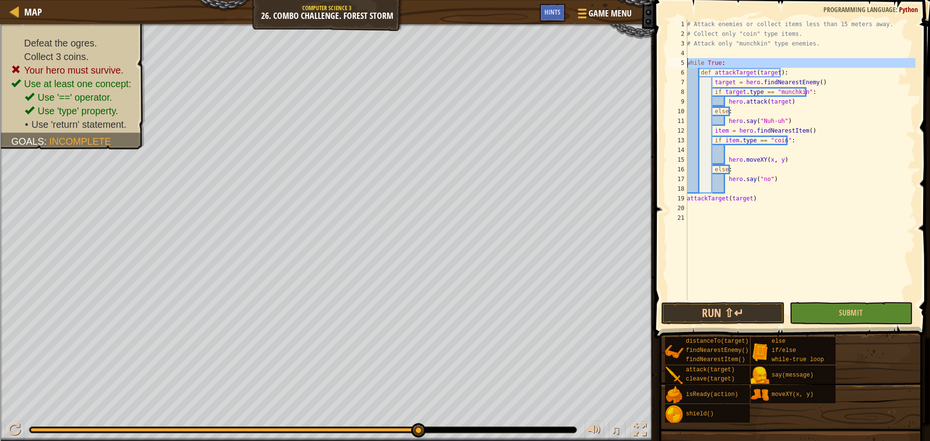
click at [688, 65] on div "while True: 1 2 3 4 5 6 7 8 9 10 11 12 13 14 15 16 17 18 19 20 21 # Attack enem…" at bounding box center [790, 159] width 249 height 281
type textarea "while True: def attackTarget(target):"
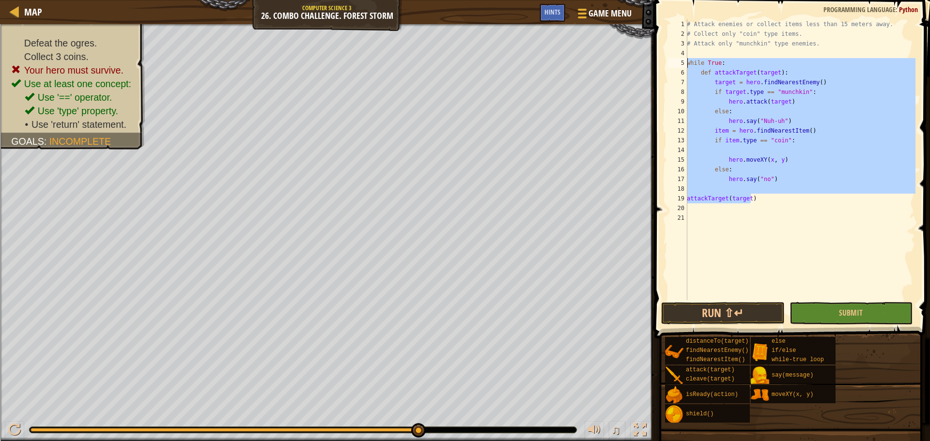
drag, startPoint x: 741, startPoint y: 197, endPoint x: 685, endPoint y: 61, distance: 147.4
click at [685, 61] on div "while True: def attackTarget(target): 1 2 3 4 5 6 7 8 9 10 11 12 13 14 15 16 17…" at bounding box center [790, 159] width 249 height 281
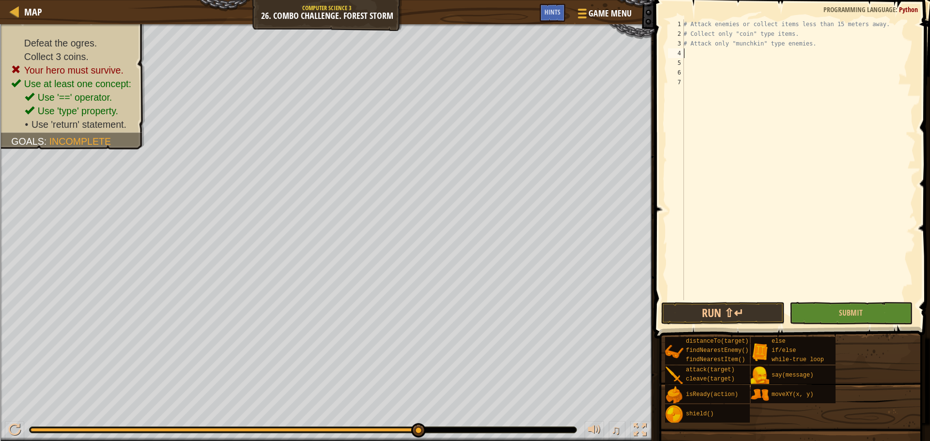
click at [698, 51] on div "# Attack enemies or collect items less than 15 meters away. # Collect only "coi…" at bounding box center [798, 169] width 234 height 300
type textarea "while"
click at [735, 61] on div "while -true loop press enter" at bounding box center [772, 76] width 183 height 35
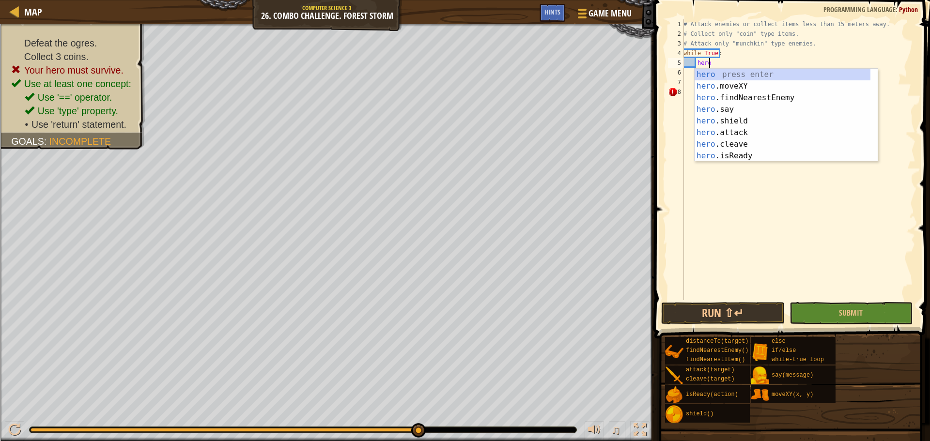
scroll to position [4, 1]
type textarea "hero"
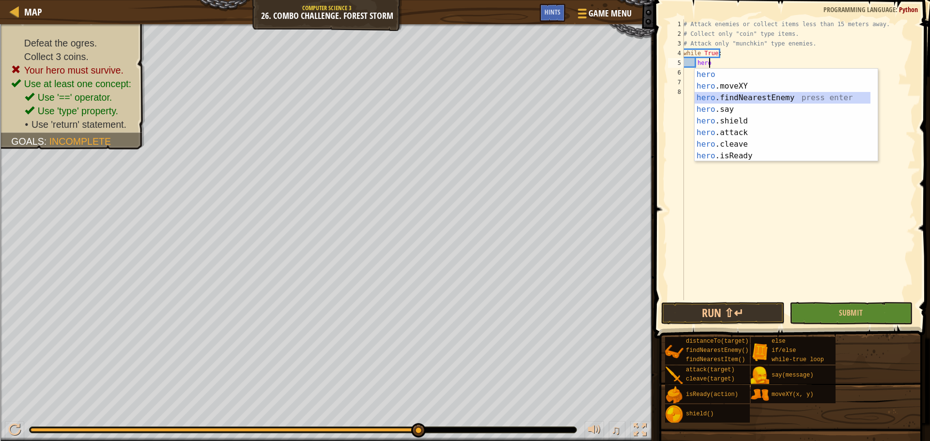
click at [752, 94] on div "hero press enter hero .moveXY press enter hero .findNearestEnemy press enter he…" at bounding box center [782, 127] width 176 height 116
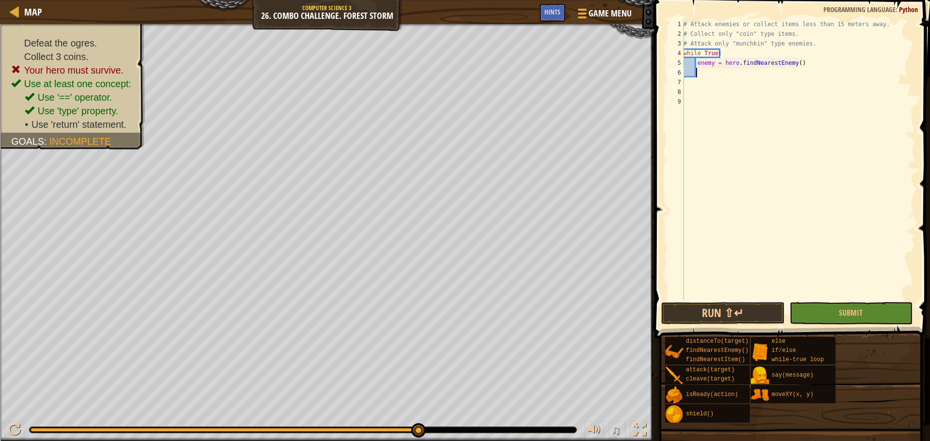
click at [746, 73] on div "# Attack enemies or collect items less than 15 meters away. # Collect only "coi…" at bounding box center [798, 169] width 234 height 300
click at [754, 80] on div ""munch kin" press enter" at bounding box center [837, 95] width 183 height 35
type textarea "if enemy.type == "munchkin":"
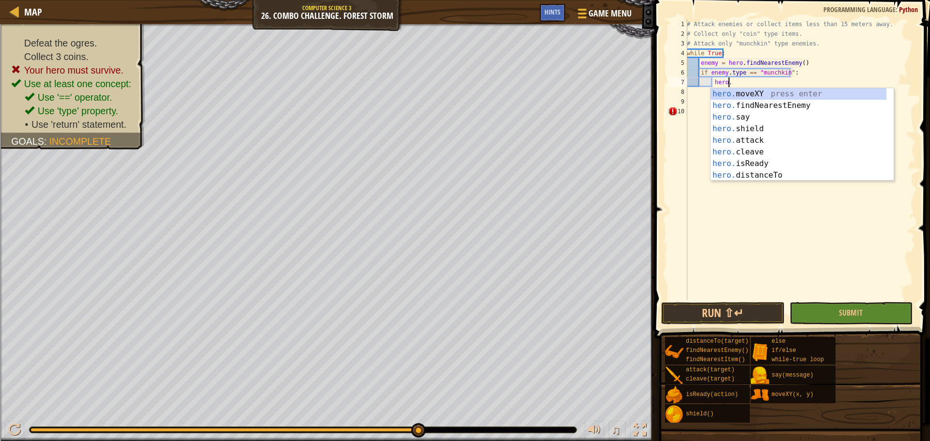
scroll to position [4, 3]
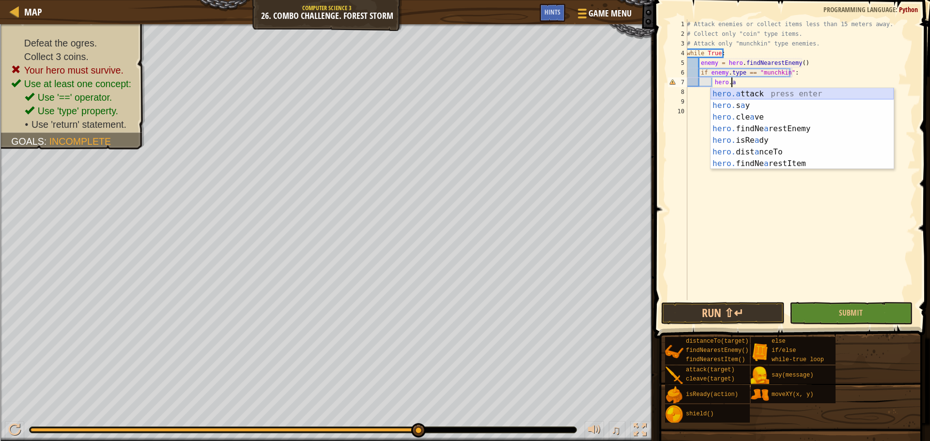
click at [775, 92] on div "hero.a ttack press enter hero. s a y press enter hero. cle a ve press enter her…" at bounding box center [801, 140] width 183 height 105
type textarea "hero.attack(enemy)"
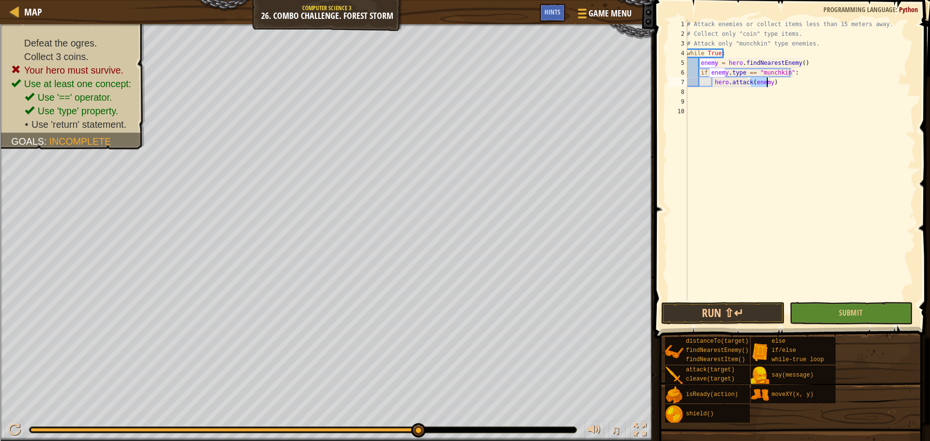
click at [766, 111] on div "# Attack enemies or collect items less than 15 meters away. # Collect only "coi…" at bounding box center [800, 169] width 231 height 300
click at [742, 310] on button "Run ⇧↵" at bounding box center [722, 313] width 123 height 22
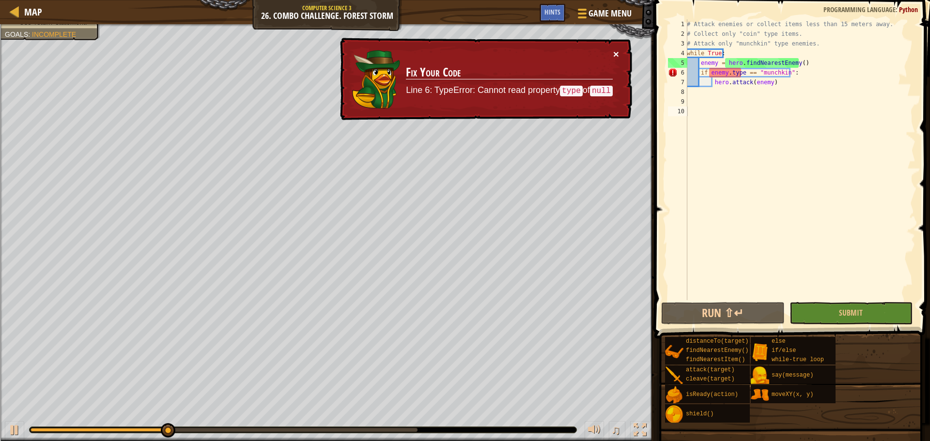
click at [616, 51] on button "×" at bounding box center [616, 54] width 6 height 10
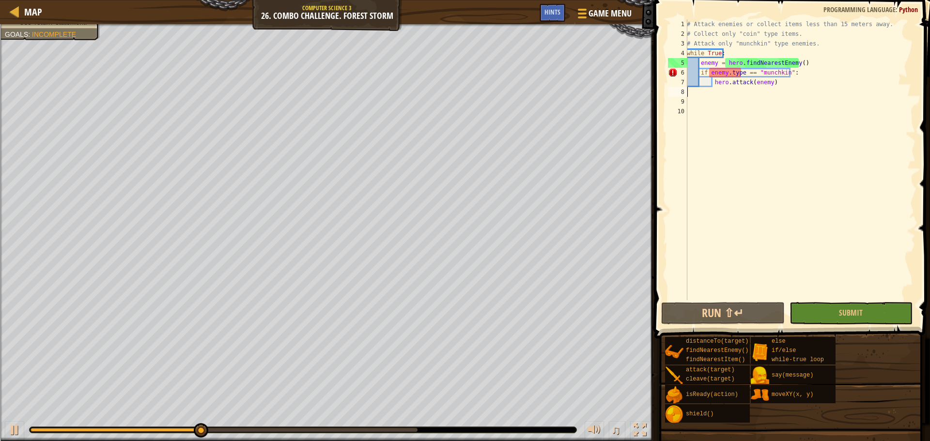
click at [775, 88] on div "# Attack enemies or collect items less than 15 meters away. # Collect only "coi…" at bounding box center [800, 169] width 231 height 300
click at [778, 81] on div "# Attack enemies or collect items less than 15 meters away. # Collect only "coi…" at bounding box center [800, 169] width 231 height 300
click at [741, 74] on div "# Attack enemies or collect items less than 15 meters away. # Collect only "coi…" at bounding box center [800, 169] width 231 height 300
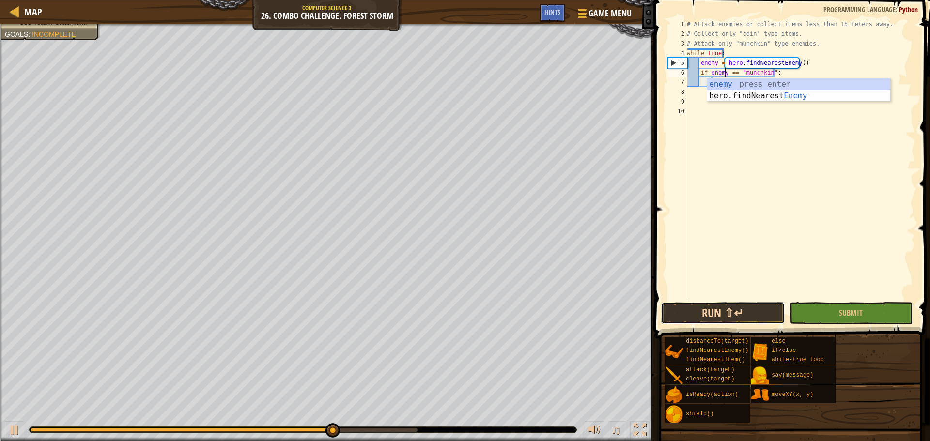
click at [710, 316] on button "Run ⇧↵" at bounding box center [722, 313] width 123 height 22
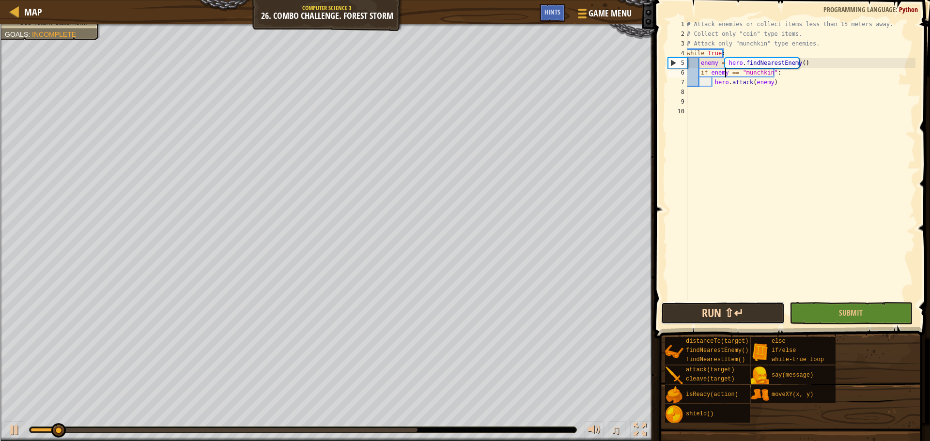
click at [710, 313] on button "Run ⇧↵" at bounding box center [722, 313] width 123 height 22
type textarea "if enemy.type == "munchkin":"
click at [22, 11] on link "Map" at bounding box center [30, 11] width 23 height 13
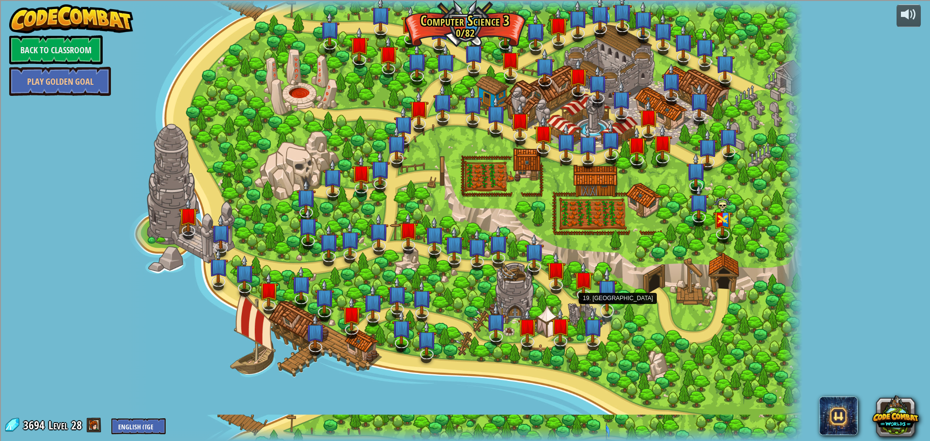
click at [606, 310] on img at bounding box center [607, 289] width 20 height 45
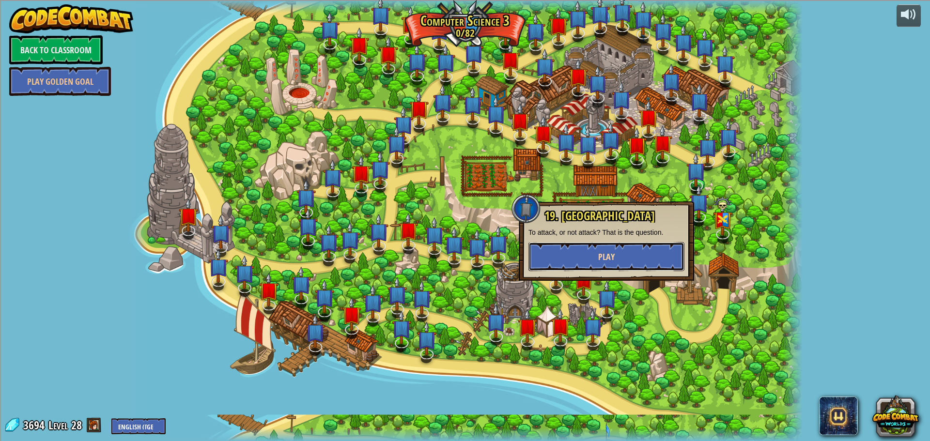
click at [592, 254] on button "Play" at bounding box center [606, 256] width 156 height 29
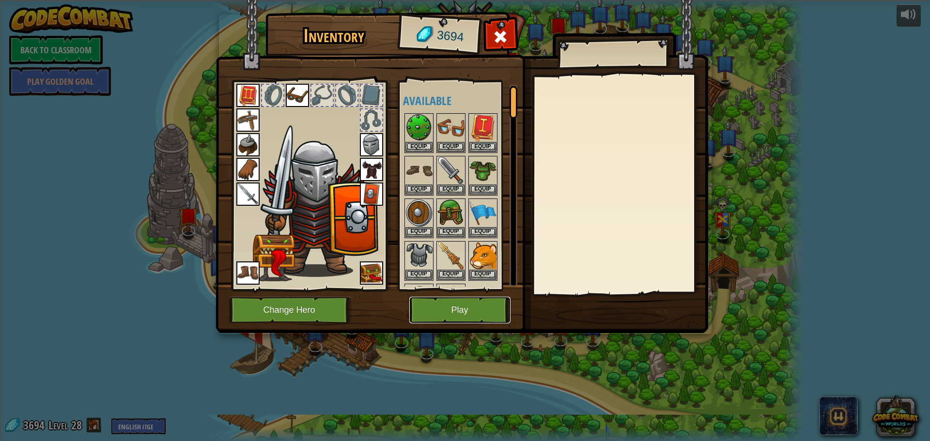
click at [451, 304] on button "Play" at bounding box center [459, 310] width 101 height 27
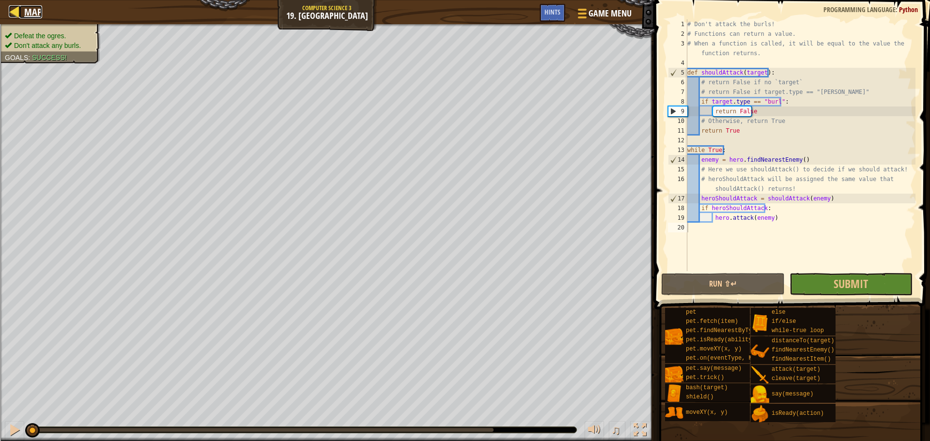
click at [10, 15] on div at bounding box center [15, 11] width 12 height 12
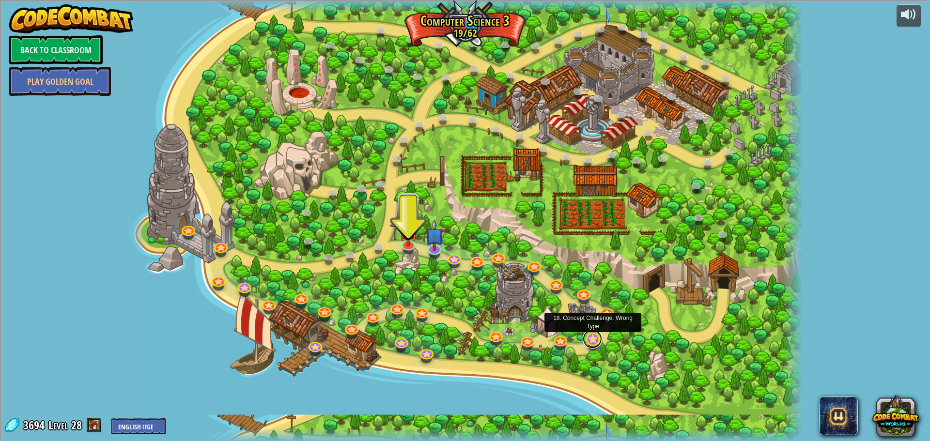
click at [588, 338] on link at bounding box center [592, 338] width 19 height 19
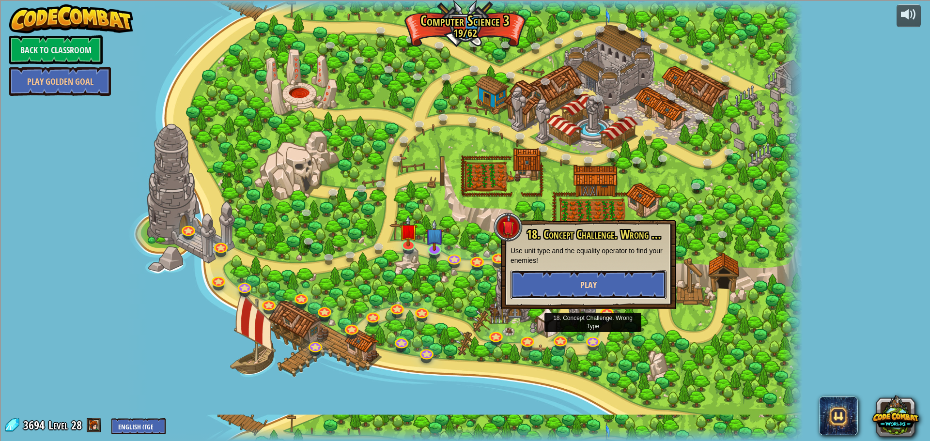
click at [559, 280] on button "Play" at bounding box center [588, 284] width 156 height 29
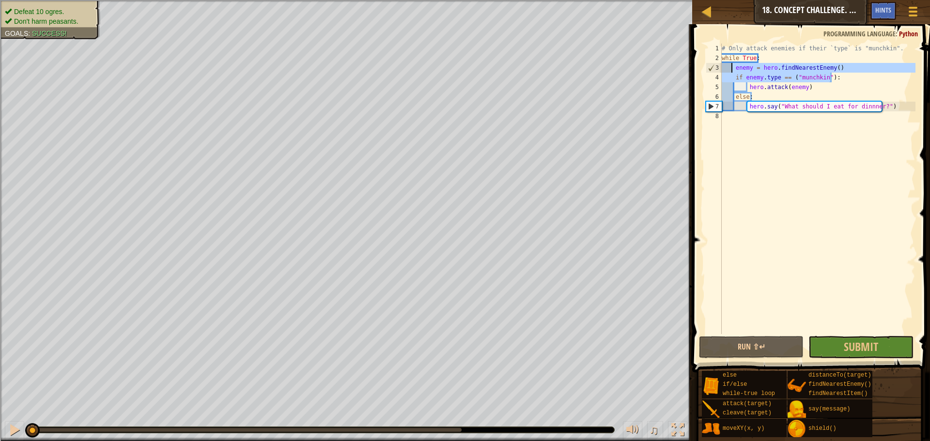
drag, startPoint x: 832, startPoint y: 76, endPoint x: 733, endPoint y: 67, distance: 99.2
click at [733, 67] on div "# Only attack enemies if their `type` is "munchkin". while True : enemy = hero …" at bounding box center [818, 199] width 196 height 310
click at [737, 70] on div "# Only attack enemies if their `type` is "munchkin". while True : enemy = hero …" at bounding box center [818, 189] width 196 height 291
drag, startPoint x: 733, startPoint y: 66, endPoint x: 832, endPoint y: 78, distance: 99.1
click at [832, 78] on div "# Only attack enemies if their `type` is "munchkin". while True : enemy = hero …" at bounding box center [818, 199] width 196 height 310
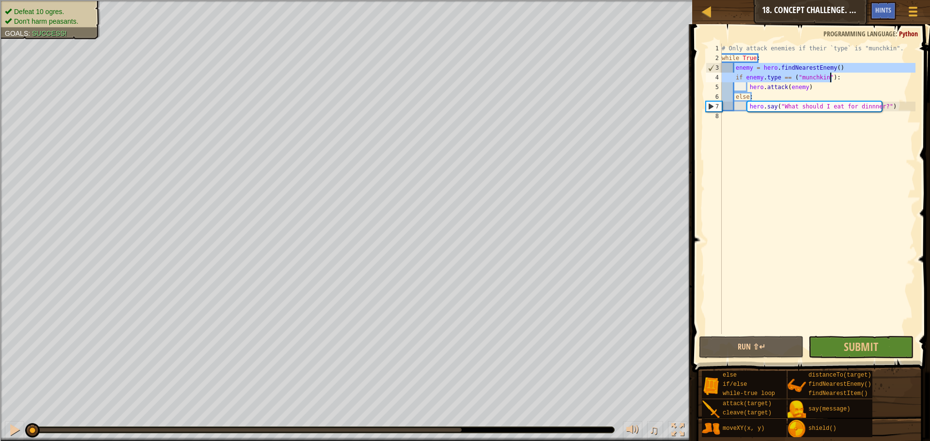
type textarea "enemy = hero.findNearestEnemy() if enemy.type == ("munchkin"):"
click at [710, 9] on div at bounding box center [707, 11] width 12 height 12
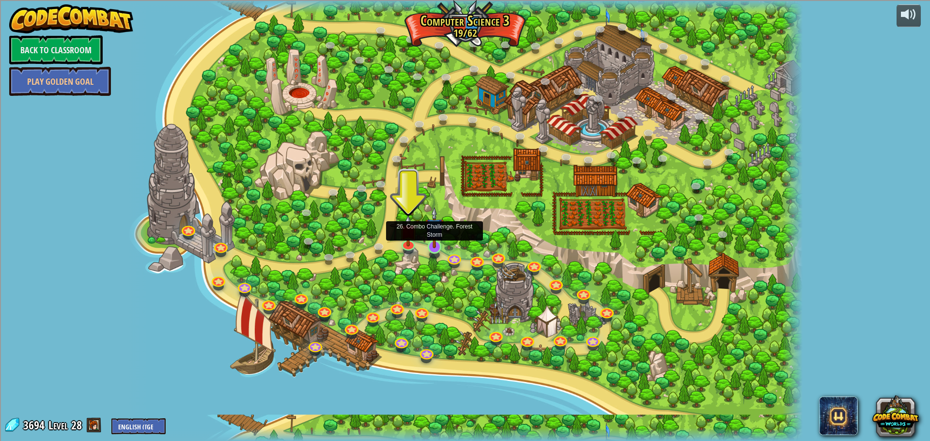
click at [434, 246] on img at bounding box center [434, 227] width 18 height 41
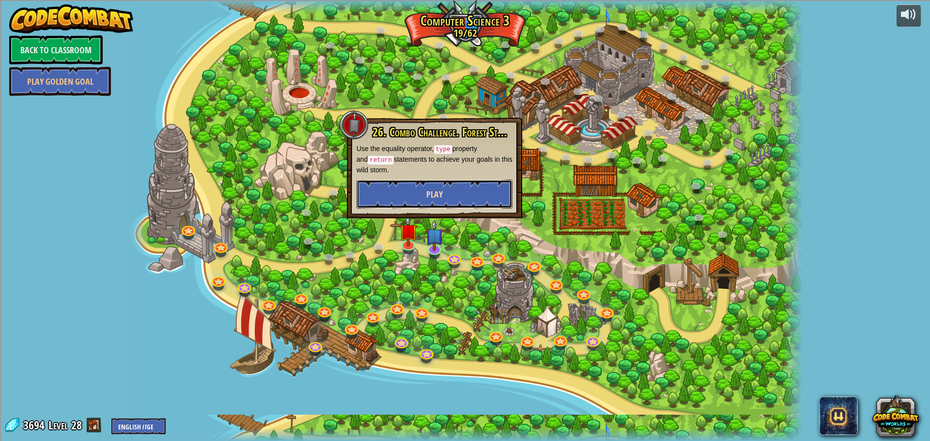
click at [449, 186] on button "Play" at bounding box center [434, 194] width 156 height 29
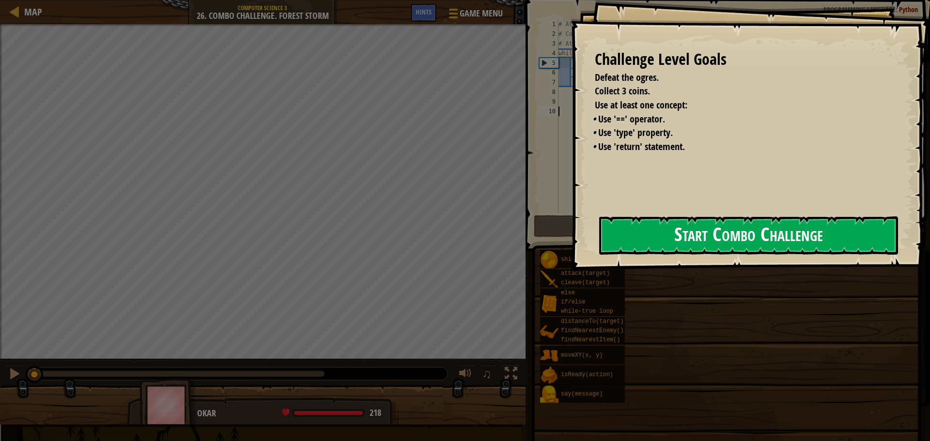
click at [617, 245] on button "Start Combo Challenge" at bounding box center [748, 235] width 299 height 38
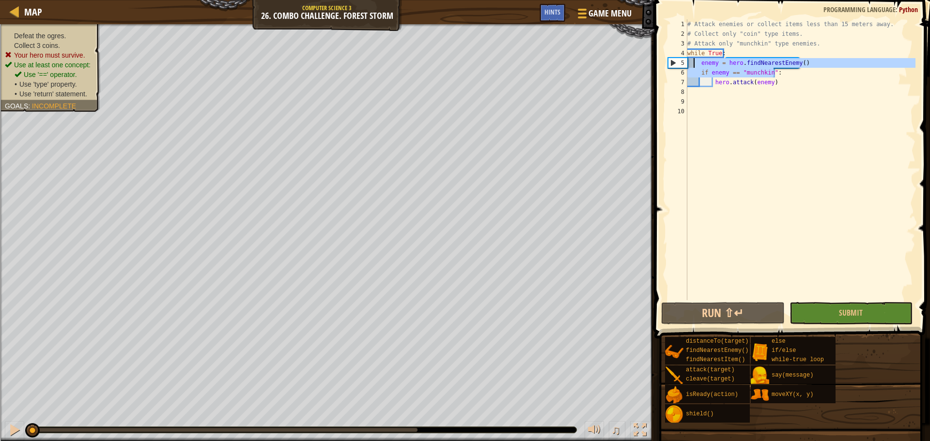
drag, startPoint x: 723, startPoint y: 68, endPoint x: 694, endPoint y: 63, distance: 29.5
click at [694, 63] on div "# Attack enemies or collect items less than 15 meters away. # Collect only "coi…" at bounding box center [800, 169] width 230 height 300
type textarea "enemy = hero.findNearestEnemy() if enemy == "munchkin":"
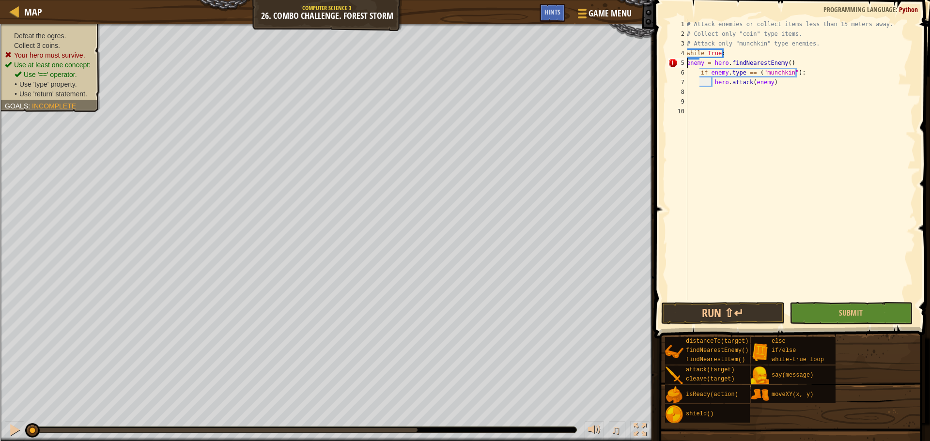
click at [688, 65] on div "# Attack enemies or collect items less than 15 meters away. # Collect only "coi…" at bounding box center [800, 169] width 231 height 300
click at [710, 83] on div "# Attack enemies or collect items less than 15 meters away. # Collect only "coi…" at bounding box center [800, 169] width 231 height 300
type textarea "hero.attack(enemy)"
click at [713, 86] on div "# Attack enemies or collect items less than 15 meters away. # Collect only "coi…" at bounding box center [800, 169] width 231 height 300
click at [720, 315] on button "Run ⇧↵" at bounding box center [722, 313] width 123 height 22
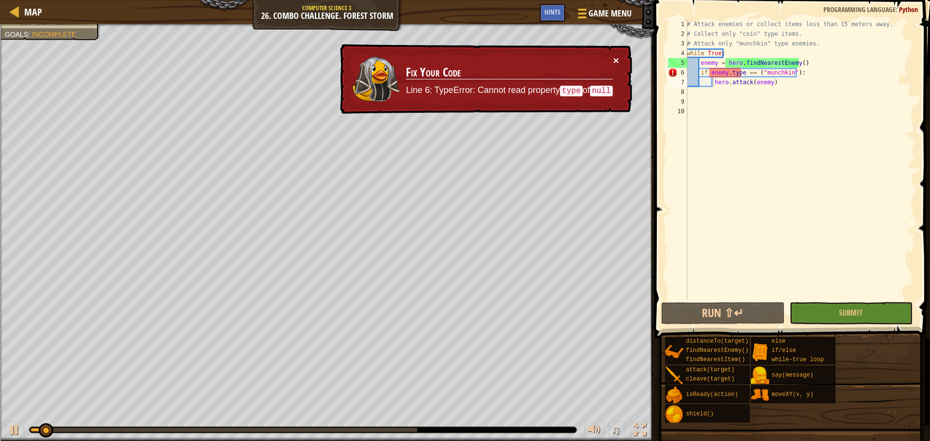
click at [615, 57] on button "×" at bounding box center [616, 60] width 6 height 10
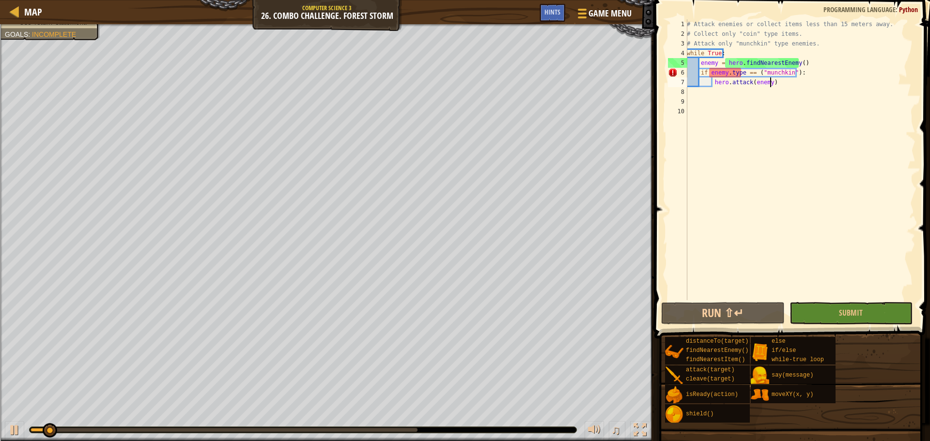
click at [780, 83] on div "# Attack enemies or collect items less than 15 meters away. # Collect only "coi…" at bounding box center [800, 169] width 231 height 300
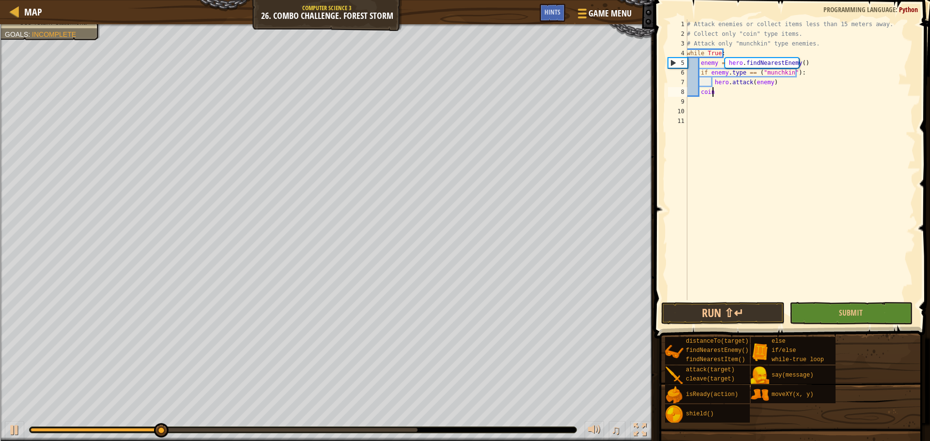
scroll to position [4, 1]
type textarea "c"
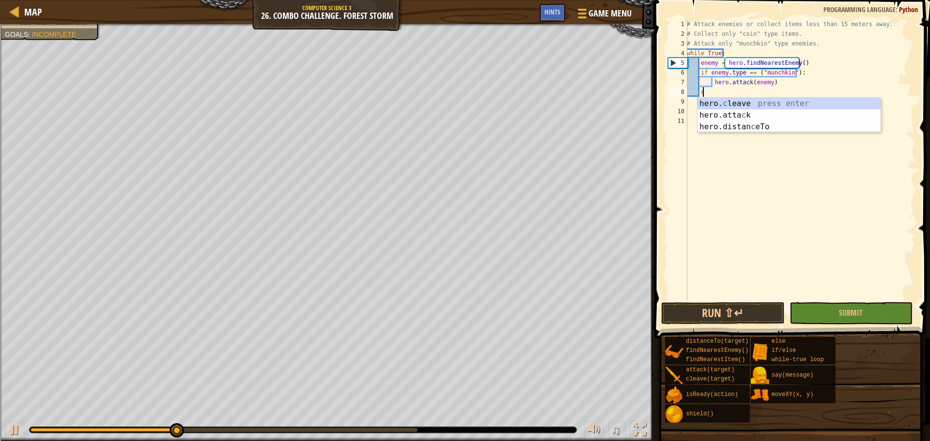
scroll to position [4, 0]
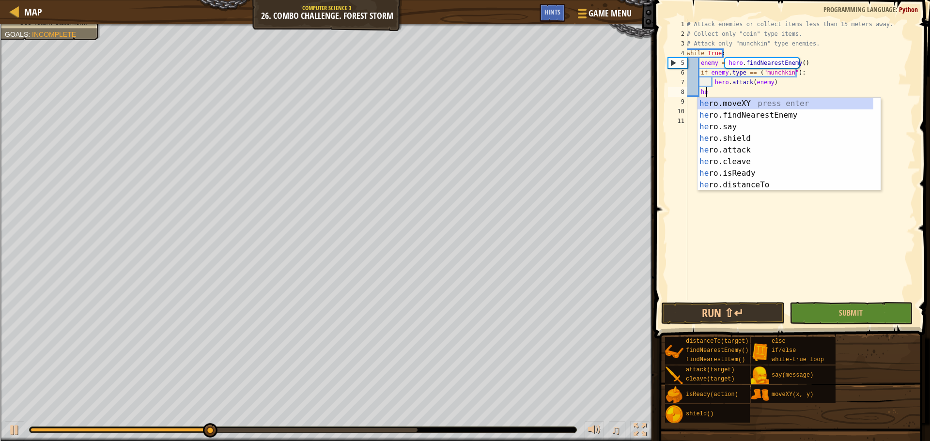
type textarea "h"
type textarea "hero.fin"
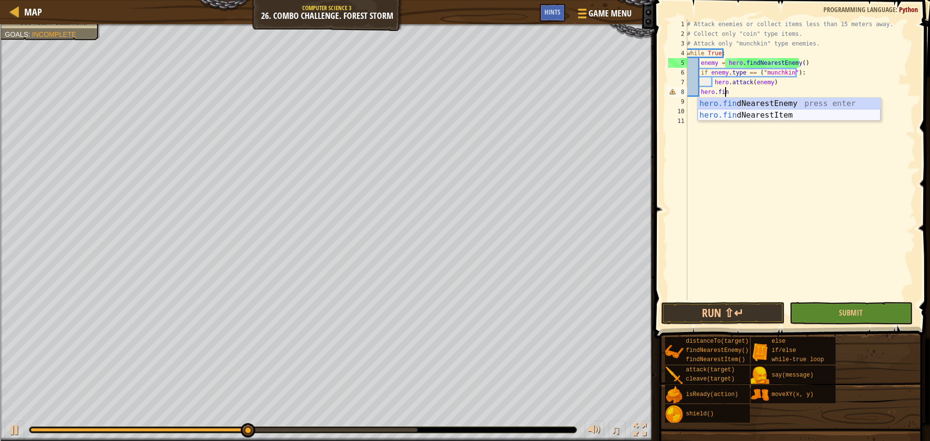
click at [725, 115] on div "hero.fin dNearestEnemy press enter hero.fin dNearestItem press enter" at bounding box center [788, 121] width 183 height 46
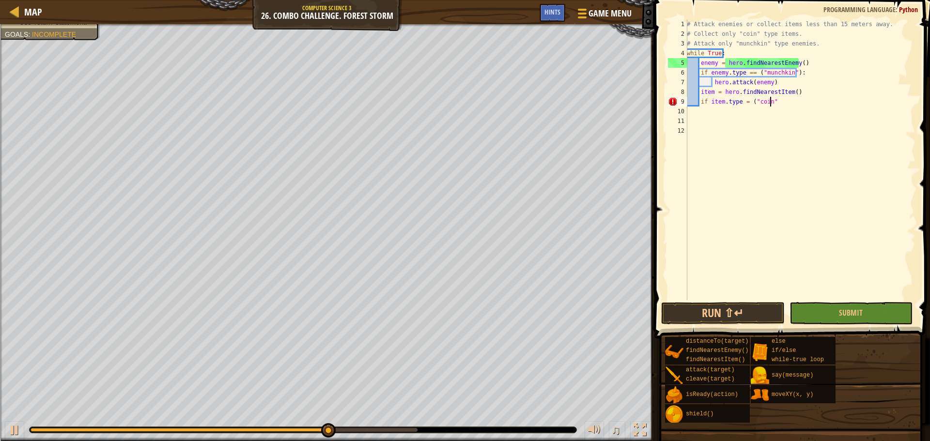
scroll to position [4, 6]
type textarea "if item.type = ("coin"):"
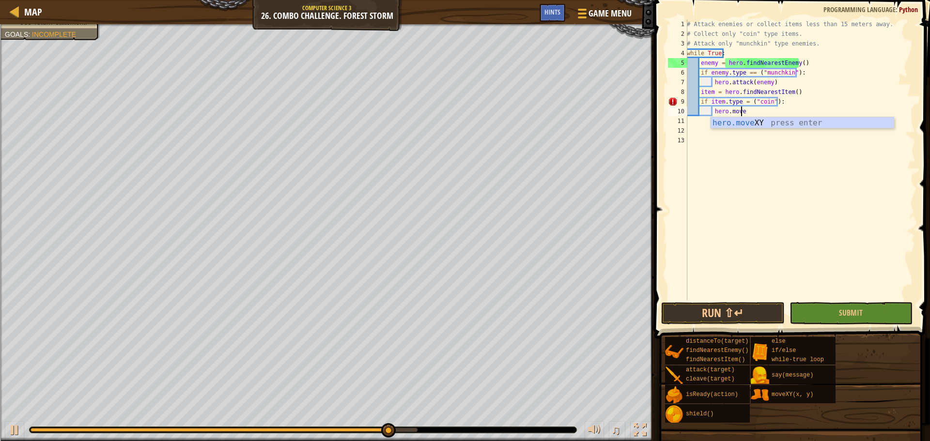
scroll to position [4, 4]
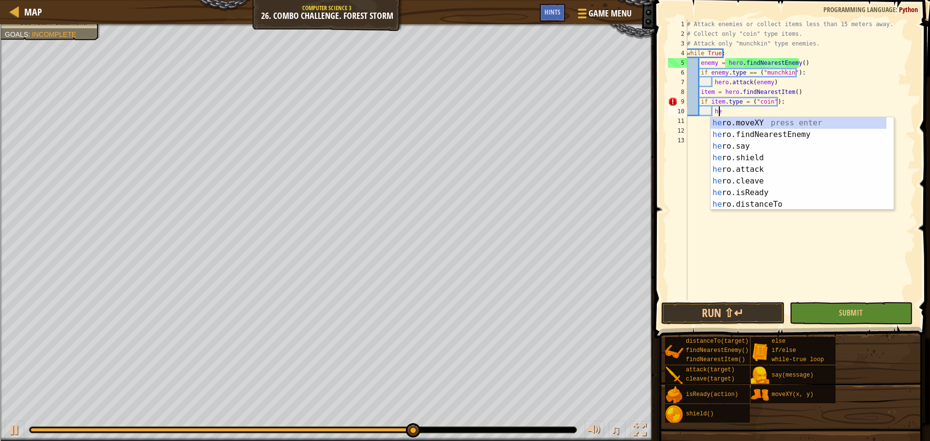
type textarea "h"
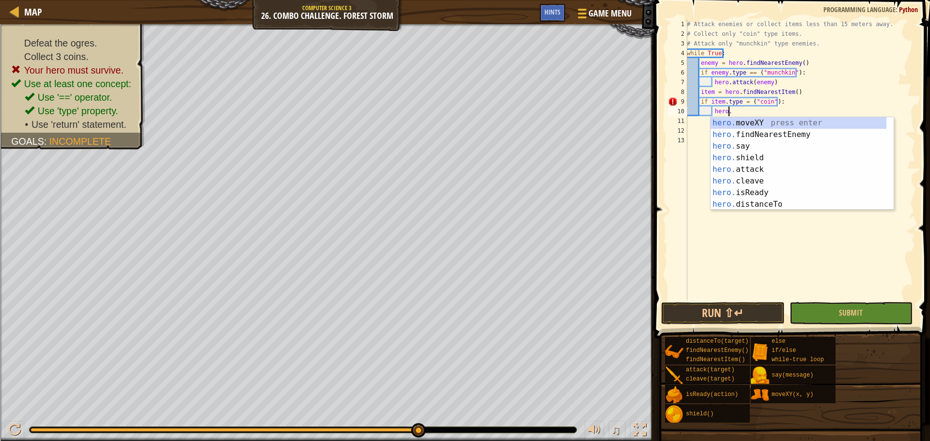
scroll to position [4, 3]
click at [748, 207] on div "hero. moveXY press enter hero. findNearestEnemy press enter hero. say press ent…" at bounding box center [798, 175] width 176 height 116
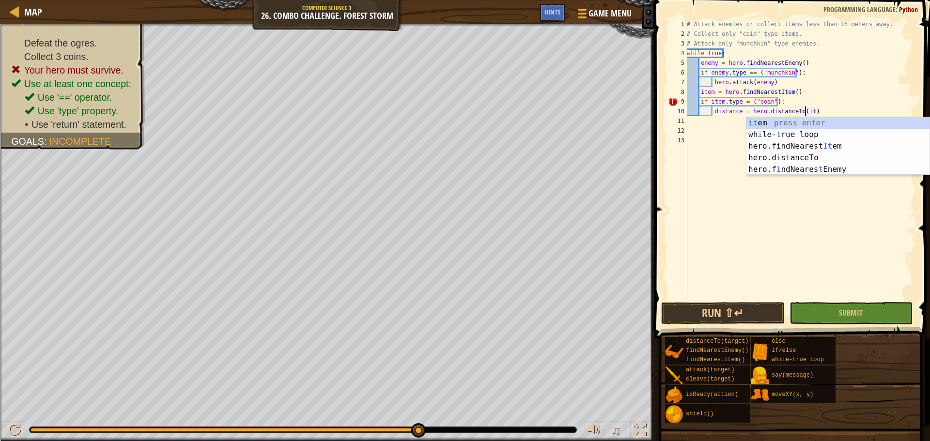
type textarea "distance = hero.distanceTo(item)"
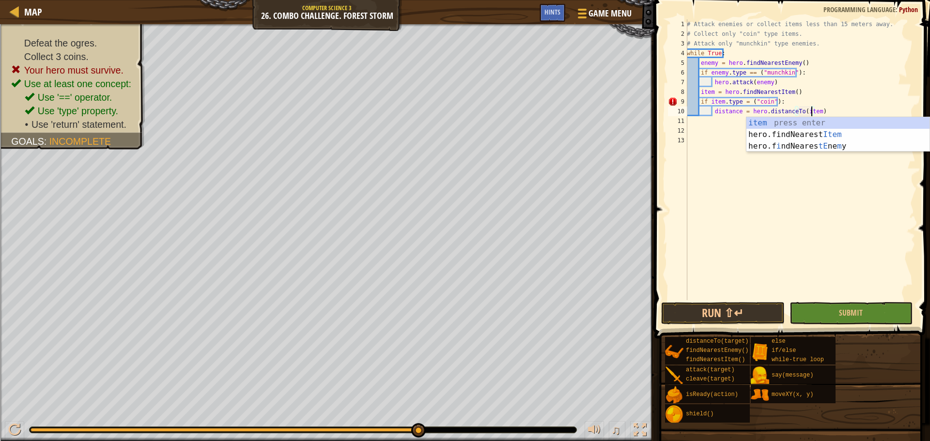
click at [836, 109] on div "# Attack enemies or collect items less than 15 meters away. # Collect only "coi…" at bounding box center [800, 169] width 231 height 300
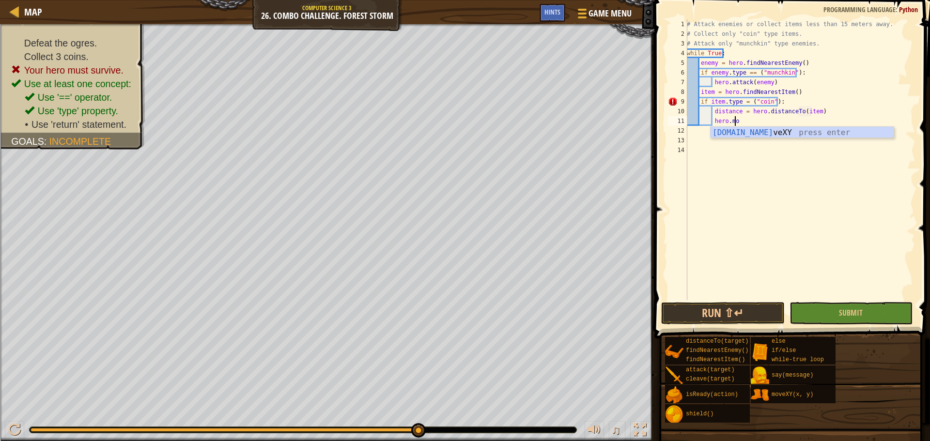
scroll to position [4, 3]
click at [798, 131] on div "[DOMAIN_NAME] veXY press enter" at bounding box center [801, 144] width 183 height 35
click at [763, 123] on div "# Attack enemies or collect items less than 15 meters away. # Collect only "coi…" at bounding box center [800, 169] width 231 height 300
click at [783, 122] on div "# Attack enemies or collect items less than 15 meters away. # Collect only "coi…" at bounding box center [800, 169] width 231 height 300
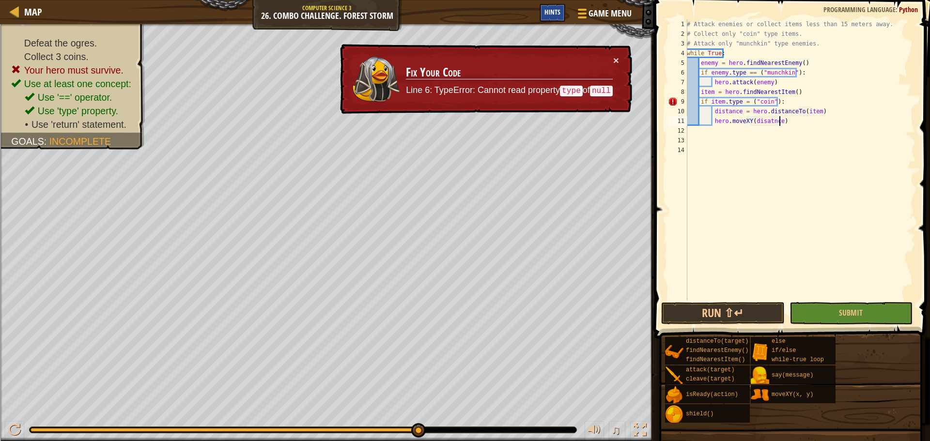
click at [549, 15] on span "Hints" at bounding box center [552, 11] width 16 height 9
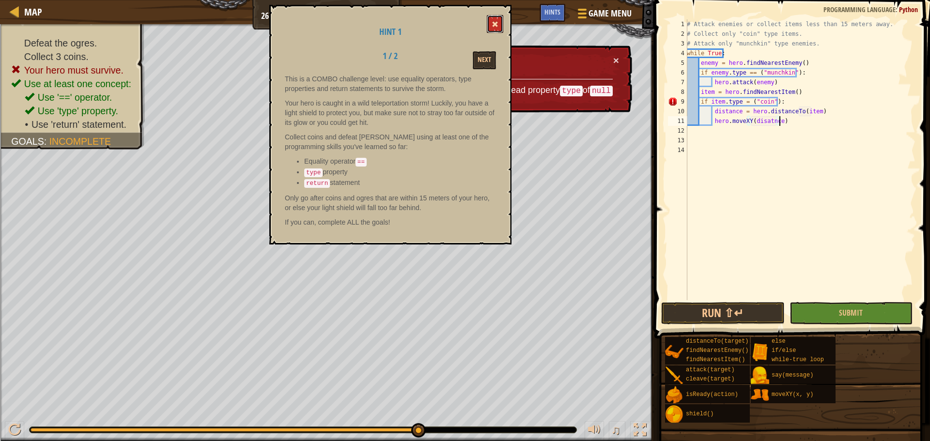
click at [501, 22] on button at bounding box center [495, 24] width 16 height 18
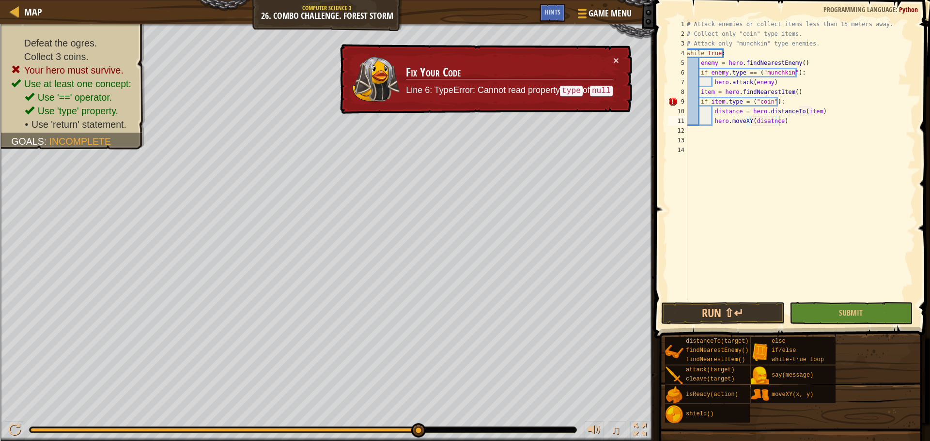
type textarea "distance = hero.distanceTo(item)"
click at [828, 113] on div "# Attack enemies or collect items less than 15 meters away. # Collect only "coi…" at bounding box center [800, 169] width 231 height 300
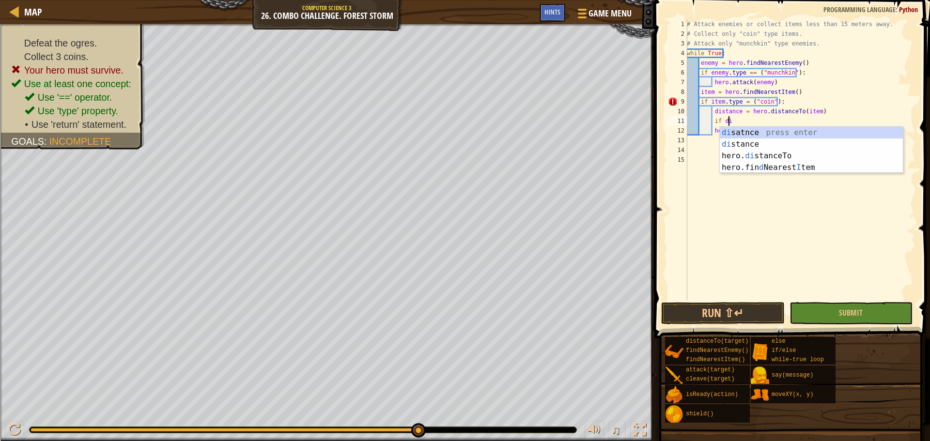
scroll to position [4, 3]
click at [822, 133] on div "di satnce press enter di stance press enter hero. di stanceTo press enter hero.…" at bounding box center [811, 162] width 183 height 70
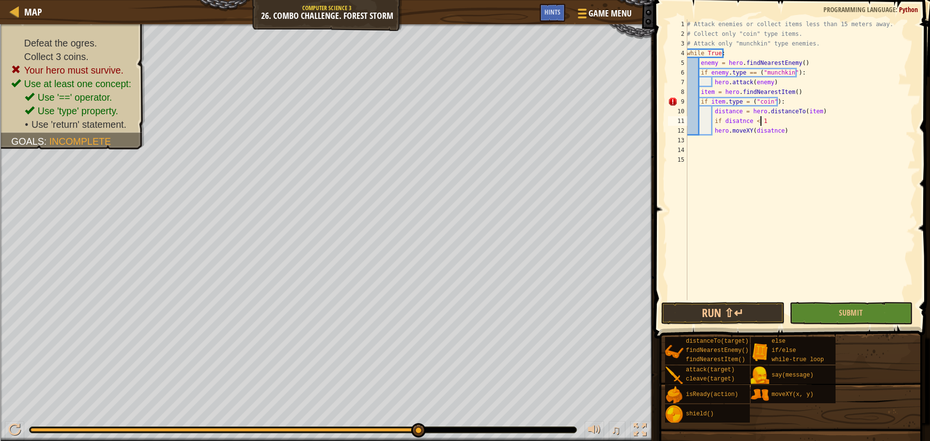
scroll to position [4, 6]
click at [717, 132] on div "# Attack enemies or collect items less than 15 meters away. # Collect only "coi…" at bounding box center [800, 169] width 231 height 300
click at [712, 133] on div "# Attack enemies or collect items less than 15 meters away. # Collect only "coi…" at bounding box center [800, 169] width 231 height 300
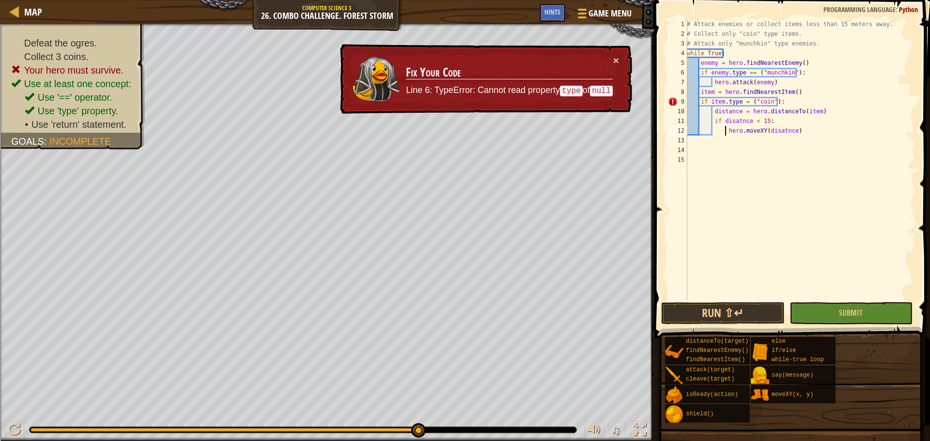
click at [818, 92] on div "# Attack enemies or collect items less than 15 meters away. # Collect only "coi…" at bounding box center [800, 169] width 231 height 300
type textarea "item = hero.findNearestItem()"
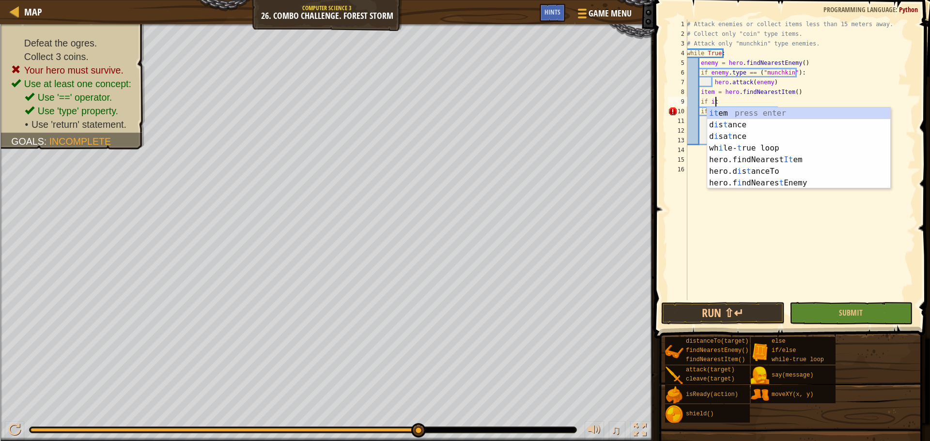
scroll to position [4, 2]
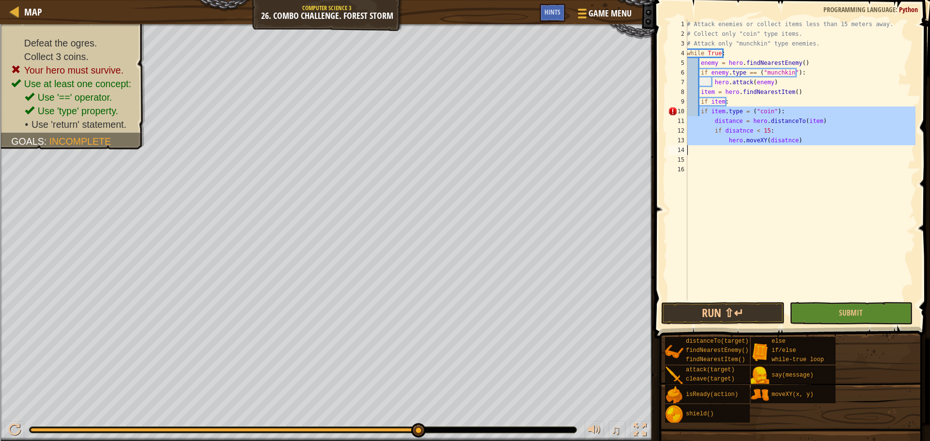
drag, startPoint x: 698, startPoint y: 112, endPoint x: 806, endPoint y: 149, distance: 114.1
click at [806, 149] on div "# Attack enemies or collect items less than 15 meters away. # Collect only "coi…" at bounding box center [800, 169] width 231 height 300
click at [811, 62] on div "# Attack enemies or collect items less than 15 meters away. # Collect only "coi…" at bounding box center [800, 169] width 231 height 300
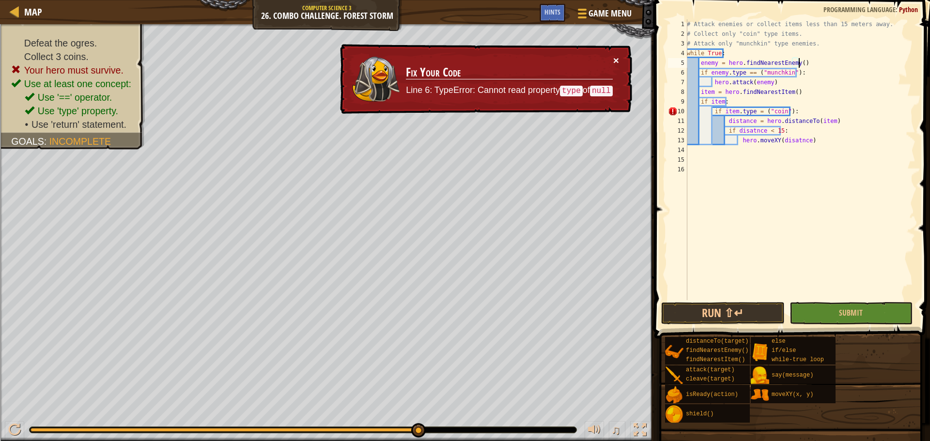
type textarea "enemy = hero.findNearestEnemy()"
click at [618, 59] on button "×" at bounding box center [616, 61] width 6 height 10
